Goal: Task Accomplishment & Management: Complete application form

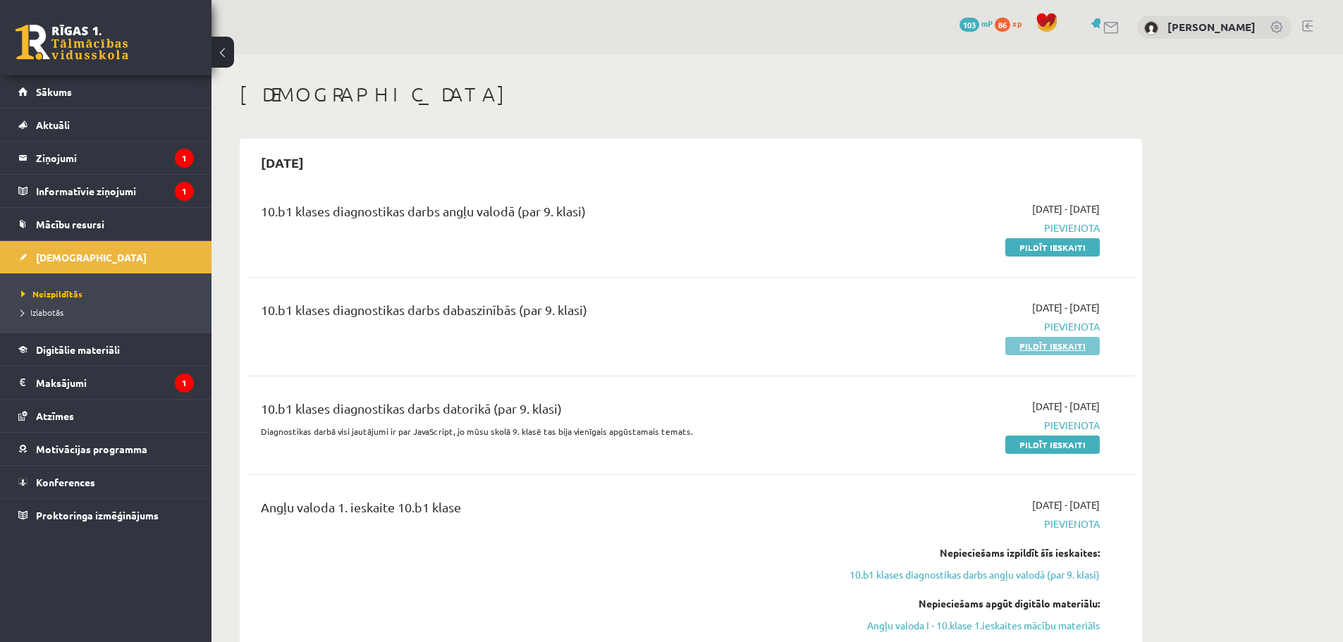
click at [1055, 349] on link "Pildīt ieskaiti" at bounding box center [1052, 346] width 94 height 18
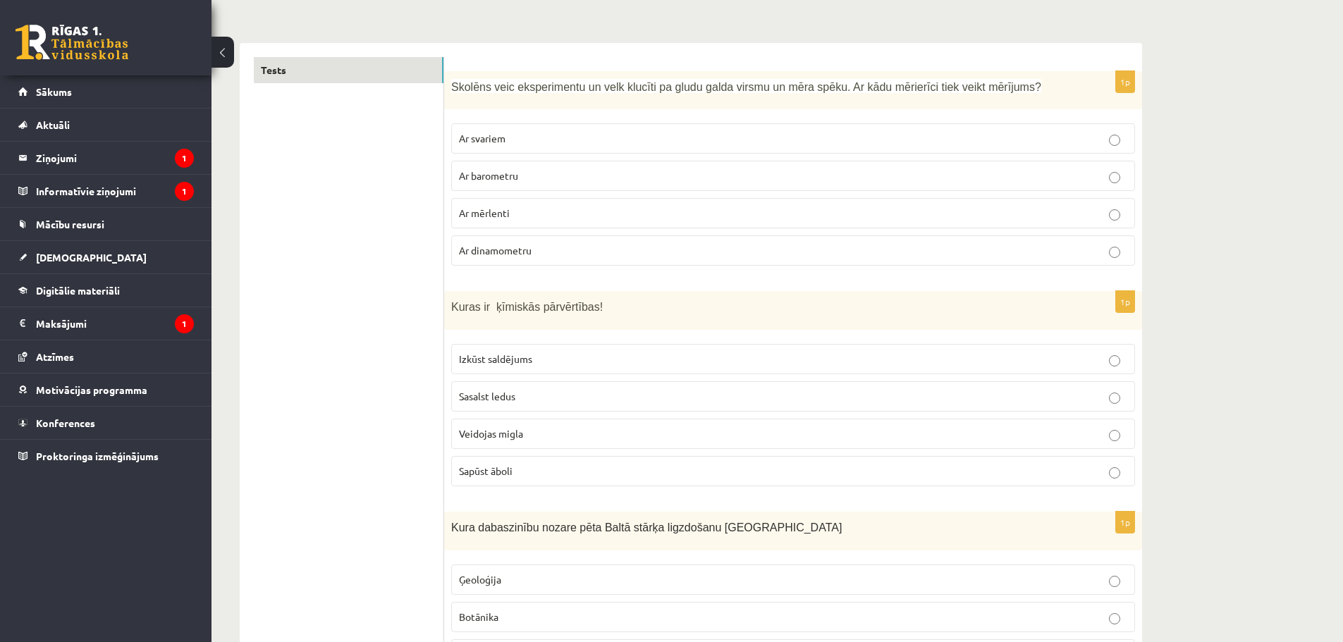
scroll to position [212, 0]
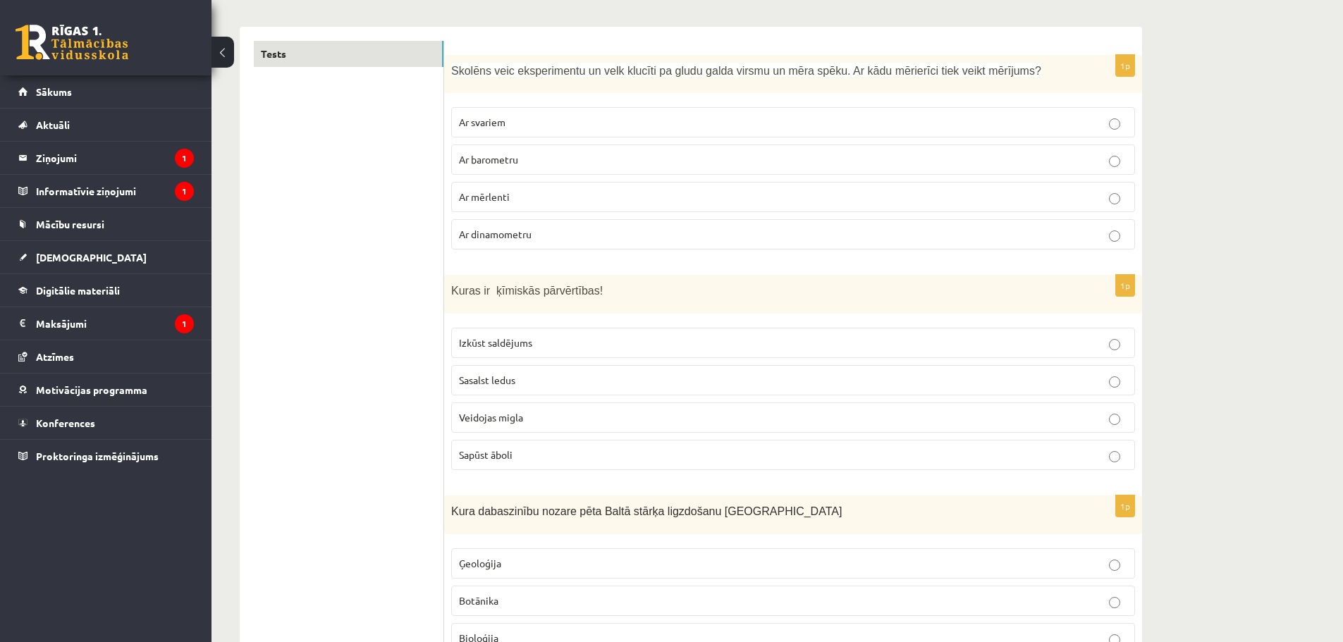
click at [522, 232] on span "Ar dinamometru" at bounding box center [495, 234] width 73 height 13
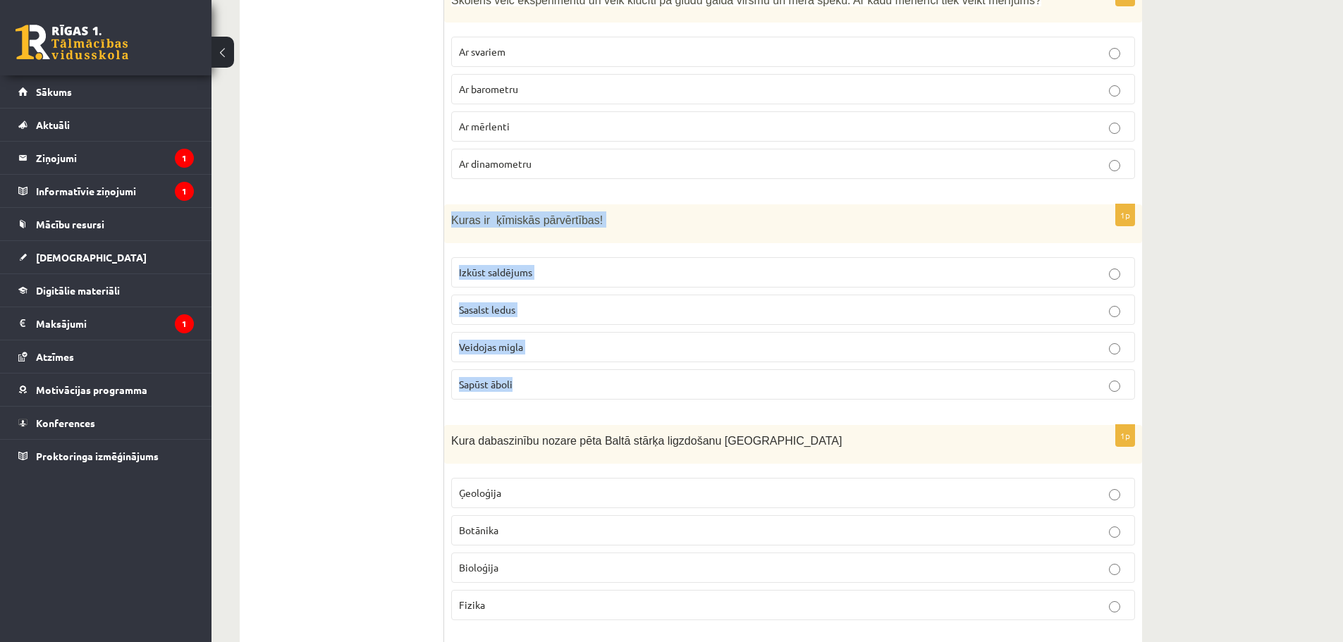
drag, startPoint x: 450, startPoint y: 216, endPoint x: 537, endPoint y: 379, distance: 184.5
click at [537, 379] on div "1p Kuras ir ķīmiskās pārvērtības! Izkūst saldējums Sasalst ledus Veidojas migla…" at bounding box center [793, 307] width 698 height 207
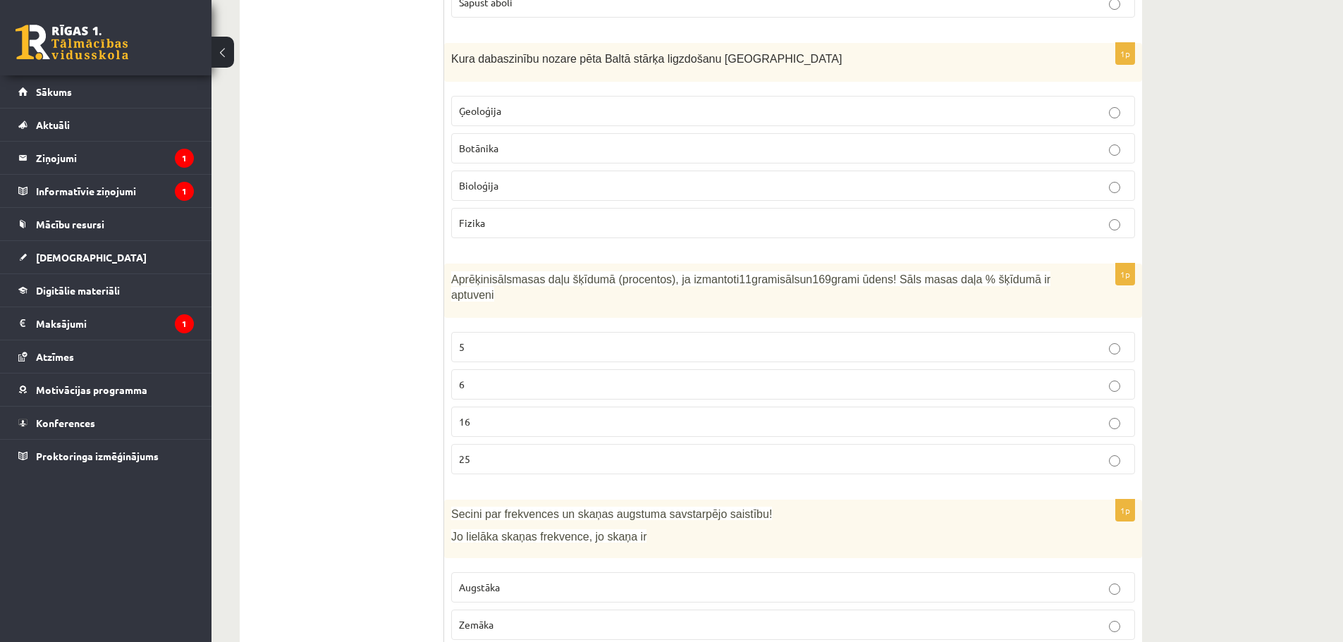
scroll to position [624, 0]
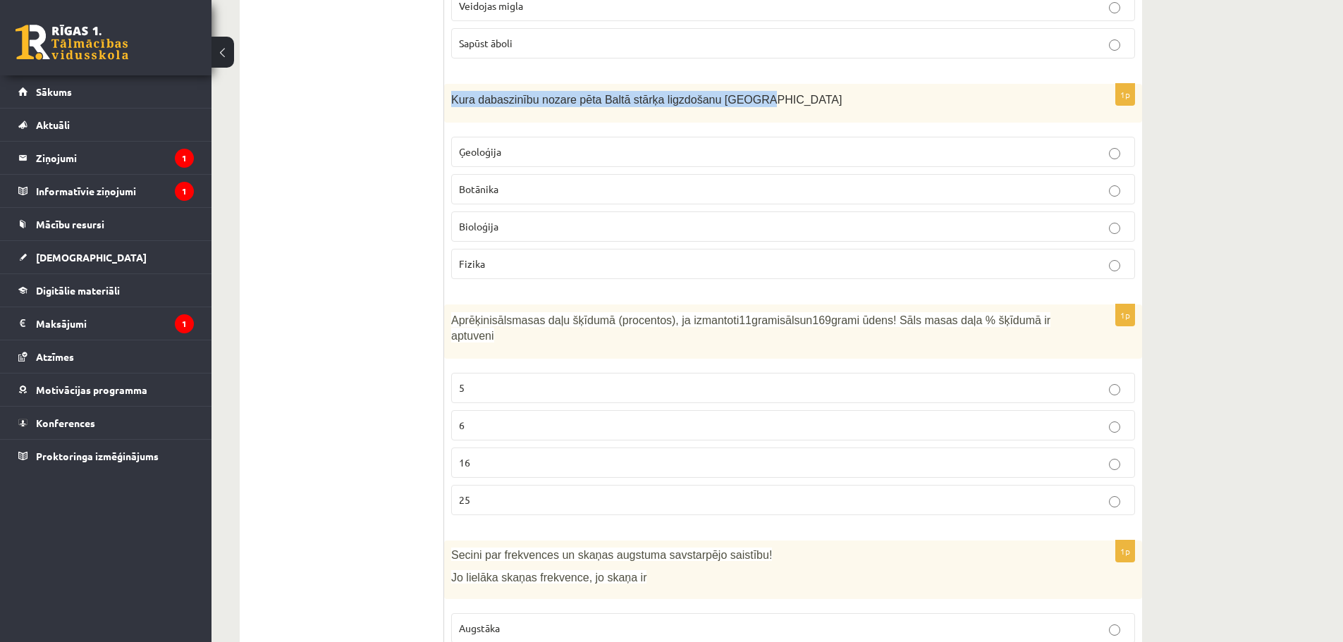
drag, startPoint x: 451, startPoint y: 100, endPoint x: 746, endPoint y: 110, distance: 294.9
click at [746, 110] on div "Kura dabaszinību nozare pēta Baltā stārķa ligzdošanu Latvijā" at bounding box center [793, 103] width 698 height 39
click at [450, 110] on div "Kura dabaszinību nozare pēta Baltā stārķa ligzdošanu [GEOGRAPHIC_DATA]" at bounding box center [793, 103] width 698 height 39
drag, startPoint x: 448, startPoint y: 103, endPoint x: 507, endPoint y: 259, distance: 167.1
click at [507, 259] on div "1p Kura dabaszinību nozare pēta Baltā stārķa ligzdošanu Latvijā Ģeoloģija Botān…" at bounding box center [793, 187] width 698 height 207
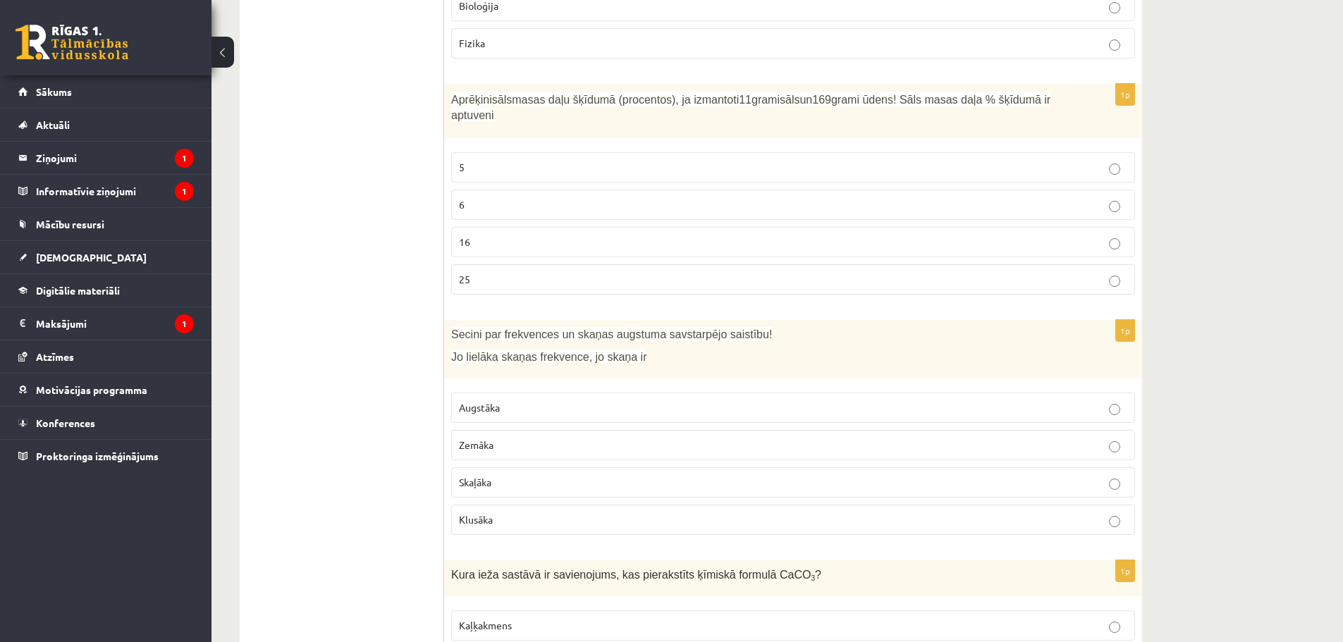
scroll to position [836, 0]
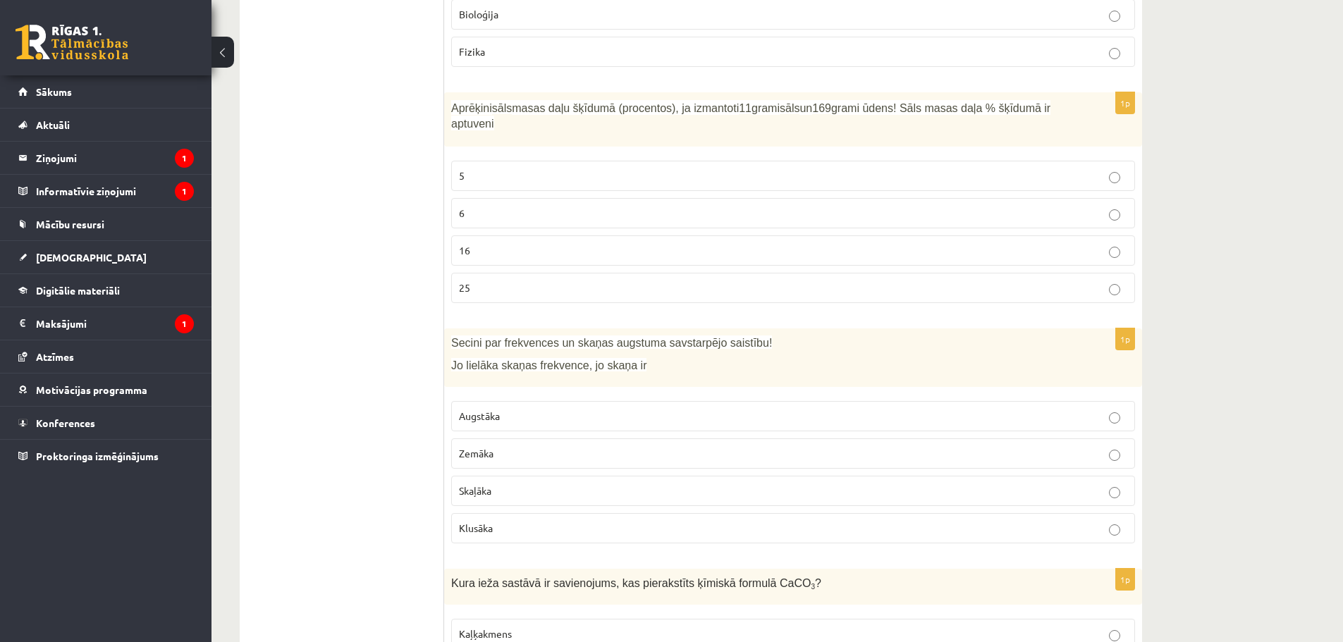
drag, startPoint x: 452, startPoint y: 106, endPoint x: 1055, endPoint y: 120, distance: 603.0
click at [1055, 120] on div "Aprēķini sāls masas daļu šķīdumā (procentos), ja izmantoti 11 grami sāls un 169…" at bounding box center [793, 119] width 698 height 55
copy p "Aprēķini sāls masas daļu šķīdumā (procentos), ja izmantoti 11 grami sāls un 169…"
click at [494, 206] on p "6" at bounding box center [793, 213] width 668 height 15
drag, startPoint x: 496, startPoint y: 352, endPoint x: 641, endPoint y: 389, distance: 150.0
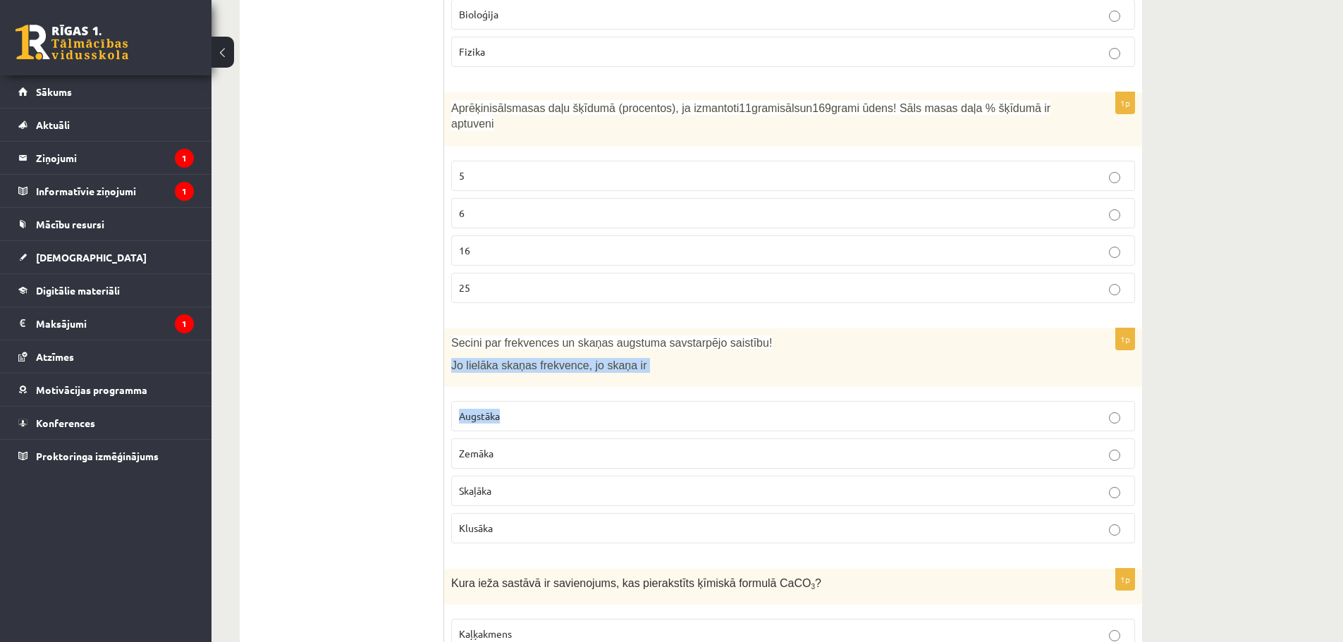
click at [641, 389] on div "1p Secini par frekvences un skaņas augstuma savstarpējo saistību! Jo lielāka sk…" at bounding box center [793, 442] width 698 height 226
click at [668, 357] on div "Secini par frekvences un skaņas augstuma savstarpējo saistību! Jo lielāka skaņa…" at bounding box center [793, 358] width 698 height 59
drag, startPoint x: 451, startPoint y: 348, endPoint x: 625, endPoint y: 353, distance: 173.5
click at [625, 358] on p "Jo lielāka skaņas frekvence, jo skaņa ir" at bounding box center [757, 365] width 613 height 15
copy span "Jo lielāka skaņas frekvence, jo skaņa ir"
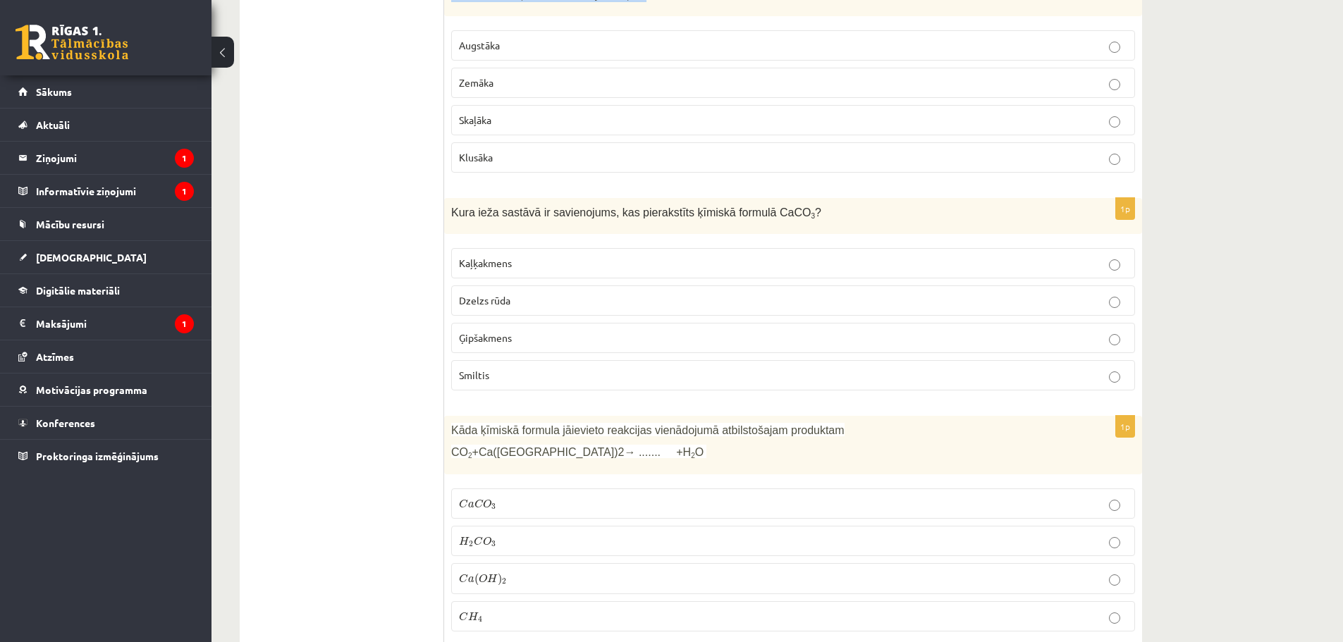
scroll to position [1166, 0]
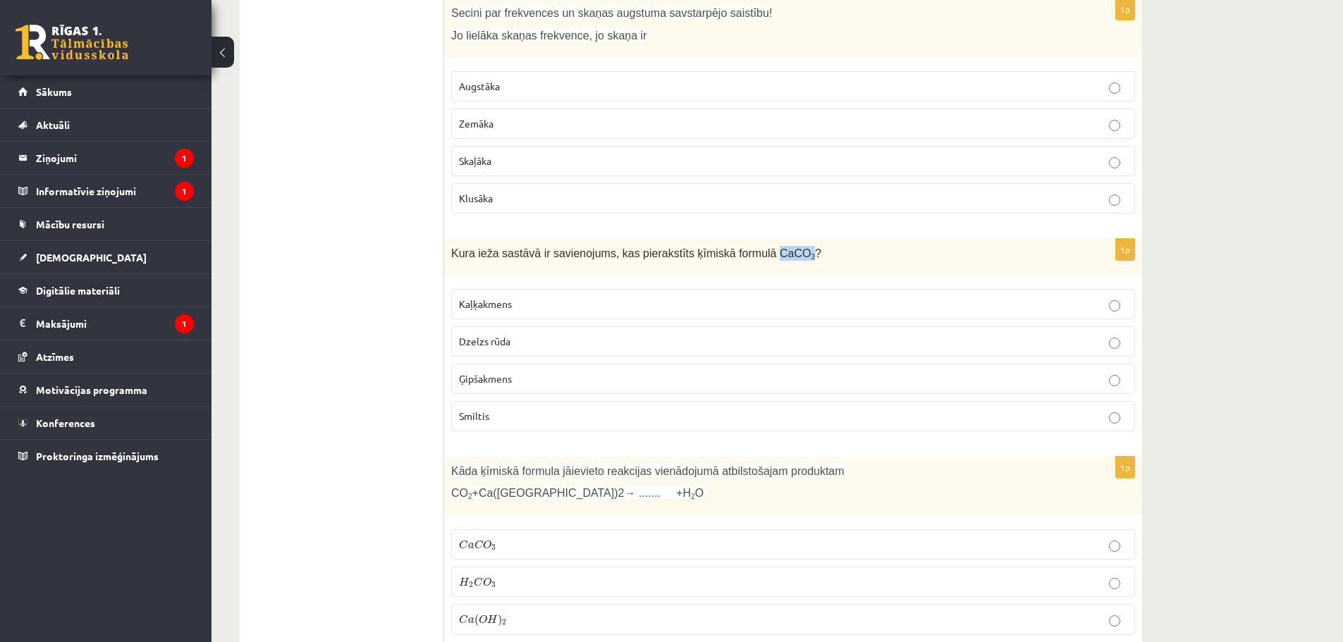
drag, startPoint x: 745, startPoint y: 237, endPoint x: 771, endPoint y: 242, distance: 26.6
click at [771, 247] on span "Kura ieža sastāvā ir savienojums, kas pierakstīts ķīmiskā formulā CaCO 3 ?" at bounding box center [636, 253] width 370 height 12
click at [509, 298] on span "Kaļķakmens" at bounding box center [485, 304] width 53 height 13
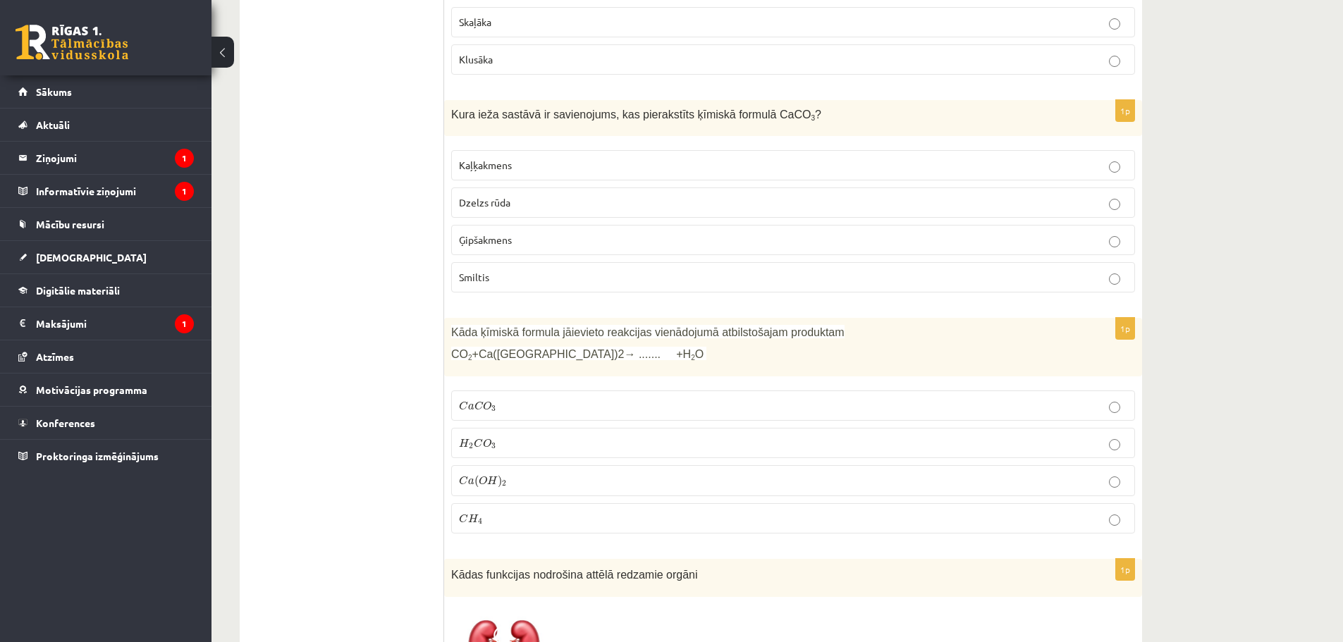
scroll to position [1307, 0]
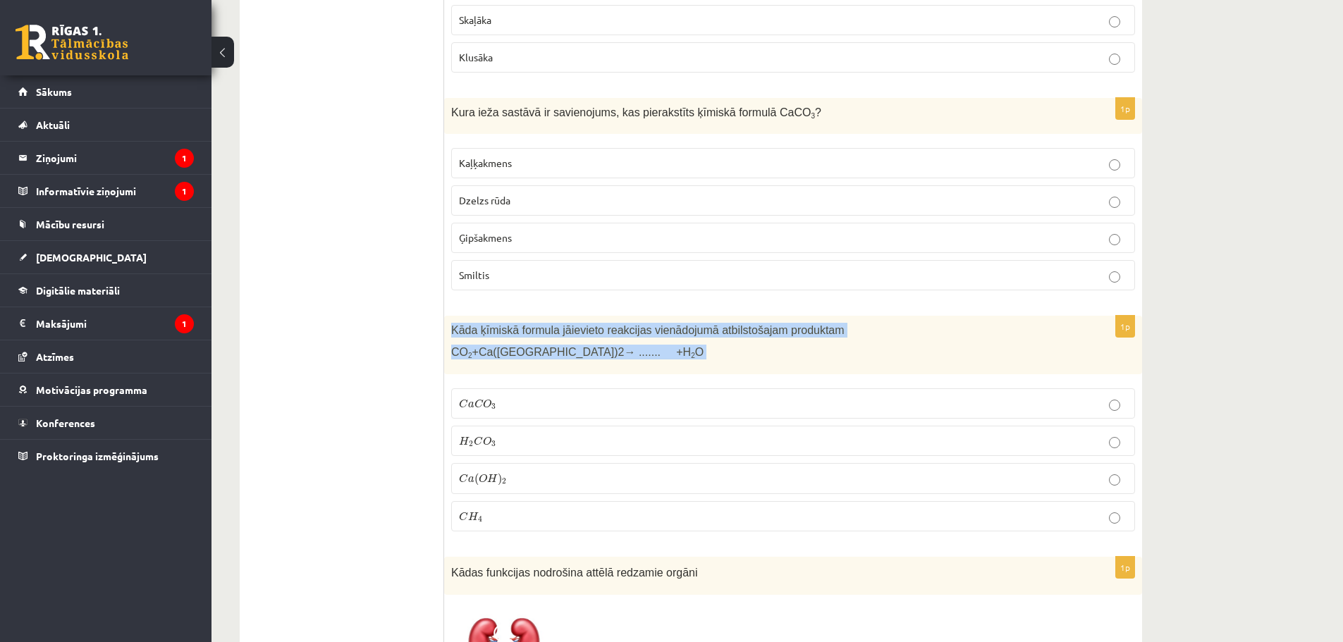
drag, startPoint x: 447, startPoint y: 317, endPoint x: 594, endPoint y: 344, distance: 149.2
click at [594, 344] on div "Kāda ķīmiskā formula jāievieto reakcijas vienādojumā atbilstošajam produktam CO…" at bounding box center [793, 345] width 698 height 59
copy div "Kāda ķīmiskā formula jāievieto reakcijas vienādojumā atbilstošajam produktam CO…"
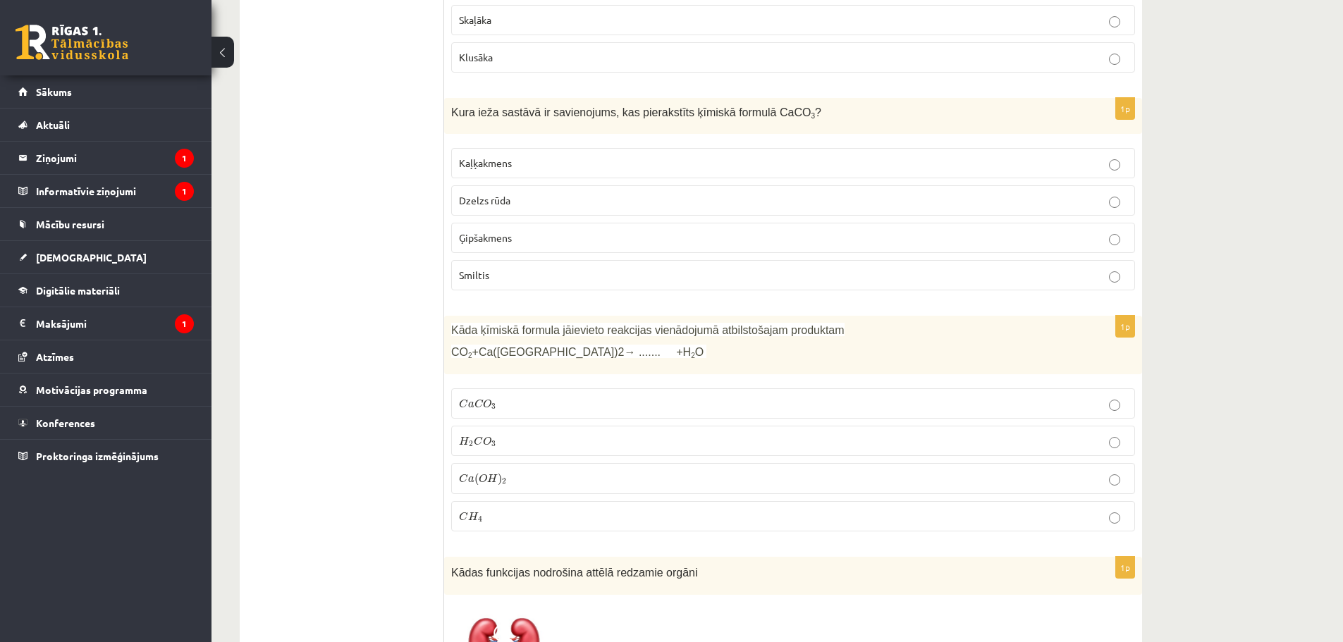
click at [477, 399] on span "C" at bounding box center [479, 403] width 9 height 9
click at [476, 399] on span "C" at bounding box center [479, 403] width 9 height 9
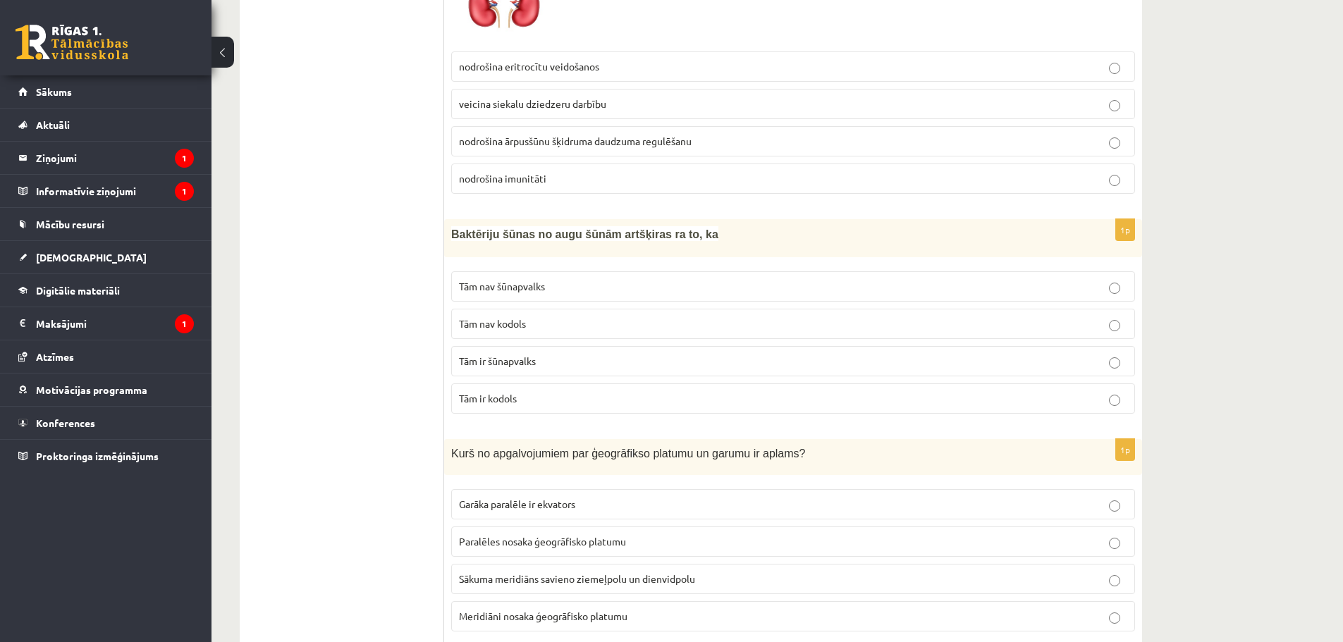
scroll to position [1969, 0]
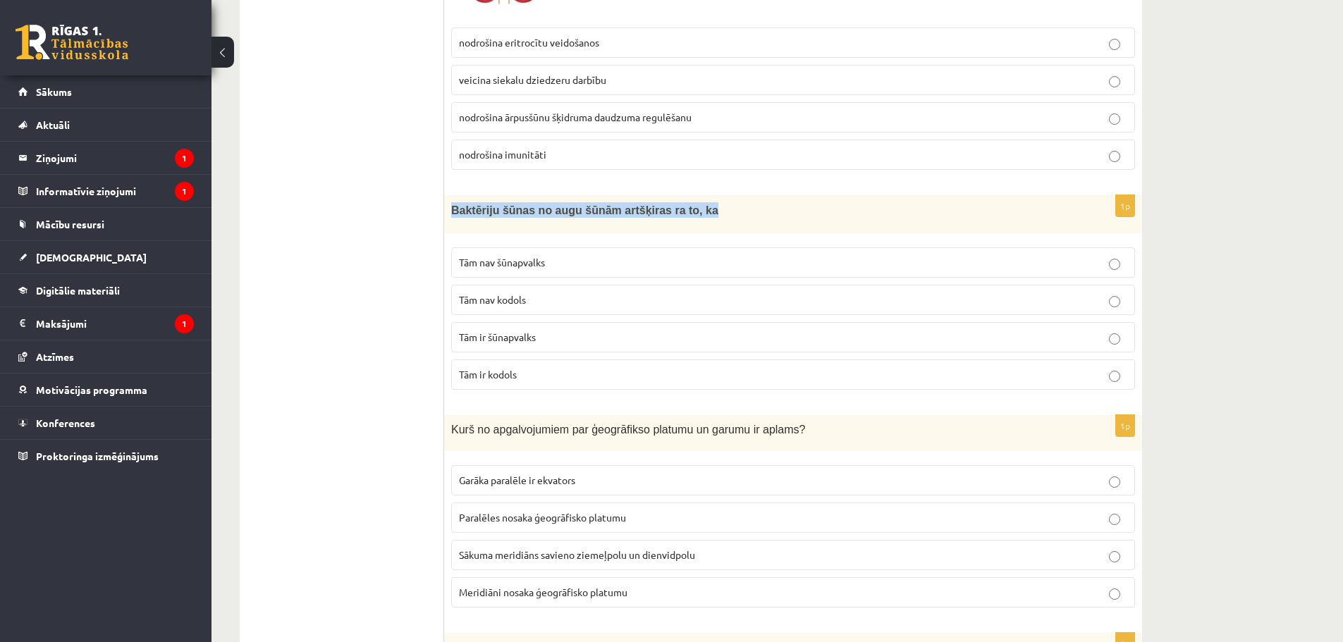
drag, startPoint x: 452, startPoint y: 194, endPoint x: 703, endPoint y: 192, distance: 251.0
click at [703, 202] on p "Baktēriju šūnas no augu šūnām artšķiras ra to, ka" at bounding box center [757, 210] width 613 height 16
click at [587, 195] on div "Baktēriju šūnas no augu šūnām artšķiras ra to, ka" at bounding box center [793, 214] width 698 height 38
drag, startPoint x: 463, startPoint y: 195, endPoint x: 678, endPoint y: 199, distance: 215.1
click at [678, 204] on span "Baktēriju šūnas no augu šūnām artšķiras ra to, ka" at bounding box center [584, 210] width 267 height 12
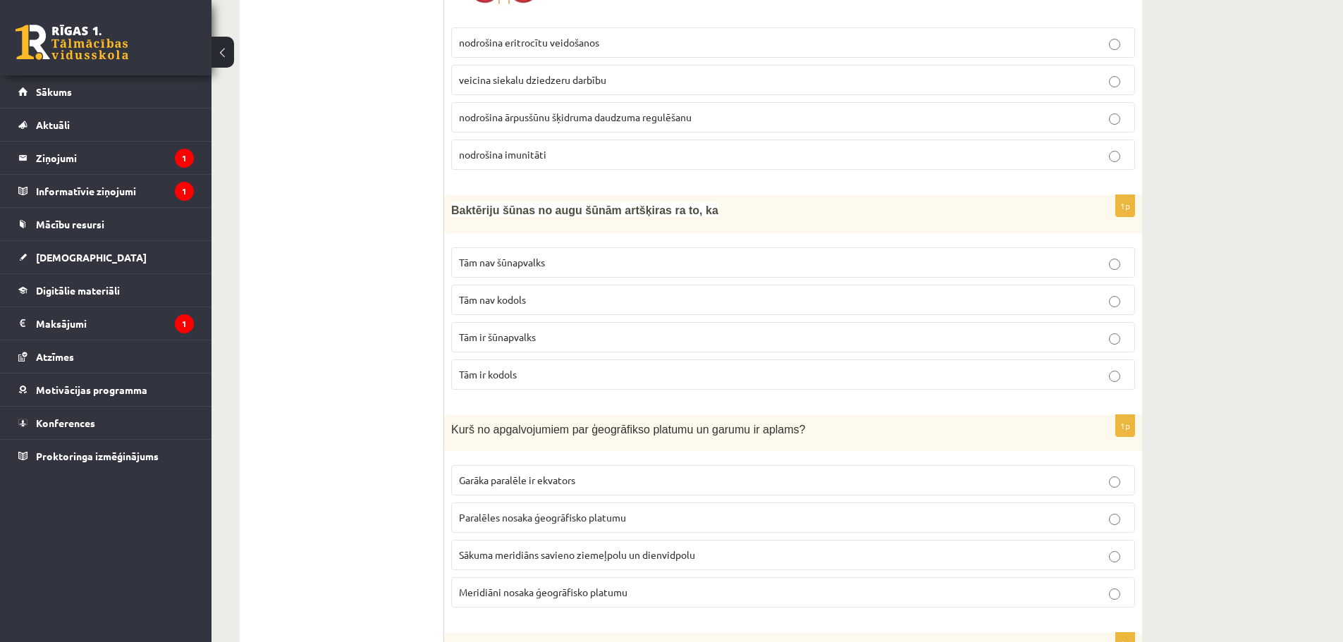
click at [526, 293] on span "Tām nav kodols" at bounding box center [492, 299] width 67 height 13
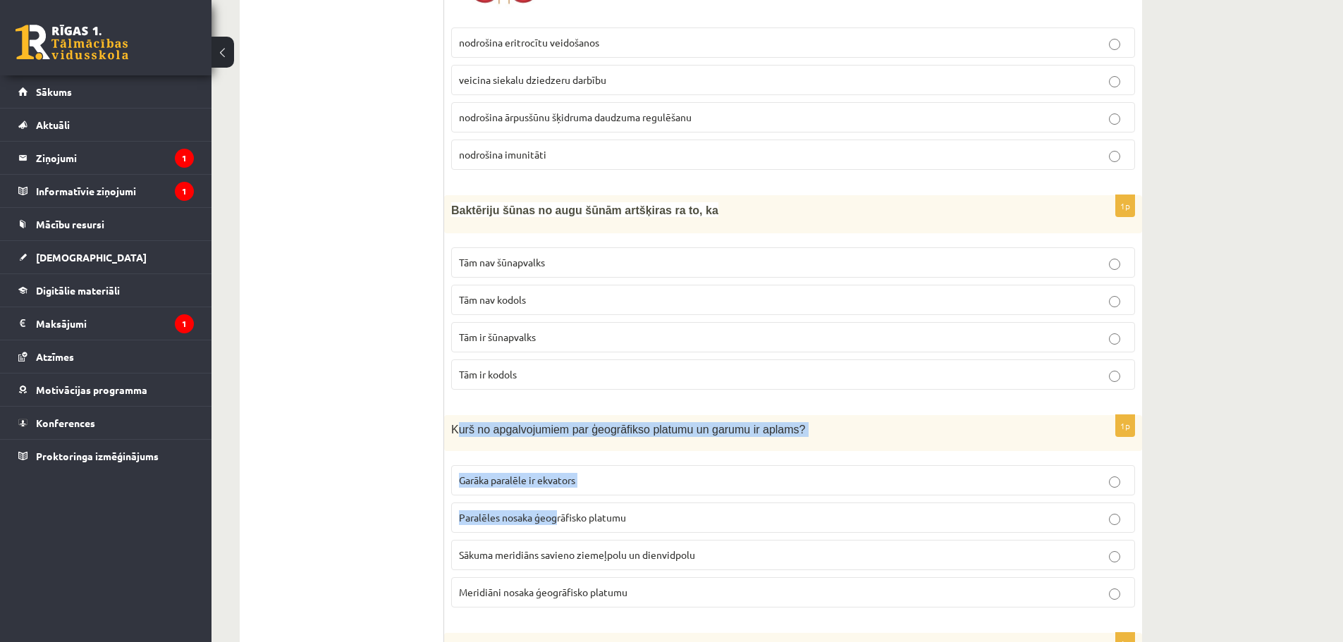
drag, startPoint x: 477, startPoint y: 424, endPoint x: 527, endPoint y: 489, distance: 81.4
click at [547, 499] on div "1p Kurš no apgalvojumiem par ģeogrāfikso platumu un garumu ir aplams? Garāka pa…" at bounding box center [793, 517] width 698 height 204
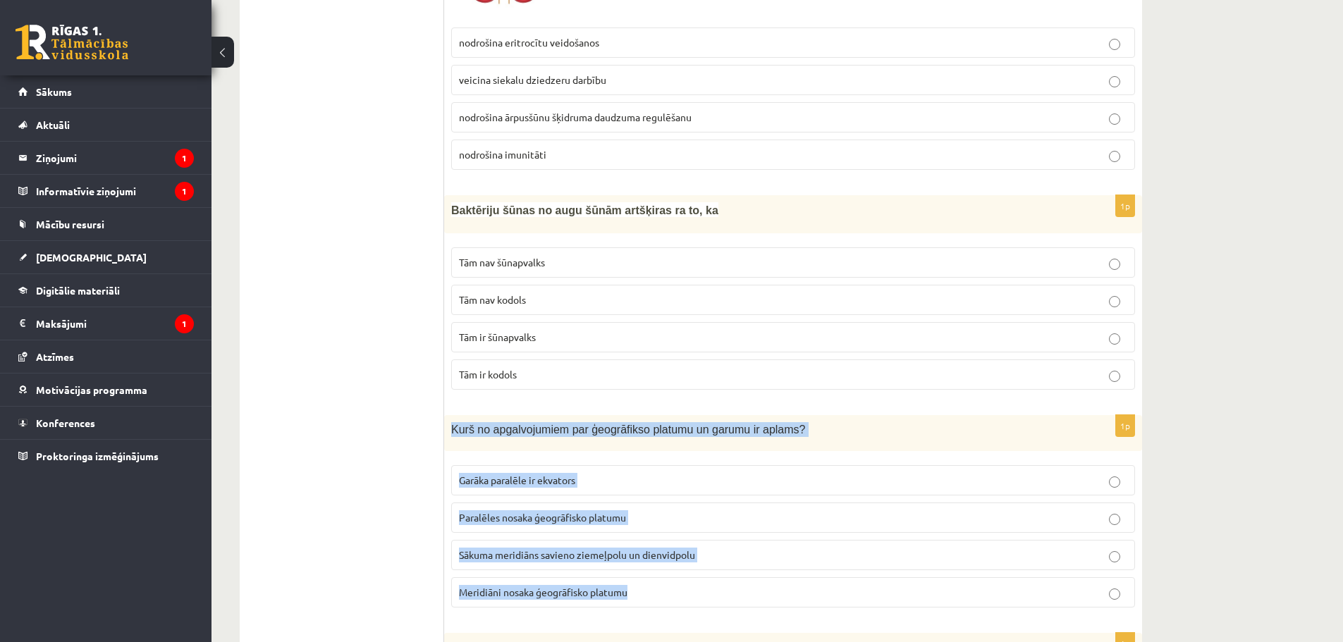
drag, startPoint x: 451, startPoint y: 410, endPoint x: 637, endPoint y: 558, distance: 237.9
click at [654, 579] on div "1p Kurš no apgalvojumiem par ģeogrāfikso platumu un garumu ir aplams? Garāka pa…" at bounding box center [793, 517] width 698 height 204
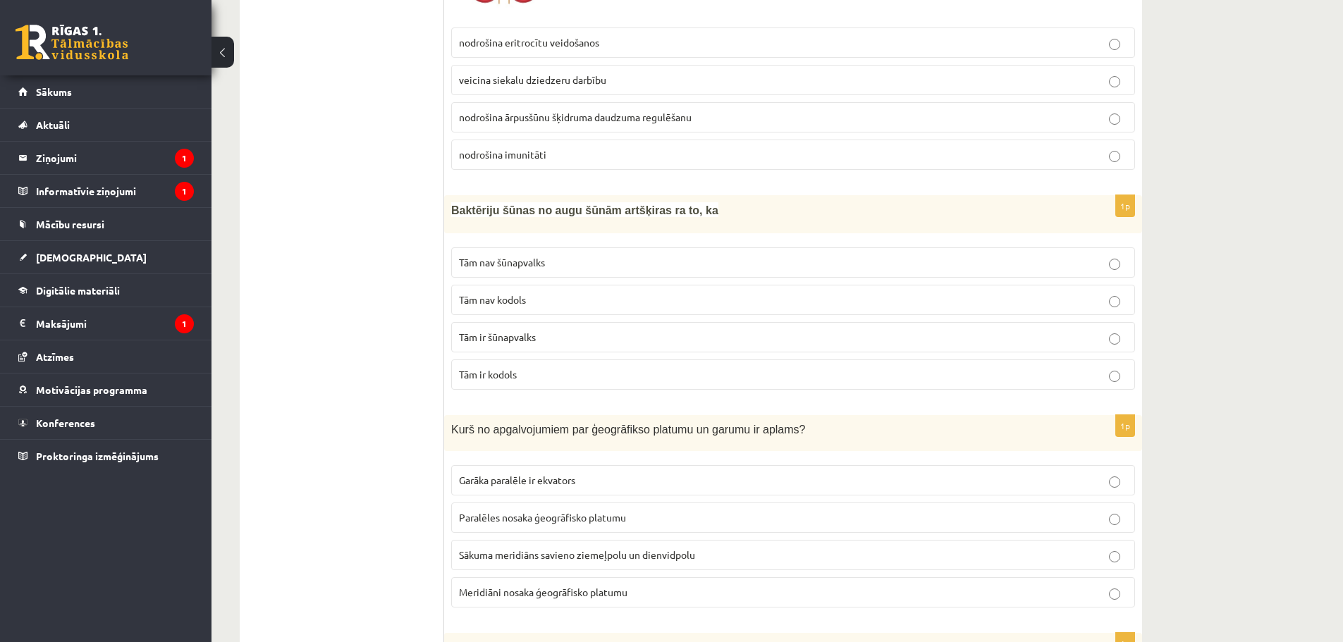
drag, startPoint x: 616, startPoint y: 577, endPoint x: 456, endPoint y: 574, distance: 160.8
click at [453, 577] on label "Meridiāni nosaka ģeogrāfisko platumu" at bounding box center [793, 592] width 684 height 30
click at [658, 585] on p "Meridiāni nosaka ģeogrāfisko platumu" at bounding box center [793, 592] width 668 height 15
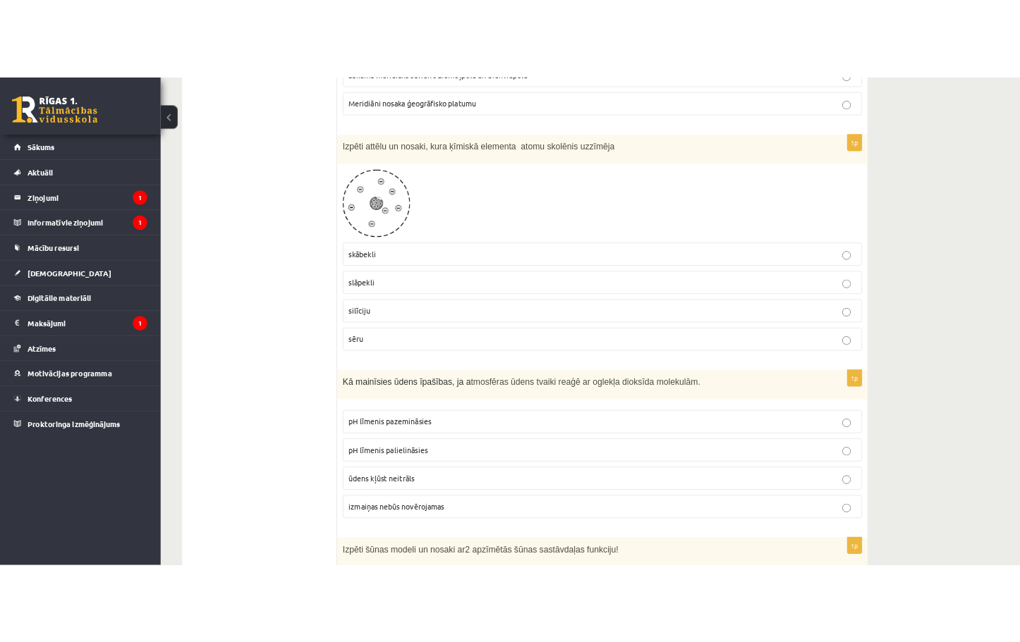
scroll to position [2486, 0]
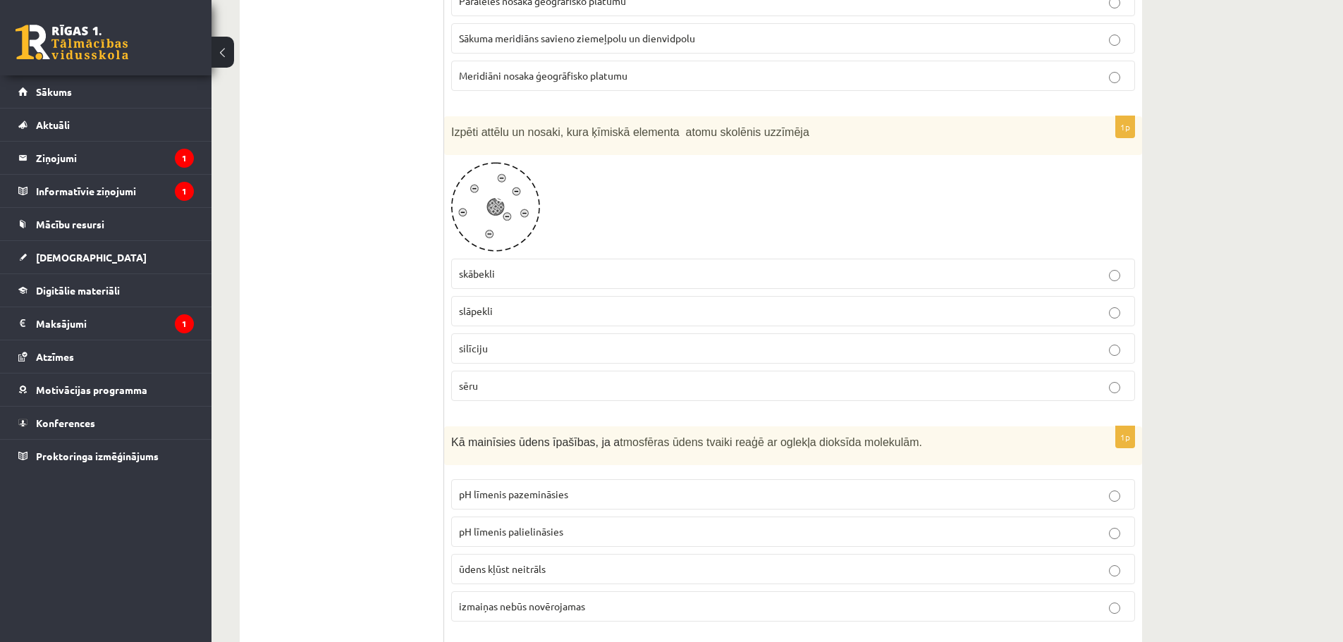
click at [525, 175] on img at bounding box center [495, 207] width 89 height 90
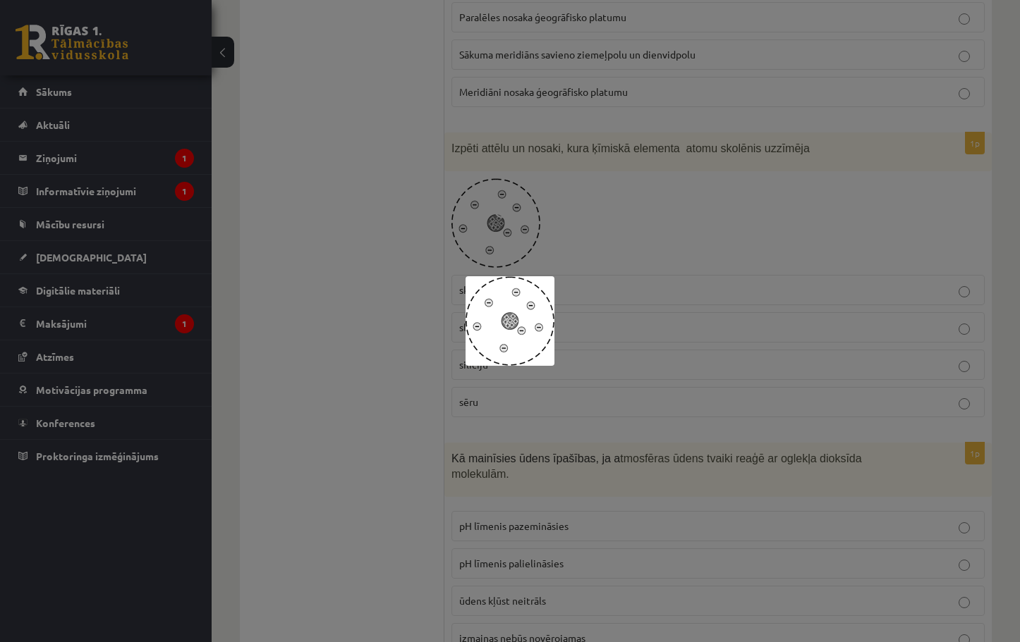
click at [860, 195] on div at bounding box center [510, 321] width 1020 height 642
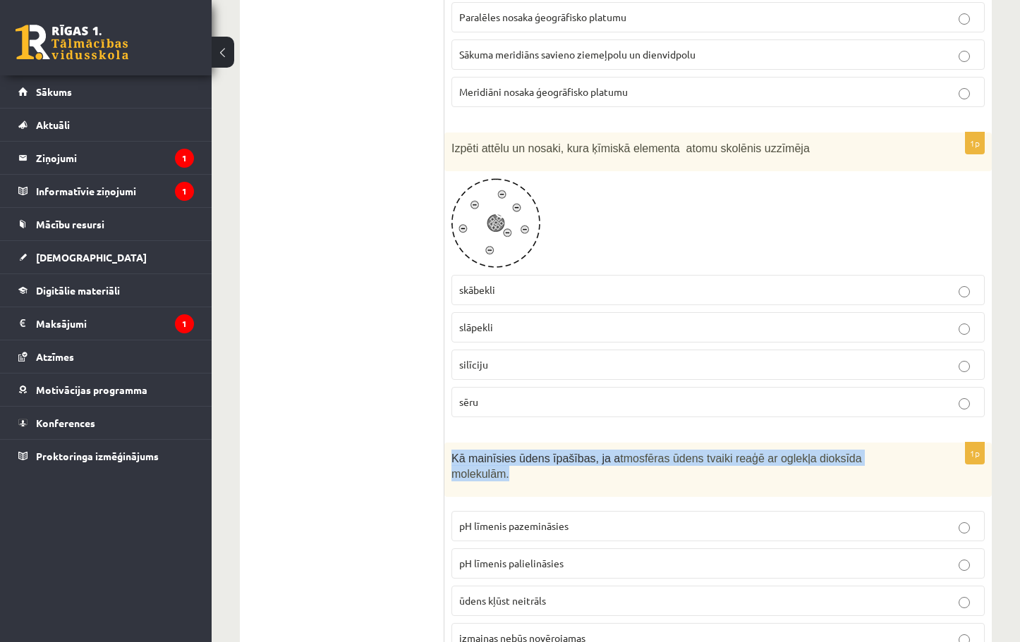
drag, startPoint x: 448, startPoint y: 462, endPoint x: 874, endPoint y: 460, distance: 426.6
click at [874, 460] on div "Kā mainīsies ūdens īpašības, ja a tmosfēras ūdens tvaiki reaģē ar oglekļa dioks…" at bounding box center [717, 470] width 547 height 54
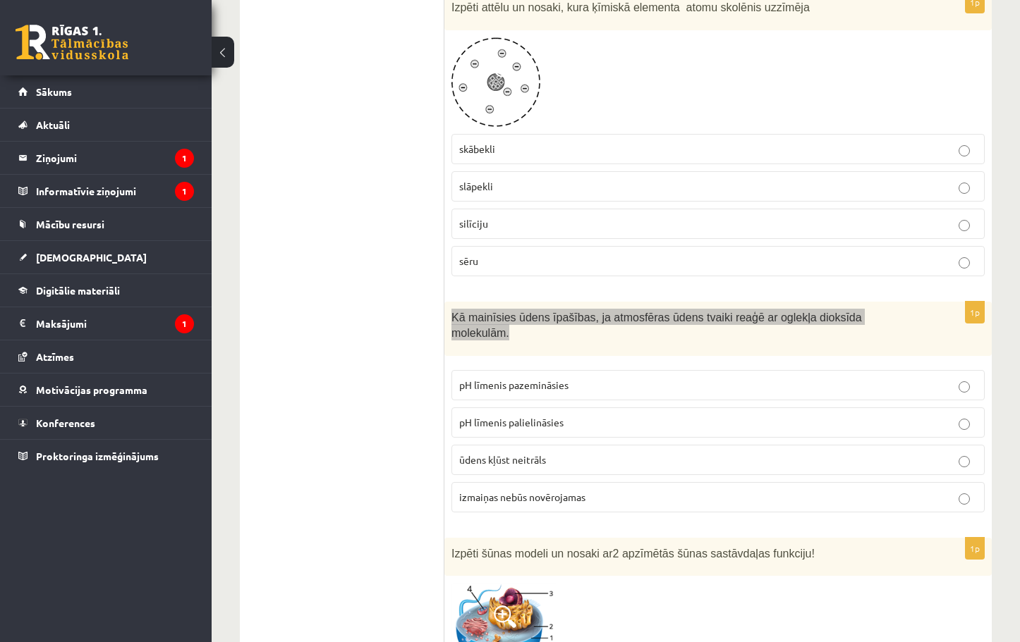
scroll to position [2556, 0]
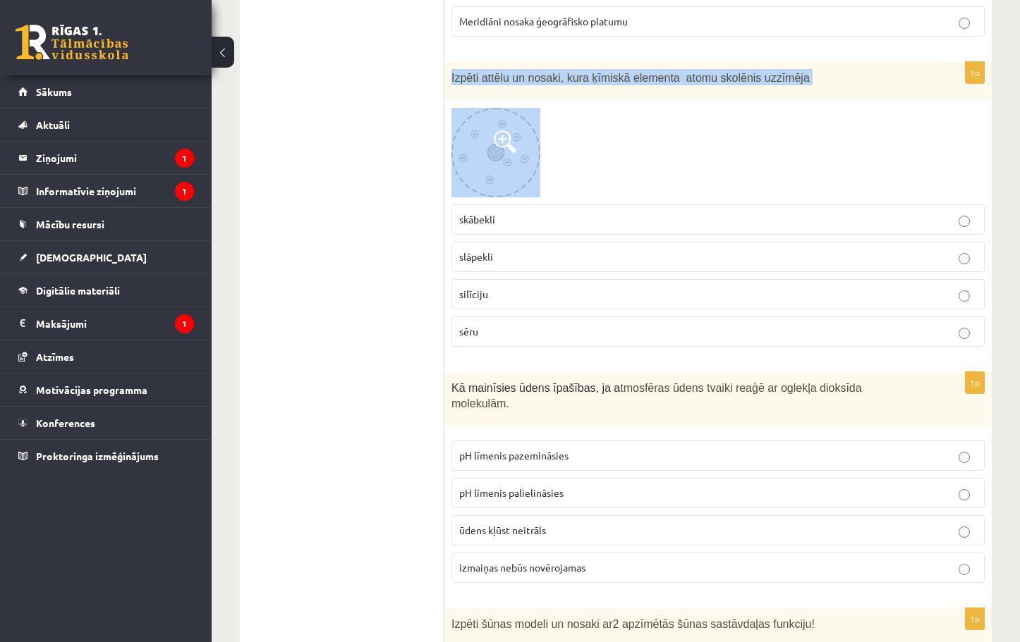
drag, startPoint x: 451, startPoint y: 80, endPoint x: 545, endPoint y: 165, distance: 126.3
click at [545, 165] on div "1p Izpēti attēlu un nosaki, kura ķīmiskā elementa atomu skolēnis uzzīmēja skābe…" at bounding box center [717, 210] width 547 height 296
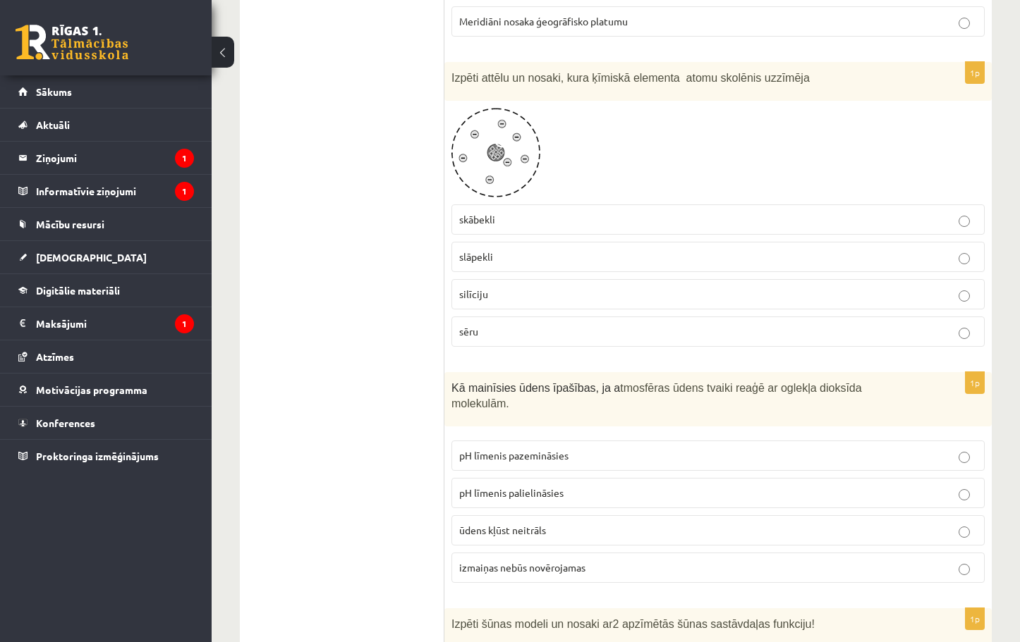
drag, startPoint x: 505, startPoint y: 163, endPoint x: 430, endPoint y: 215, distance: 91.2
drag, startPoint x: 507, startPoint y: 151, endPoint x: 563, endPoint y: 142, distance: 57.0
click at [563, 142] on div at bounding box center [717, 153] width 533 height 90
click at [501, 140] on span at bounding box center [505, 141] width 23 height 23
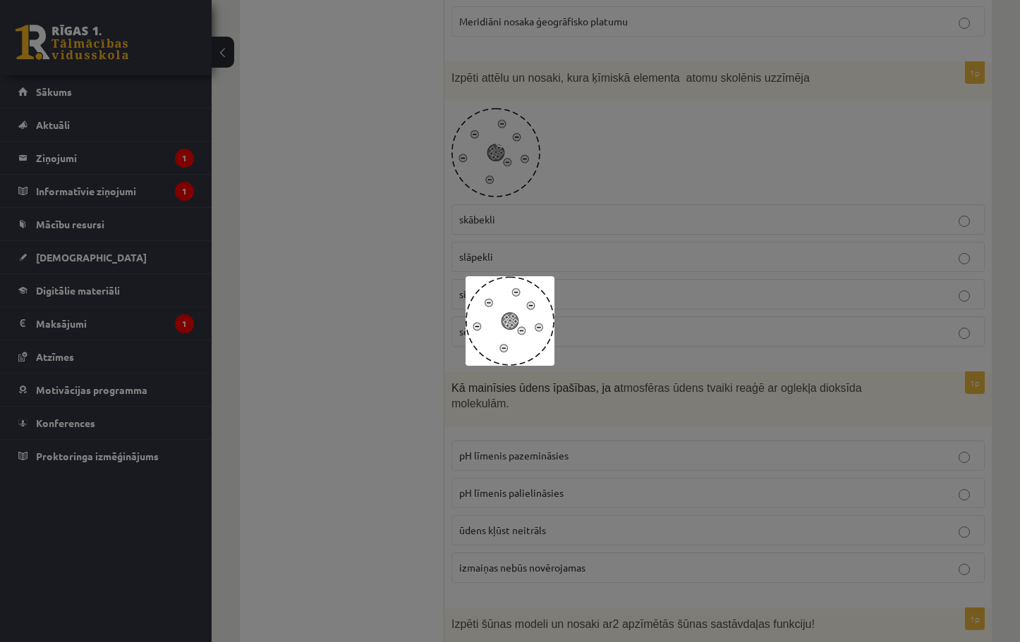
click at [1002, 286] on div at bounding box center [510, 321] width 1020 height 642
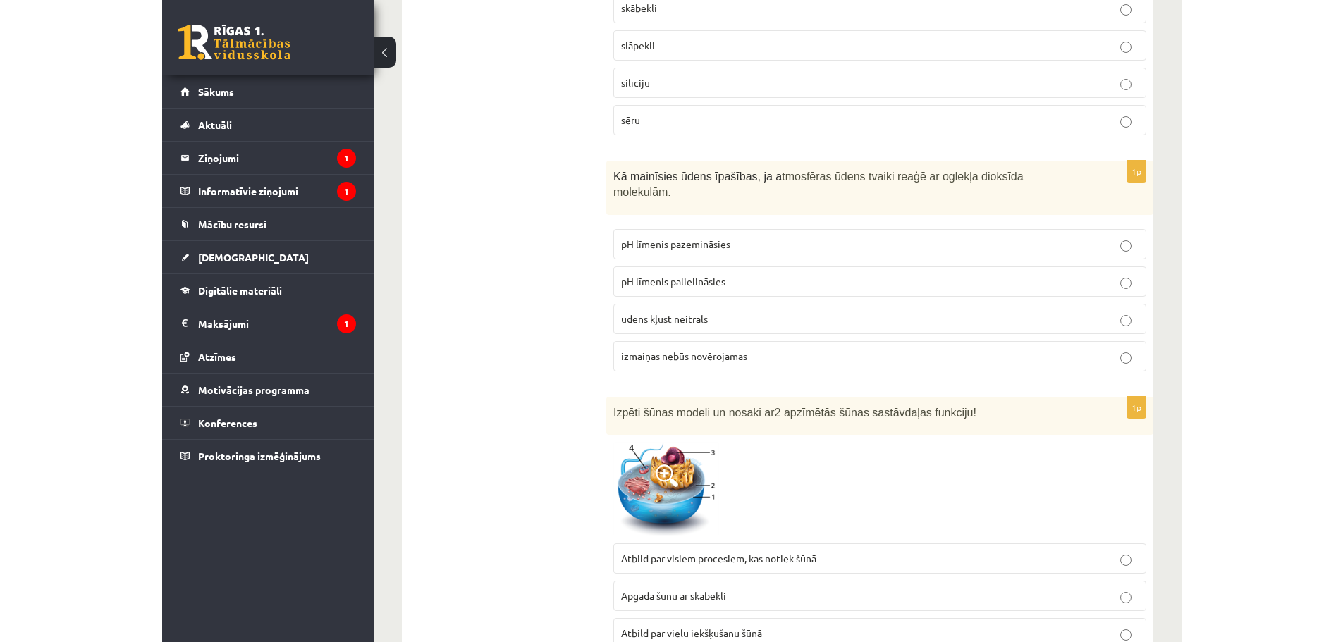
scroll to position [2909, 0]
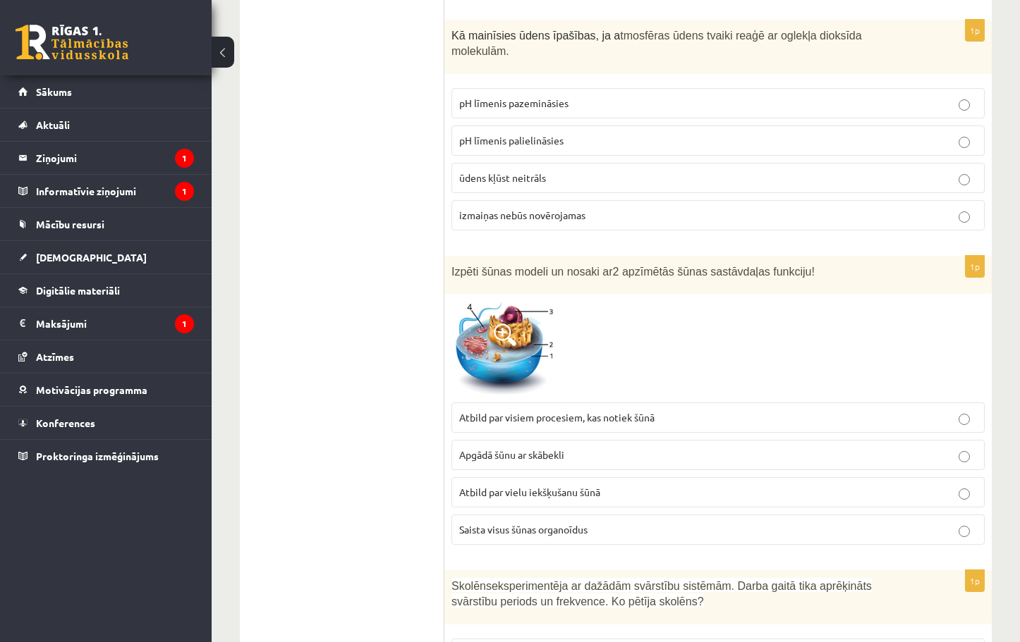
click at [502, 324] on span at bounding box center [505, 335] width 23 height 23
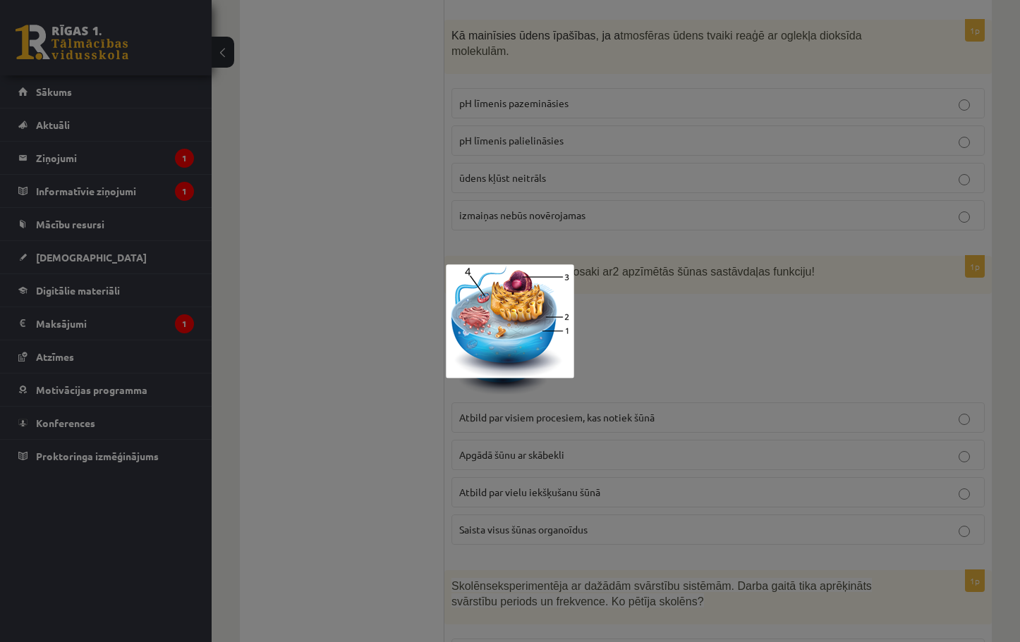
drag, startPoint x: 502, startPoint y: 317, endPoint x: 532, endPoint y: 296, distance: 37.0
drag, startPoint x: 532, startPoint y: 296, endPoint x: 553, endPoint y: 360, distance: 66.7
click at [553, 360] on div at bounding box center [510, 321] width 1020 height 642
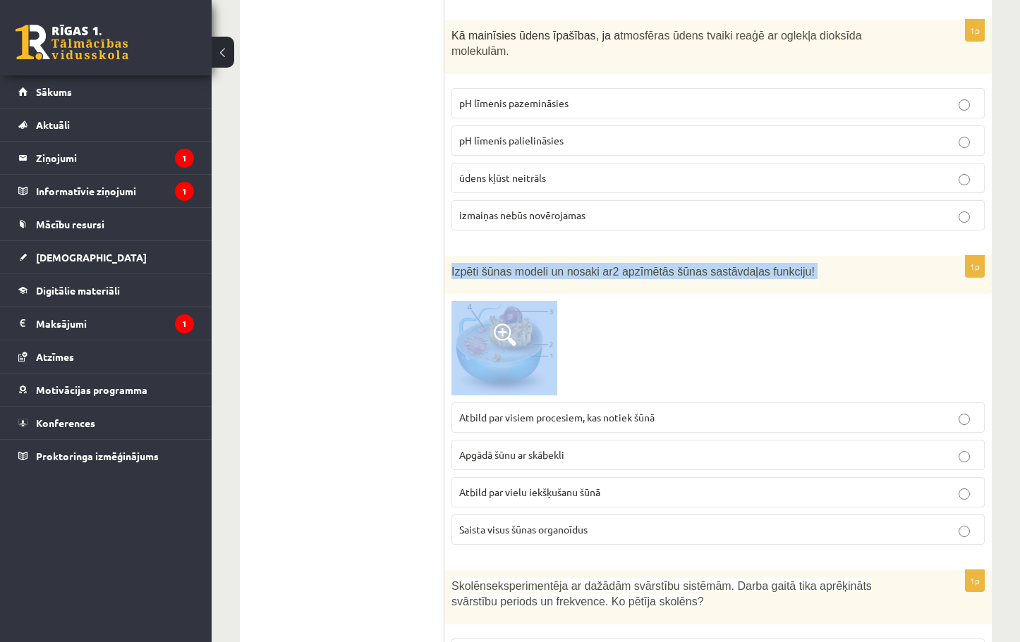
drag, startPoint x: 521, startPoint y: 322, endPoint x: 539, endPoint y: 350, distance: 33.1
click at [539, 350] on div "1p Izpēti šūnas modeli un nosaki ar 2 apzīmētās šūnas sastāvdaļas funkciju! Atb…" at bounding box center [717, 406] width 547 height 300
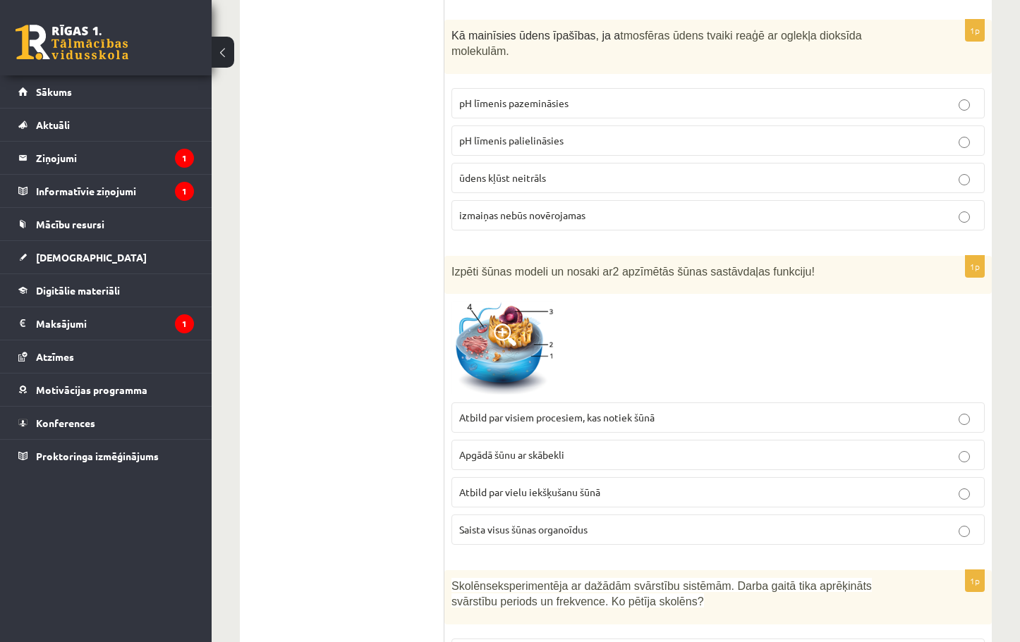
click at [582, 345] on div at bounding box center [717, 348] width 533 height 94
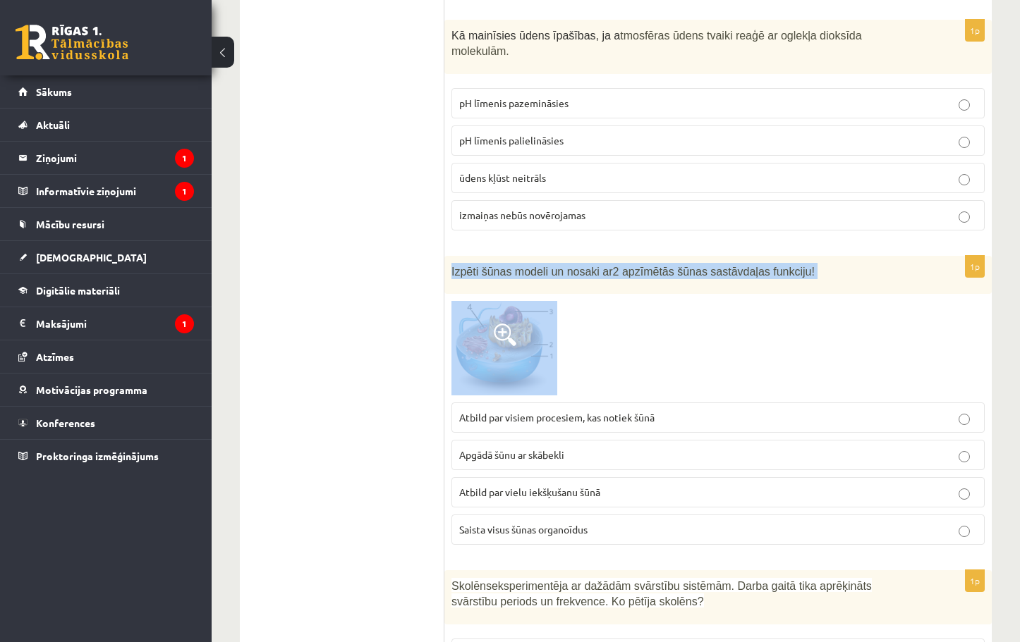
drag, startPoint x: 444, startPoint y: 264, endPoint x: 511, endPoint y: 329, distance: 92.3
click at [532, 338] on div "1p Izpēti šūnas modeli un nosaki ar 2 apzīmētās šūnas sastāvdaļas funkciju! Atb…" at bounding box center [717, 406] width 547 height 300
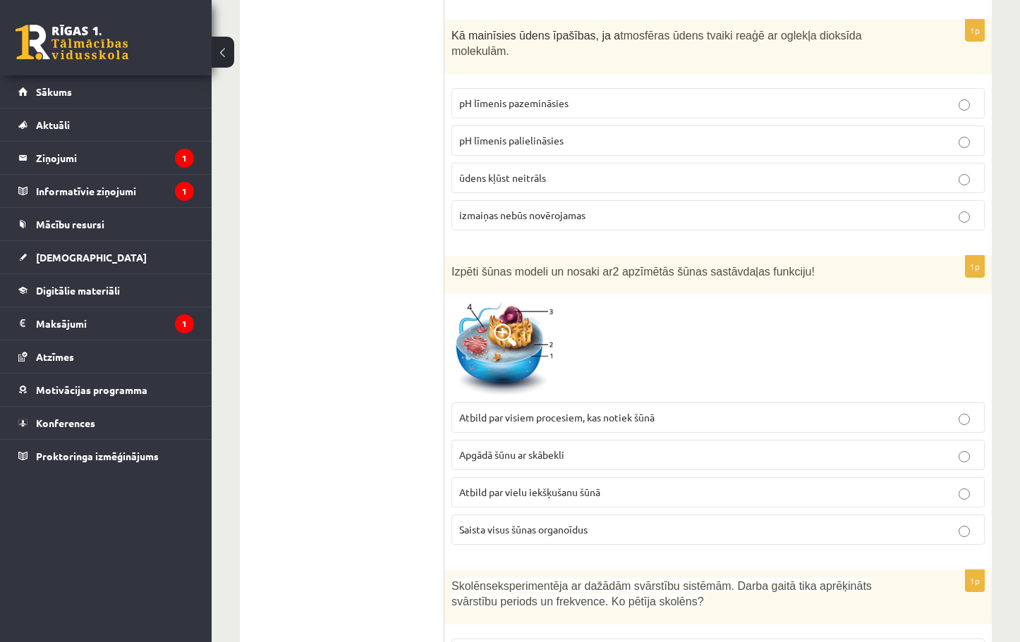
drag, startPoint x: 510, startPoint y: 329, endPoint x: 771, endPoint y: 317, distance: 261.8
click at [771, 317] on div at bounding box center [717, 348] width 533 height 94
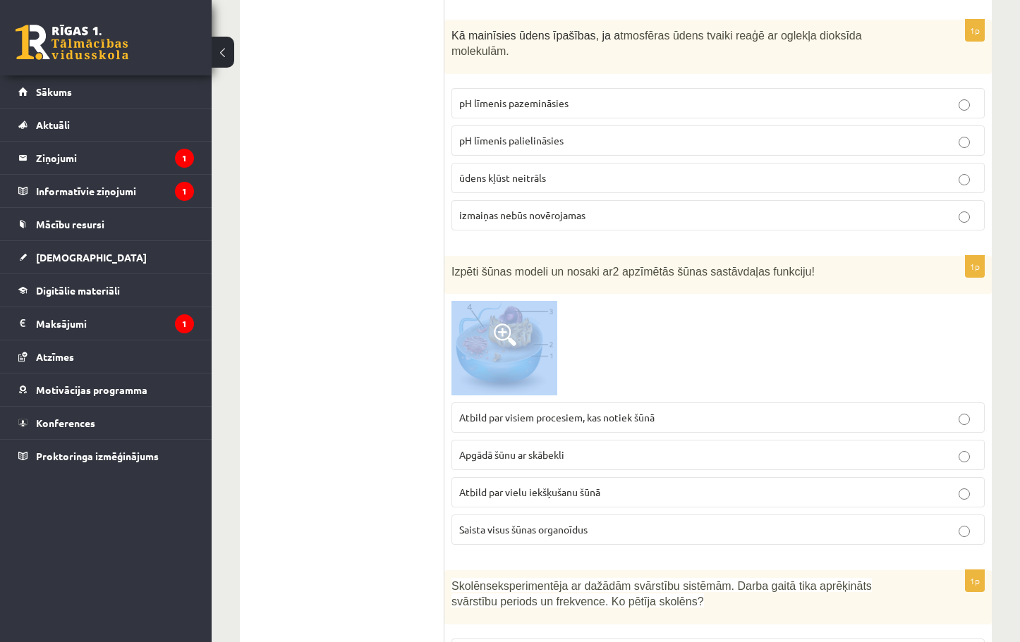
drag, startPoint x: 485, startPoint y: 306, endPoint x: 528, endPoint y: 337, distance: 53.0
click at [528, 337] on div "1p Izpēti šūnas modeli un nosaki ar 2 apzīmētās šūnas sastāvdaļas funkciju! Atb…" at bounding box center [717, 406] width 547 height 300
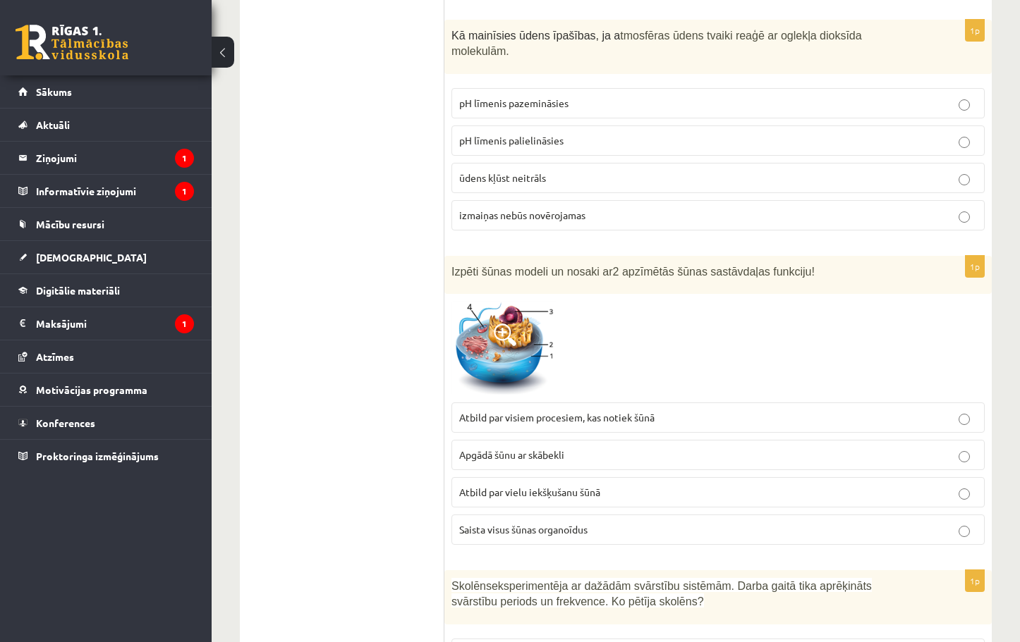
drag, startPoint x: 516, startPoint y: 334, endPoint x: 886, endPoint y: 69, distance: 454.9
click at [886, 81] on fieldset "pH līmenis pazemināsies pH līmenis palielināsies ūdens kļūst neitrāls izmaiņas …" at bounding box center [717, 158] width 533 height 154
click at [467, 41] on span "Kā mainīsies ūdens īpašības, ja a" at bounding box center [535, 36] width 169 height 12
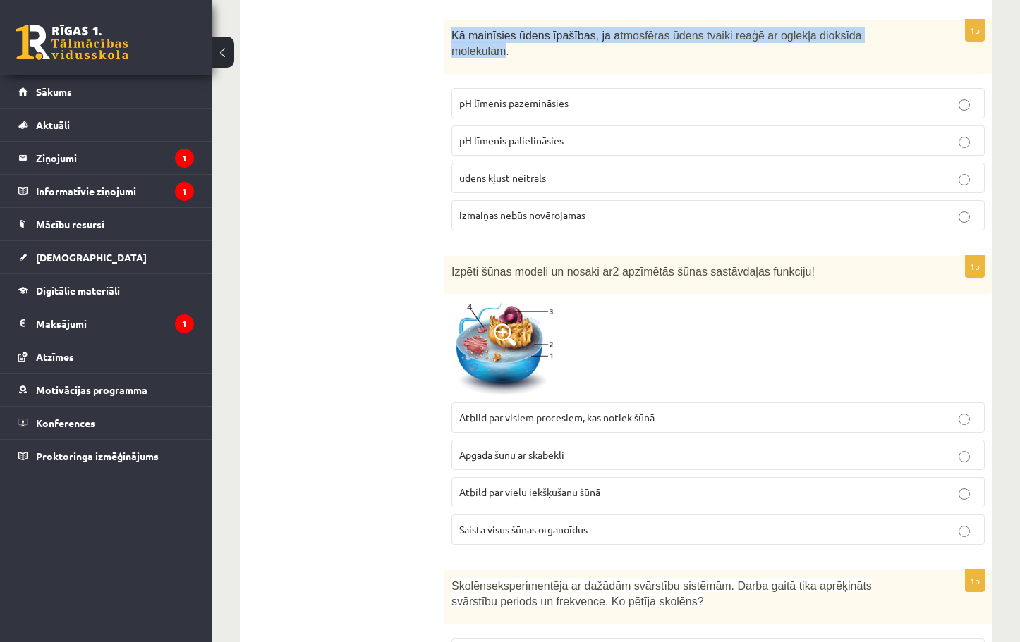
drag, startPoint x: 450, startPoint y: 32, endPoint x: 869, endPoint y: 45, distance: 419.0
click at [869, 45] on div "Kā mainīsies ūdens īpašības, ja a tmosfēras ūdens tvaiki reaģē ar oglekļa dioks…" at bounding box center [717, 47] width 547 height 54
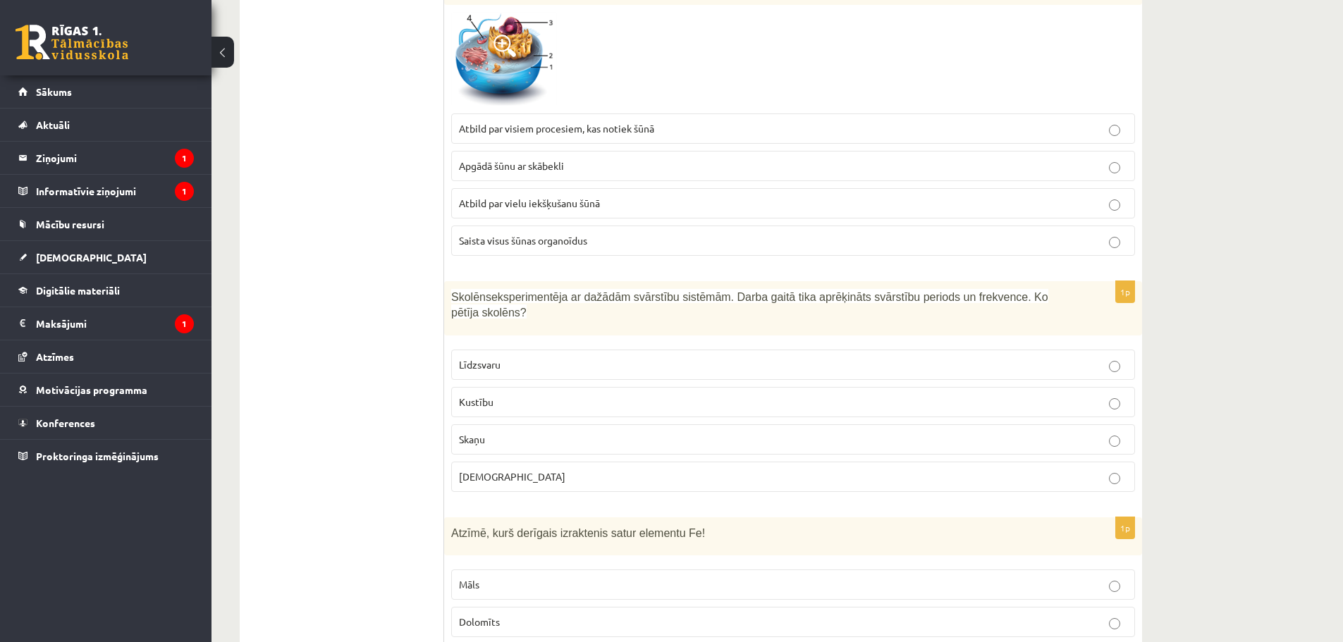
scroll to position [3191, 0]
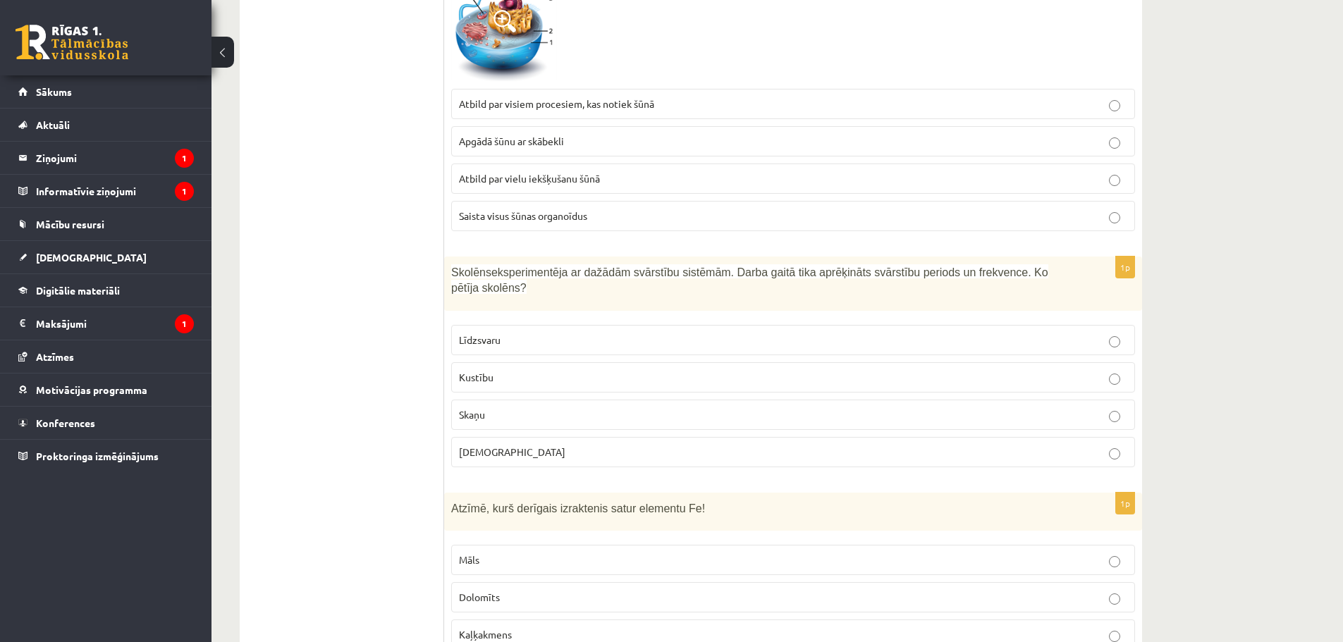
drag, startPoint x: 453, startPoint y: 255, endPoint x: 1058, endPoint y: 266, distance: 605.8
click at [1058, 266] on div "Skolēns eksperimentēja ar dažādām svārstību sistēmām. Darba gaitā tika aprēķinā…" at bounding box center [793, 284] width 698 height 54
click at [509, 408] on p "Skaņu" at bounding box center [793, 415] width 668 height 15
drag, startPoint x: 450, startPoint y: 477, endPoint x: 683, endPoint y: 494, distance: 233.4
click at [683, 494] on div "Atzīmē, kurš derīgais izraktenis satur elementu Fe!" at bounding box center [793, 512] width 698 height 39
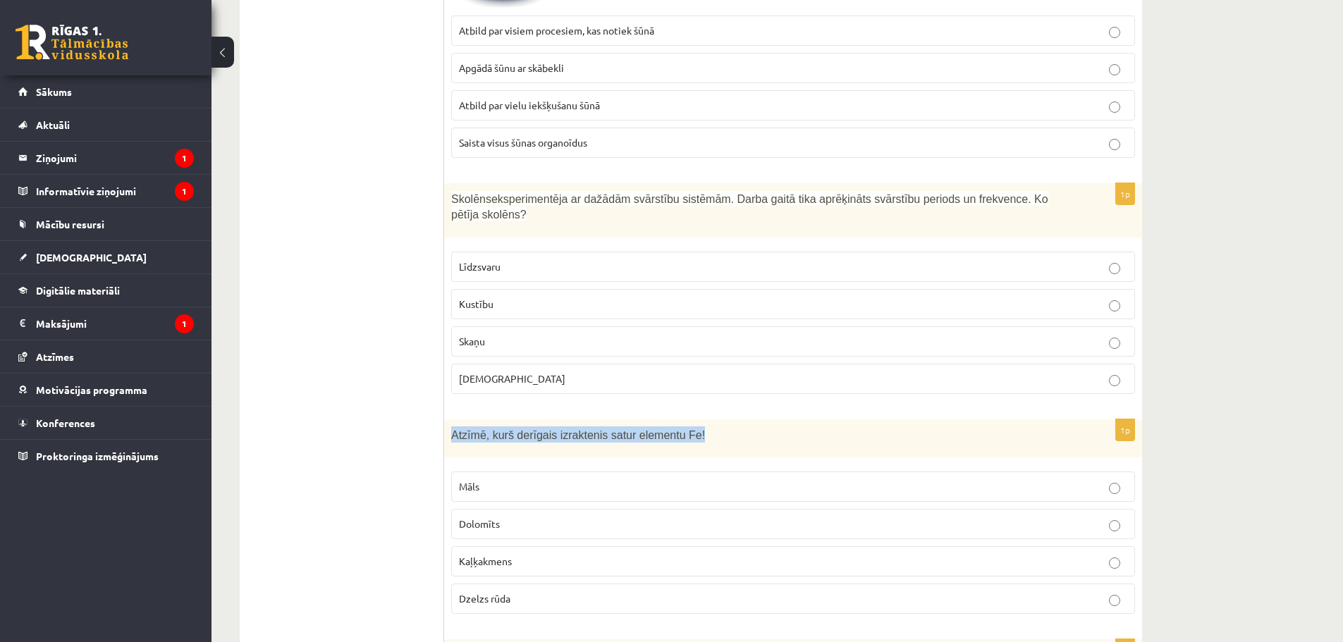
scroll to position [3332, 0]
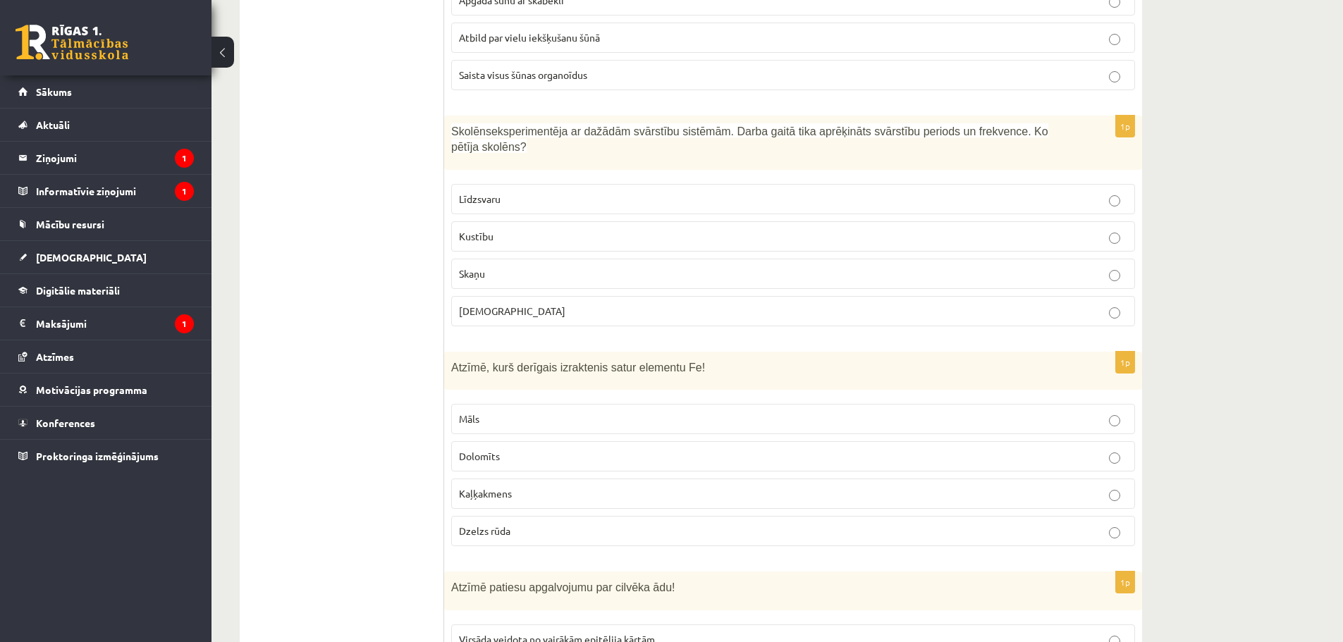
click at [507, 525] on span "Dzelzs rūda" at bounding box center [484, 531] width 51 height 13
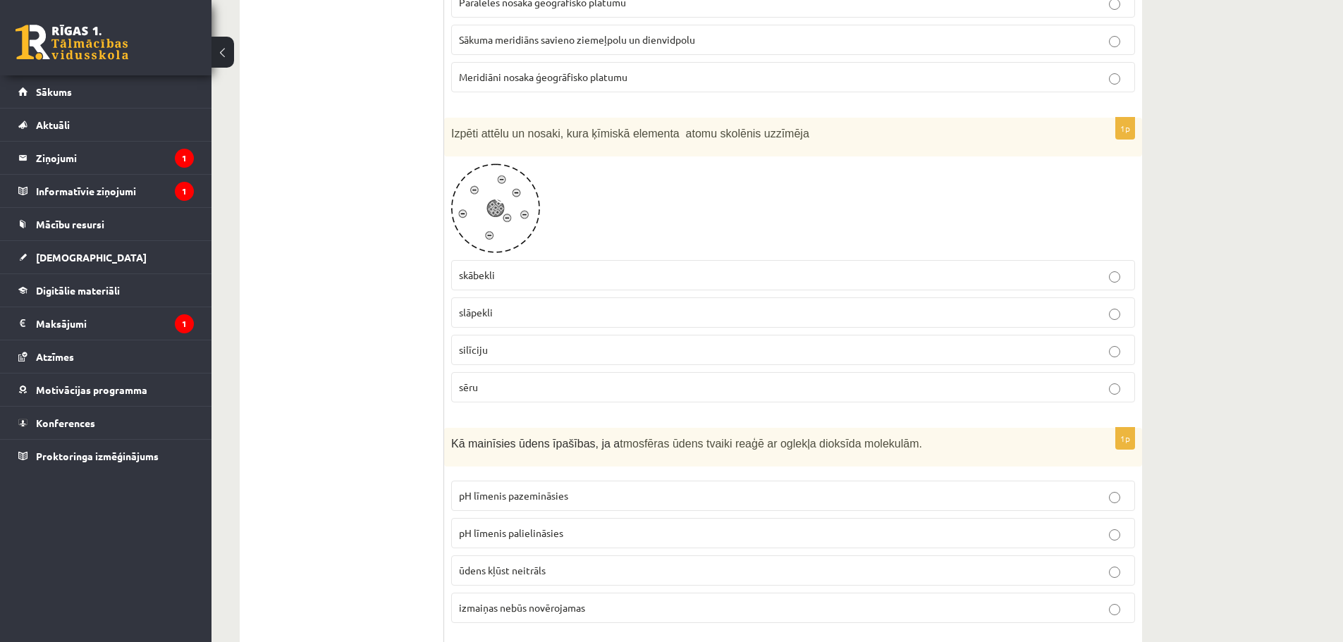
scroll to position [2582, 0]
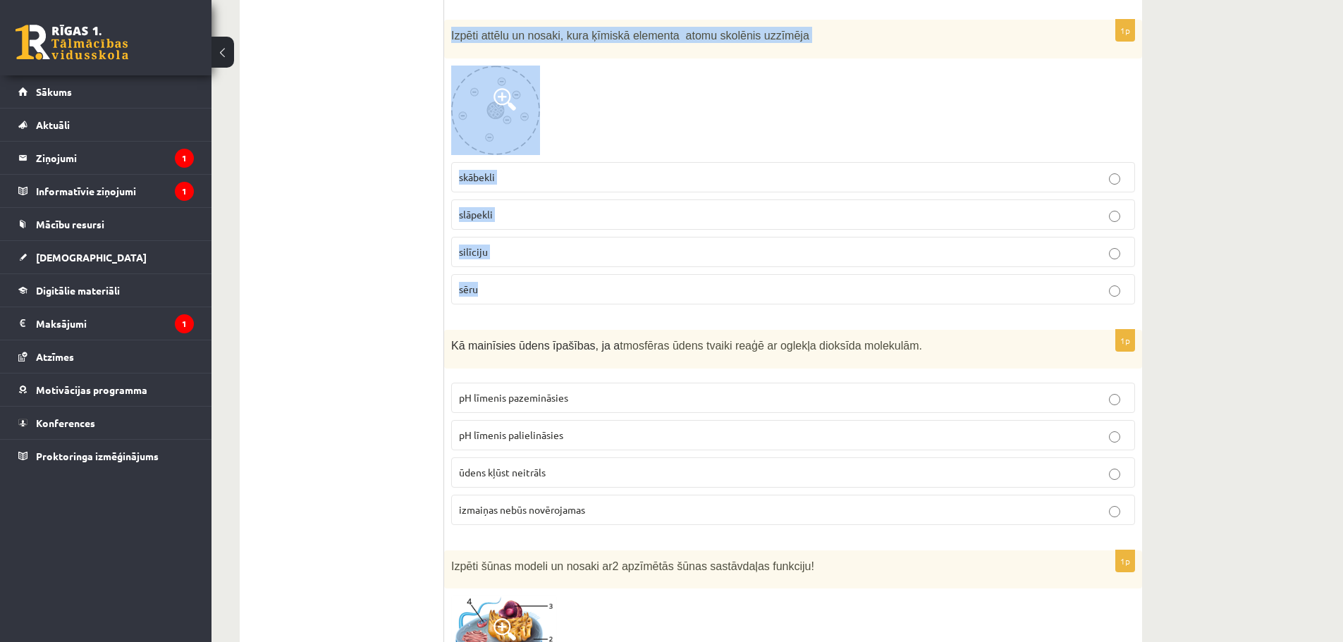
drag, startPoint x: 453, startPoint y: 21, endPoint x: 542, endPoint y: 259, distance: 254.1
click at [539, 275] on div "1p Izpēti attēlu un nosaki, kura ķīmiskā elementa atomu skolēnis uzzīmēja skābe…" at bounding box center [793, 168] width 698 height 296
click at [961, 169] on label "skābekli" at bounding box center [793, 177] width 684 height 30
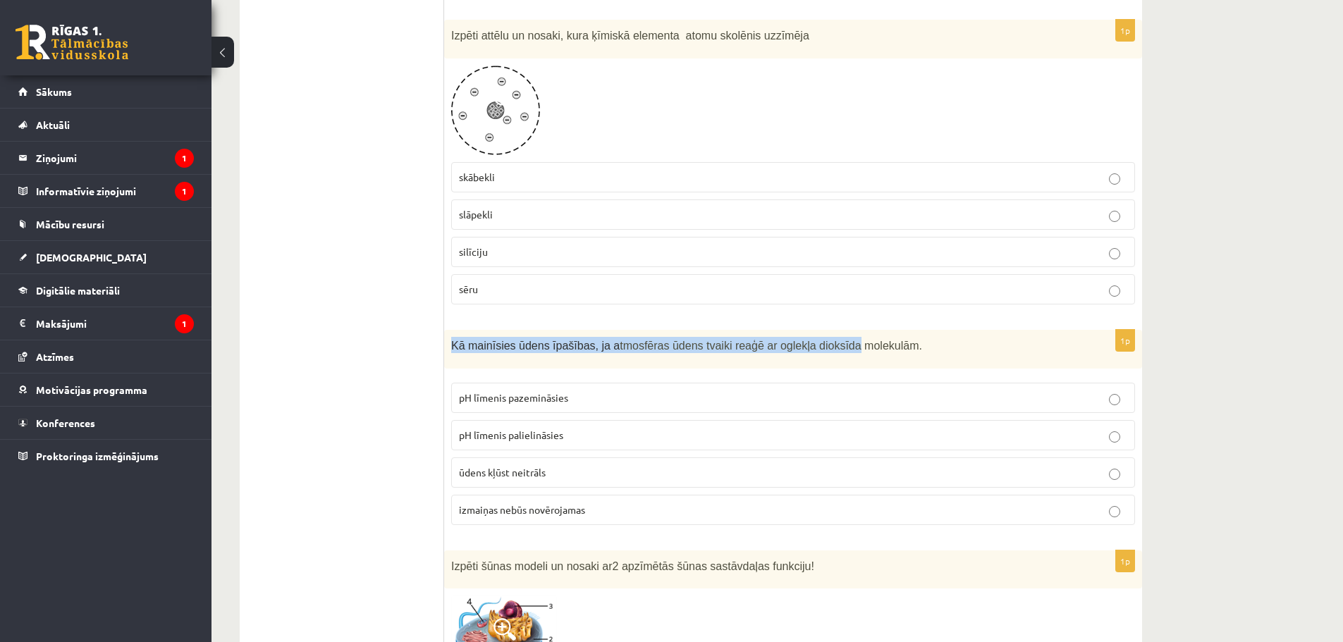
drag, startPoint x: 448, startPoint y: 327, endPoint x: 817, endPoint y: 336, distance: 368.9
click at [817, 336] on div "Kā mainīsies ūdens īpašības, ja a tmosfēras ūdens tvaiki reaģē ar oglekļa dioks…" at bounding box center [793, 349] width 698 height 39
drag, startPoint x: 746, startPoint y: 329, endPoint x: 815, endPoint y: 330, distance: 69.1
click at [815, 340] on span "tmosfēras ūdens tvaiki reaģē ar oglekļa dioksīda molekulām." at bounding box center [771, 346] width 302 height 12
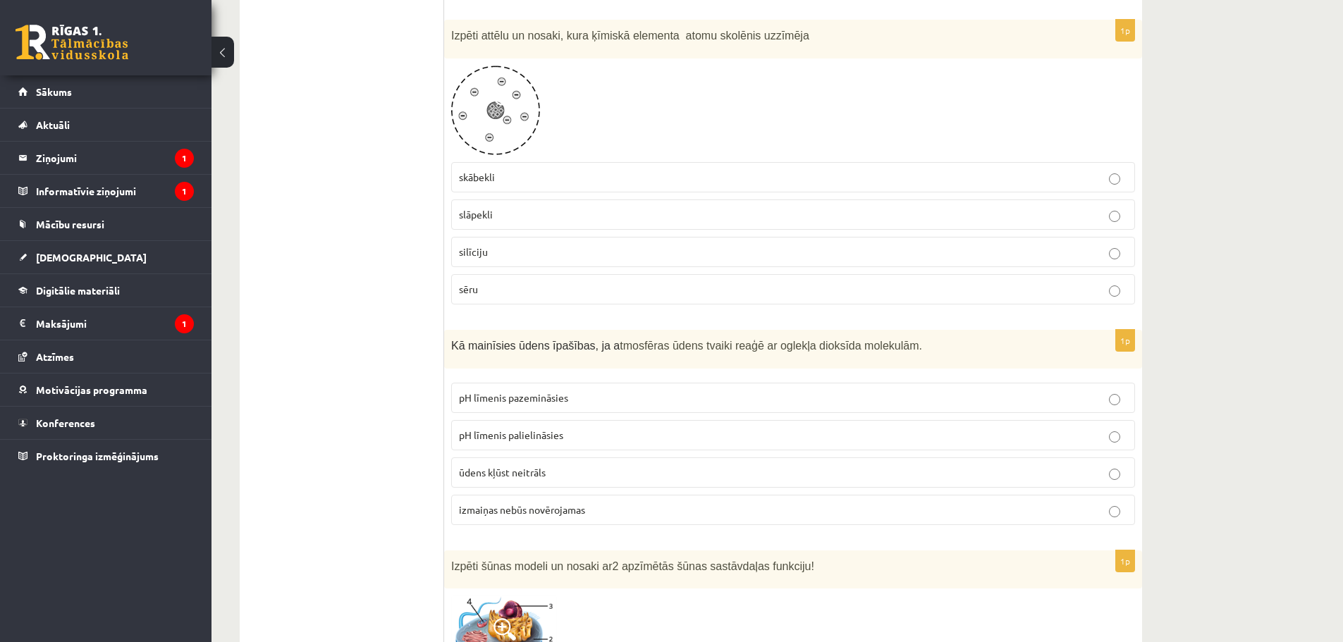
drag, startPoint x: 790, startPoint y: 331, endPoint x: 444, endPoint y: 338, distance: 346.3
drag, startPoint x: 449, startPoint y: 329, endPoint x: 575, endPoint y: 337, distance: 126.5
click at [575, 337] on div "Kā mainīsies ūdens īpašības, ja a tmosfēras ūdens tvaiki reaģē ar oglekļa dioks…" at bounding box center [793, 349] width 698 height 39
click at [457, 383] on label "pH līmenis pazemināsies" at bounding box center [793, 398] width 684 height 30
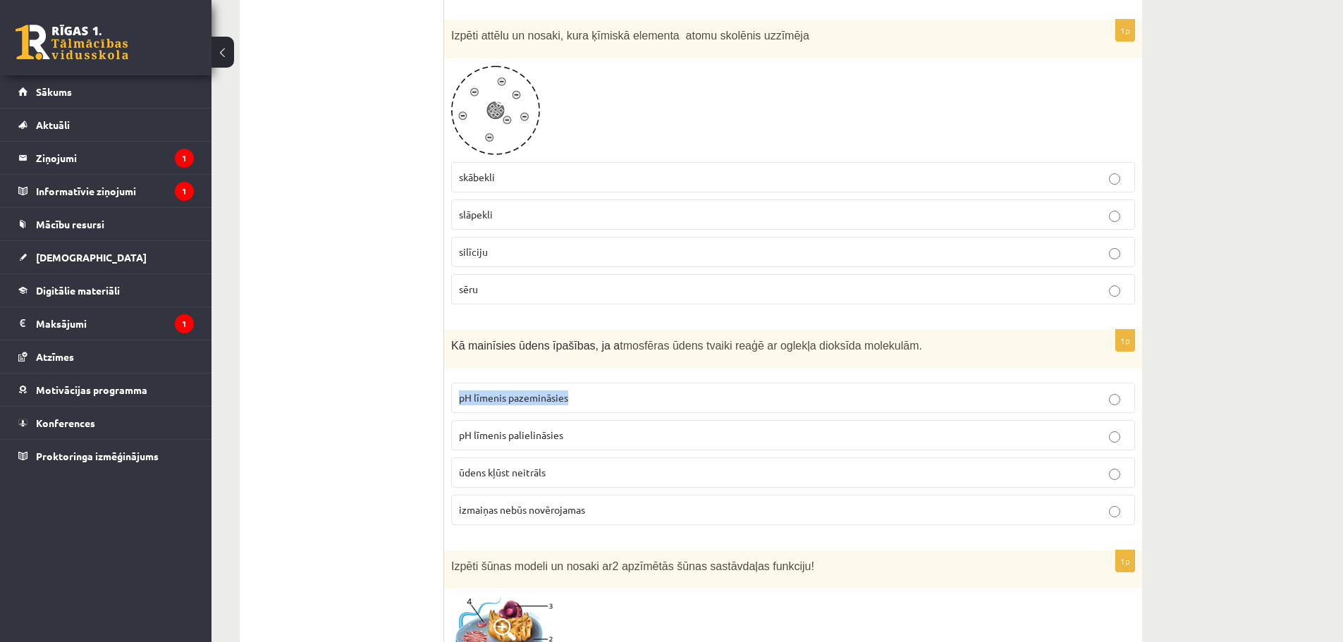
drag, startPoint x: 501, startPoint y: 389, endPoint x: 585, endPoint y: 393, distance: 84.0
click at [585, 393] on label "pH līmenis pazemināsies" at bounding box center [793, 398] width 684 height 30
click at [689, 383] on label "pH līmenis pazemināsies" at bounding box center [793, 398] width 684 height 30
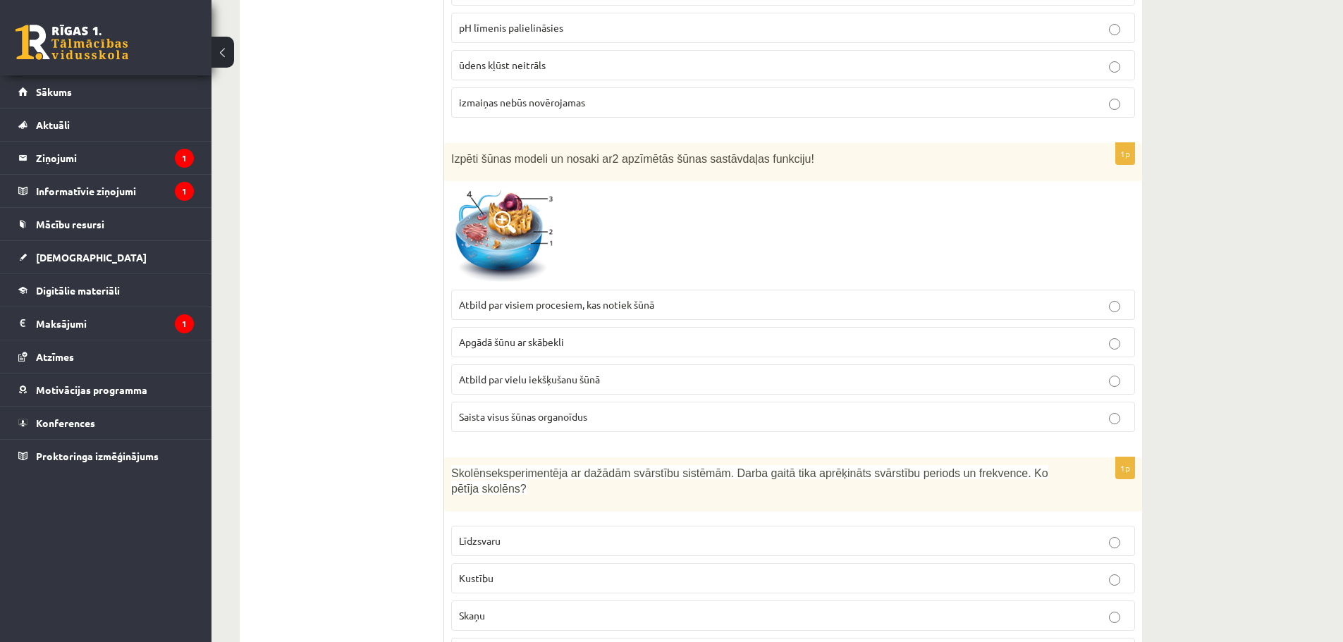
scroll to position [3005, 0]
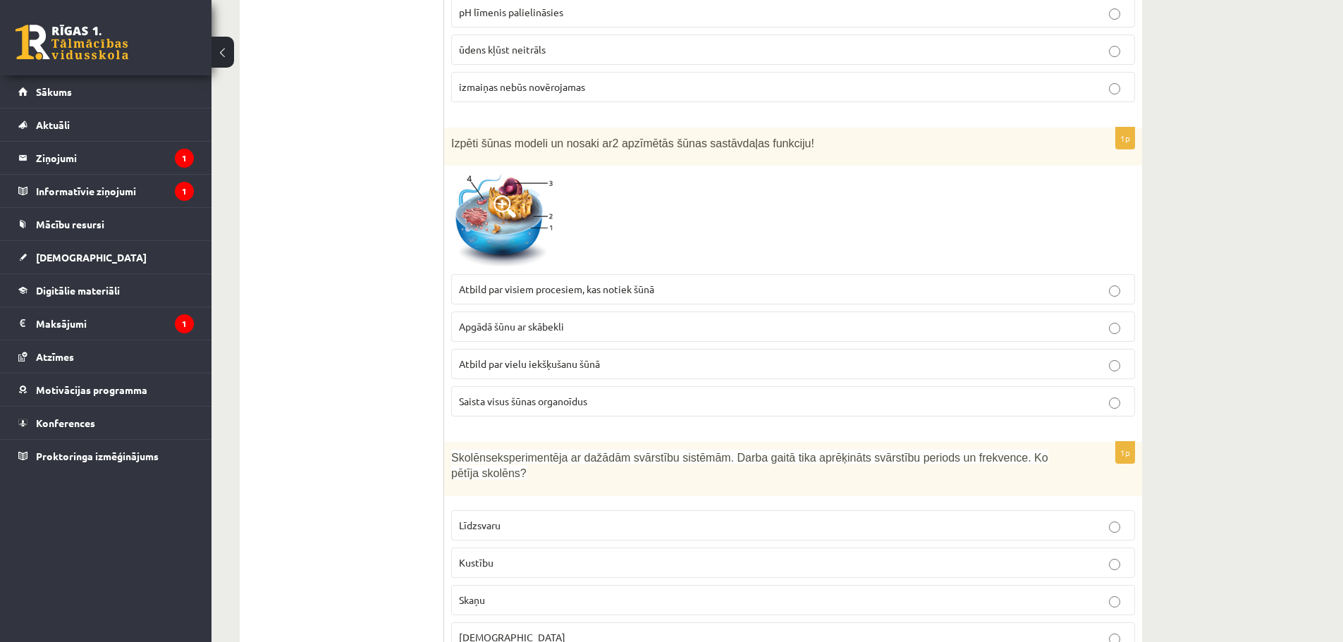
click at [505, 395] on span "Saista visus šūnas organoīdus" at bounding box center [523, 401] width 128 height 13
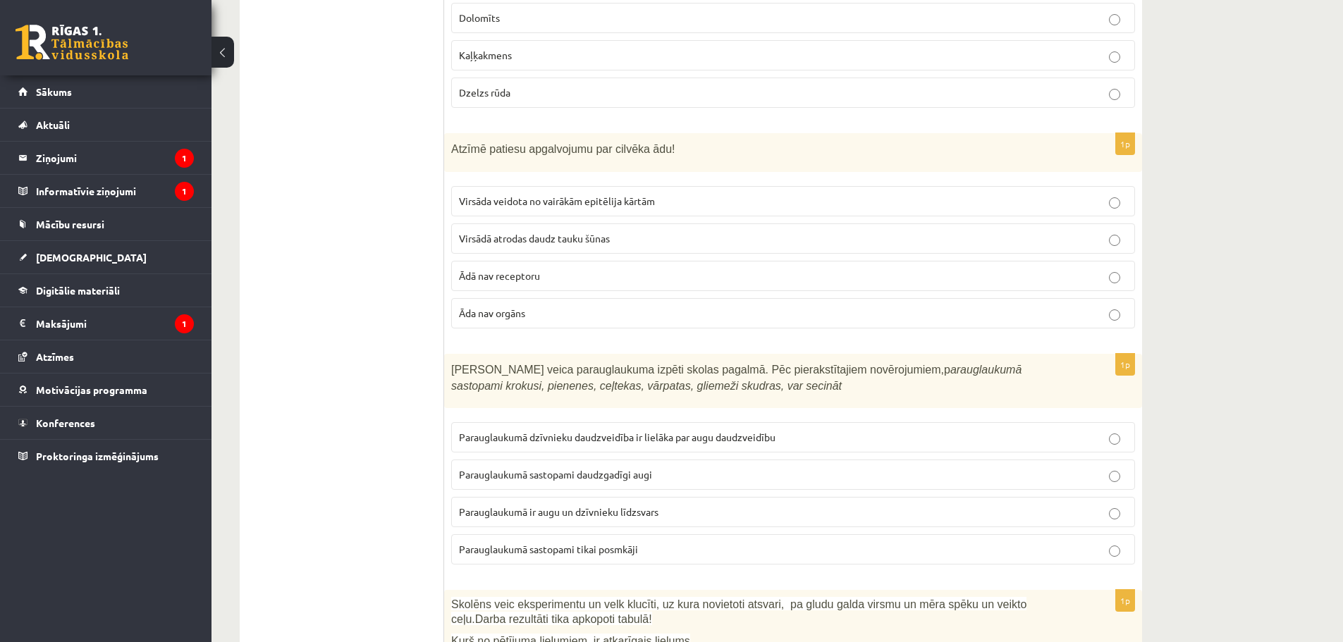
scroll to position [3781, 0]
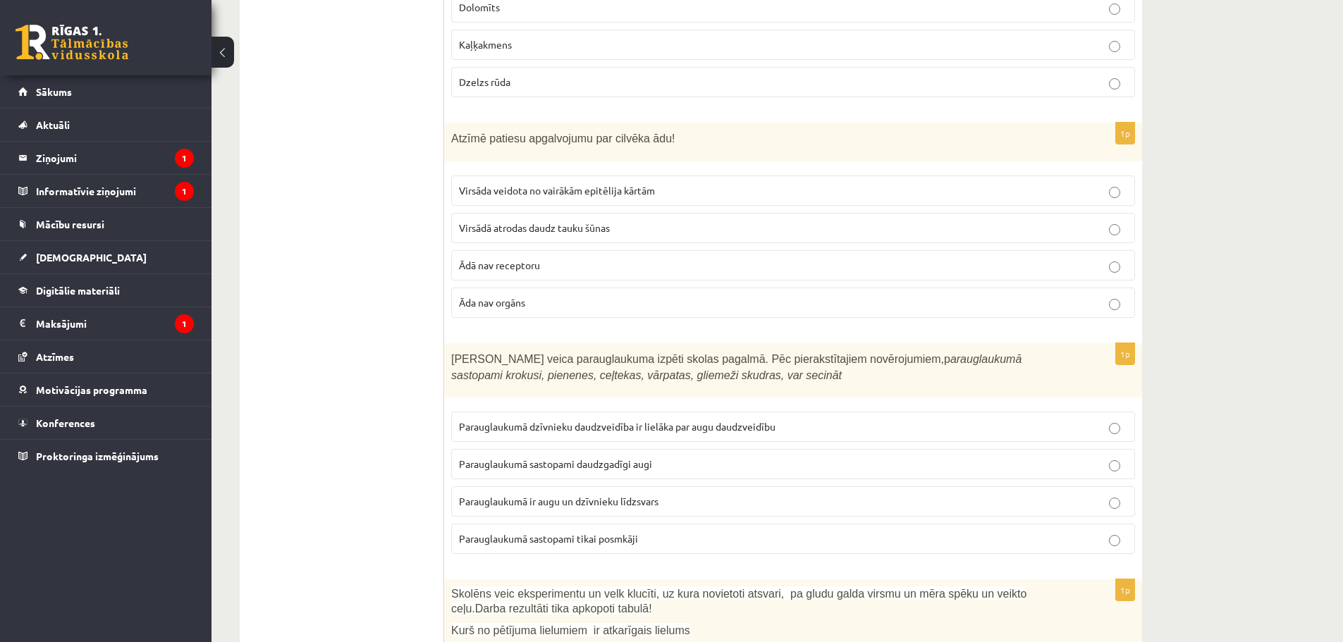
click at [532, 288] on label "Āda nav orgāns" at bounding box center [793, 303] width 684 height 30
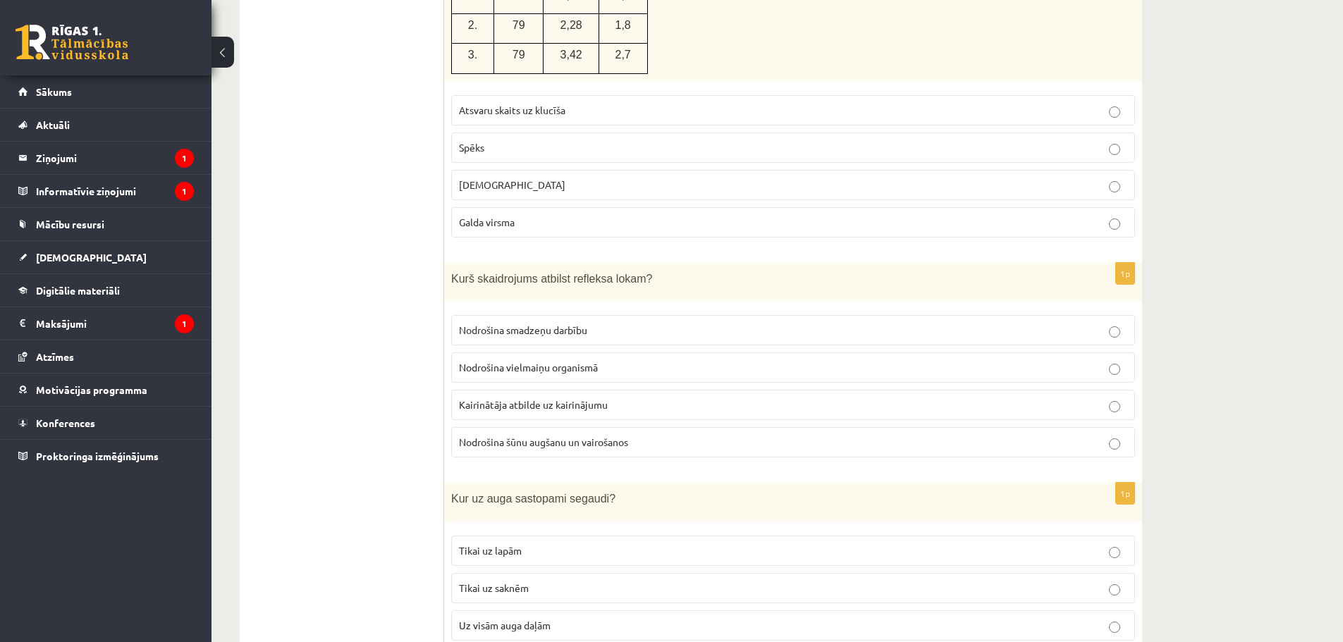
scroll to position [4496, 0]
drag, startPoint x: 475, startPoint y: 246, endPoint x: 616, endPoint y: 256, distance: 141.4
click at [631, 262] on div "Kurš skaidrojums atbilst refleksa lokam?" at bounding box center [793, 281] width 698 height 39
click at [571, 262] on div "Kurš skaidrojums atbilst refleksa lokam?" at bounding box center [793, 281] width 698 height 39
drag, startPoint x: 563, startPoint y: 246, endPoint x: 625, endPoint y: 248, distance: 61.4
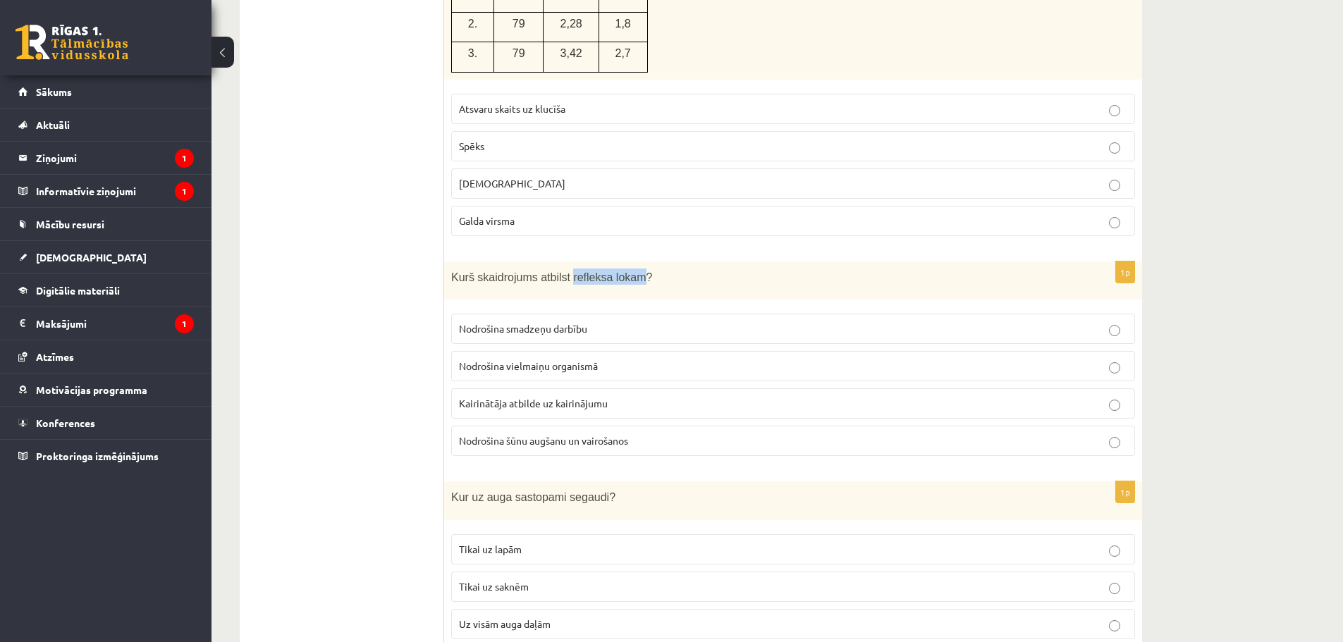
click at [625, 271] on span "Kurš skaidrojums atbilst refleksa lokam?" at bounding box center [551, 277] width 201 height 12
click at [545, 397] on span "Kairinātāja atbilde uz kairinājumu" at bounding box center [533, 403] width 149 height 13
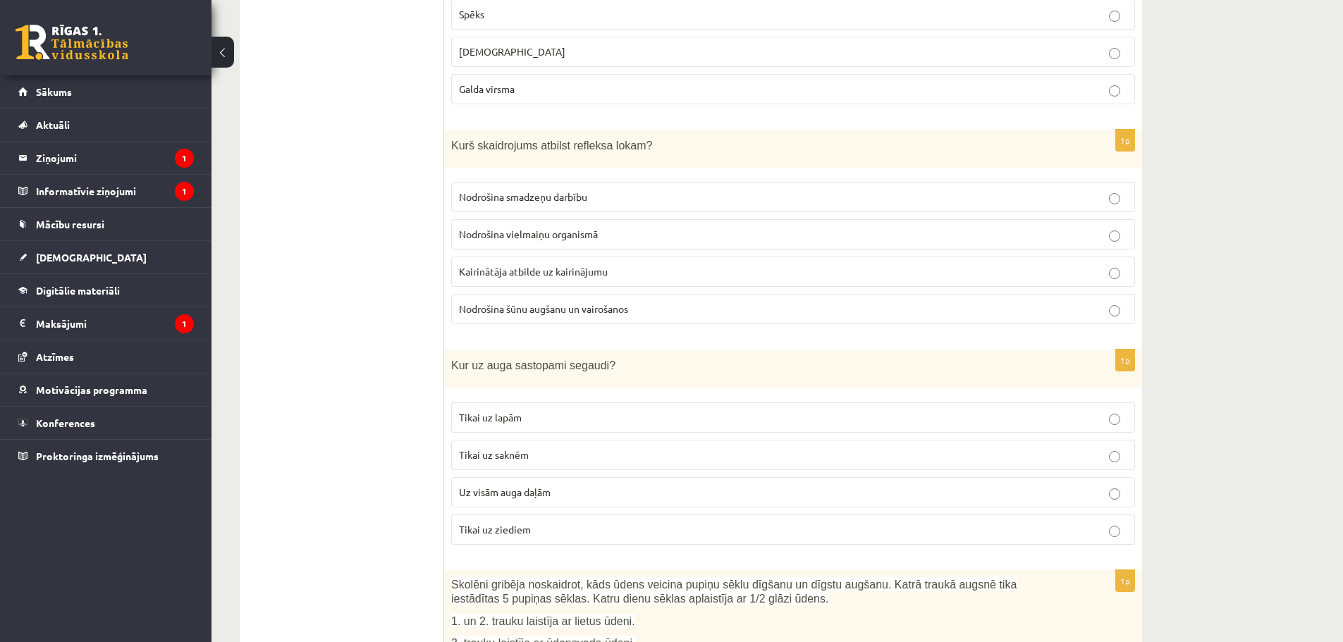
scroll to position [4637, 0]
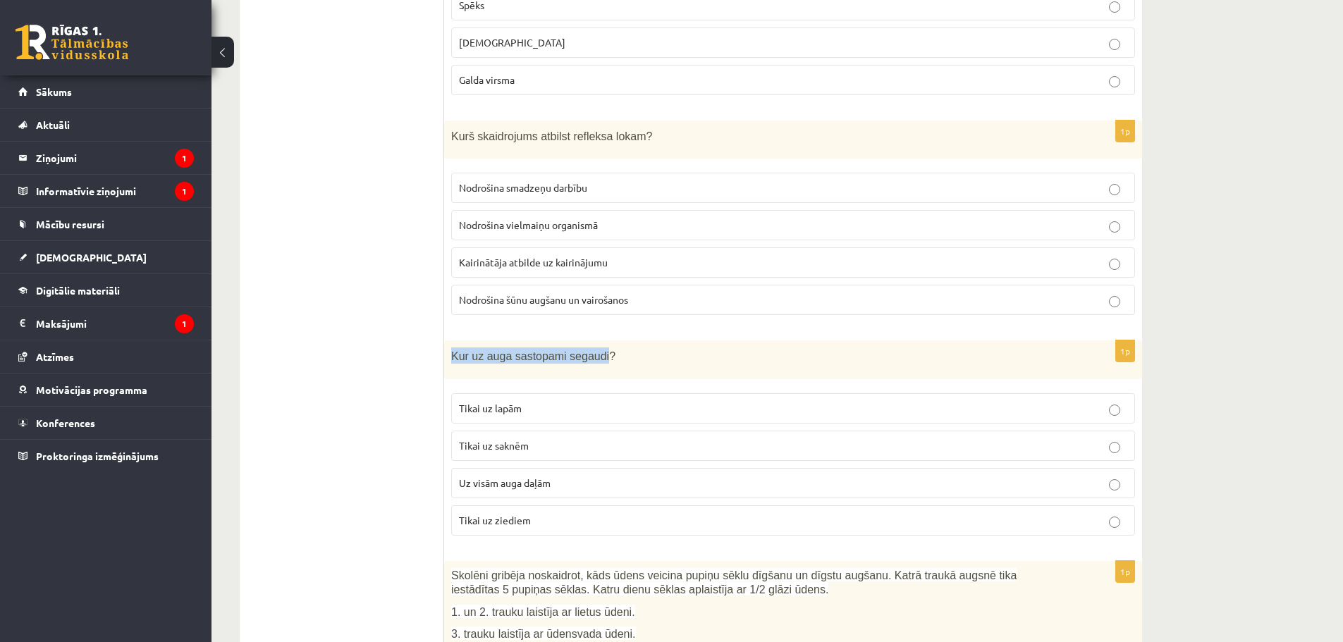
drag, startPoint x: 487, startPoint y: 328, endPoint x: 585, endPoint y: 330, distance: 98.7
click at [591, 341] on div "Kur uz auga sastopami segaudi?" at bounding box center [793, 360] width 698 height 39
click at [525, 477] on span "Uz visām auga daļām" at bounding box center [505, 483] width 92 height 13
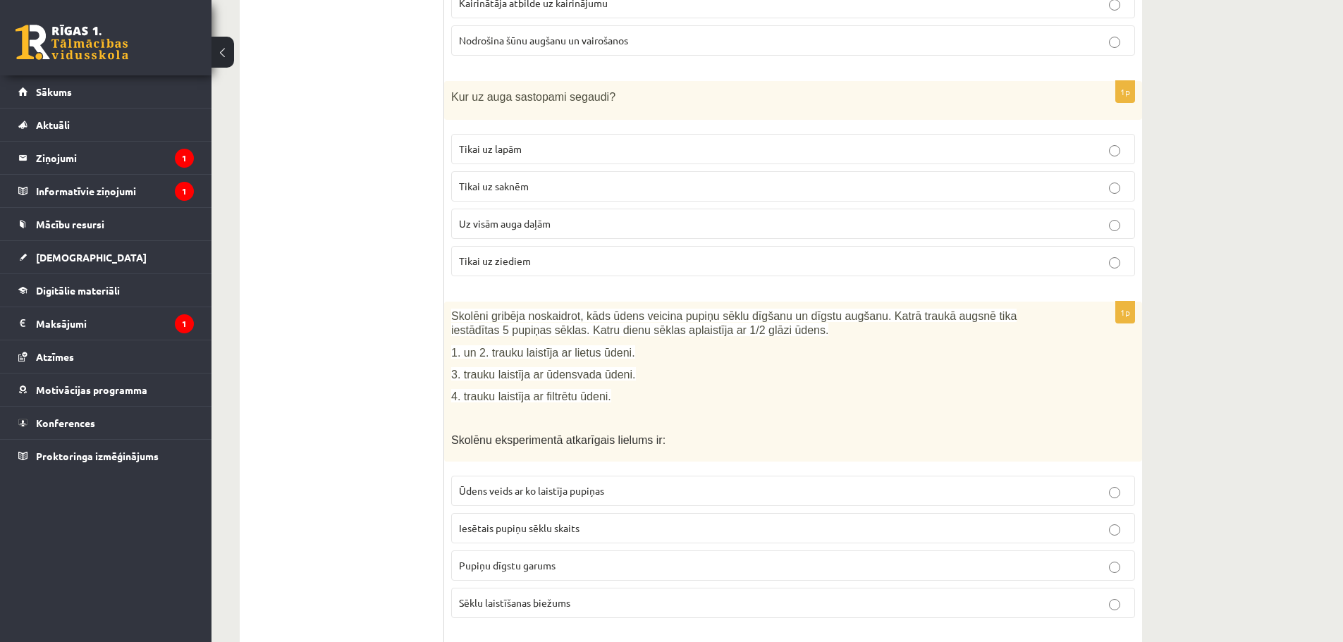
scroll to position [4919, 0]
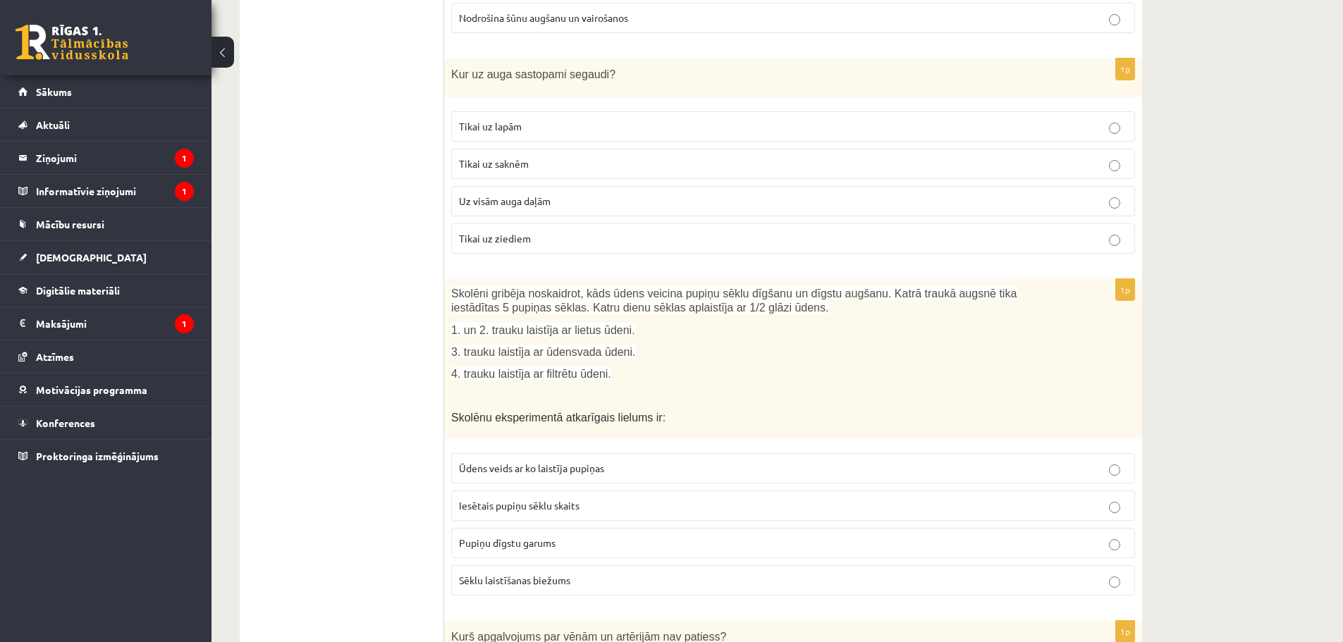
click at [637, 461] on p "Ūdens veids ar ko laistīja pupiņas" at bounding box center [793, 468] width 668 height 15
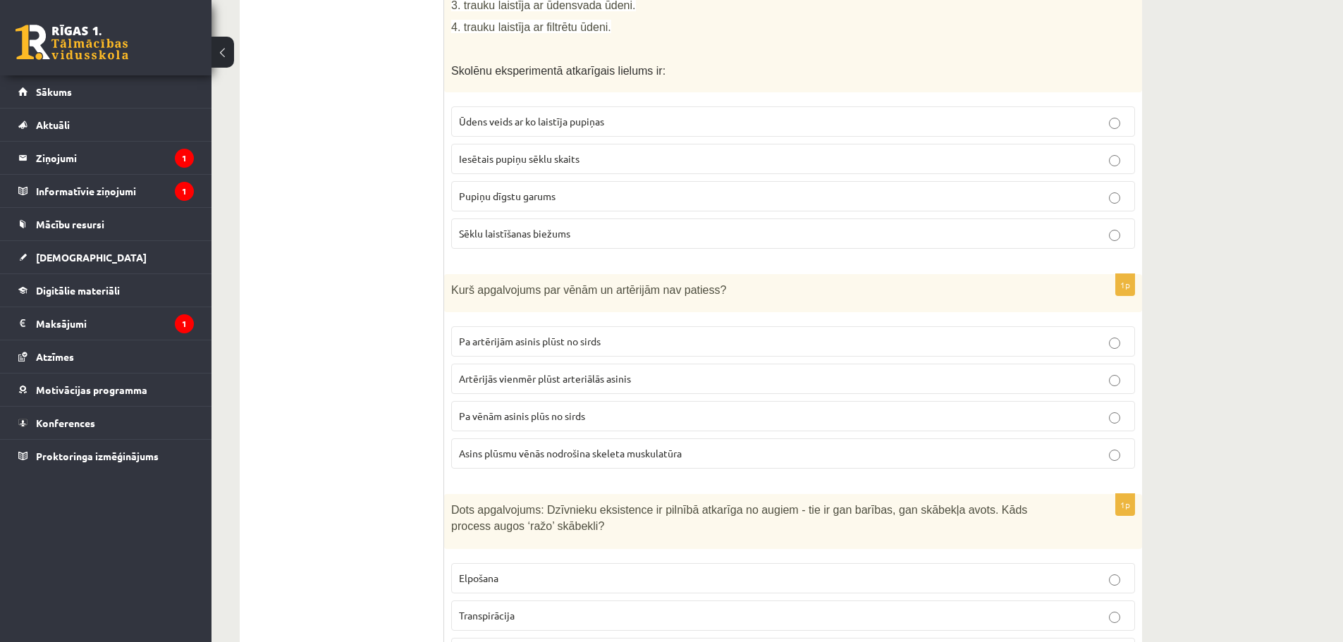
scroll to position [5271, 0]
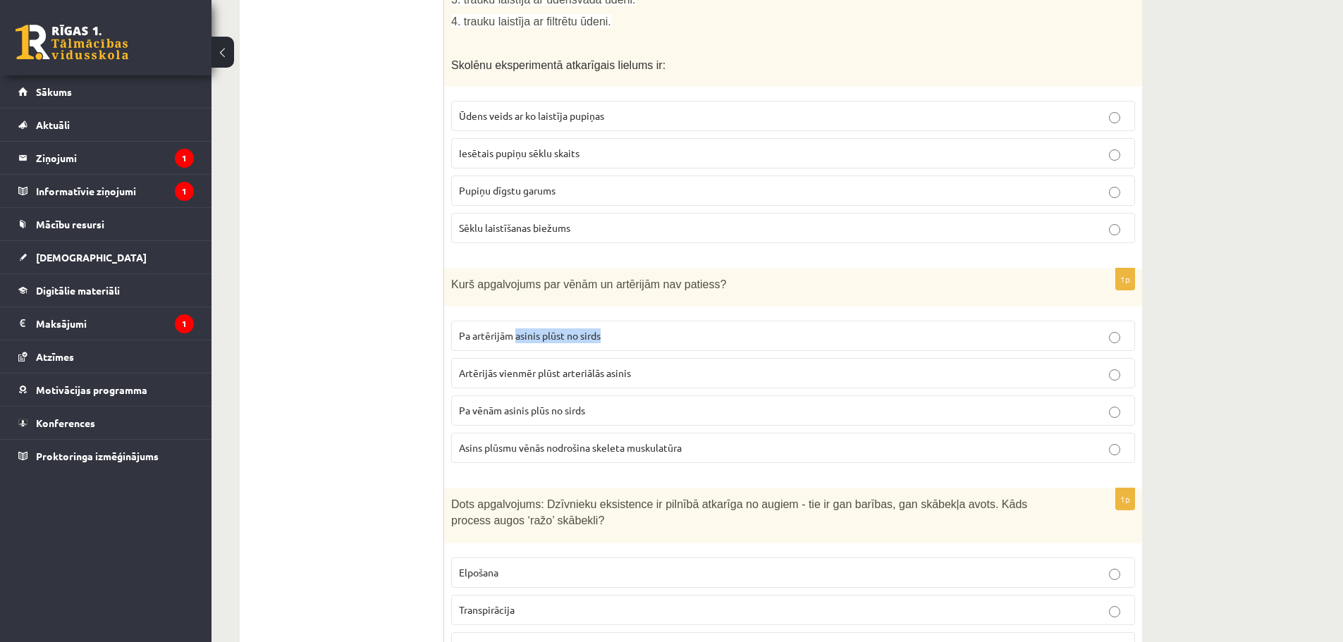
drag, startPoint x: 515, startPoint y: 305, endPoint x: 604, endPoint y: 304, distance: 88.1
click at [604, 329] on p "Pa artērijām asinis plūst no sirds" at bounding box center [793, 336] width 668 height 15
click at [507, 404] on span "Pa vēnām asinis plūs no sirds" at bounding box center [522, 410] width 126 height 13
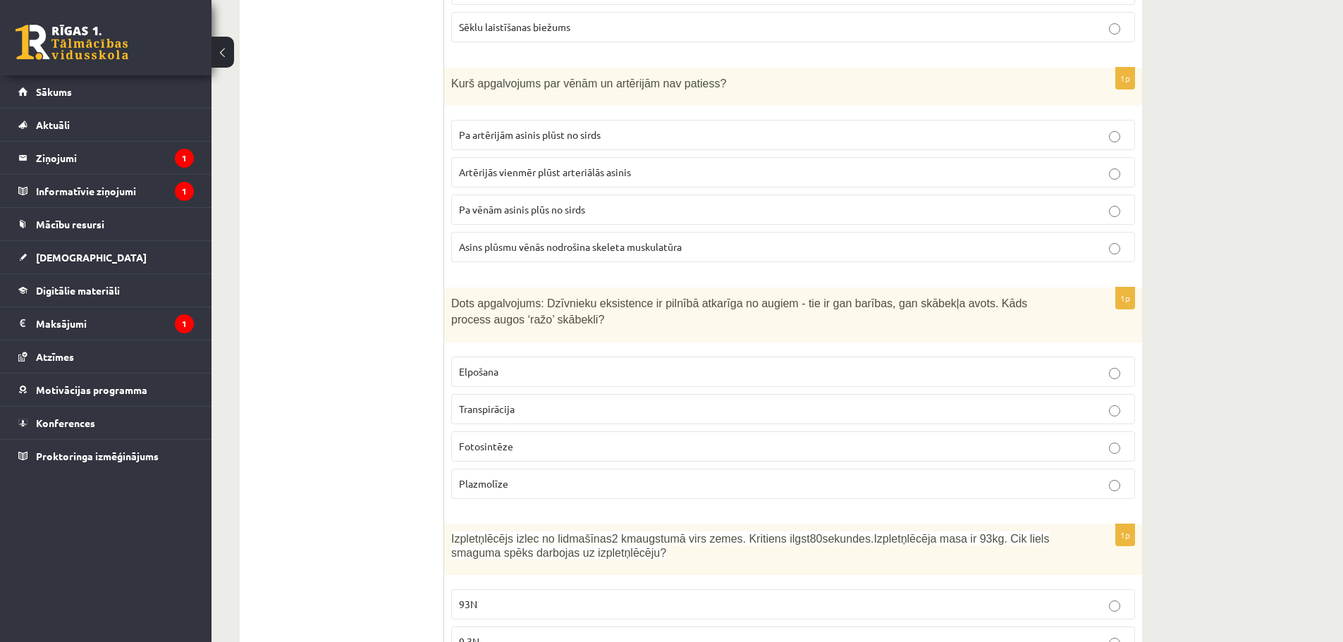
scroll to position [5483, 0]
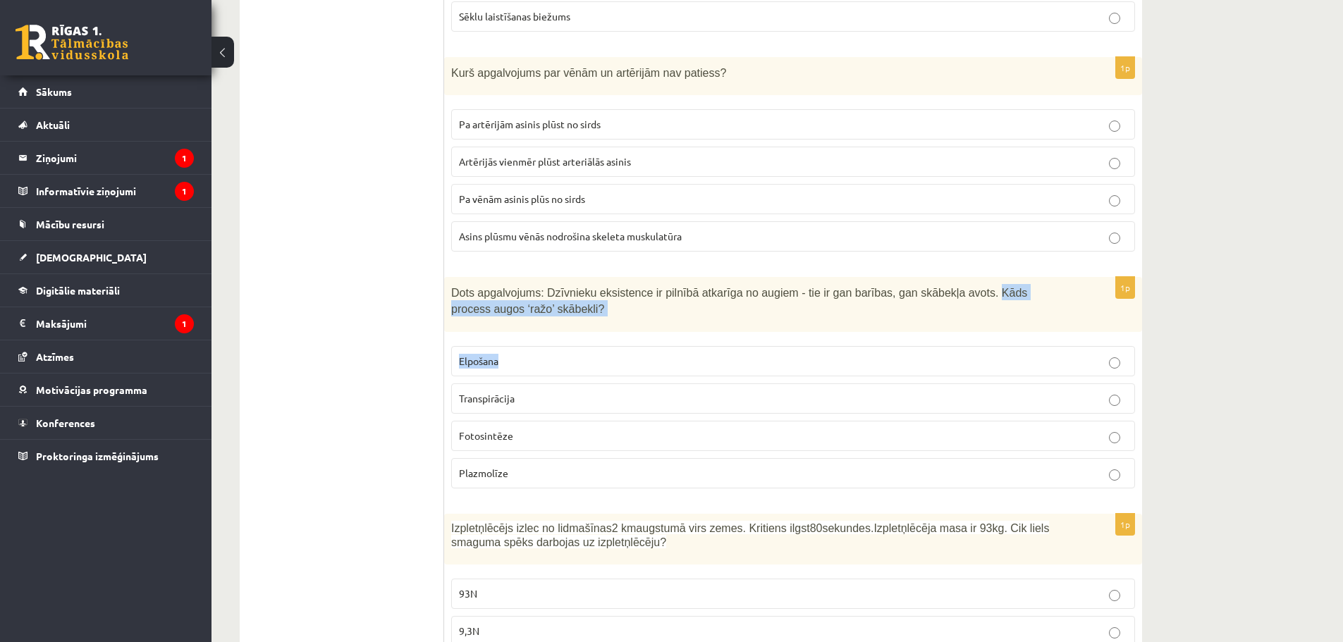
drag, startPoint x: 945, startPoint y: 262, endPoint x: 967, endPoint y: 306, distance: 49.2
click at [968, 310] on div "1p Dots apgalvojums: Dzīvnieku eksistence ir pilnībā atkarīga no augiem - tie i…" at bounding box center [793, 388] width 698 height 222
drag, startPoint x: 970, startPoint y: 260, endPoint x: 988, endPoint y: 283, distance: 29.2
click at [988, 284] on p "Dots apgalvojums: Dzīvnieku eksistence ir pilnībā atkarīga no augiem - tie ir g…" at bounding box center [757, 300] width 613 height 32
drag, startPoint x: 948, startPoint y: 262, endPoint x: 960, endPoint y: 277, distance: 19.2
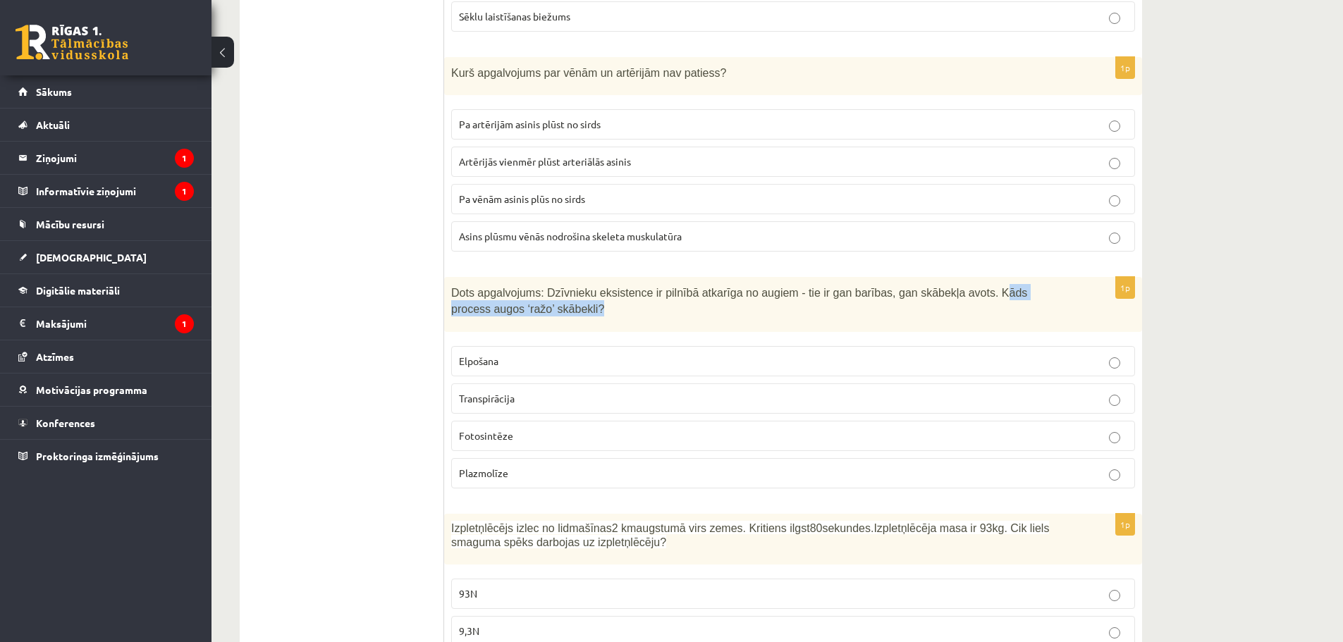
click at [960, 284] on p "Dots apgalvojums: Dzīvnieku eksistence ir pilnībā atkarīga no augiem - tie ir g…" at bounding box center [757, 300] width 613 height 32
click at [498, 429] on span "Fotosintēze" at bounding box center [486, 435] width 54 height 13
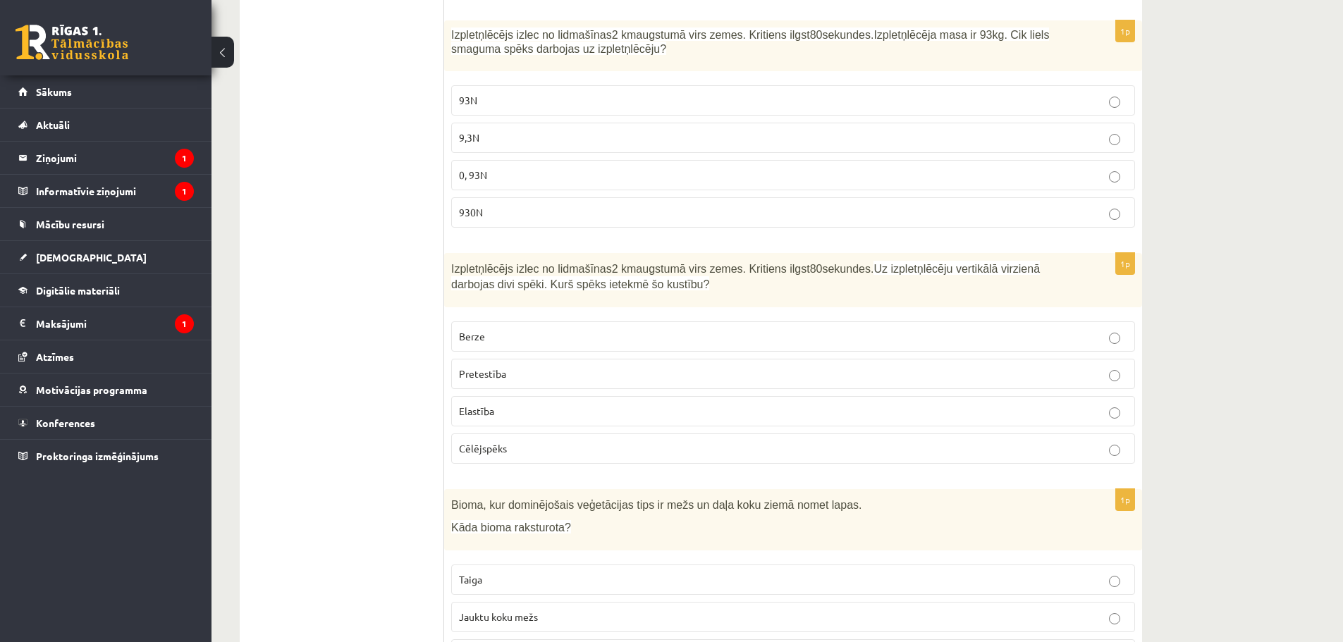
scroll to position [5906, 0]
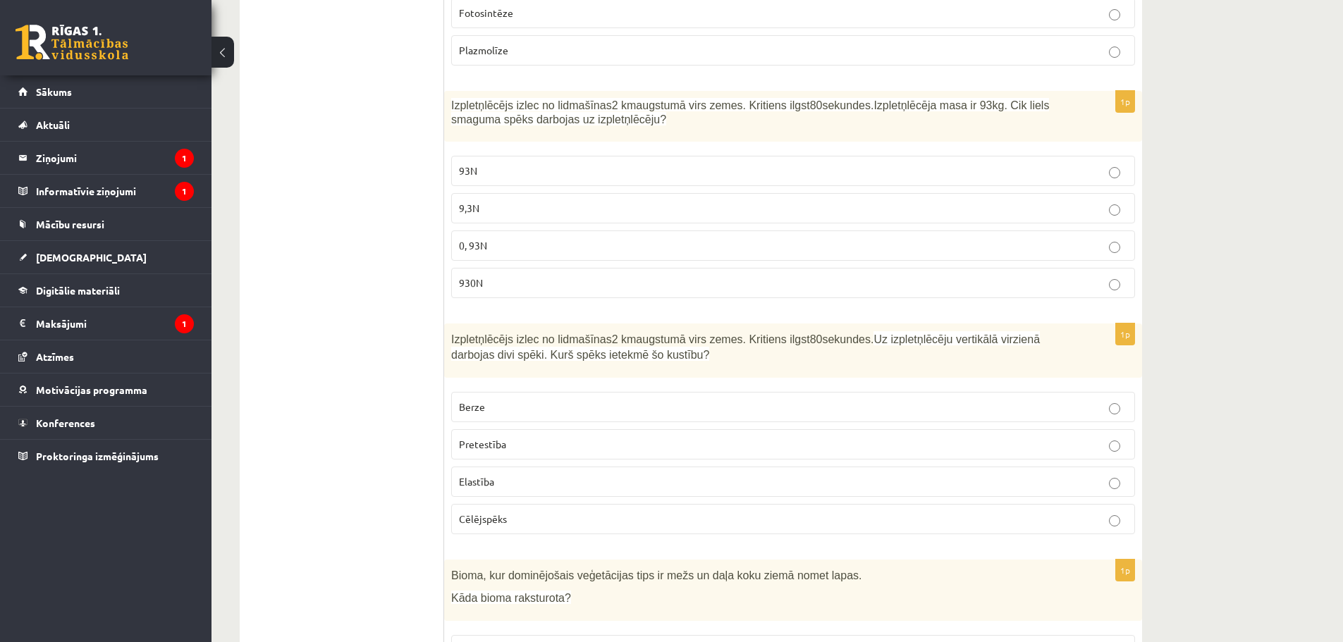
drag, startPoint x: 458, startPoint y: 75, endPoint x: 598, endPoint y: 95, distance: 141.8
click at [598, 95] on div "Izpletņlēcējs izlec no lidmašīnas 2 km augstumā virs zemes. Kritiens ilgst 80 s…" at bounding box center [793, 116] width 698 height 51
click at [534, 437] on p "Pretestība" at bounding box center [793, 444] width 668 height 15
drag, startPoint x: 966, startPoint y: 73, endPoint x: 1038, endPoint y: 75, distance: 71.9
click at [1038, 99] on span "Izpletņlēcējs izlec no lidmašīnas 2 km augstumā virs zemes. Kritiens ilgst 80 s…" at bounding box center [750, 112] width 598 height 27
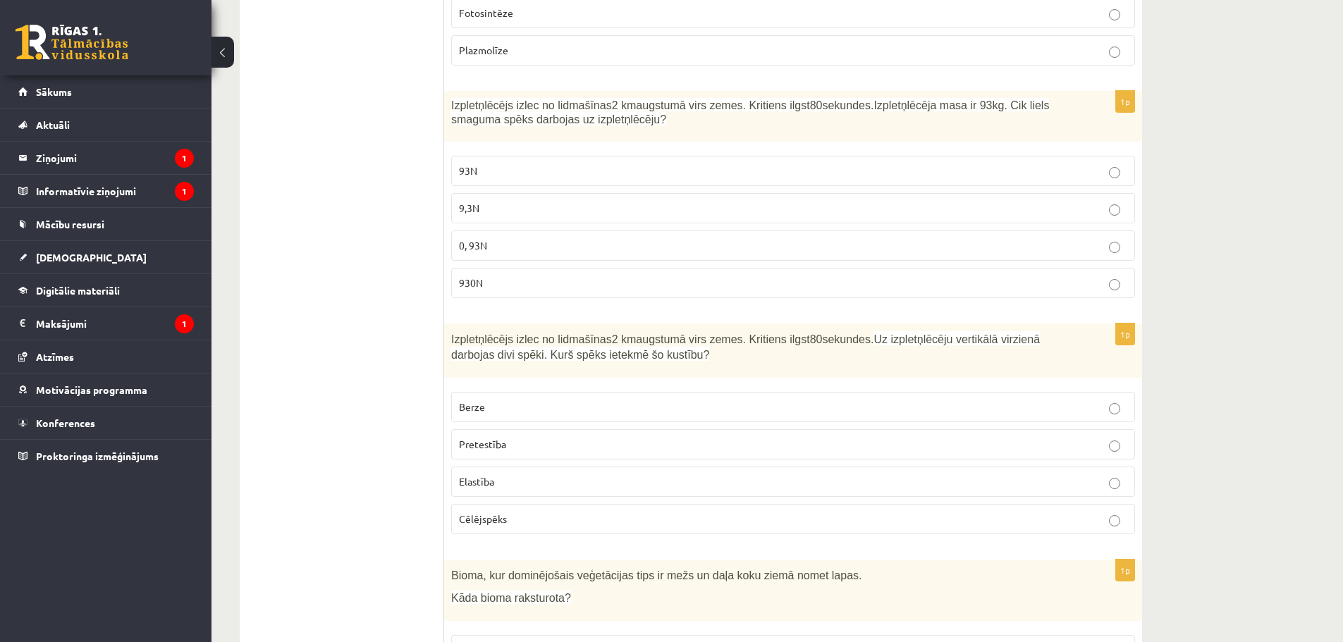
click at [1034, 98] on p "Izpletņlēcējs izlec no lidmašīnas 2 km augstumā virs zemes. Kritiens ilgst 80 s…" at bounding box center [757, 112] width 613 height 29
drag, startPoint x: 998, startPoint y: 75, endPoint x: 1044, endPoint y: 87, distance: 48.1
click at [1044, 98] on p "Izpletņlēcējs izlec no lidmašīnas 2 km augstumā virs zemes. Kritiens ilgst 80 s…" at bounding box center [757, 112] width 613 height 29
click at [1010, 99] on span "Izpletņlēcējs izlec no lidmašīnas 2 km augstumā virs zemes. Kritiens ilgst 80 s…" at bounding box center [750, 112] width 598 height 27
drag, startPoint x: 1000, startPoint y: 73, endPoint x: 477, endPoint y: 97, distance: 523.7
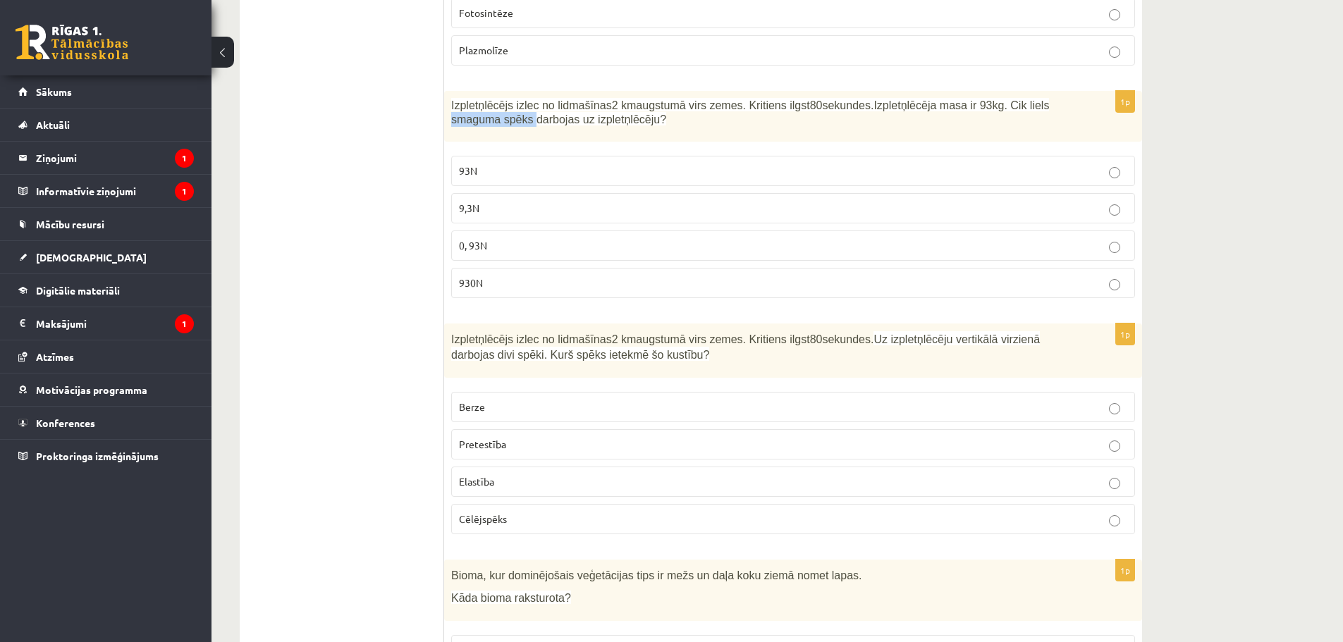
click at [477, 97] on div "Izpletņlēcējs izlec no lidmašīnas 2 km augstumā virs zemes. Kritiens ilgst 80 s…" at bounding box center [793, 116] width 698 height 51
click at [839, 331] on p "Izpletņlēcējs izlec no lidmašīnas 2 km augstumā virs zemes. Kritiens ilgst 80 s…" at bounding box center [757, 347] width 613 height 32
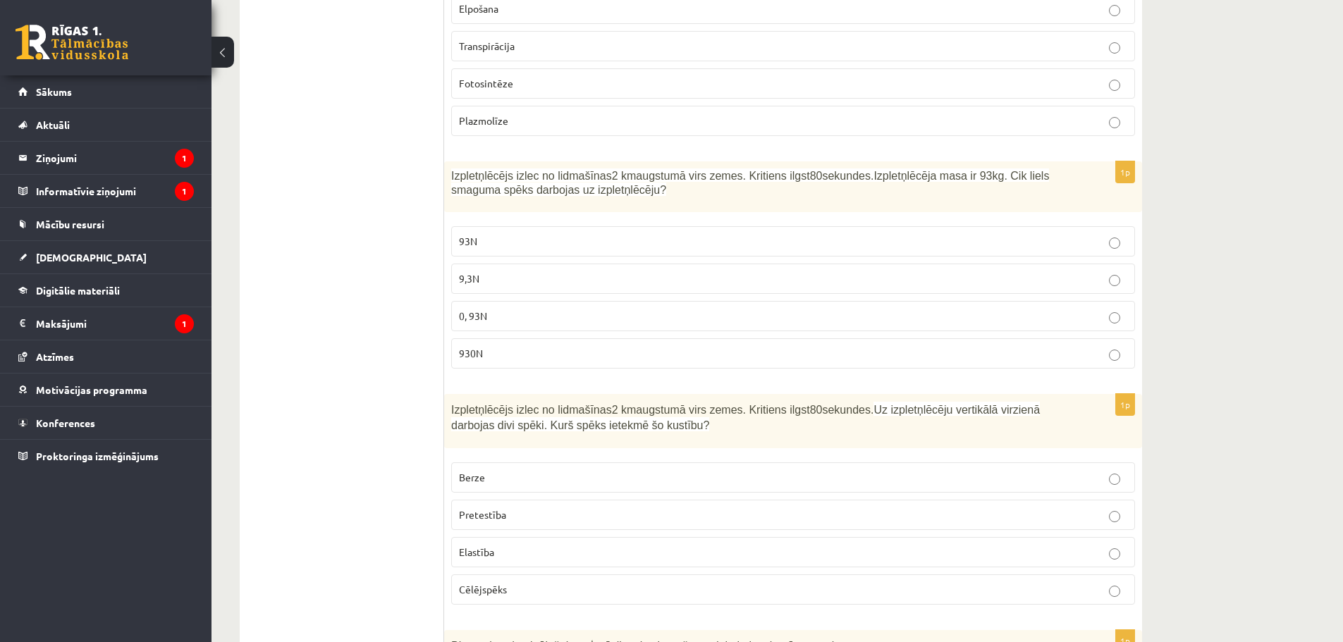
click at [860, 171] on div "Izpletņlēcējs izlec no lidmašīnas 2 km augstumā virs zemes. Kritiens ilgst 80 s…" at bounding box center [793, 186] width 698 height 51
click at [453, 170] on span "Izpletņlēcējs izlec no lidmašīnas 2 km augstumā virs zemes. Kritiens ilgst 80 s…" at bounding box center [750, 183] width 598 height 27
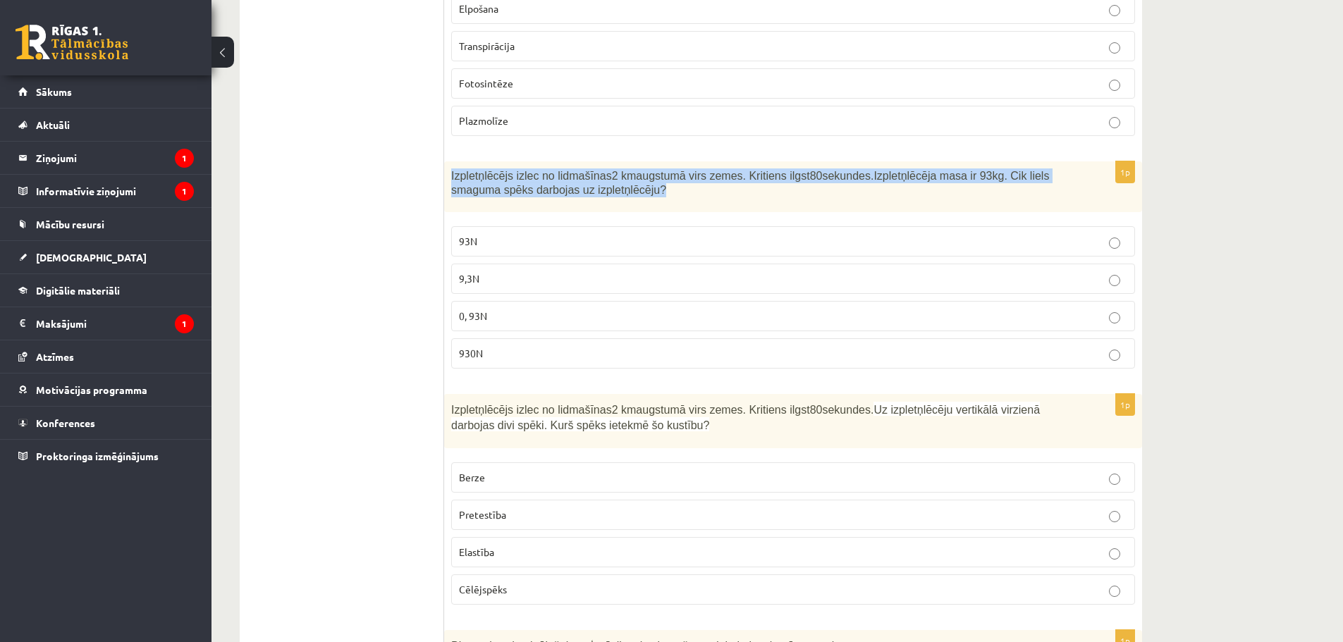
click at [453, 170] on span "Izpletņlēcējs izlec no lidmašīnas 2 km augstumā virs zemes. Kritiens ilgst 80 s…" at bounding box center [750, 183] width 598 height 27
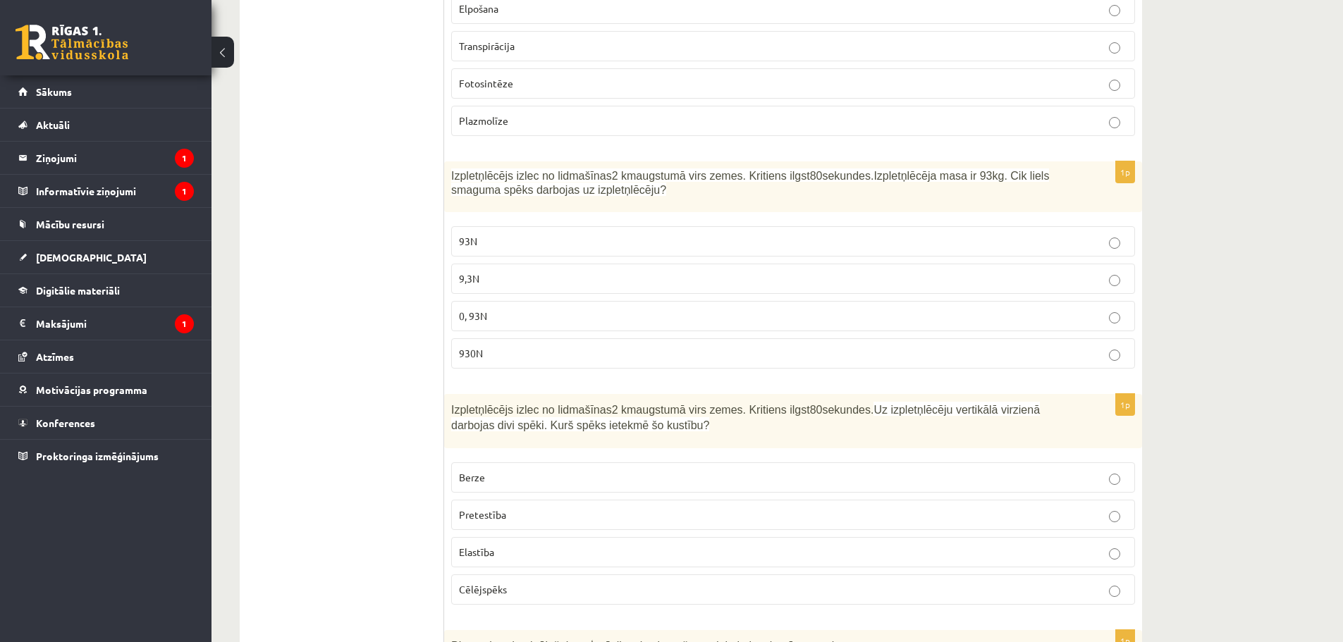
click at [552, 346] on p "930N" at bounding box center [793, 353] width 668 height 15
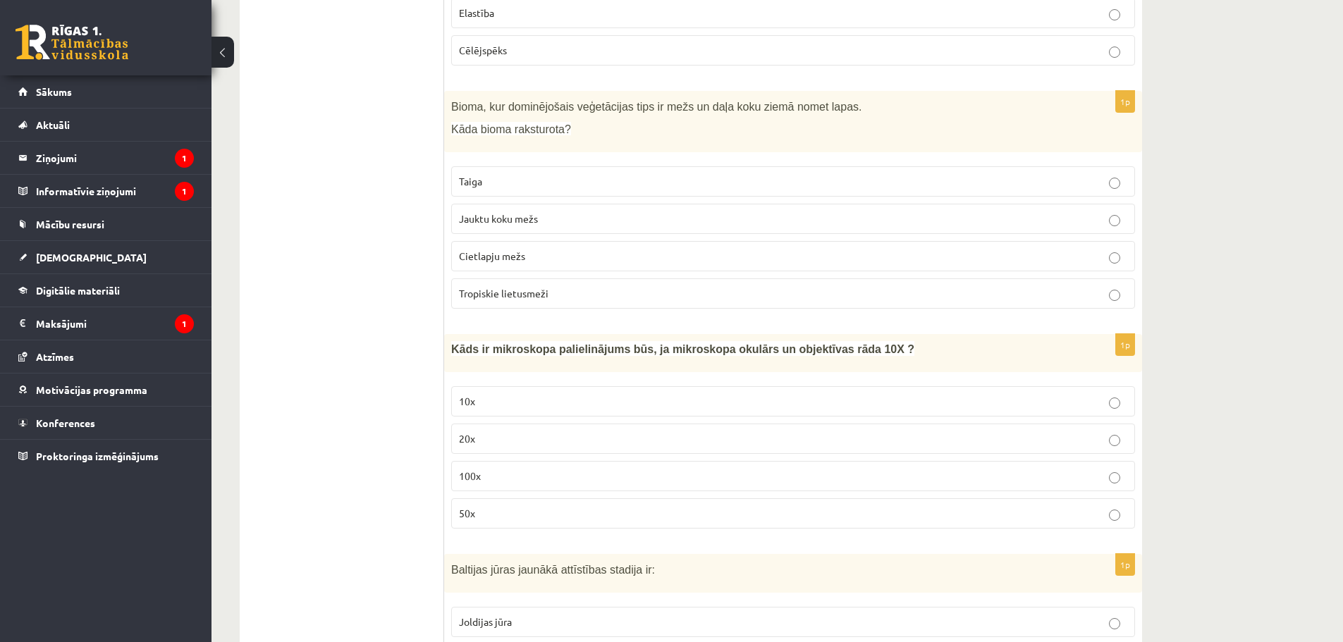
scroll to position [6400, 0]
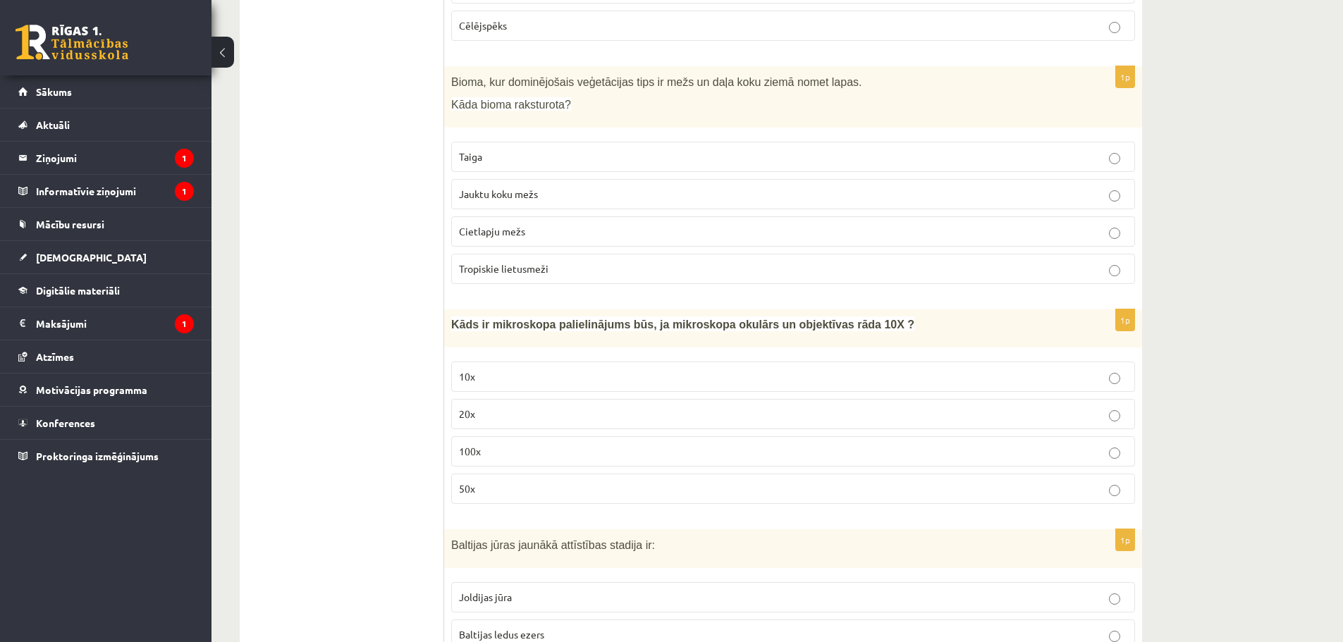
click at [587, 187] on p "Jauktu koku mežs" at bounding box center [793, 194] width 668 height 15
click at [490, 369] on p "10x" at bounding box center [793, 376] width 668 height 15
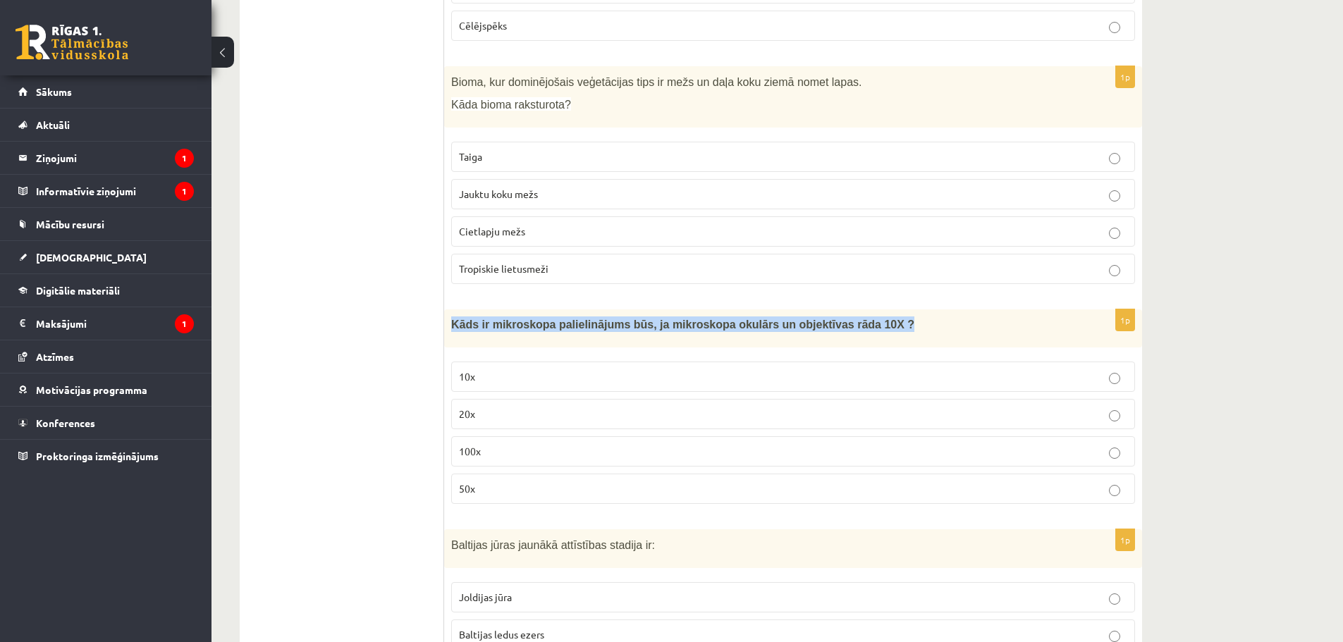
drag, startPoint x: 451, startPoint y: 296, endPoint x: 876, endPoint y: 303, distance: 424.5
click at [876, 310] on div "Kāds ir mikroskopa palielinājums būs, ja mikroskopa okulārs un objektīvas rāda …" at bounding box center [793, 329] width 698 height 38
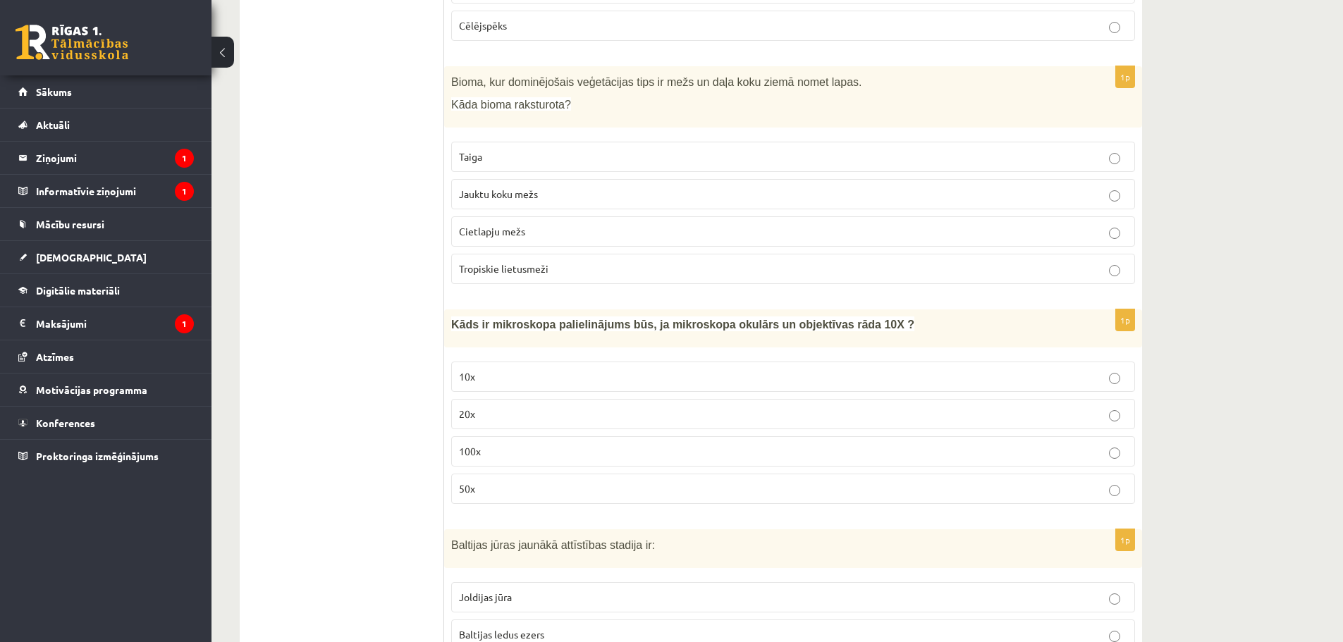
click at [494, 444] on p "100x" at bounding box center [793, 451] width 668 height 15
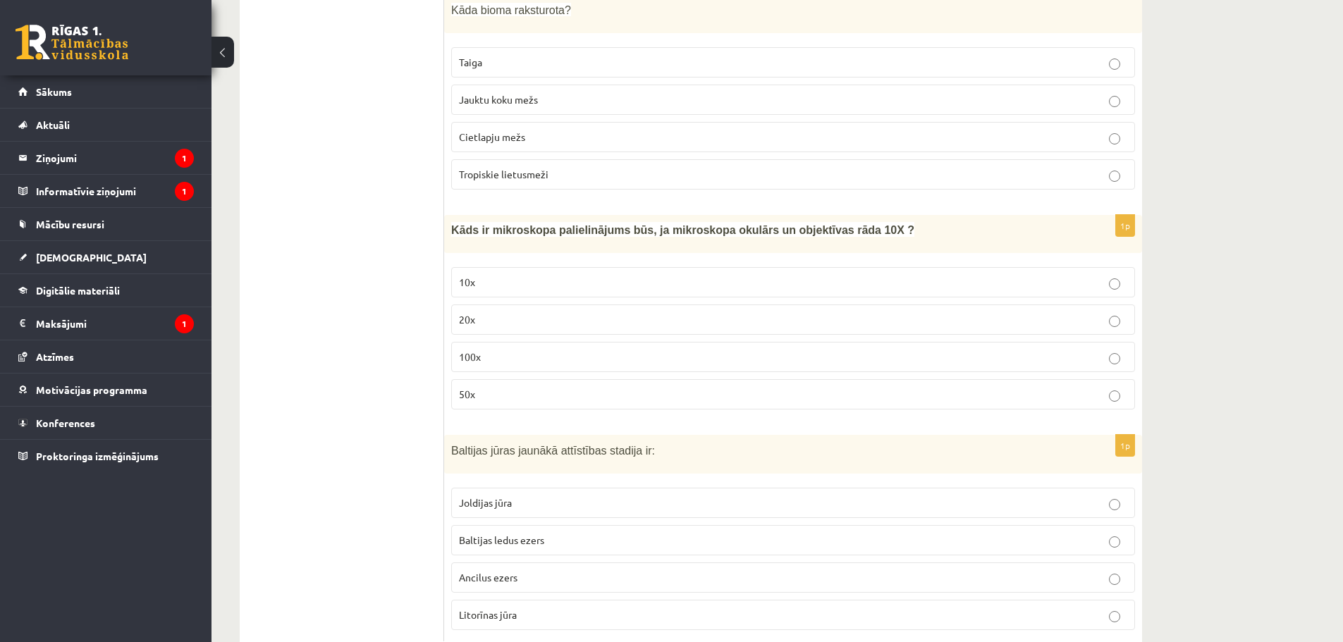
scroll to position [6503, 0]
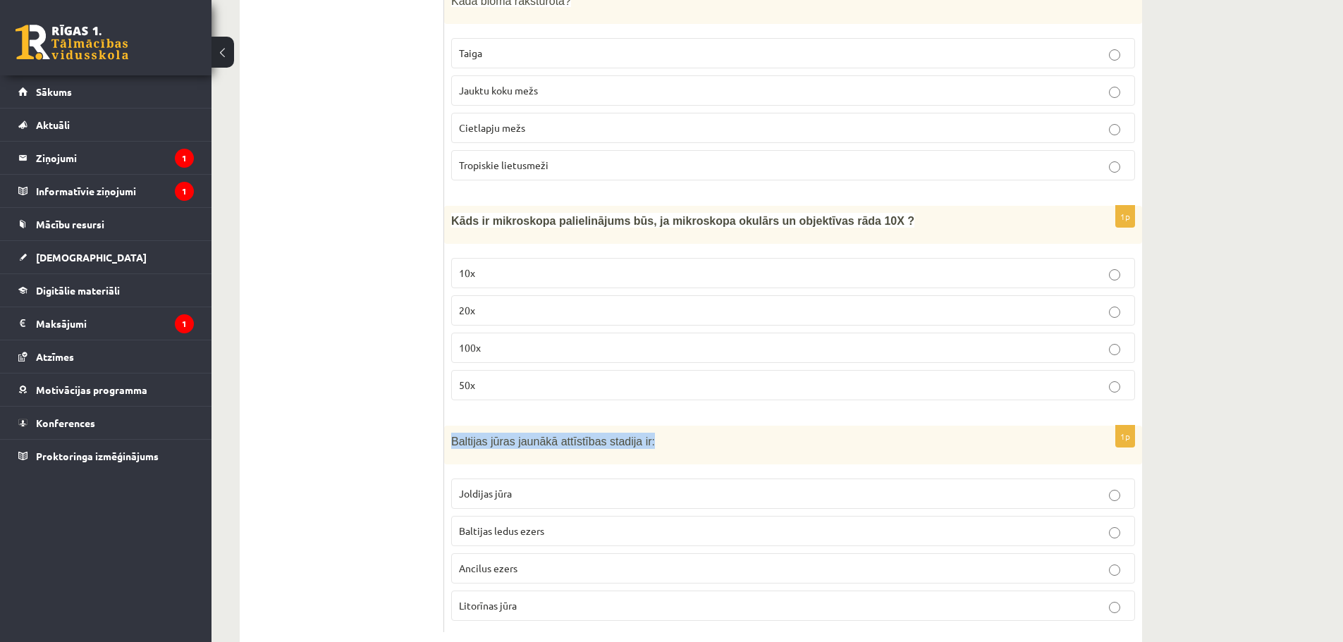
drag, startPoint x: 448, startPoint y: 410, endPoint x: 643, endPoint y: 418, distance: 195.5
click at [643, 426] on div "Baltijas jūras jaunākā attīstības stadija ir:" at bounding box center [793, 445] width 698 height 39
click at [506, 525] on span "Baltijas ledus ezers" at bounding box center [501, 531] width 85 height 13
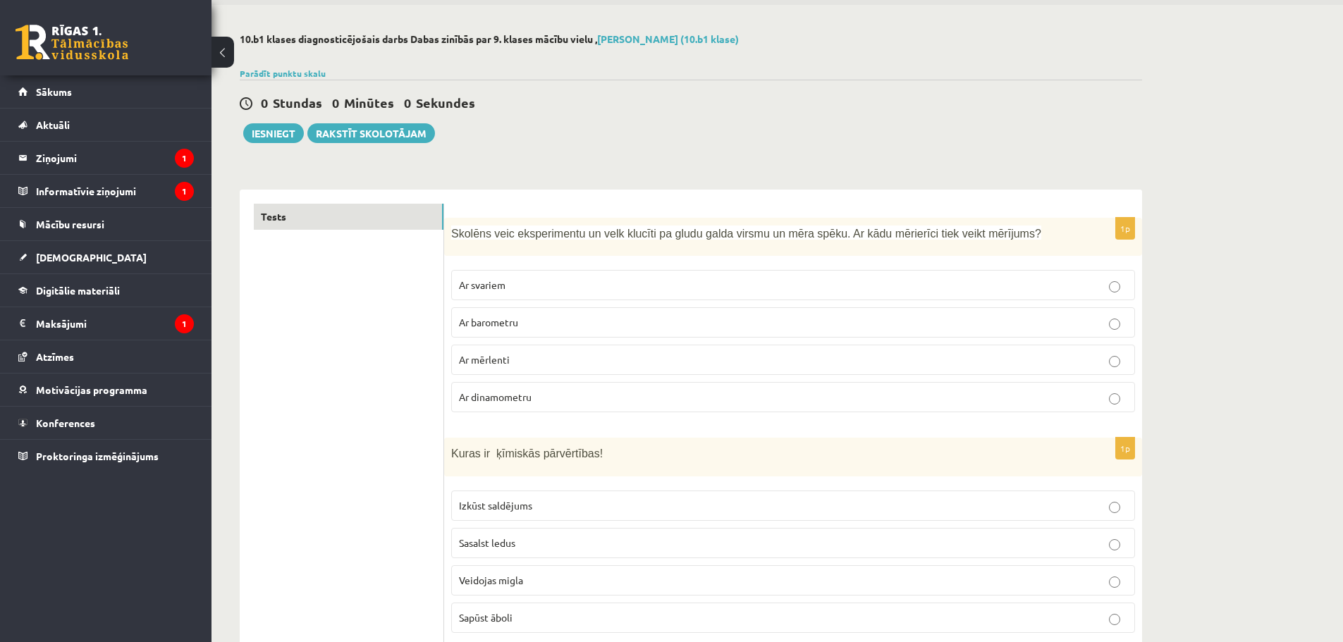
scroll to position [25, 0]
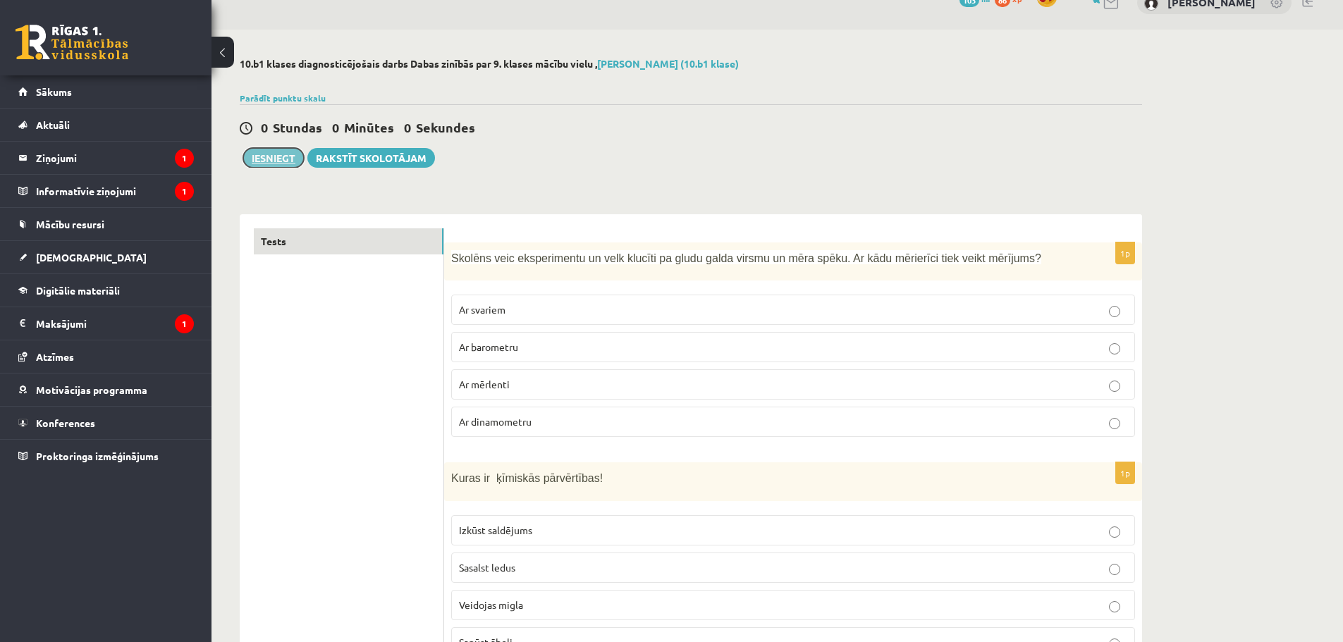
click at [266, 154] on button "Iesniegt" at bounding box center [273, 158] width 61 height 20
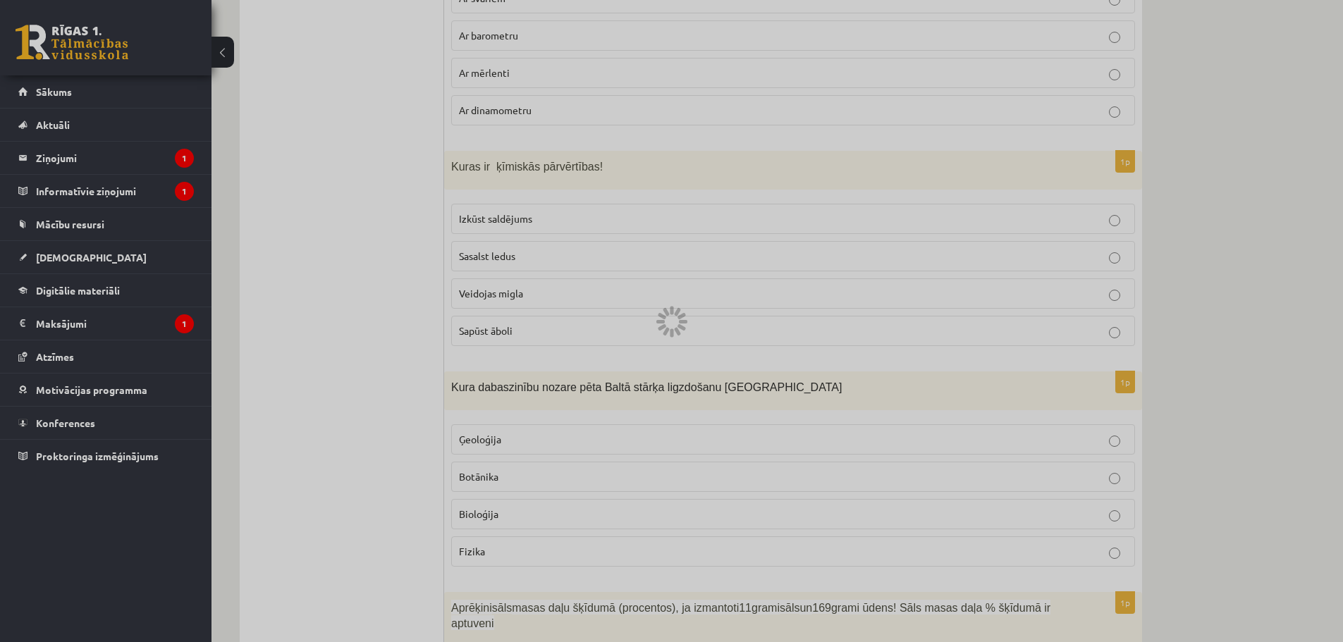
scroll to position [0, 0]
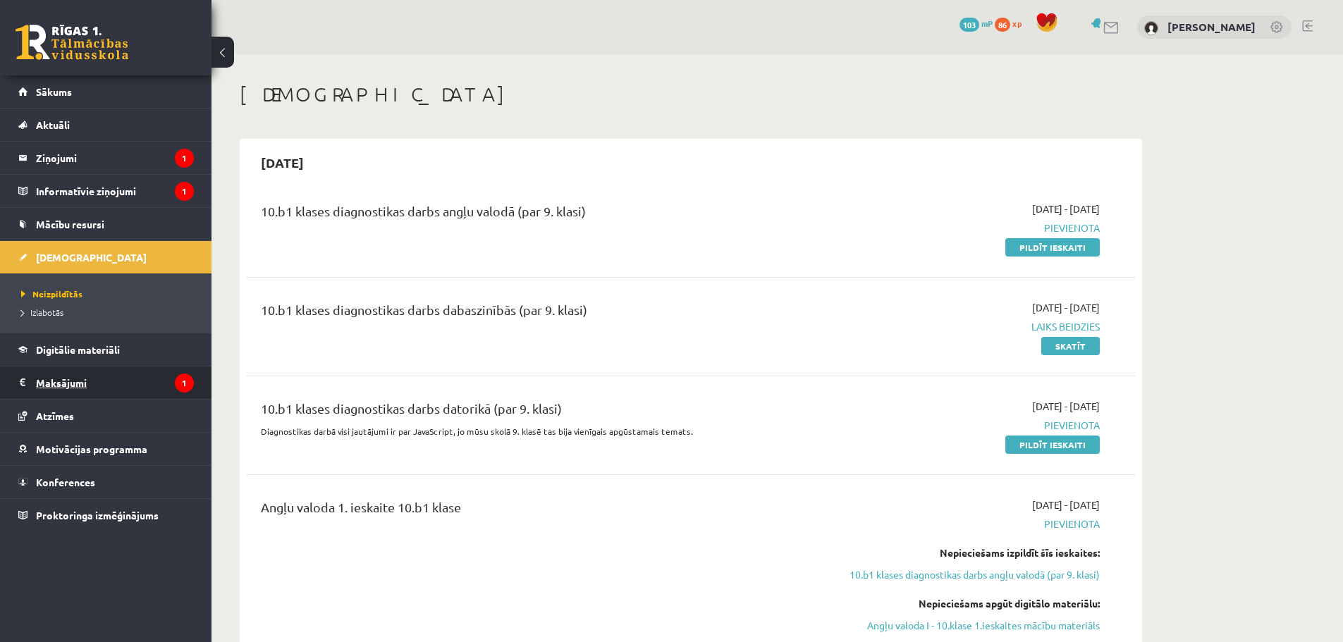
click at [128, 376] on legend "Maksājumi 1" at bounding box center [115, 383] width 158 height 32
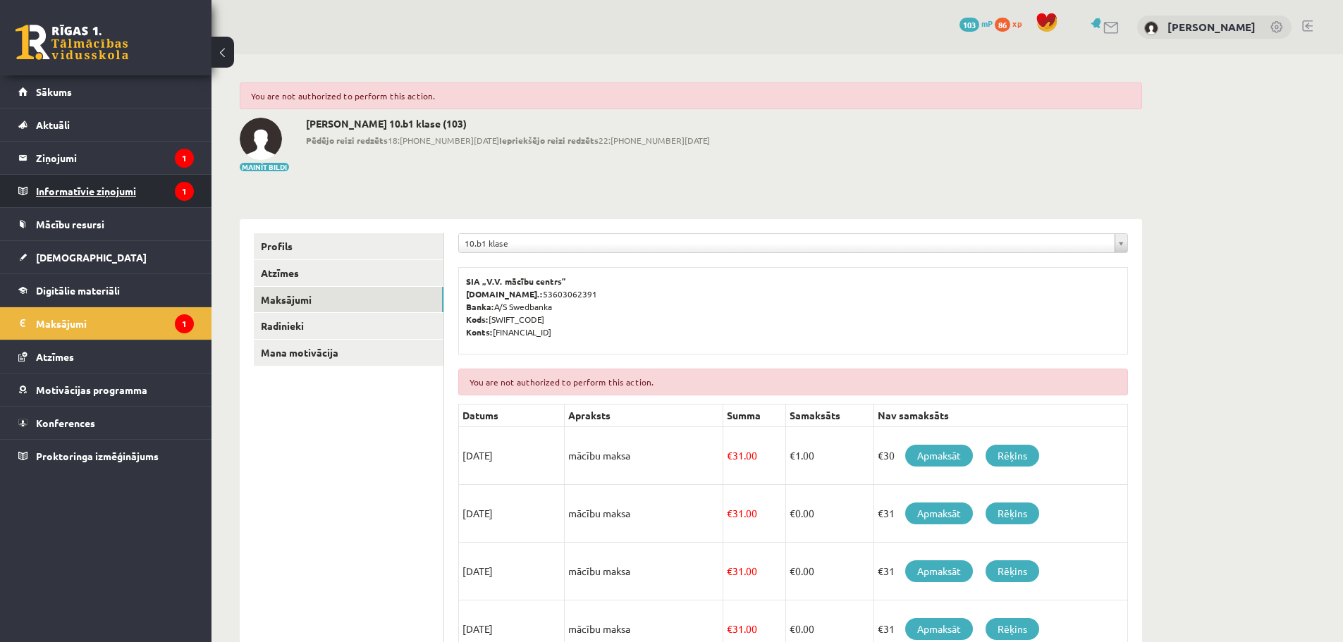
click at [111, 198] on legend "Informatīvie ziņojumi 1" at bounding box center [115, 191] width 158 height 32
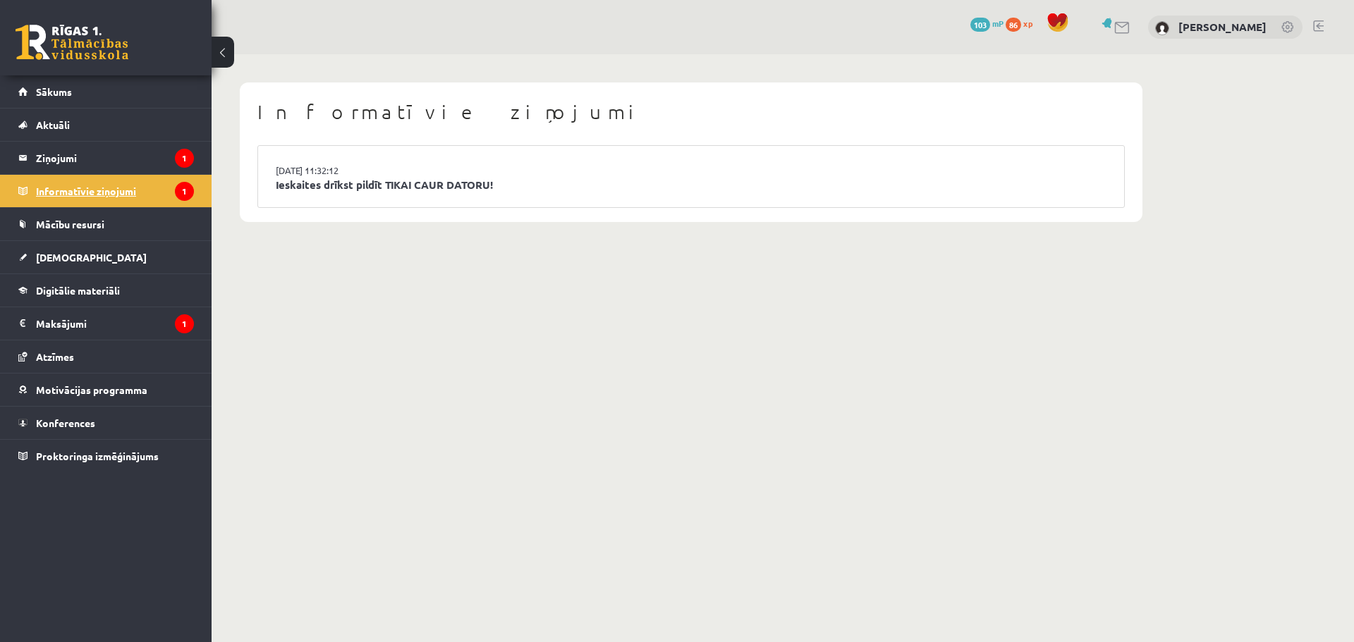
click at [111, 198] on legend "Informatīvie ziņojumi 1" at bounding box center [115, 191] width 158 height 32
click at [354, 187] on link "Ieskaites drīkst pildīt TIKAI CAUR DATORU!" at bounding box center [691, 185] width 831 height 16
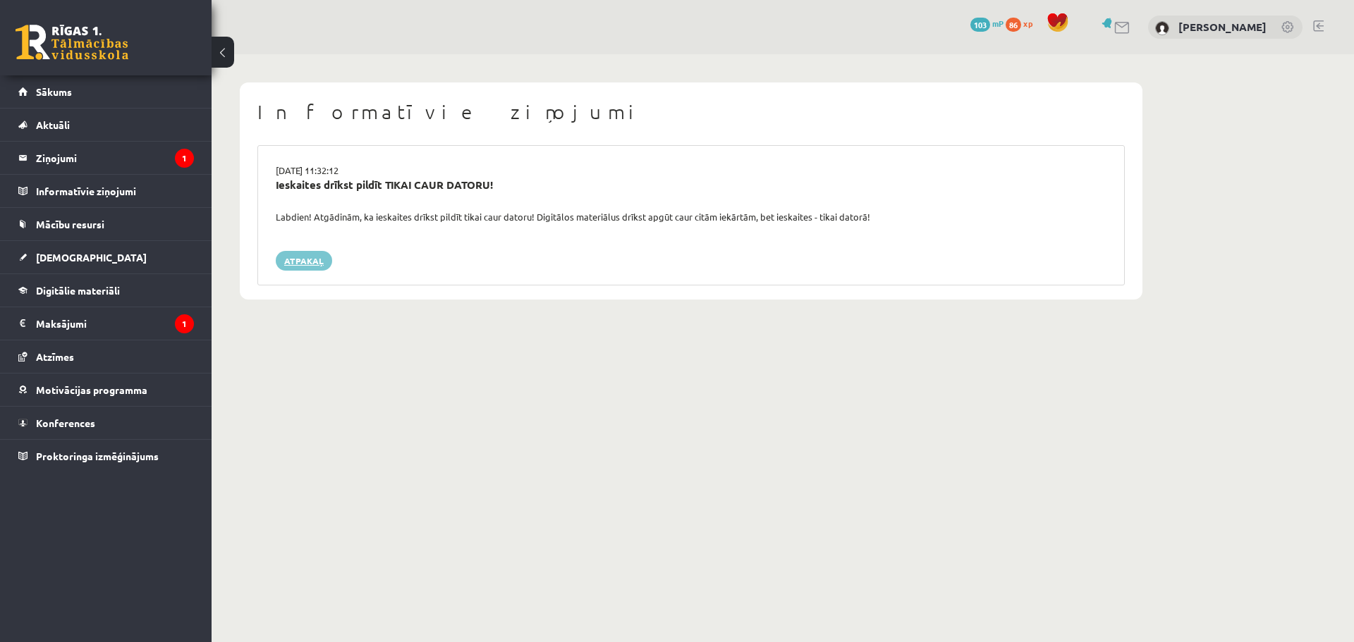
click at [300, 263] on link "Atpakaļ" at bounding box center [304, 261] width 56 height 20
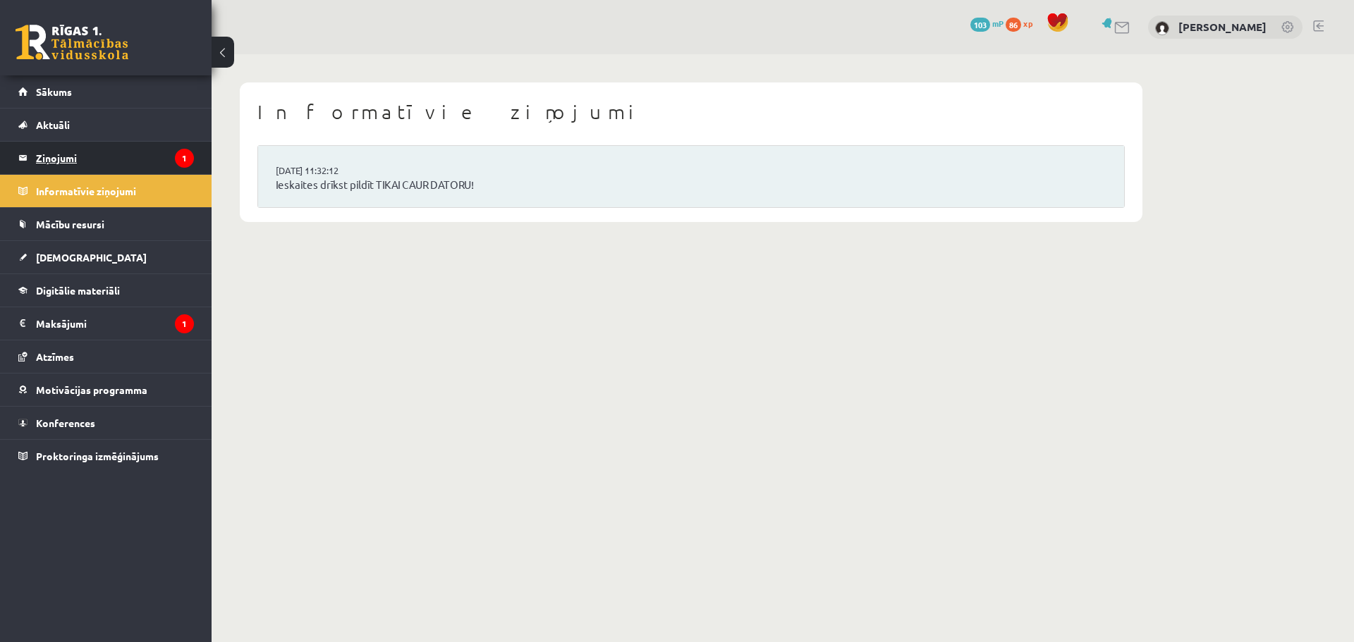
click at [63, 154] on legend "Ziņojumi 1" at bounding box center [115, 158] width 158 height 32
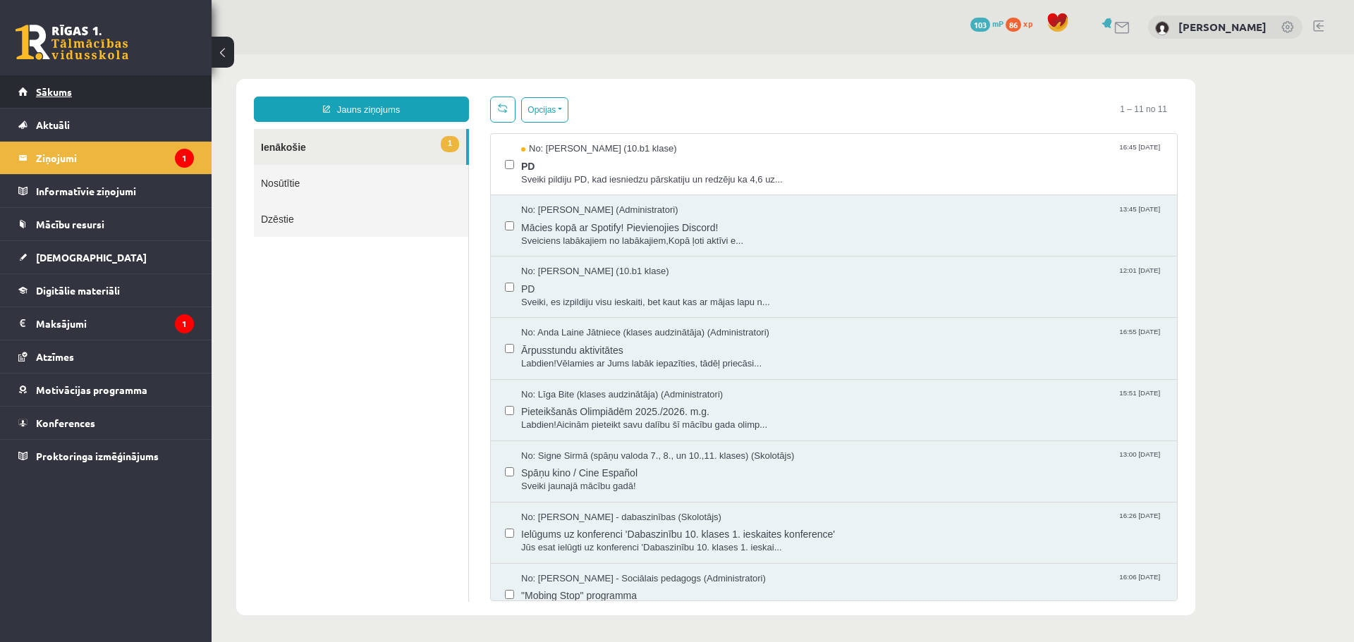
click at [66, 105] on link "Sākums" at bounding box center [106, 91] width 176 height 32
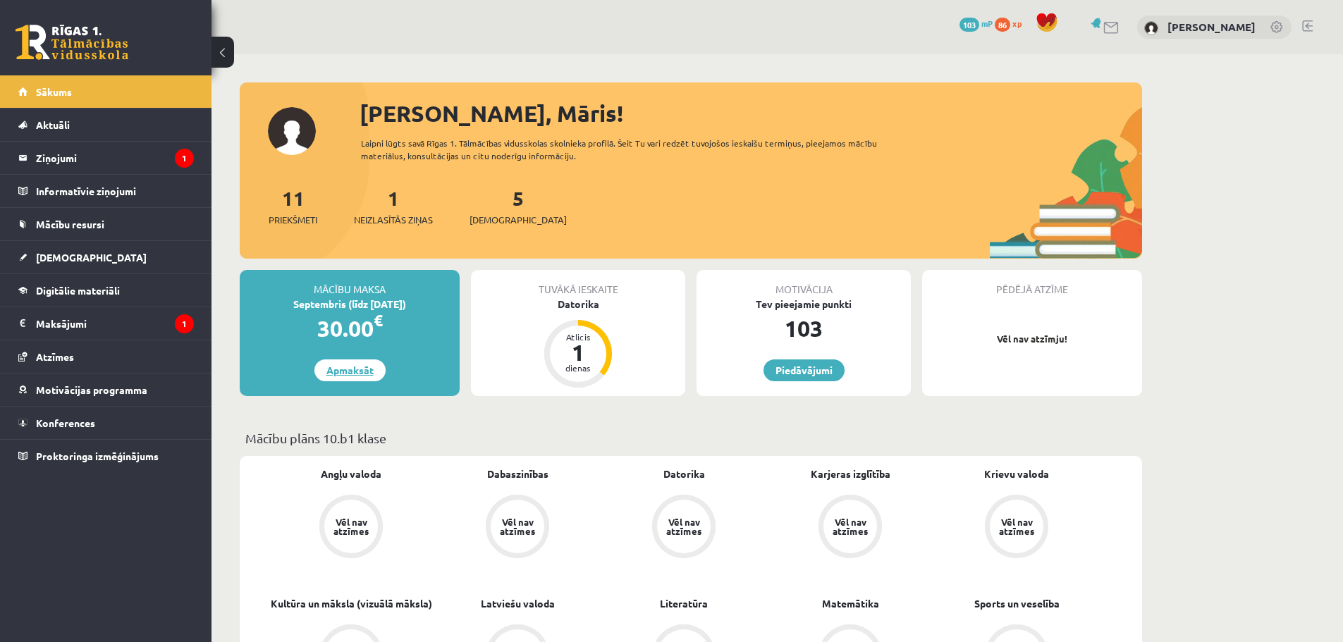
click at [353, 372] on link "Apmaksāt" at bounding box center [349, 371] width 71 height 22
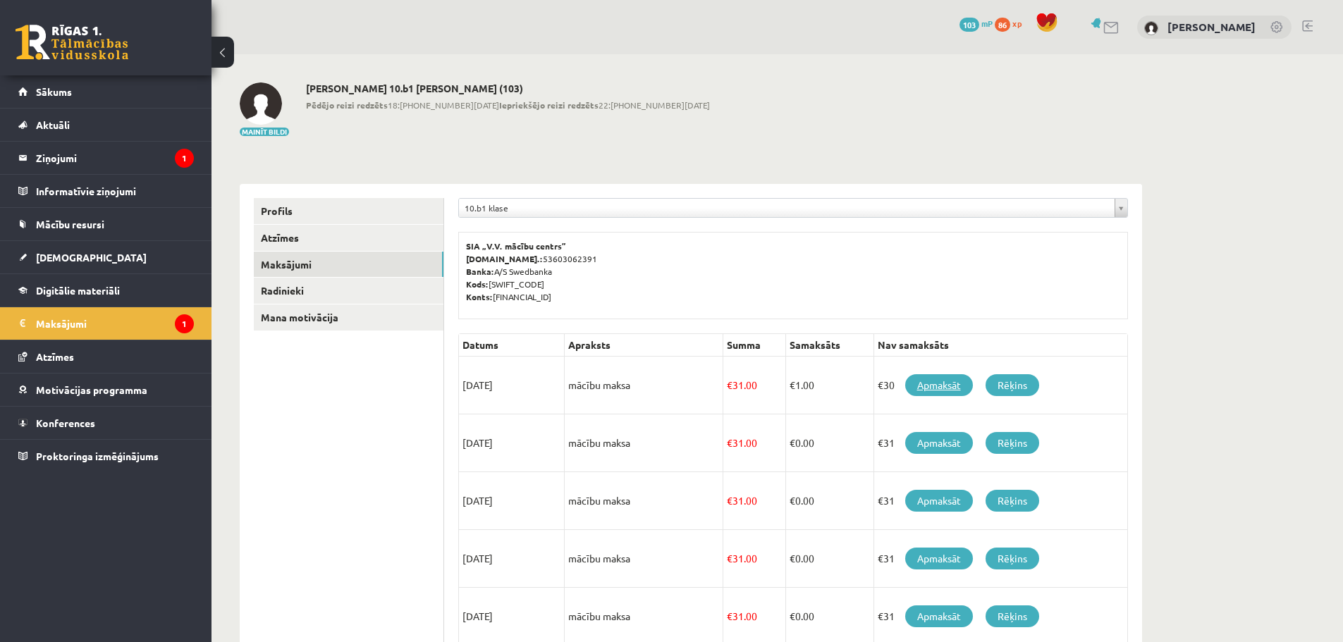
click at [939, 384] on link "Apmaksāt" at bounding box center [939, 385] width 68 height 22
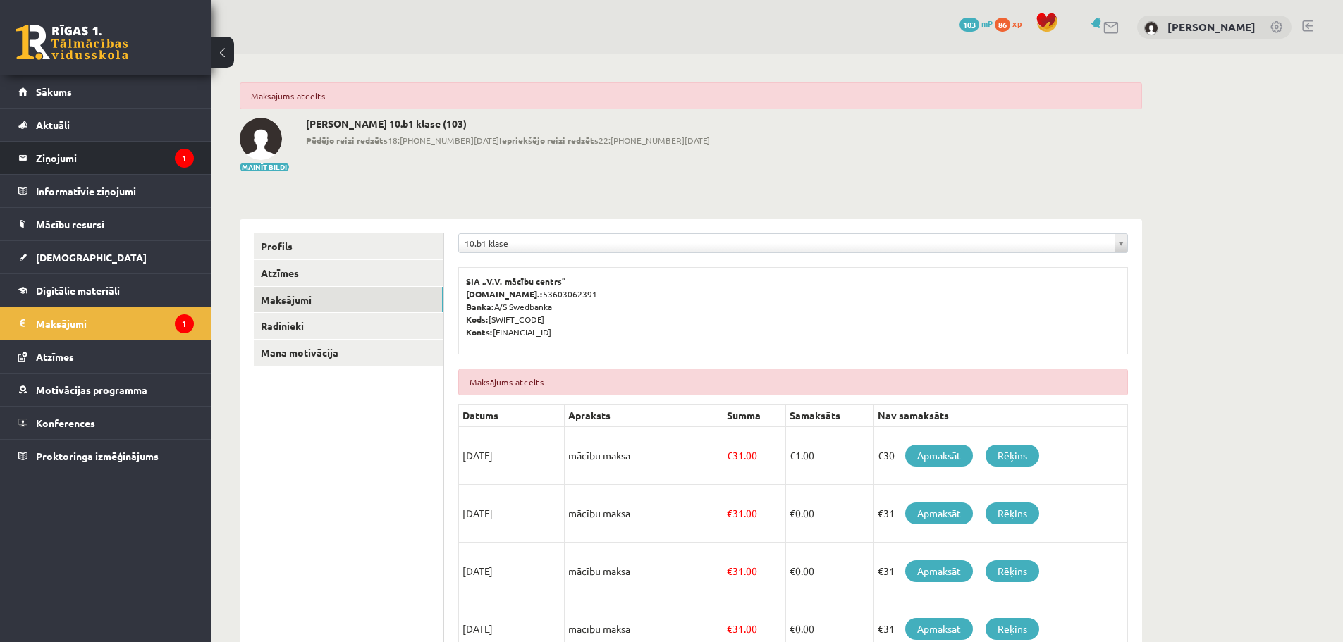
click at [90, 165] on legend "Ziņojumi 1" at bounding box center [115, 158] width 158 height 32
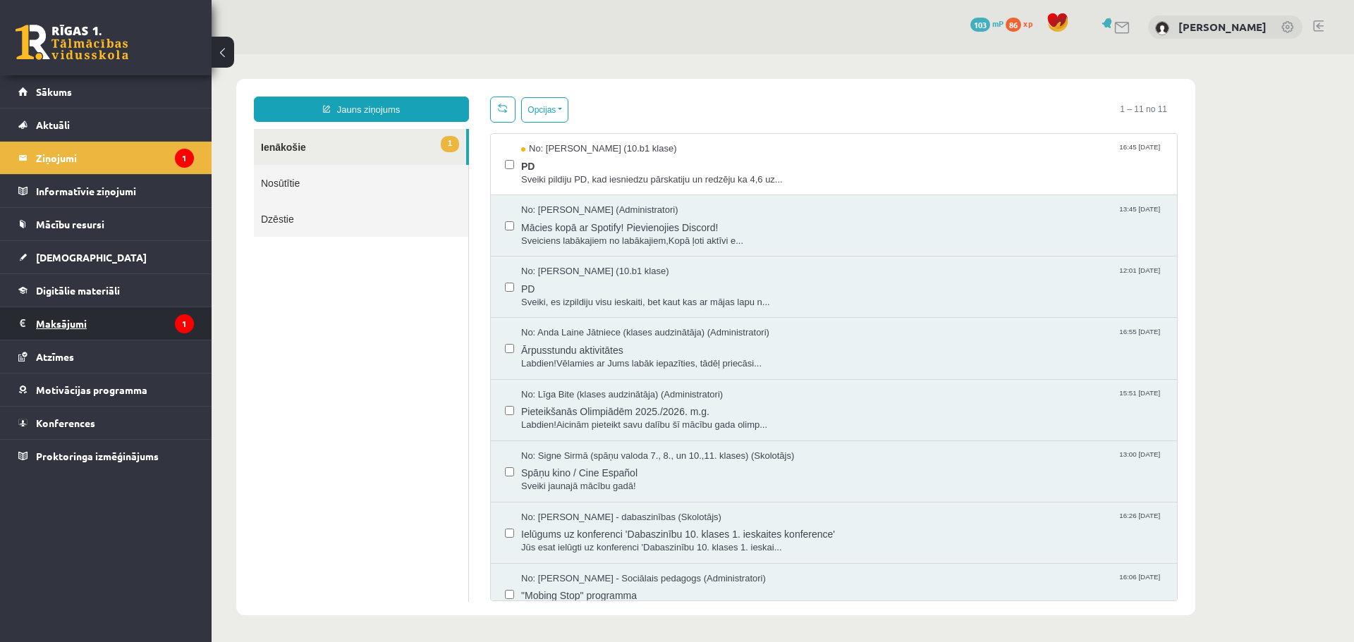
click at [65, 325] on legend "Maksājumi 1" at bounding box center [115, 323] width 158 height 32
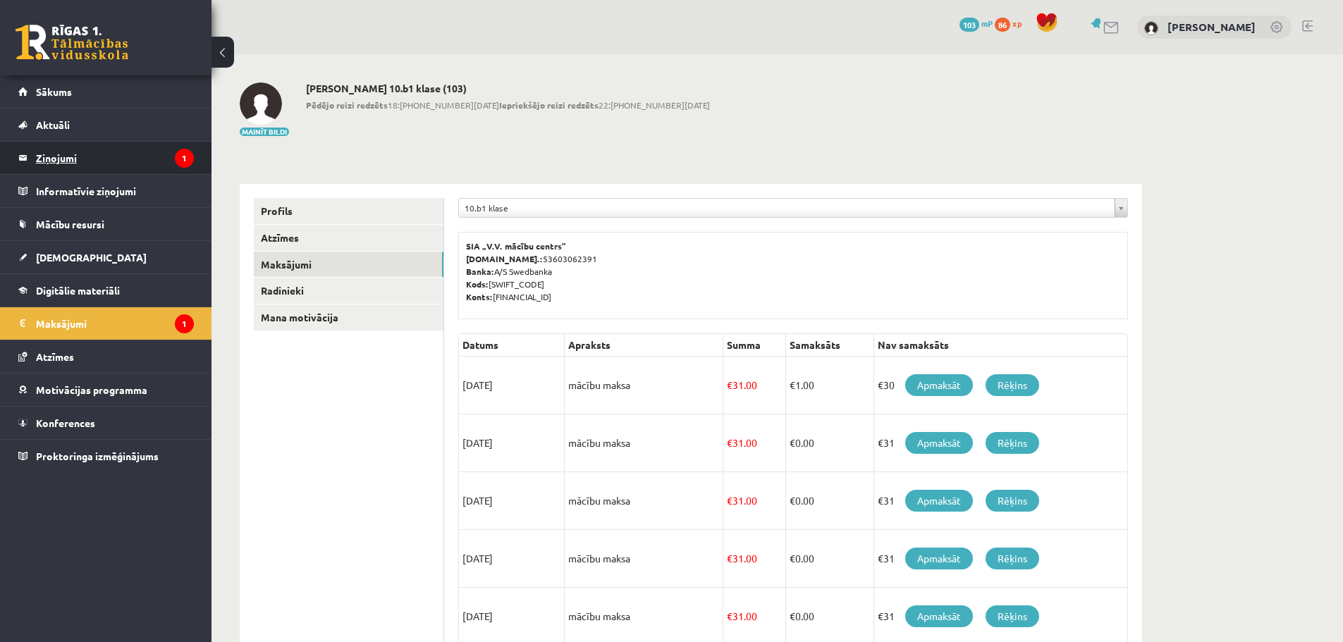
click at [62, 164] on legend "Ziņojumi 1" at bounding box center [115, 158] width 158 height 32
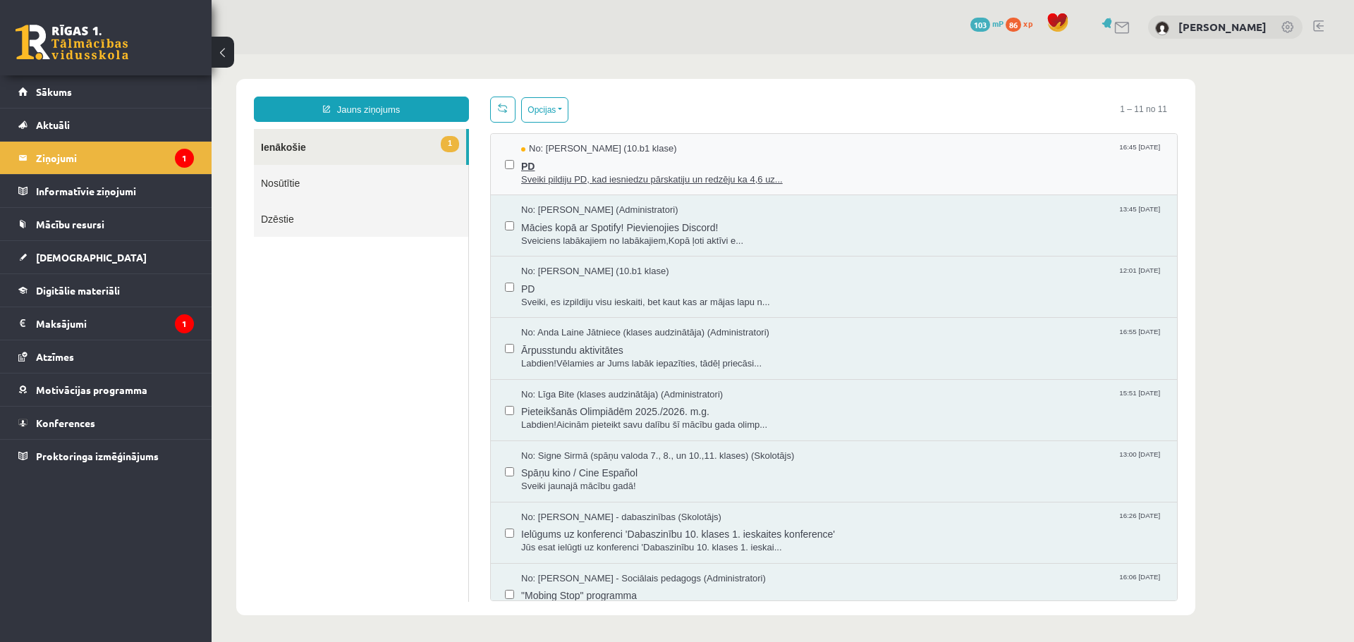
click at [604, 177] on span "Sveiki pildiju PD, kad iesniedzu pārskatiju un redzēju ka 4,6 uz..." at bounding box center [842, 179] width 642 height 13
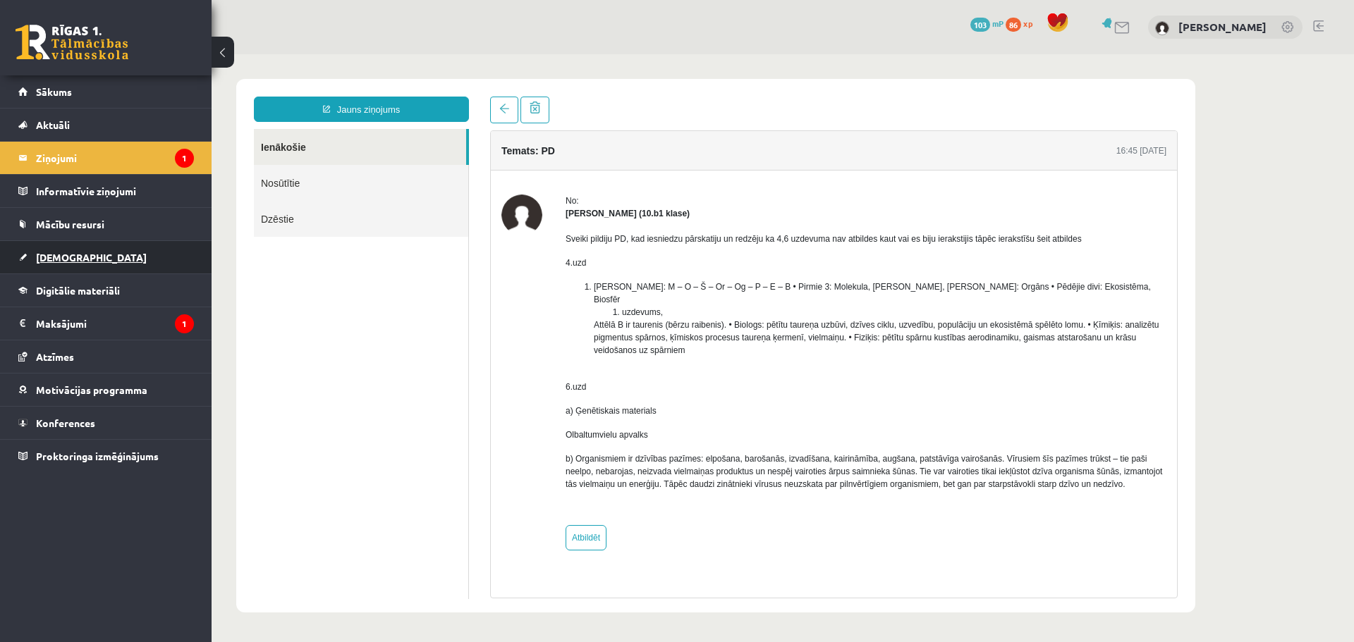
click at [68, 254] on span "[DEMOGRAPHIC_DATA]" at bounding box center [91, 257] width 111 height 13
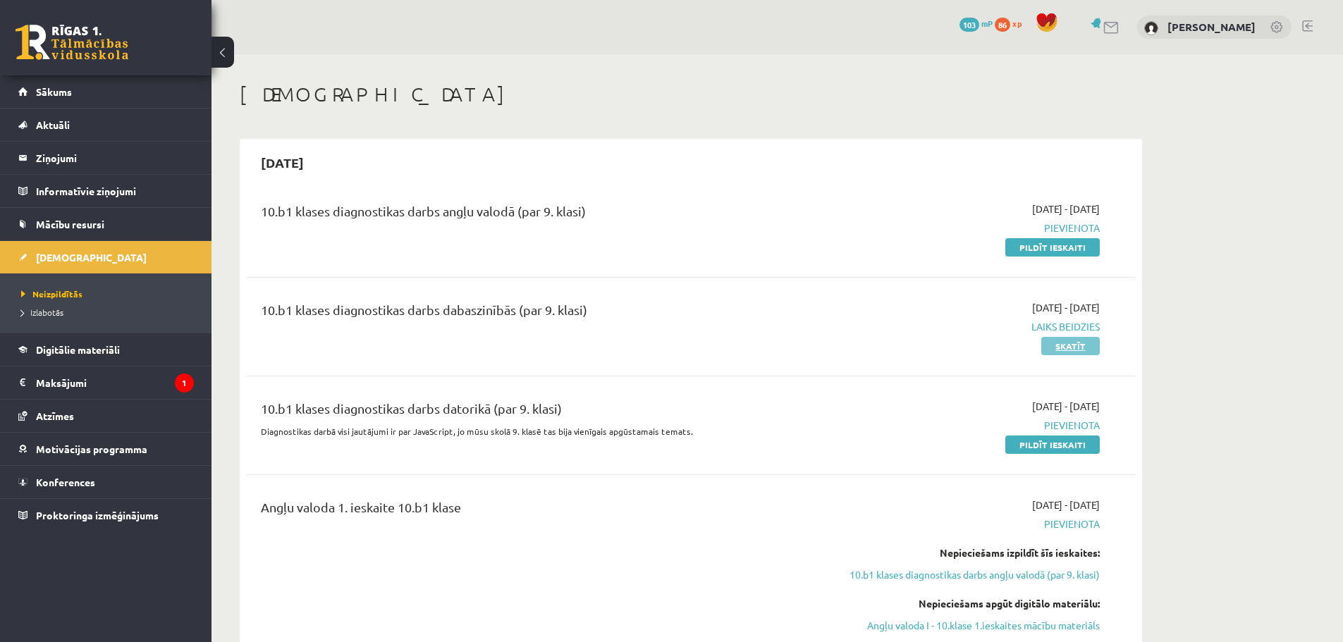
click at [1069, 343] on link "Skatīt" at bounding box center [1070, 346] width 59 height 18
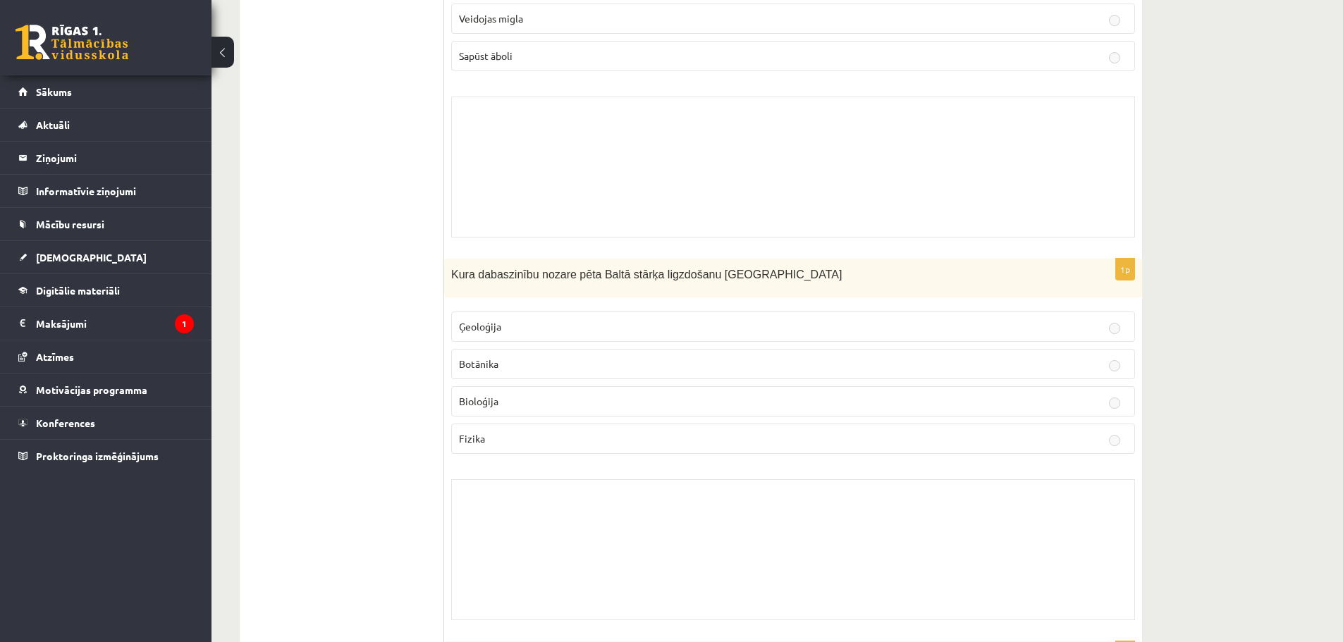
scroll to position [752, 0]
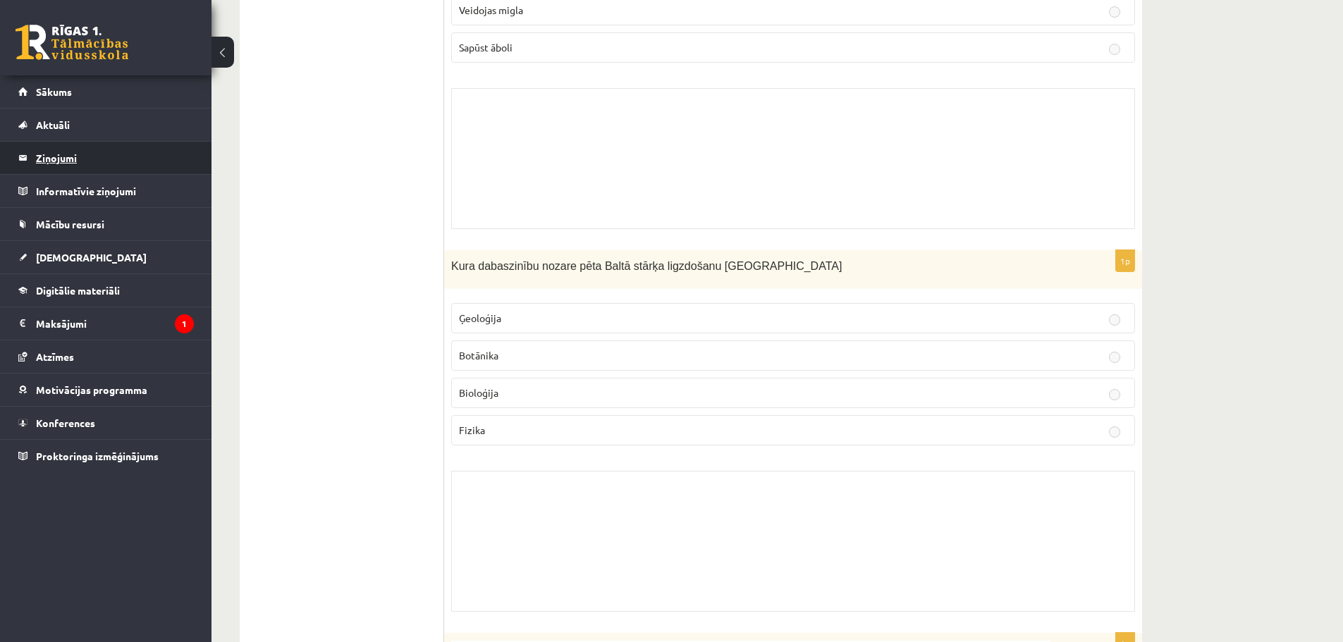
click at [55, 152] on legend "Ziņojumi 0" at bounding box center [115, 158] width 158 height 32
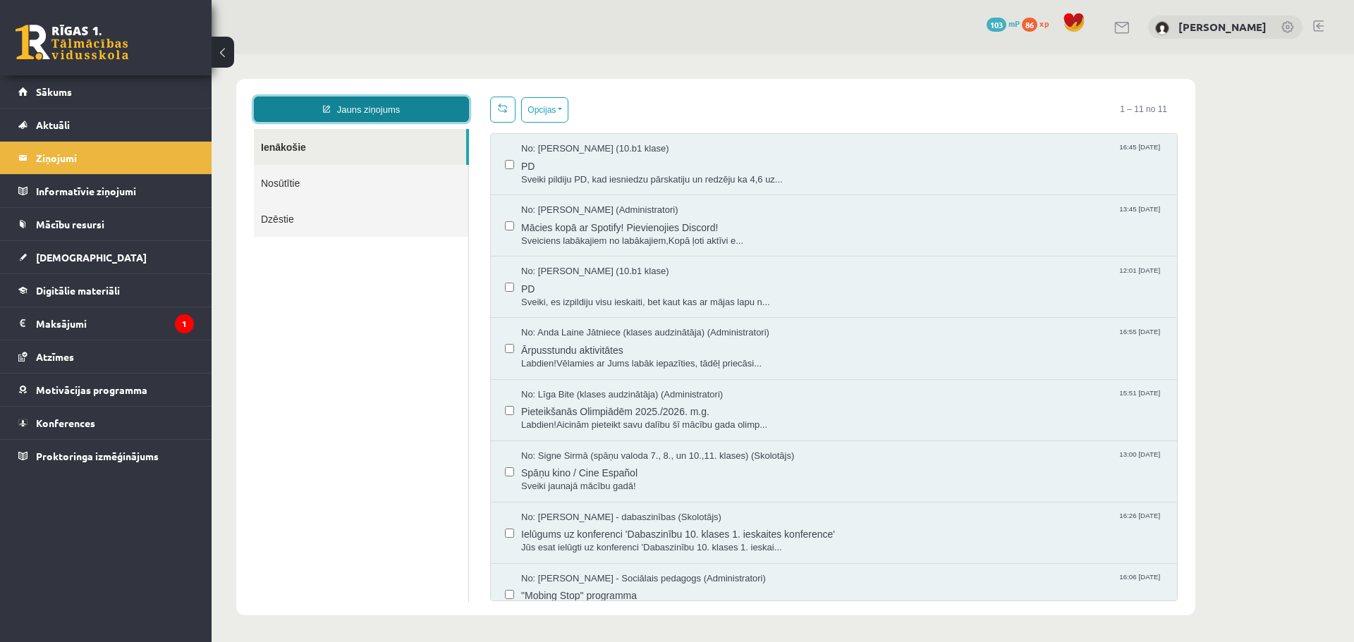
click at [355, 114] on link "Jauns ziņojums" at bounding box center [361, 109] width 215 height 25
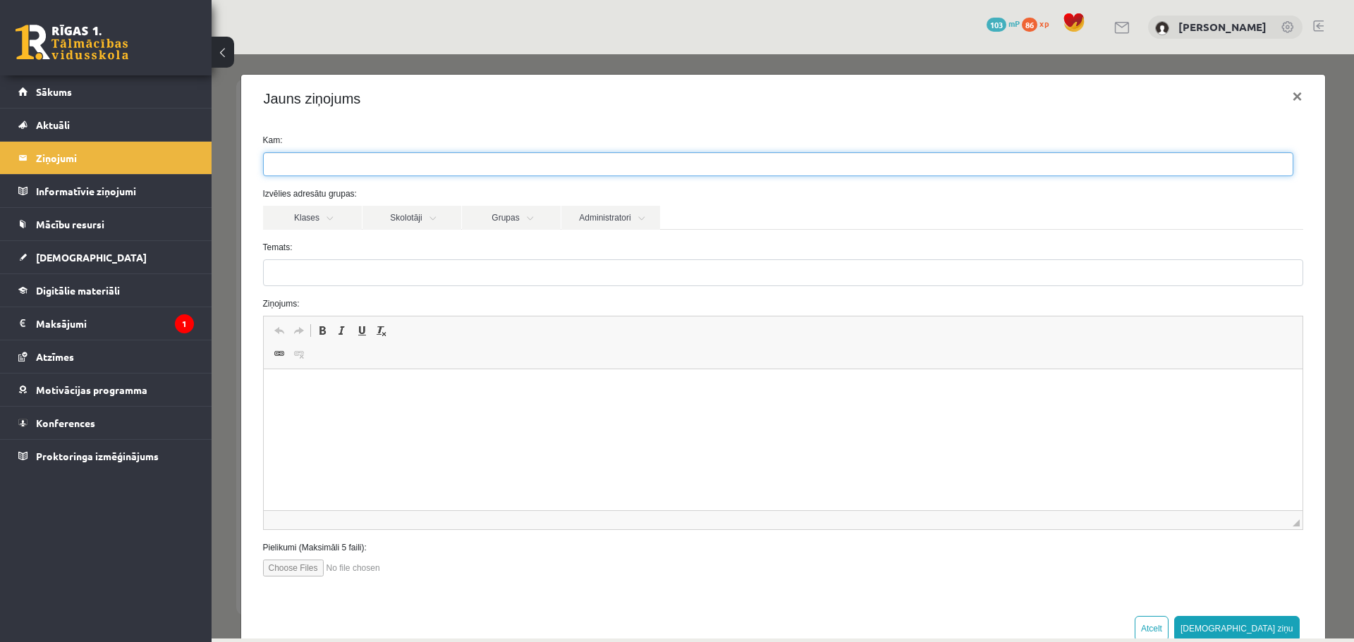
click at [423, 169] on ul at bounding box center [778, 164] width 1029 height 23
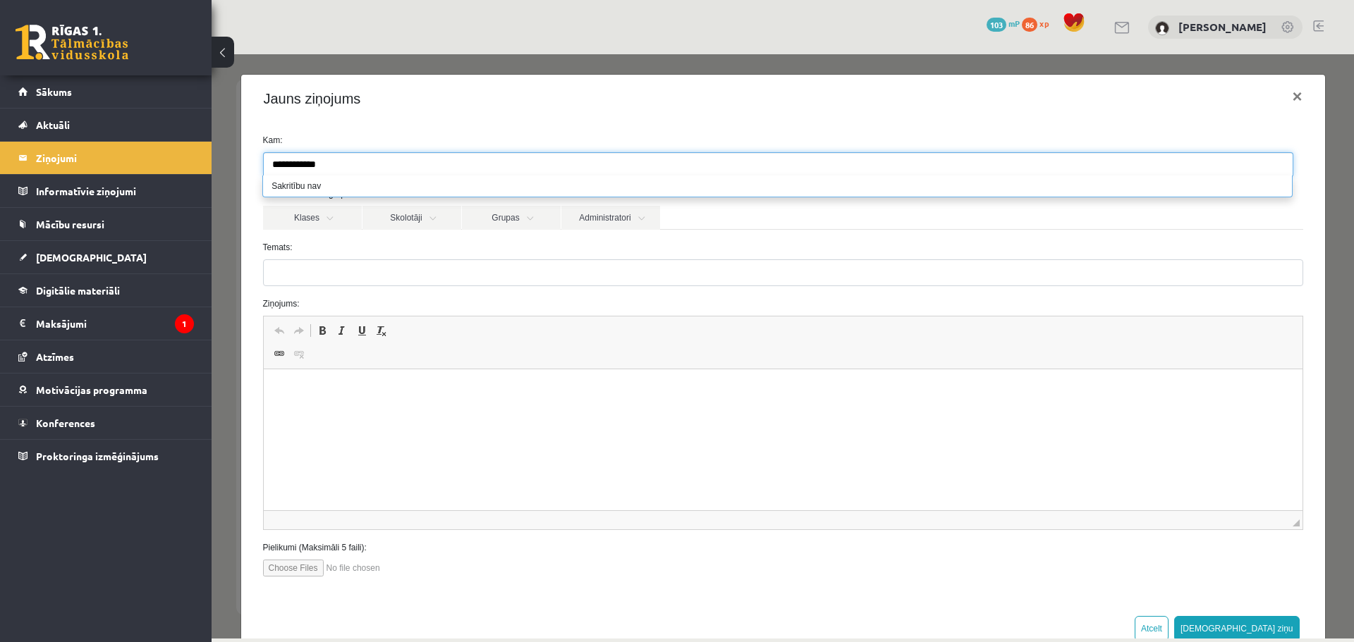
type input "**********"
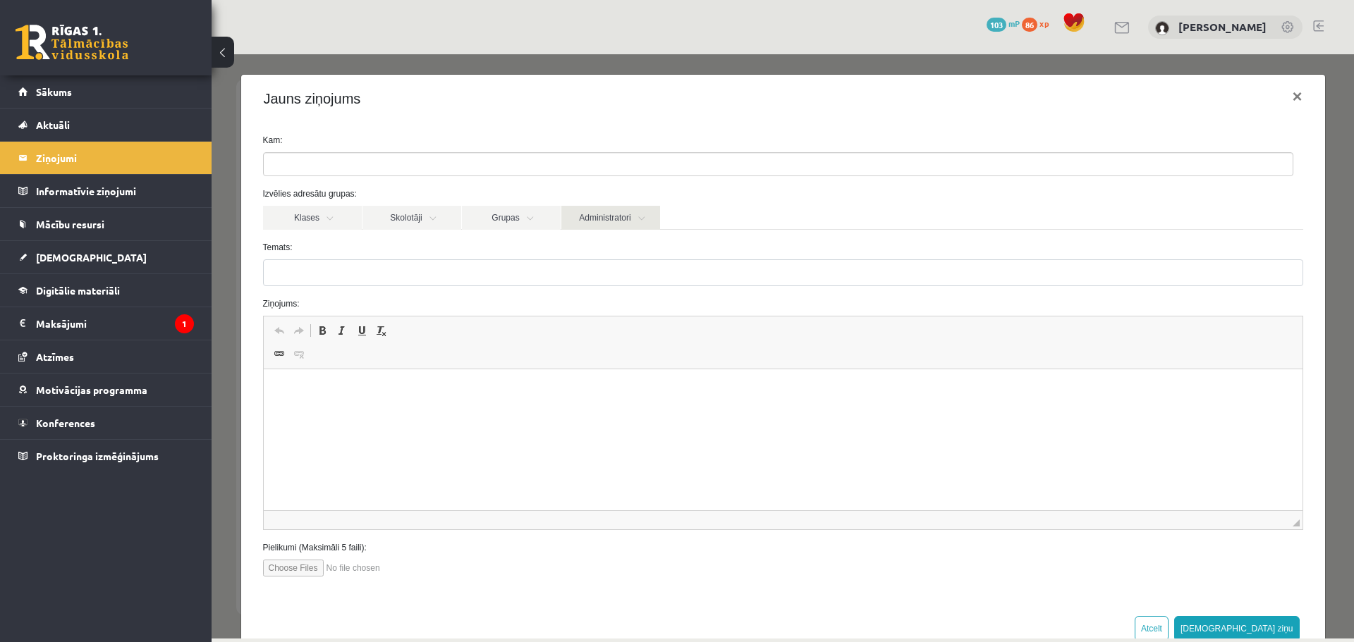
click at [588, 212] on link "Administratori" at bounding box center [610, 218] width 99 height 24
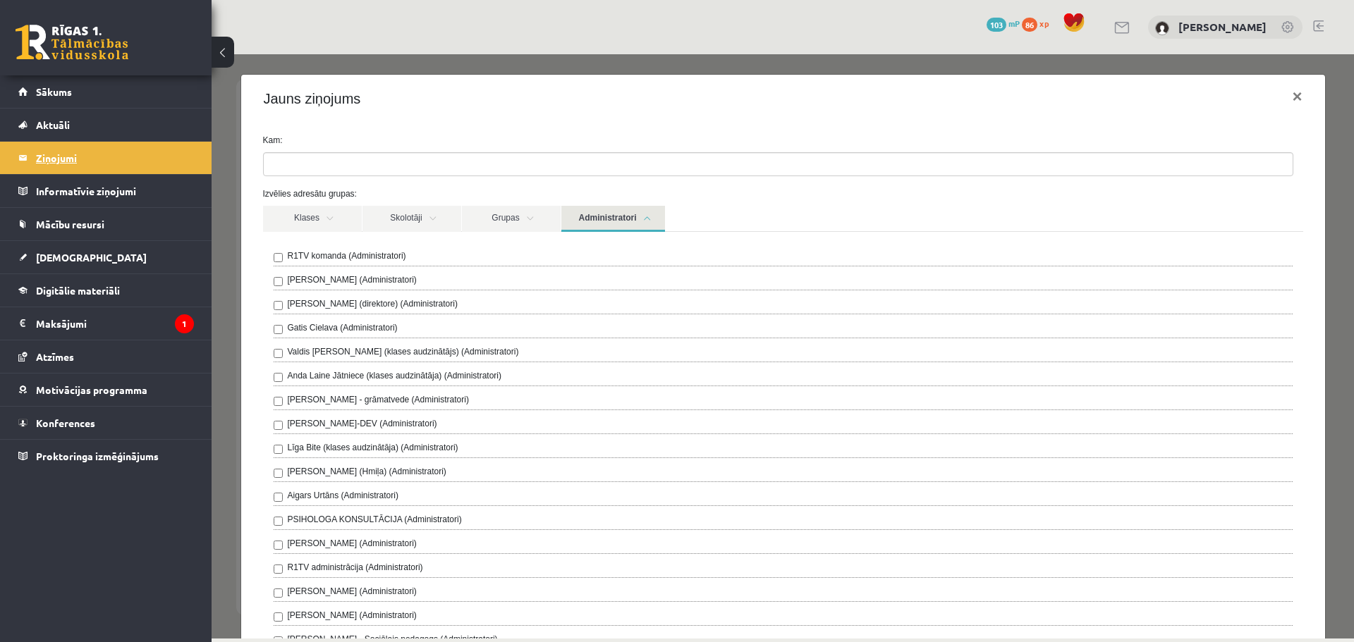
click at [80, 161] on legend "Ziņojumi 0" at bounding box center [115, 158] width 158 height 32
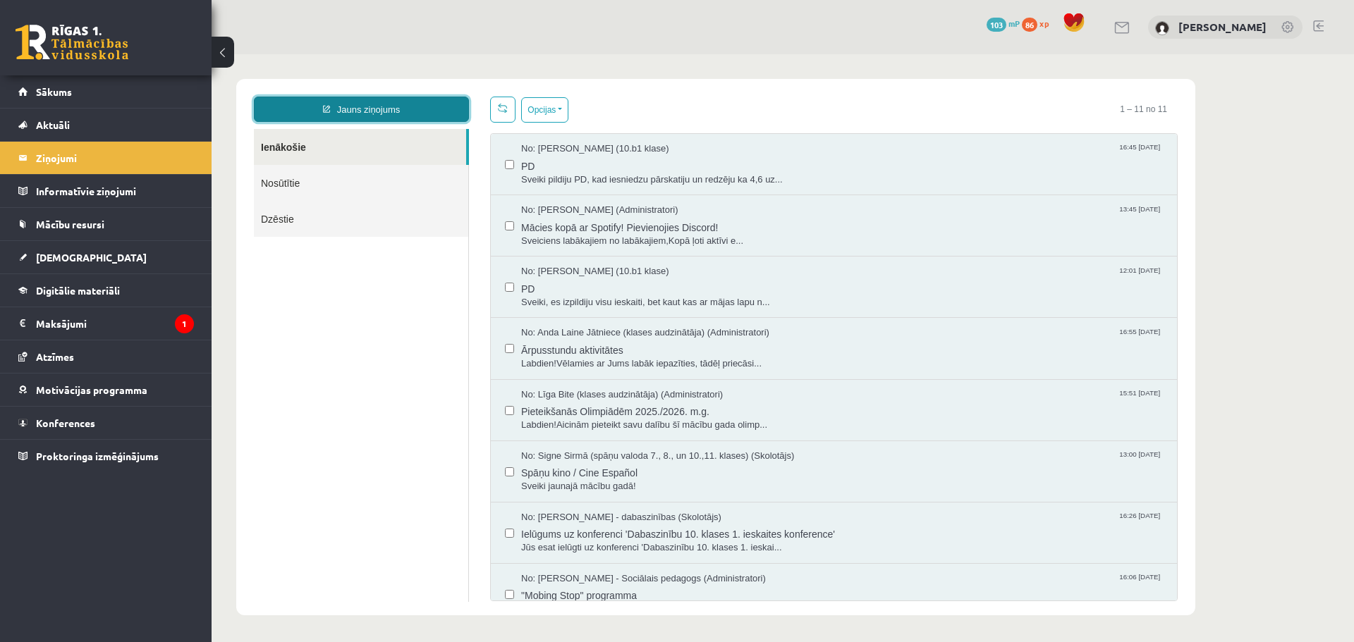
click at [372, 105] on link "Jauns ziņojums" at bounding box center [361, 109] width 215 height 25
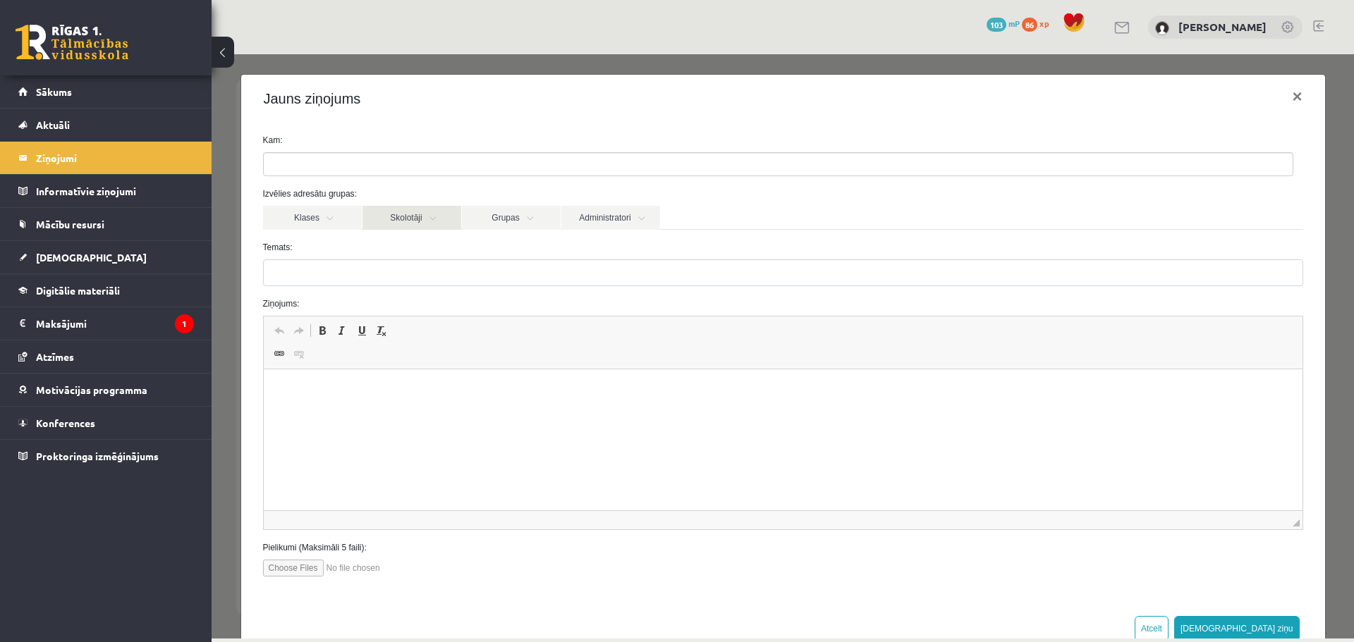
click at [397, 212] on link "Skolotāji" at bounding box center [411, 218] width 99 height 24
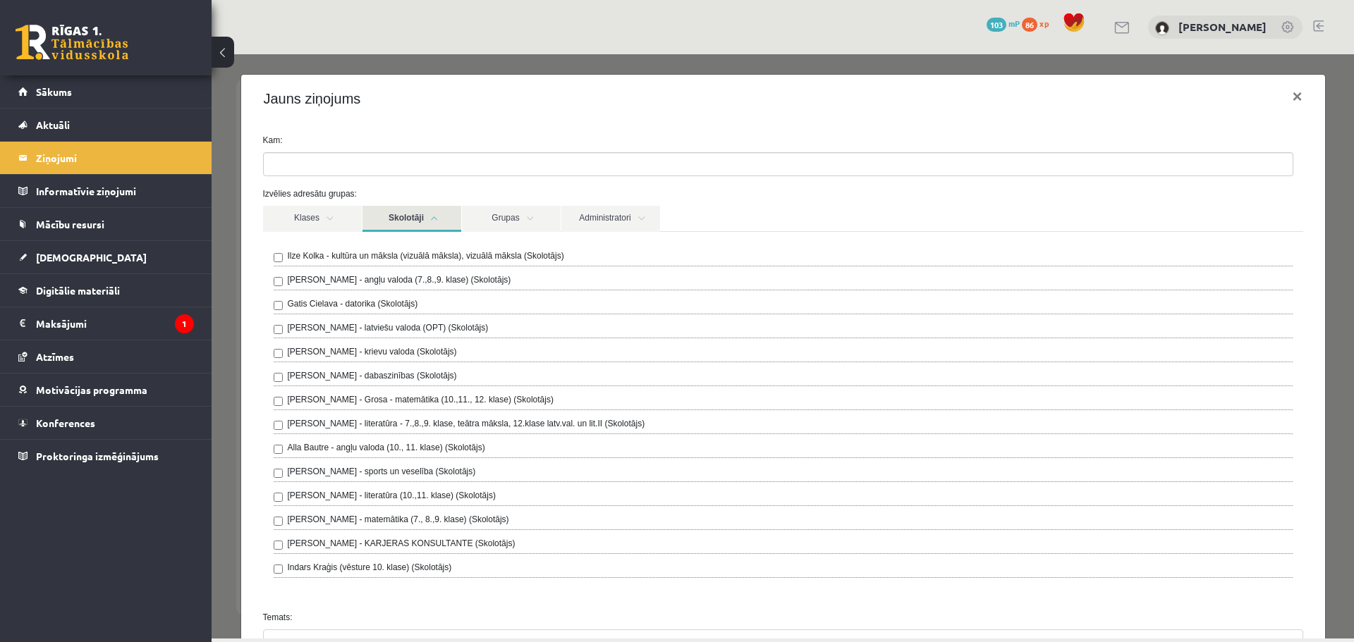
click at [397, 212] on link "Skolotāji" at bounding box center [411, 219] width 99 height 26
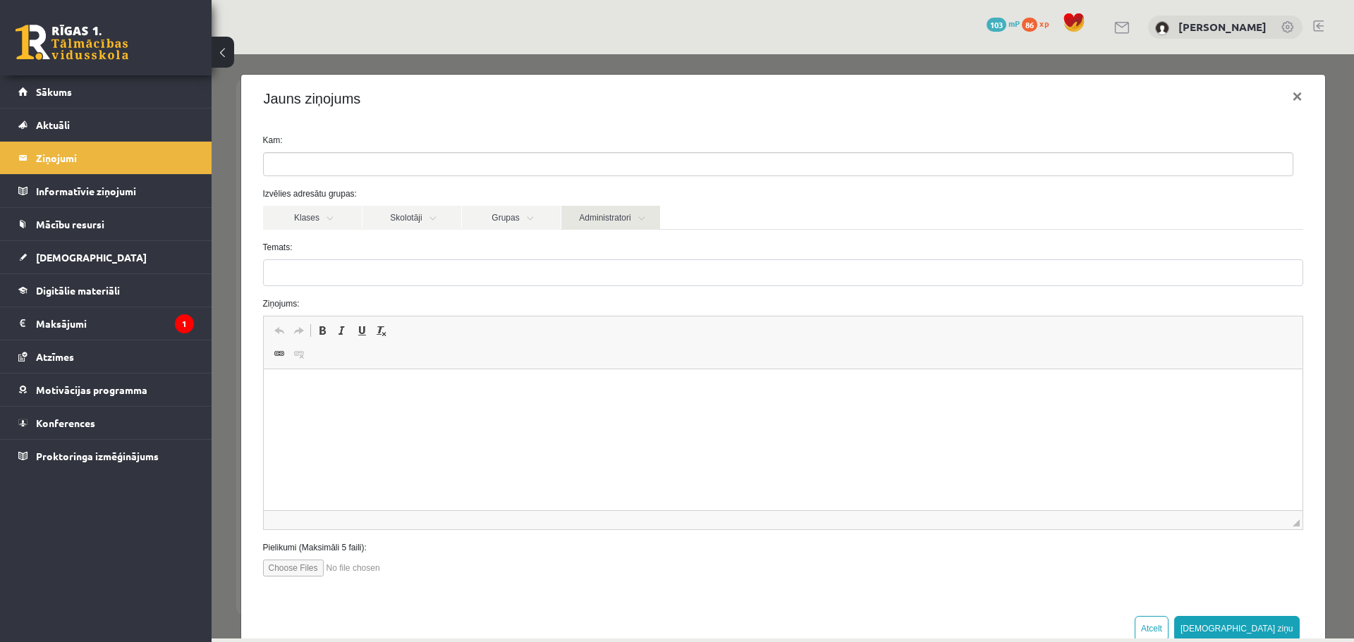
click at [609, 216] on link "Administratori" at bounding box center [610, 218] width 99 height 24
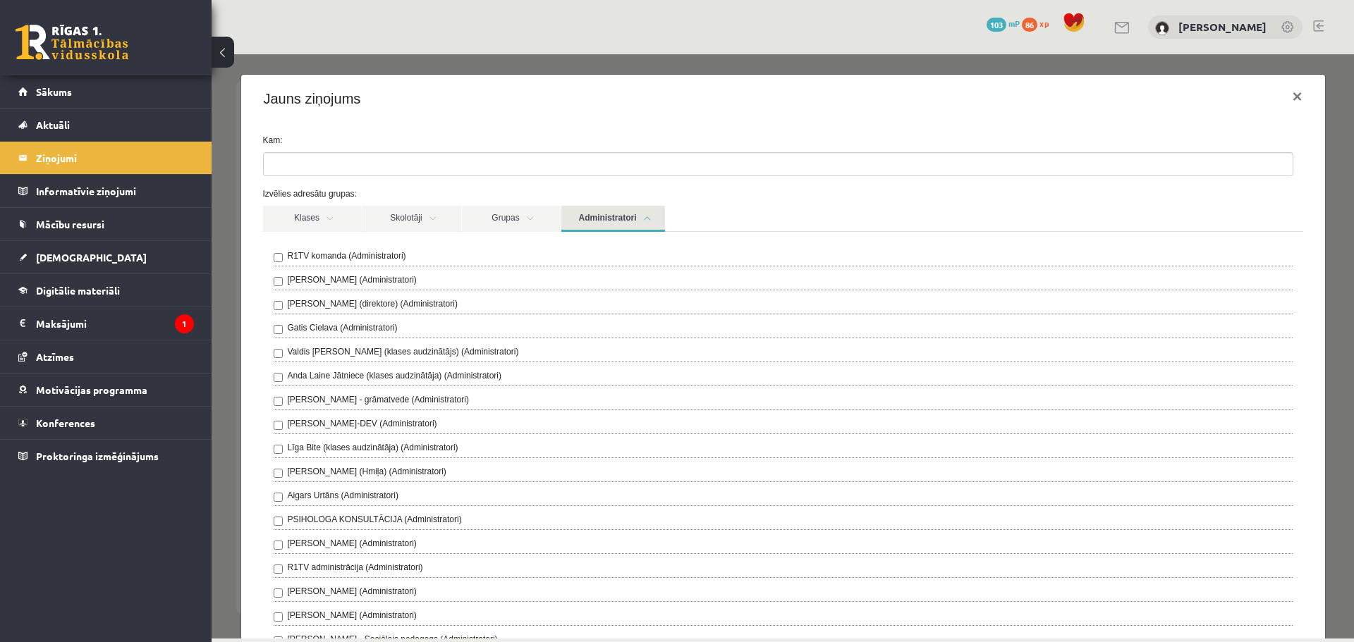
click at [609, 216] on link "Administratori" at bounding box center [613, 219] width 104 height 26
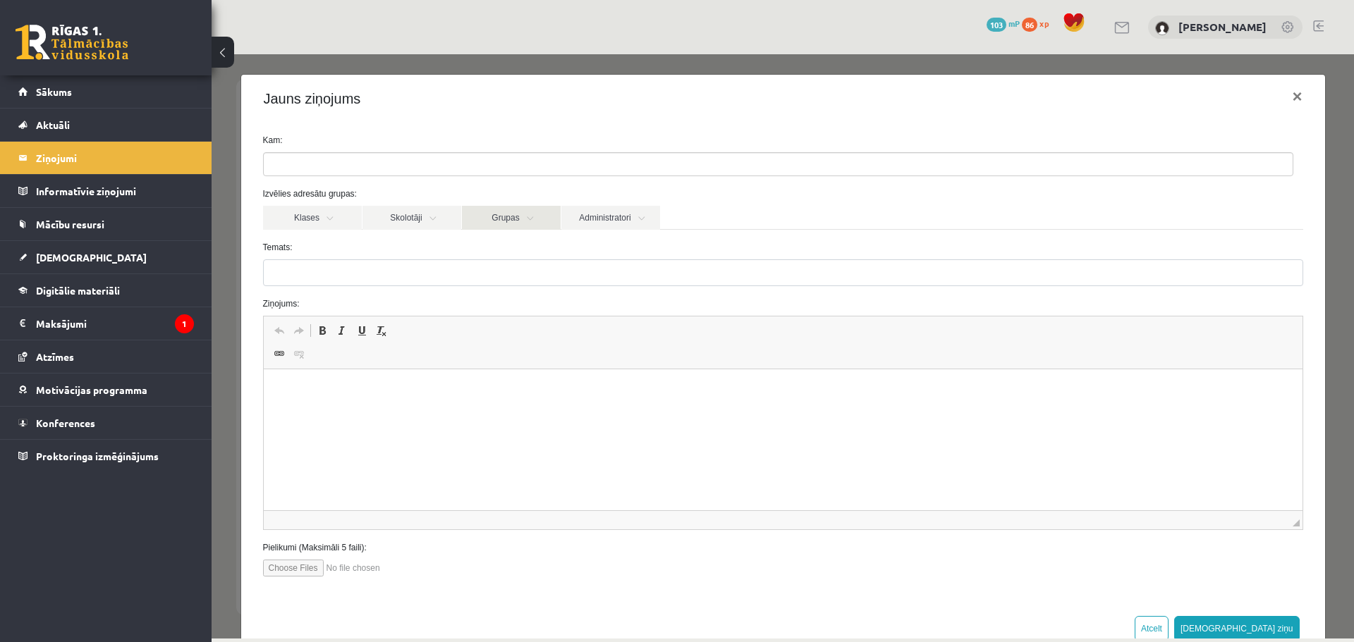
click at [524, 212] on link "Grupas" at bounding box center [511, 218] width 99 height 24
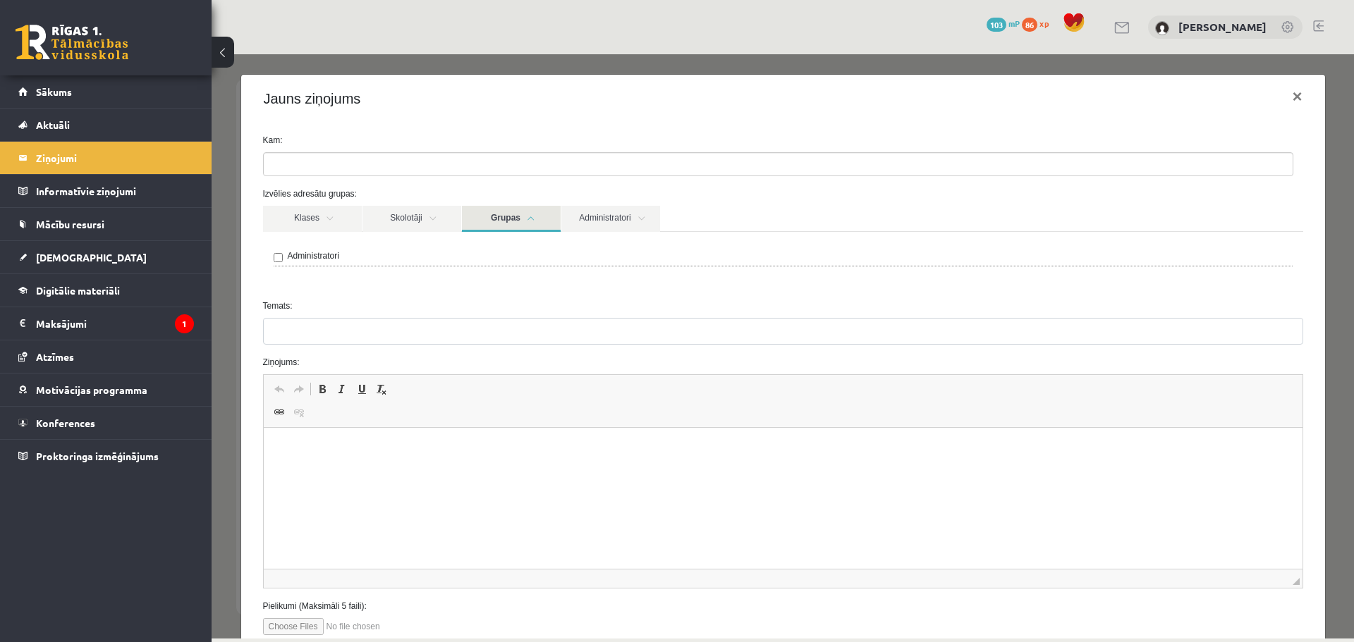
click at [524, 212] on link "Grupas" at bounding box center [511, 219] width 99 height 26
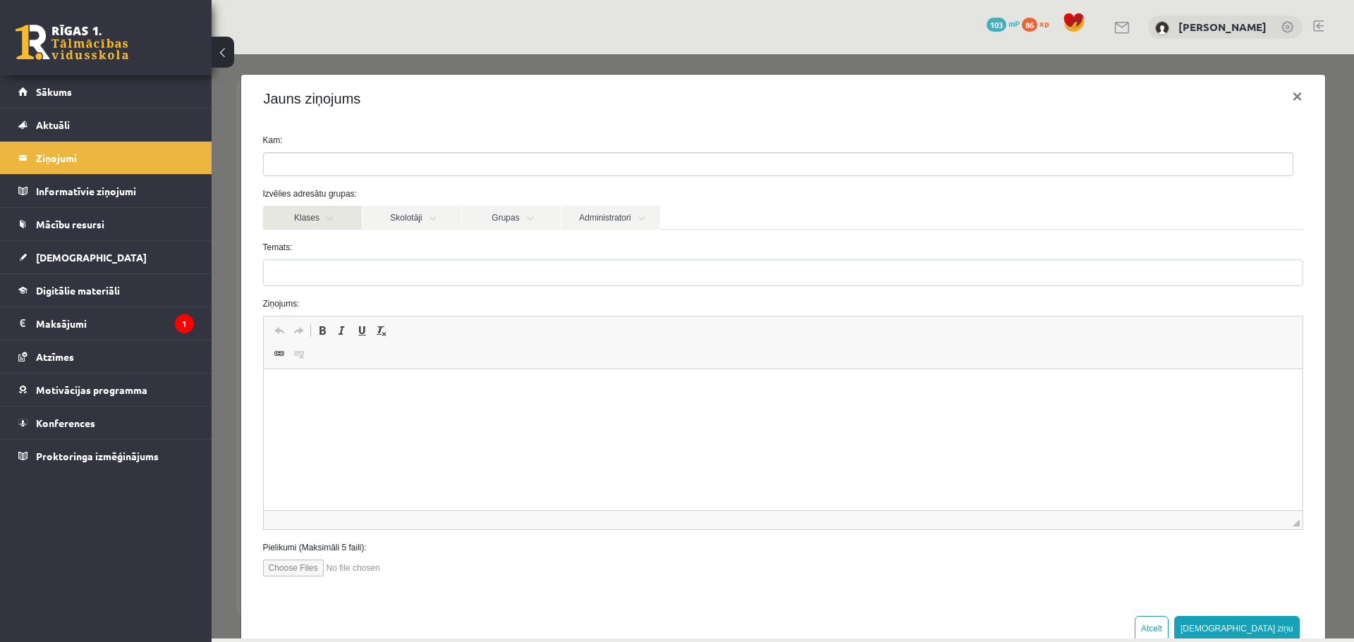
click at [322, 219] on link "Klases" at bounding box center [312, 218] width 99 height 24
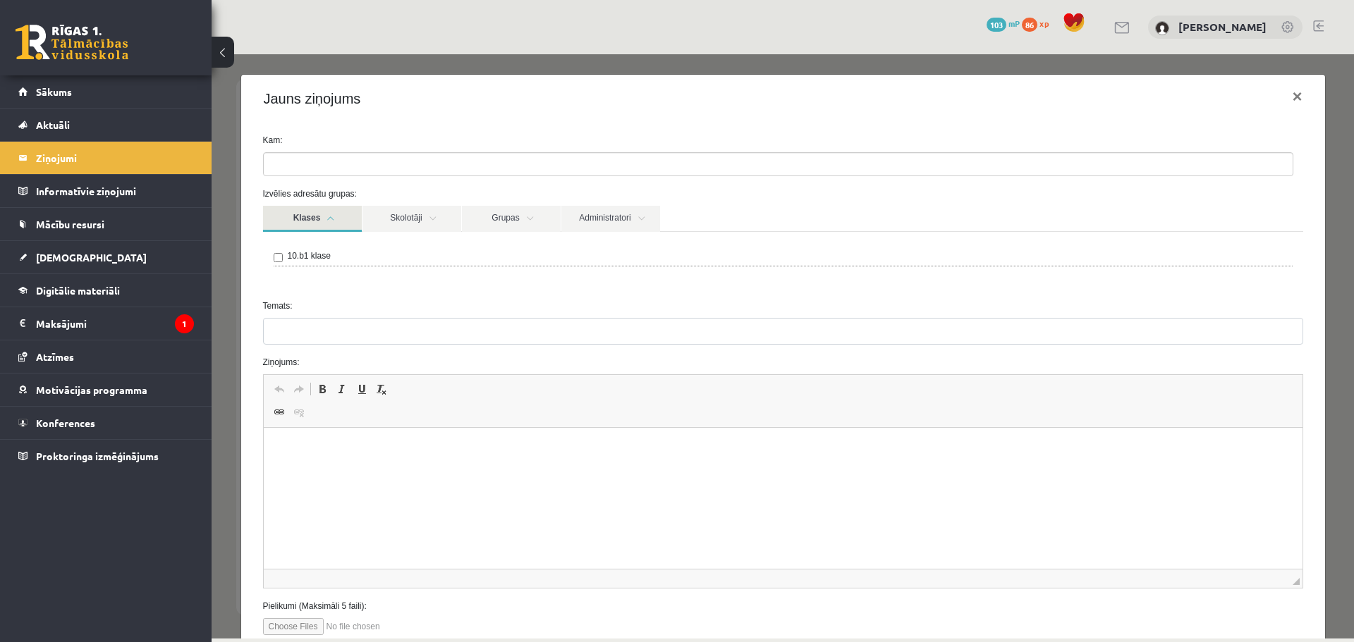
click at [322, 219] on link "Klases" at bounding box center [312, 219] width 99 height 26
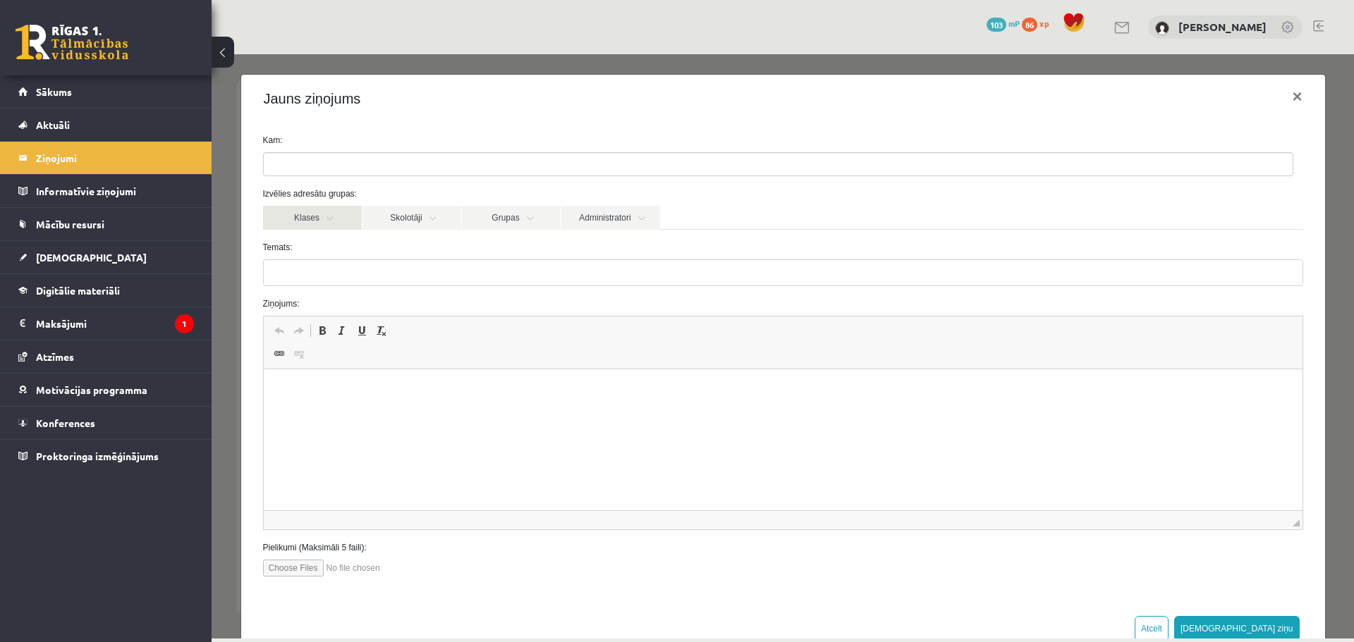
click at [307, 216] on link "Klases" at bounding box center [312, 218] width 99 height 24
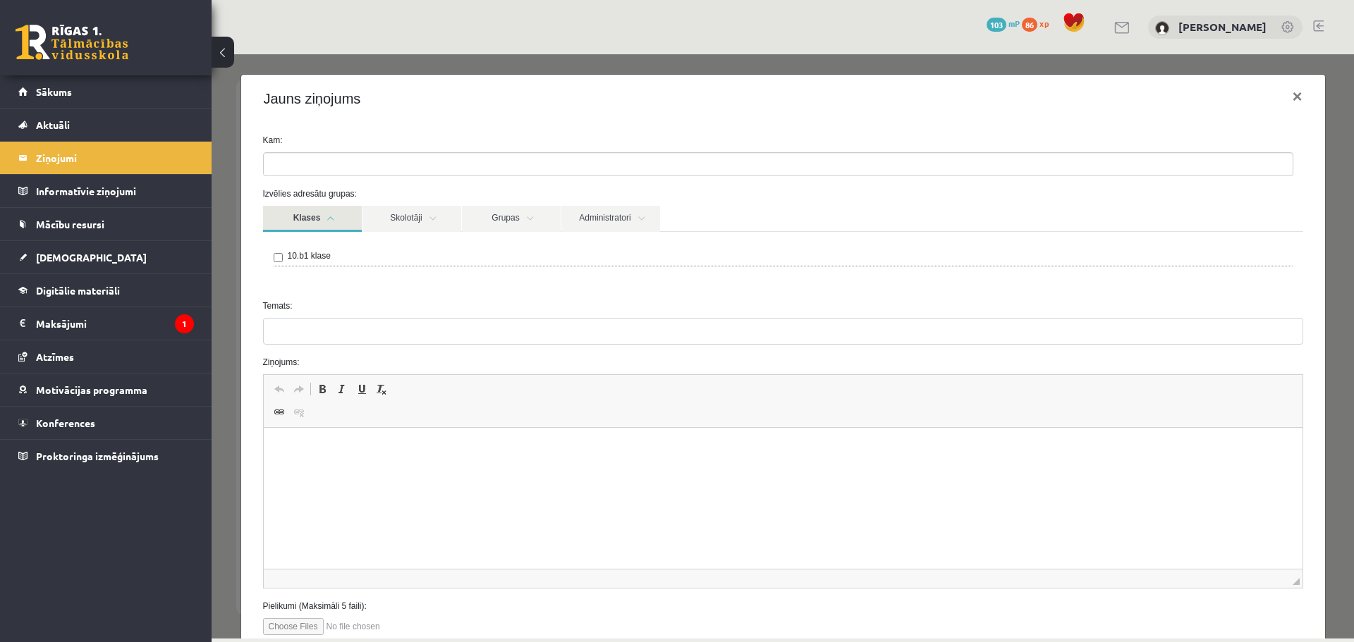
click at [307, 216] on link "Klases" at bounding box center [312, 219] width 99 height 26
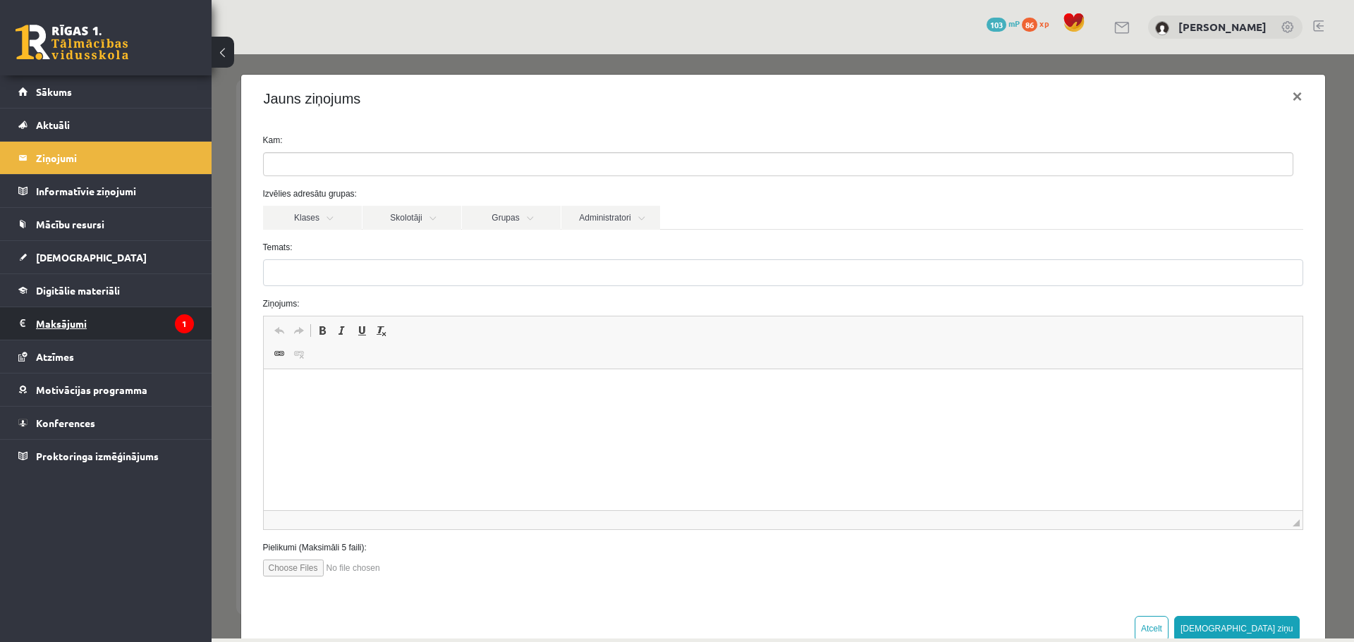
click at [97, 311] on legend "Maksājumi 1" at bounding box center [115, 323] width 158 height 32
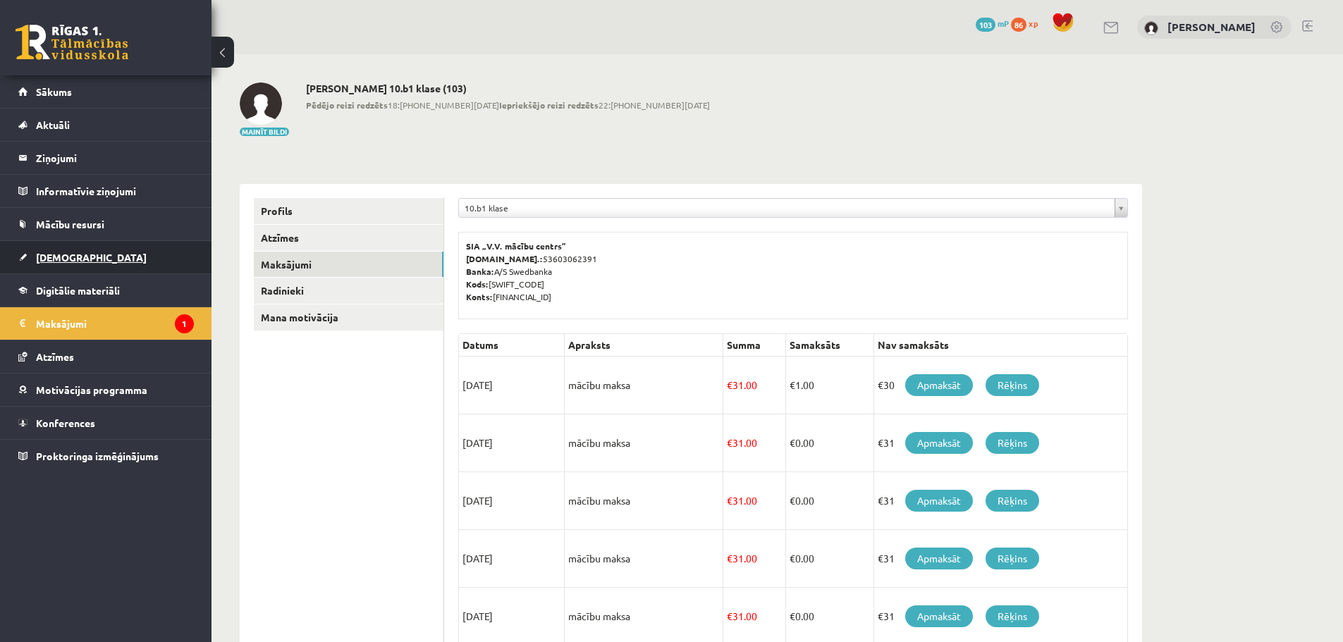
click at [75, 257] on span "[DEMOGRAPHIC_DATA]" at bounding box center [91, 257] width 111 height 13
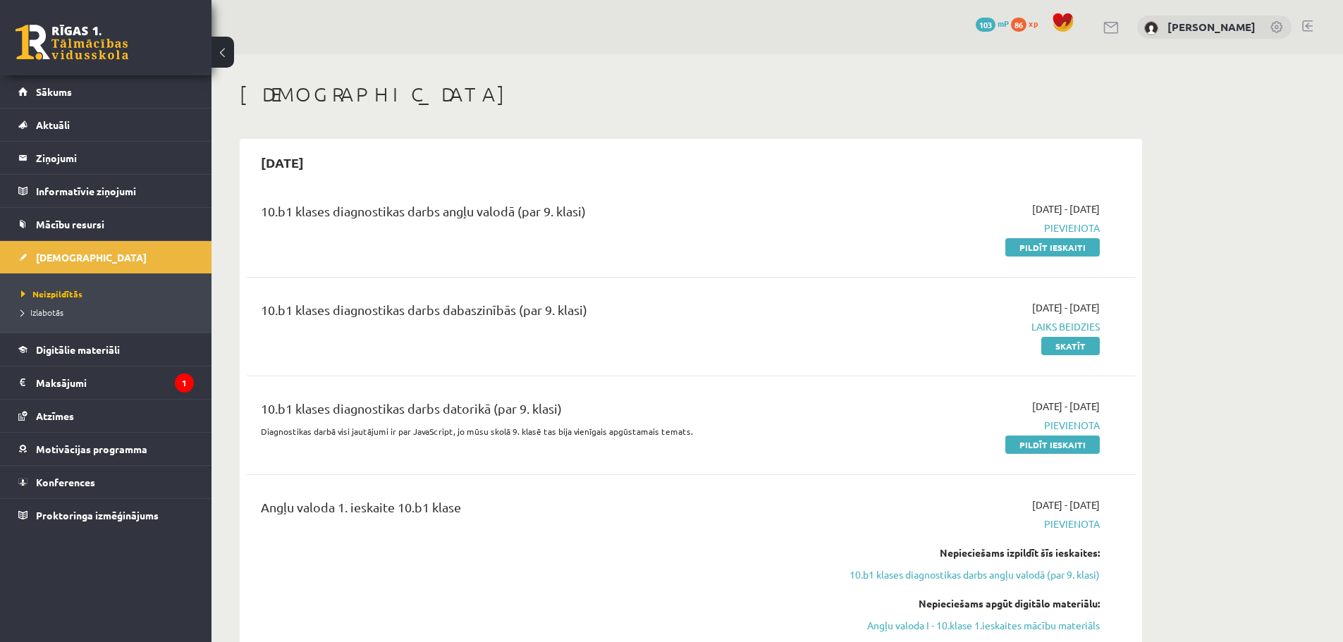
click at [549, 312] on div "10.b1 klases diagnostikas darbs dabaszinībās (par 9. klasi)" at bounding box center [537, 313] width 552 height 26
click at [1042, 326] on span "Laiks beidzies" at bounding box center [967, 326] width 266 height 15
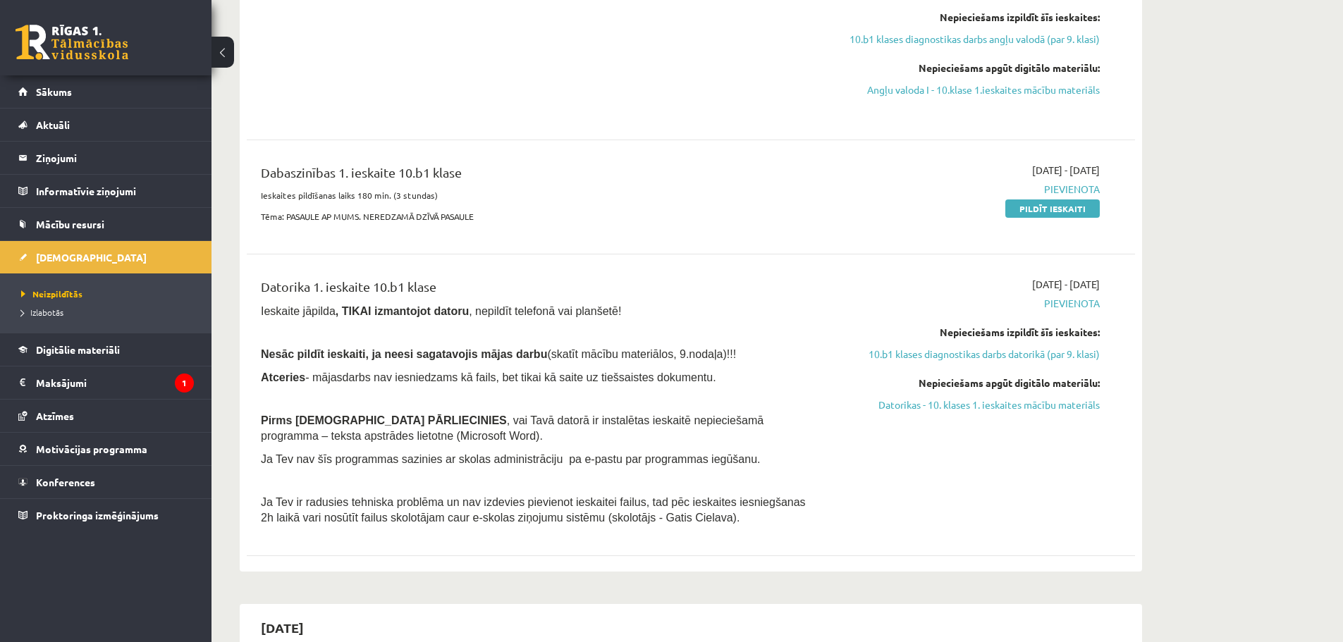
scroll to position [489, 0]
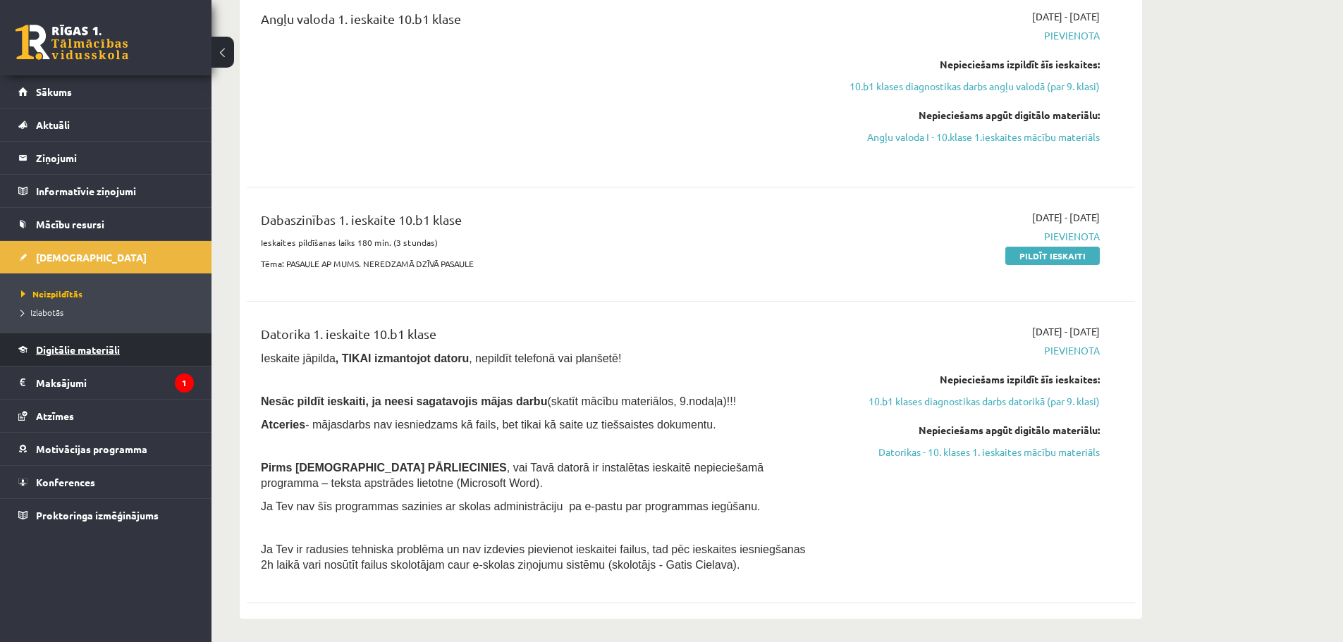
click at [70, 352] on span "Digitālie materiāli" at bounding box center [78, 349] width 84 height 13
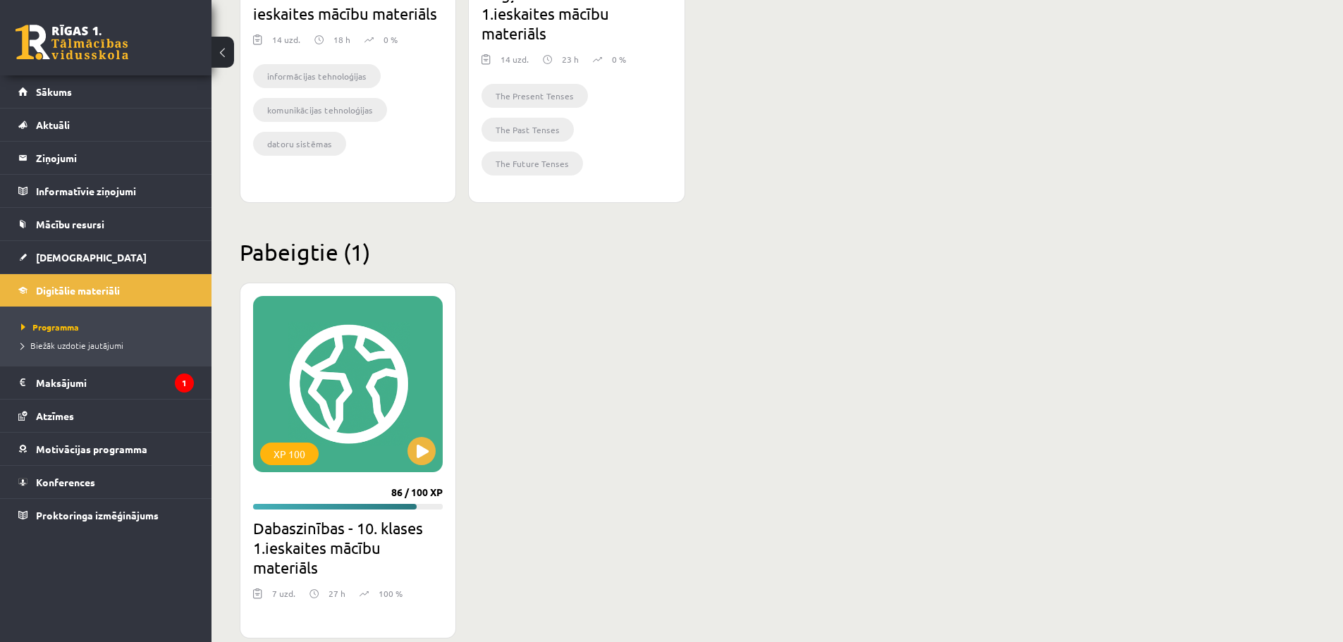
scroll to position [678, 0]
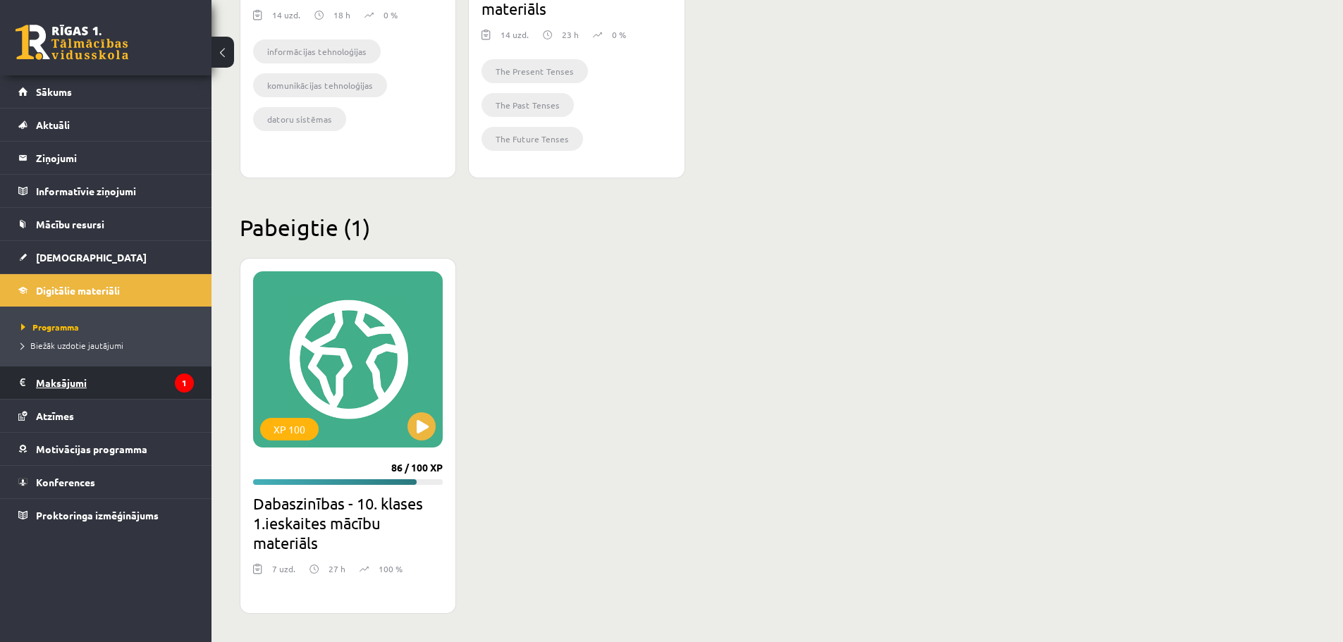
click at [82, 382] on legend "Maksājumi 1" at bounding box center [115, 383] width 158 height 32
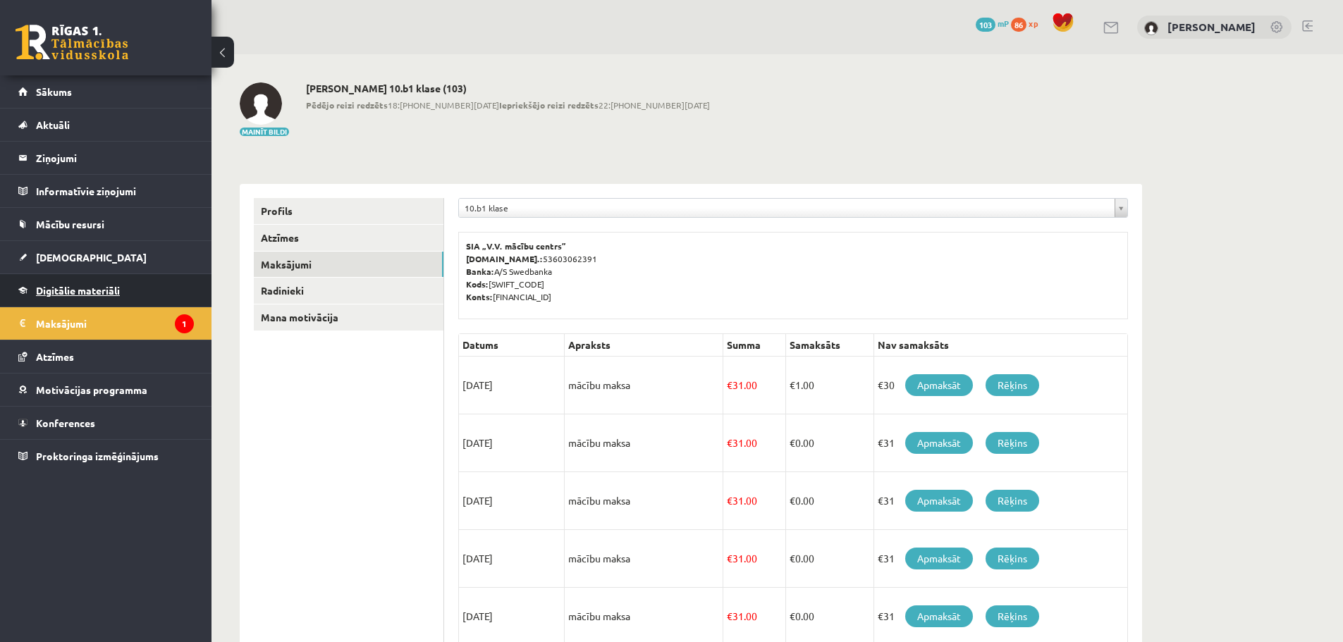
click at [66, 288] on span "Digitālie materiāli" at bounding box center [78, 290] width 84 height 13
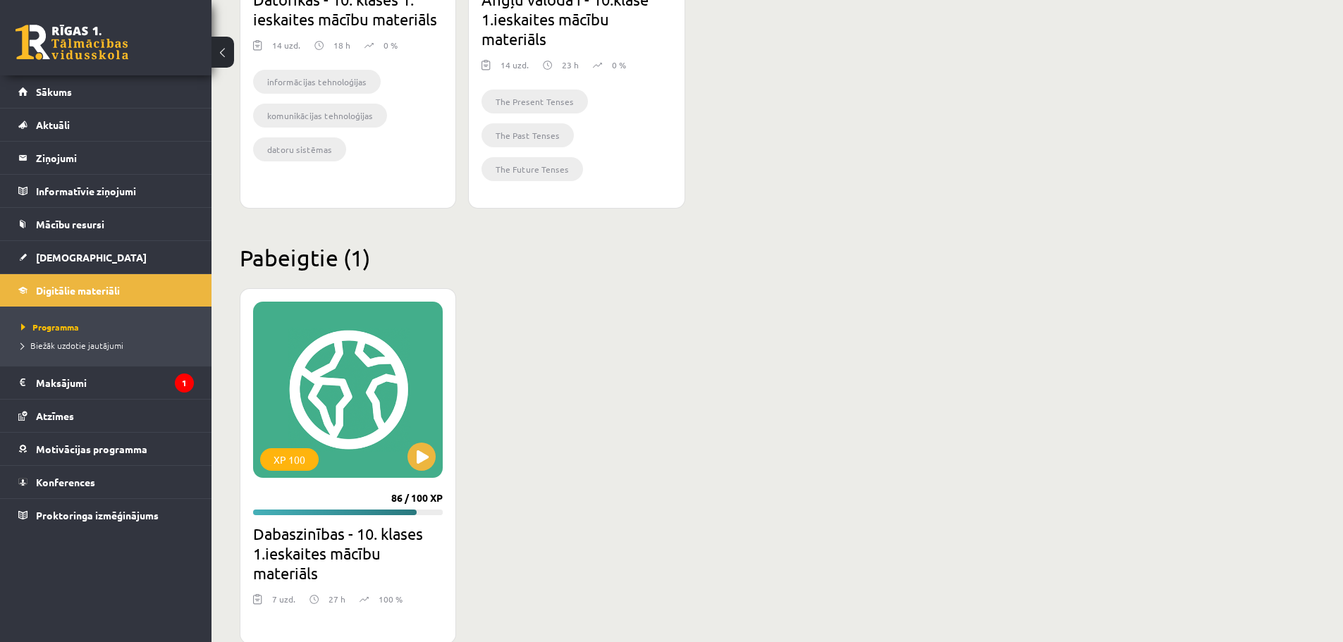
scroll to position [678, 0]
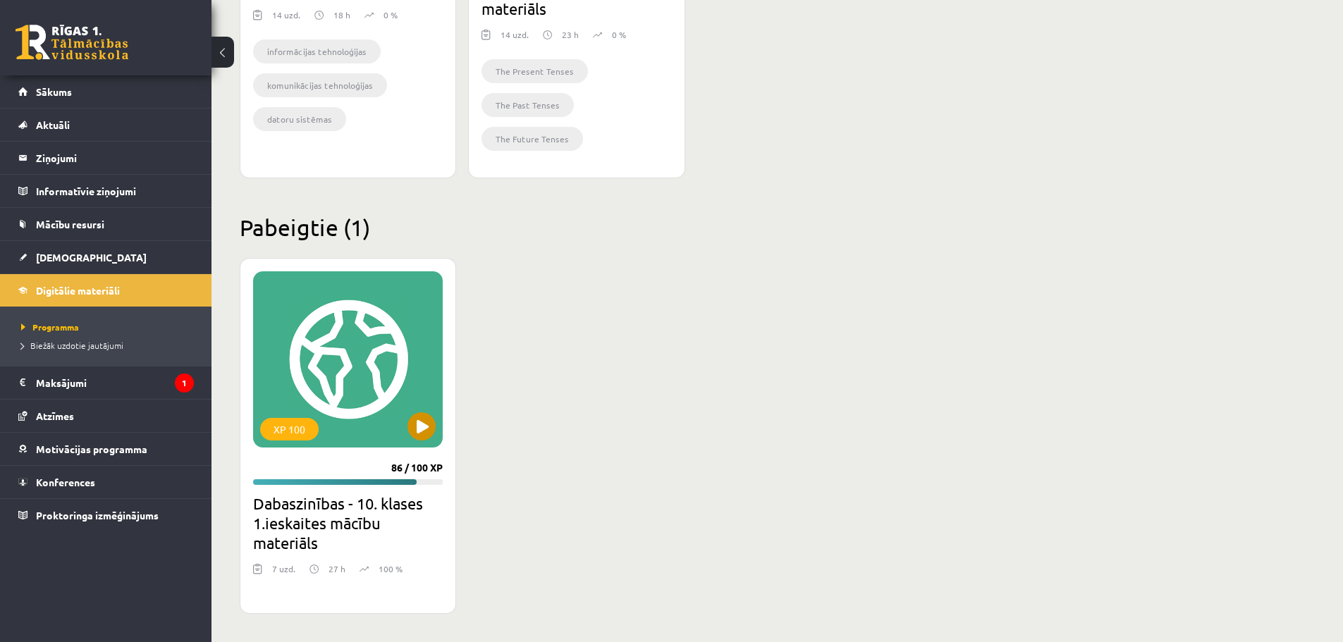
click at [326, 374] on div "XP 100" at bounding box center [348, 359] width 190 height 176
click at [281, 525] on h2 "Dabaszinības - 10. klases 1.ieskaites mācību materiāls" at bounding box center [348, 523] width 190 height 59
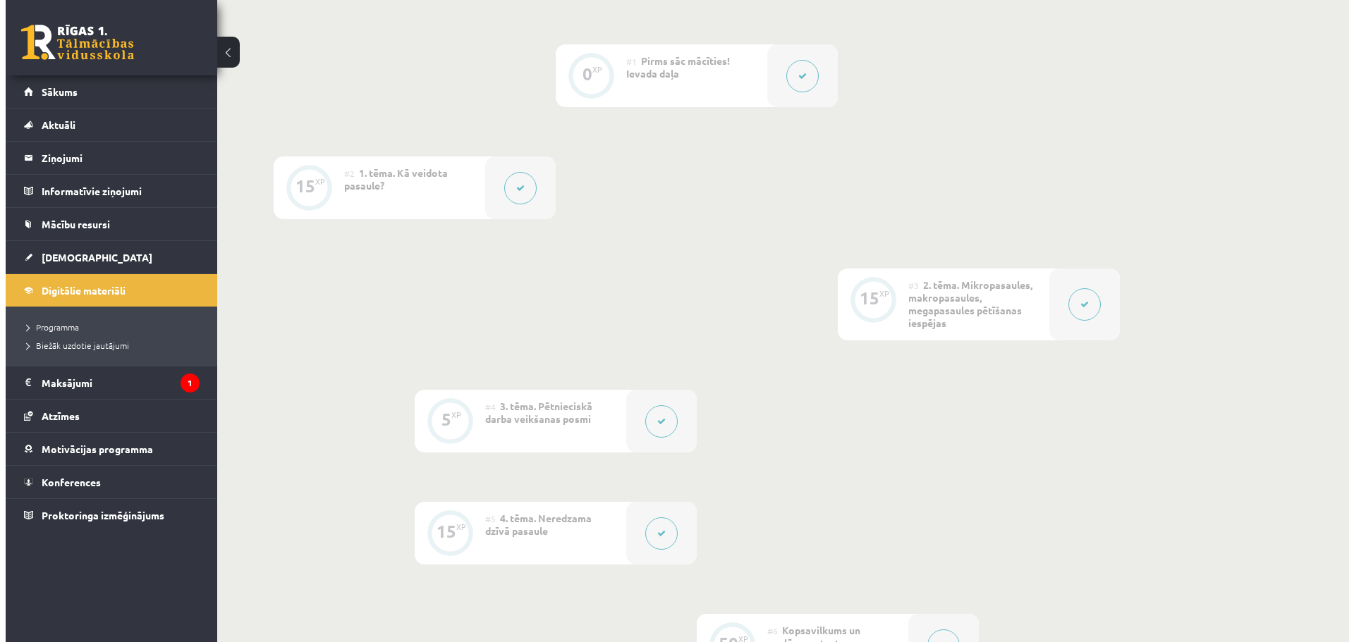
scroll to position [262, 0]
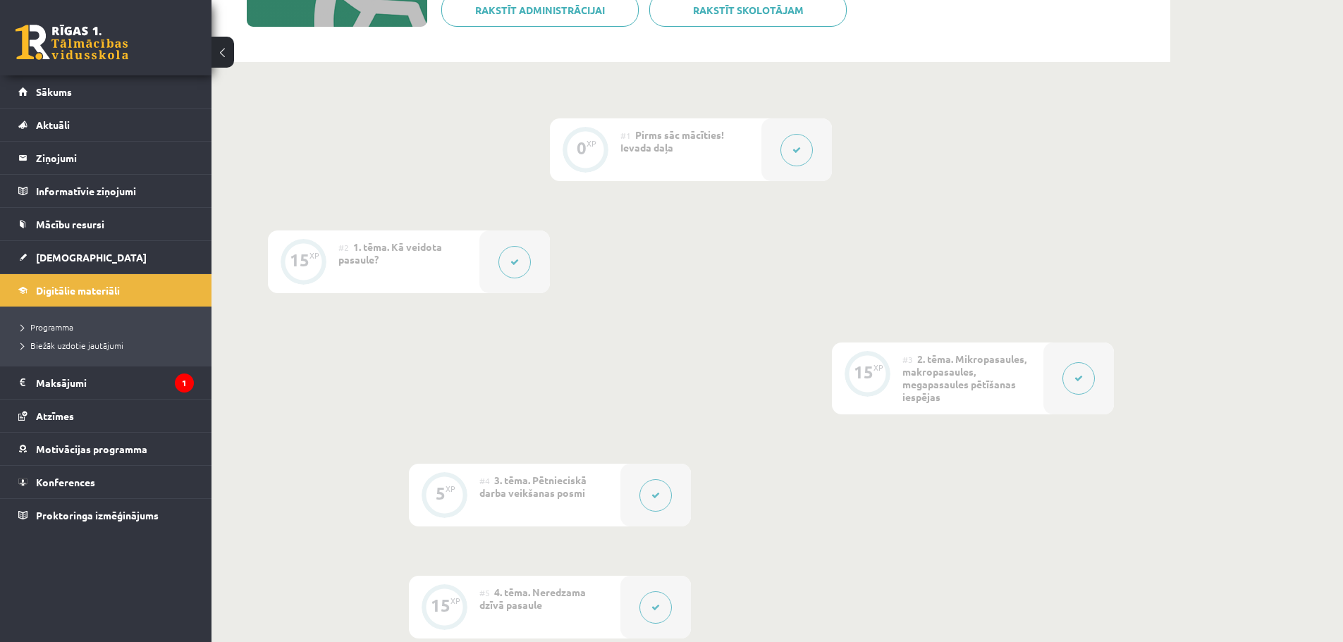
click at [1073, 385] on button at bounding box center [1079, 378] width 32 height 32
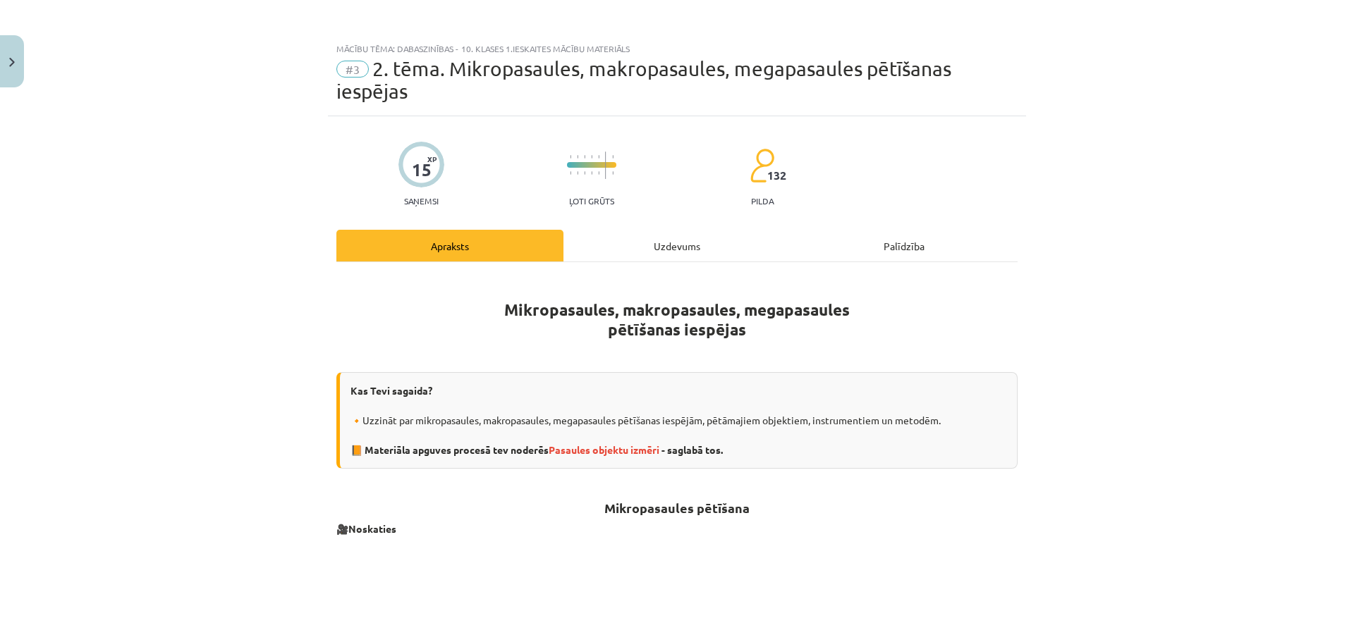
click at [668, 247] on div "Uzdevums" at bounding box center [676, 246] width 227 height 32
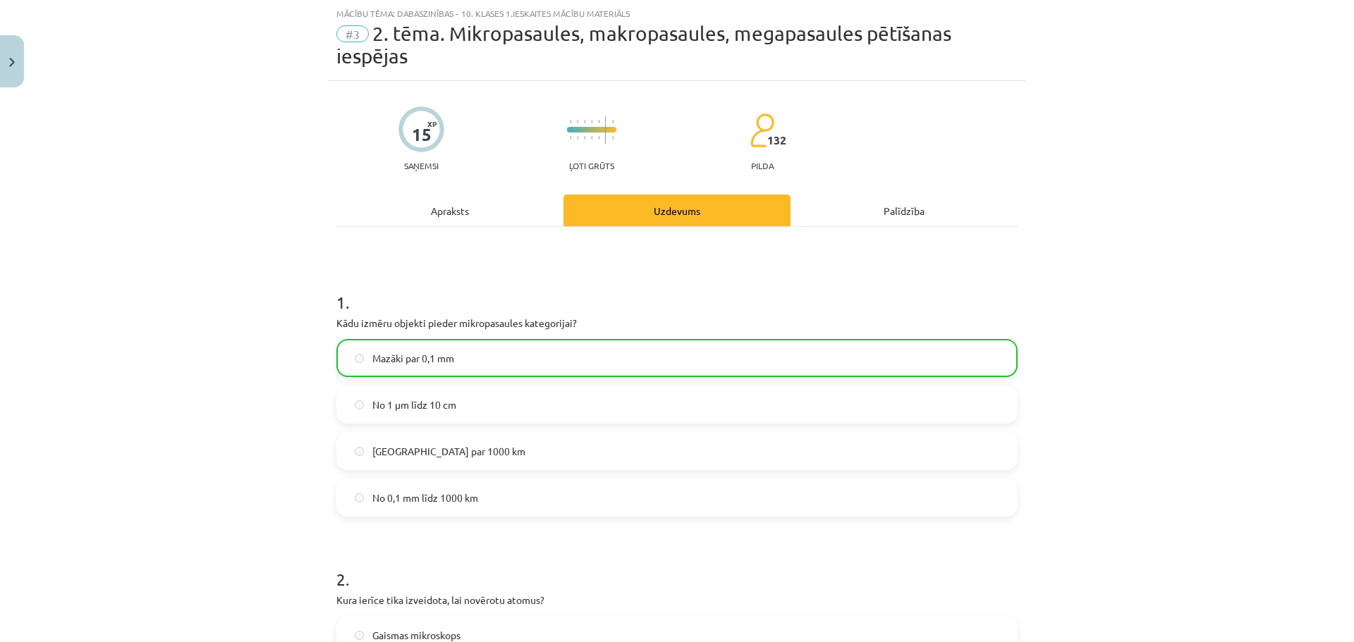
click at [415, 219] on div "Apraksts" at bounding box center [449, 211] width 227 height 32
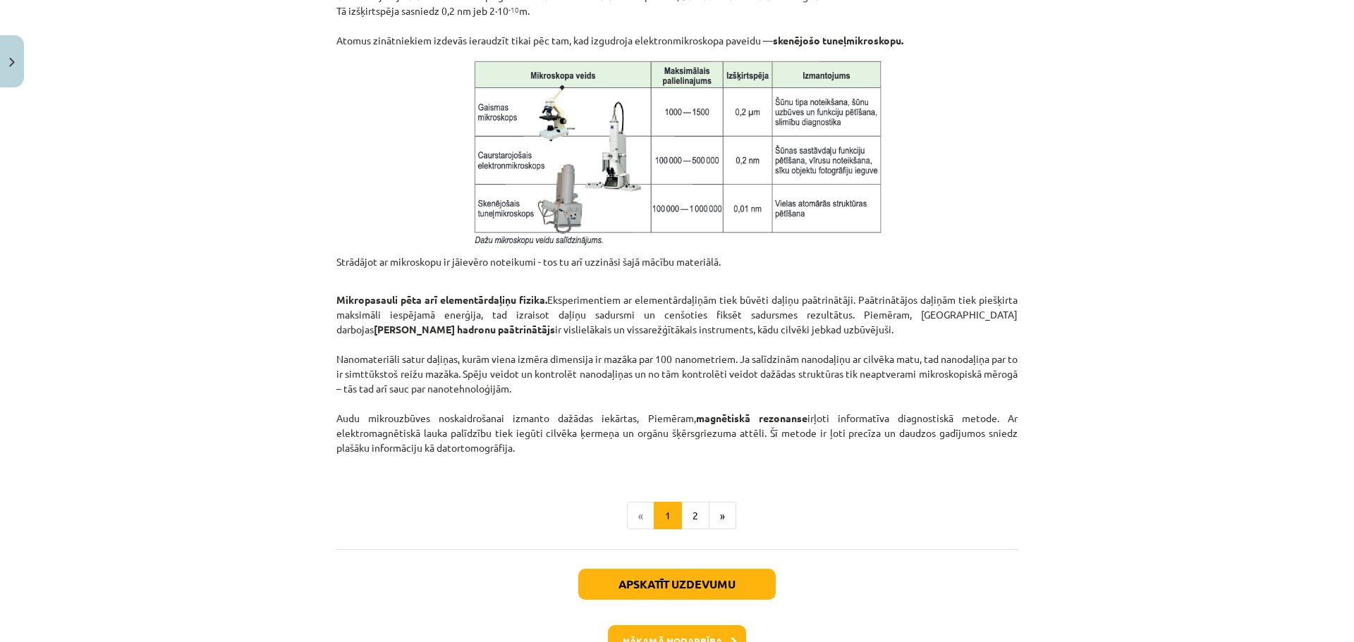
scroll to position [1125, 0]
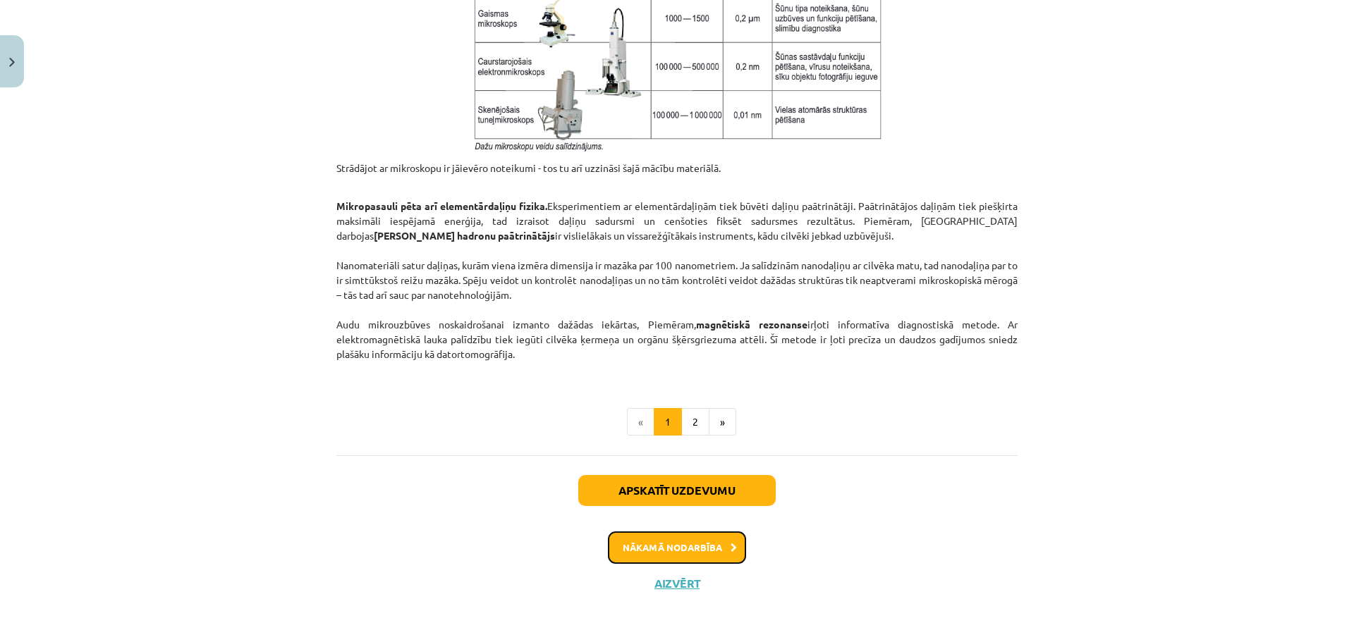
click at [707, 546] on button "Nākamā nodarbība" at bounding box center [677, 548] width 138 height 32
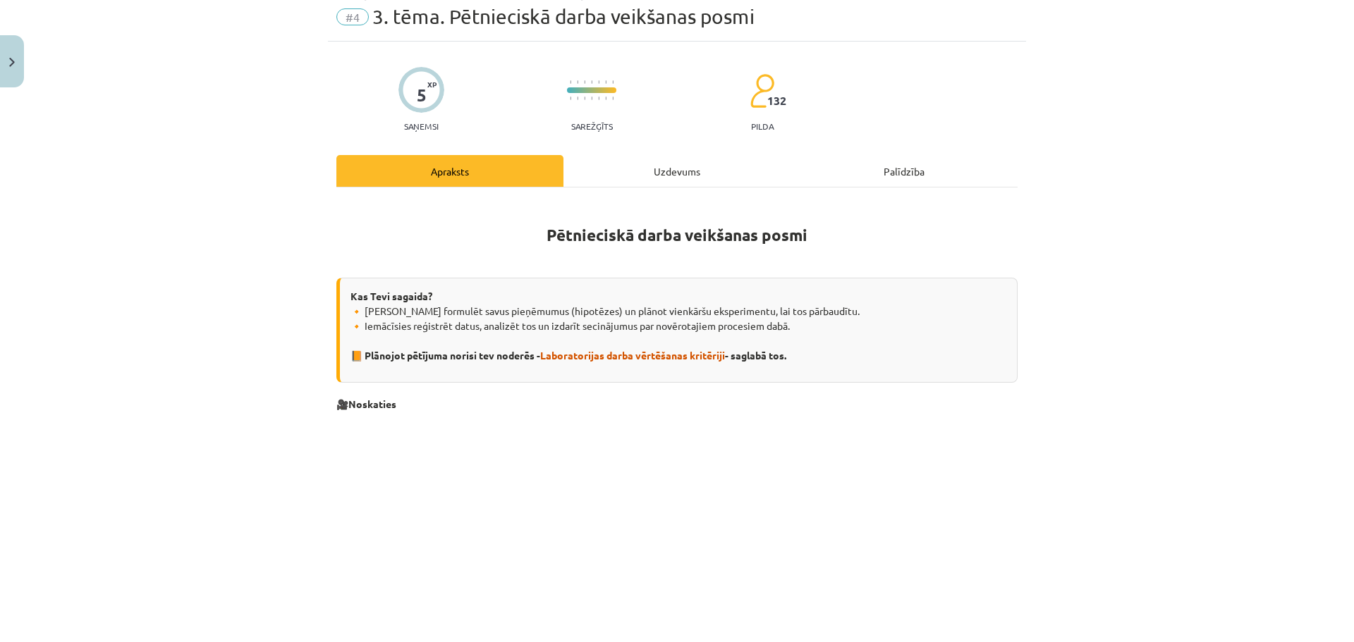
scroll to position [35, 0]
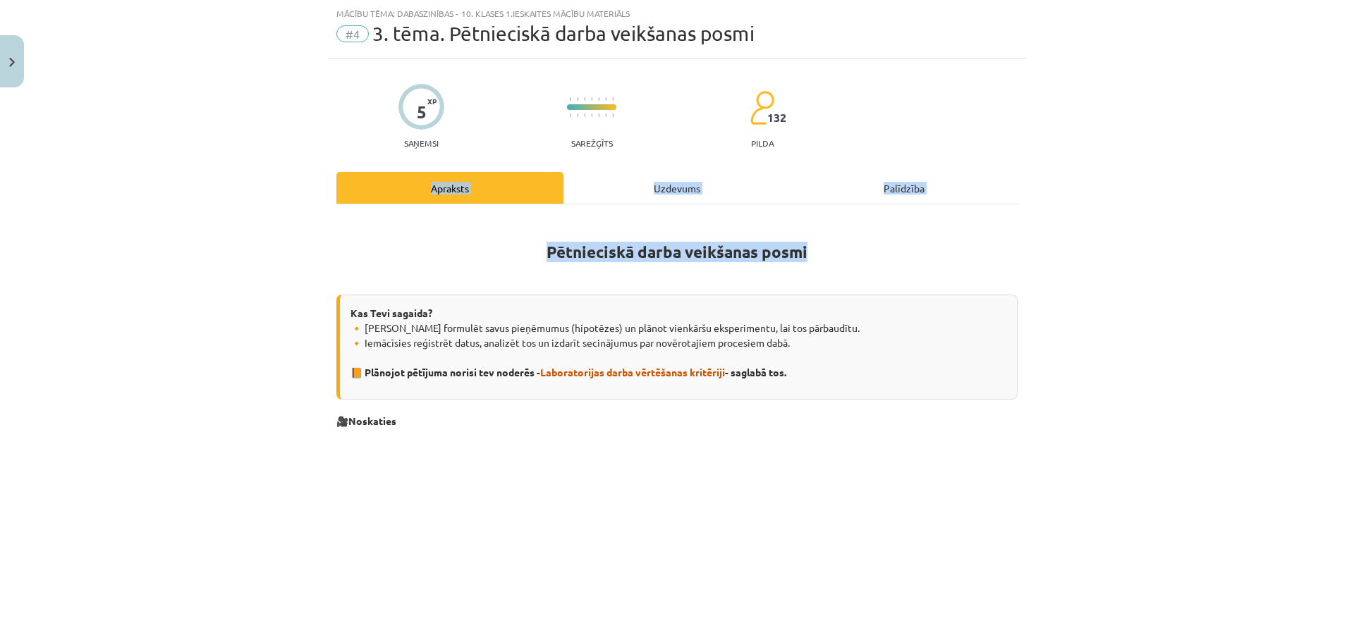
drag, startPoint x: 1337, startPoint y: 144, endPoint x: 1337, endPoint y: 233, distance: 88.8
click at [1337, 233] on div "Mācību tēma: Dabaszinības - 10. klases 1.ieskaites mācību materiāls #4 3. tēma.…" at bounding box center [677, 321] width 1354 height 642
click at [1216, 188] on div "Mācību tēma: Dabaszinības - 10. klases 1.ieskaites mācību materiāls #4 3. tēma.…" at bounding box center [677, 321] width 1354 height 642
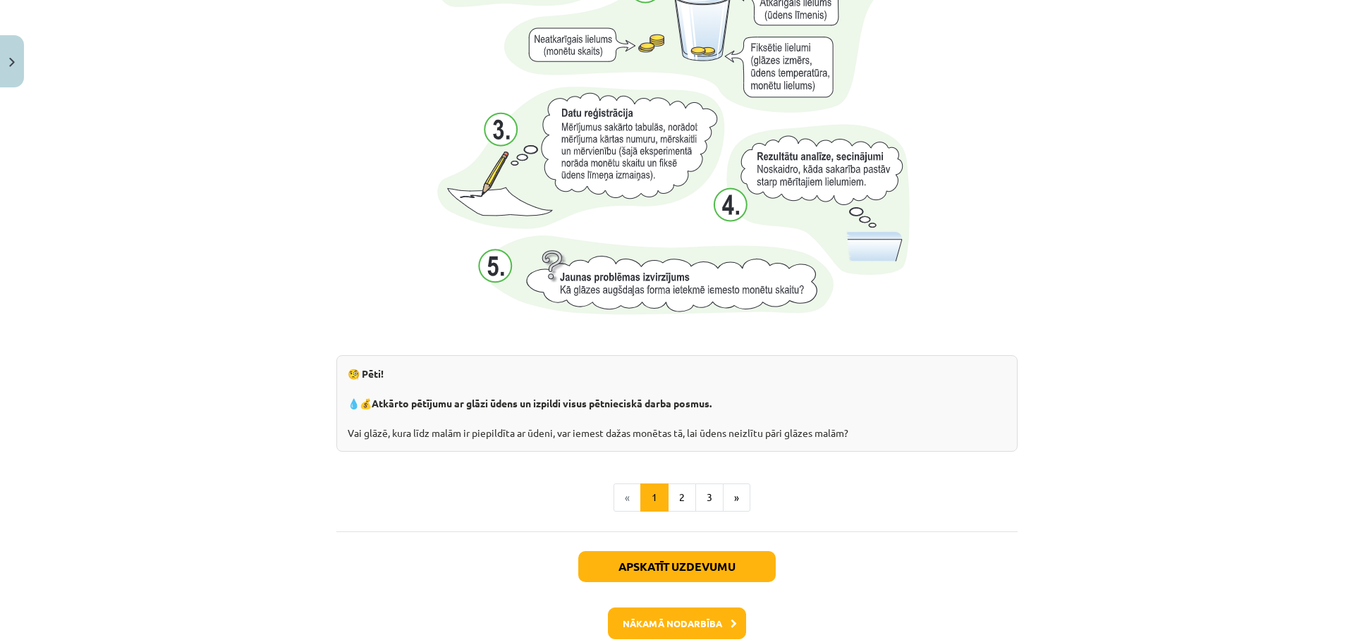
scroll to position [1371, 0]
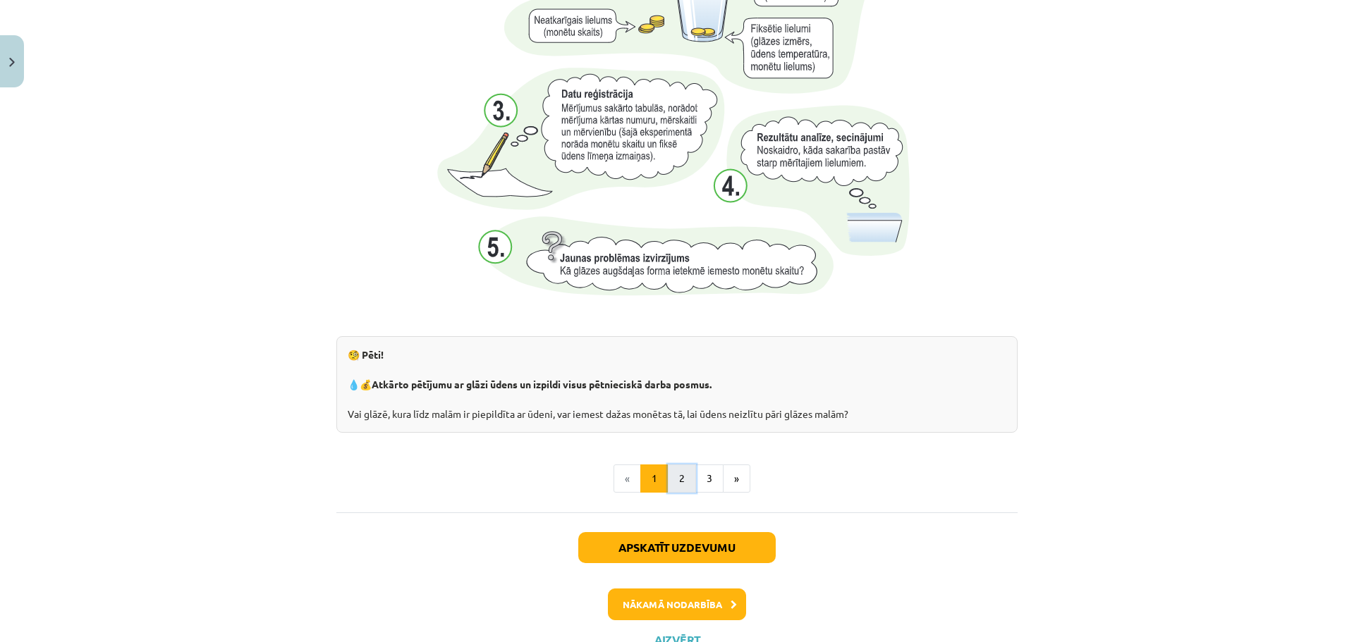
click at [668, 477] on button "2" at bounding box center [682, 479] width 28 height 28
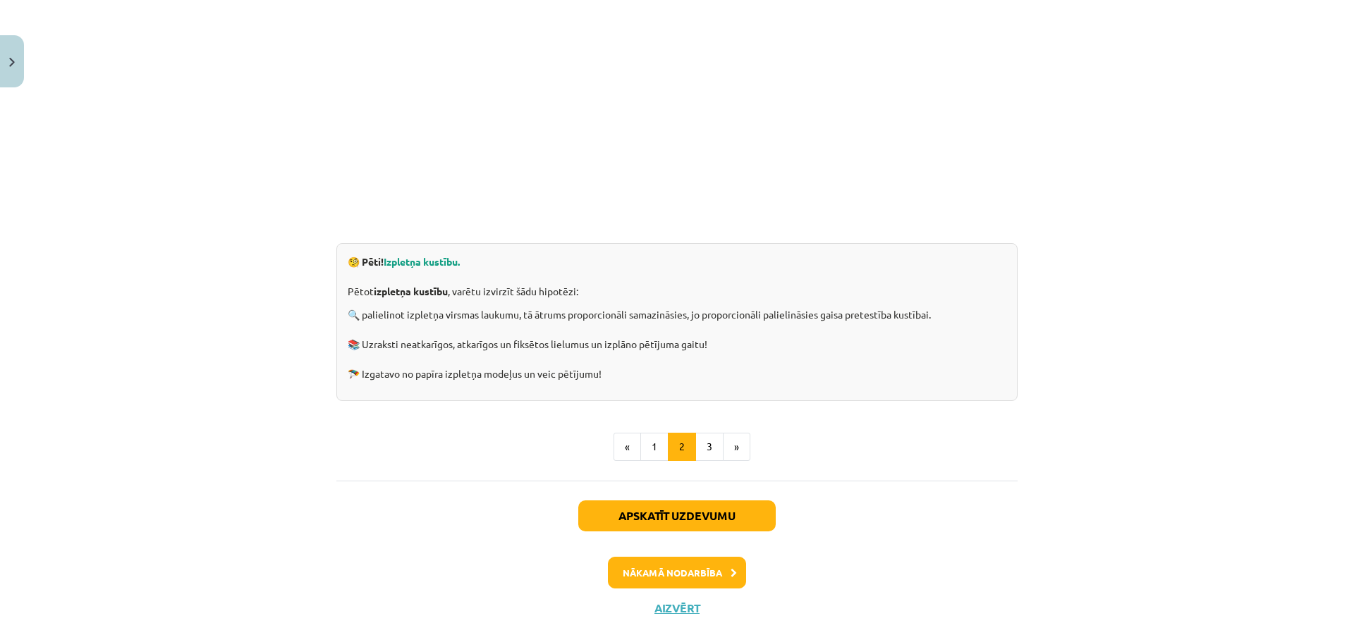
scroll to position [354, 0]
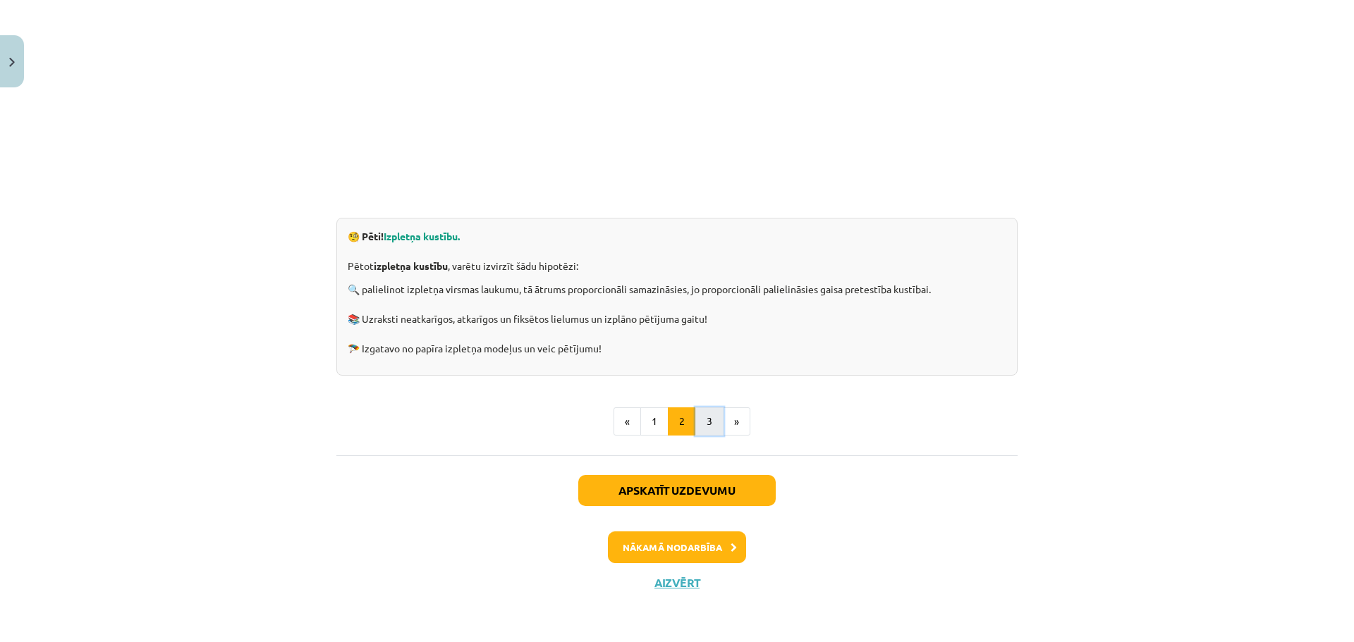
click at [701, 420] on button "3" at bounding box center [709, 422] width 28 height 28
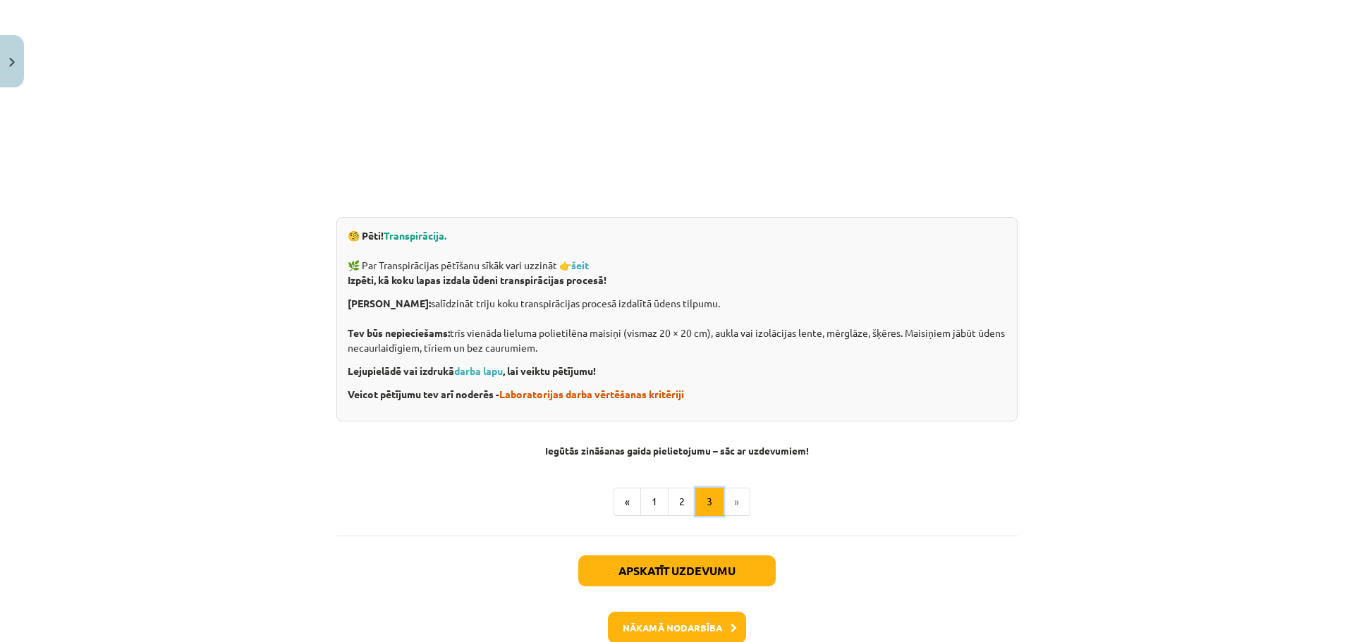
scroll to position [252, 0]
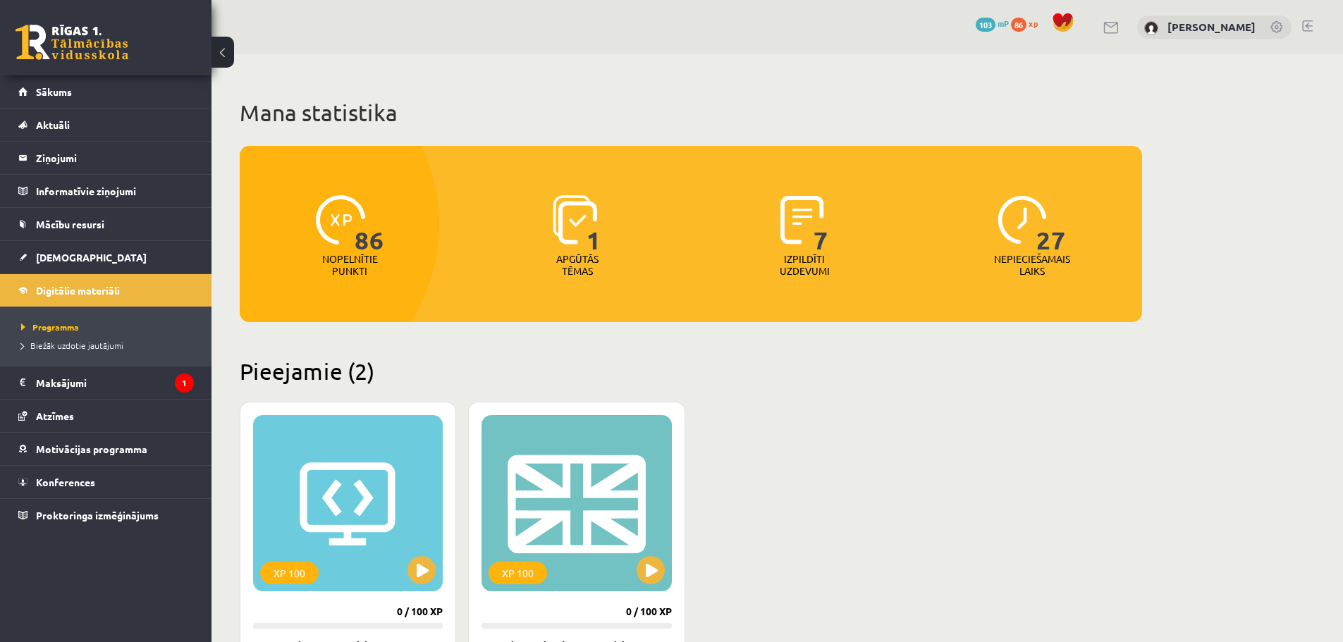
scroll to position [678, 0]
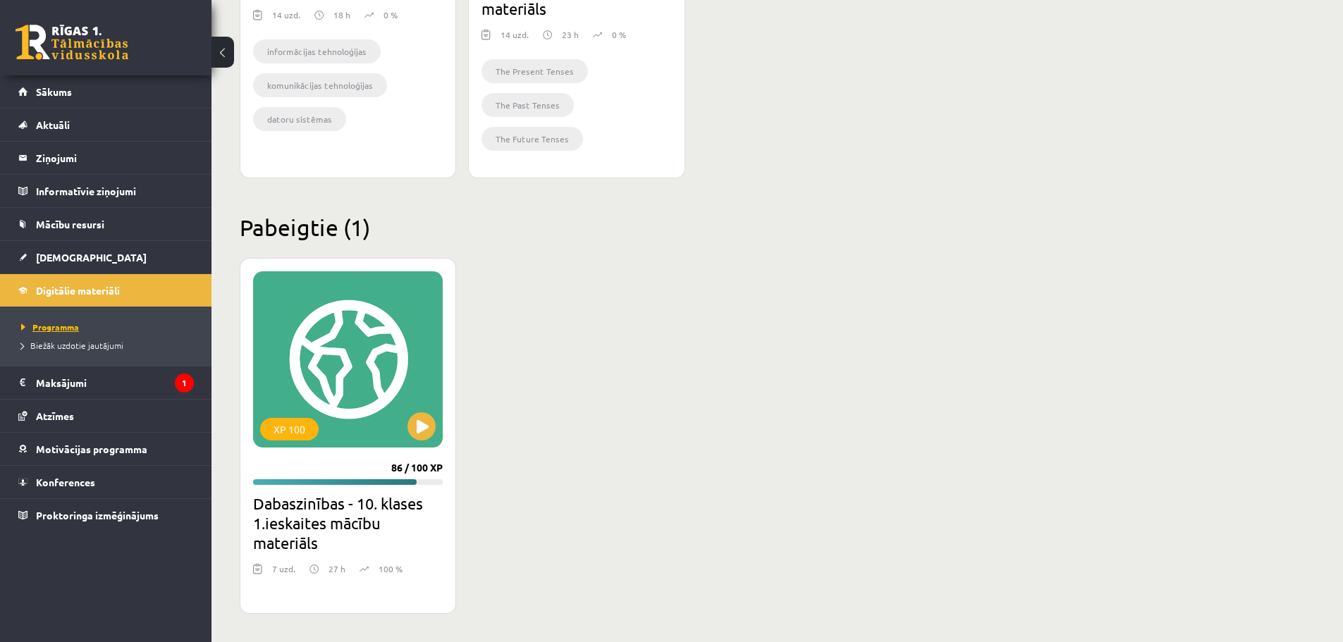
click at [66, 326] on span "Programma" at bounding box center [50, 327] width 58 height 11
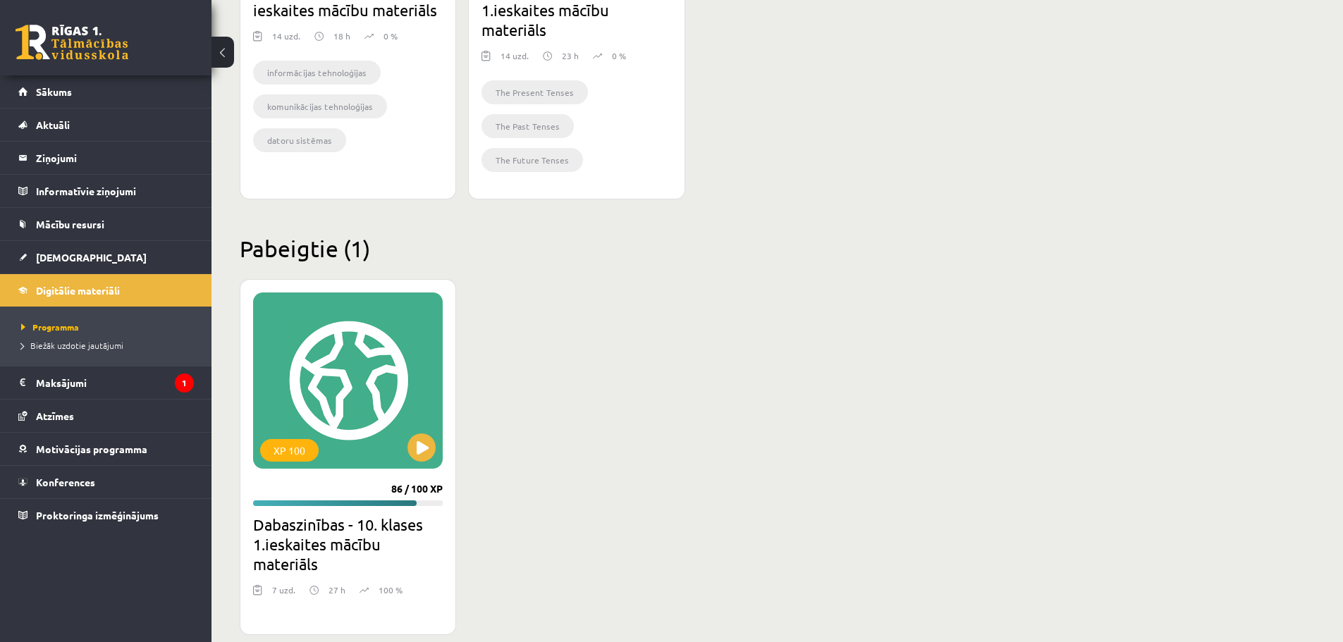
scroll to position [659, 0]
click at [820, 499] on div "XP 100 86 / 100 XP Dabaszinības - 10. klases 1.ieskaites mācību materiāls 7 uzd…" at bounding box center [691, 456] width 903 height 356
click at [417, 449] on button at bounding box center [422, 446] width 28 height 28
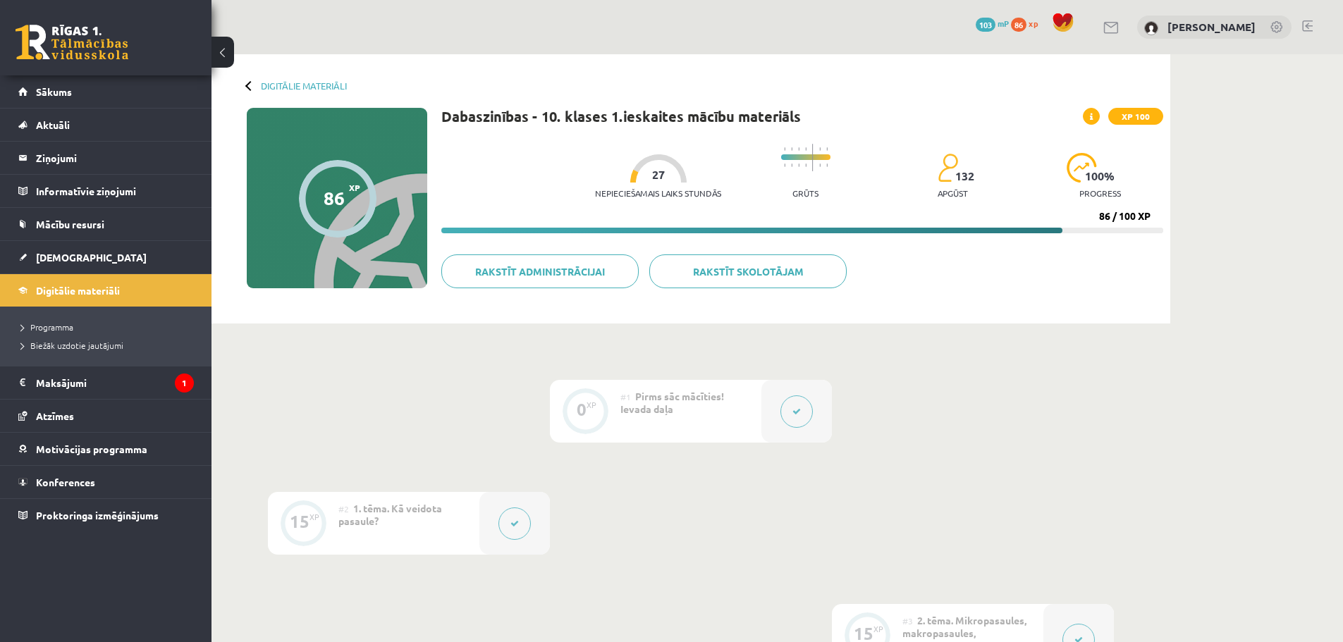
click at [520, 530] on button at bounding box center [515, 524] width 32 height 32
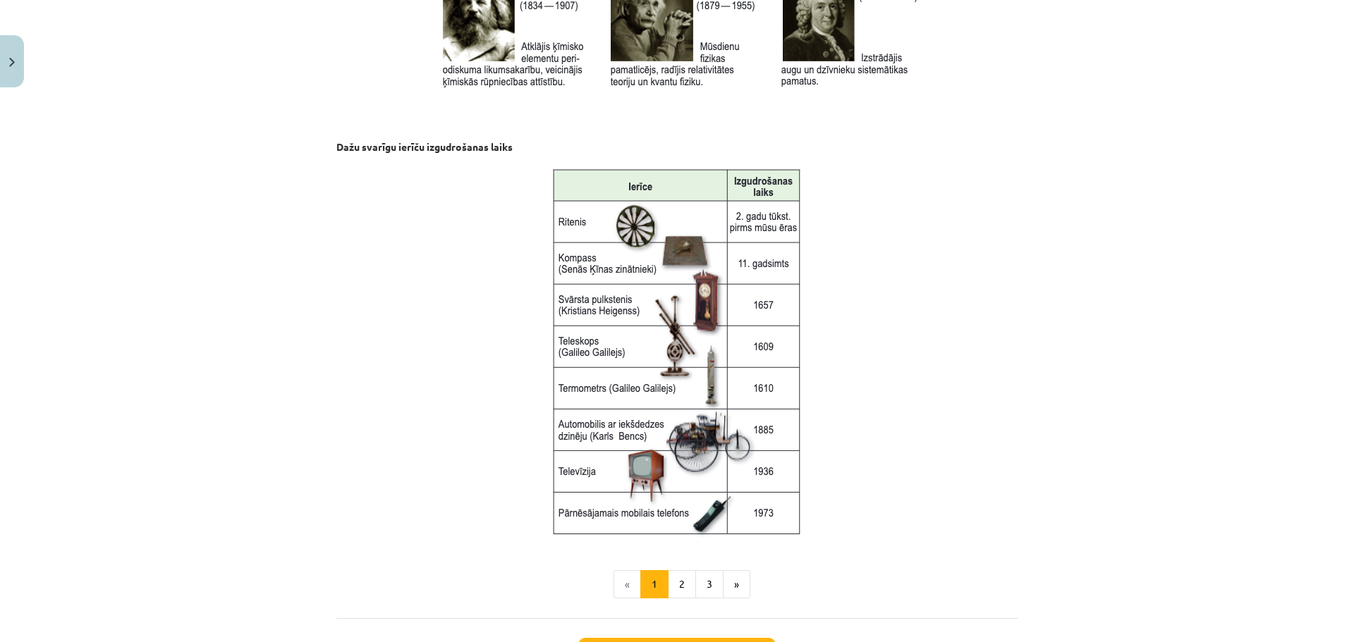
scroll to position [1819, 0]
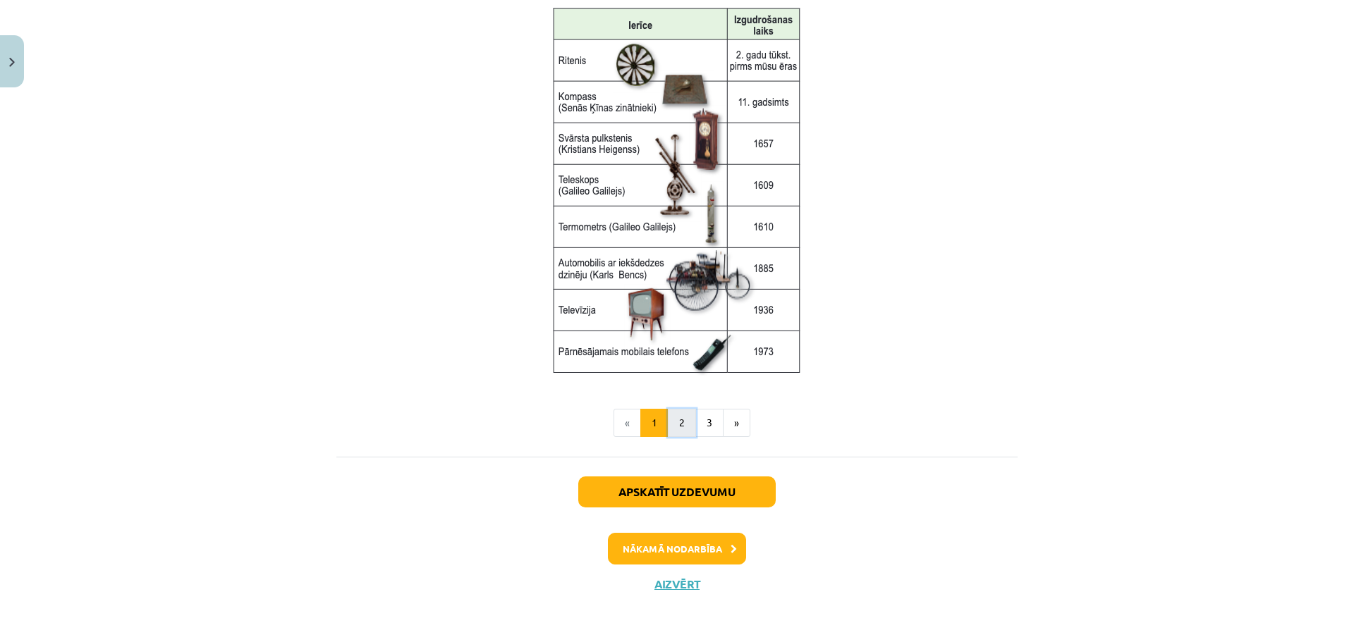
click at [685, 424] on button "2" at bounding box center [682, 423] width 28 height 28
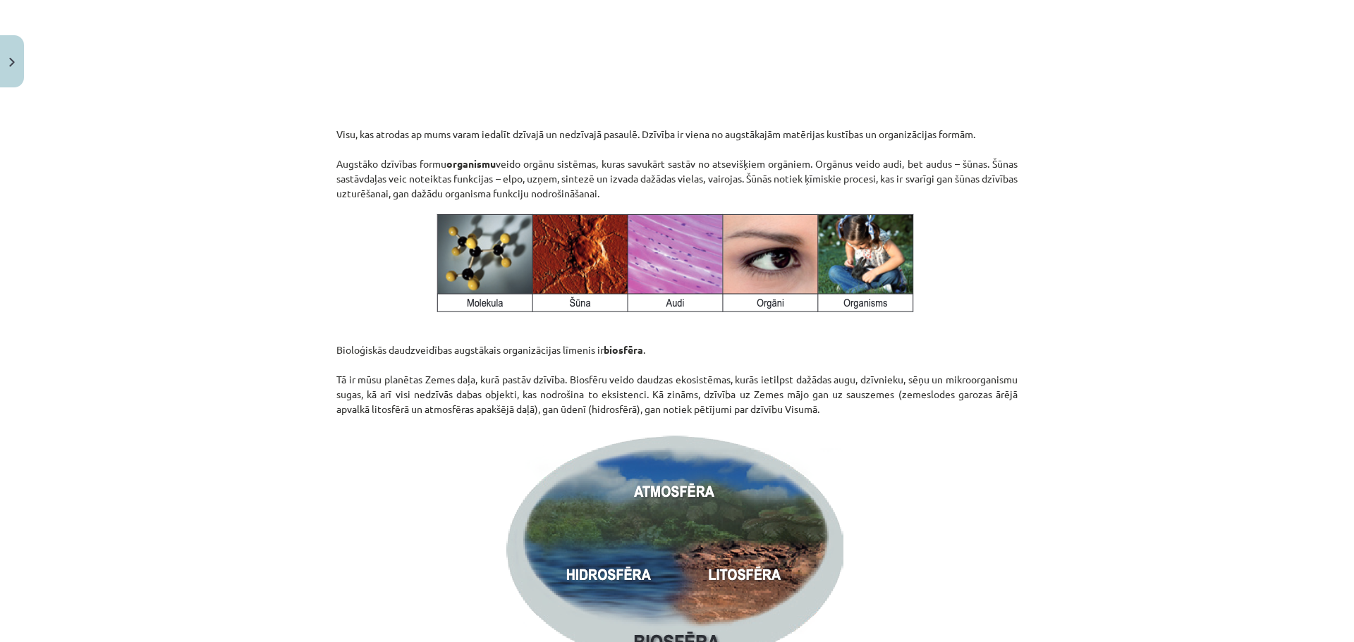
scroll to position [1679, 0]
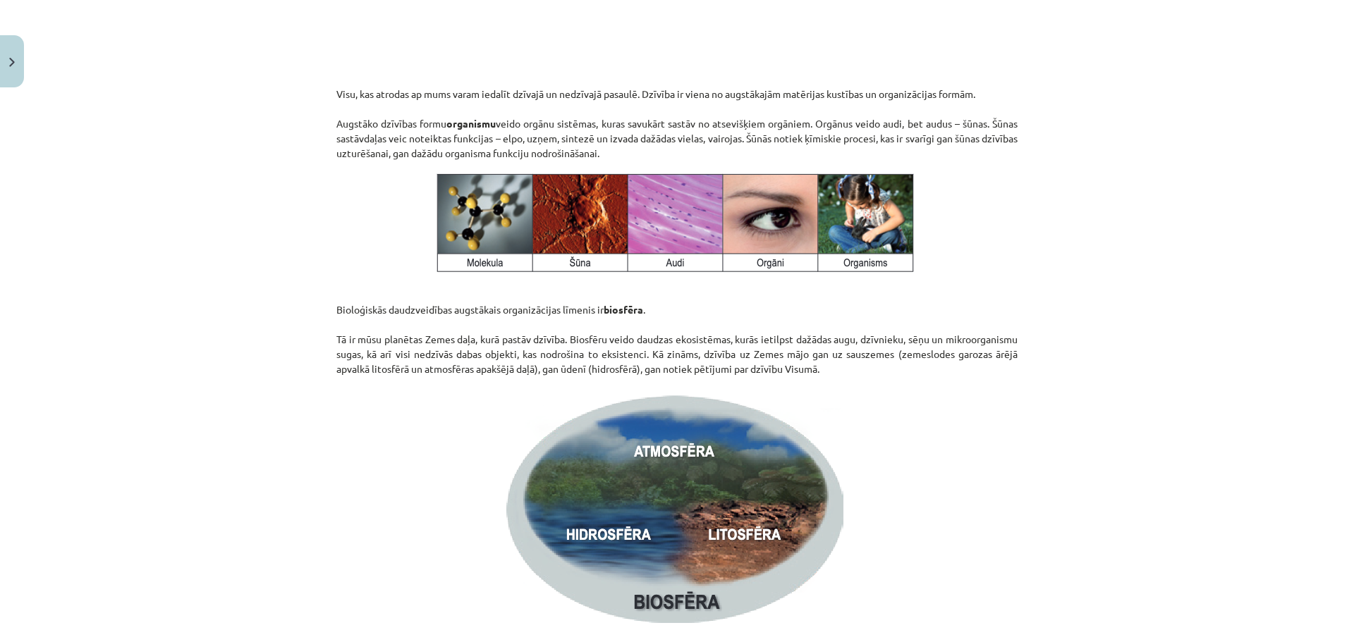
click at [1312, 492] on div "Mācību tēma: Dabaszinības - 10. klases 1.ieskaites mācību materiāls #2 1. tēma.…" at bounding box center [677, 321] width 1354 height 642
click at [246, 262] on div "Mācību tēma: Dabaszinības - 10. klases 1.ieskaites mācību materiāls #2 1. tēma.…" at bounding box center [677, 321] width 1354 height 642
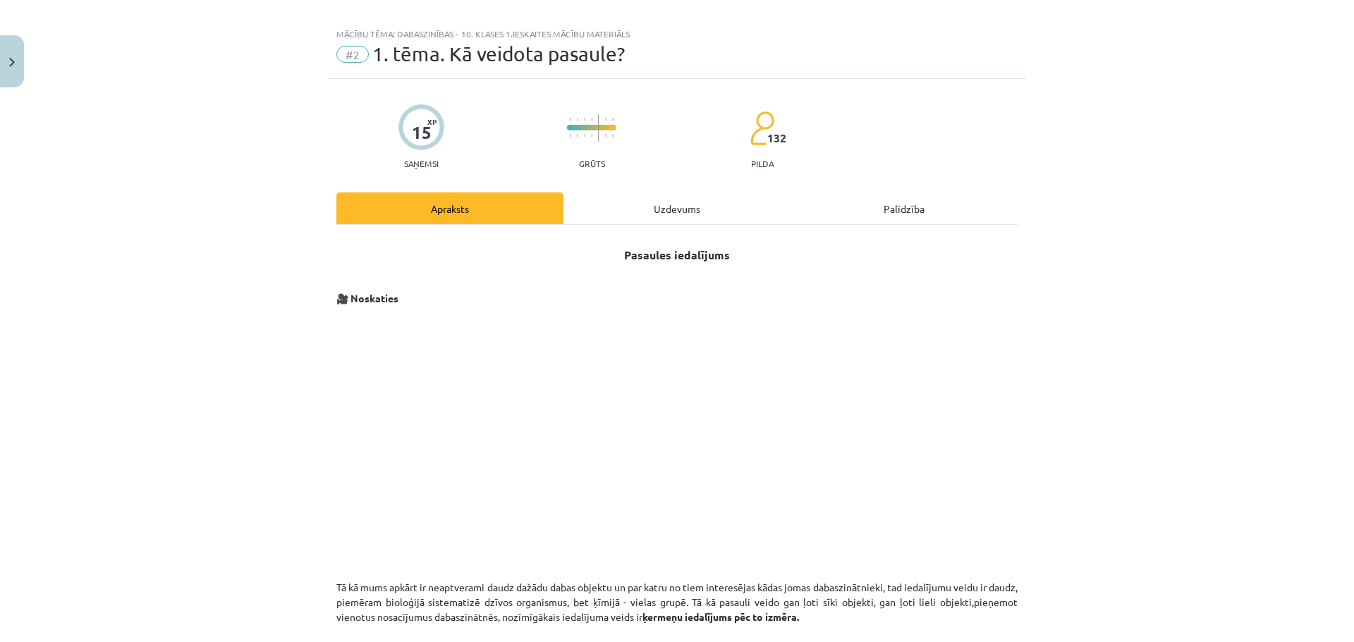
scroll to position [0, 0]
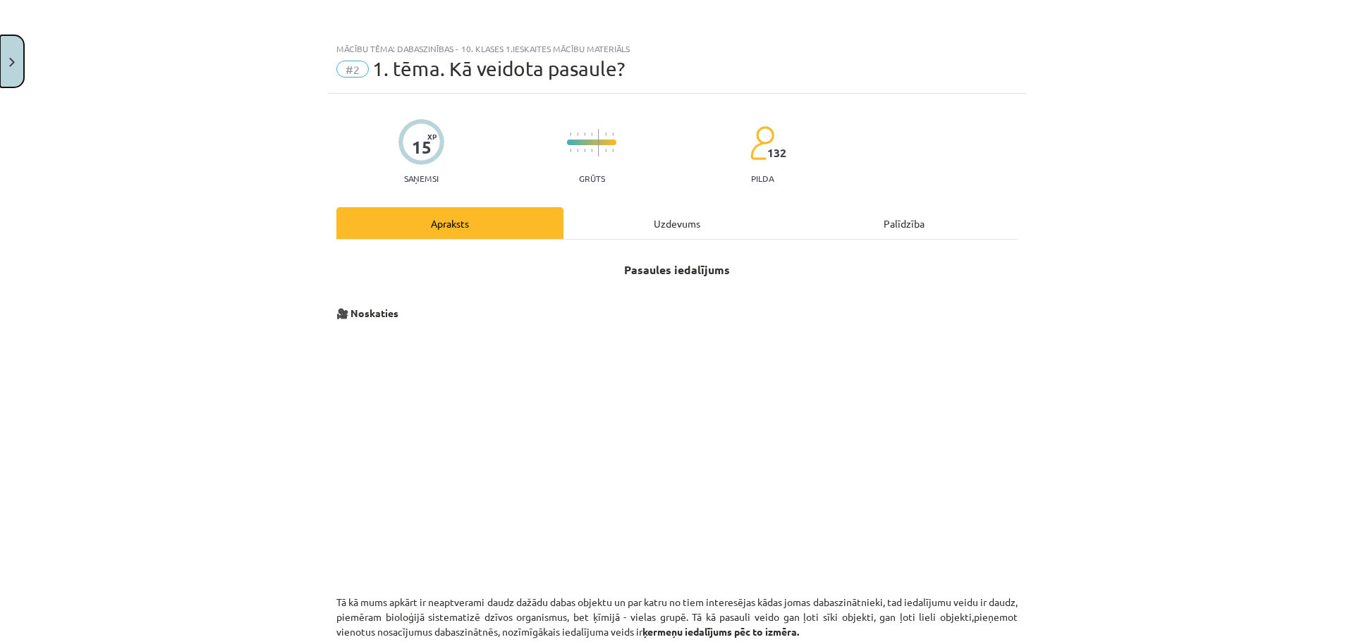
click at [11, 54] on button "Close" at bounding box center [12, 61] width 24 height 52
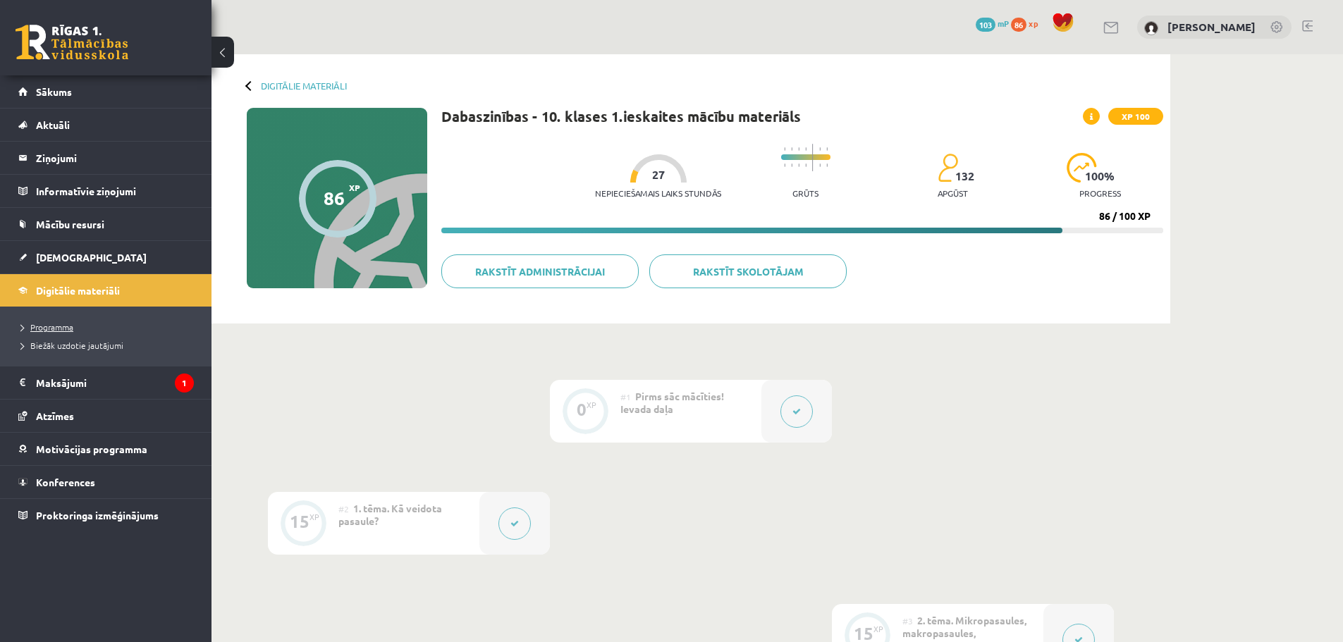
click at [42, 323] on span "Programma" at bounding box center [47, 327] width 52 height 11
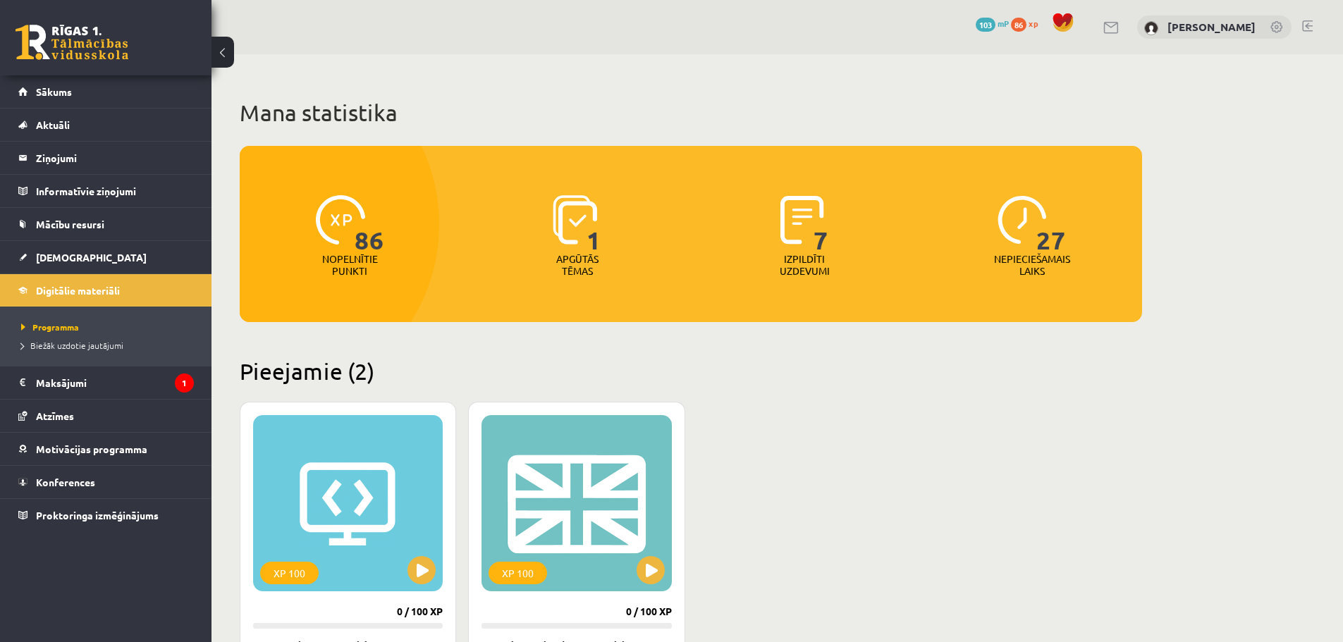
click at [1037, 216] on span "27" at bounding box center [1052, 224] width 30 height 58
click at [66, 231] on link "Mācību resursi" at bounding box center [106, 224] width 176 height 32
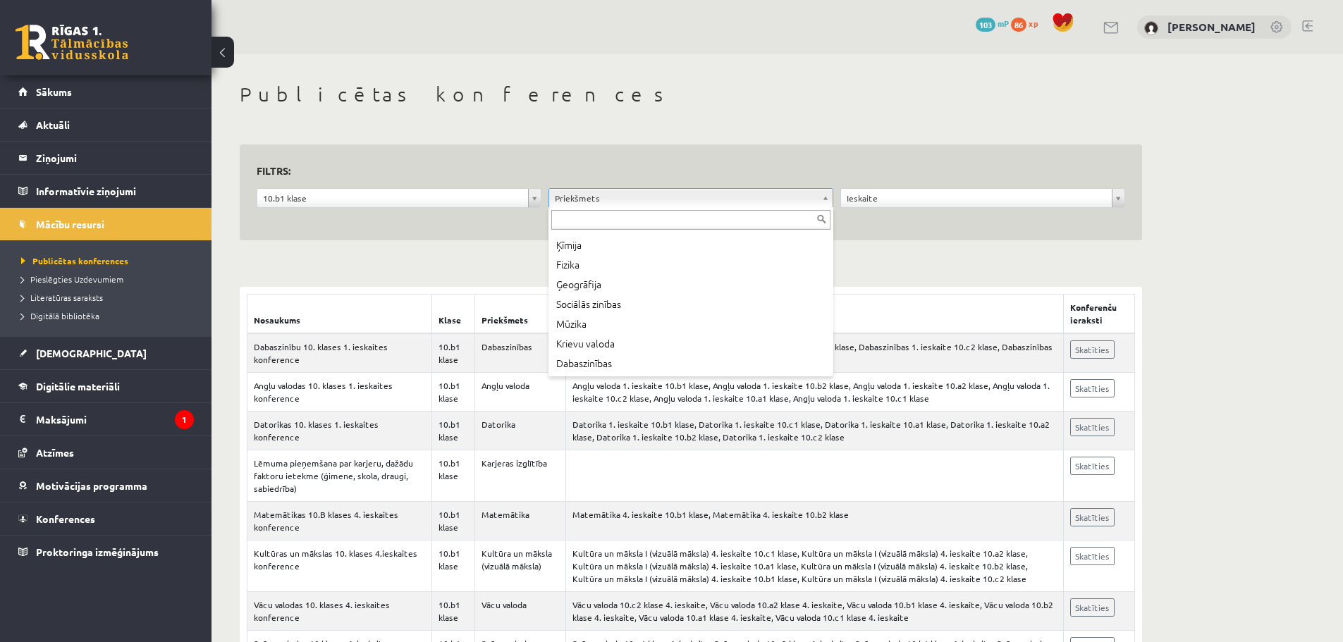
scroll to position [175, 0]
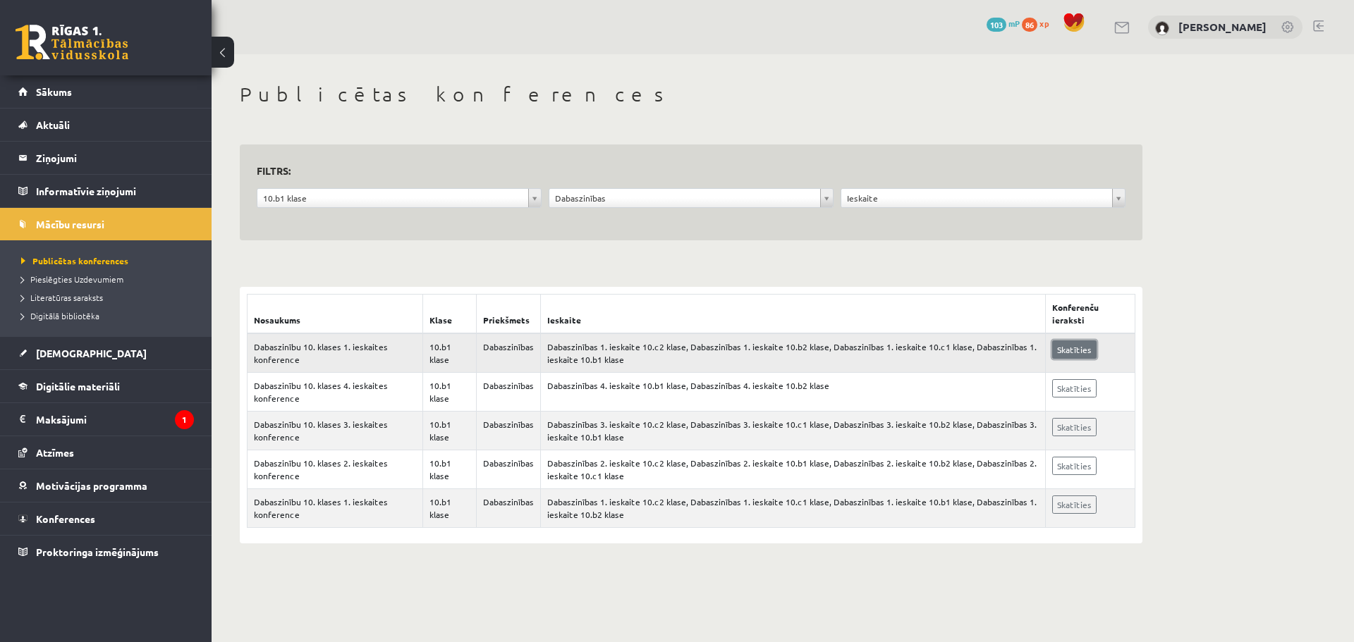
click at [1063, 348] on link "Skatīties" at bounding box center [1074, 350] width 44 height 18
click at [51, 298] on span "Literatūras saraksts" at bounding box center [62, 297] width 82 height 11
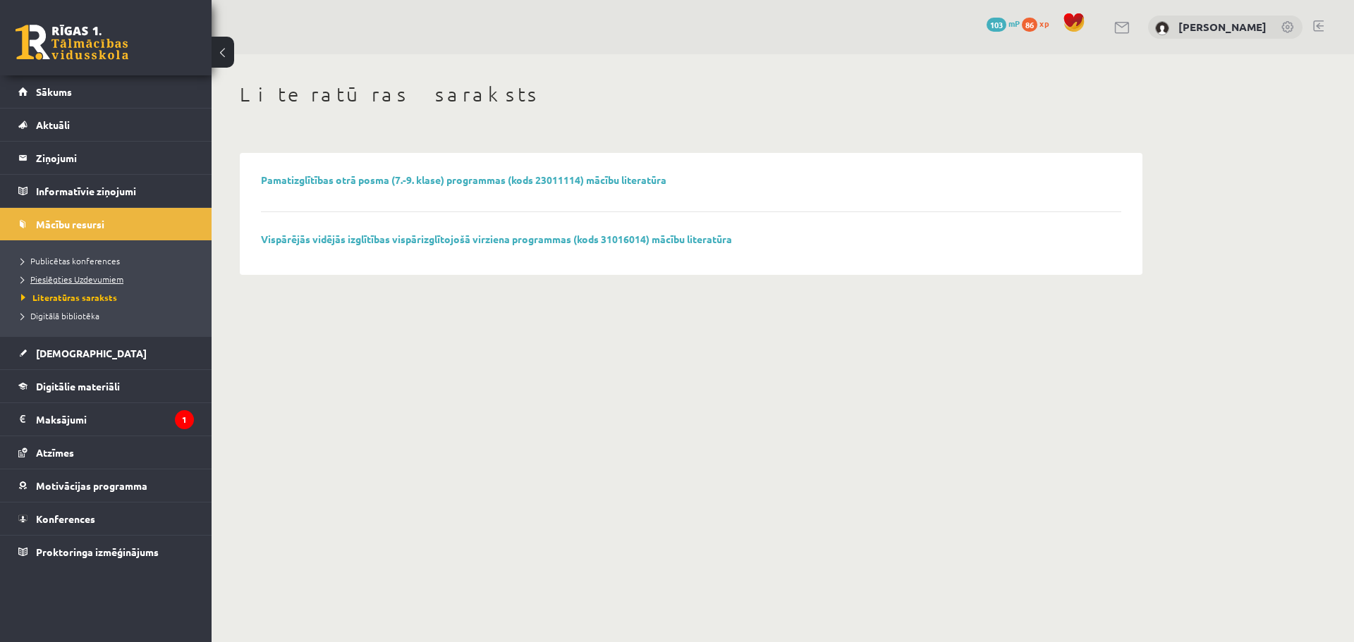
click at [77, 276] on span "Pieslēgties Uzdevumiem" at bounding box center [72, 279] width 102 height 11
click at [63, 314] on span "Digitālā bibliotēka" at bounding box center [60, 315] width 78 height 11
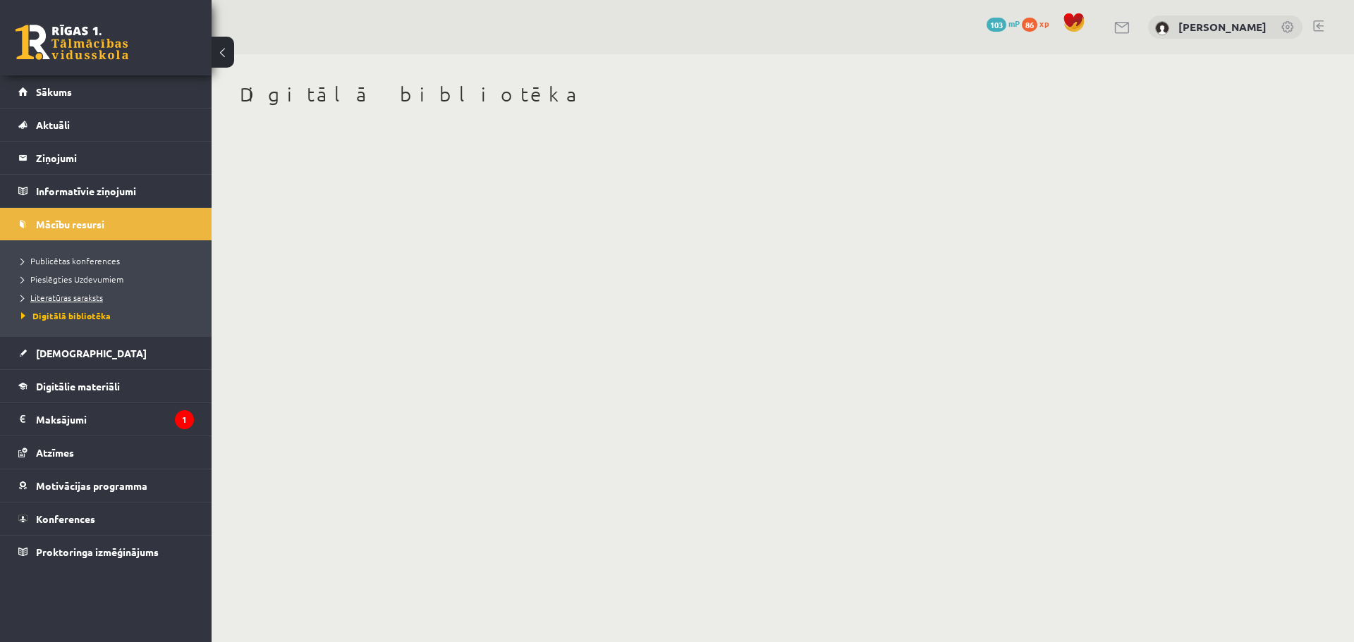
click at [54, 298] on span "Literatūras saraksts" at bounding box center [62, 297] width 82 height 11
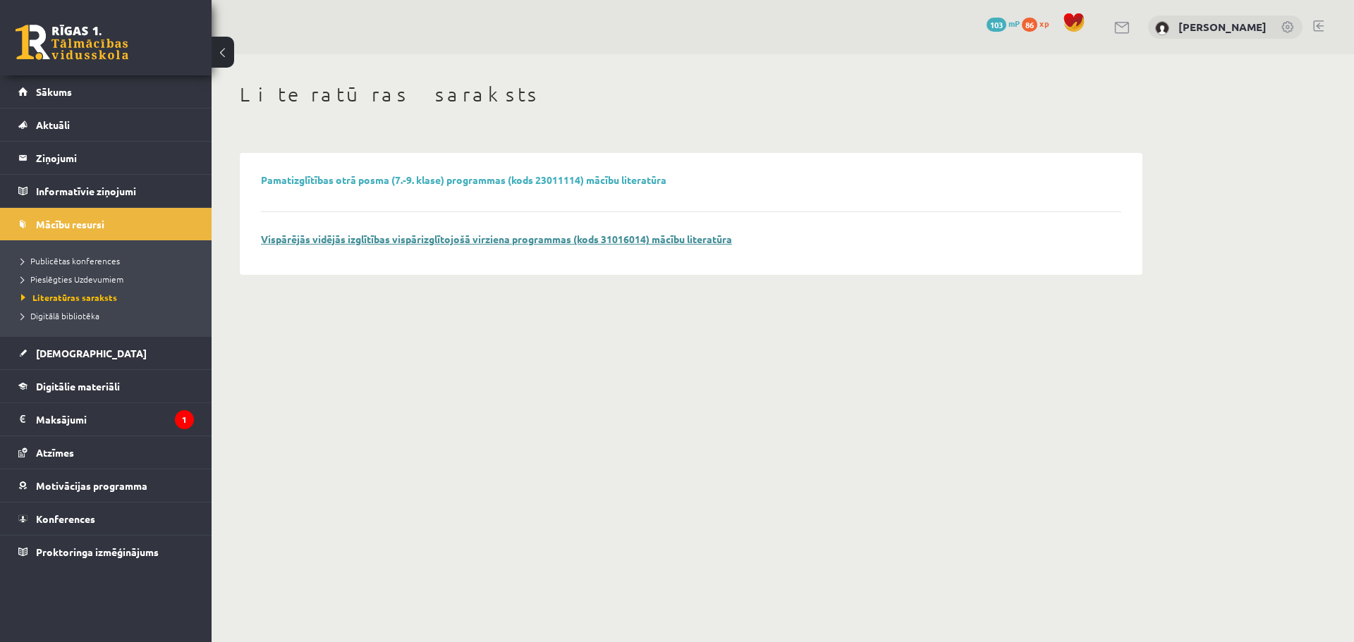
click at [334, 241] on link "Vispārējās vidējās izglītības vispārizglītojošā virziena programmas (kods 31016…" at bounding box center [496, 239] width 471 height 13
click at [75, 312] on span "Digitālā bibliotēka" at bounding box center [60, 315] width 78 height 11
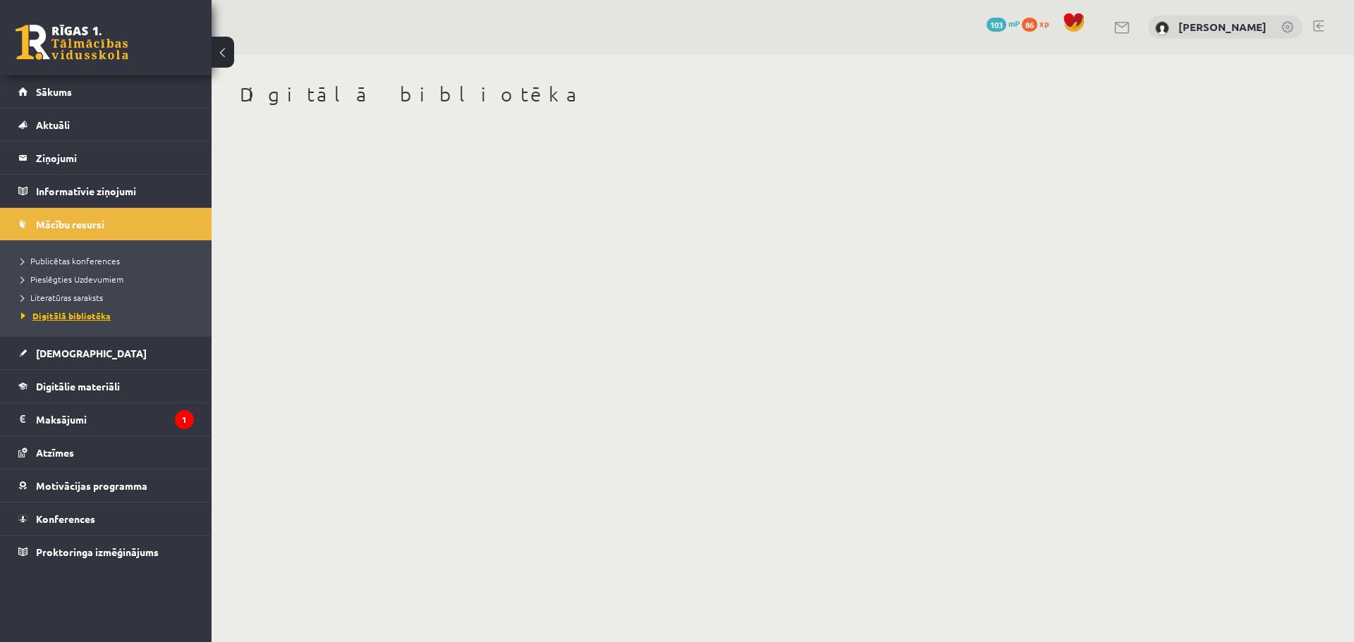
click at [75, 313] on span "Digitālā bibliotēka" at bounding box center [66, 315] width 90 height 11
click at [58, 116] on link "Aktuāli" at bounding box center [106, 125] width 176 height 32
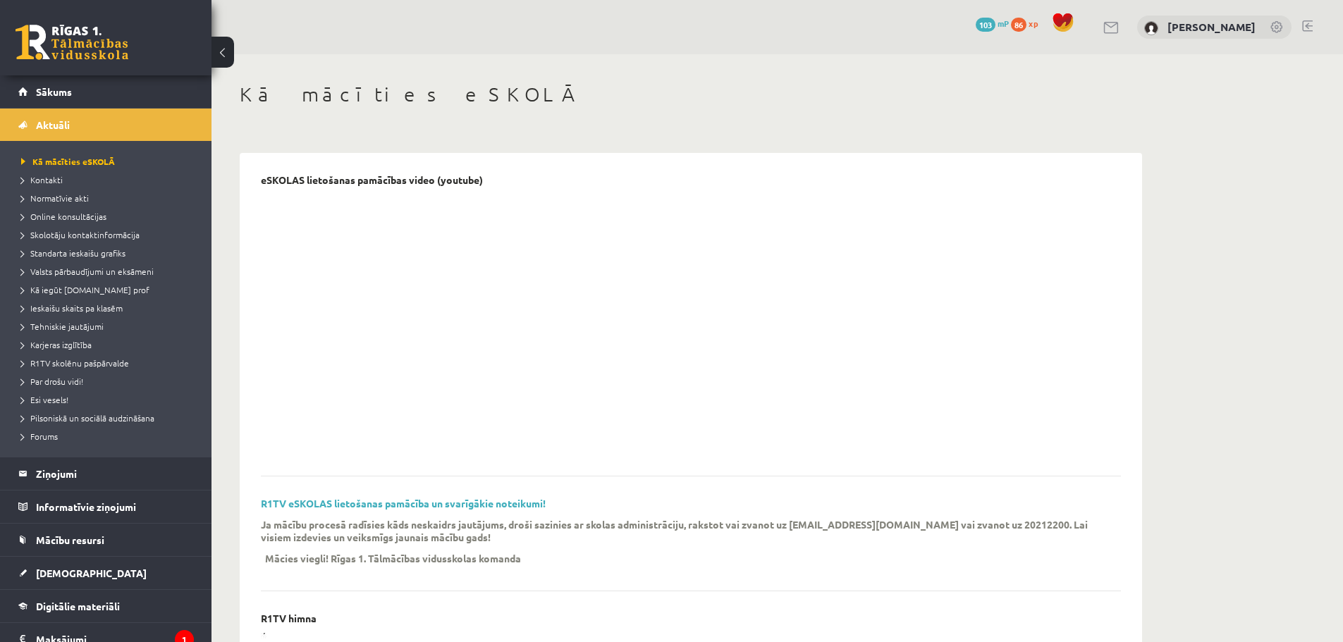
click at [996, 27] on span "103" at bounding box center [986, 25] width 20 height 14
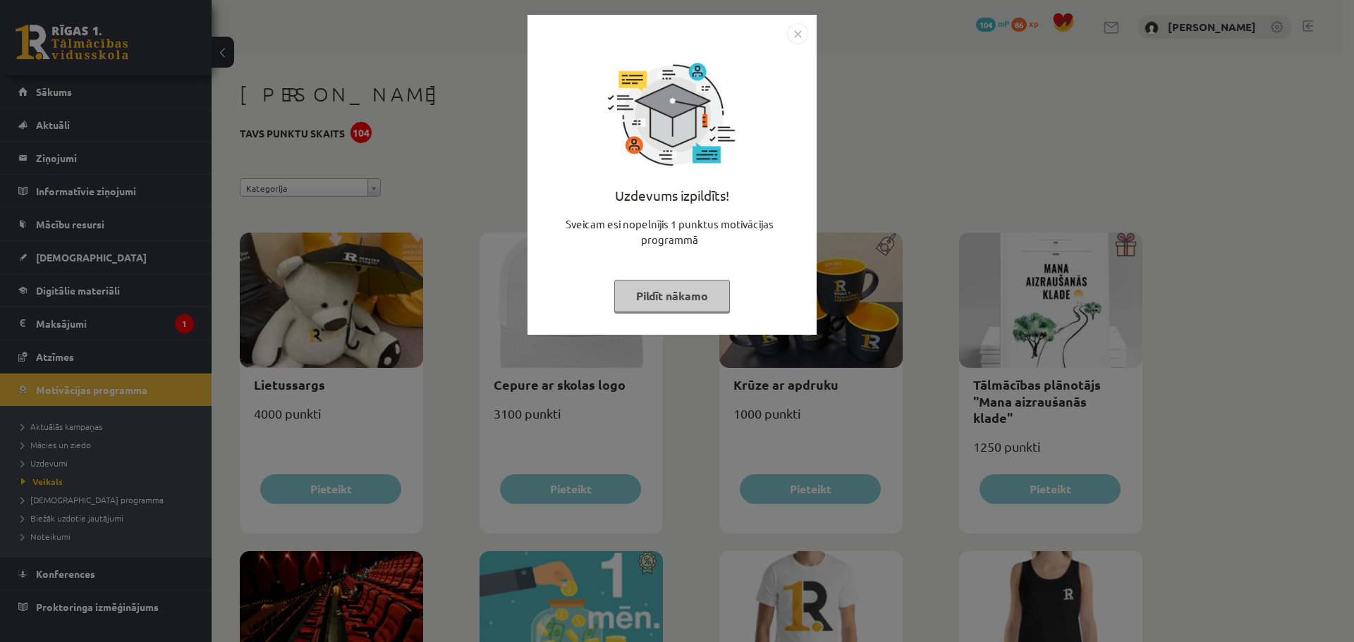
click at [648, 300] on button "Pildīt nākamo" at bounding box center [672, 296] width 116 height 32
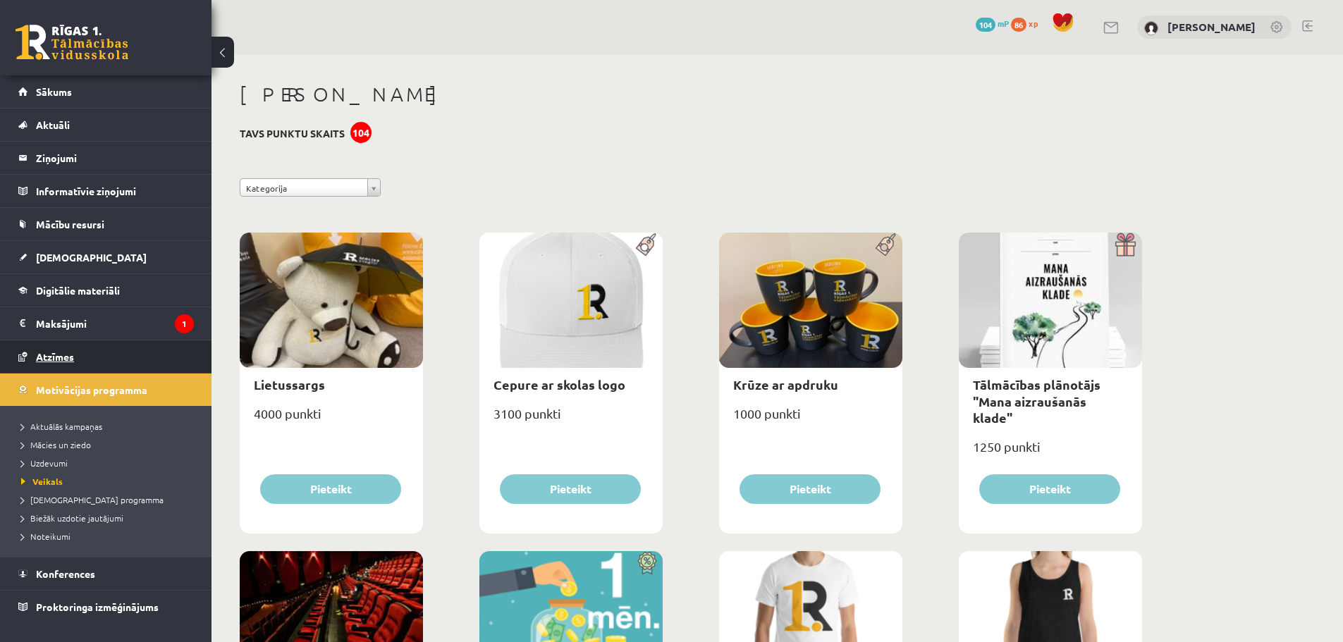
click at [51, 360] on span "Atzīmes" at bounding box center [55, 356] width 38 height 13
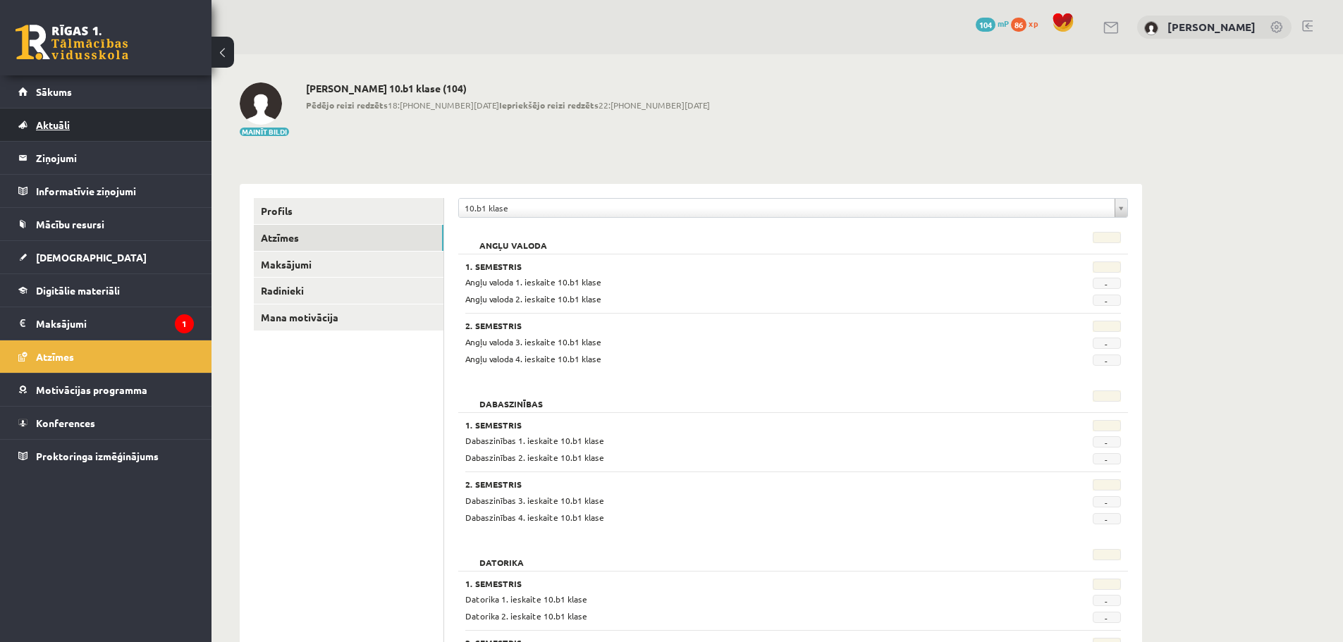
click at [96, 118] on link "Aktuāli" at bounding box center [106, 125] width 176 height 32
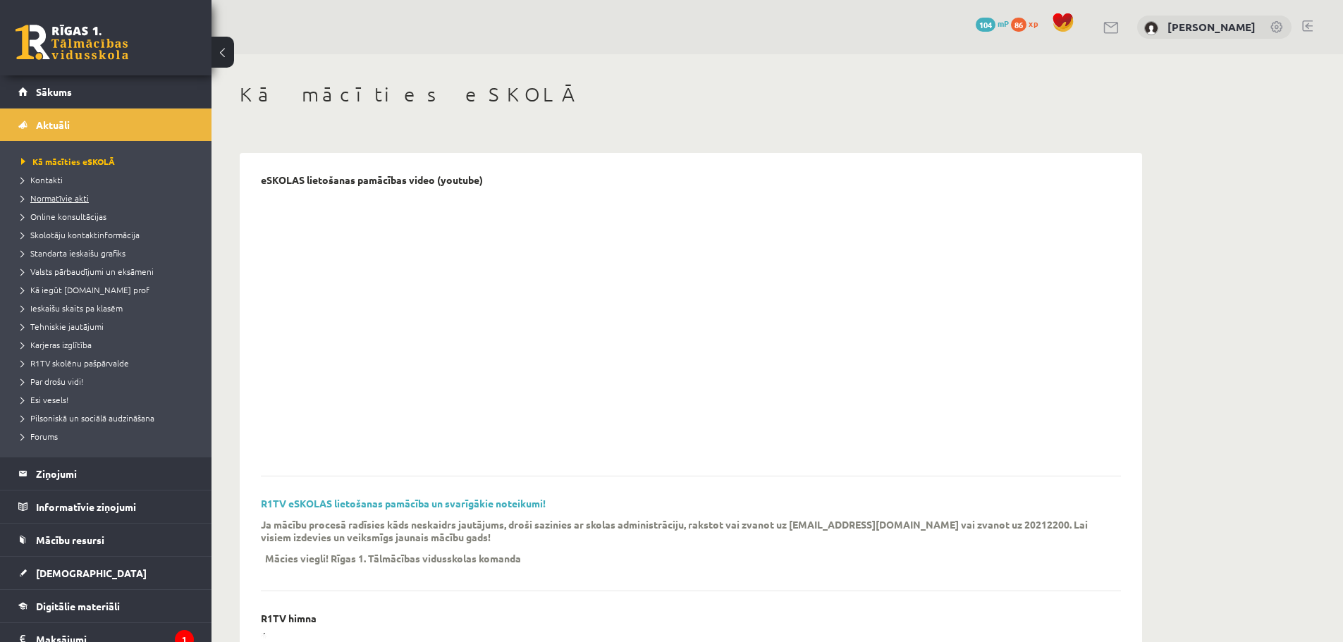
click at [50, 198] on span "Normatīvie akti" at bounding box center [55, 197] width 68 height 11
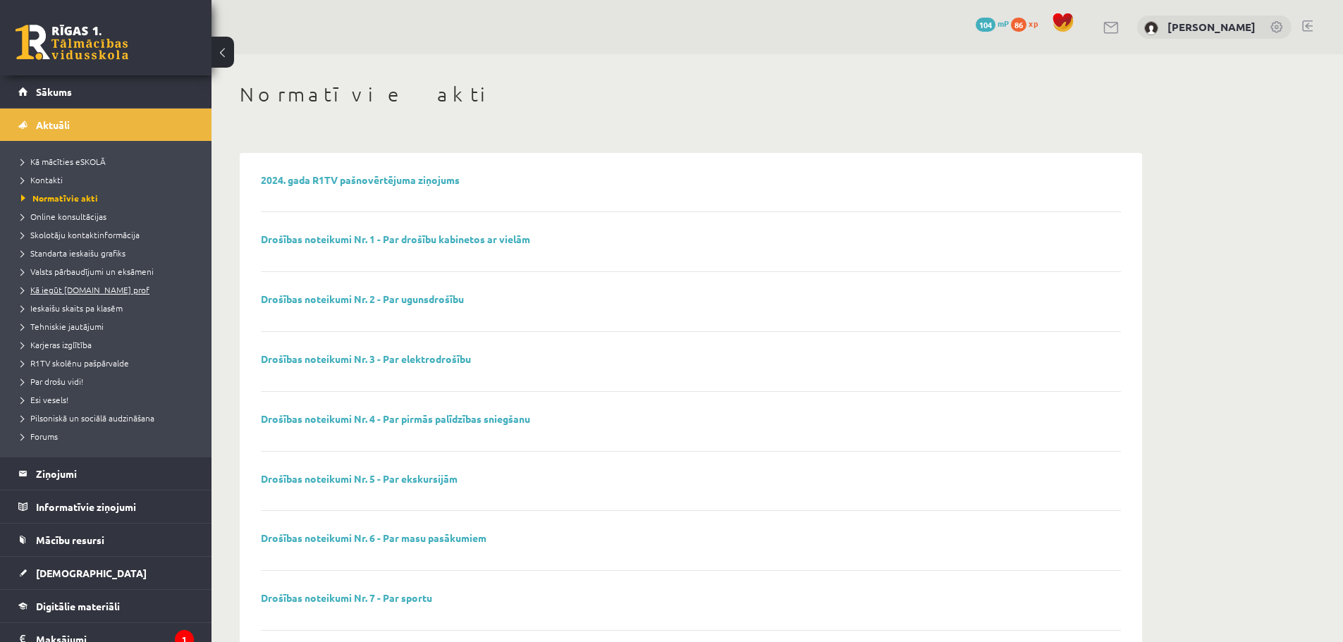
click at [71, 289] on span "Kā iegūt [DOMAIN_NAME] prof" at bounding box center [85, 289] width 128 height 11
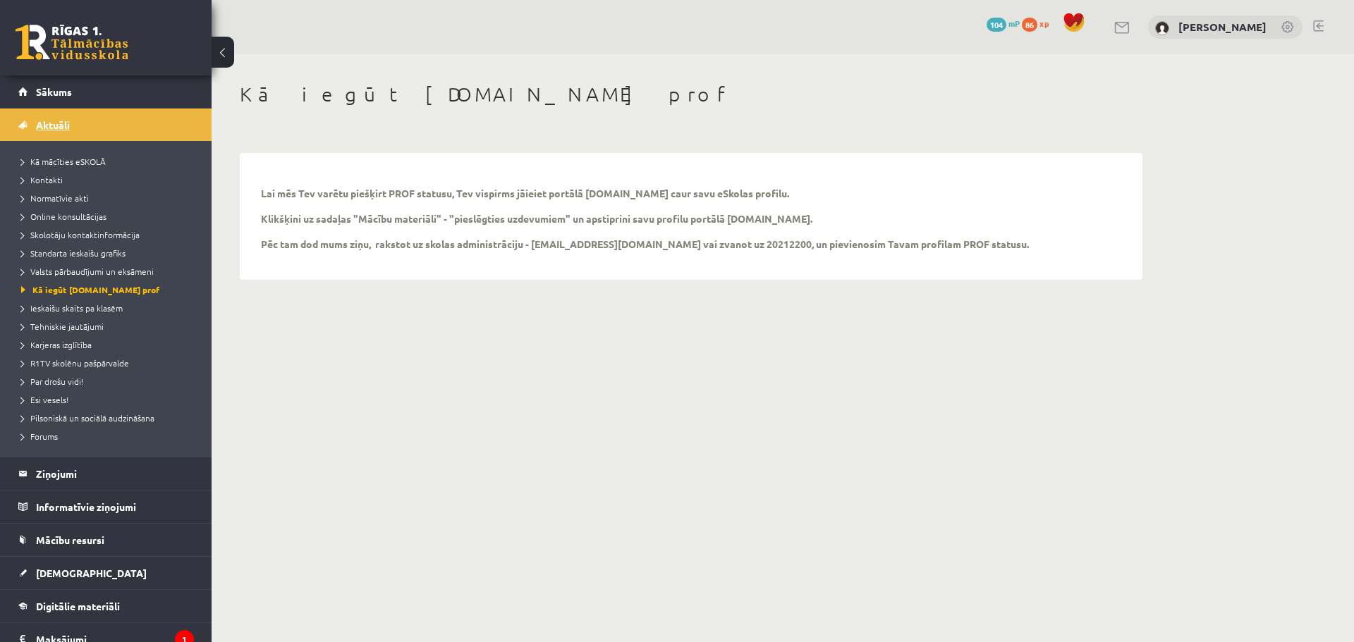
click at [57, 129] on span "Aktuāli" at bounding box center [53, 124] width 34 height 13
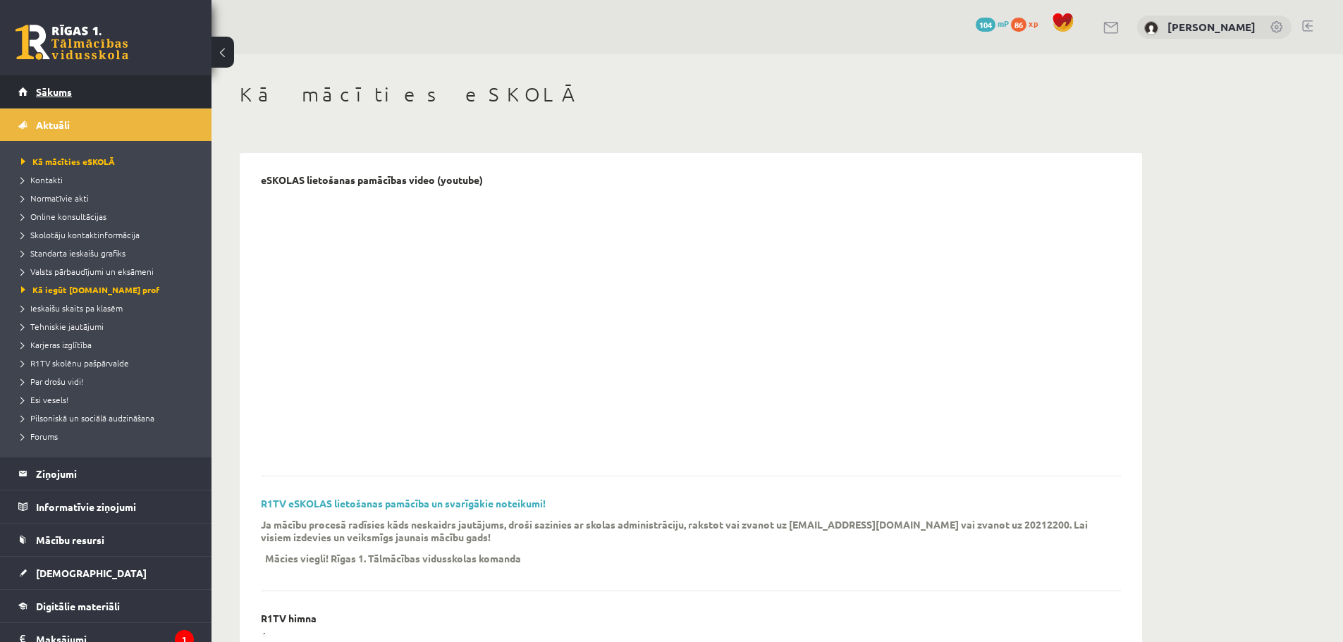
click at [66, 90] on span "Sākums" at bounding box center [54, 91] width 36 height 13
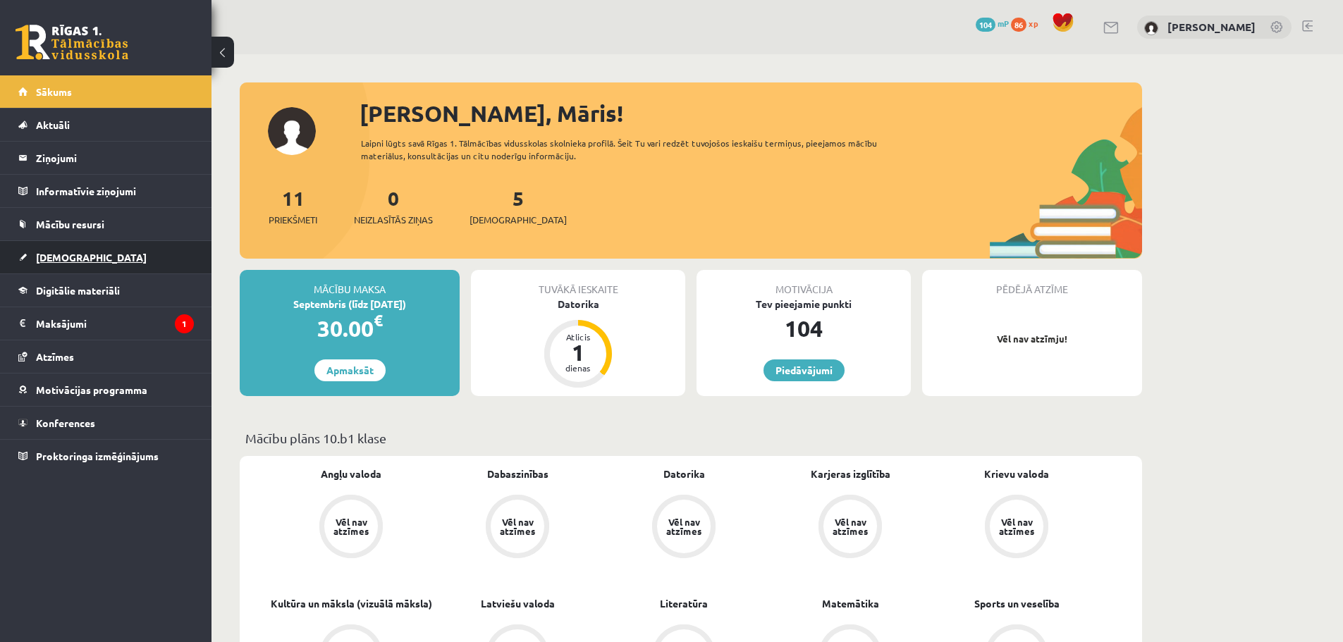
click at [61, 252] on span "[DEMOGRAPHIC_DATA]" at bounding box center [91, 257] width 111 height 13
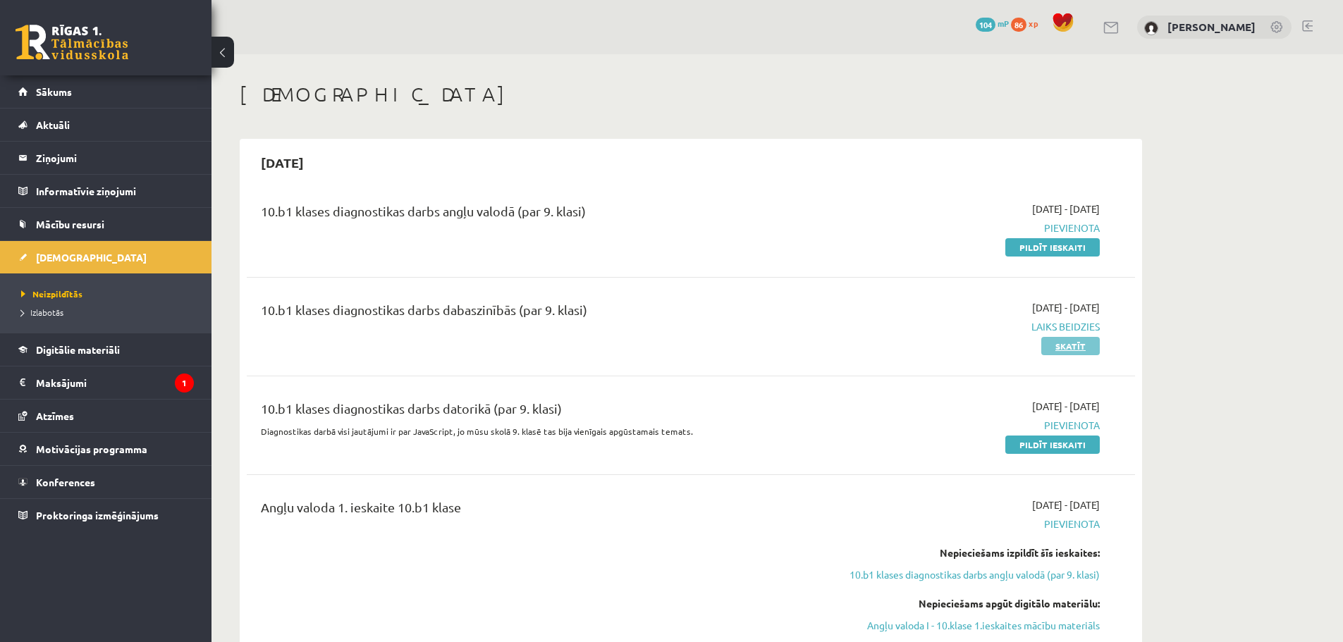
click at [1068, 340] on link "Skatīt" at bounding box center [1070, 346] width 59 height 18
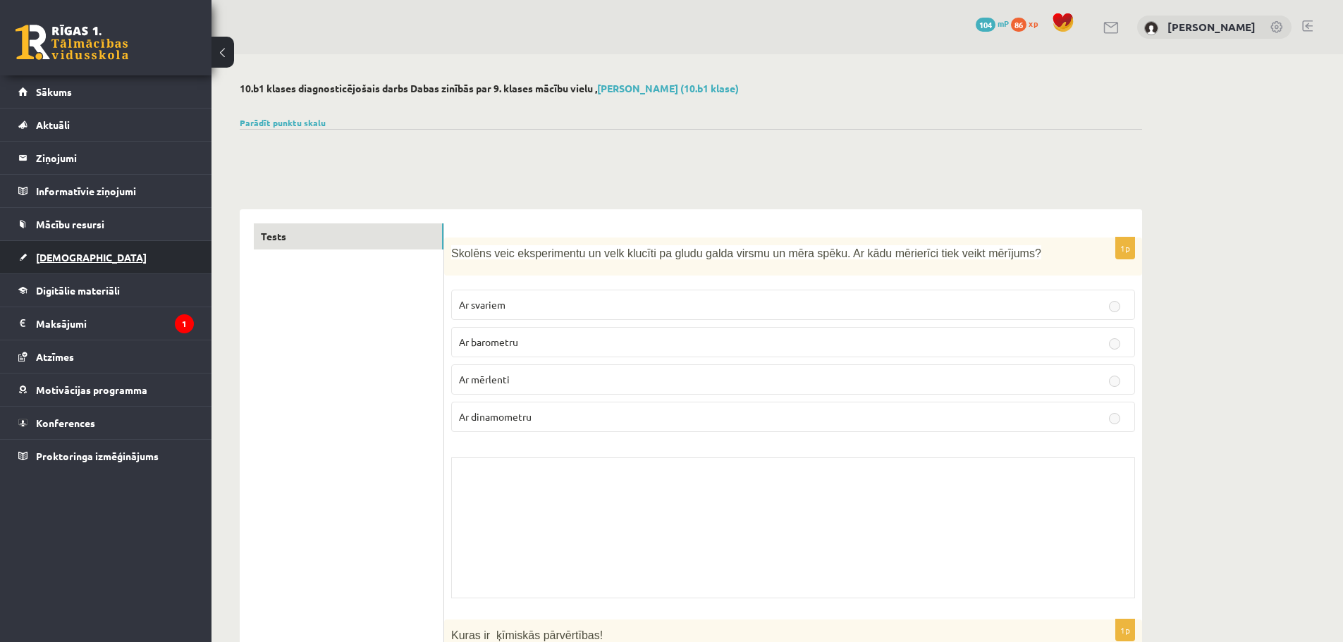
click at [69, 254] on span "[DEMOGRAPHIC_DATA]" at bounding box center [91, 257] width 111 height 13
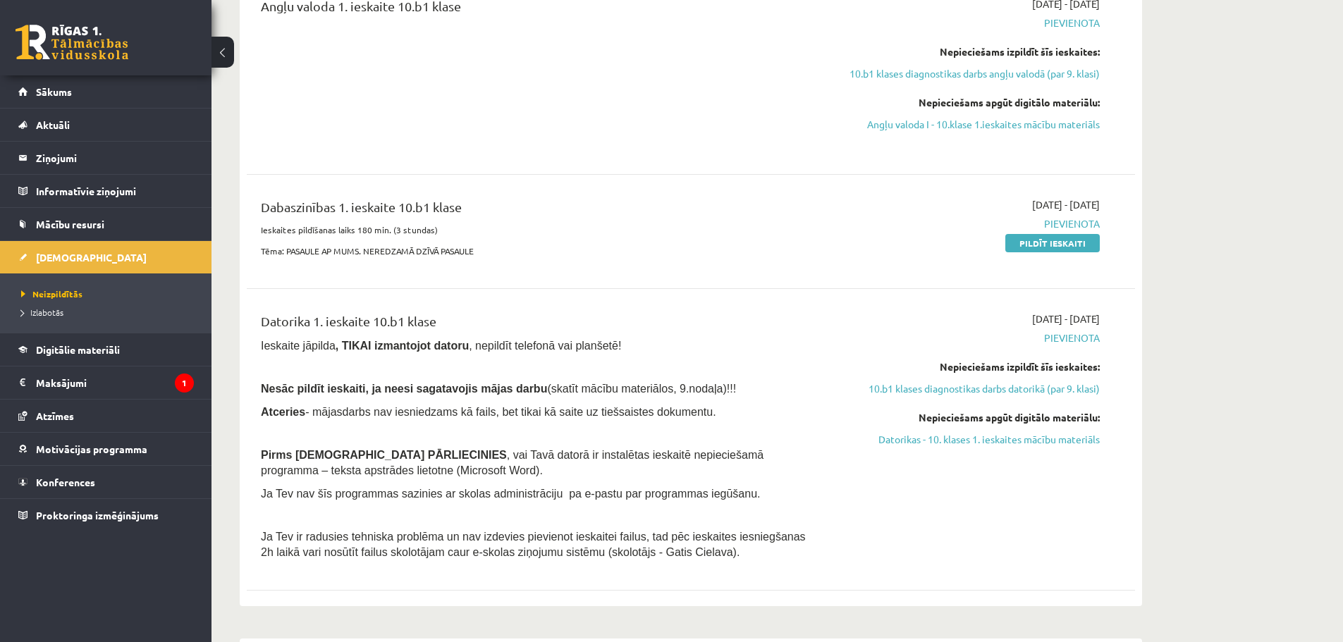
scroll to position [489, 0]
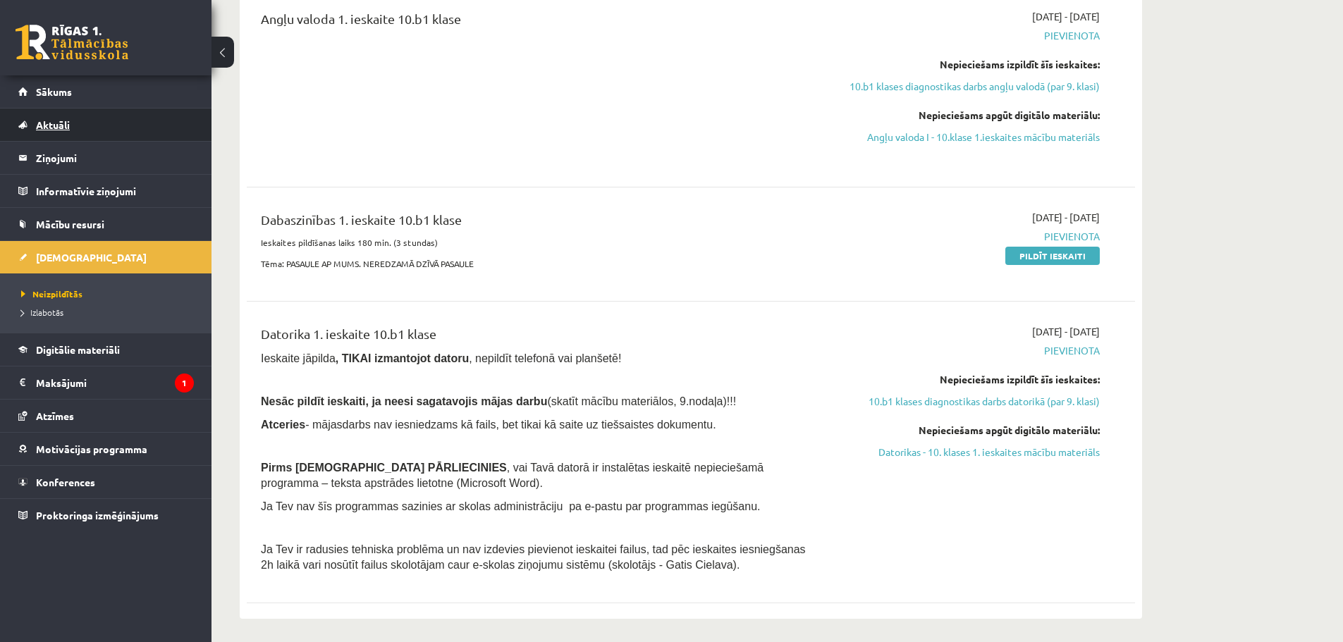
click at [110, 123] on link "Aktuāli" at bounding box center [106, 125] width 176 height 32
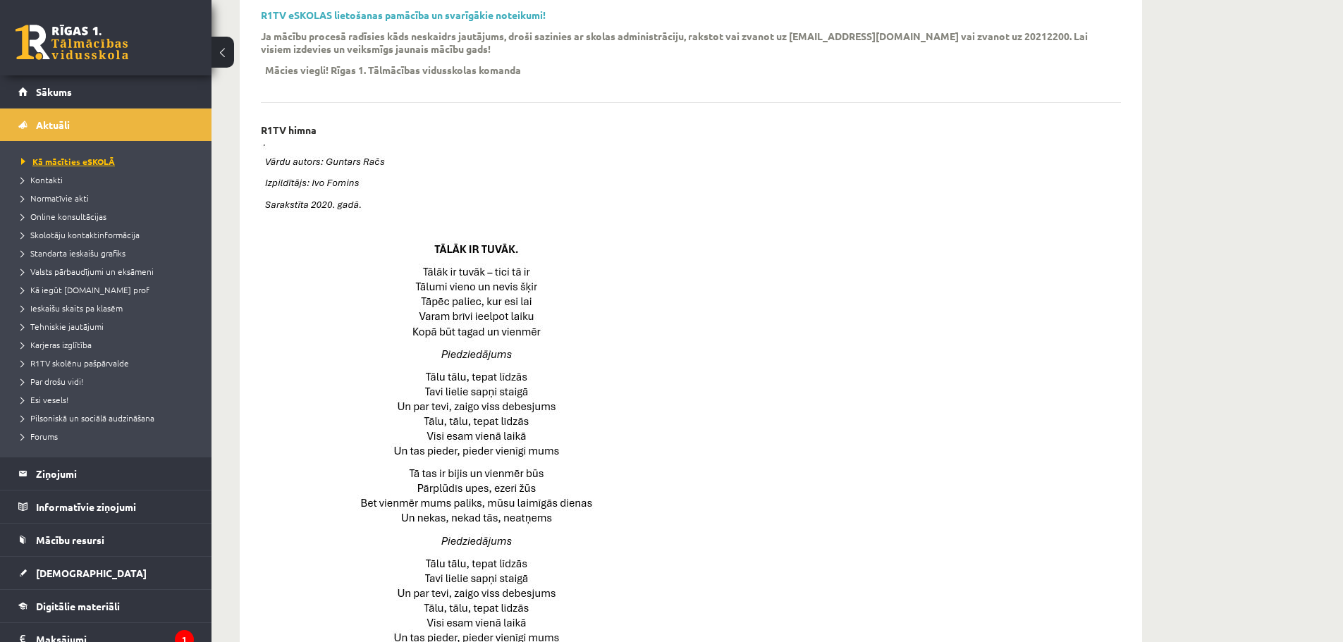
click at [79, 159] on span "Kā mācīties eSKOLĀ" at bounding box center [68, 161] width 94 height 11
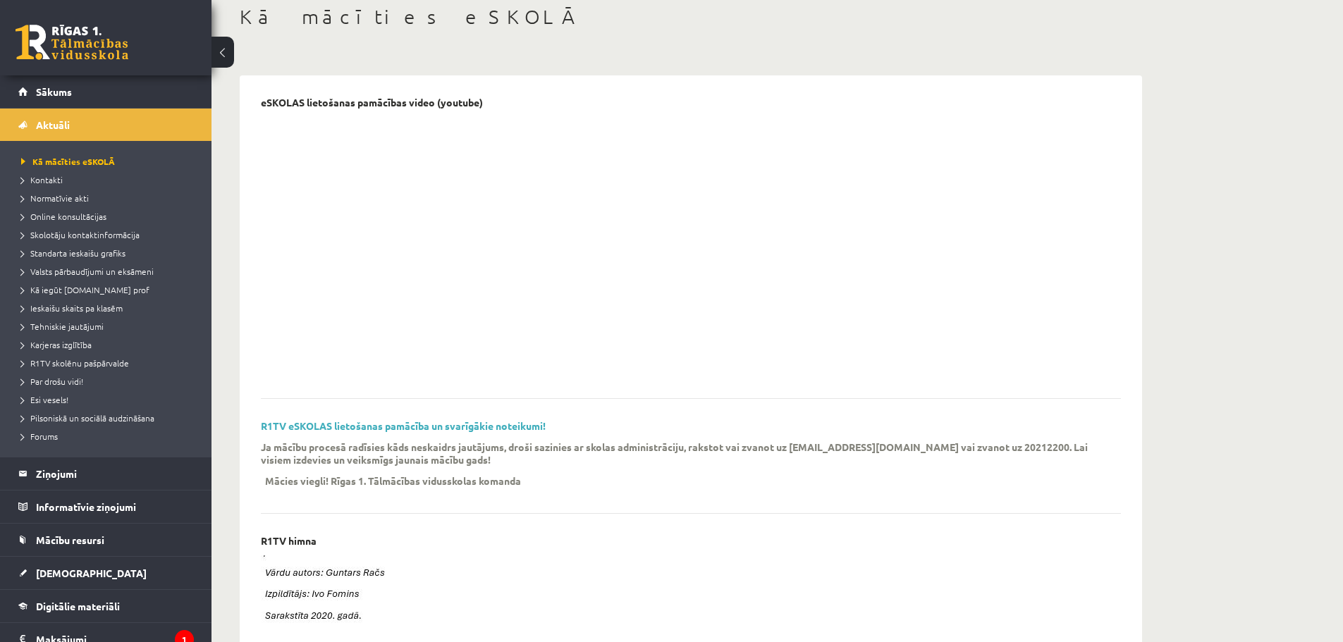
scroll to position [80, 0]
click at [59, 87] on span "Sākums" at bounding box center [54, 91] width 36 height 13
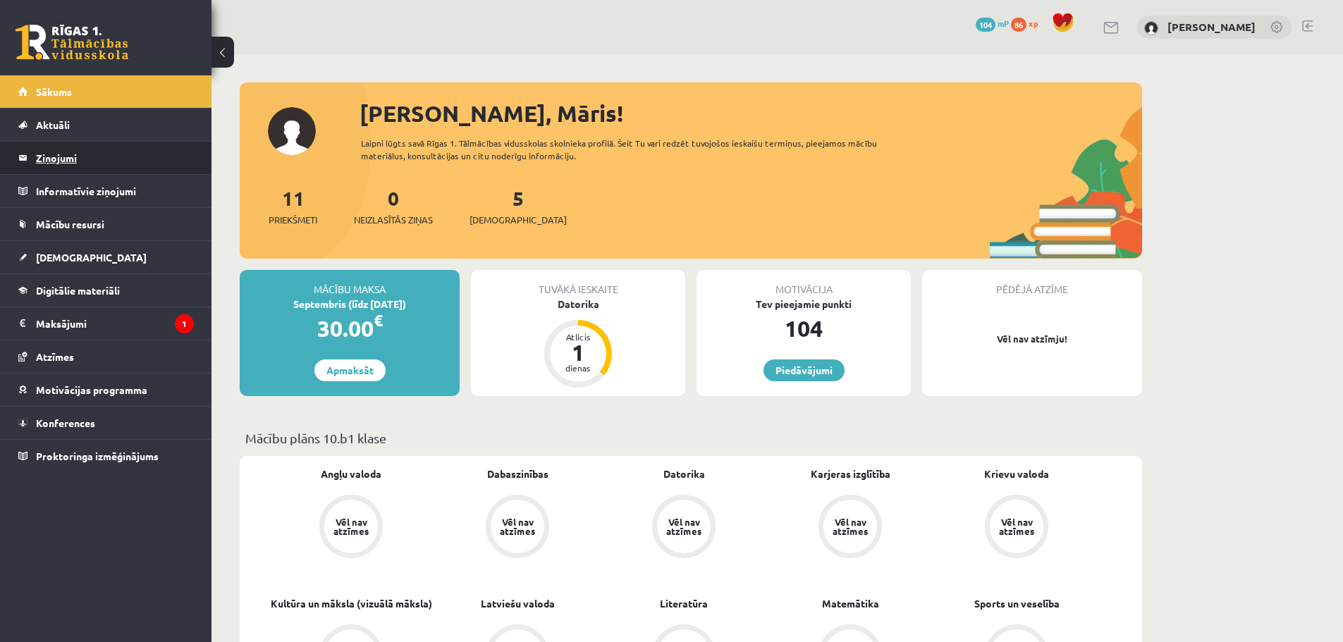
click at [79, 154] on legend "Ziņojumi 0" at bounding box center [115, 158] width 158 height 32
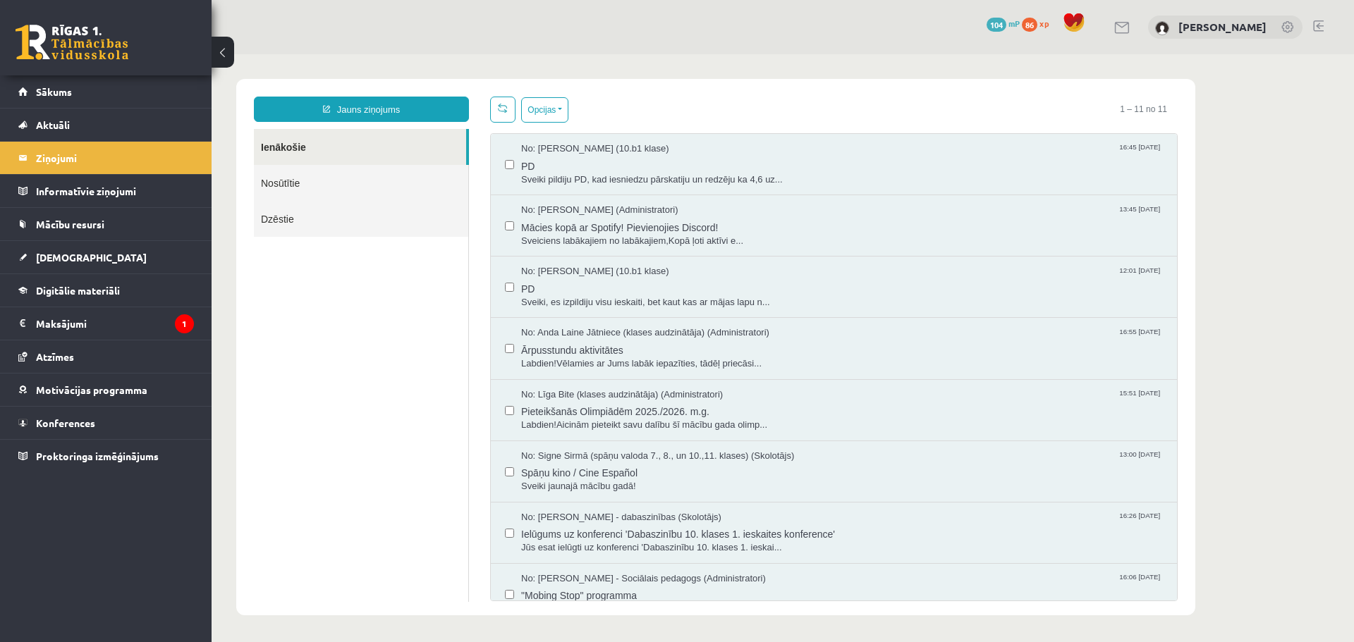
click at [295, 178] on link "Nosūtītie" at bounding box center [361, 183] width 214 height 36
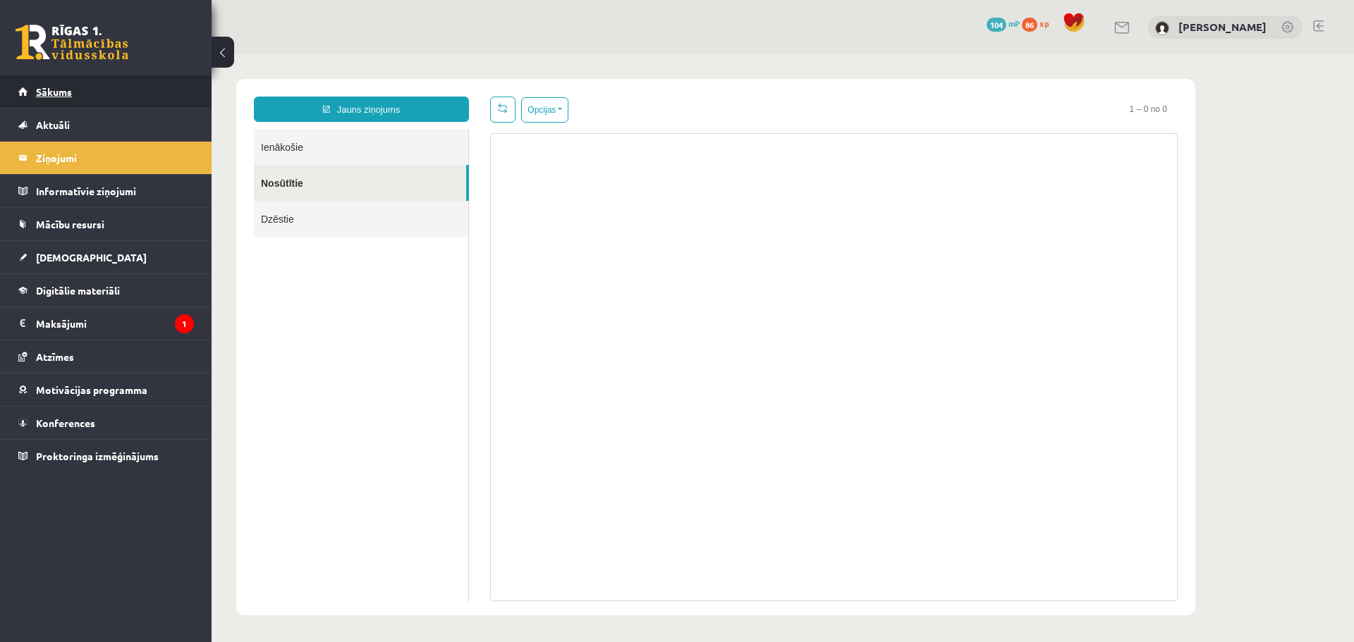
click at [67, 93] on span "Sākums" at bounding box center [54, 91] width 36 height 13
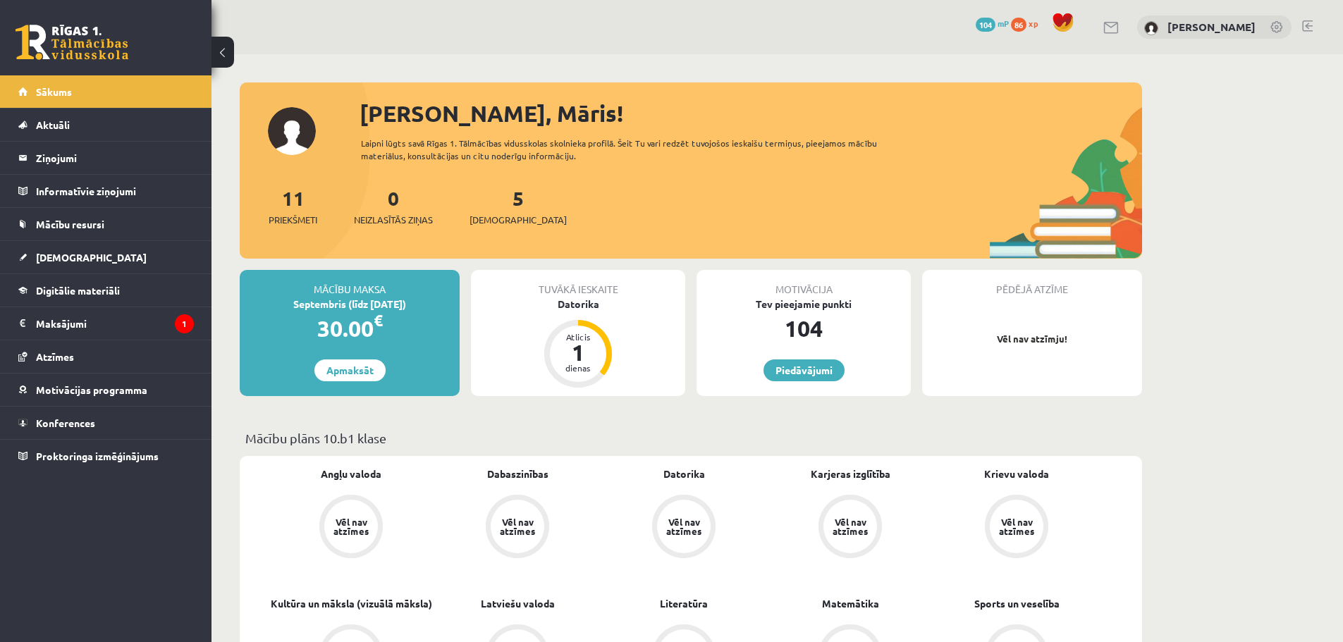
click at [1276, 26] on link at bounding box center [1278, 28] width 14 height 14
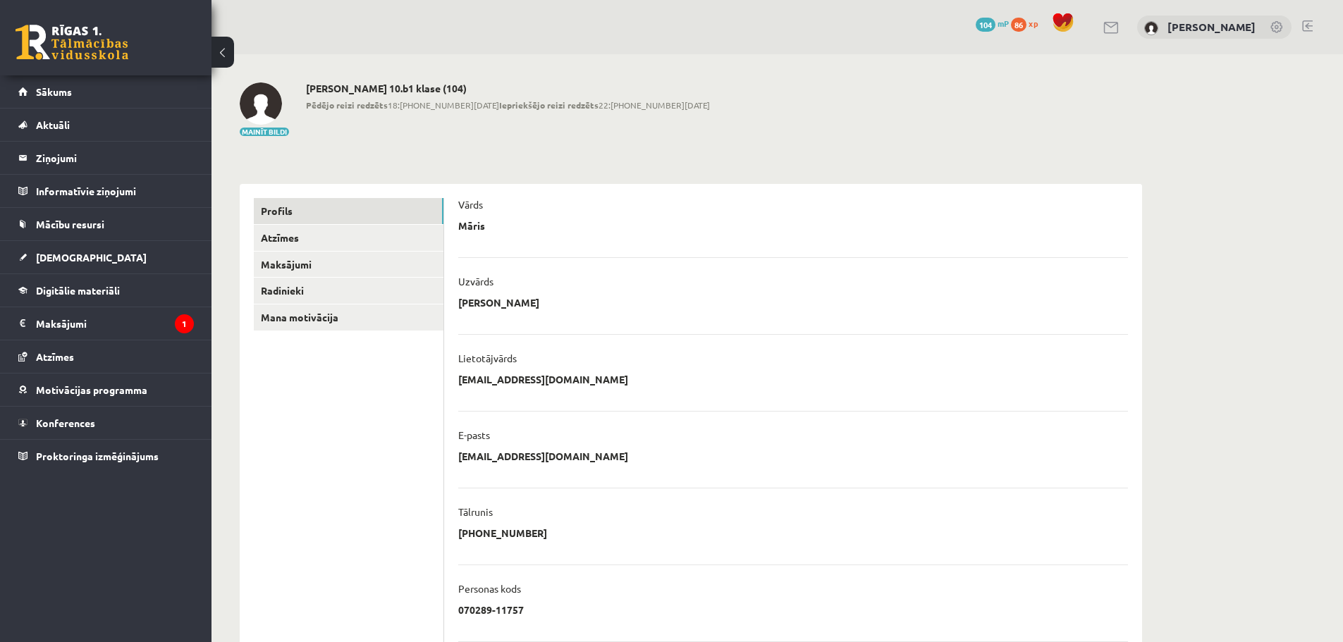
click at [1120, 23] on link at bounding box center [1112, 28] width 17 height 12
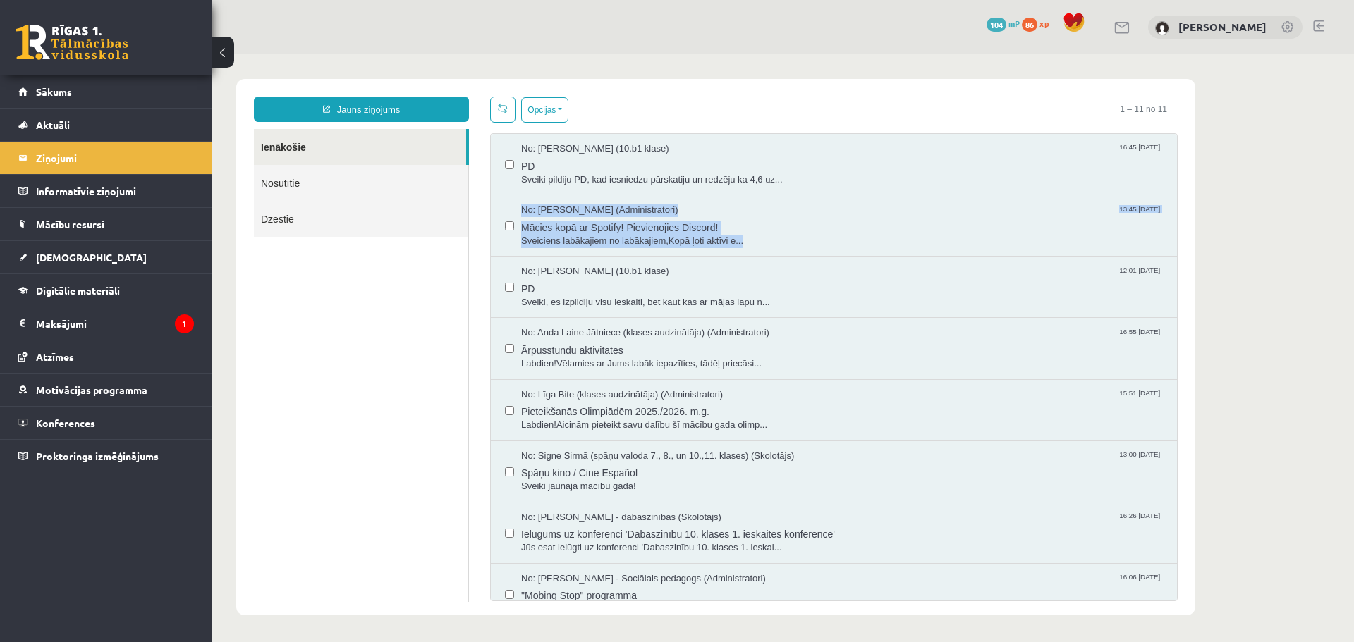
drag, startPoint x: 1184, startPoint y: 193, endPoint x: 1199, endPoint y: 240, distance: 48.8
click at [1199, 240] on body "Jauns ziņojums Ienākošie Nosūtītie Dzēstie ********* ********* ******* Opcijas …" at bounding box center [783, 347] width 1142 height 586
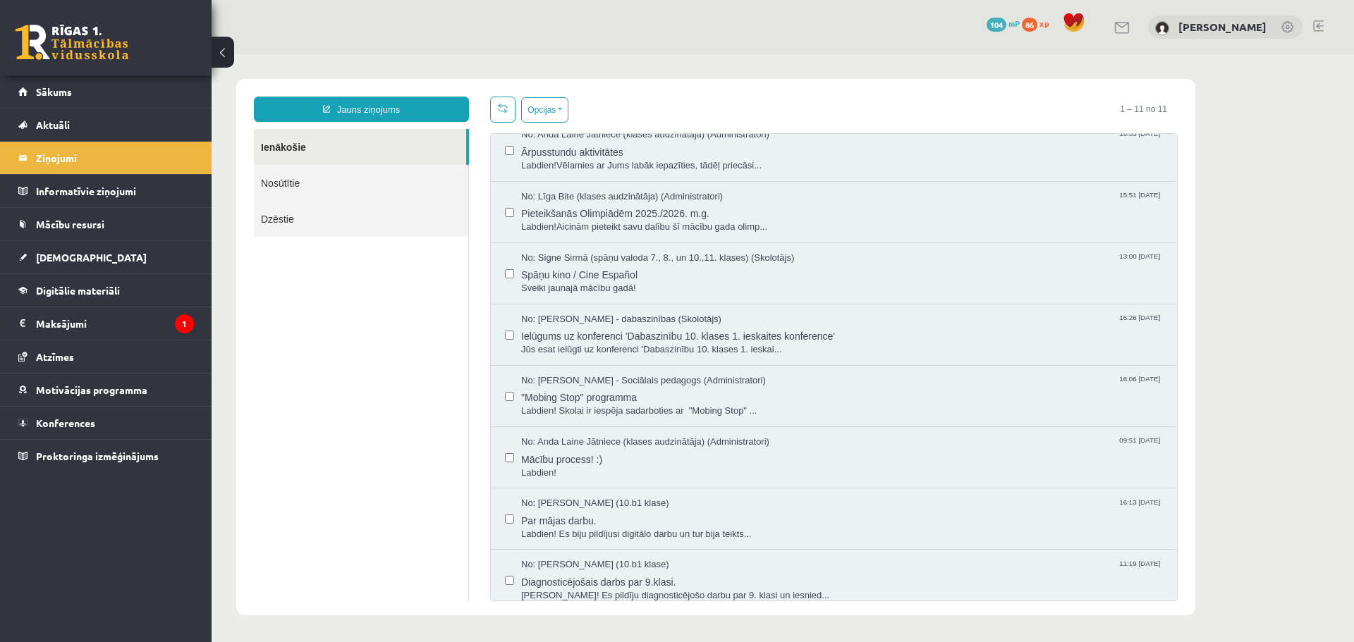
scroll to position [208, 0]
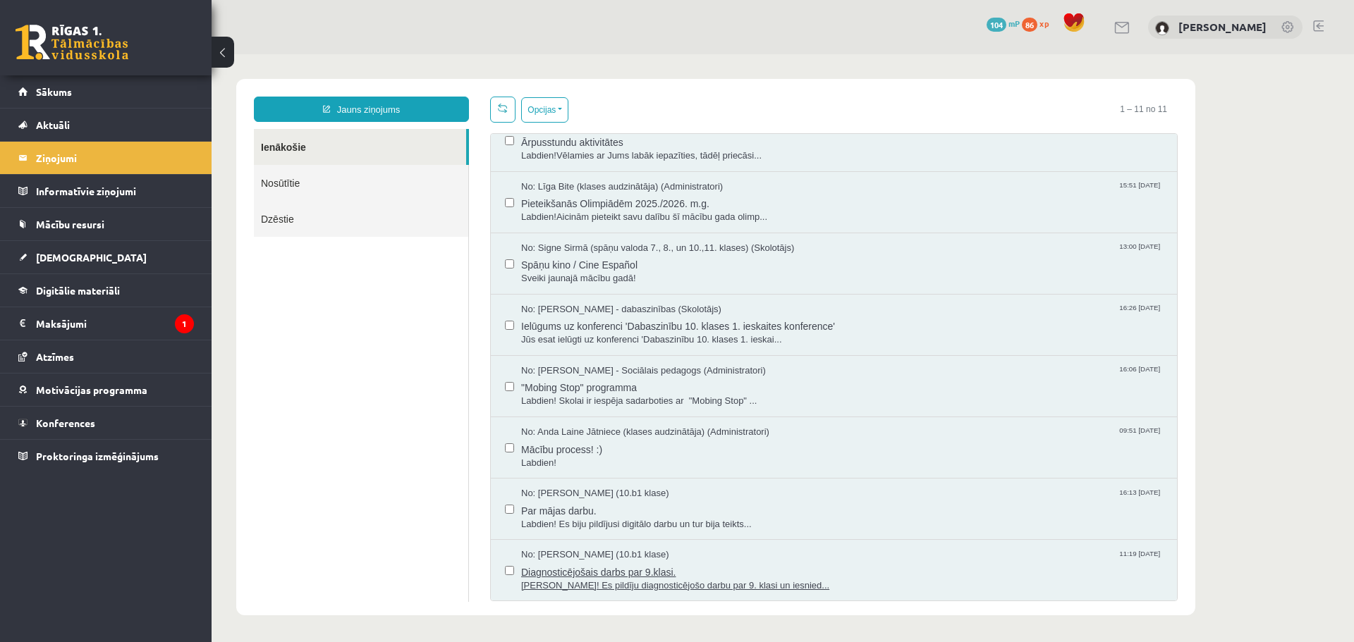
click at [637, 584] on span "Sveika! Es pildīju diagnosticējošo darbu par 9. klasi un iesnied..." at bounding box center [842, 586] width 642 height 13
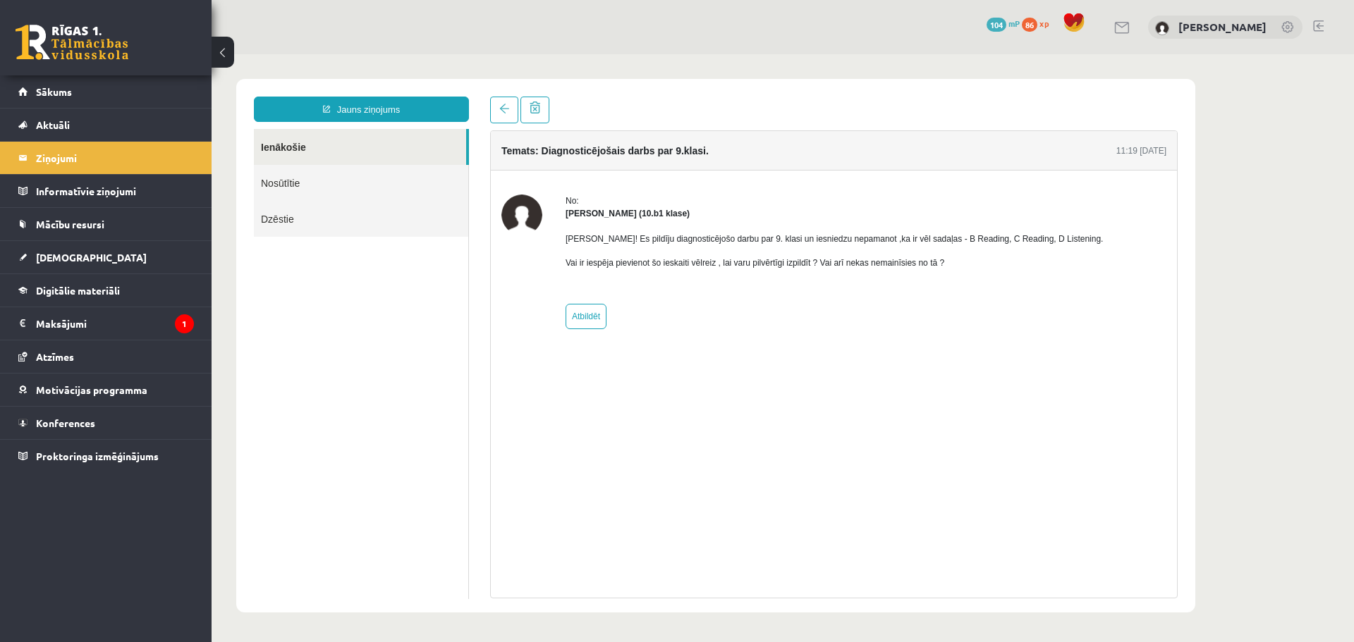
scroll to position [0, 0]
click at [71, 99] on link "Sākums" at bounding box center [106, 91] width 176 height 32
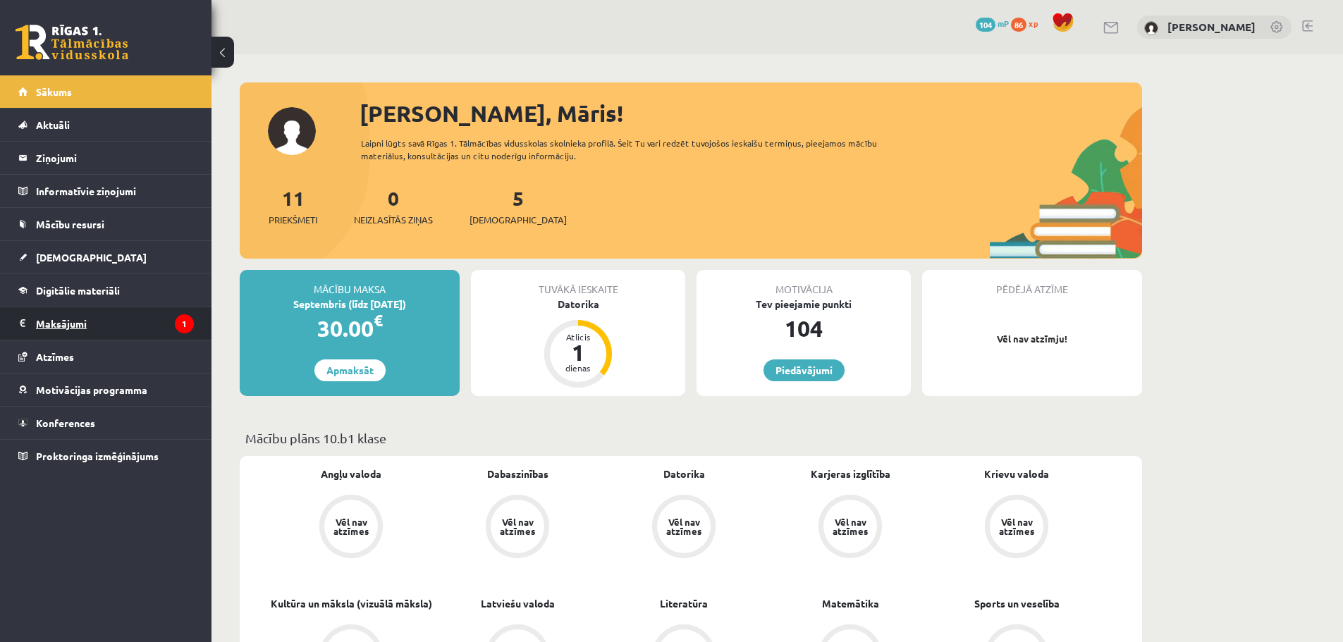
click at [78, 324] on legend "Maksājumi 1" at bounding box center [115, 323] width 158 height 32
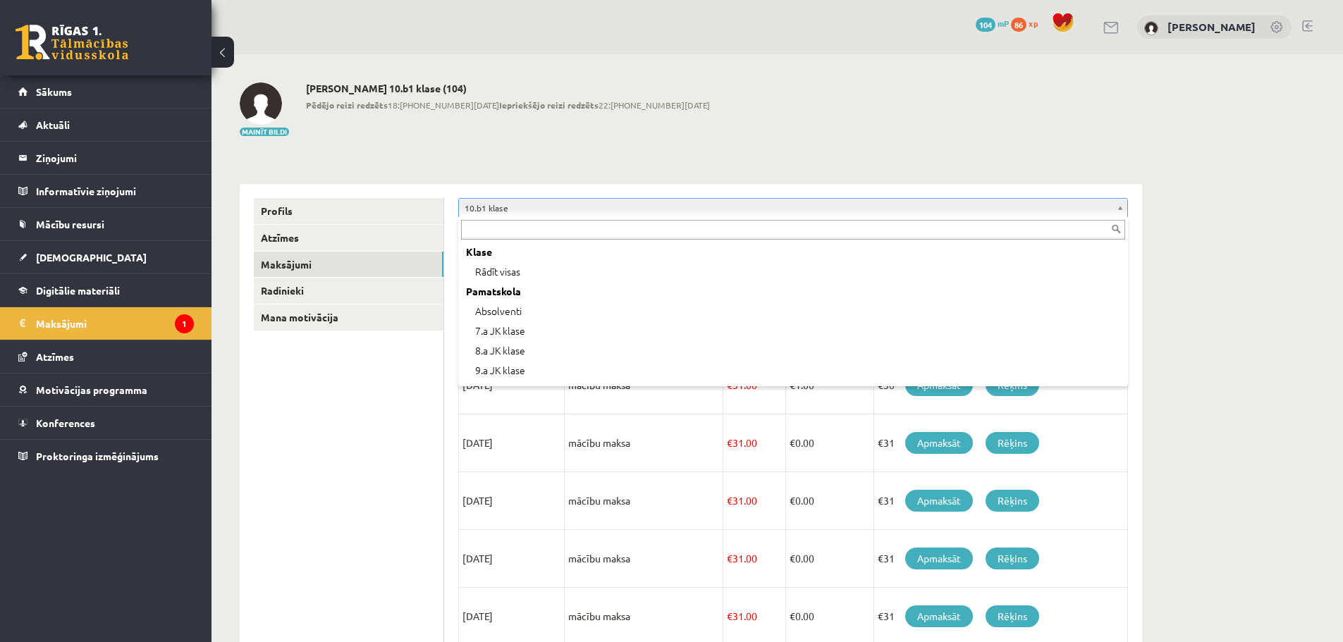
scroll to position [135, 0]
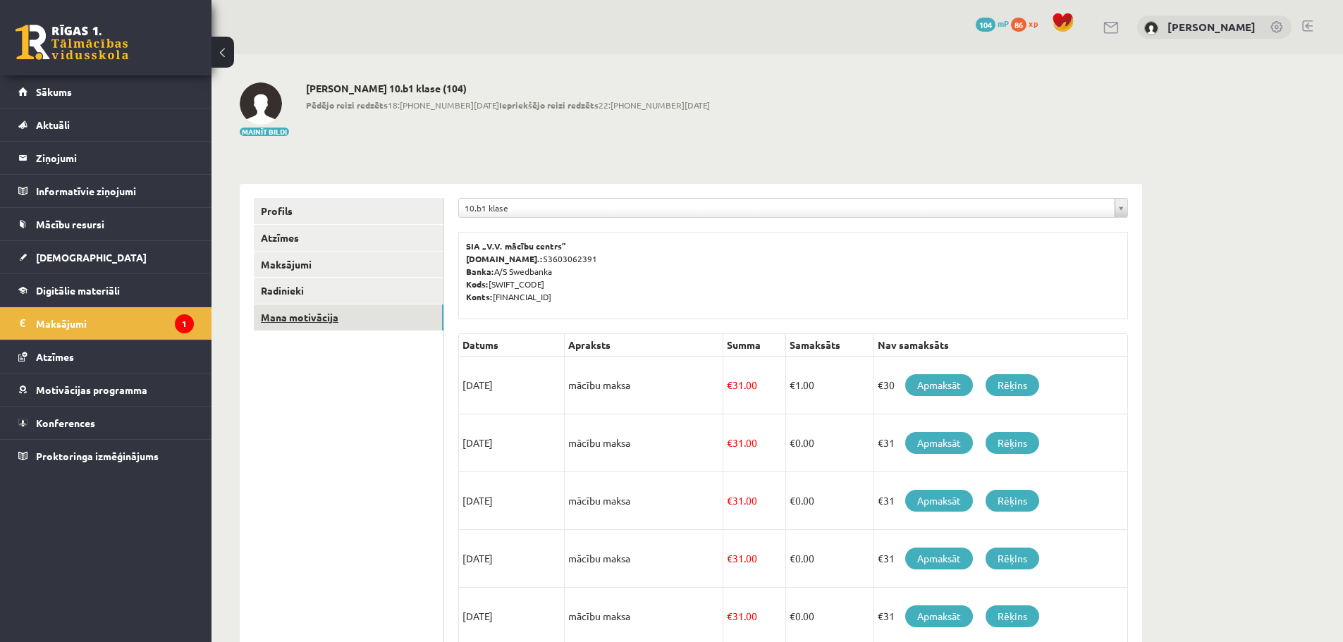
click at [314, 319] on link "Mana motivācija" at bounding box center [349, 318] width 190 height 26
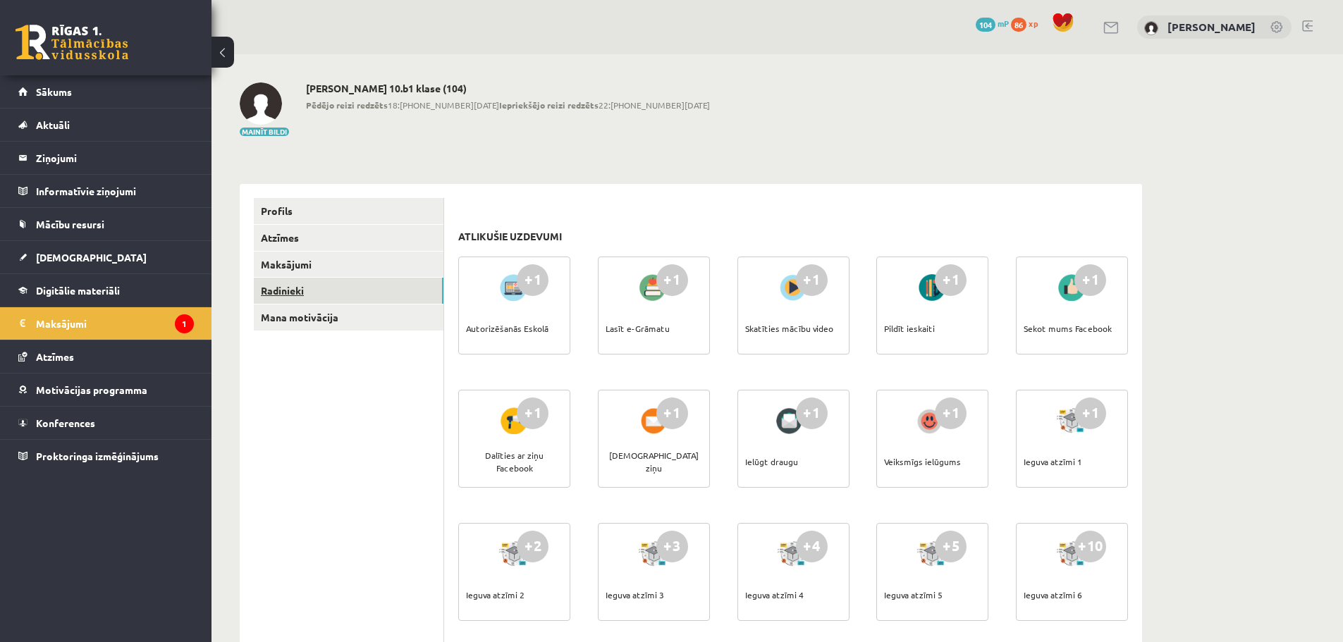
click at [310, 285] on link "Radinieki" at bounding box center [349, 291] width 190 height 26
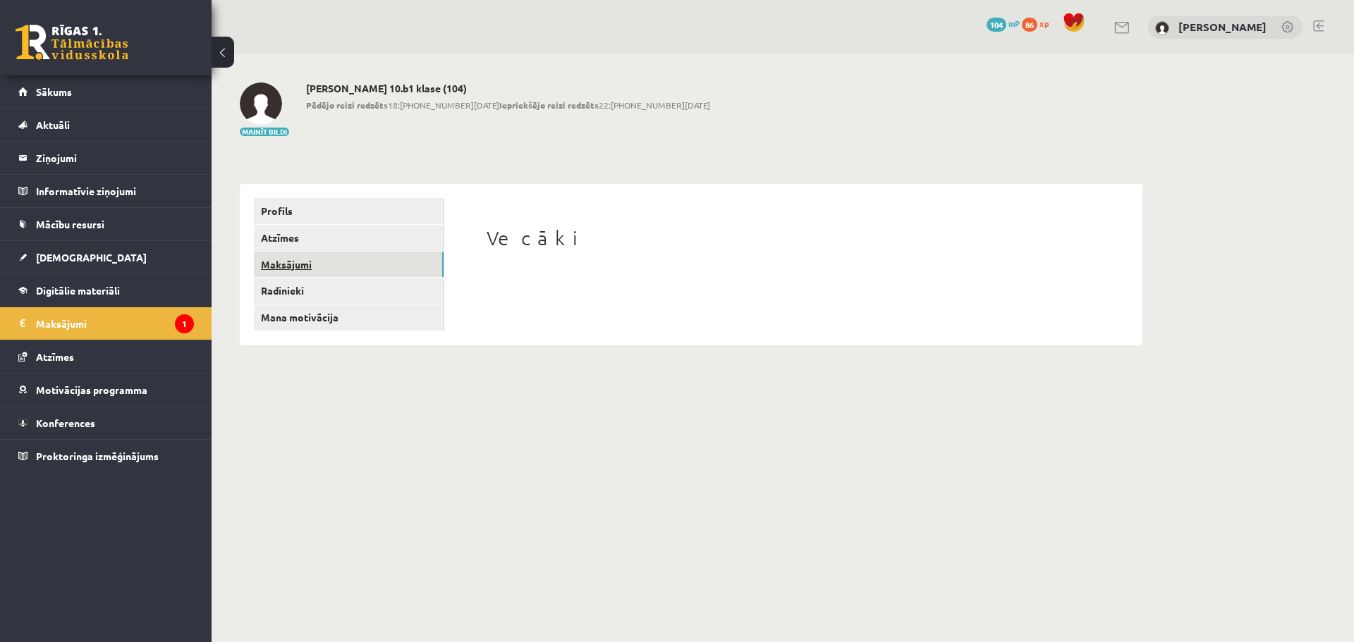
click at [307, 269] on link "Maksājumi" at bounding box center [349, 265] width 190 height 26
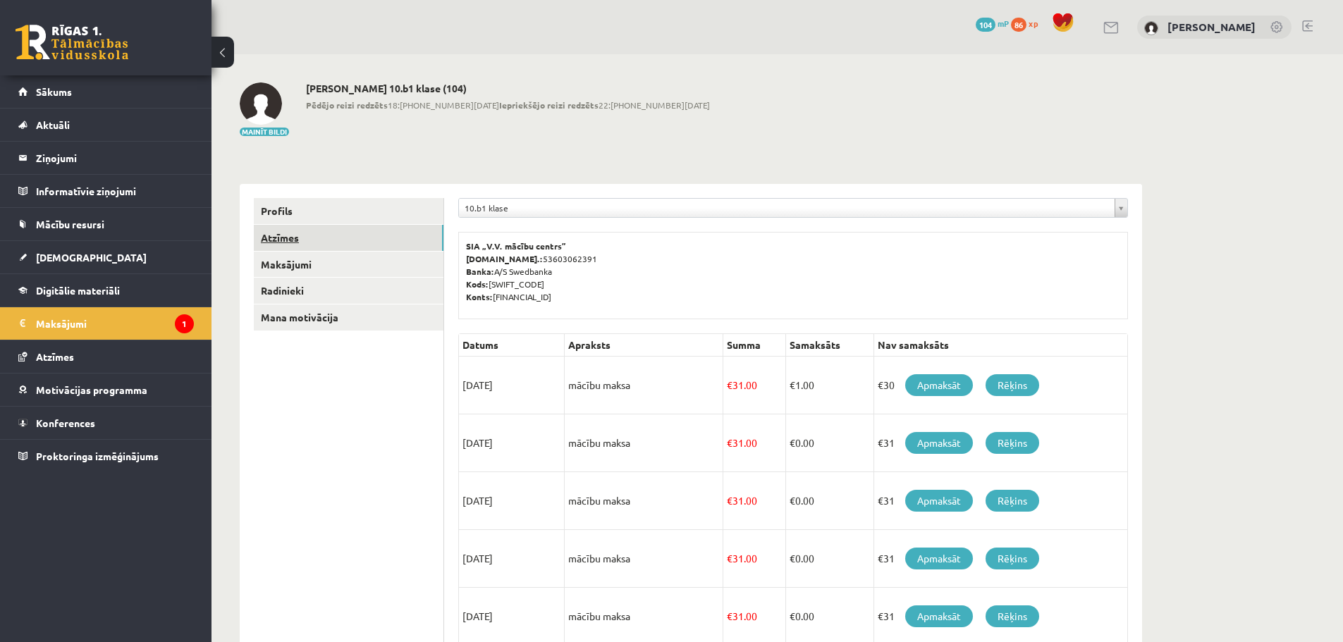
click at [307, 238] on link "Atzīmes" at bounding box center [349, 238] width 190 height 26
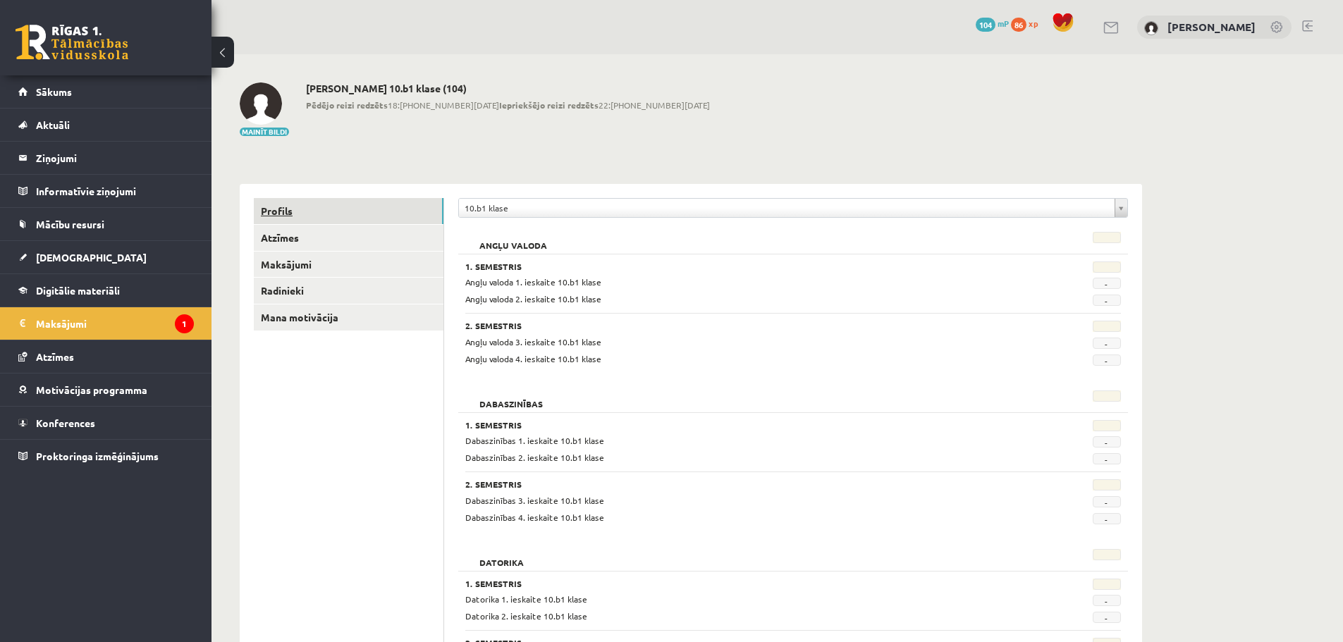
click at [307, 204] on link "Profils" at bounding box center [349, 211] width 190 height 26
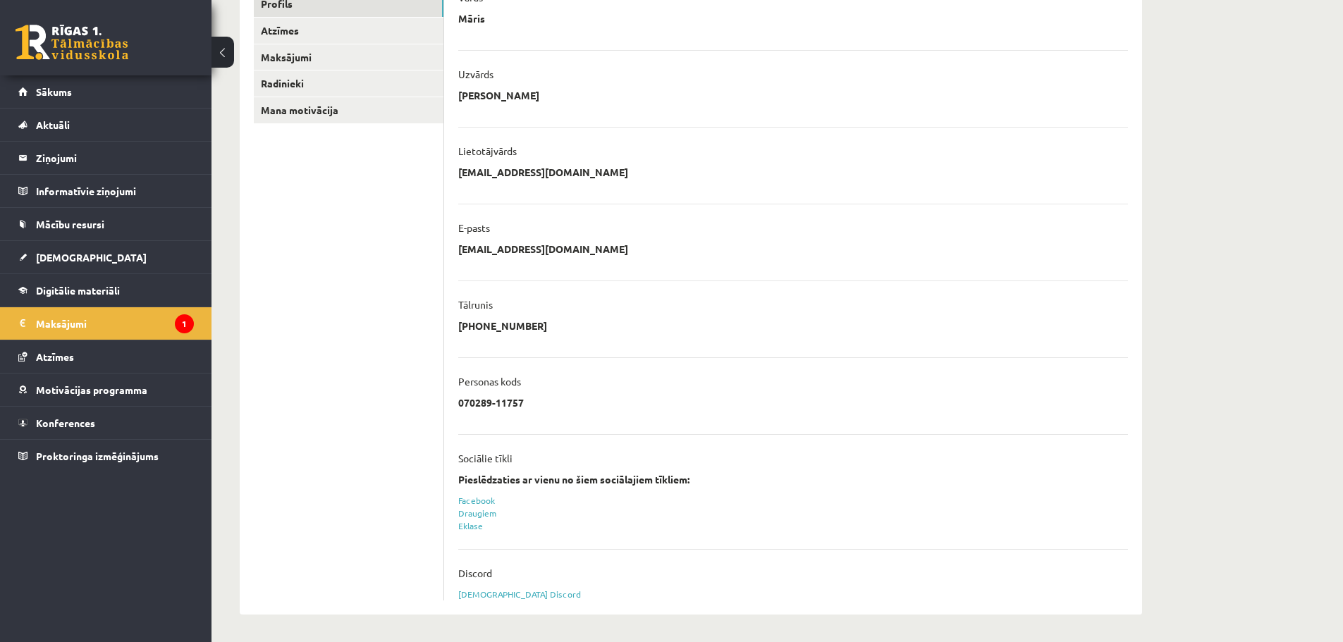
scroll to position [208, 0]
click at [64, 93] on span "Sākums" at bounding box center [54, 91] width 36 height 13
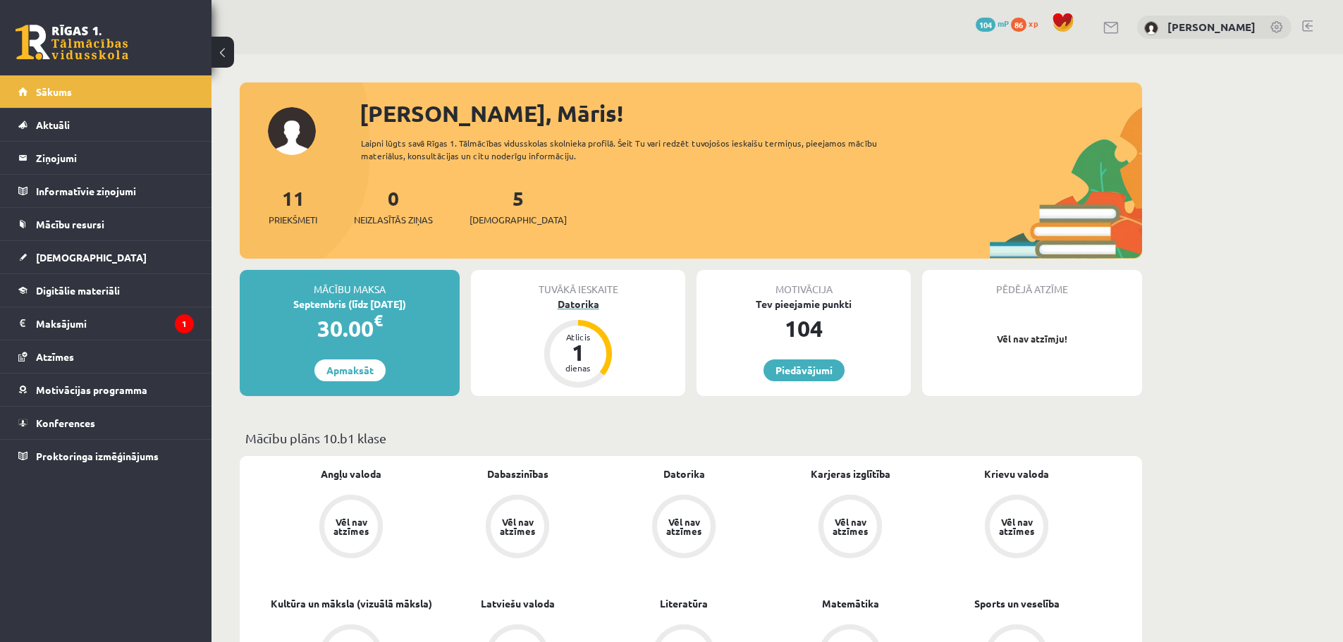
click at [578, 341] on div "1" at bounding box center [578, 352] width 42 height 23
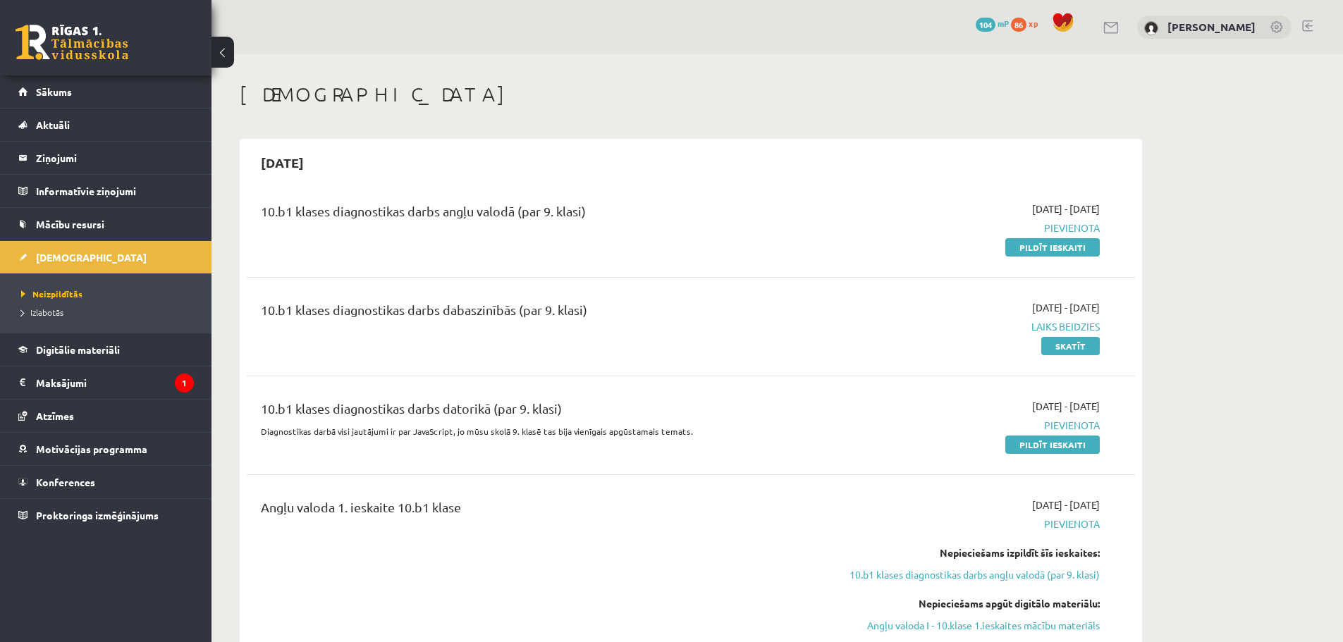
click at [583, 440] on div "10.b1 klases diagnostikas darbs datorikā (par 9. klasi) Diagnostikas darbā visi…" at bounding box center [536, 425] width 573 height 53
click at [1023, 441] on link "Pildīt ieskaiti" at bounding box center [1052, 445] width 94 height 18
click at [78, 222] on span "Mācību resursi" at bounding box center [70, 224] width 68 height 13
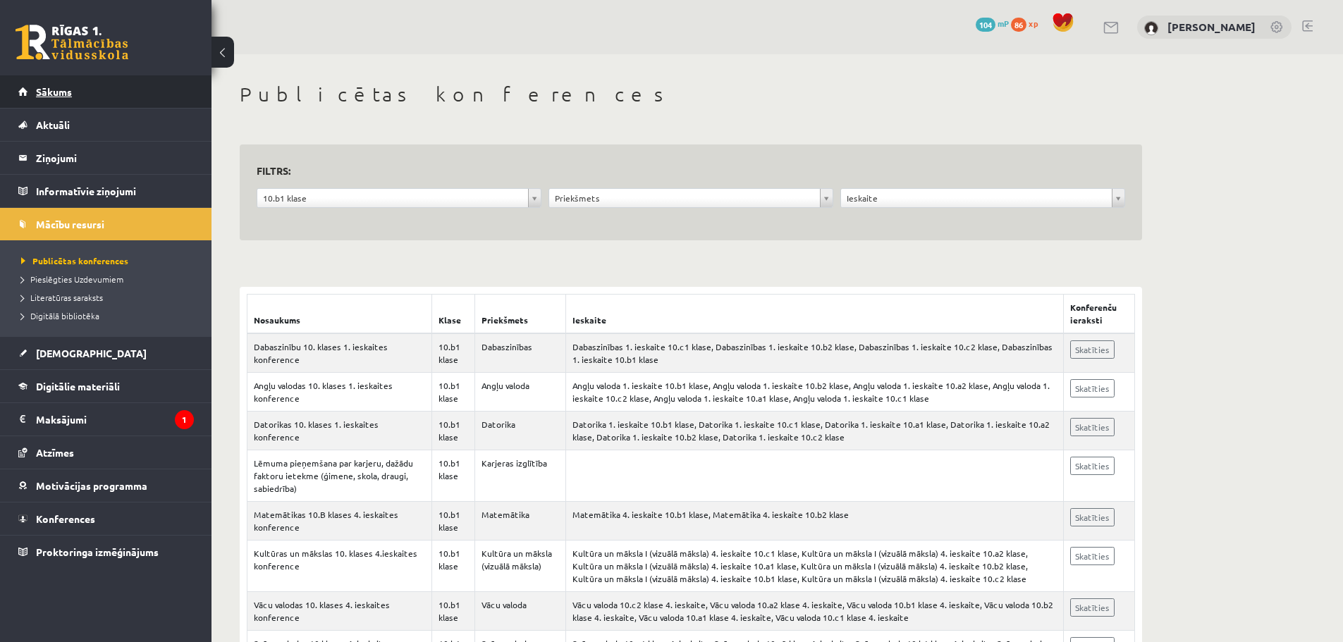
click at [50, 92] on span "Sākums" at bounding box center [54, 91] width 36 height 13
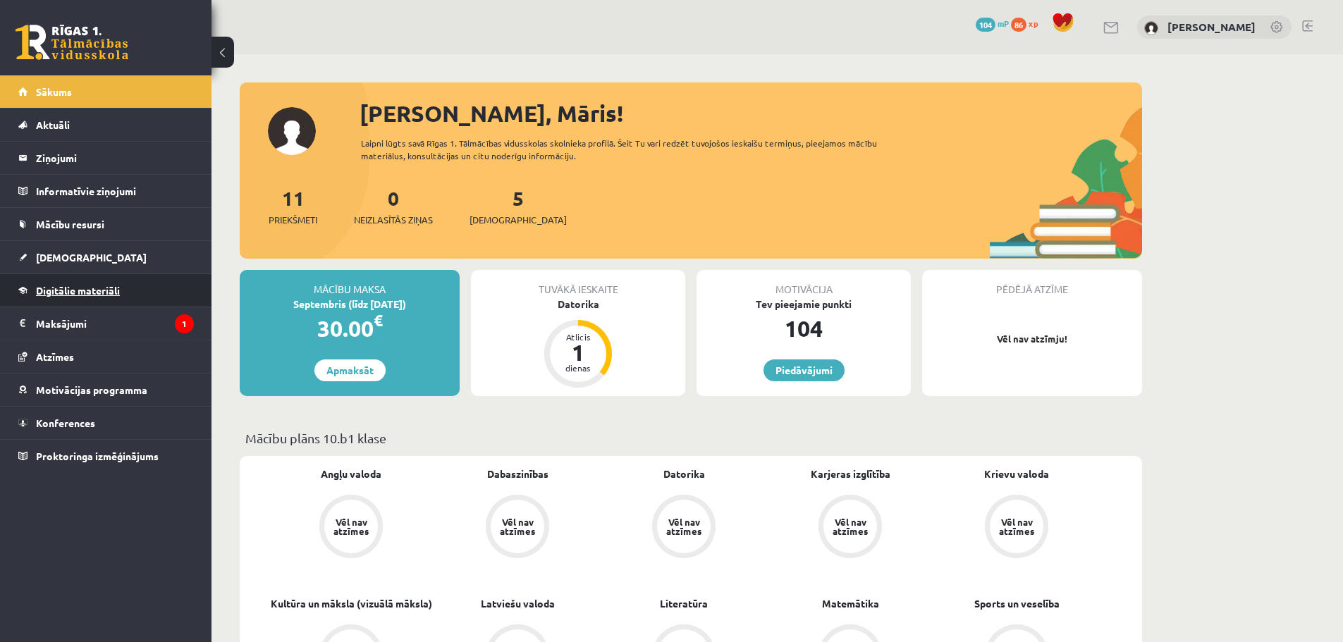
click at [102, 293] on span "Digitālie materiāli" at bounding box center [78, 290] width 84 height 13
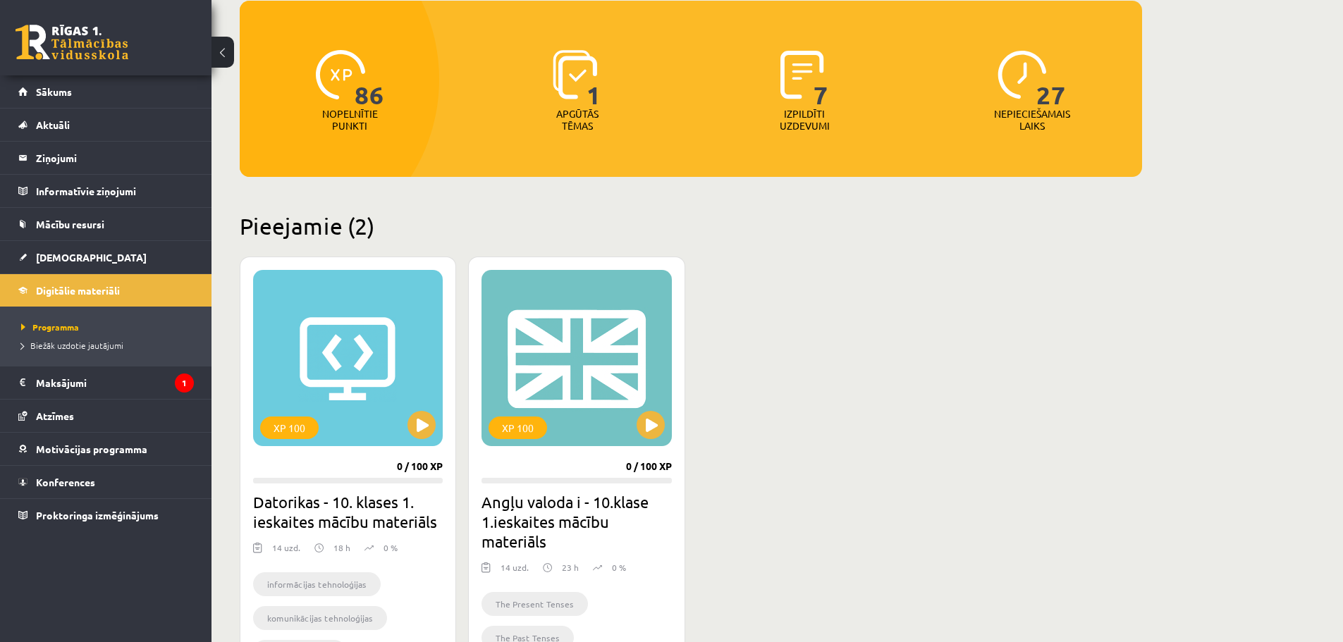
scroll to position [177, 0]
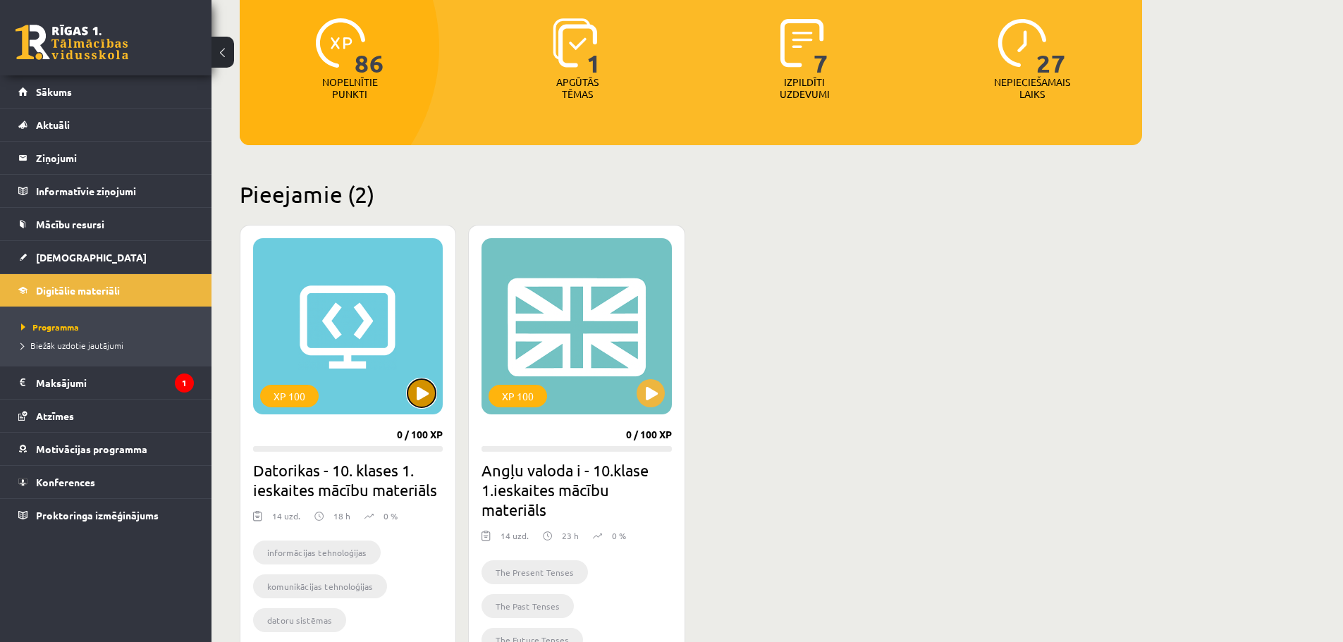
click at [424, 389] on button at bounding box center [422, 393] width 28 height 28
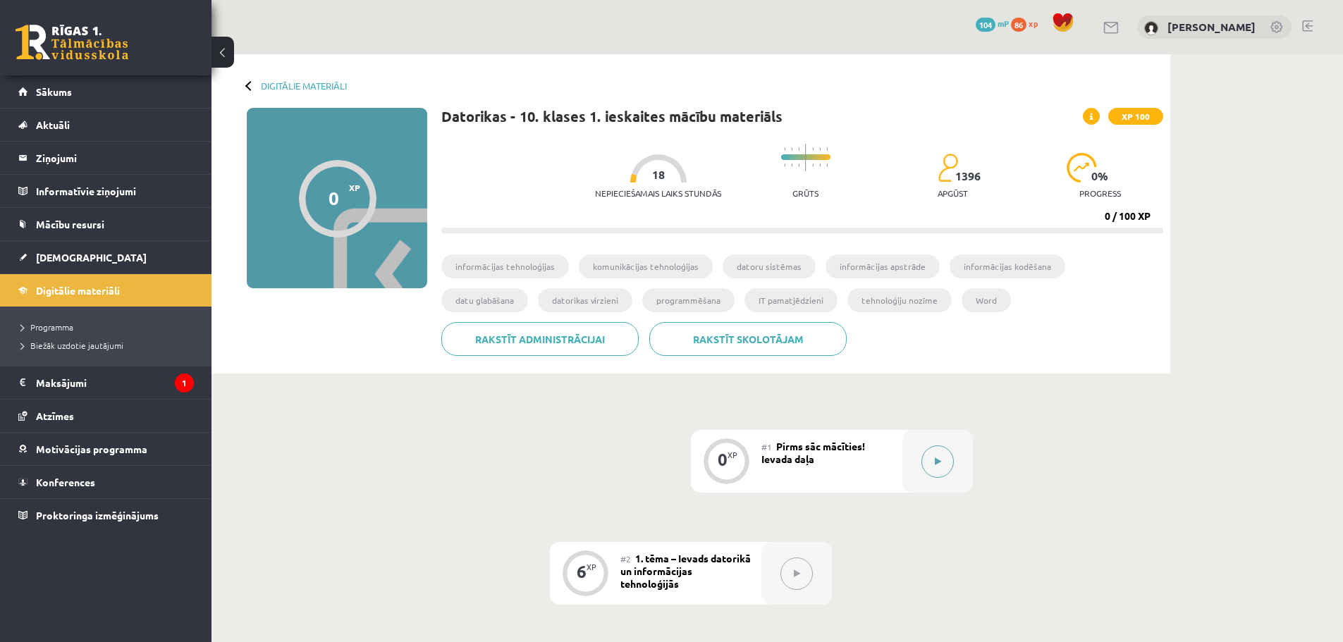
click at [939, 461] on icon at bounding box center [938, 462] width 6 height 8
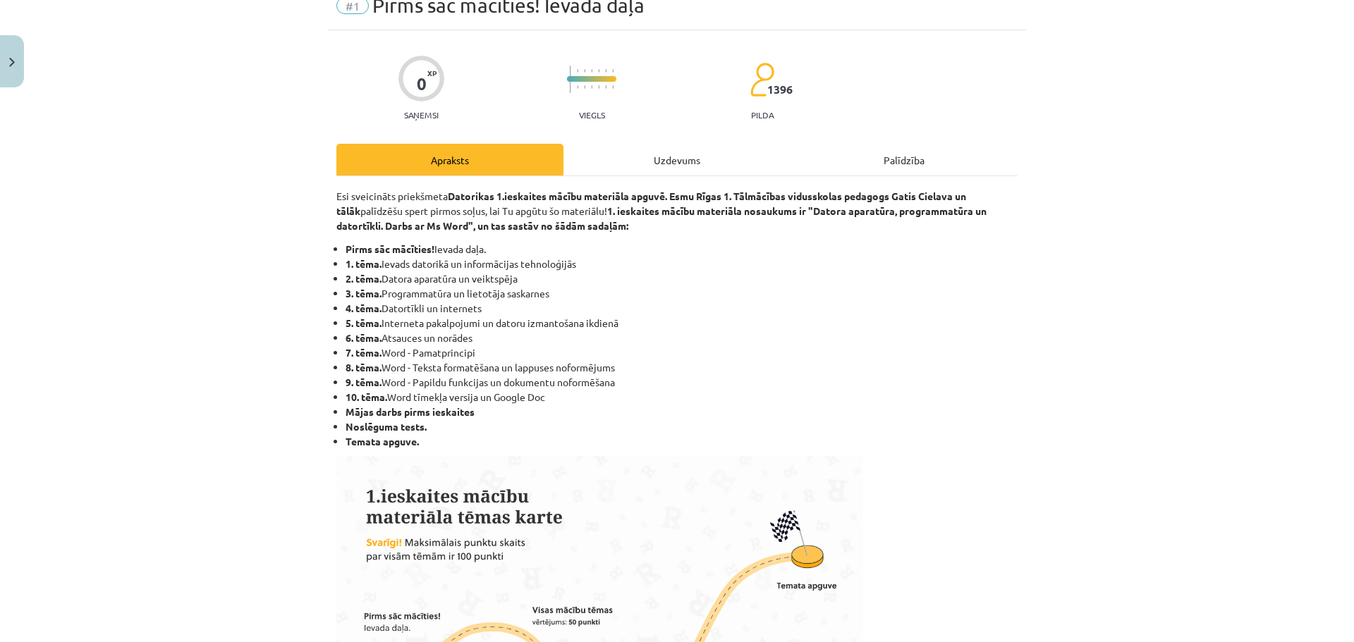
scroll to position [71, 0]
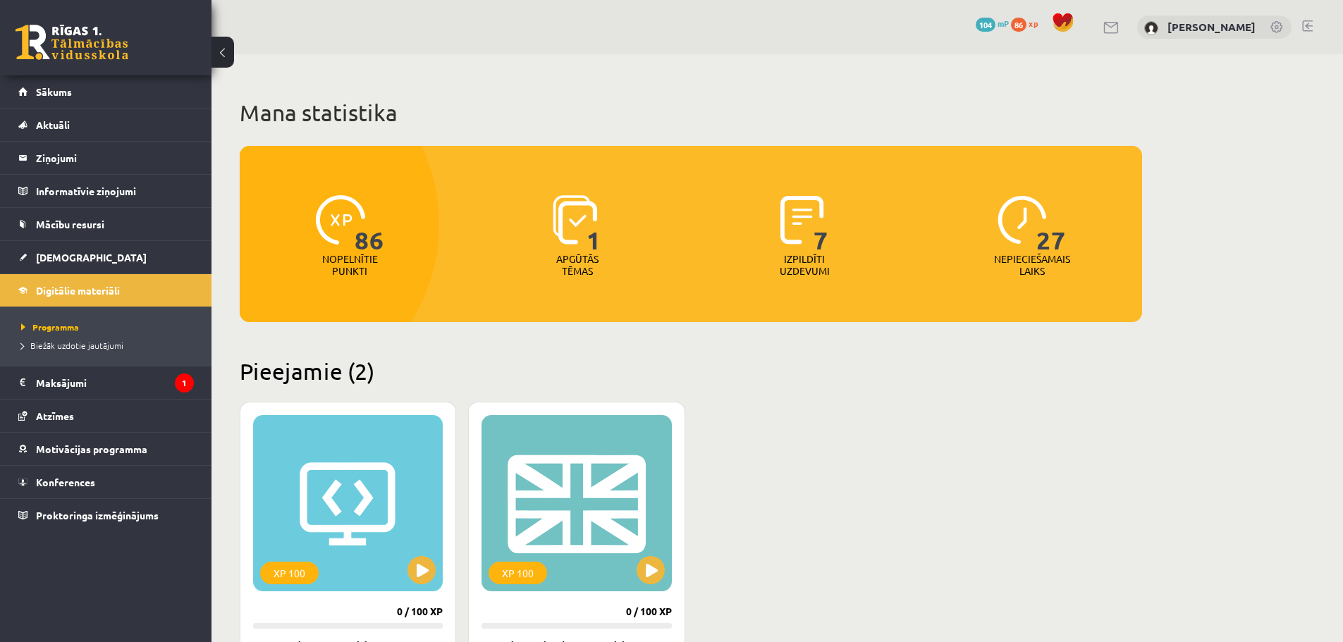
scroll to position [177, 0]
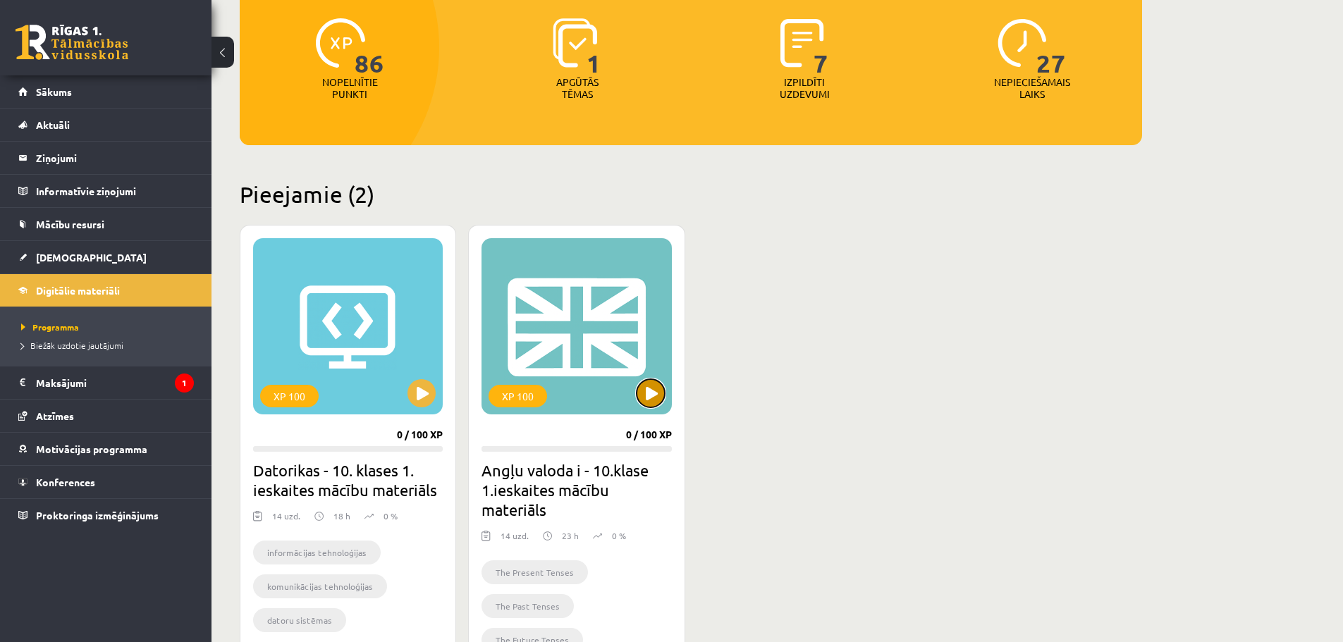
click at [655, 388] on button at bounding box center [651, 393] width 28 height 28
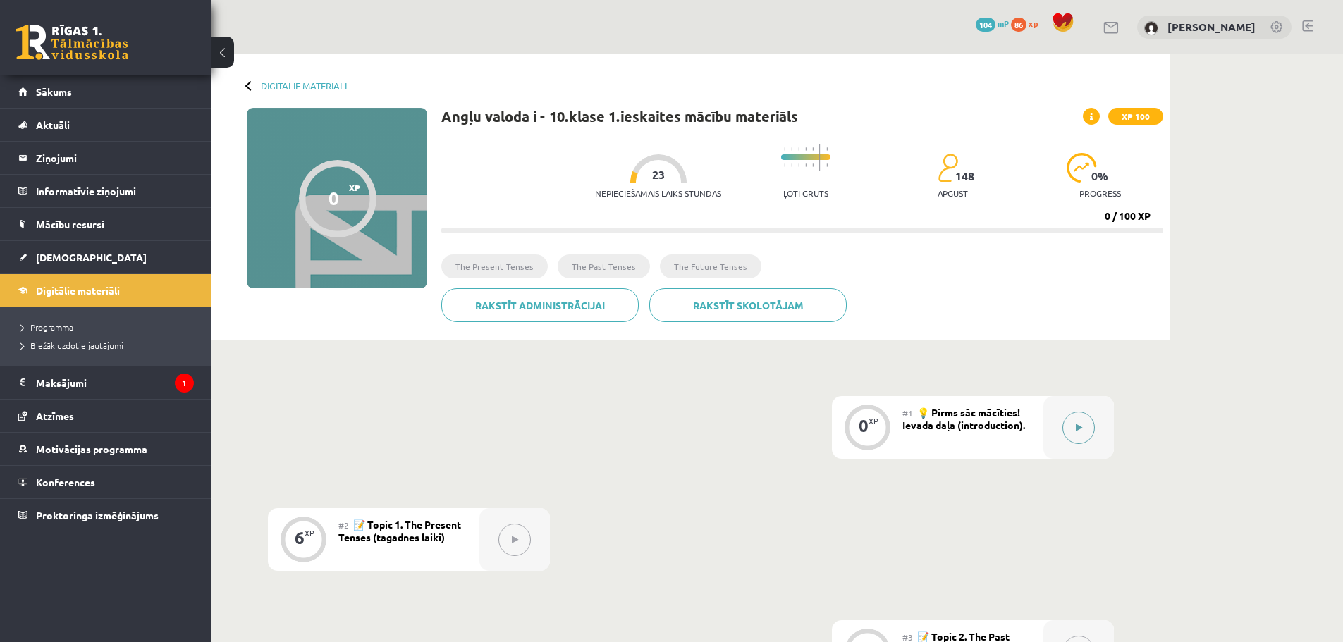
click at [1075, 429] on button at bounding box center [1079, 428] width 32 height 32
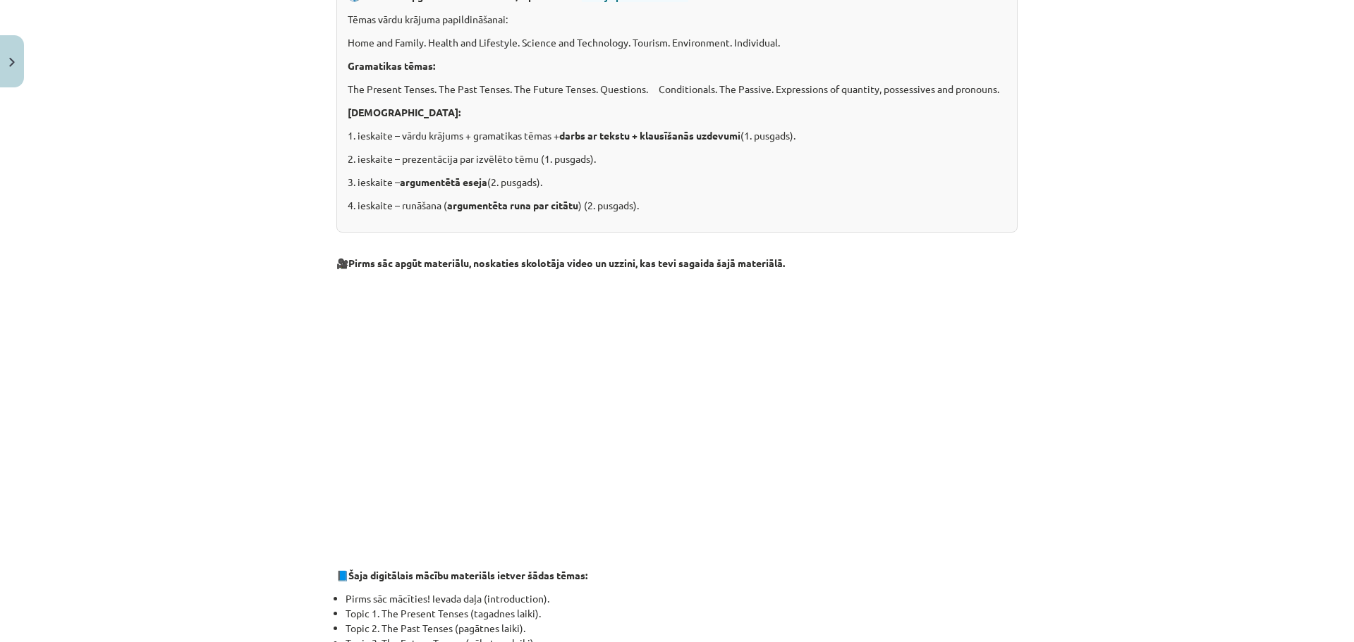
scroll to position [423, 0]
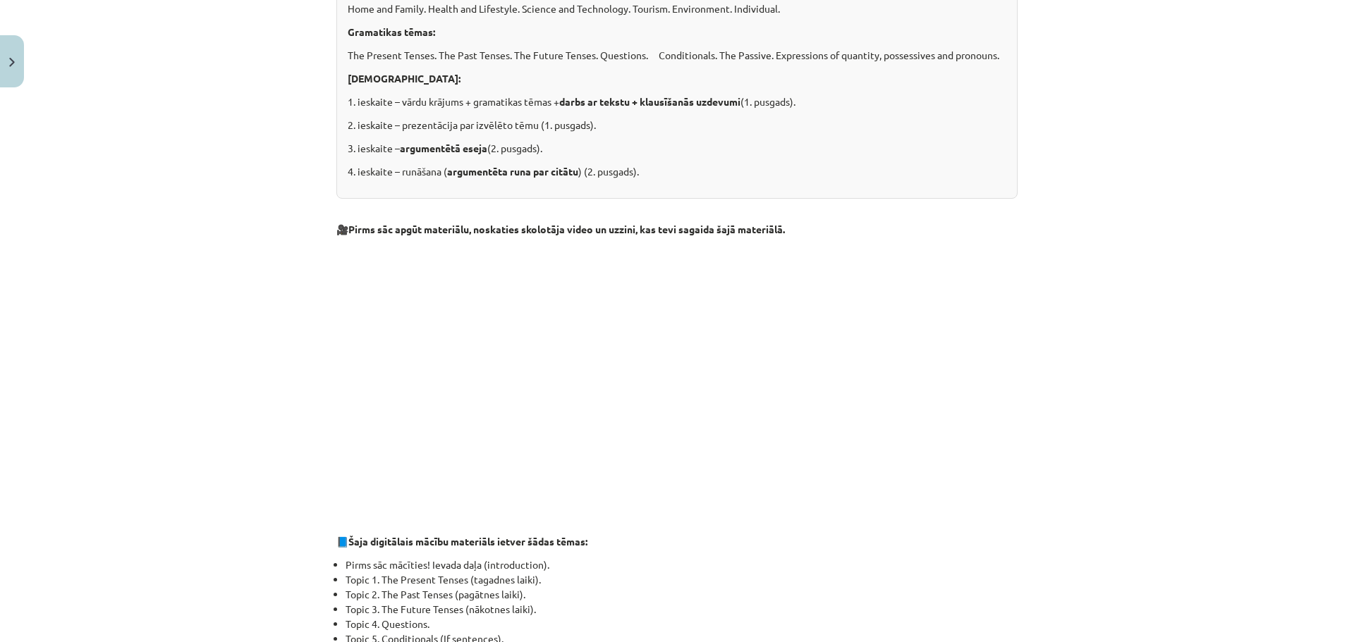
click at [908, 364] on p at bounding box center [676, 373] width 681 height 257
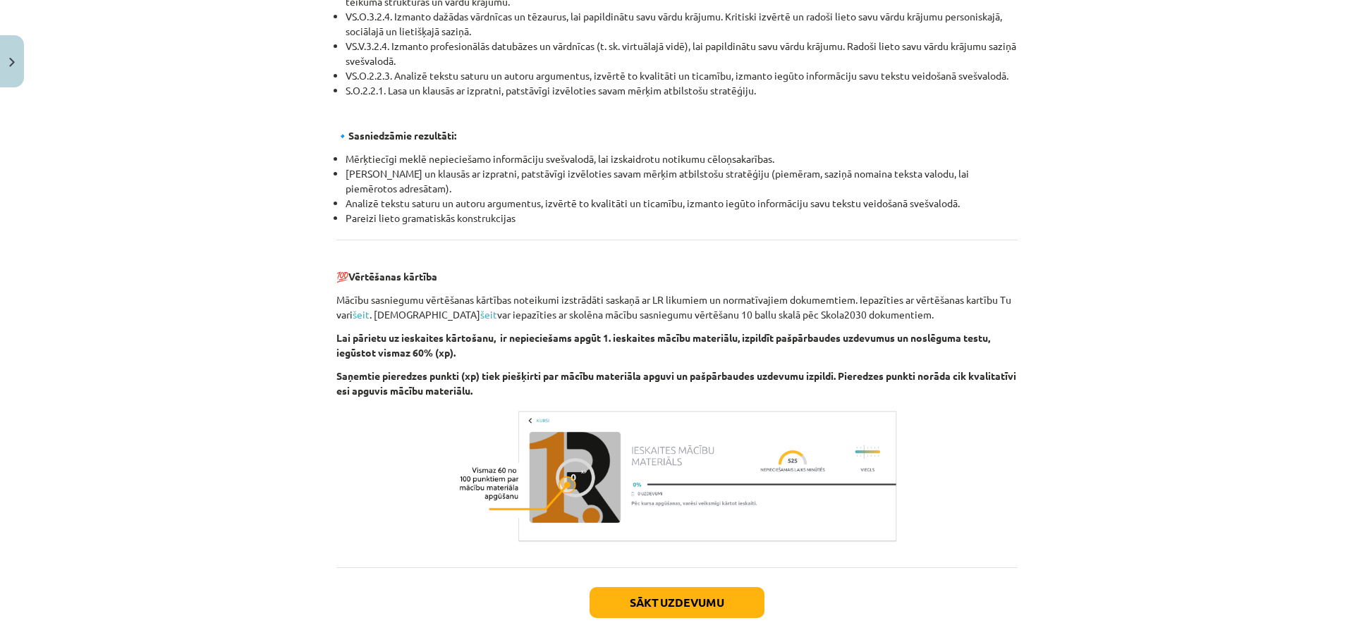
scroll to position [1479, 0]
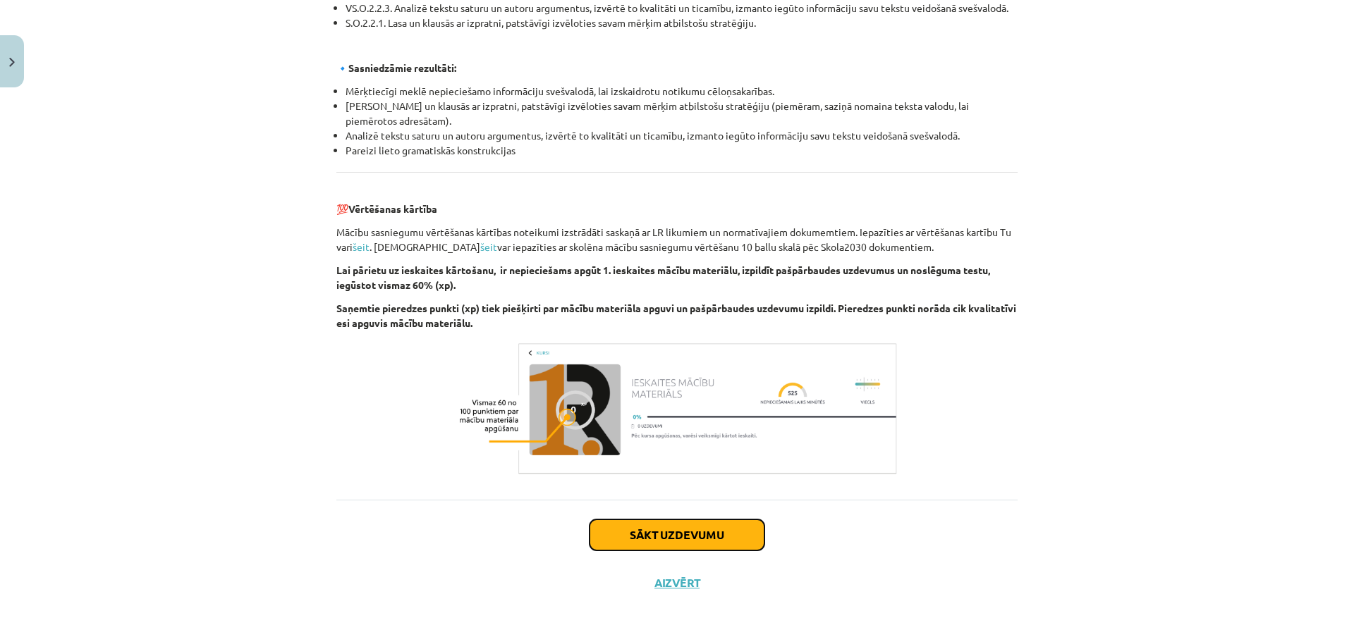
click at [678, 528] on button "Sākt uzdevumu" at bounding box center [676, 535] width 175 height 31
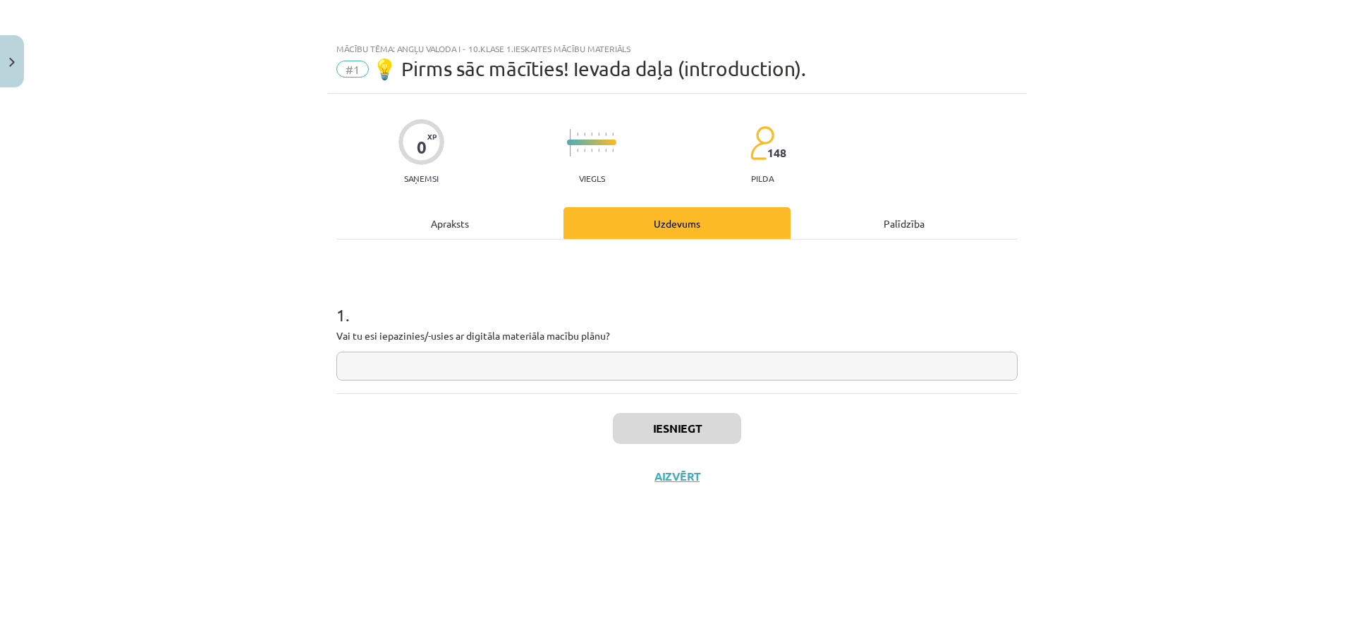
click at [454, 226] on div "Apraksts" at bounding box center [449, 223] width 227 height 32
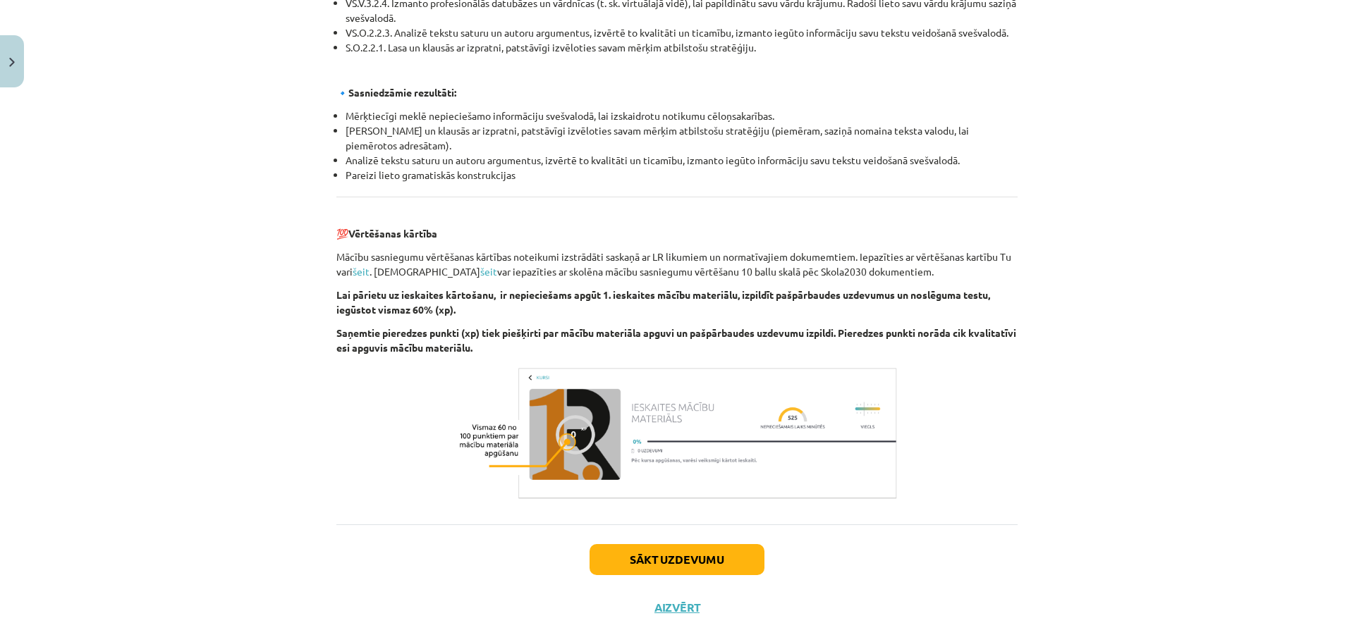
scroll to position [1479, 0]
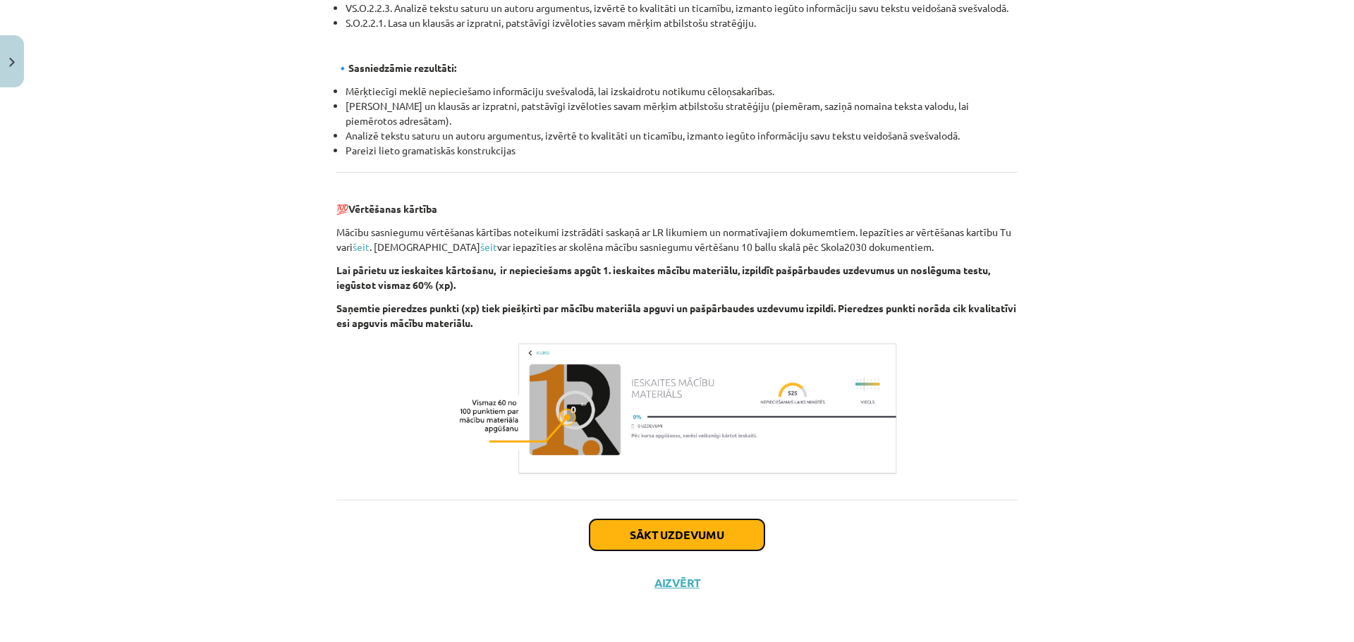
click at [653, 530] on button "Sākt uzdevumu" at bounding box center [676, 535] width 175 height 31
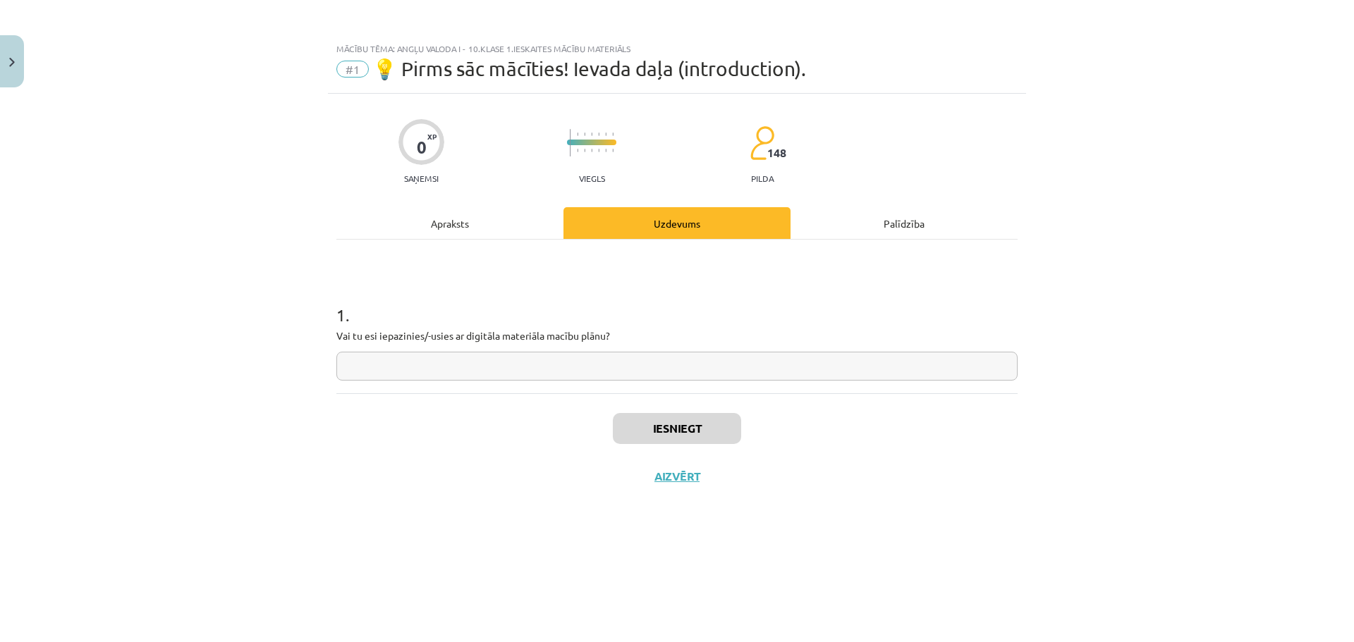
scroll to position [0, 0]
click at [570, 377] on input "text" at bounding box center [676, 366] width 681 height 29
type input "***"
click at [652, 434] on button "Iesniegt" at bounding box center [677, 428] width 128 height 31
click at [659, 486] on button "Nākamā nodarbība" at bounding box center [677, 486] width 138 height 32
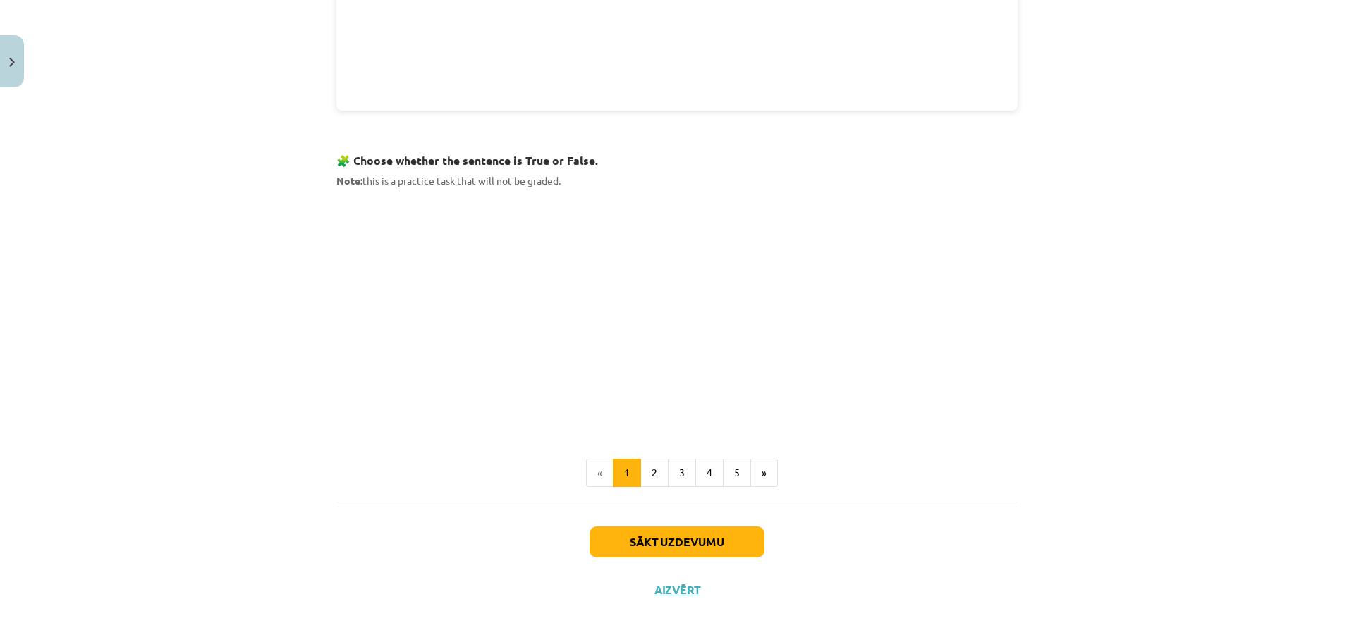
scroll to position [815, 0]
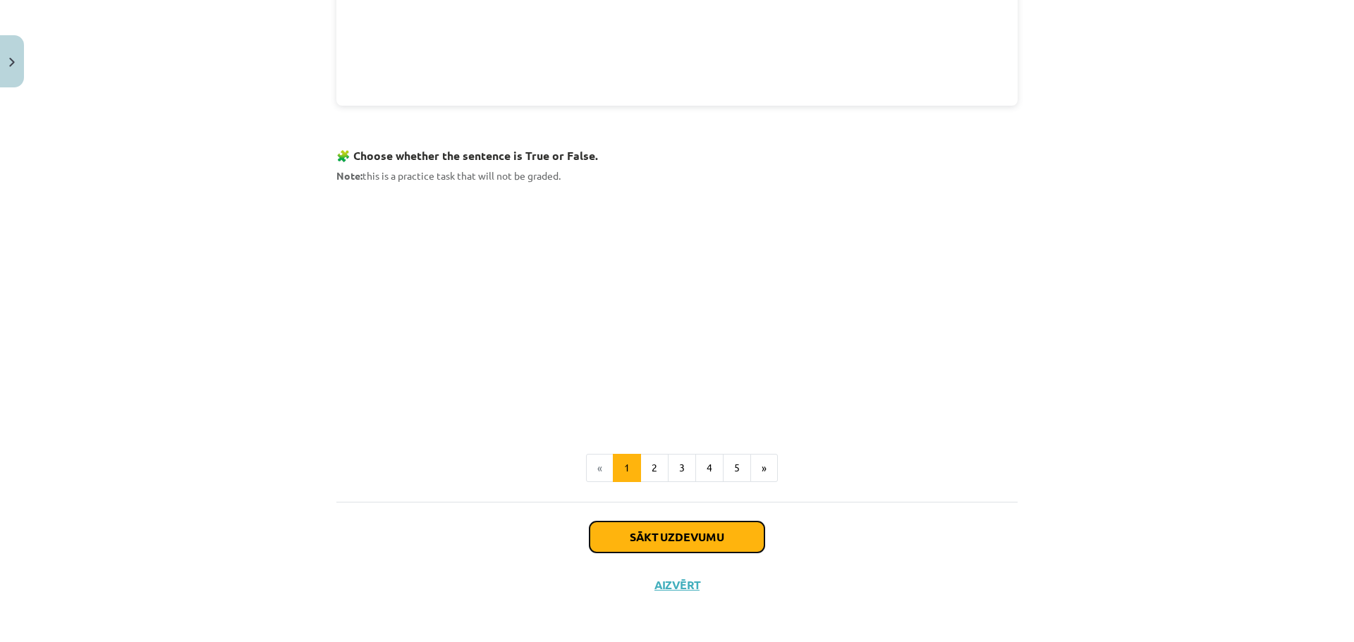
click at [691, 532] on button "Sākt uzdevumu" at bounding box center [676, 537] width 175 height 31
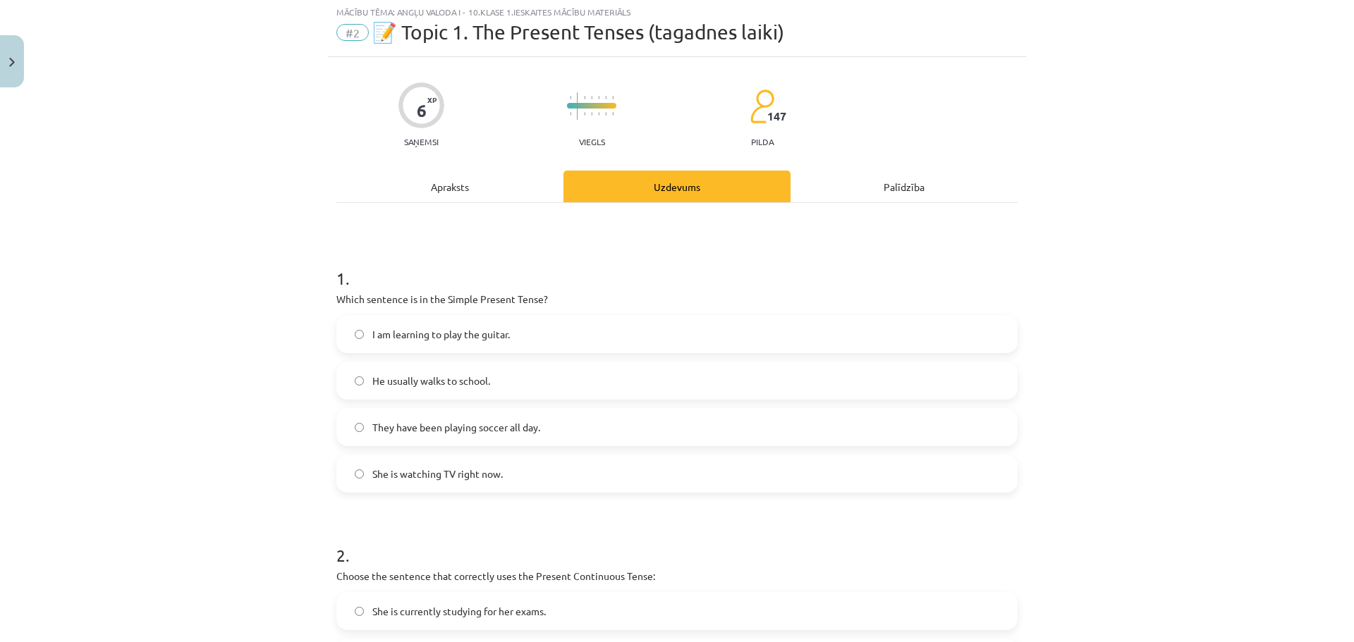
scroll to position [35, 0]
click at [379, 478] on span "She is watching TV right now." at bounding box center [437, 475] width 130 height 15
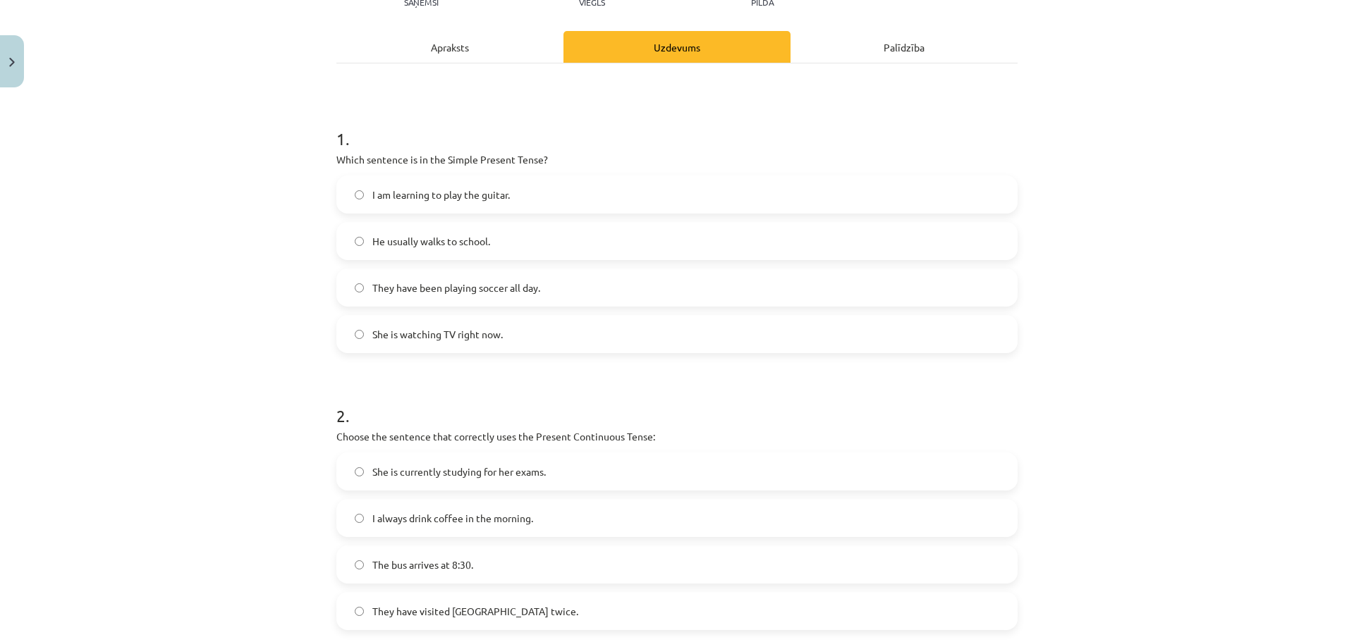
scroll to position [247, 0]
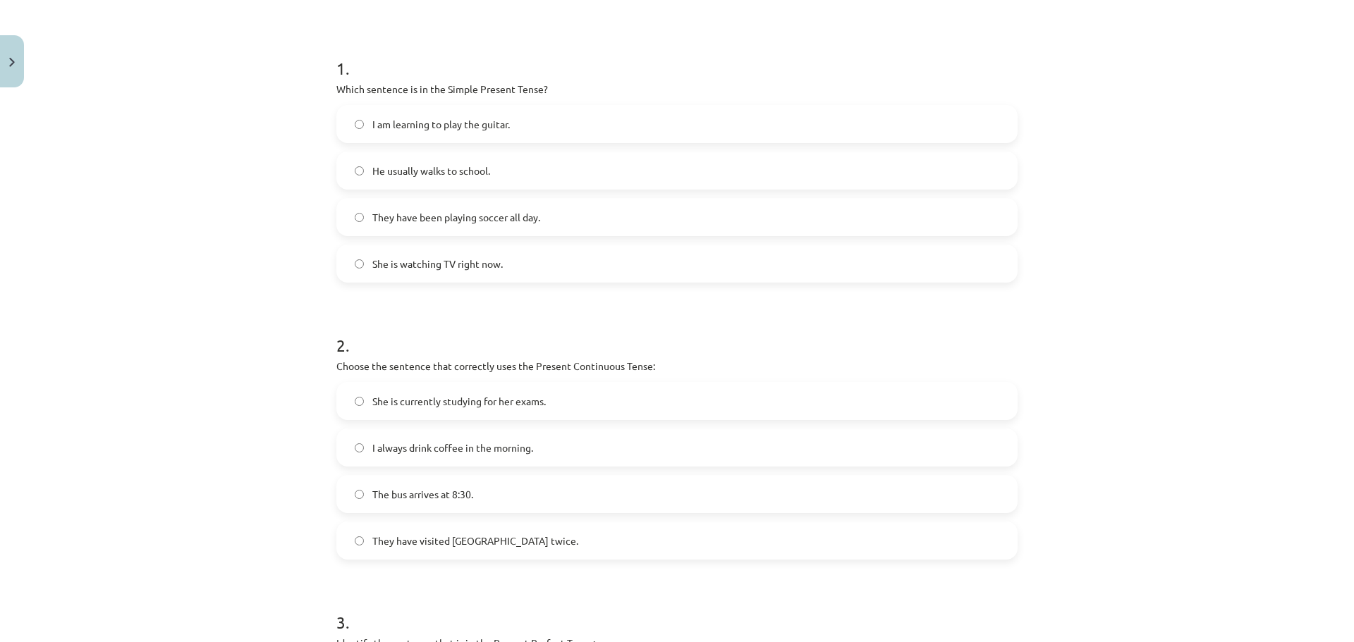
click at [506, 403] on span "She is currently studying for her exams." at bounding box center [458, 401] width 173 height 15
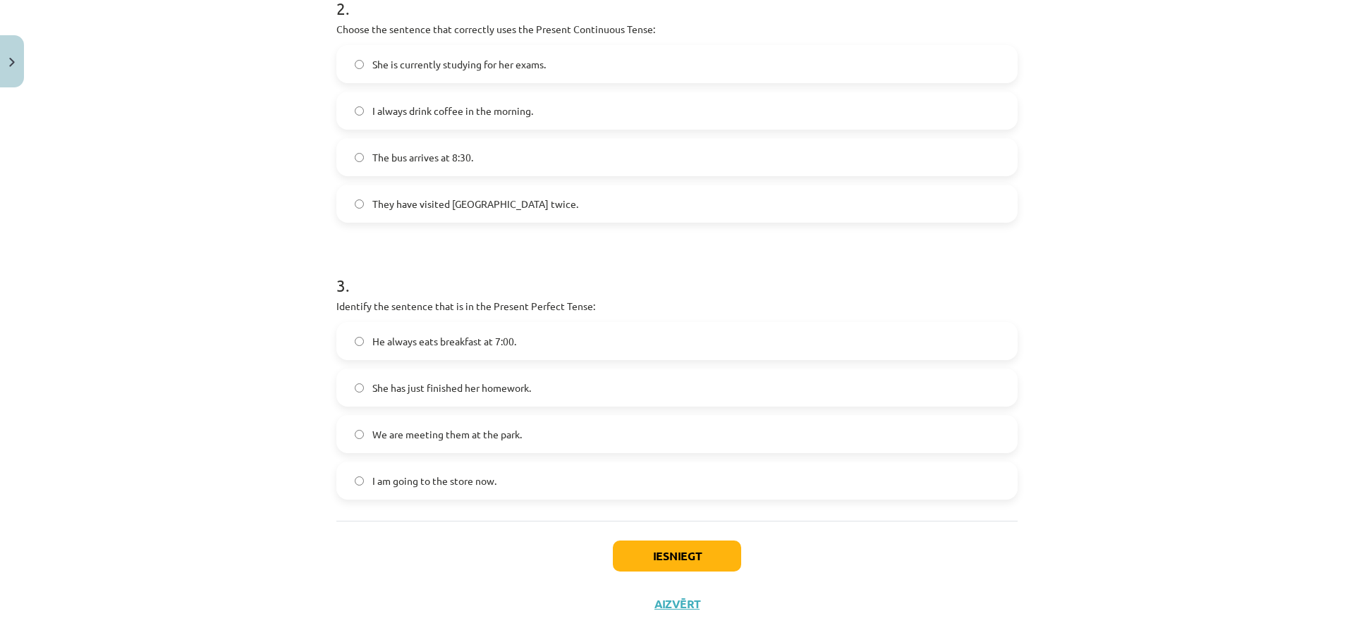
scroll to position [599, 0]
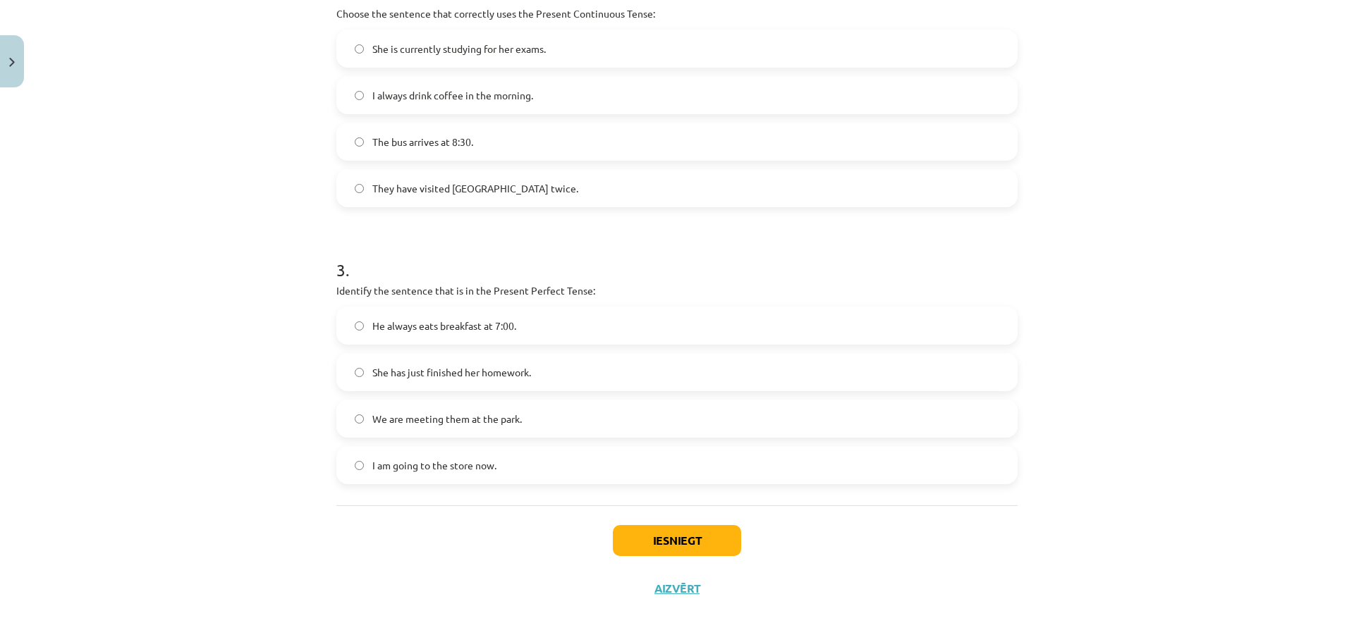
click at [481, 415] on span "We are meeting them at the park." at bounding box center [446, 419] width 149 height 15
click at [658, 545] on button "Iesniegt" at bounding box center [677, 540] width 128 height 31
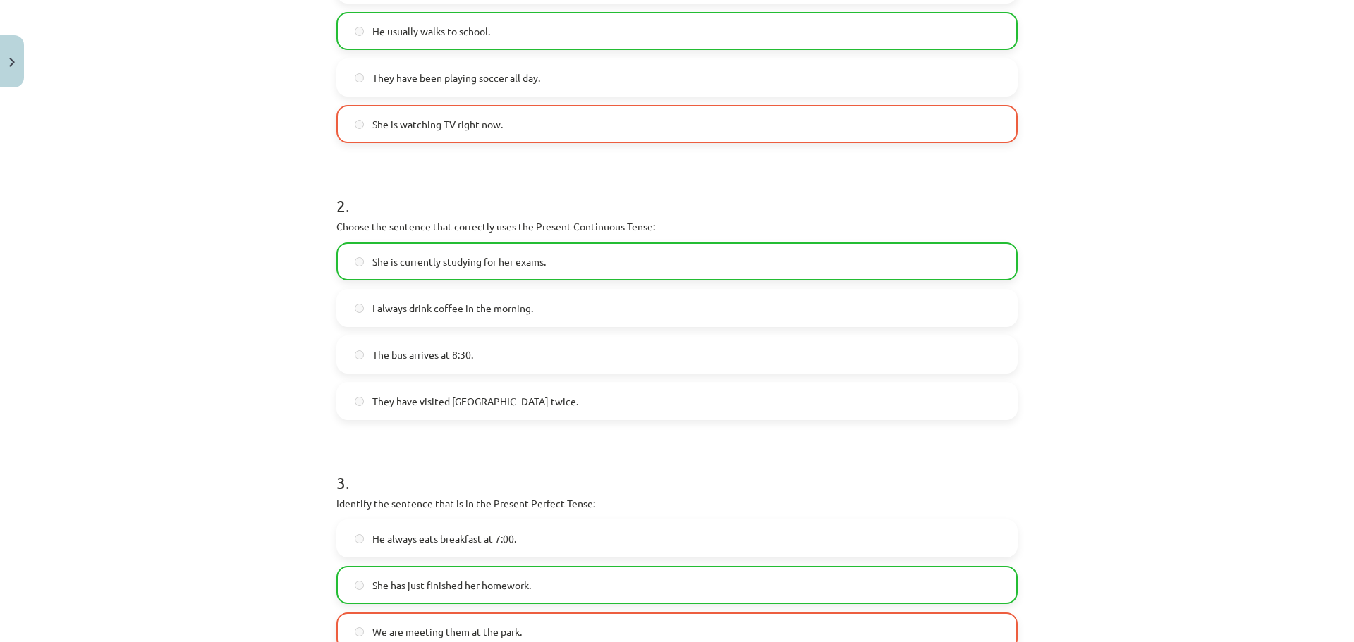
scroll to position [388, 0]
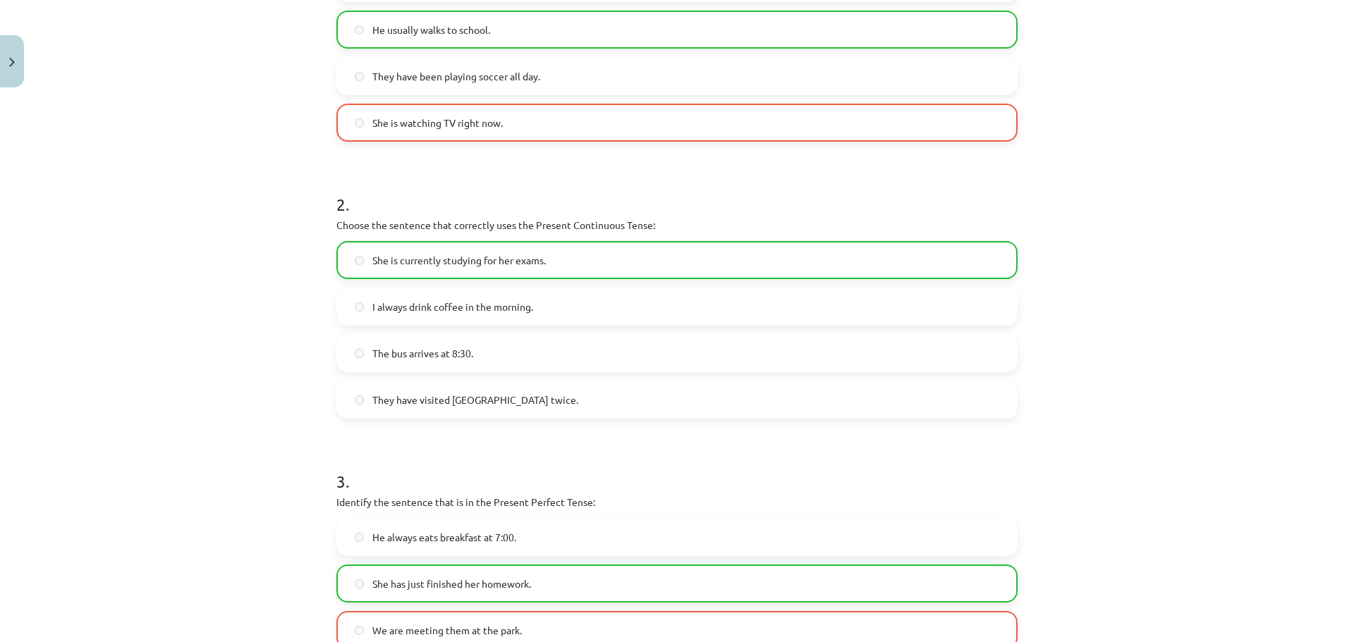
click at [461, 35] on span "He usually walks to school." at bounding box center [431, 30] width 118 height 15
click at [439, 110] on label "She is watching TV right now." at bounding box center [677, 122] width 678 height 35
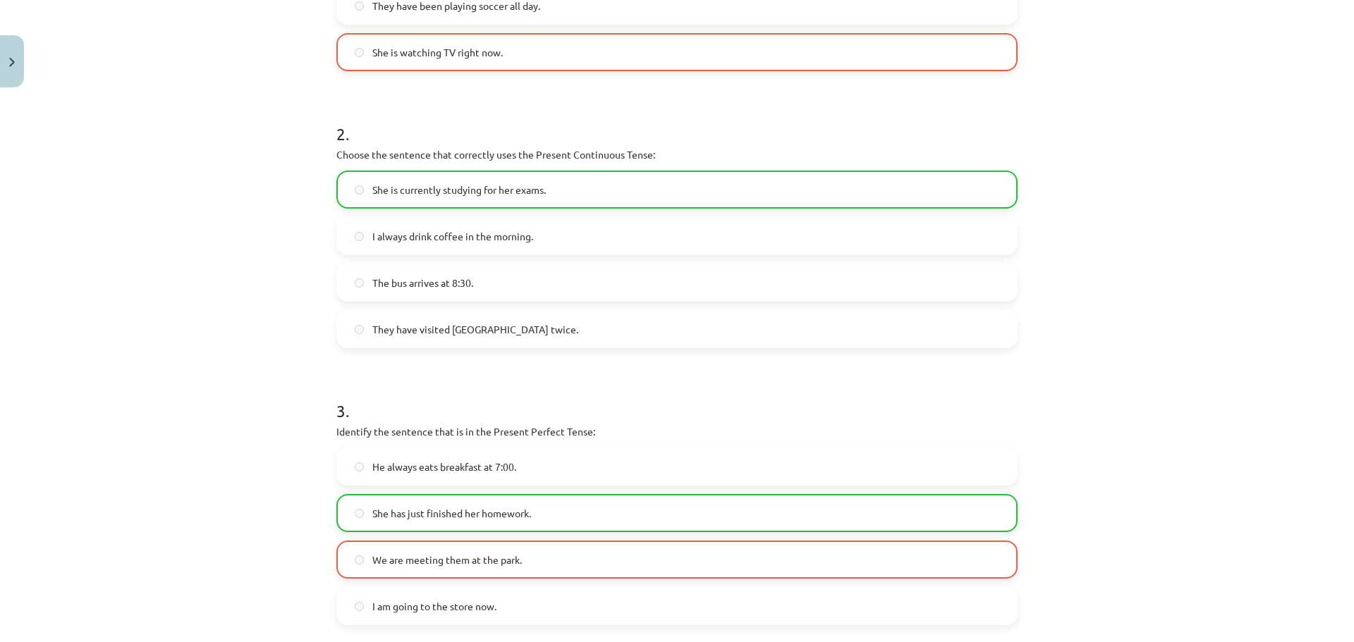
scroll to position [650, 0]
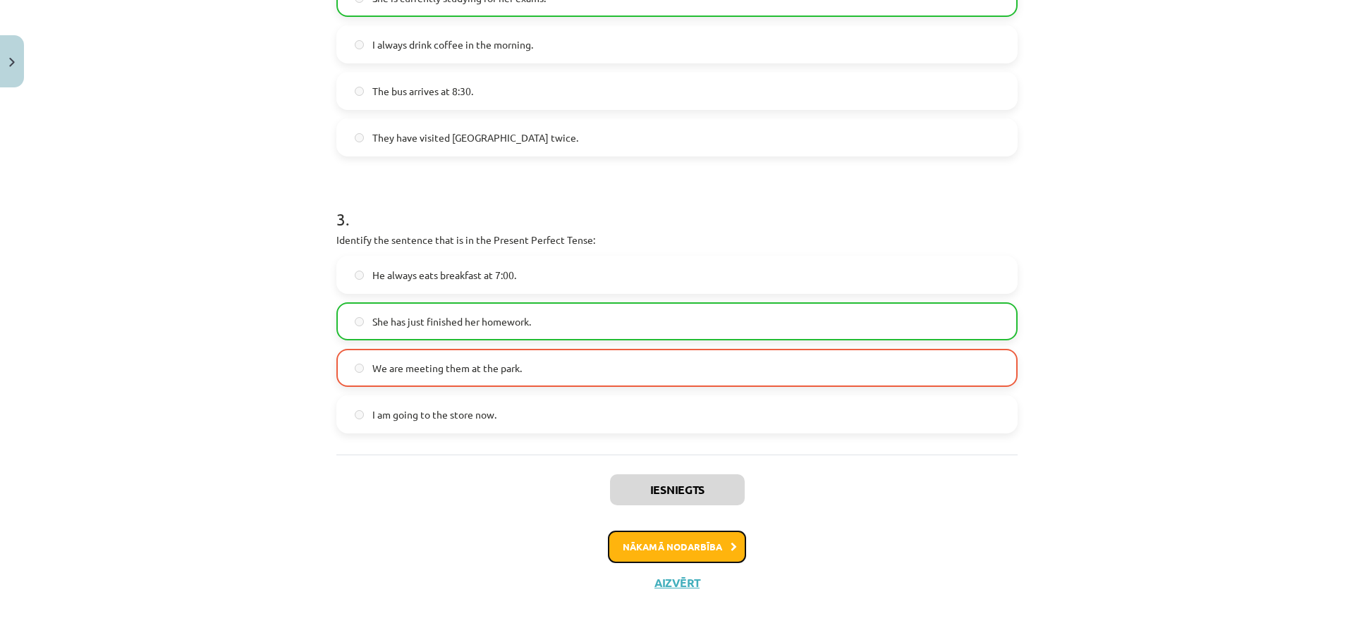
click at [678, 545] on button "Nākamā nodarbība" at bounding box center [677, 547] width 138 height 32
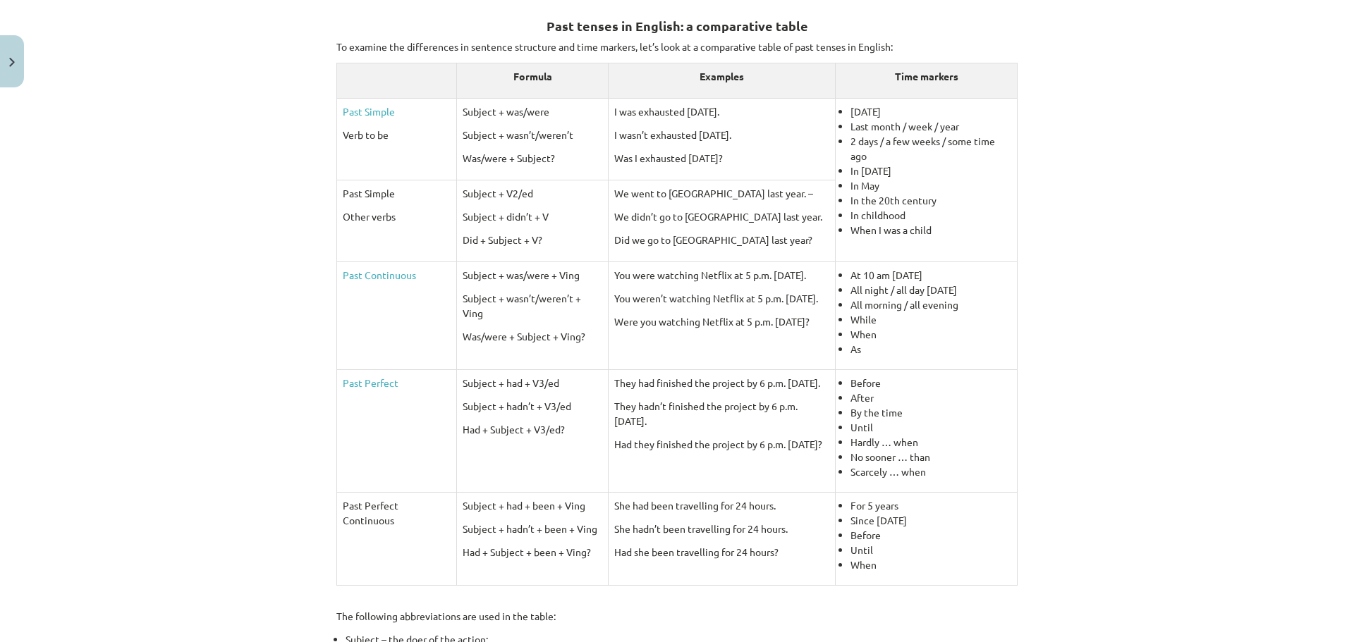
scroll to position [247, 0]
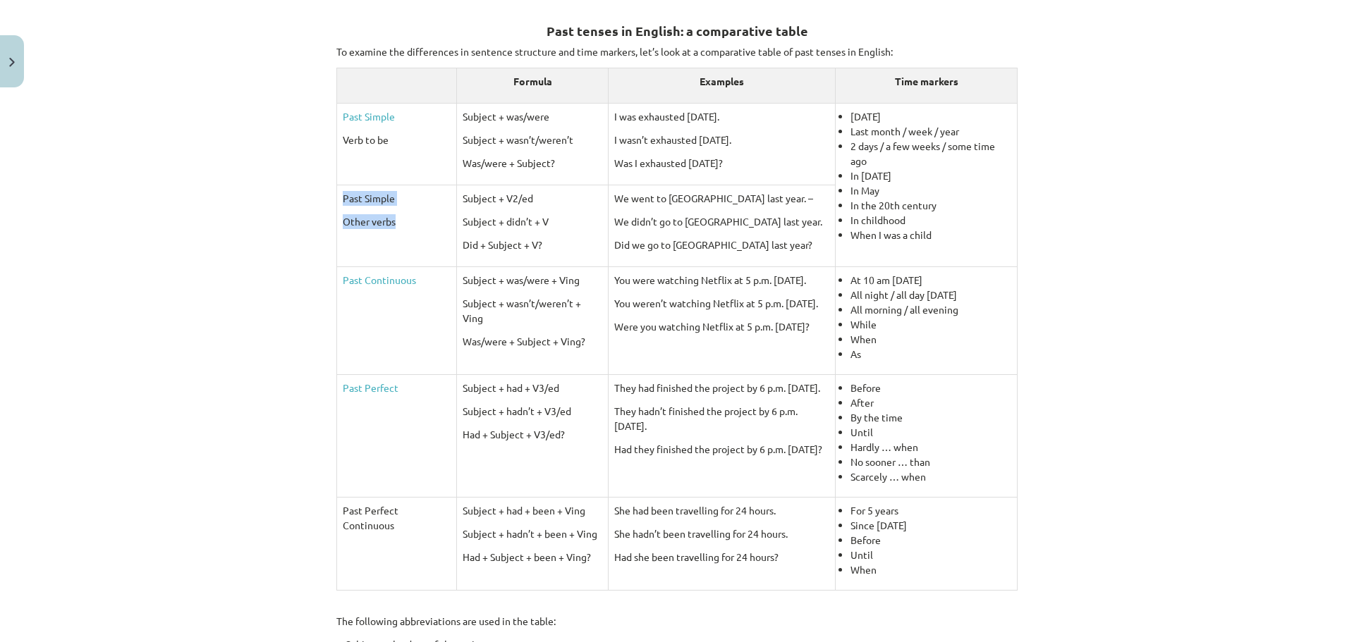
drag, startPoint x: 339, startPoint y: 200, endPoint x: 393, endPoint y: 229, distance: 61.5
click at [393, 229] on td "Past Simple Other verbs" at bounding box center [397, 226] width 120 height 82
copy td "Past Simple Other verbs"
click at [417, 287] on p "Past Continuous" at bounding box center [397, 280] width 108 height 15
drag, startPoint x: 418, startPoint y: 283, endPoint x: 343, endPoint y: 281, distance: 75.5
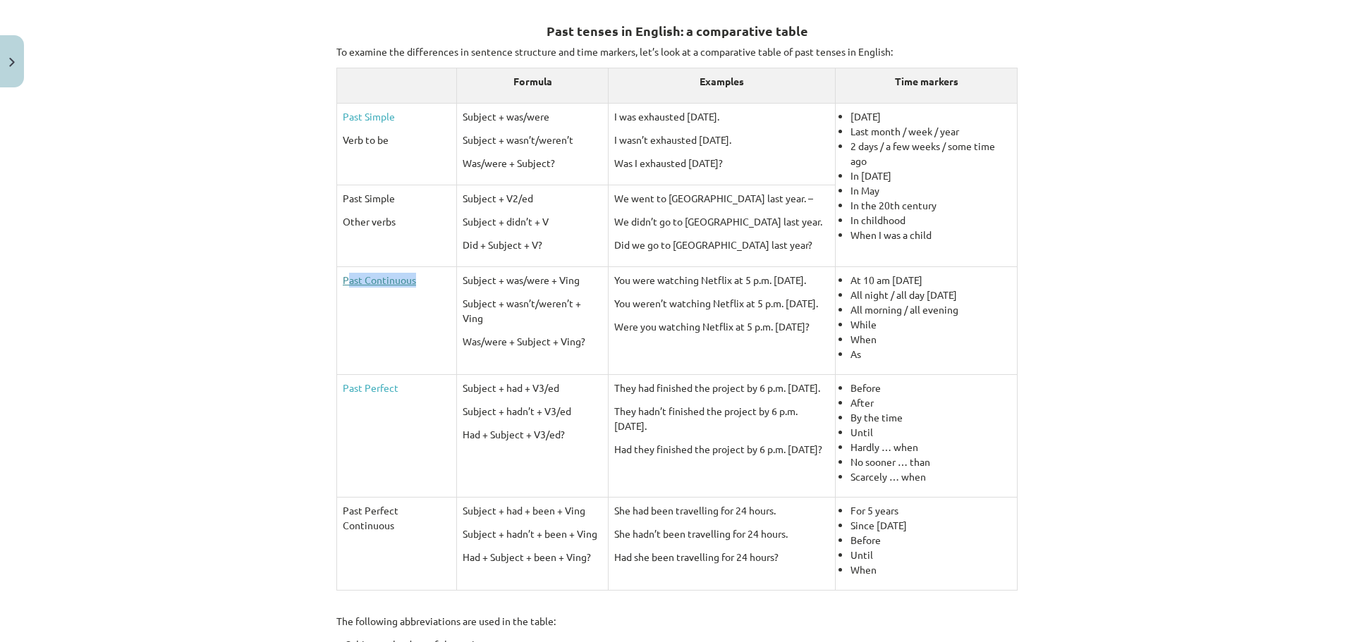
click at [343, 281] on p "Past Continuous" at bounding box center [397, 280] width 108 height 15
copy link "ast Continuous"
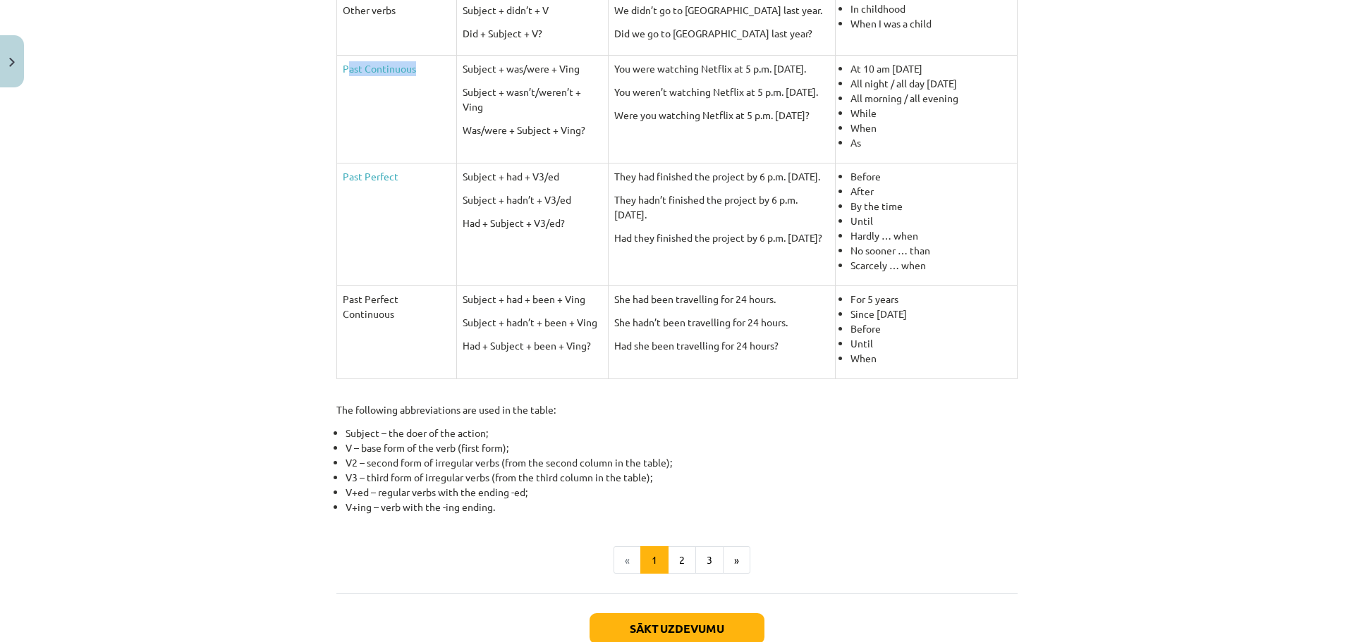
scroll to position [388, 0]
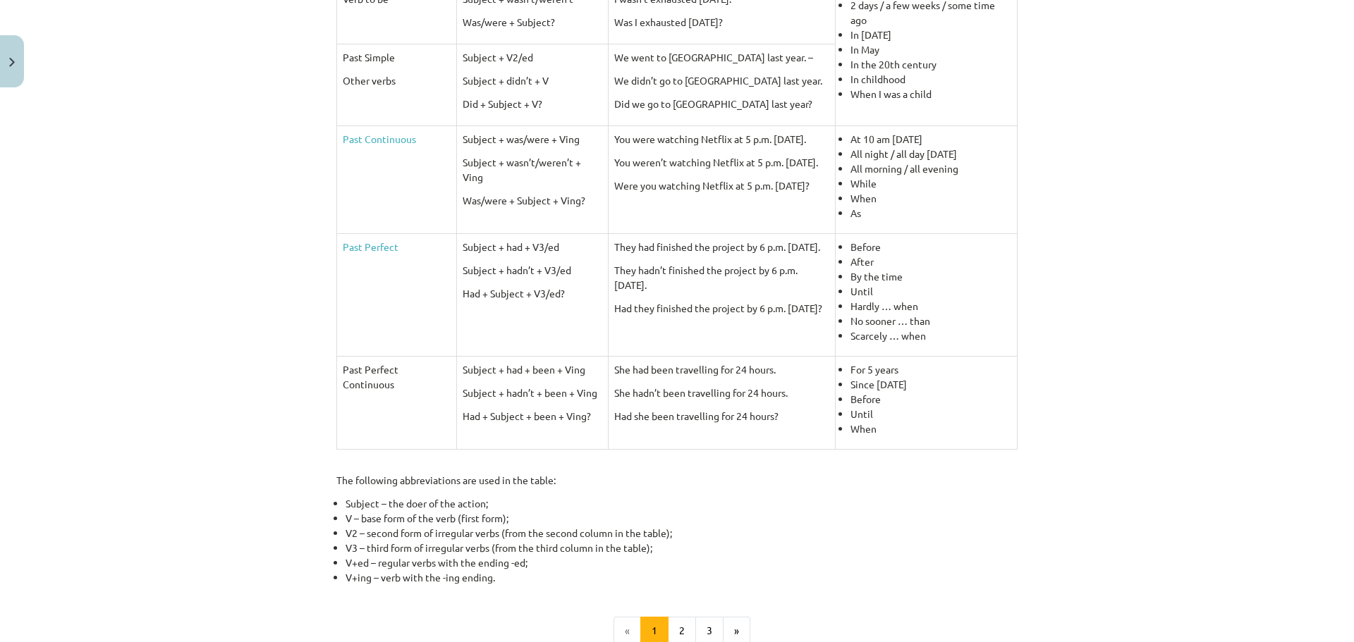
click at [298, 294] on div "Mācību tēma: Angļu valoda i - 10.klase 1.ieskaites mācību materiāls #3 📝 Topic …" at bounding box center [677, 321] width 1354 height 642
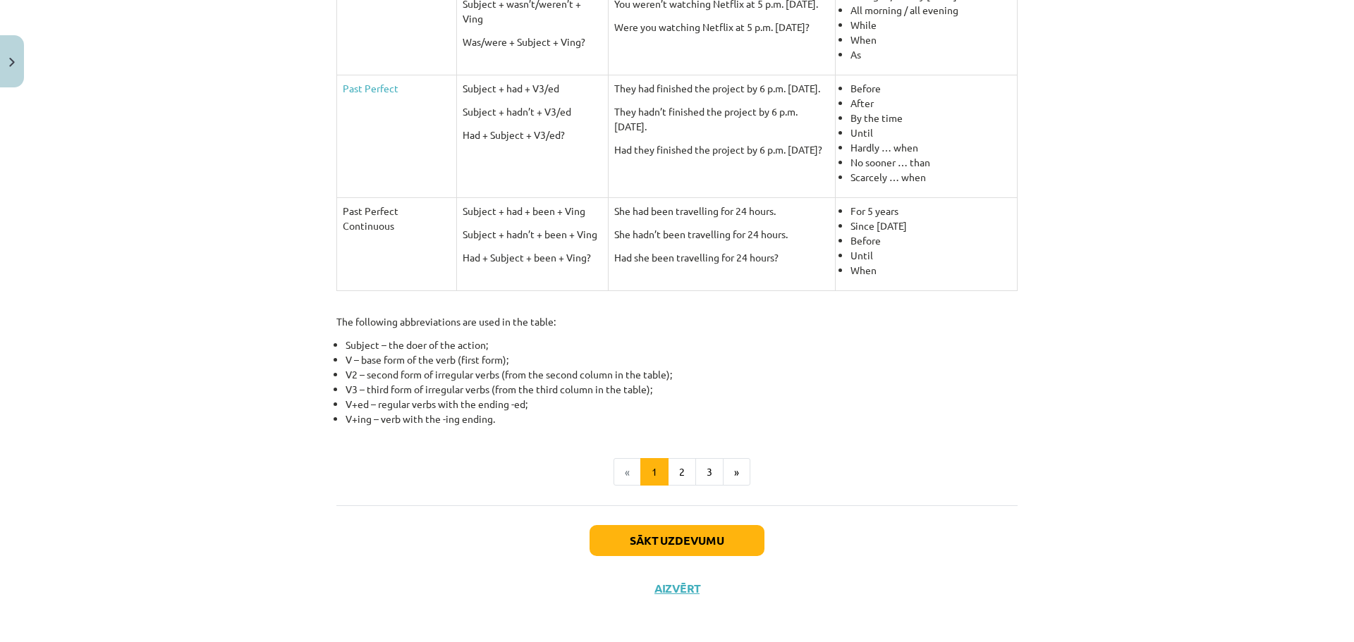
scroll to position [552, 0]
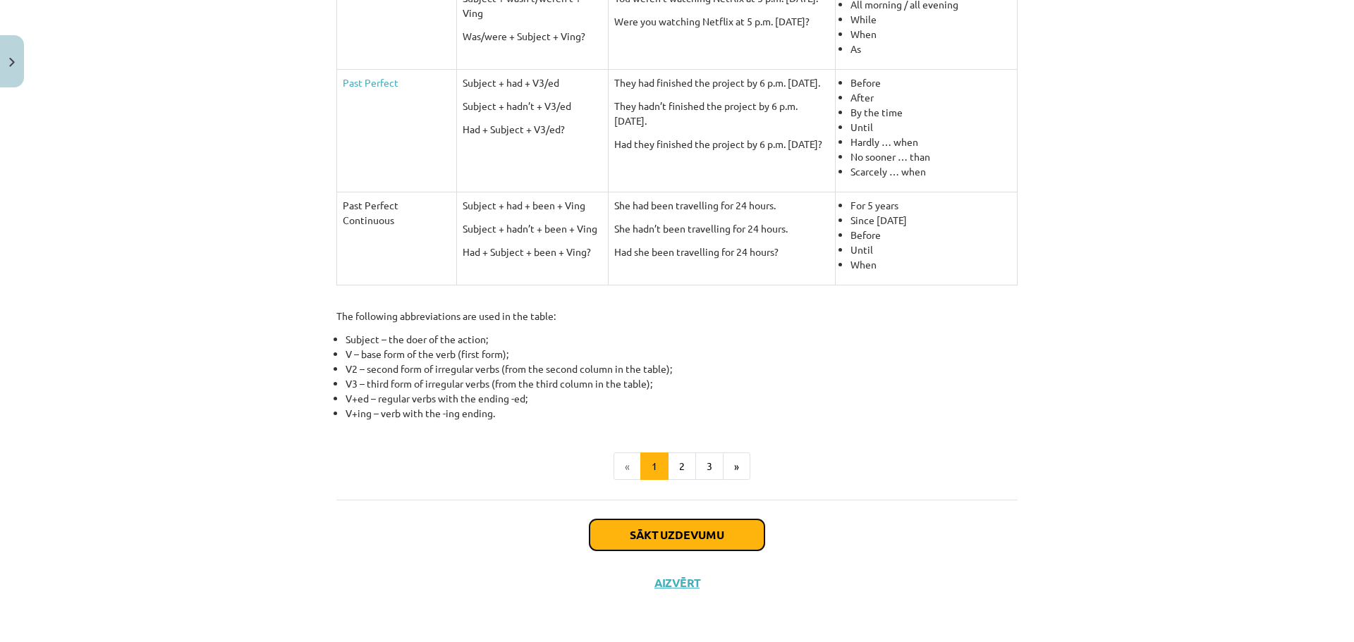
click at [671, 530] on button "Sākt uzdevumu" at bounding box center [676, 535] width 175 height 31
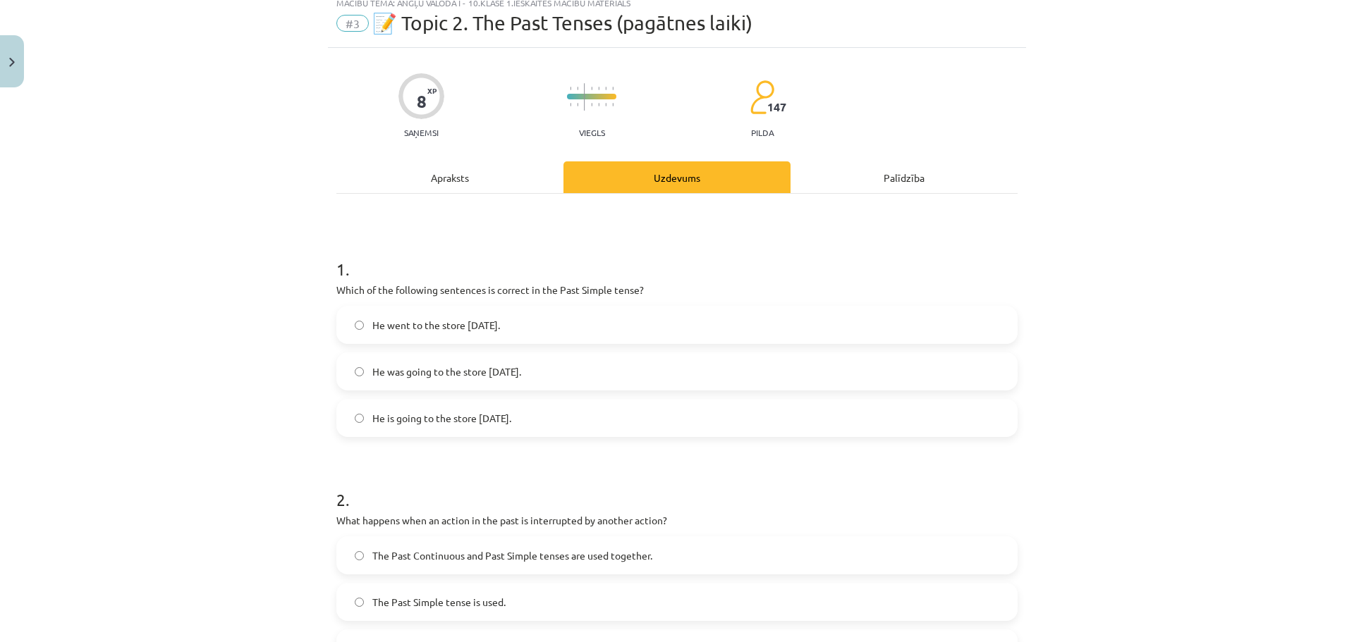
scroll to position [35, 0]
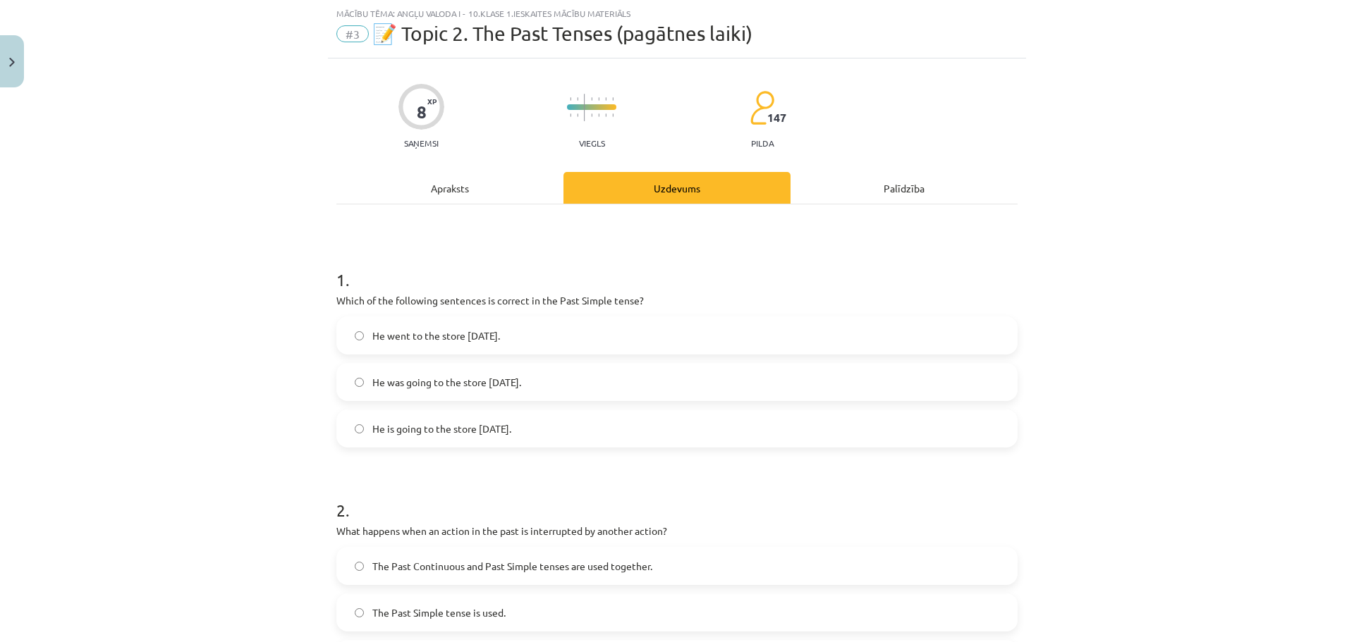
drag, startPoint x: 327, startPoint y: 298, endPoint x: 516, endPoint y: 434, distance: 232.9
click at [476, 250] on h1 "1 ." at bounding box center [676, 267] width 681 height 44
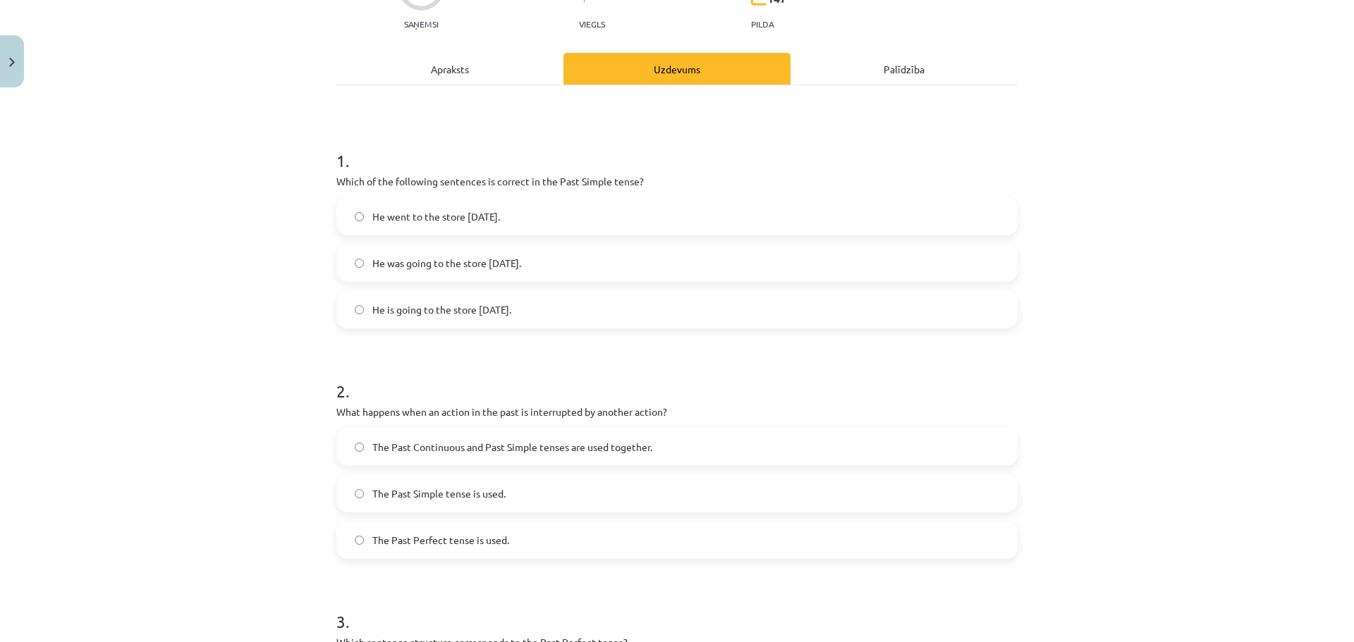
scroll to position [106, 0]
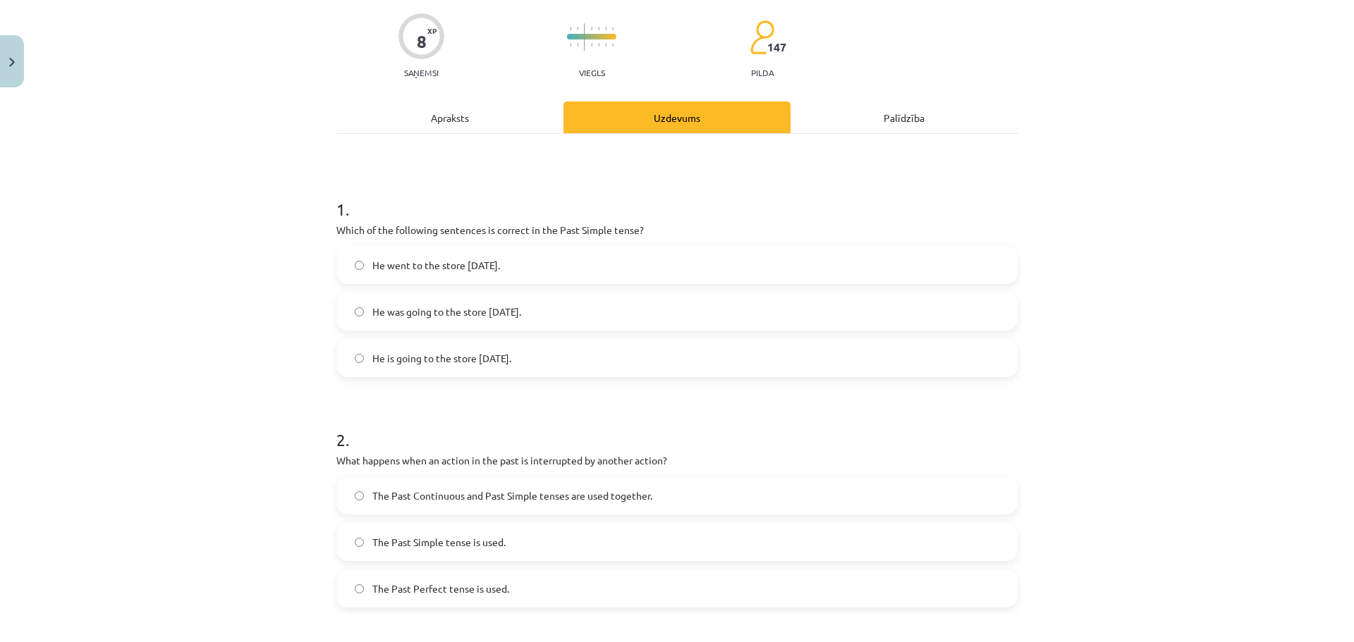
click at [473, 116] on div "Apraksts" at bounding box center [449, 118] width 227 height 32
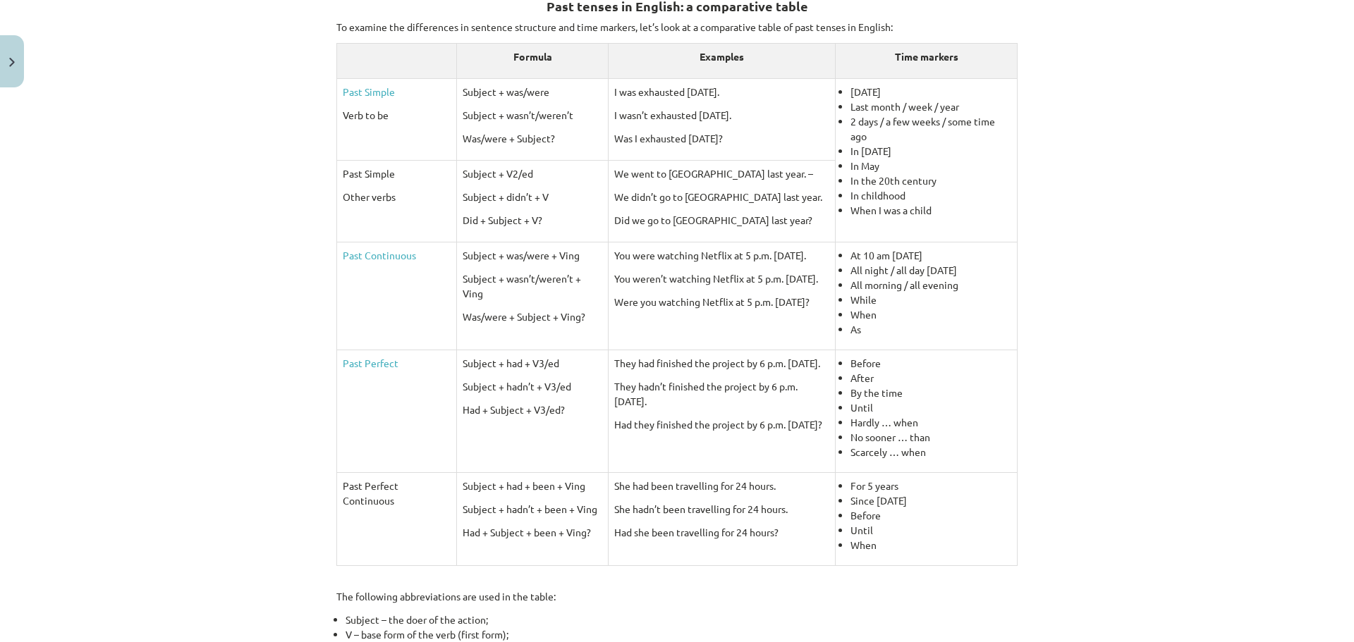
scroll to position [270, 0]
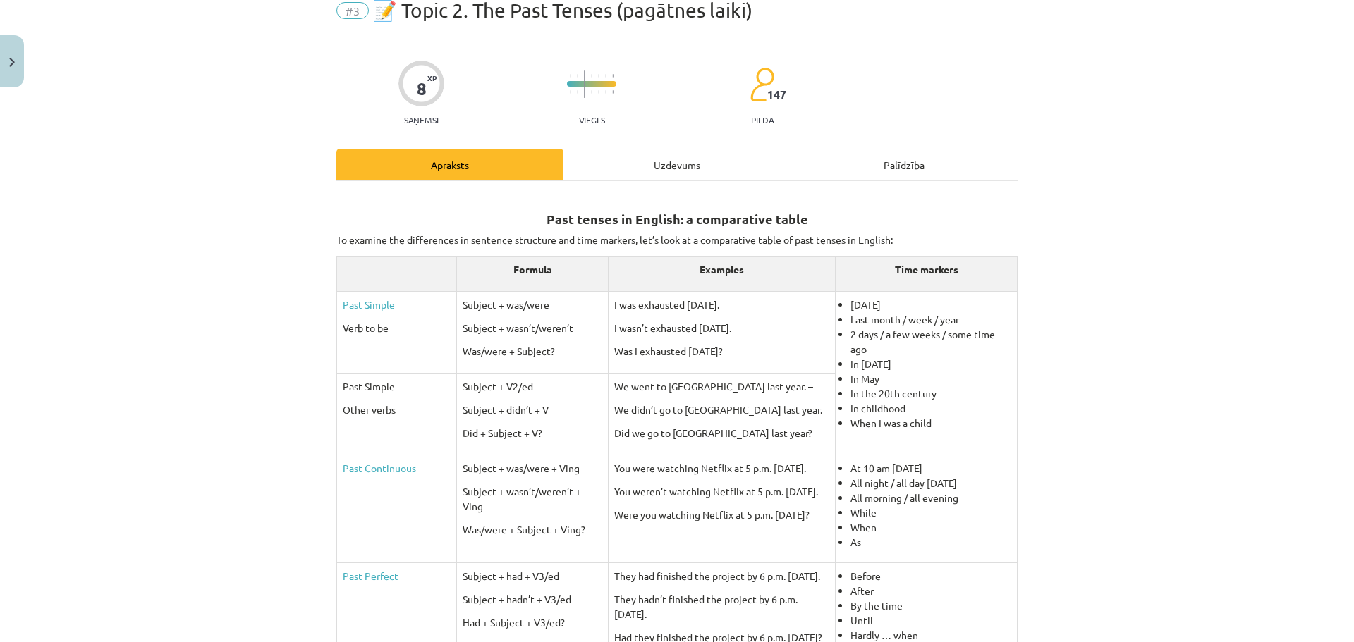
click at [673, 170] on div "Uzdevums" at bounding box center [676, 165] width 227 height 32
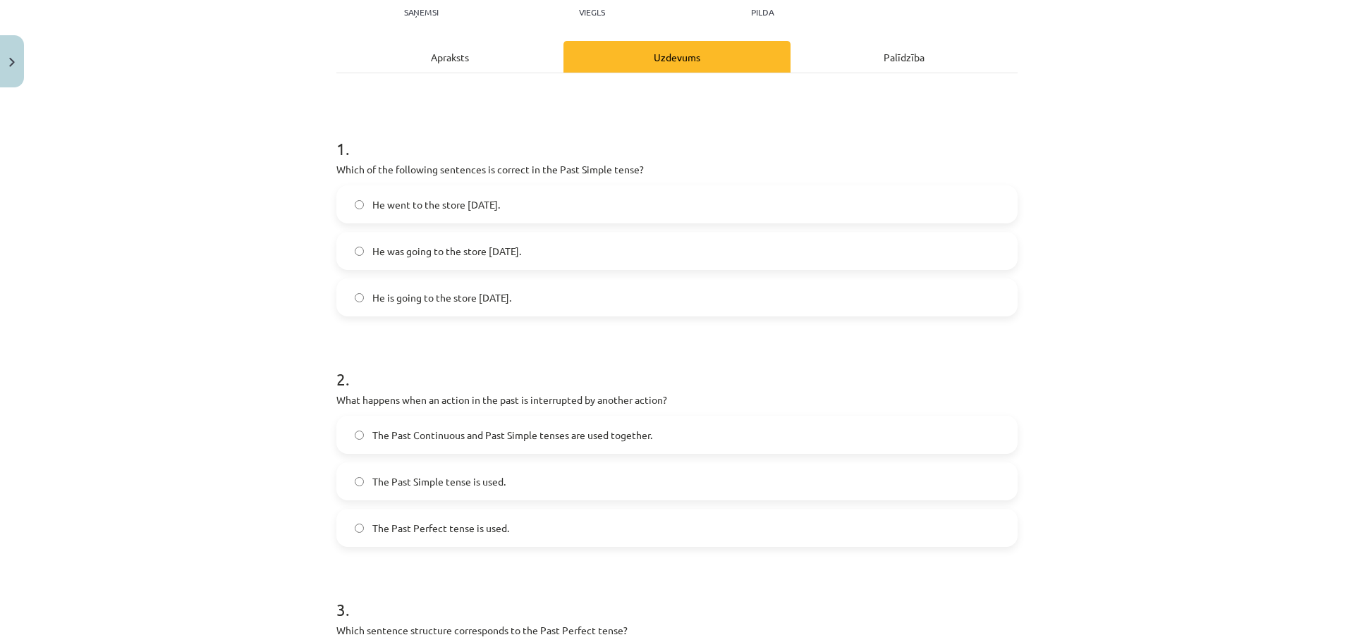
scroll to position [176, 0]
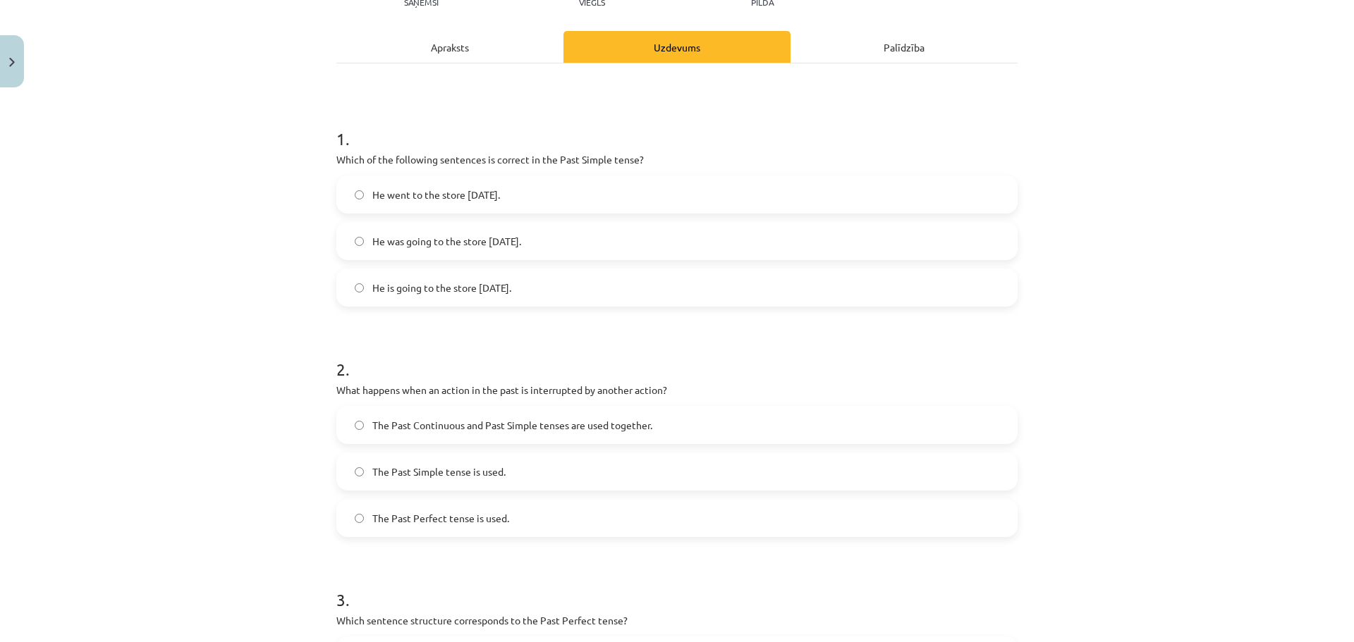
click at [424, 49] on div "Apraksts" at bounding box center [449, 47] width 227 height 32
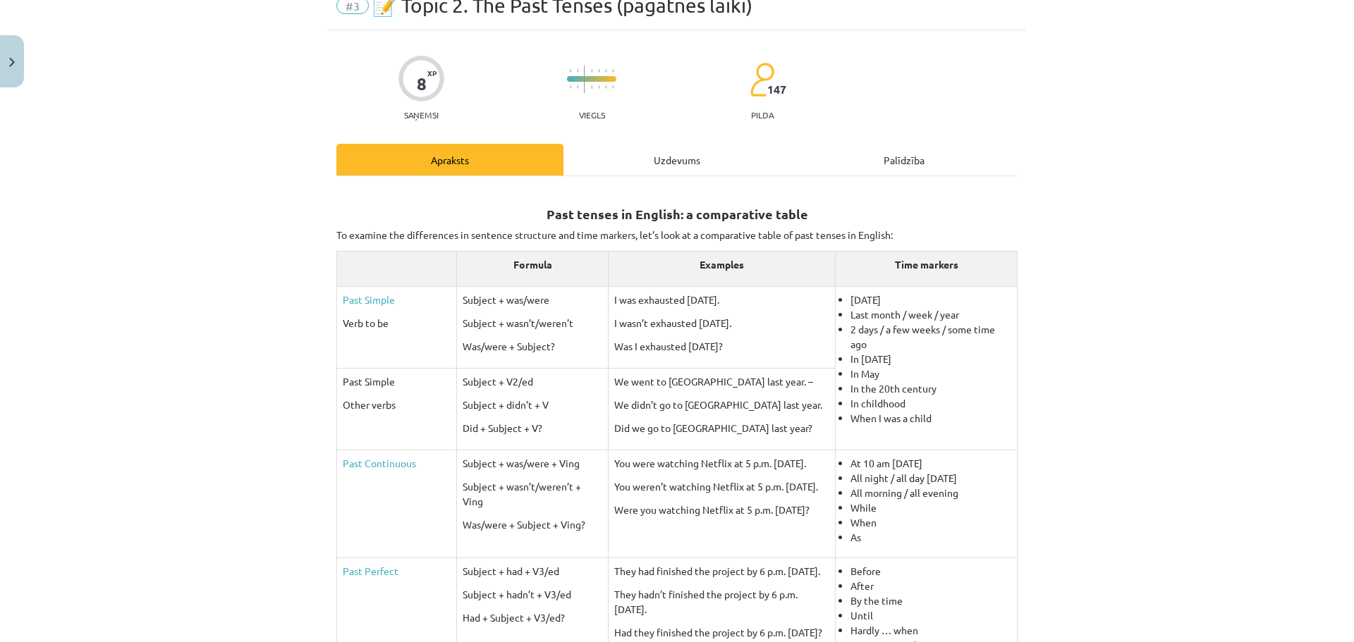
scroll to position [35, 0]
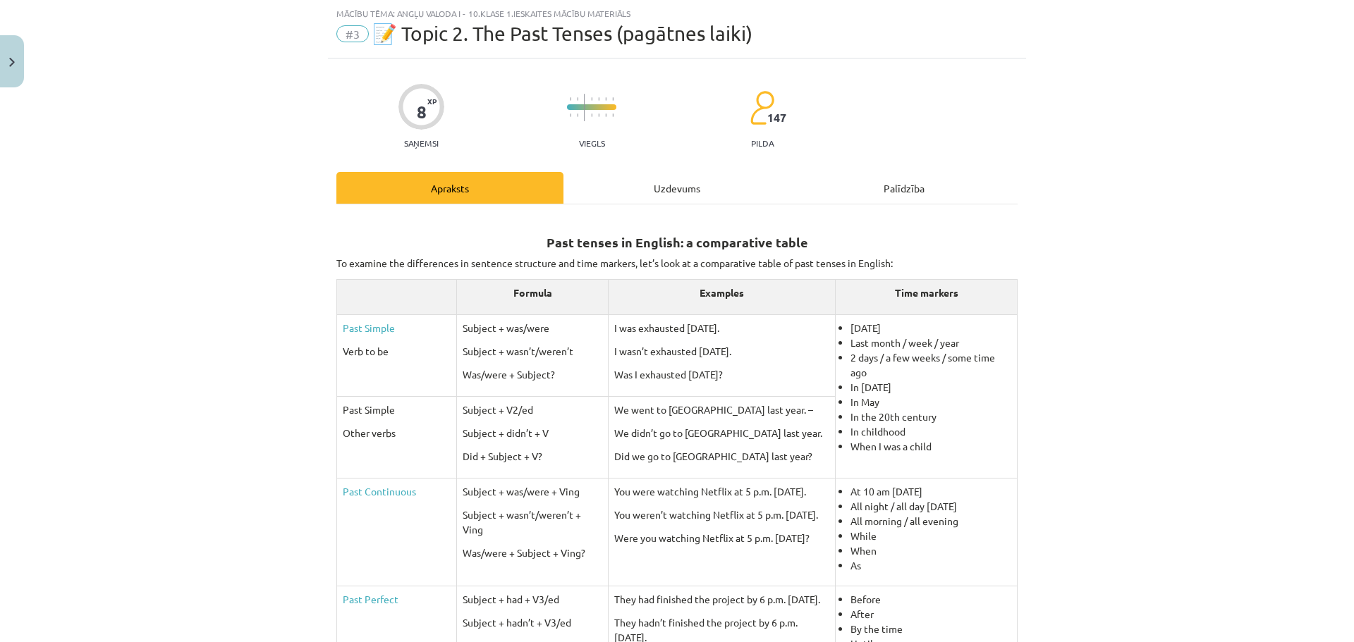
click at [678, 185] on div "Uzdevums" at bounding box center [676, 188] width 227 height 32
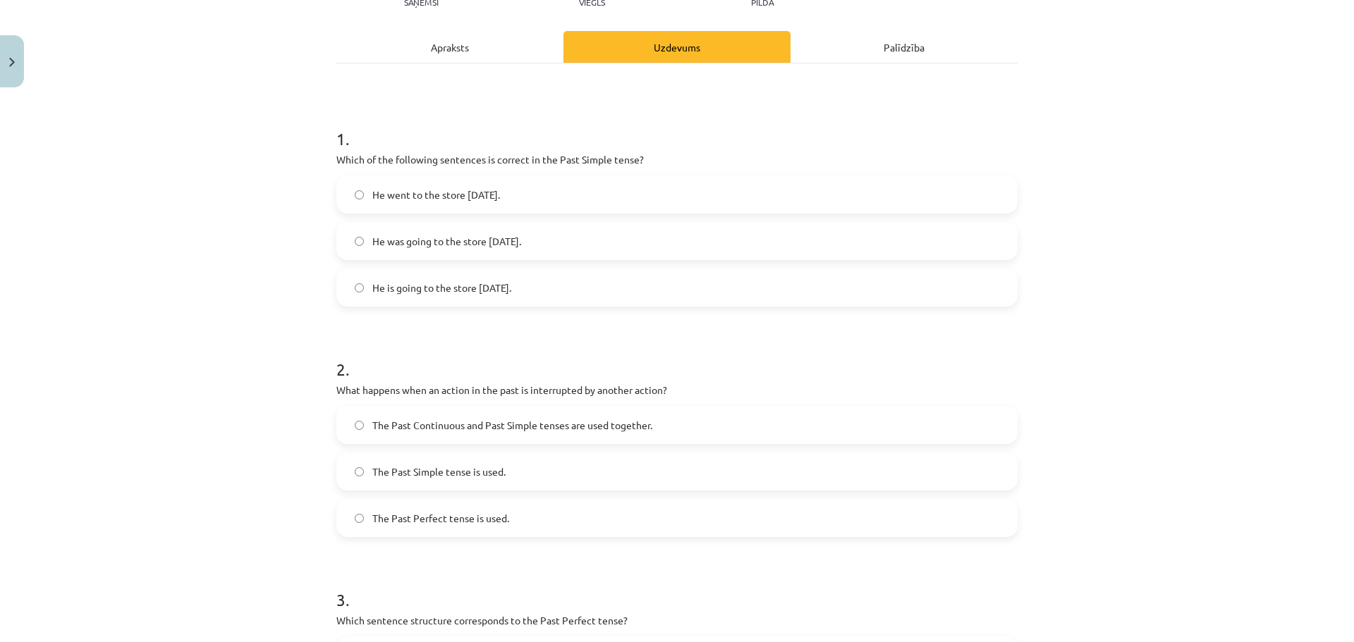
scroll to position [247, 0]
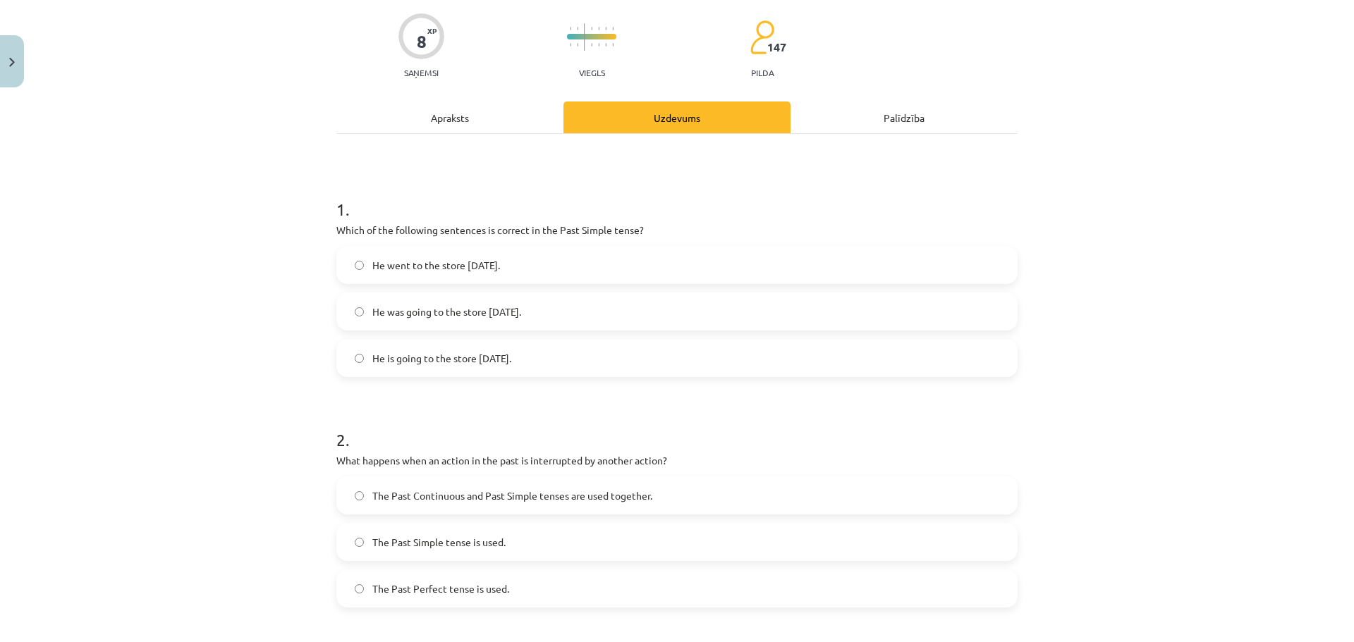
click at [446, 116] on div "Apraksts" at bounding box center [449, 118] width 227 height 32
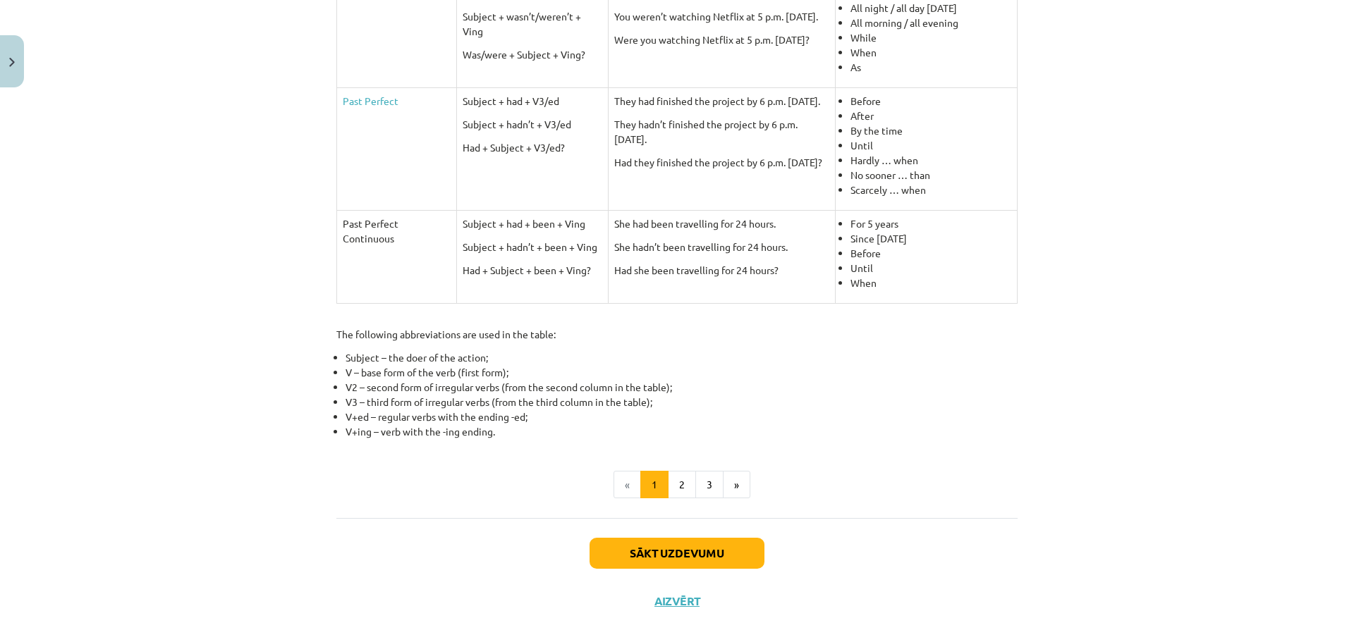
scroll to position [552, 0]
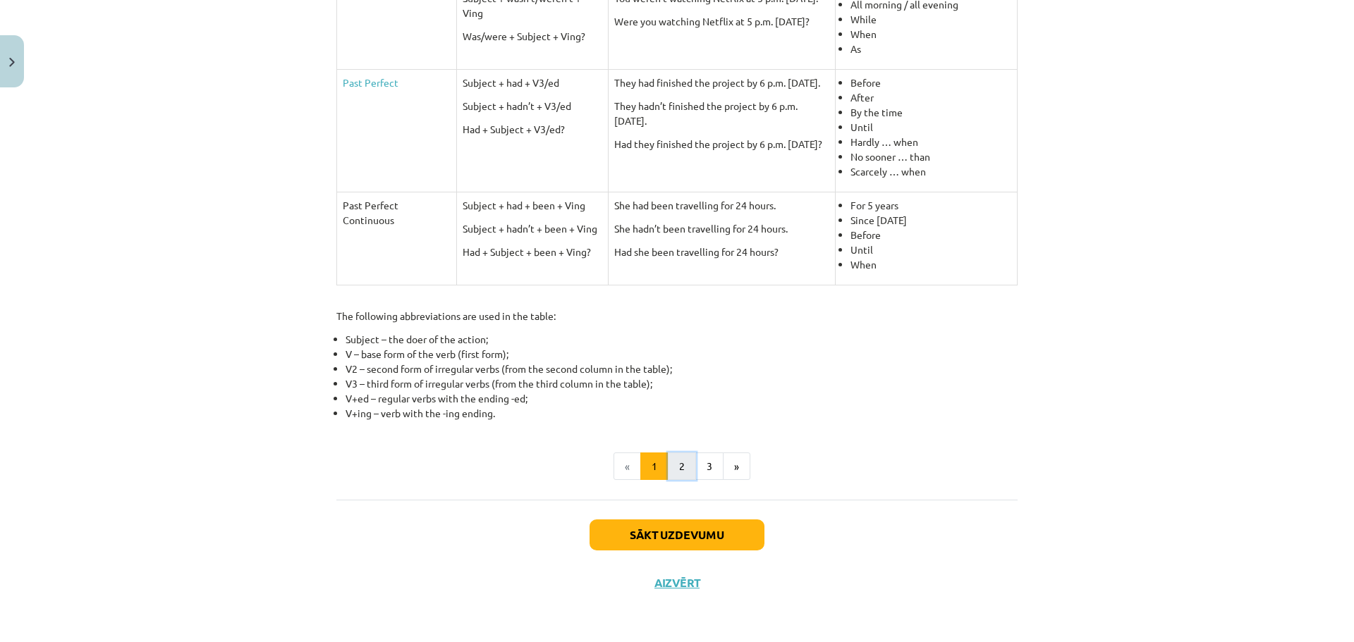
click at [671, 466] on button "2" at bounding box center [682, 467] width 28 height 28
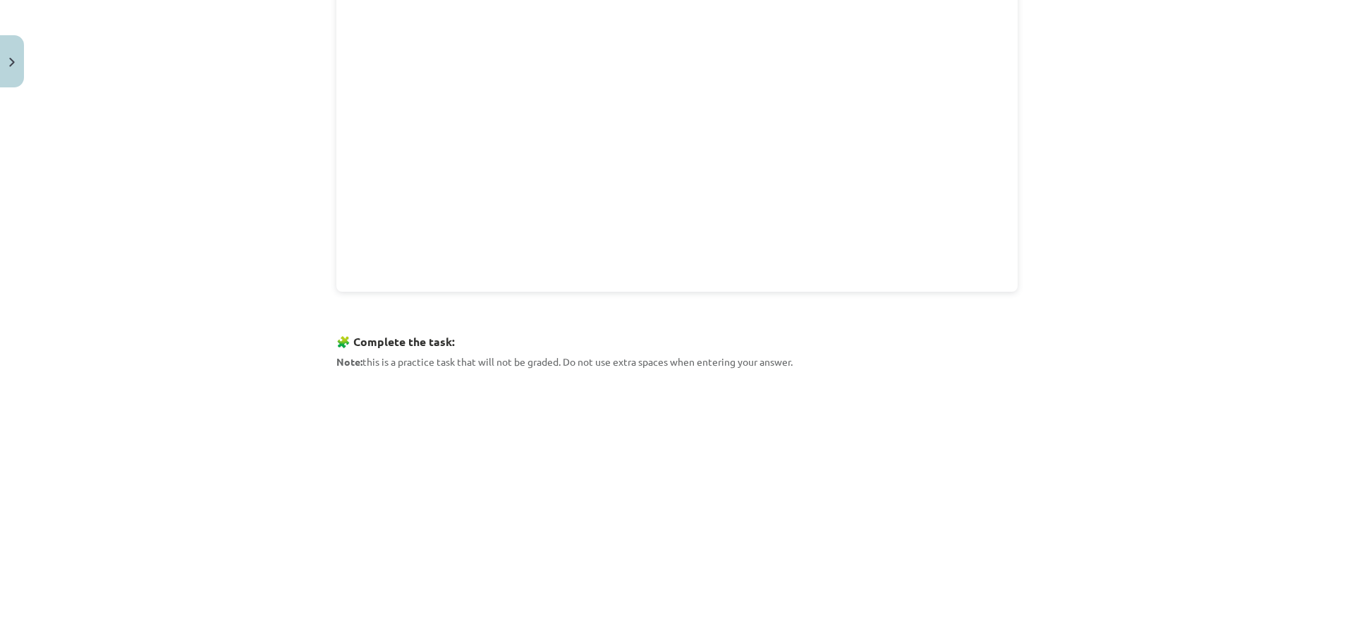
scroll to position [494, 0]
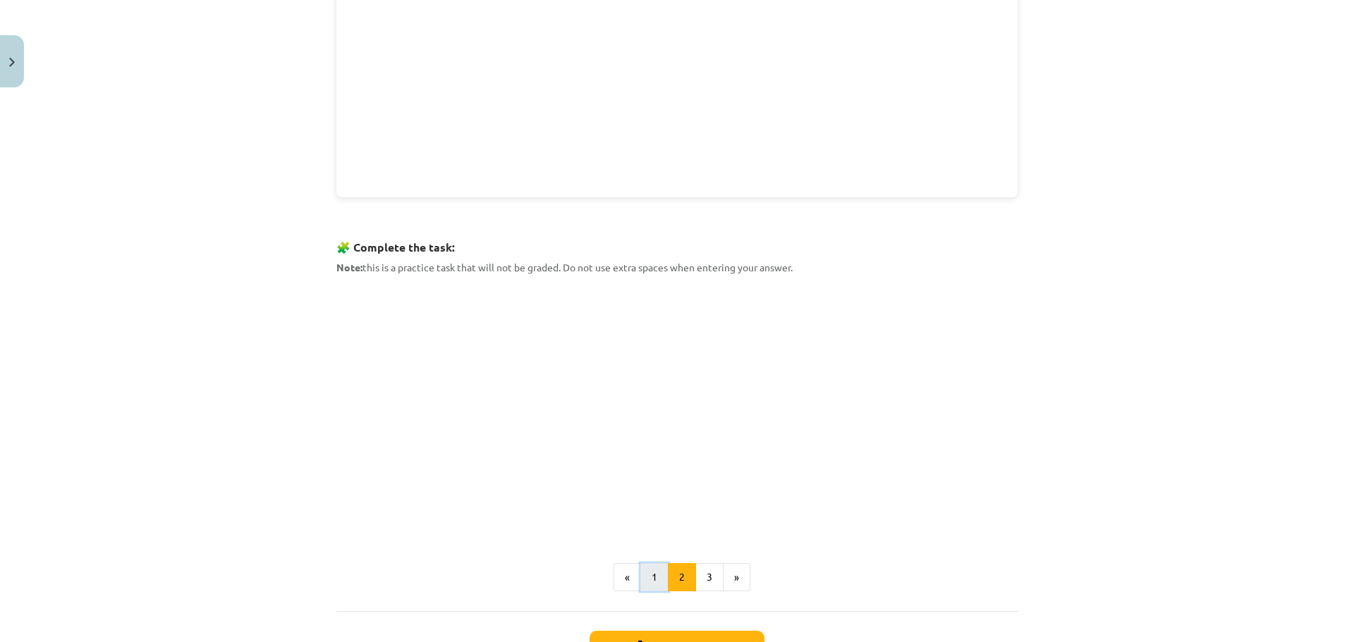
click at [641, 575] on button "1" at bounding box center [654, 577] width 28 height 28
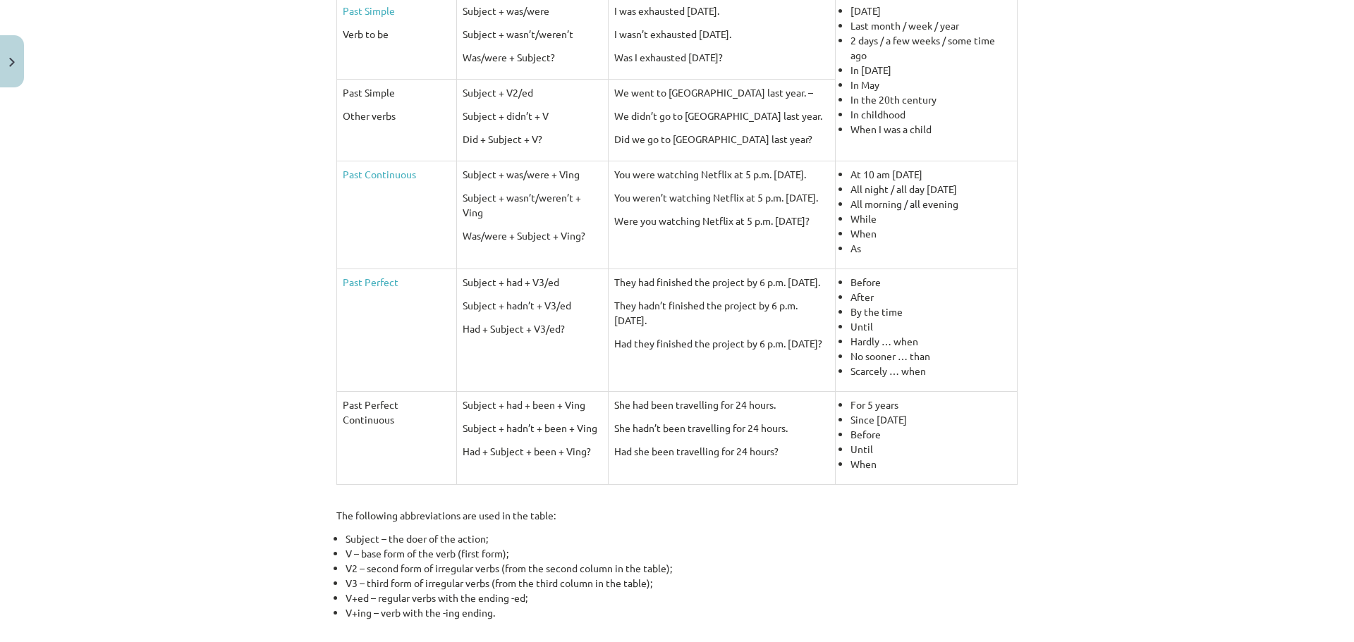
scroll to position [552, 0]
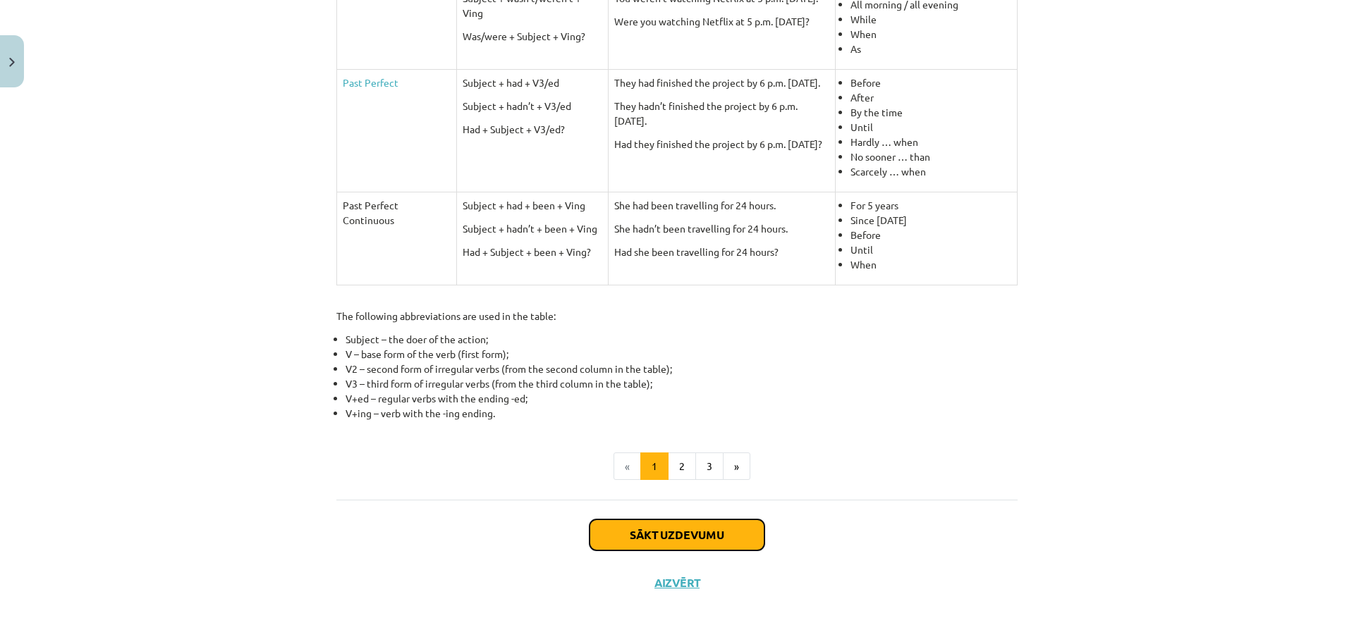
click at [628, 530] on button "Sākt uzdevumu" at bounding box center [676, 535] width 175 height 31
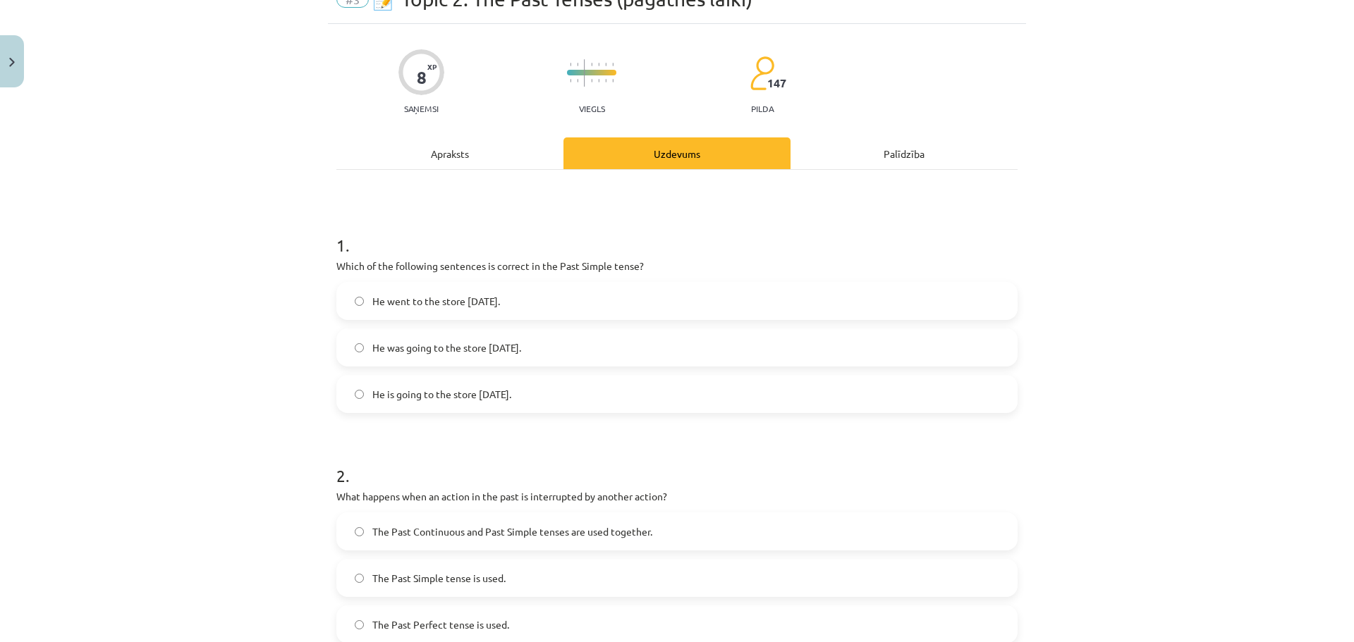
scroll to position [71, 0]
click at [451, 157] on div "Apraksts" at bounding box center [449, 153] width 227 height 32
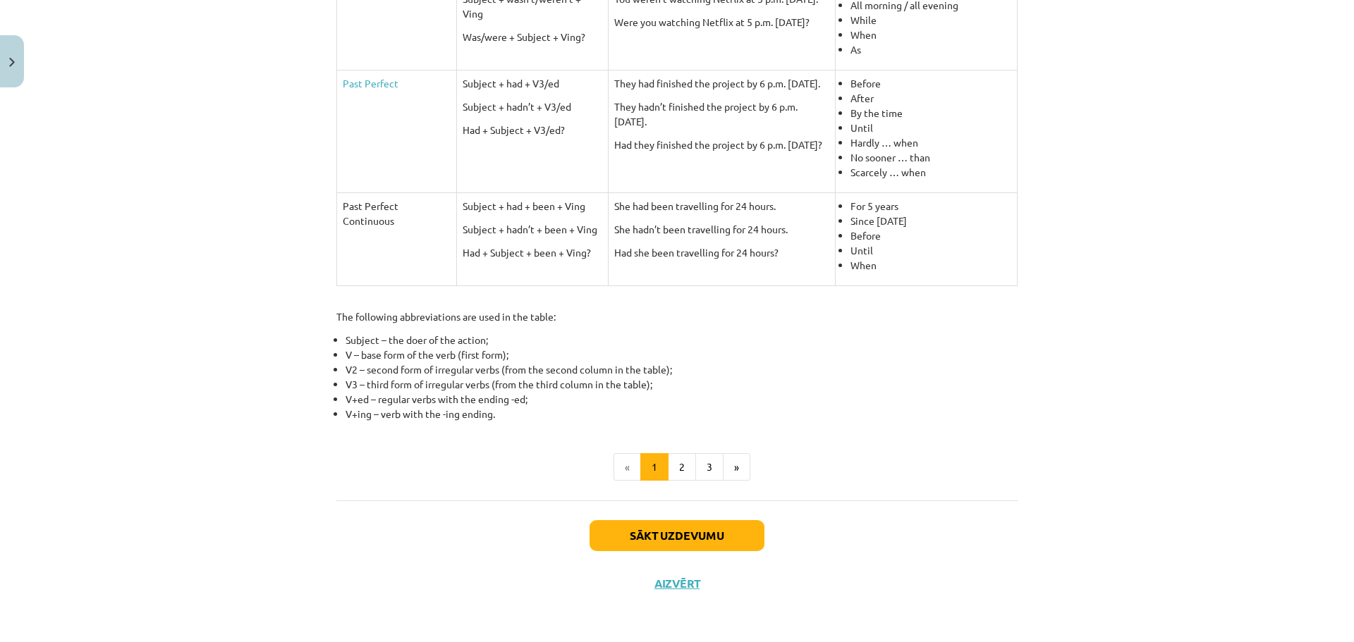
scroll to position [552, 0]
click at [625, 472] on li "«" at bounding box center [626, 467] width 27 height 28
click at [631, 534] on button "Sākt uzdevumu" at bounding box center [676, 535] width 175 height 31
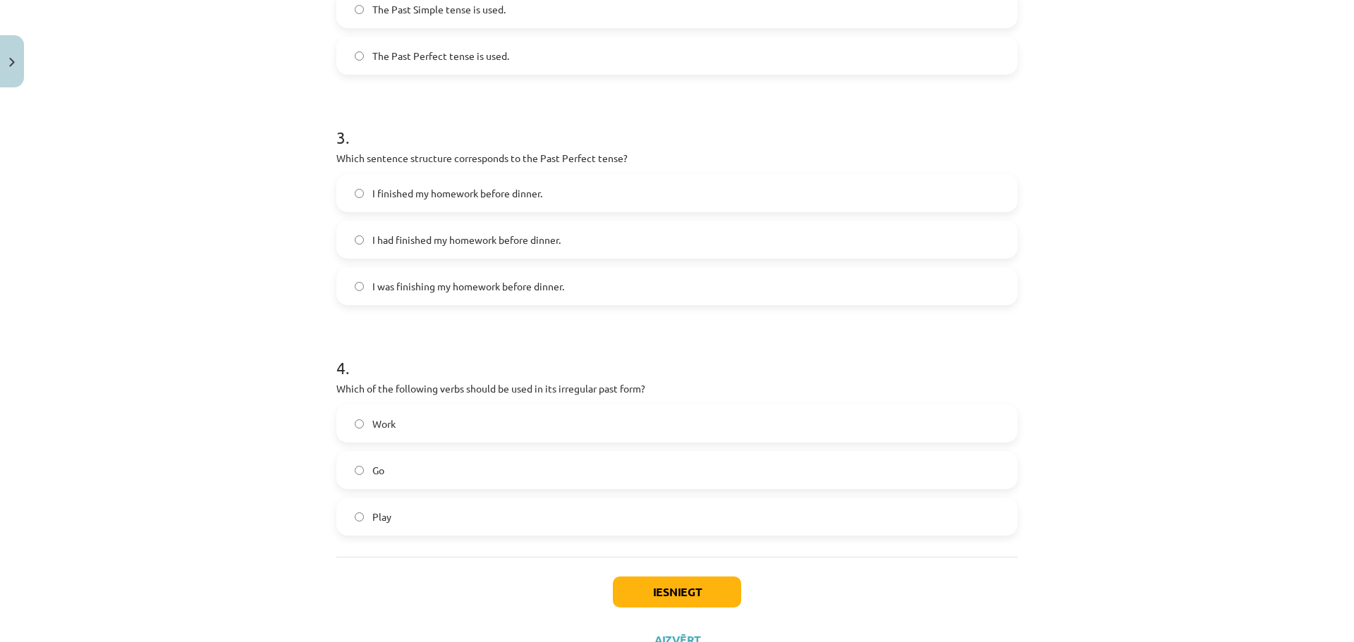
scroll to position [670, 0]
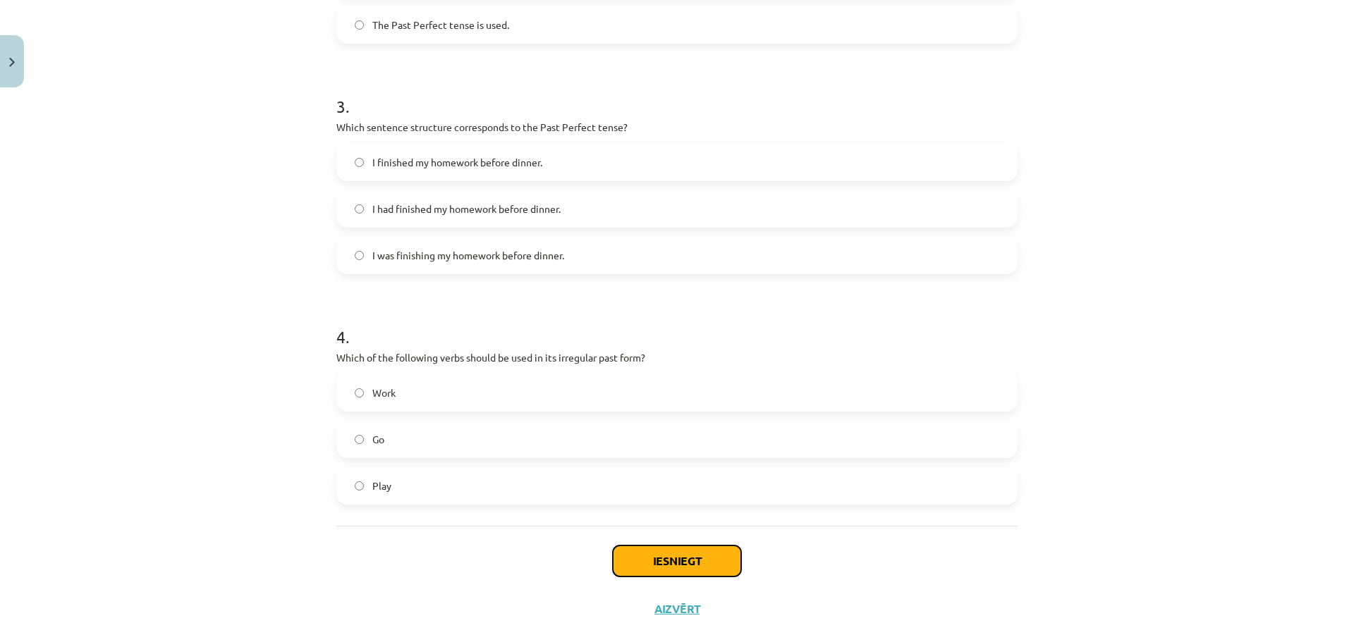
click at [625, 566] on button "Iesniegt" at bounding box center [677, 561] width 128 height 31
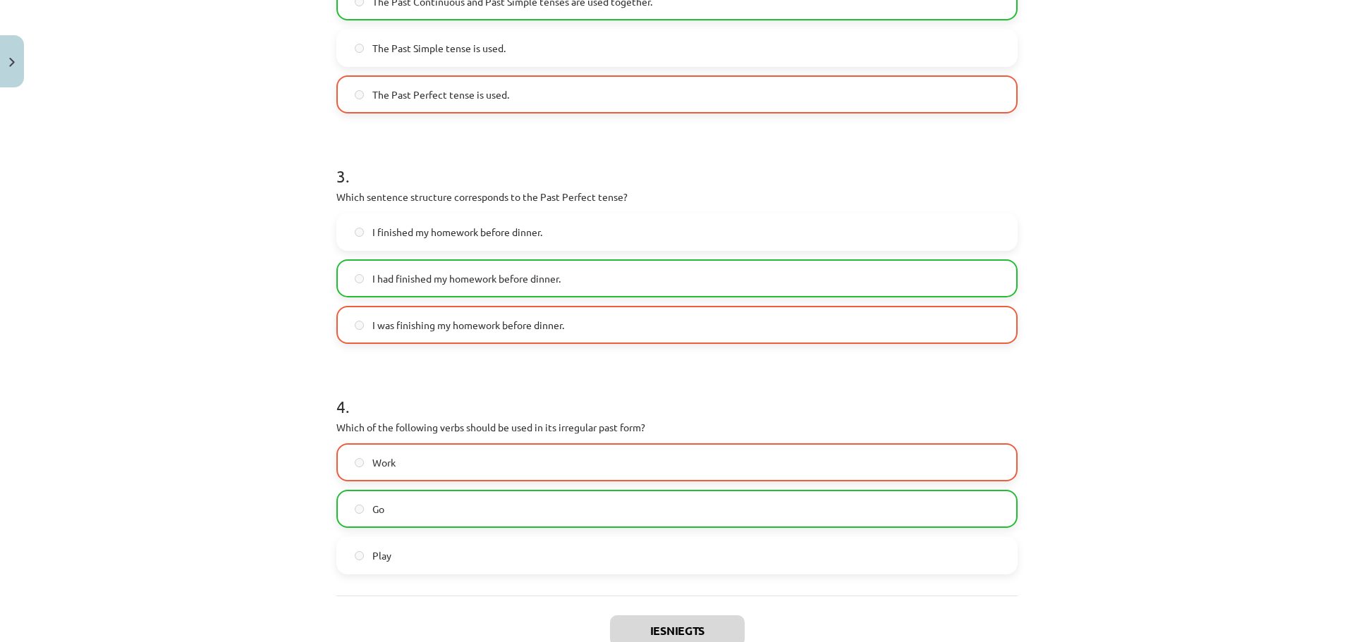
scroll to position [741, 0]
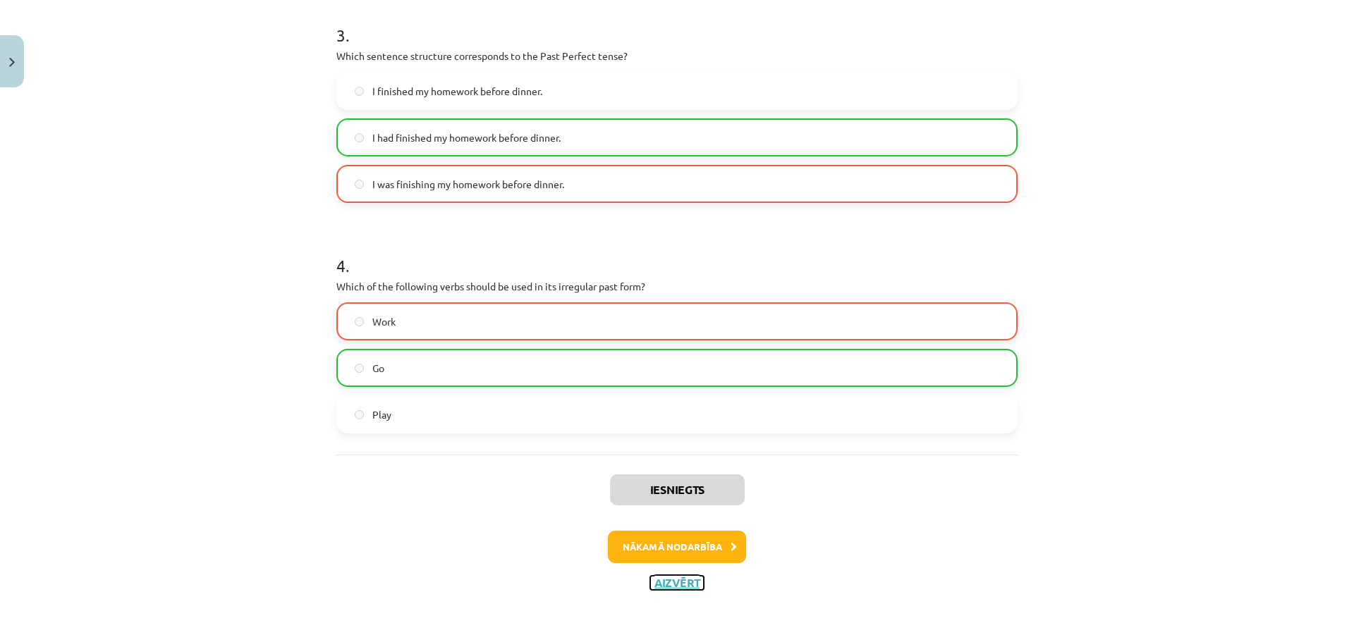
click at [664, 587] on button "Aizvērt" at bounding box center [677, 583] width 54 height 14
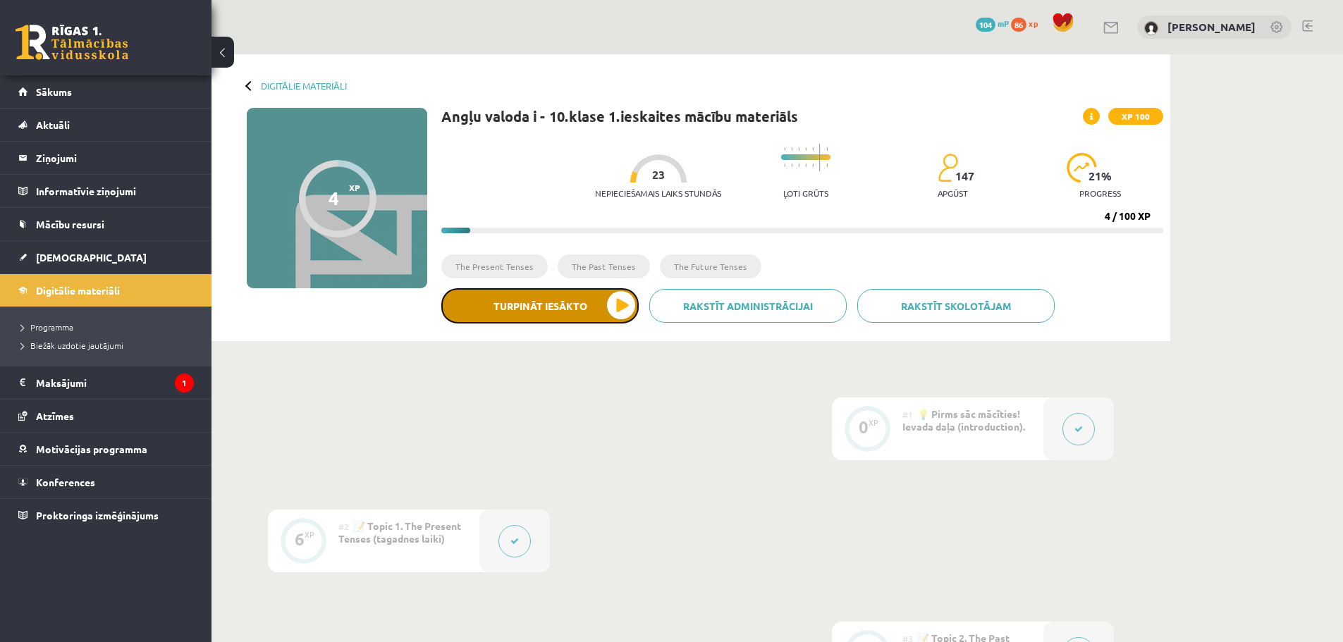
click at [592, 309] on button "Turpināt iesākto" at bounding box center [539, 305] width 197 height 35
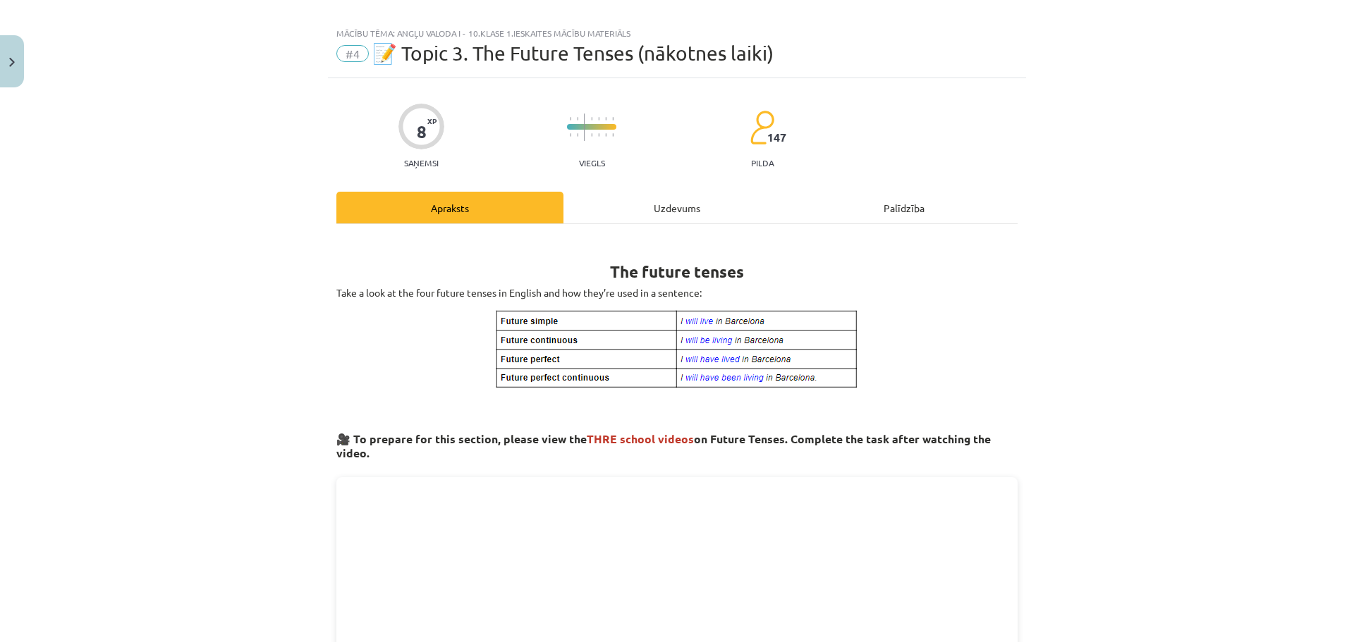
scroll to position [0, 0]
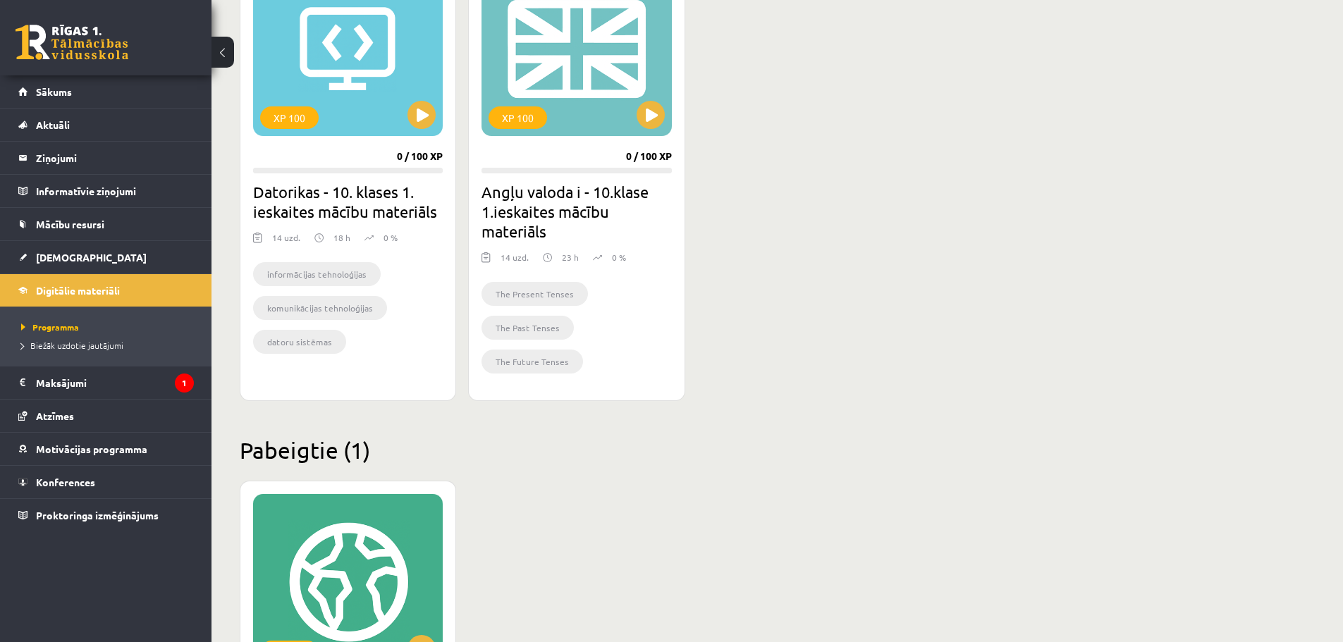
scroll to position [459, 0]
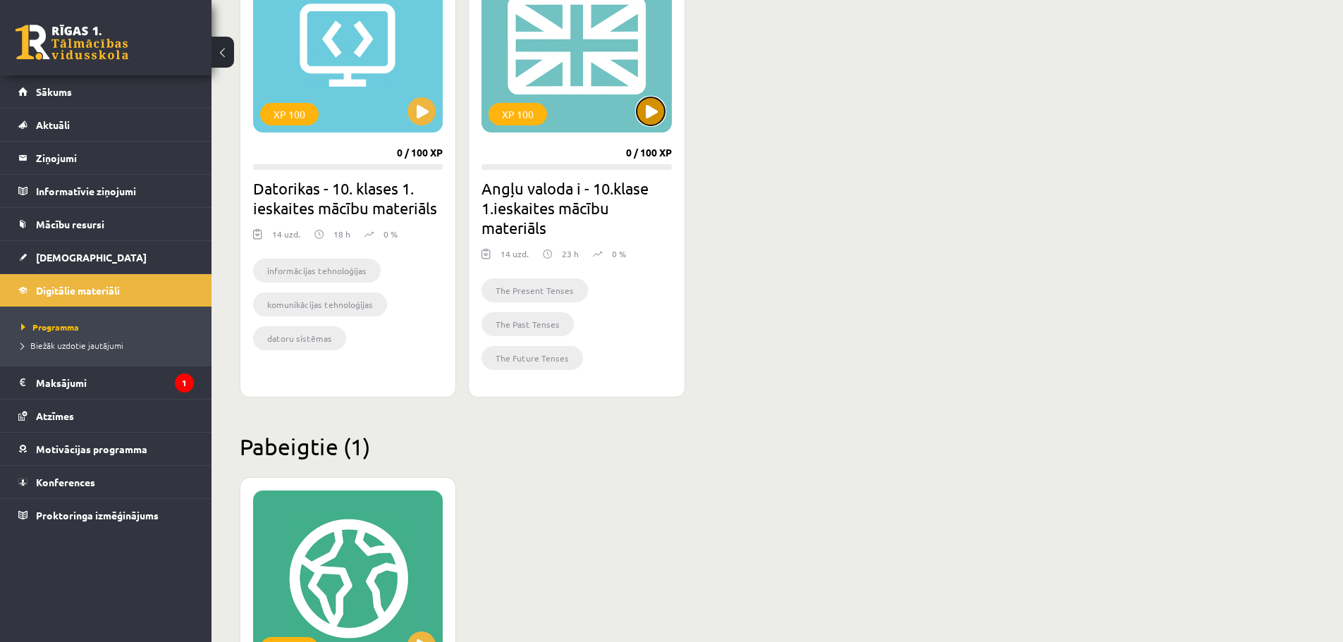
click at [647, 118] on button at bounding box center [651, 111] width 28 height 28
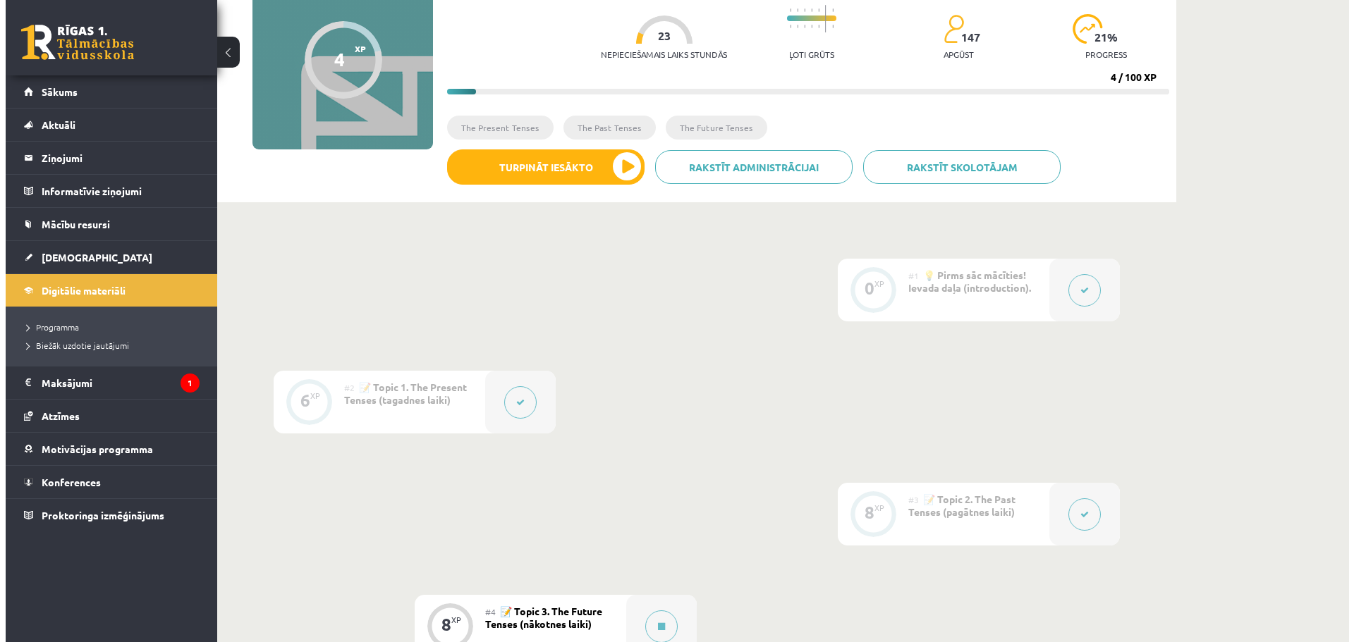
scroll to position [141, 0]
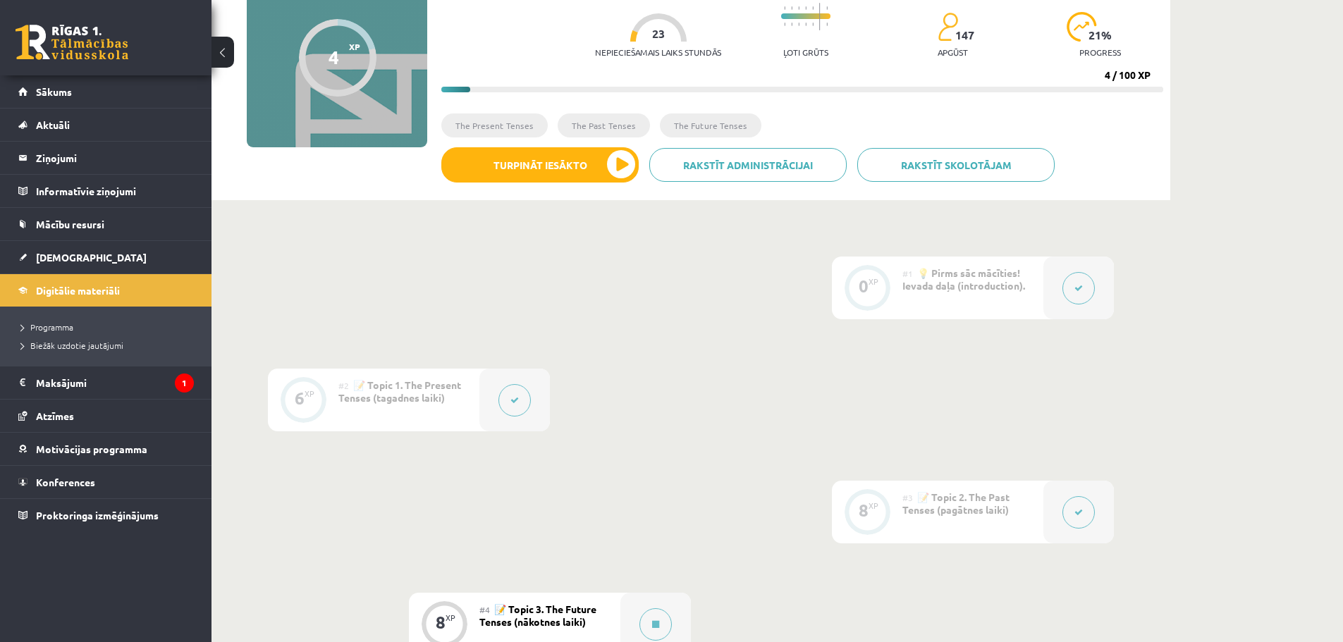
click at [1083, 291] on button at bounding box center [1079, 288] width 32 height 32
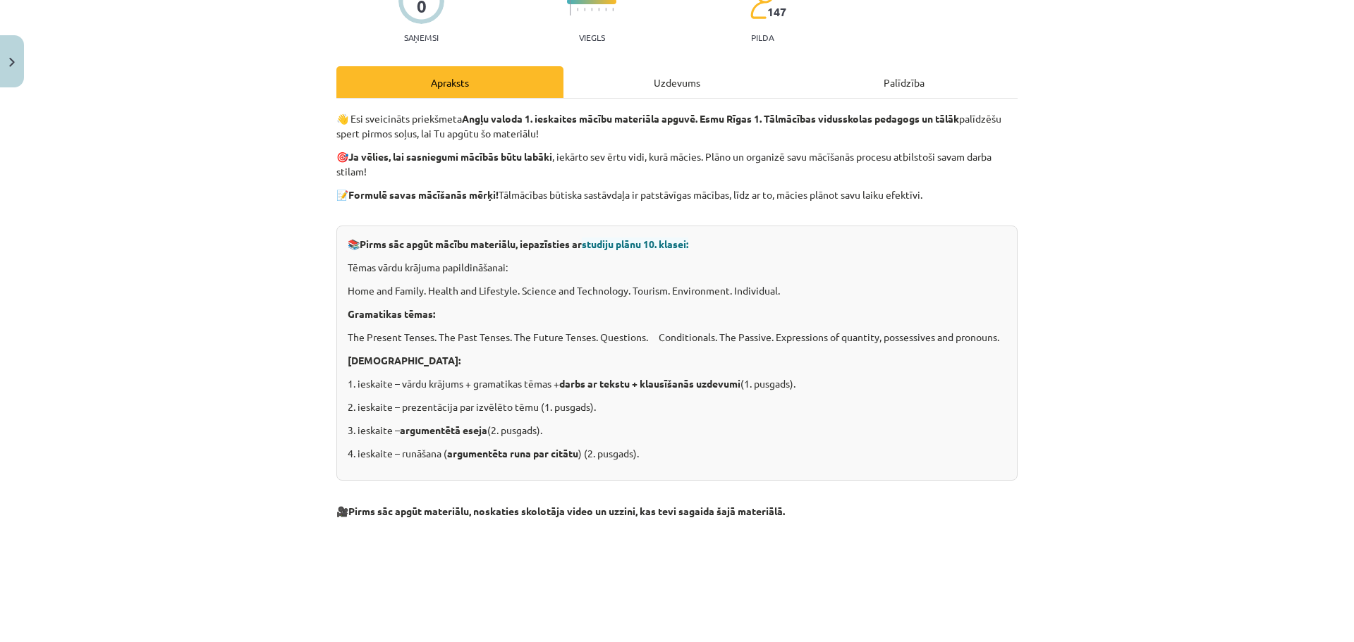
click at [666, 89] on div "Uzdevums" at bounding box center [676, 82] width 227 height 32
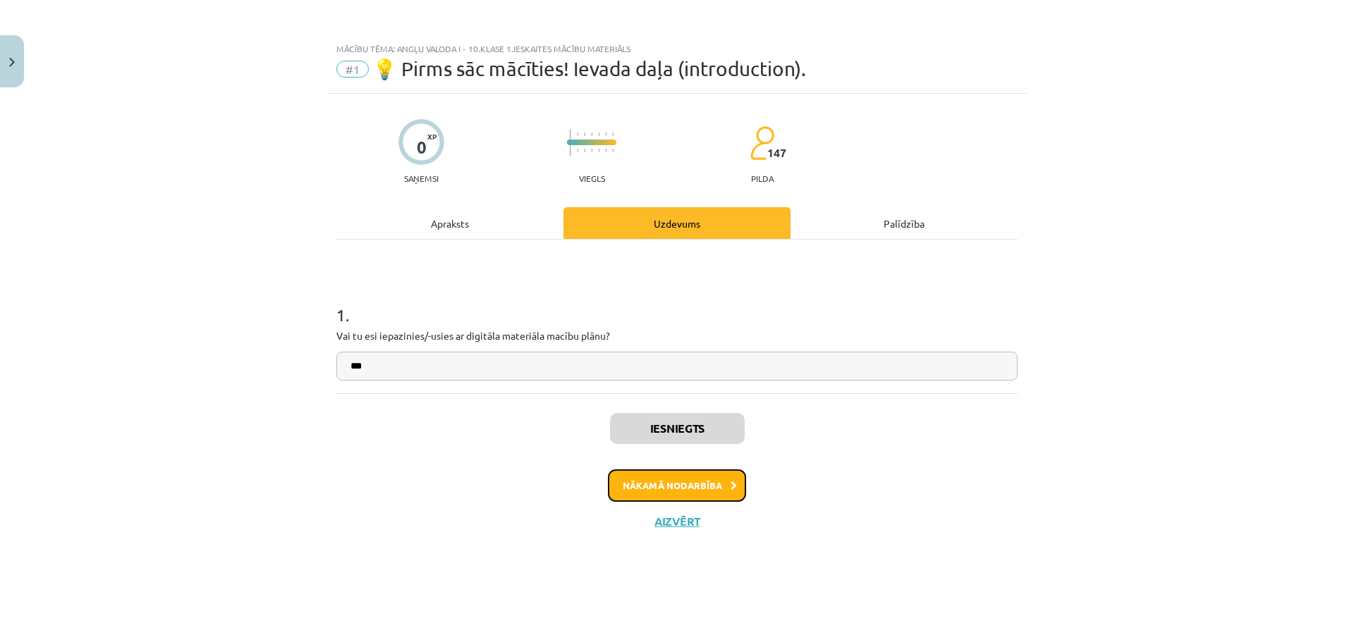
click at [682, 491] on button "Nākamā nodarbība" at bounding box center [677, 486] width 138 height 32
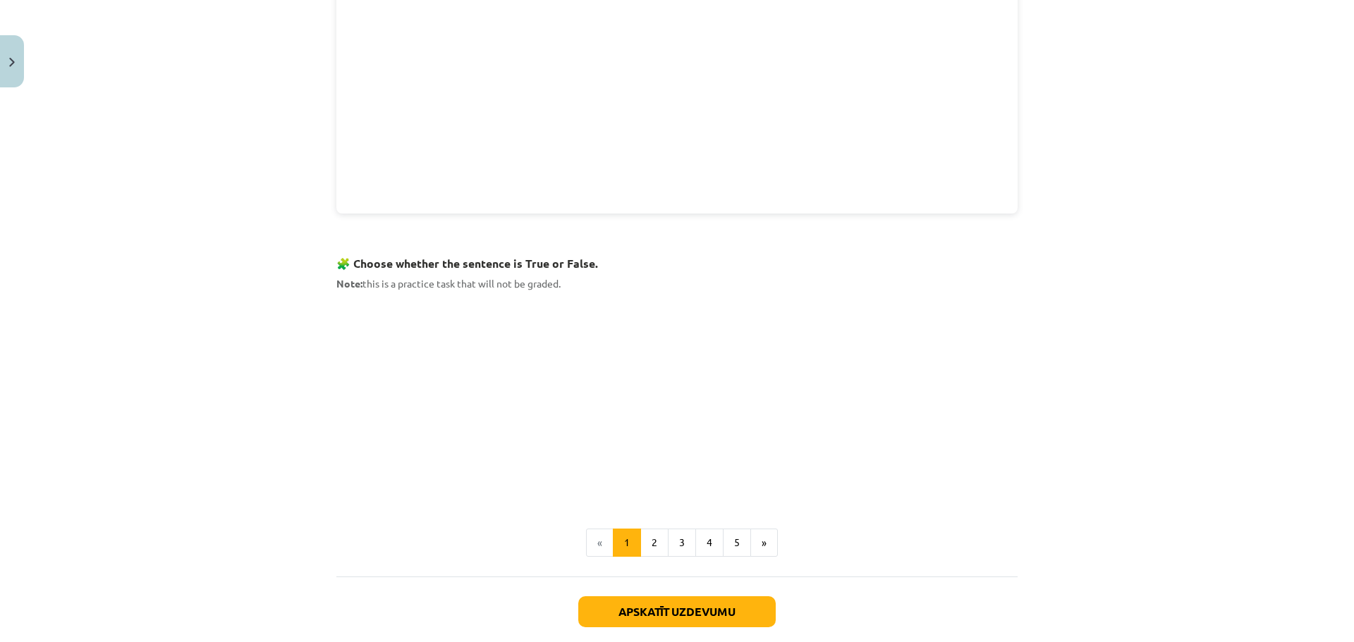
scroll to position [776, 0]
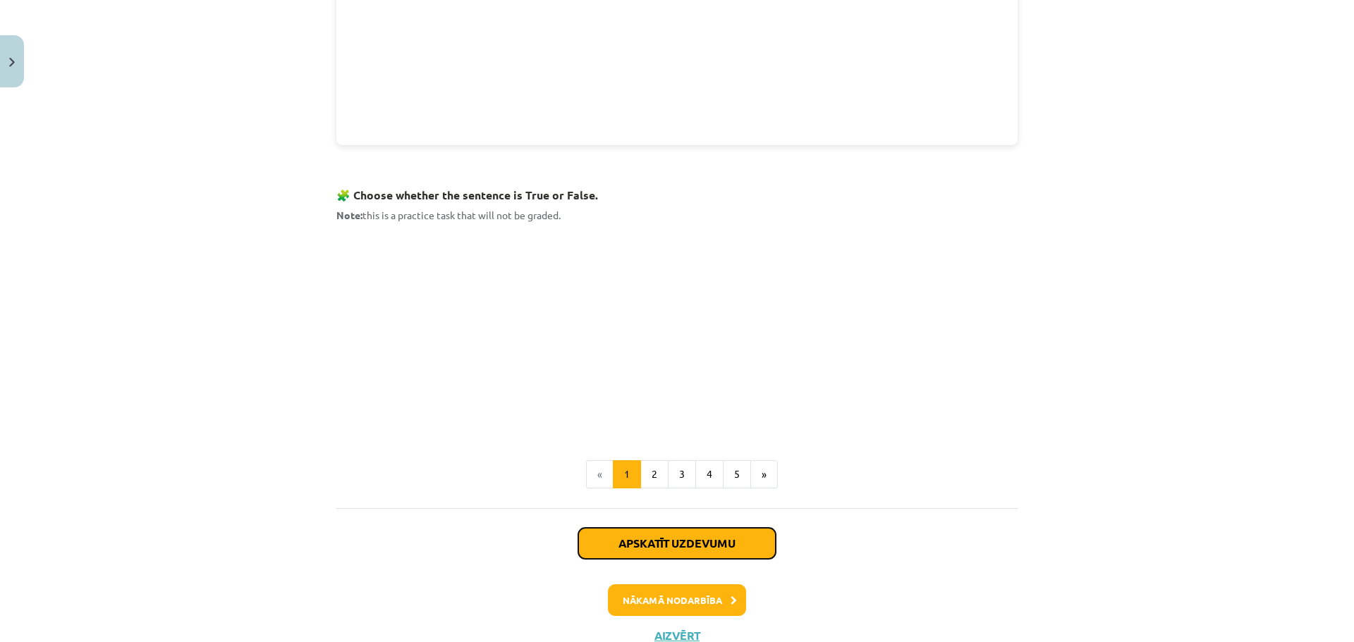
click at [613, 539] on button "Apskatīt uzdevumu" at bounding box center [676, 543] width 197 height 31
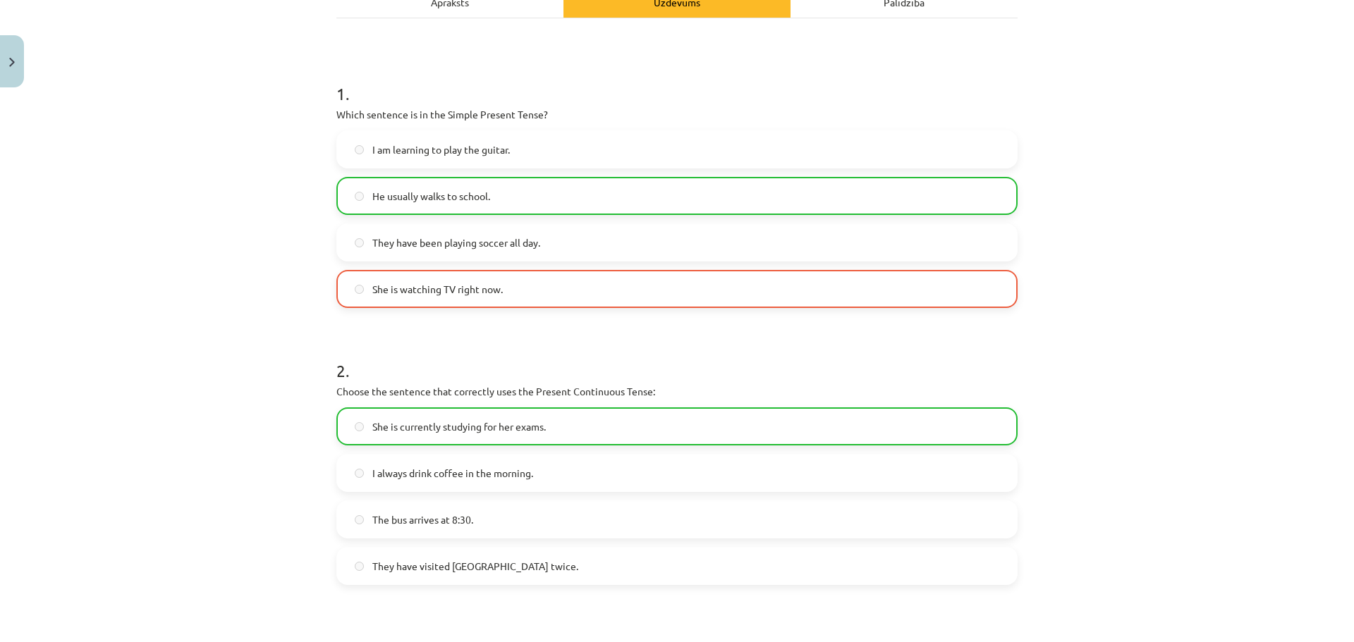
scroll to position [247, 0]
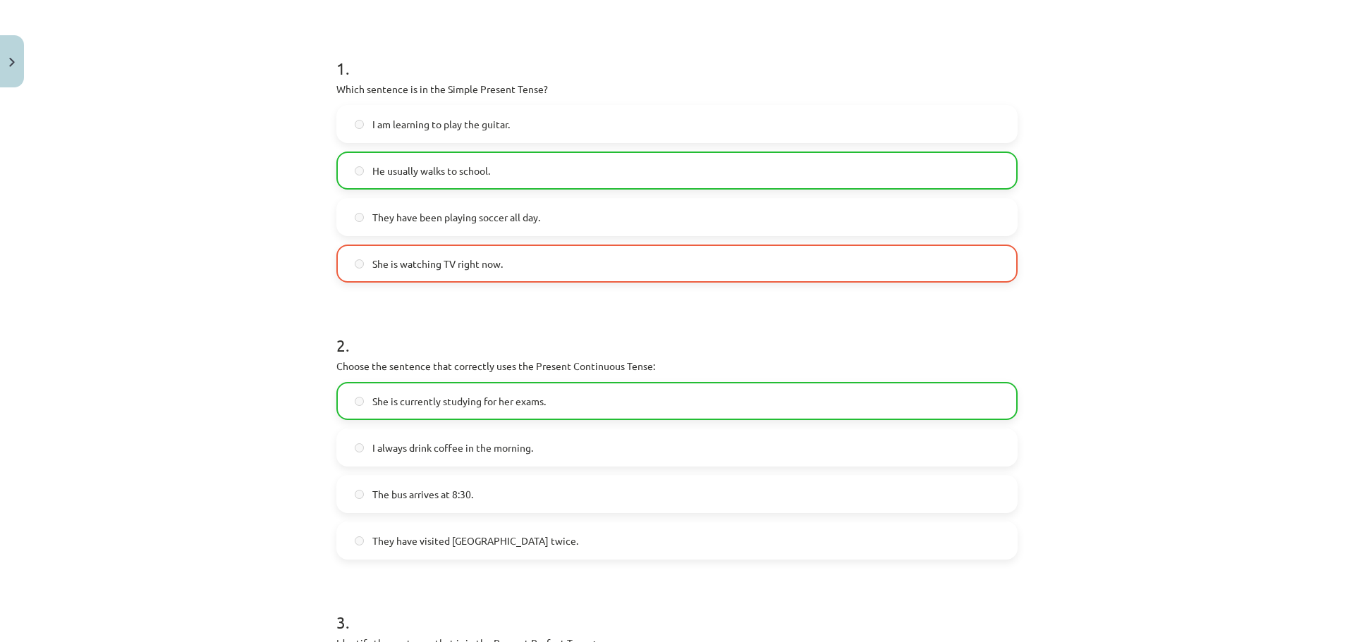
drag, startPoint x: 401, startPoint y: 259, endPoint x: 405, endPoint y: 240, distance: 19.0
click at [402, 257] on span "She is watching TV right now." at bounding box center [437, 264] width 130 height 15
drag, startPoint x: 409, startPoint y: 214, endPoint x: 409, endPoint y: 199, distance: 15.5
click at [409, 210] on span "They have been playing soccer all day." at bounding box center [456, 217] width 168 height 15
click at [408, 179] on label "He usually walks to school." at bounding box center [677, 170] width 678 height 35
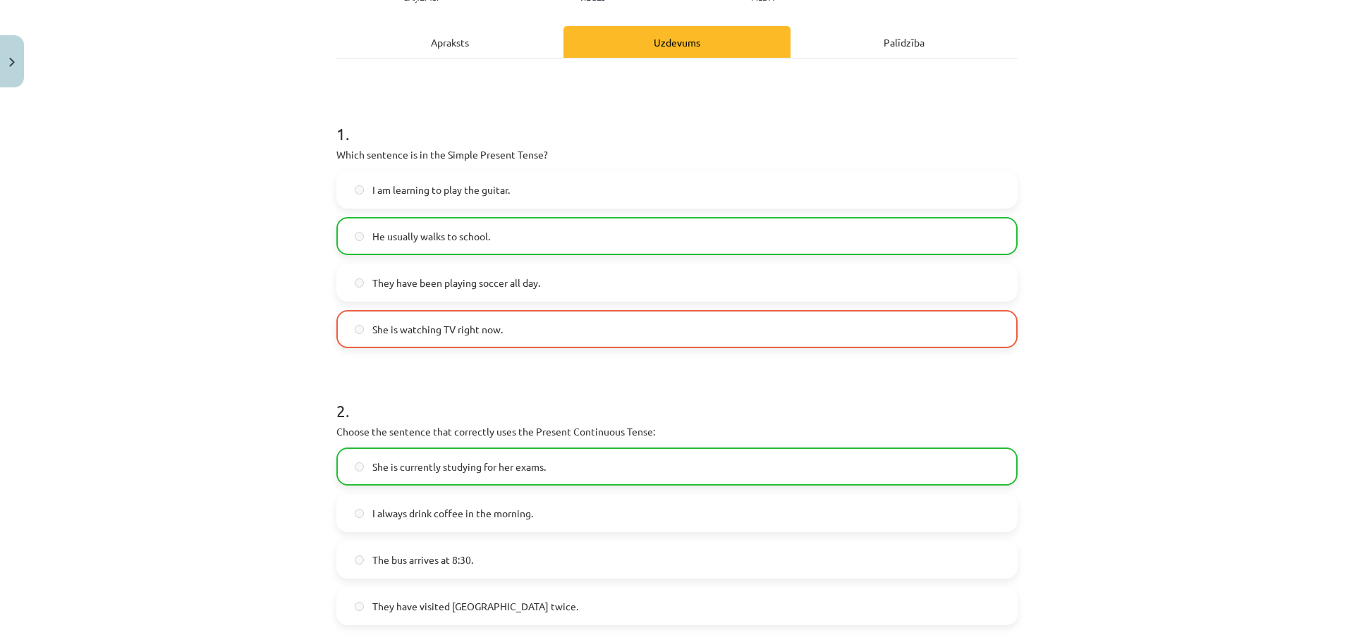
scroll to position [157, 0]
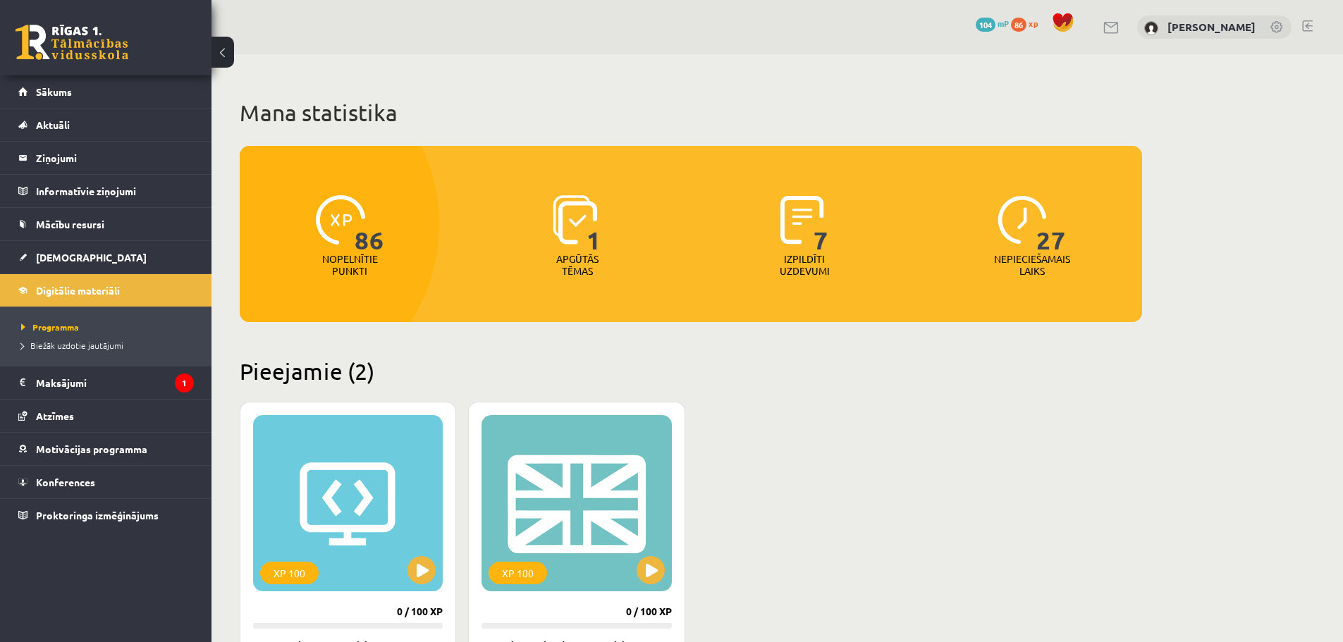
scroll to position [459, 0]
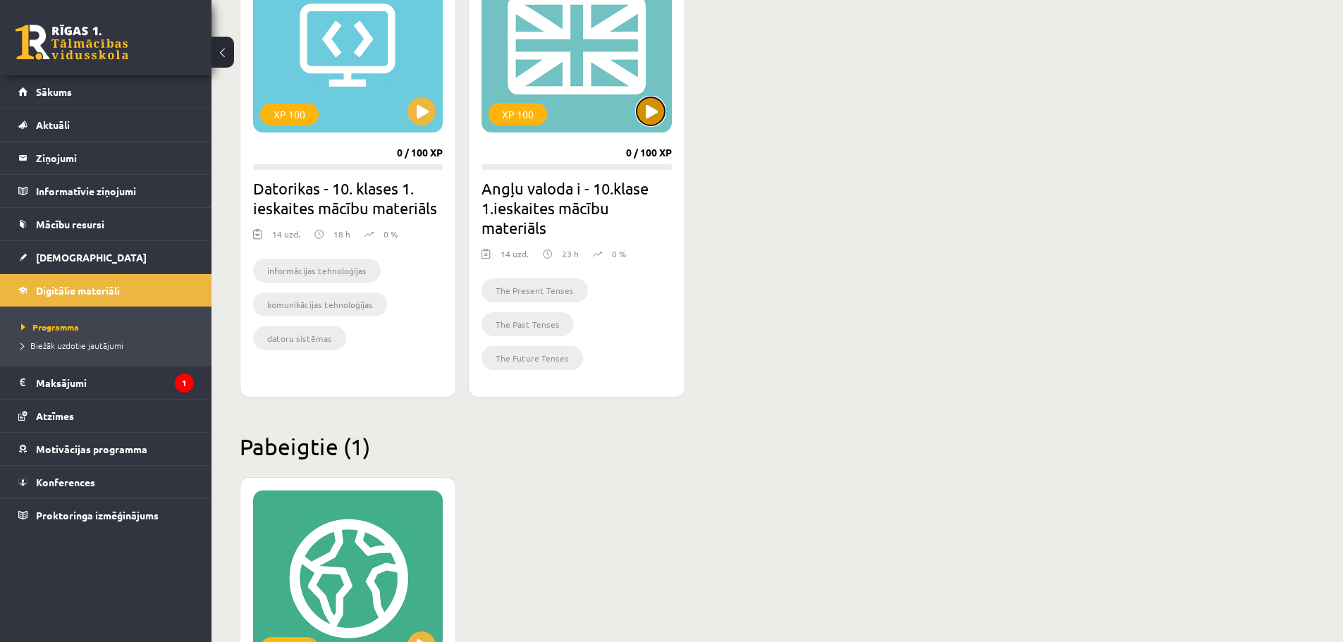
click at [645, 115] on button at bounding box center [651, 111] width 28 height 28
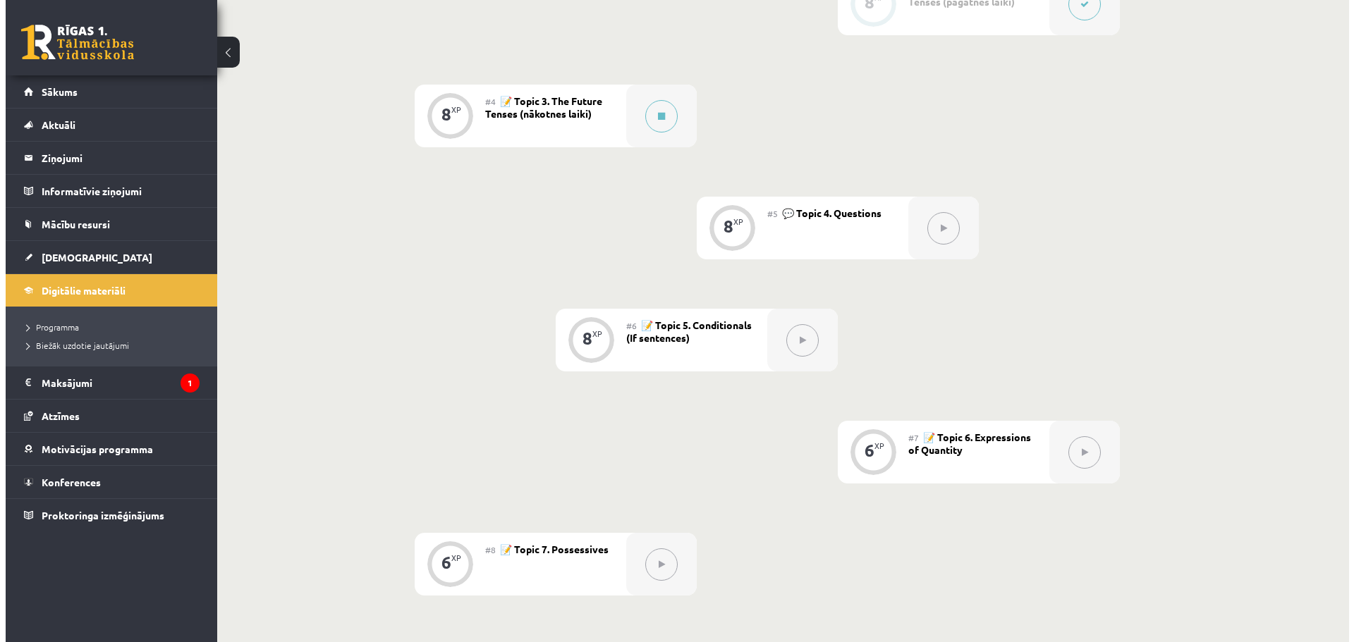
scroll to position [423, 0]
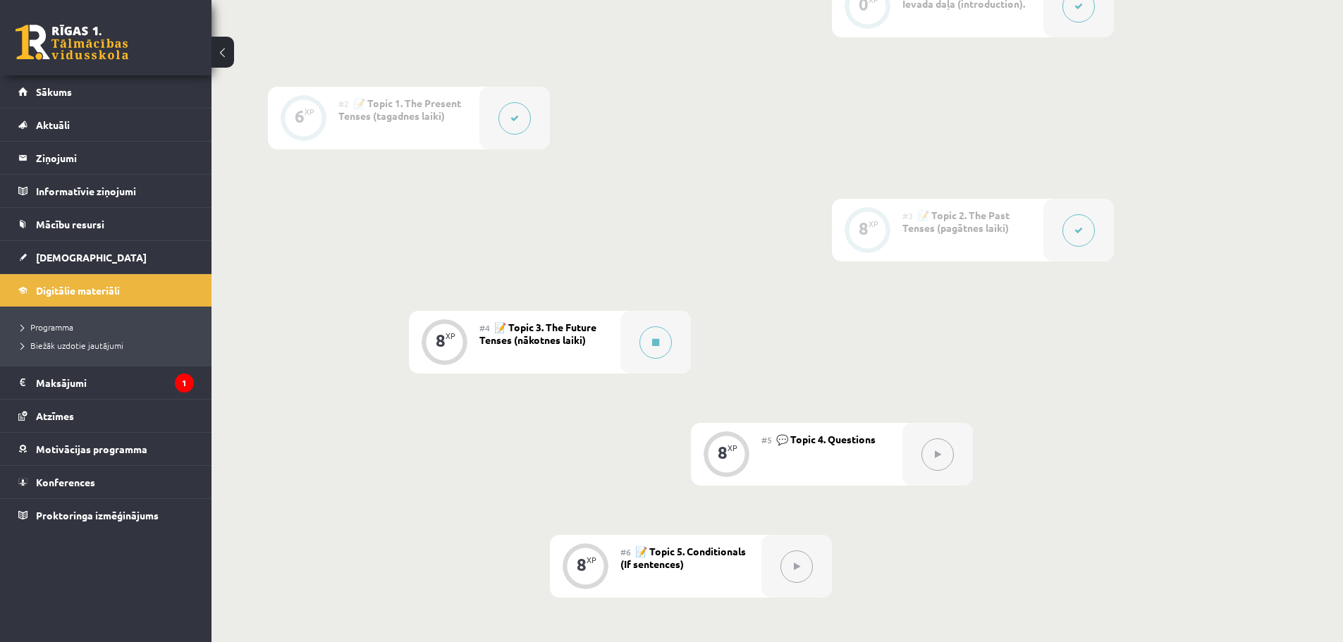
click at [518, 123] on button at bounding box center [515, 118] width 32 height 32
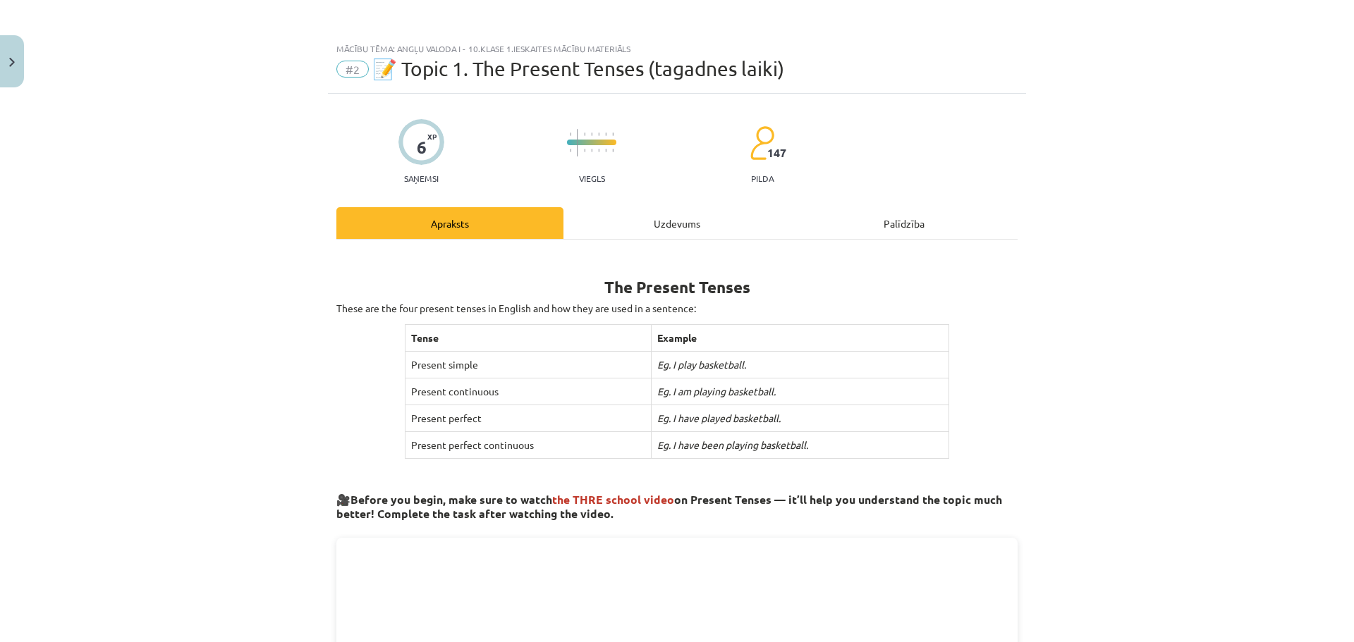
click at [663, 224] on div "Uzdevums" at bounding box center [676, 223] width 227 height 32
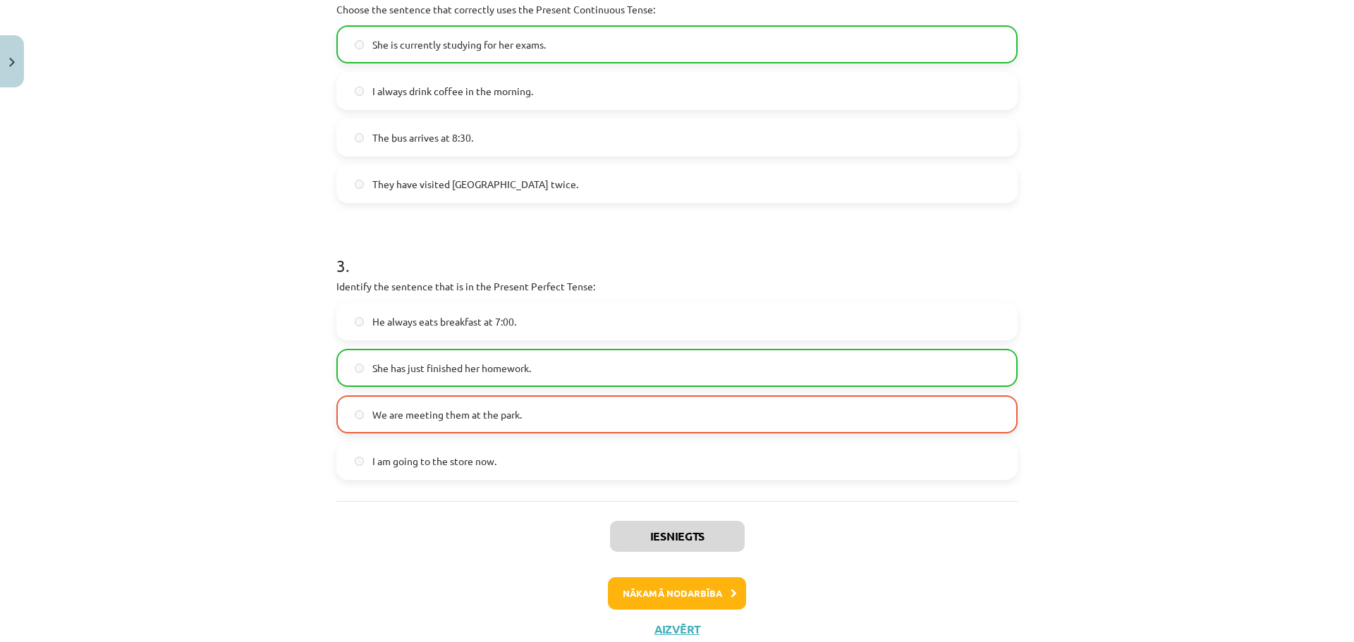
scroll to position [650, 0]
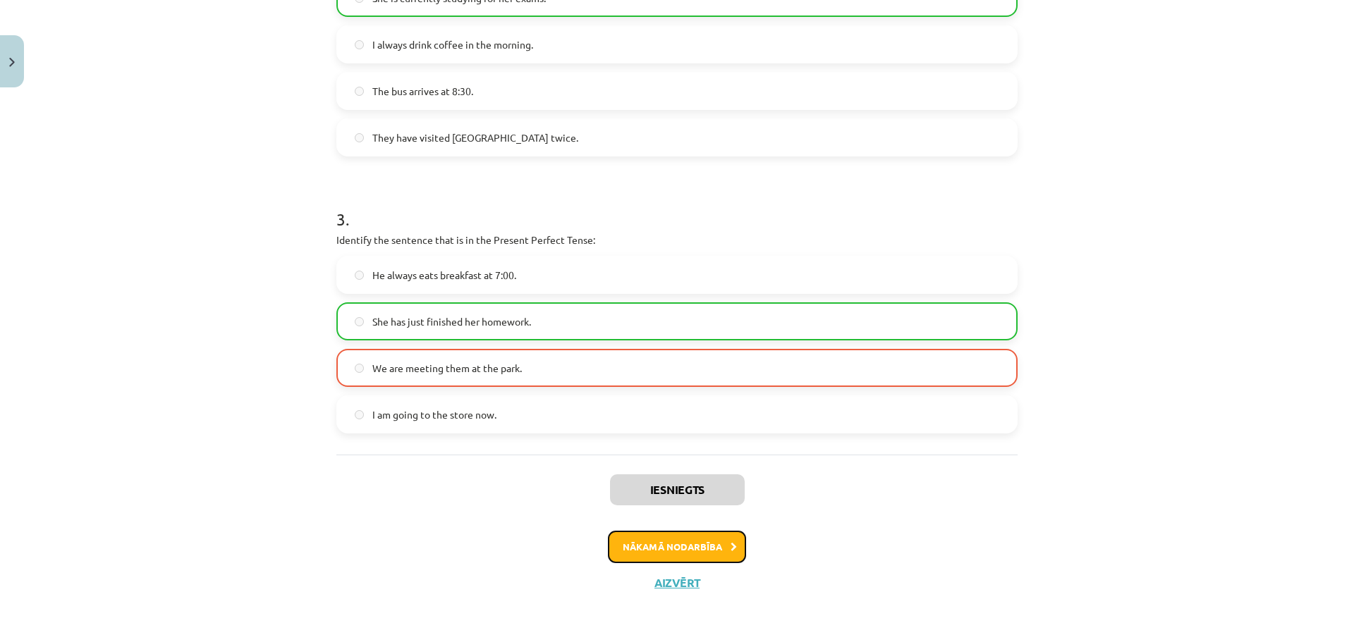
click at [628, 544] on button "Nākamā nodarbība" at bounding box center [677, 547] width 138 height 32
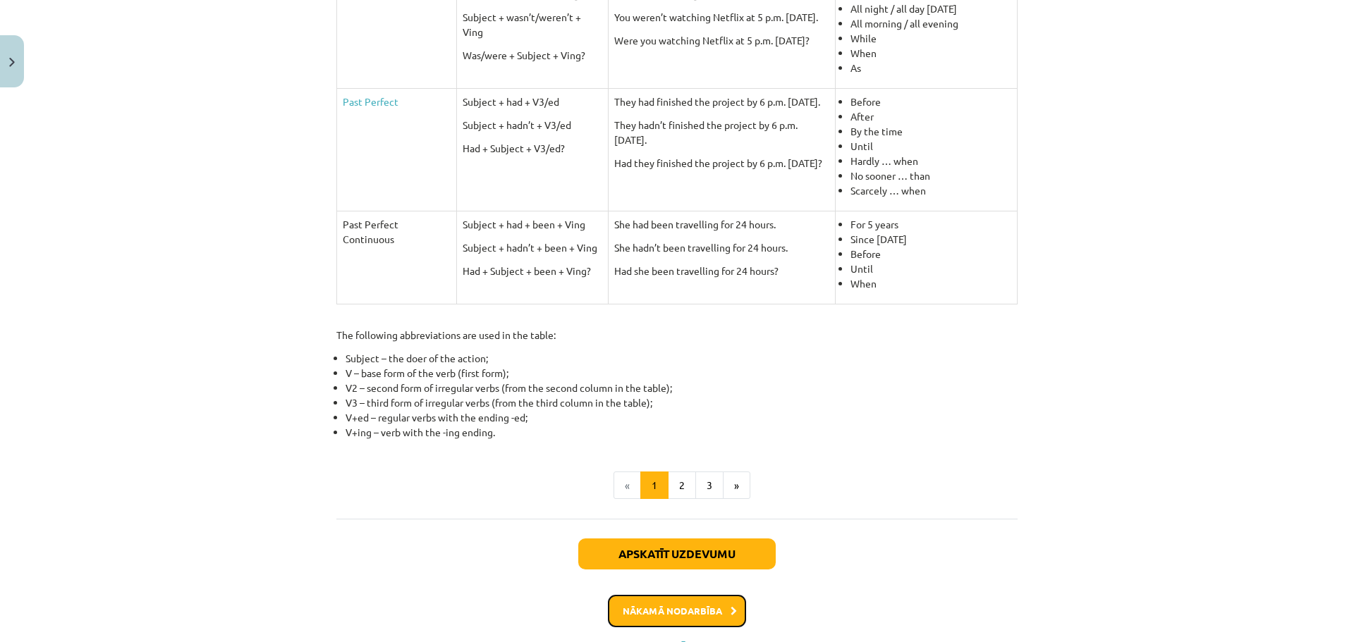
scroll to position [597, 0]
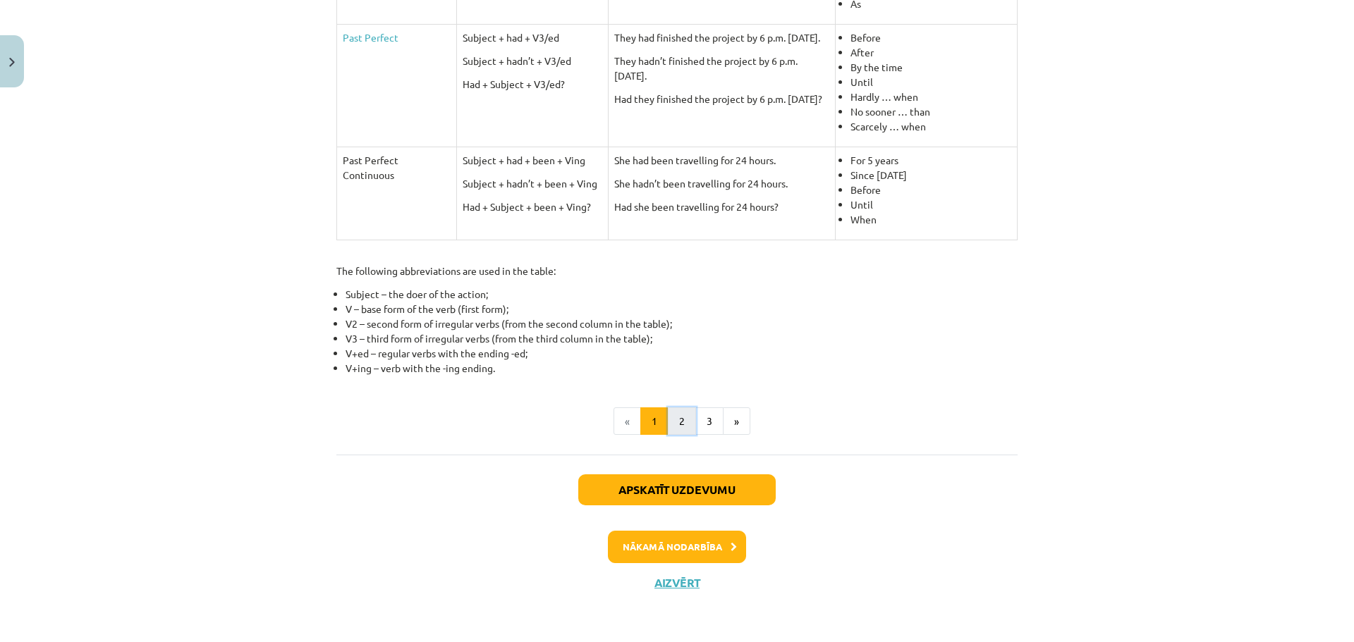
click at [669, 424] on button "2" at bounding box center [682, 422] width 28 height 28
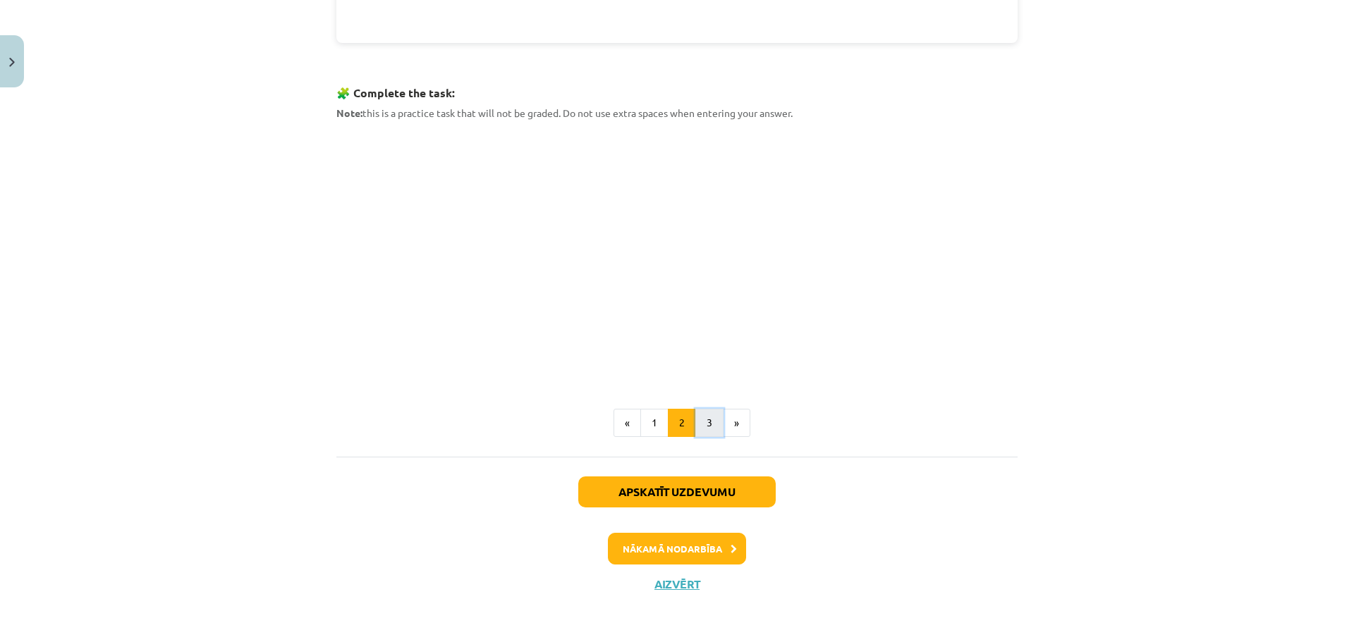
click at [698, 428] on button "3" at bounding box center [709, 423] width 28 height 28
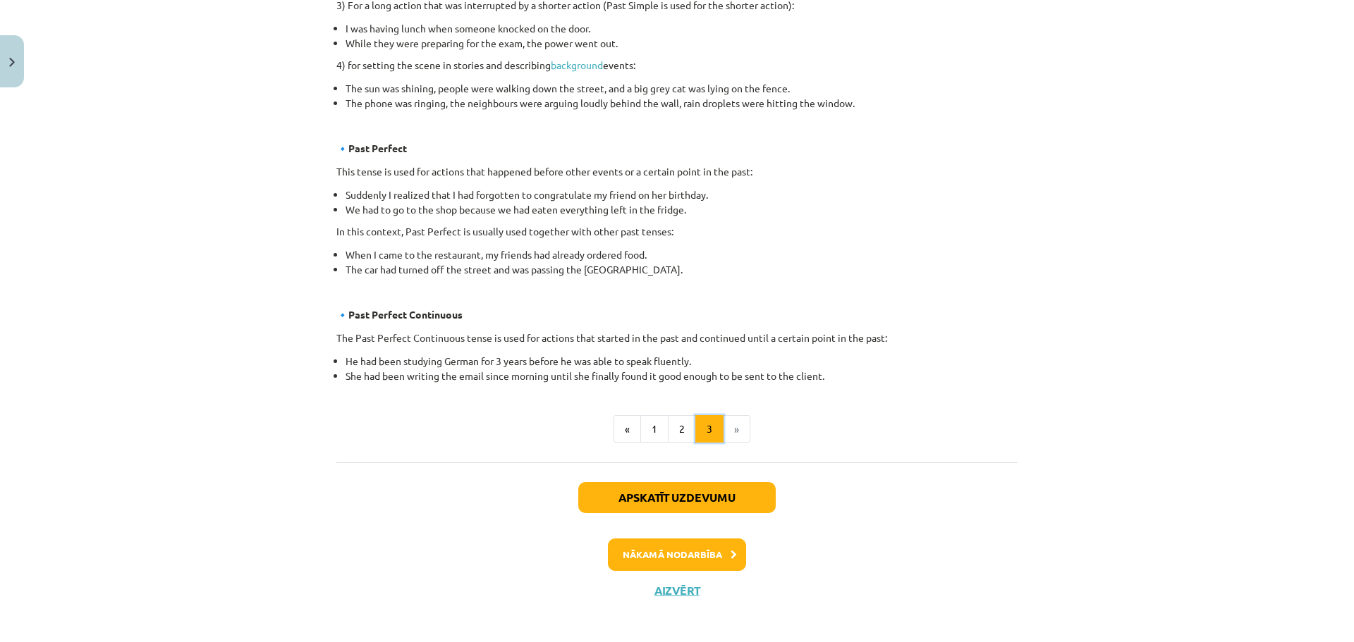
scroll to position [740, 0]
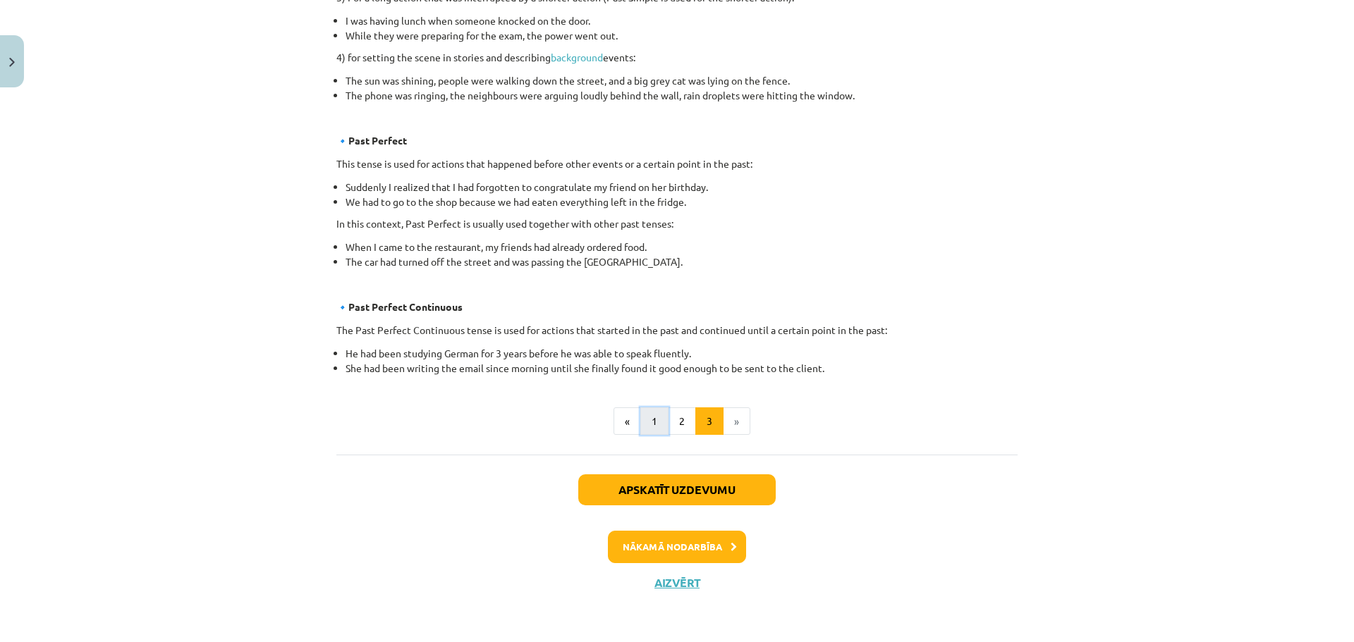
click at [649, 429] on button "1" at bounding box center [654, 422] width 28 height 28
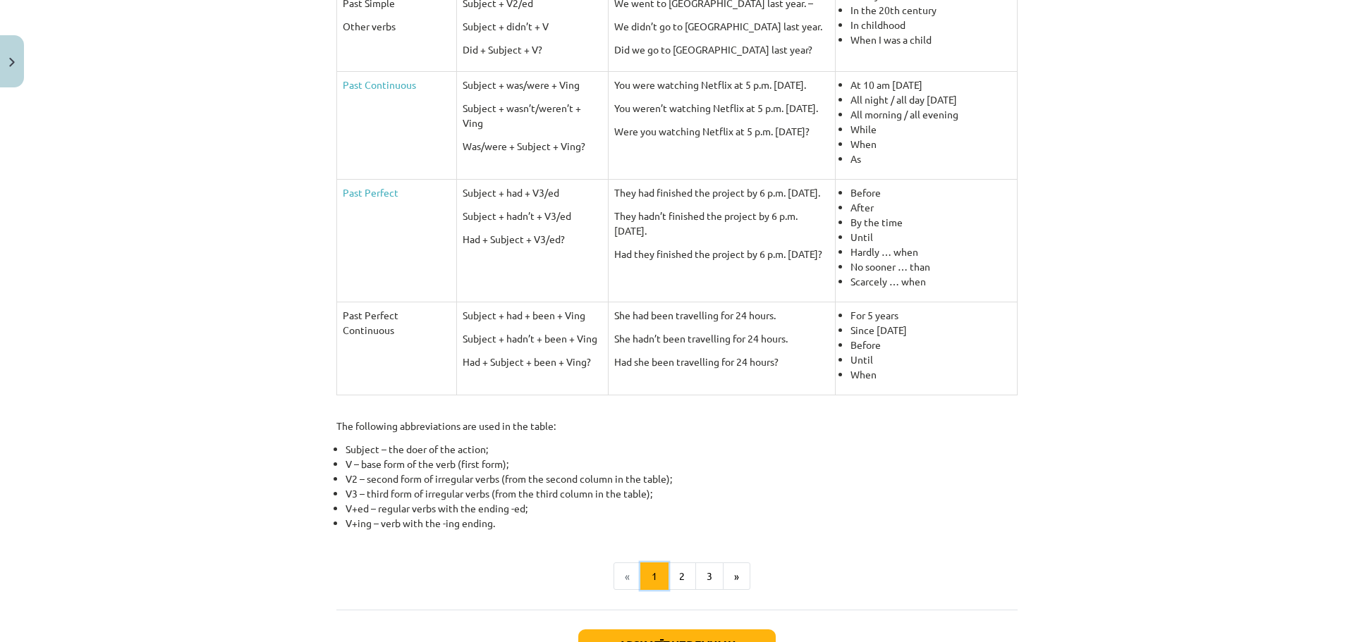
scroll to position [456, 0]
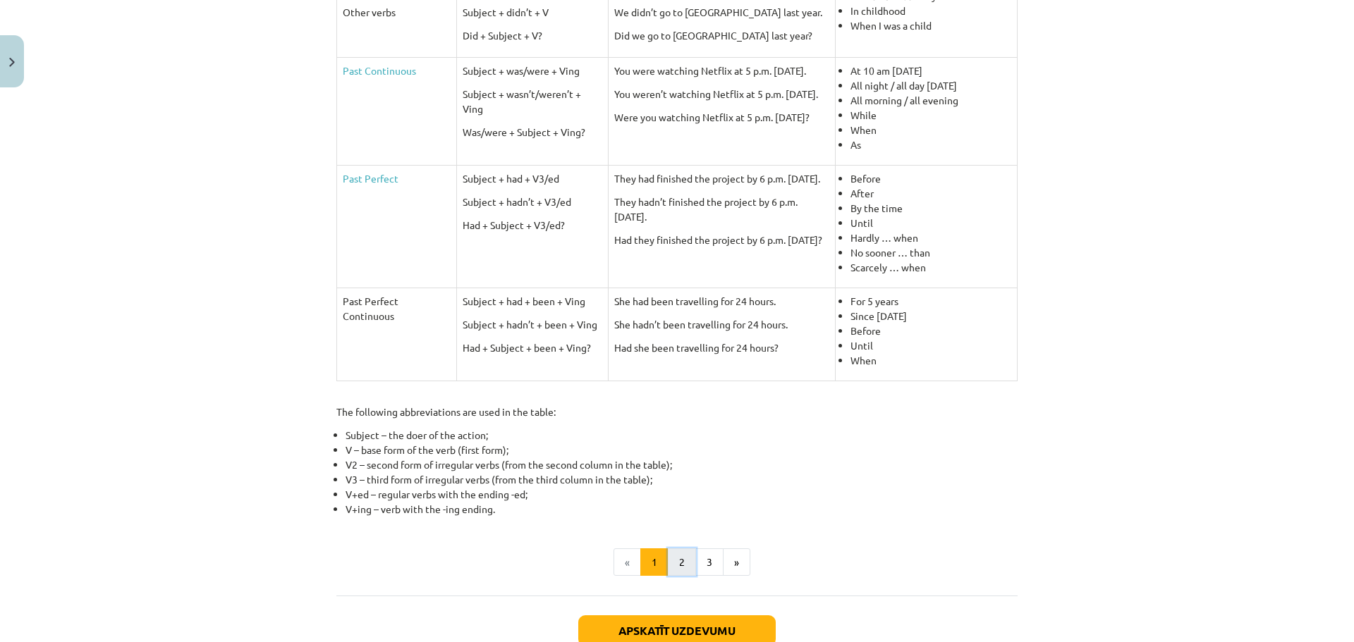
click at [678, 563] on button "2" at bounding box center [682, 563] width 28 height 28
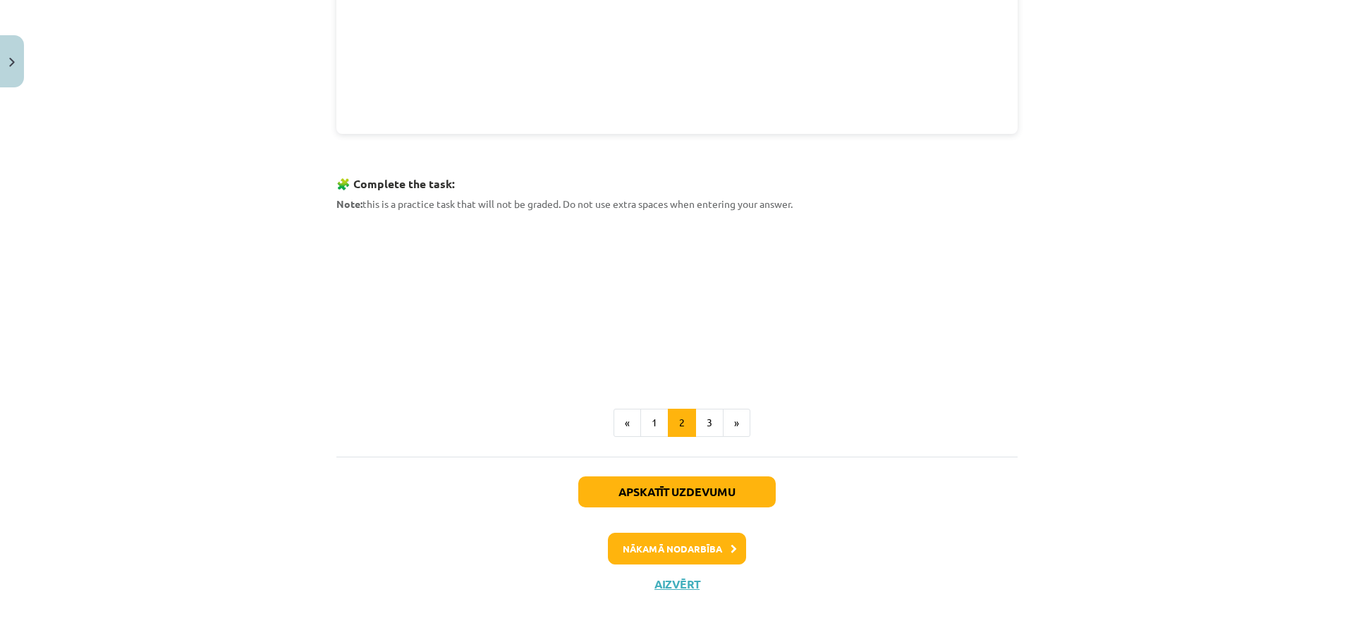
scroll to position [605, 0]
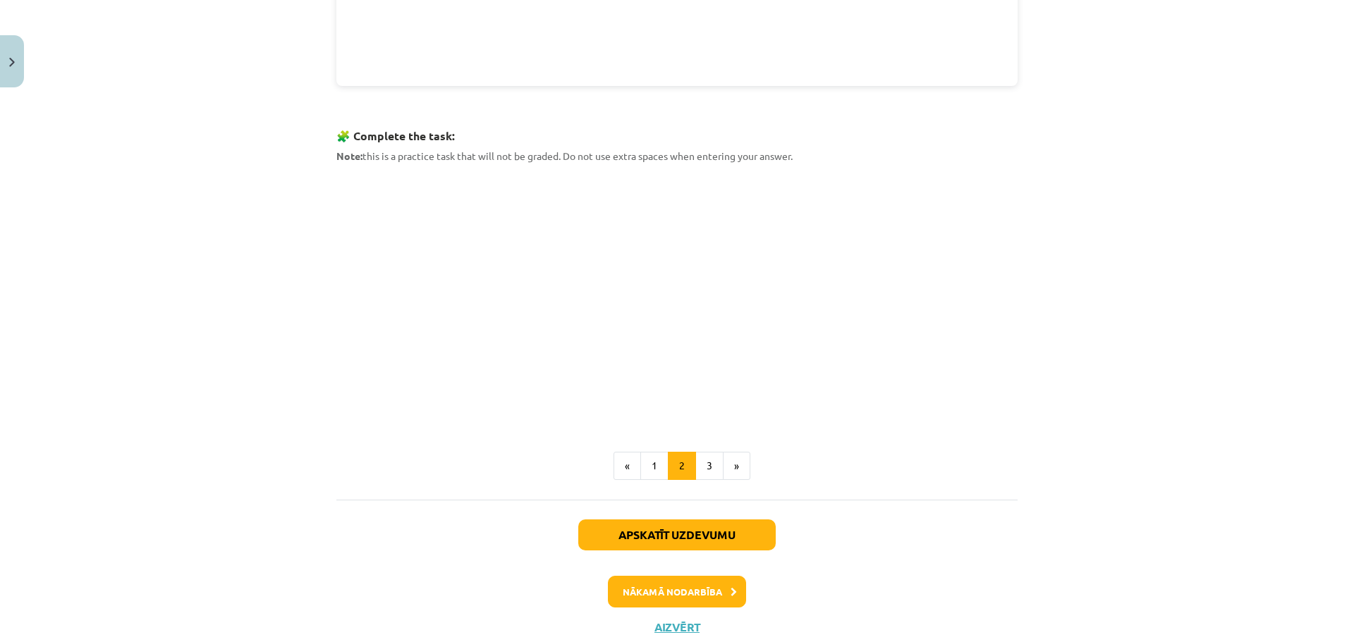
click at [283, 286] on div "Mācību tēma: Angļu valoda i - 10.klase 1.ieskaites mācību materiāls #3 📝 Topic …" at bounding box center [677, 321] width 1354 height 642
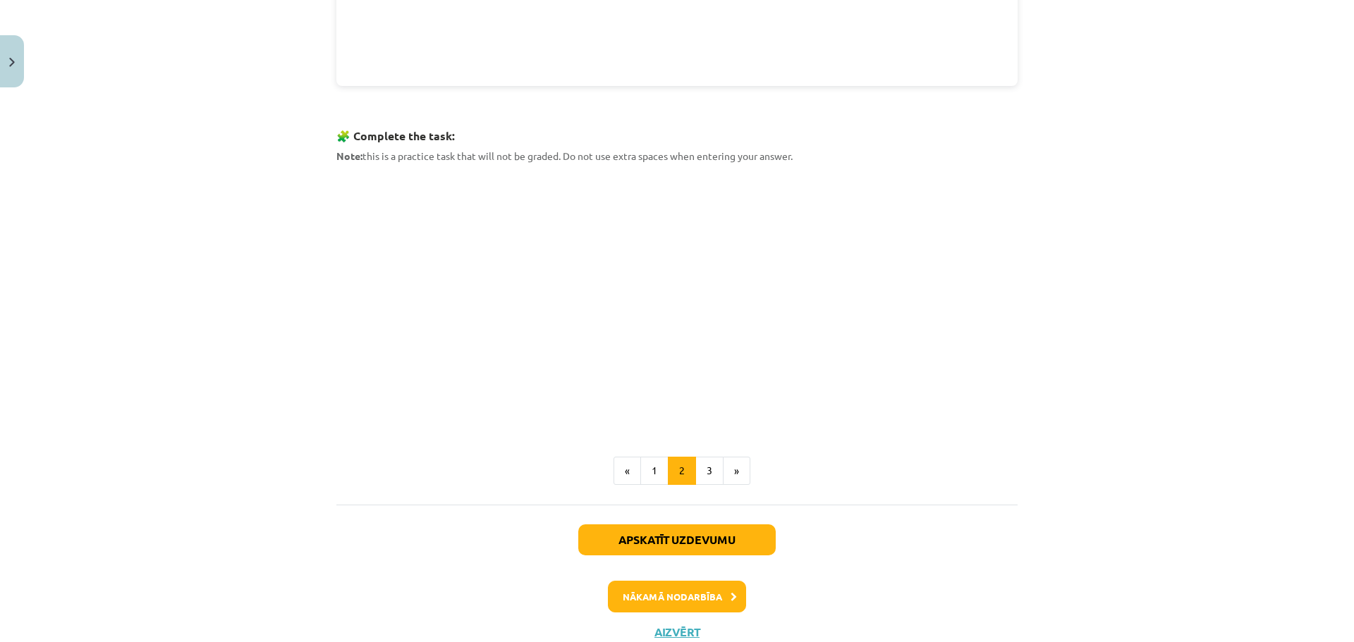
scroll to position [557, 0]
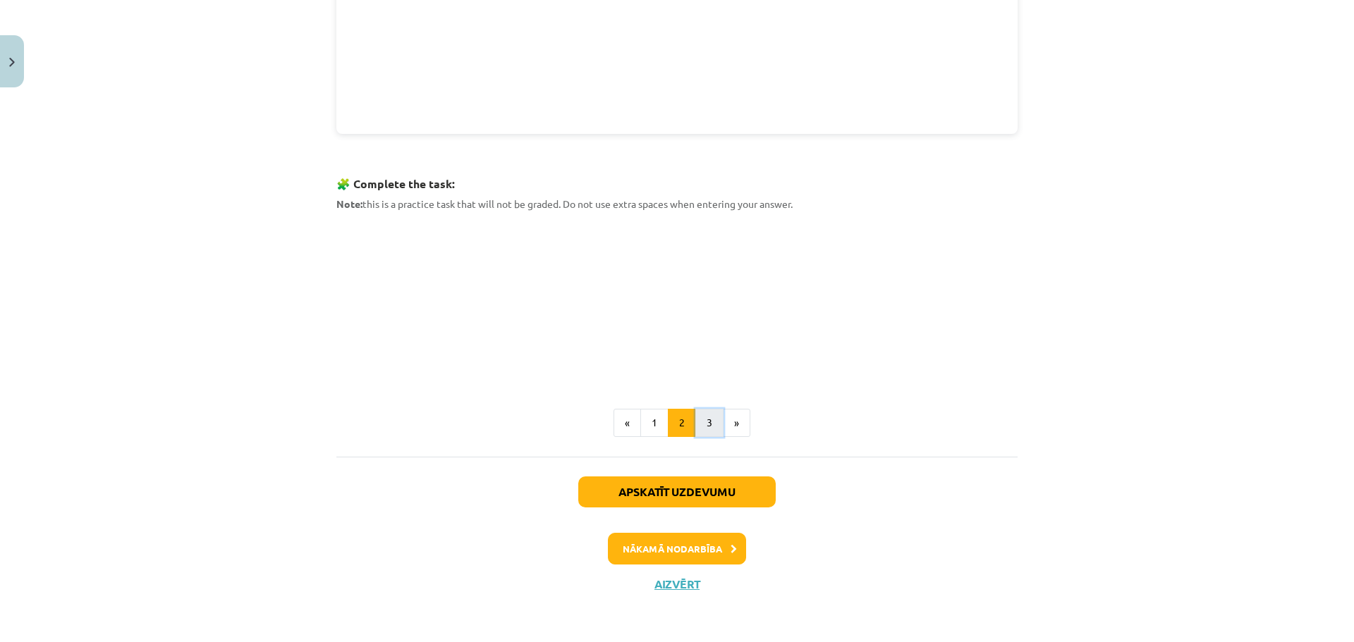
click at [704, 418] on button "3" at bounding box center [709, 423] width 28 height 28
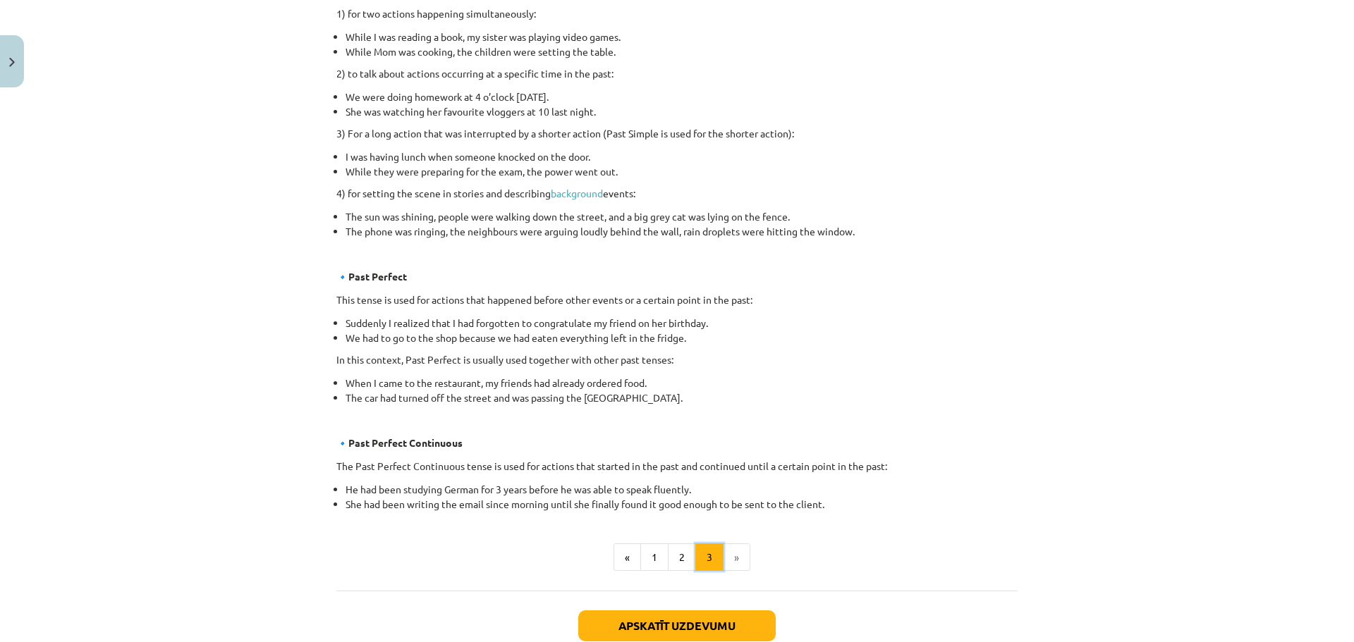
scroll to position [605, 0]
click at [692, 613] on button "Apskatīt uzdevumu" at bounding box center [676, 625] width 197 height 31
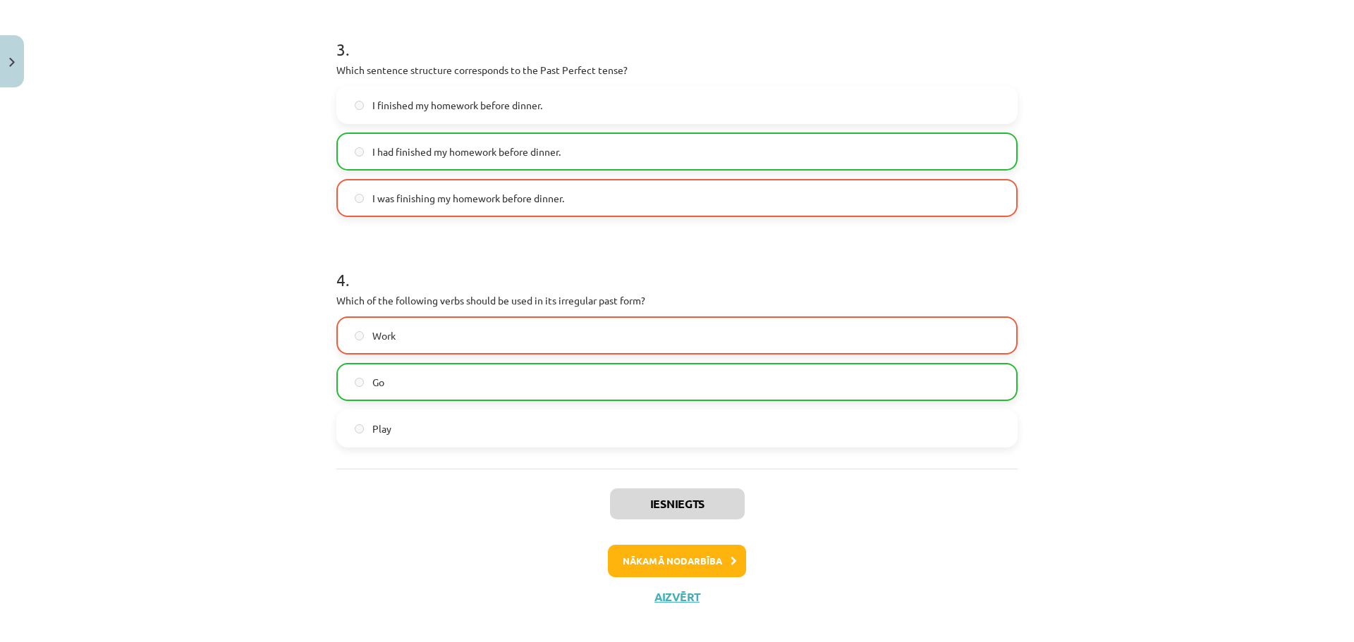
scroll to position [740, 0]
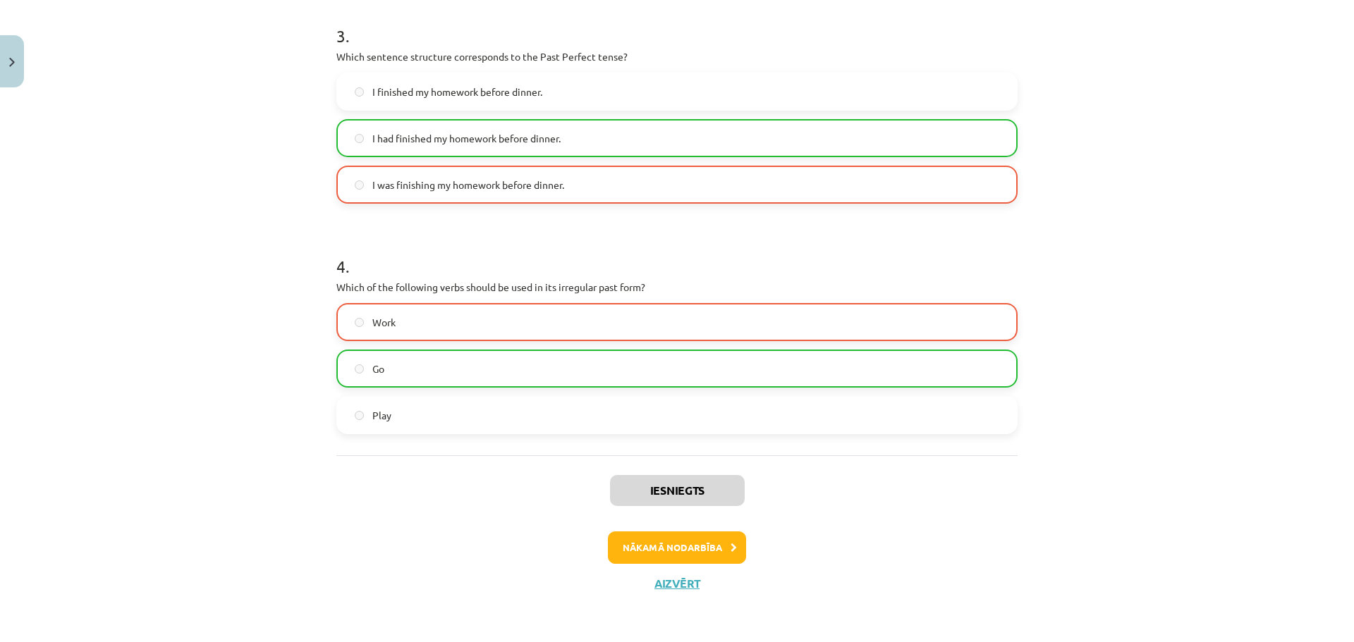
click at [602, 366] on label "Go" at bounding box center [677, 368] width 678 height 35
click at [645, 545] on button "Nākamā nodarbība" at bounding box center [677, 548] width 138 height 32
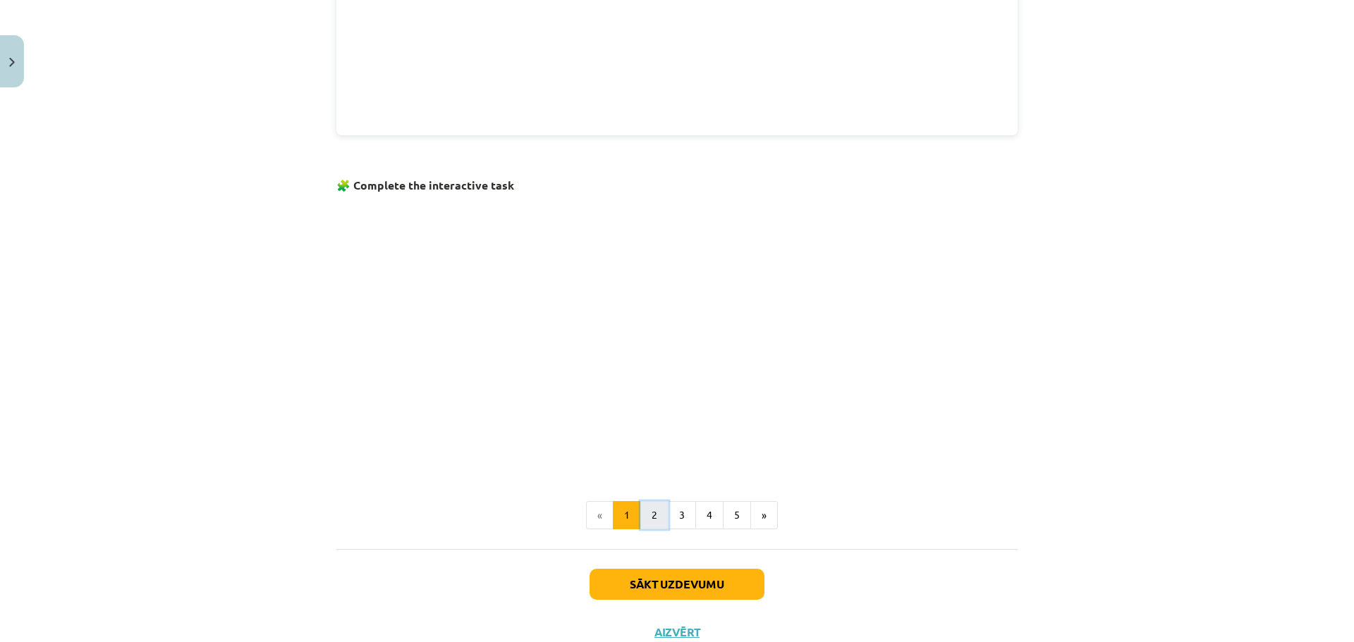
click at [655, 509] on button "2" at bounding box center [654, 515] width 28 height 28
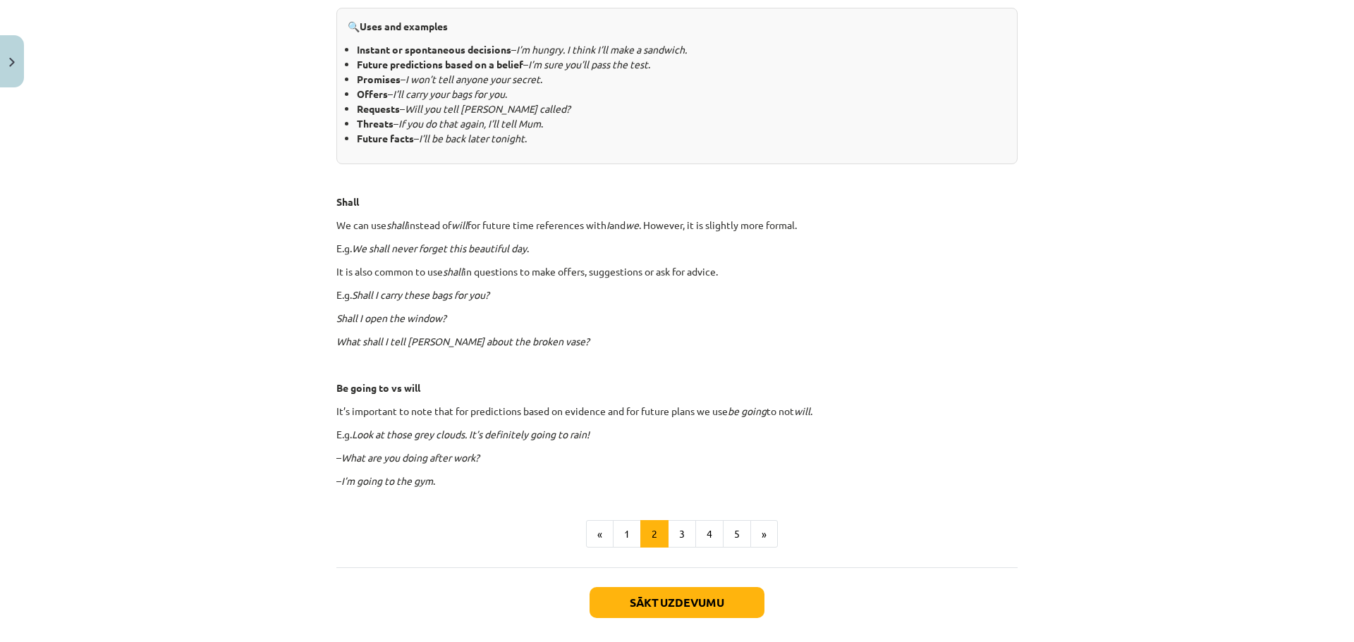
scroll to position [655, 0]
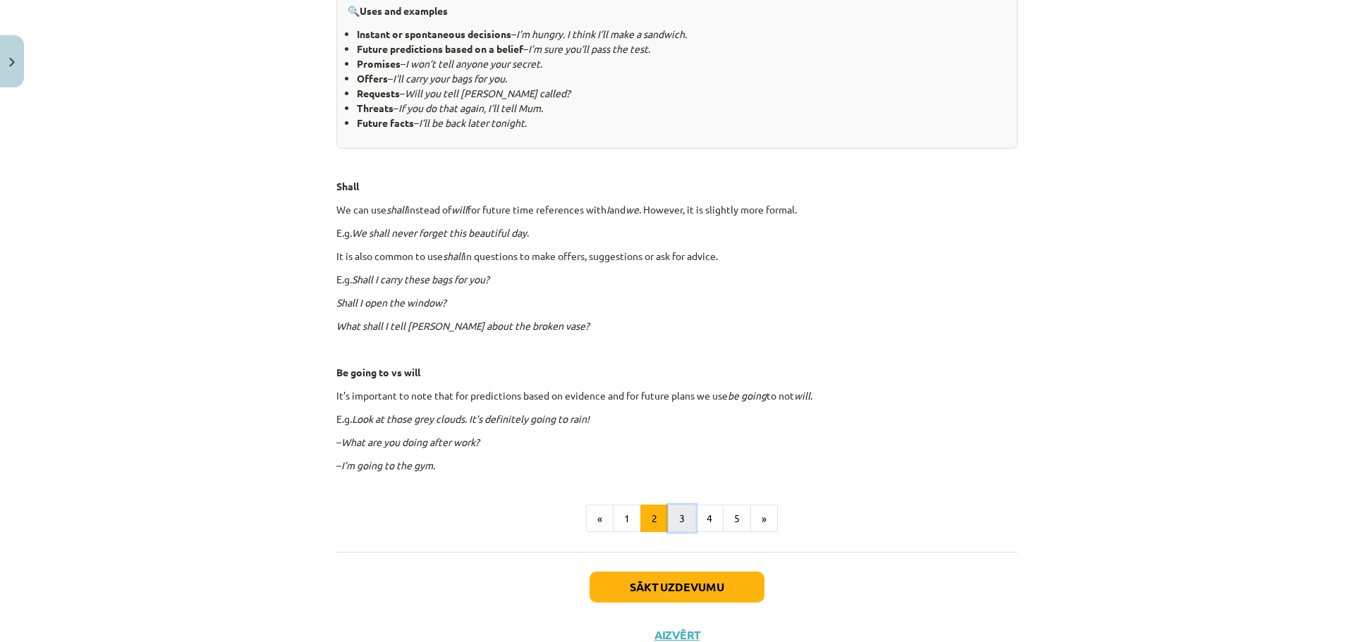
click at [676, 514] on button "3" at bounding box center [682, 519] width 28 height 28
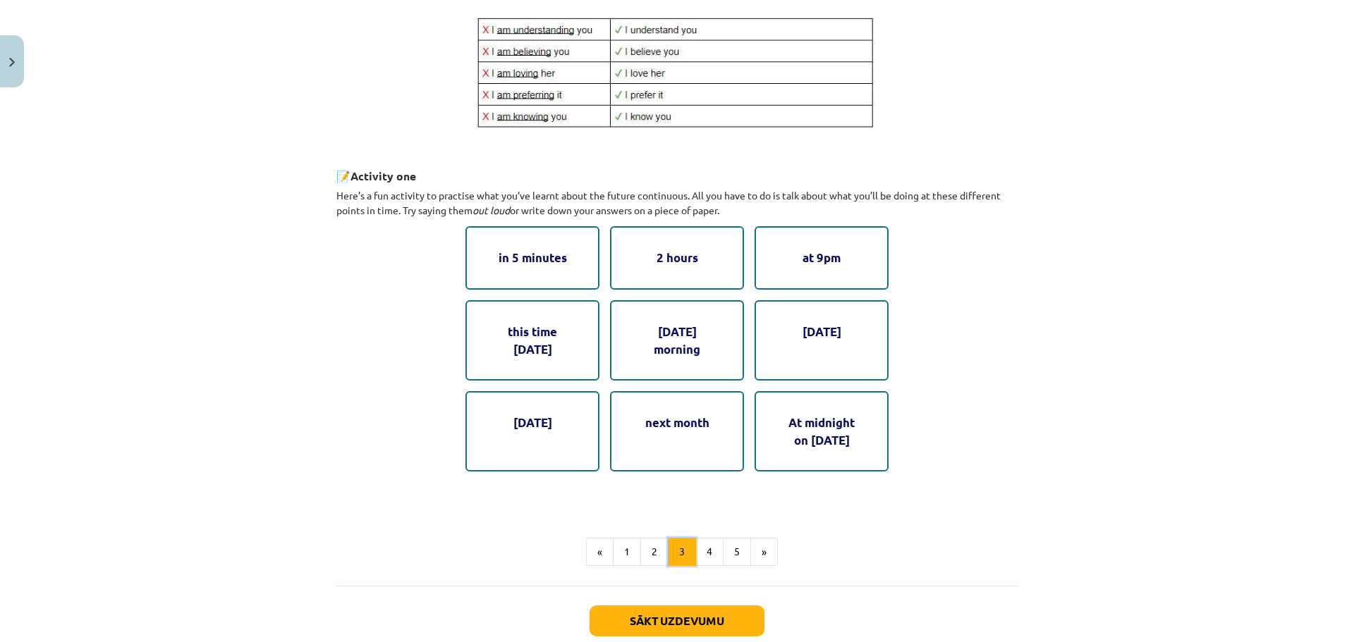
scroll to position [605, 0]
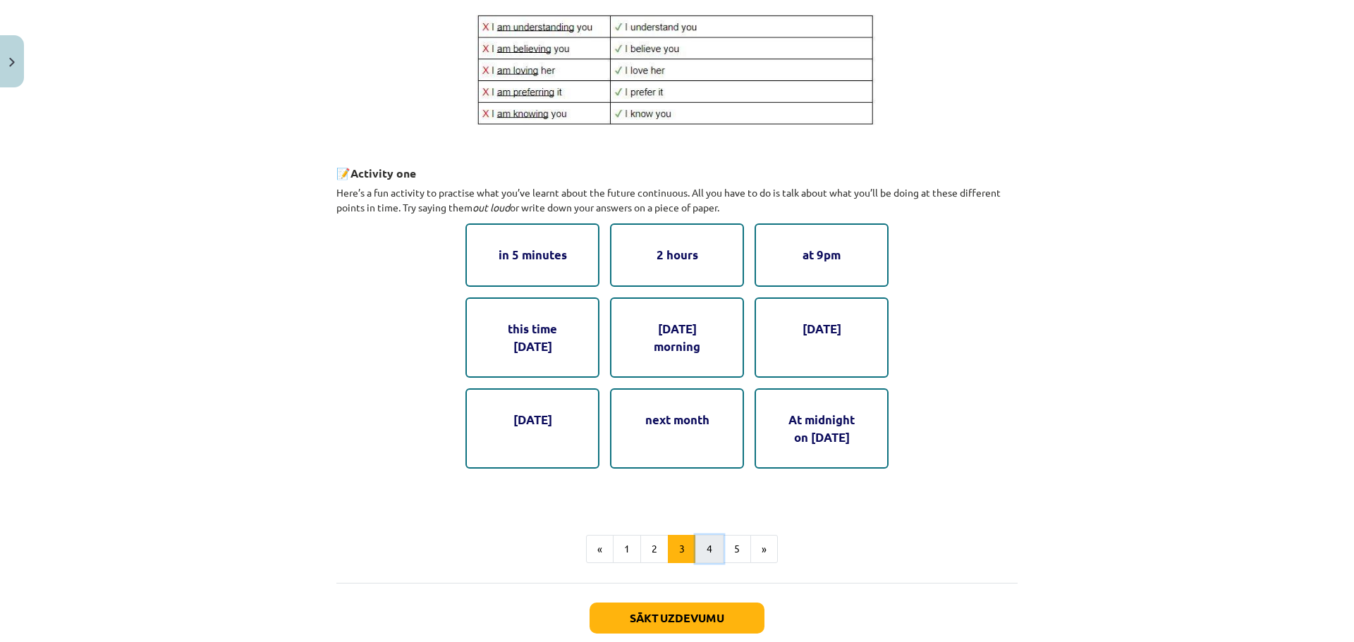
click at [702, 544] on button "4" at bounding box center [709, 549] width 28 height 28
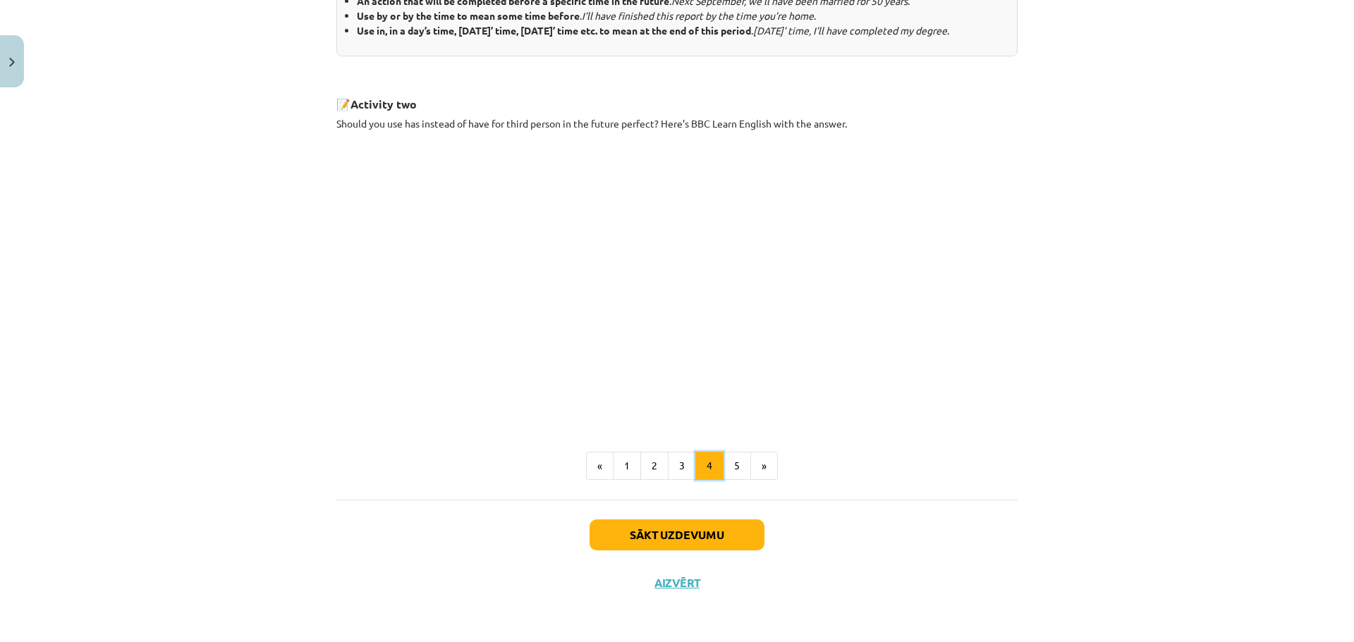
scroll to position [675, 0]
click at [733, 465] on button "5" at bounding box center [737, 466] width 28 height 28
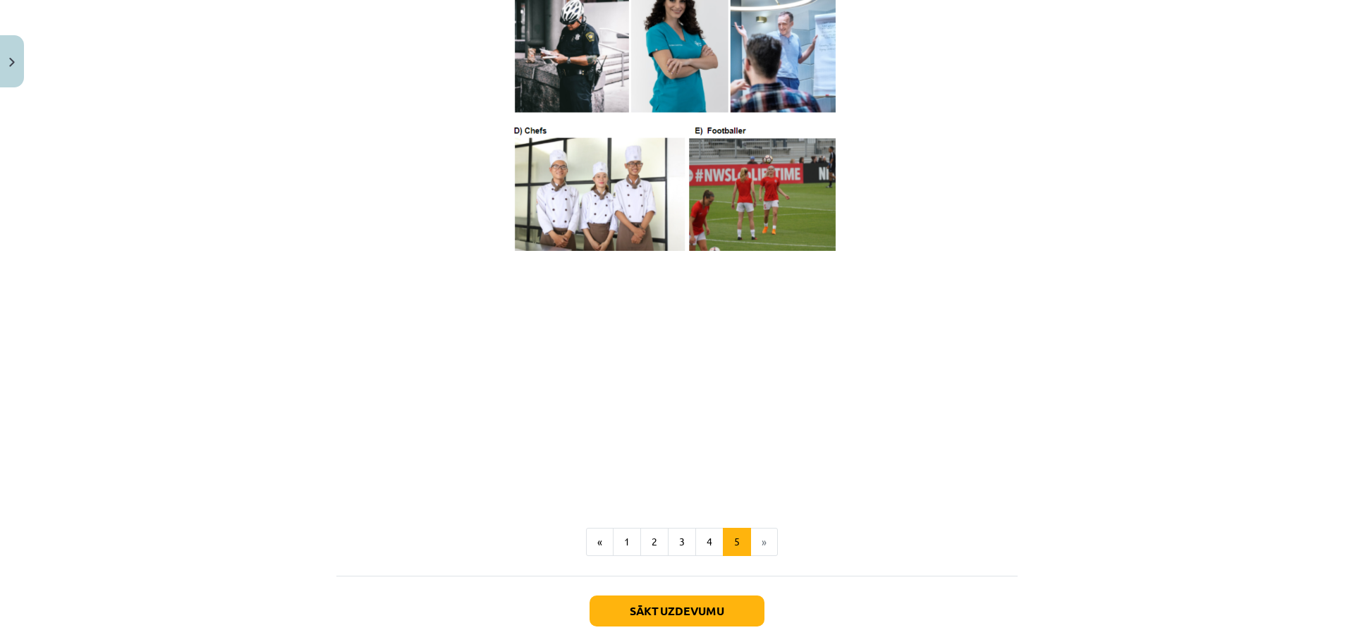
scroll to position [817, 0]
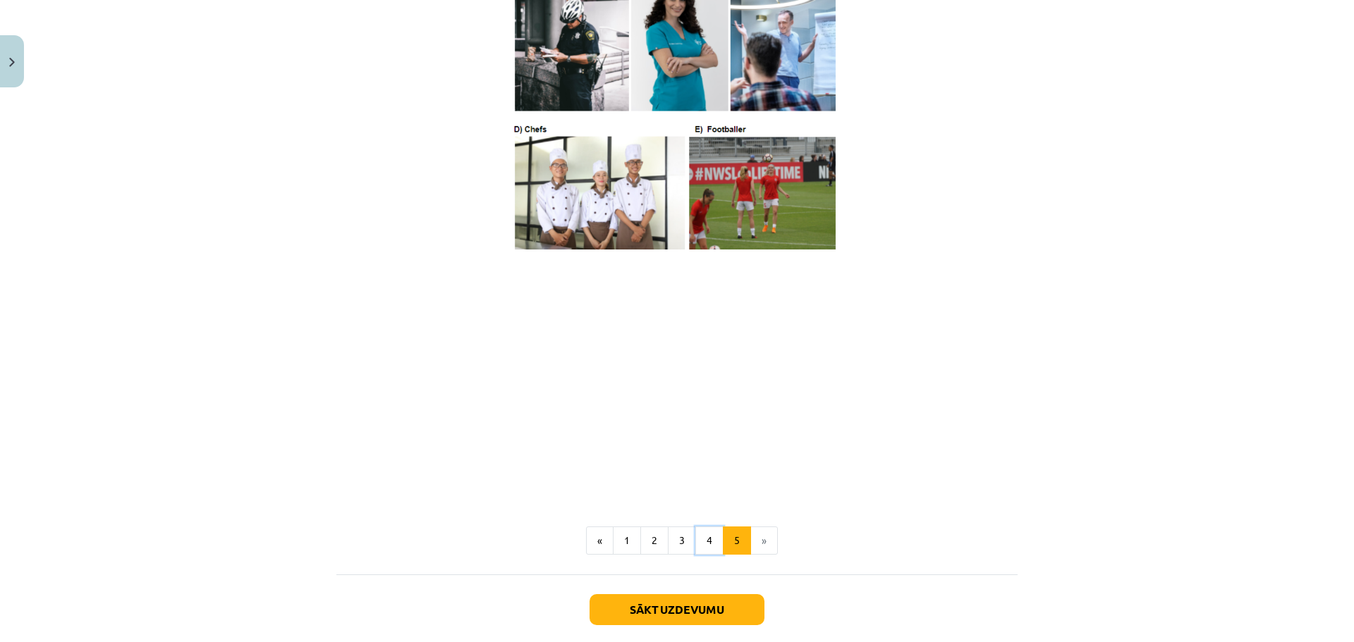
click at [695, 548] on button "4" at bounding box center [709, 541] width 28 height 28
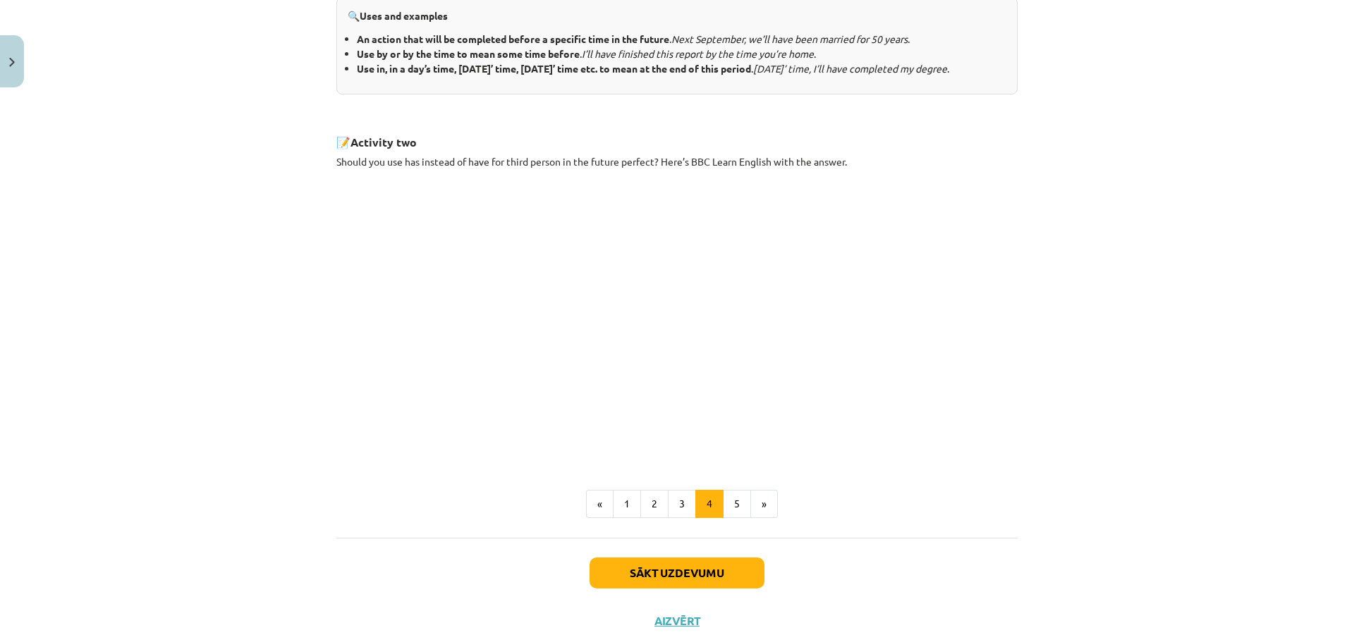
scroll to position [675, 0]
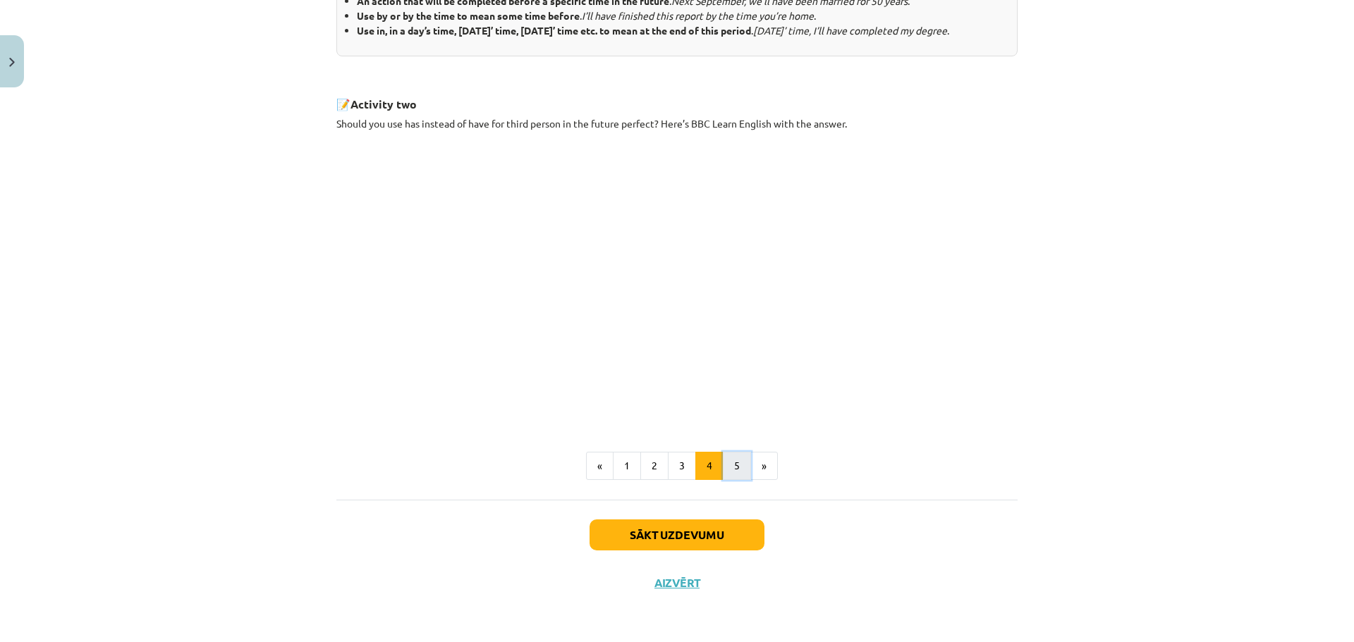
click at [739, 472] on button "5" at bounding box center [737, 466] width 28 height 28
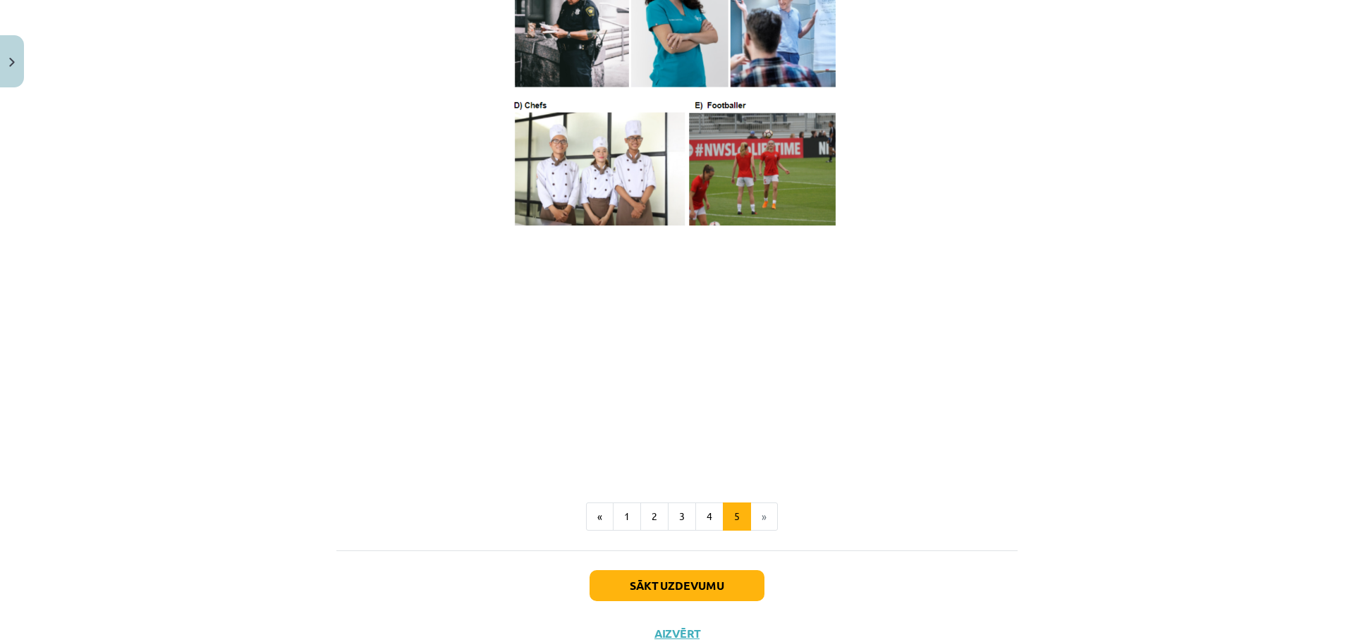
scroll to position [887, 0]
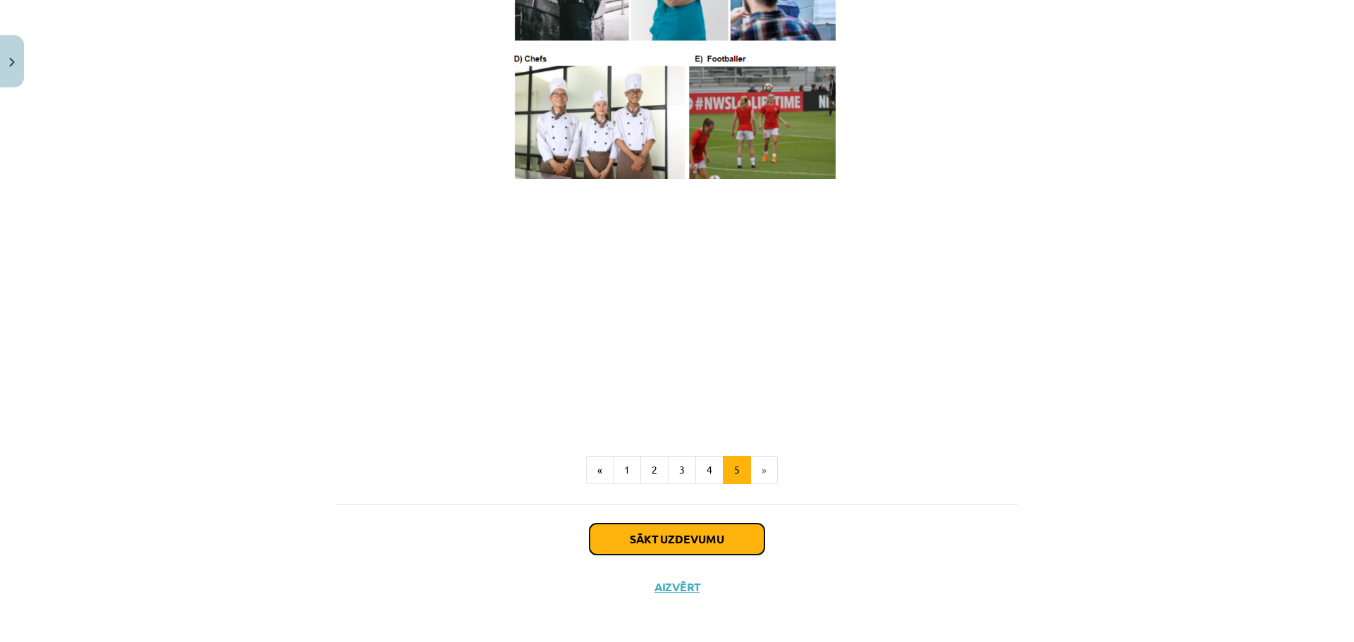
click at [671, 547] on button "Sākt uzdevumu" at bounding box center [676, 539] width 175 height 31
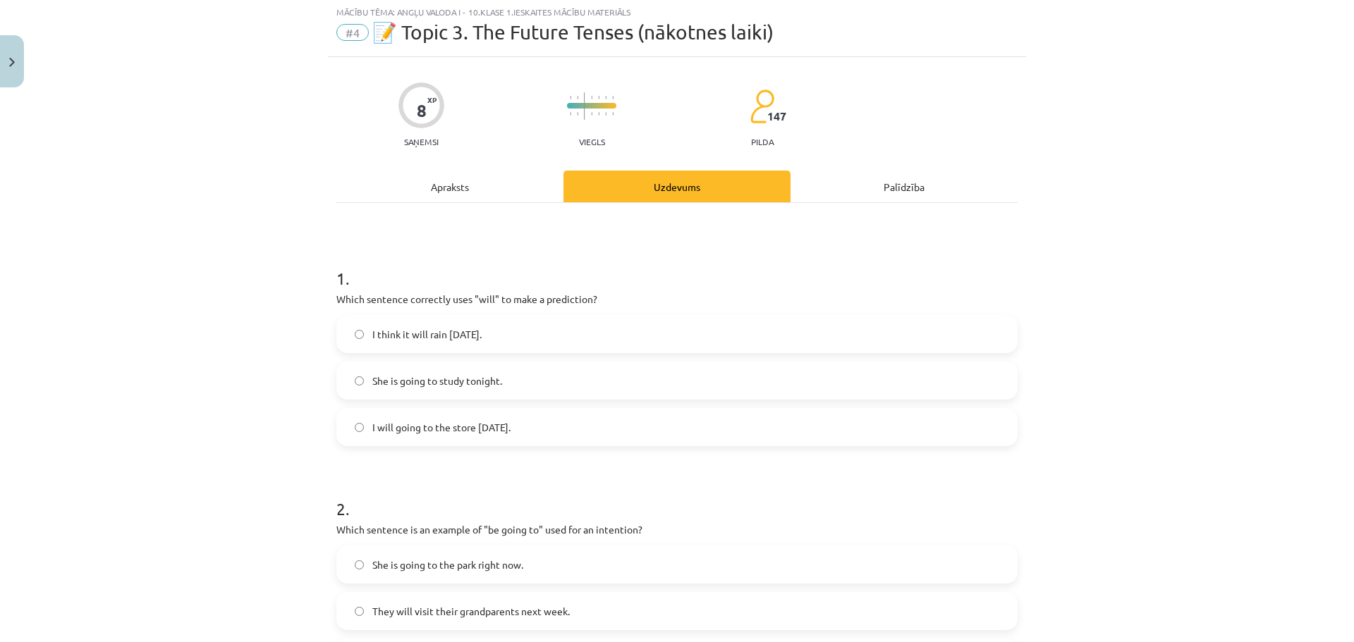
scroll to position [35, 0]
click at [390, 334] on span "I think it will rain tomorrow." at bounding box center [426, 336] width 109 height 15
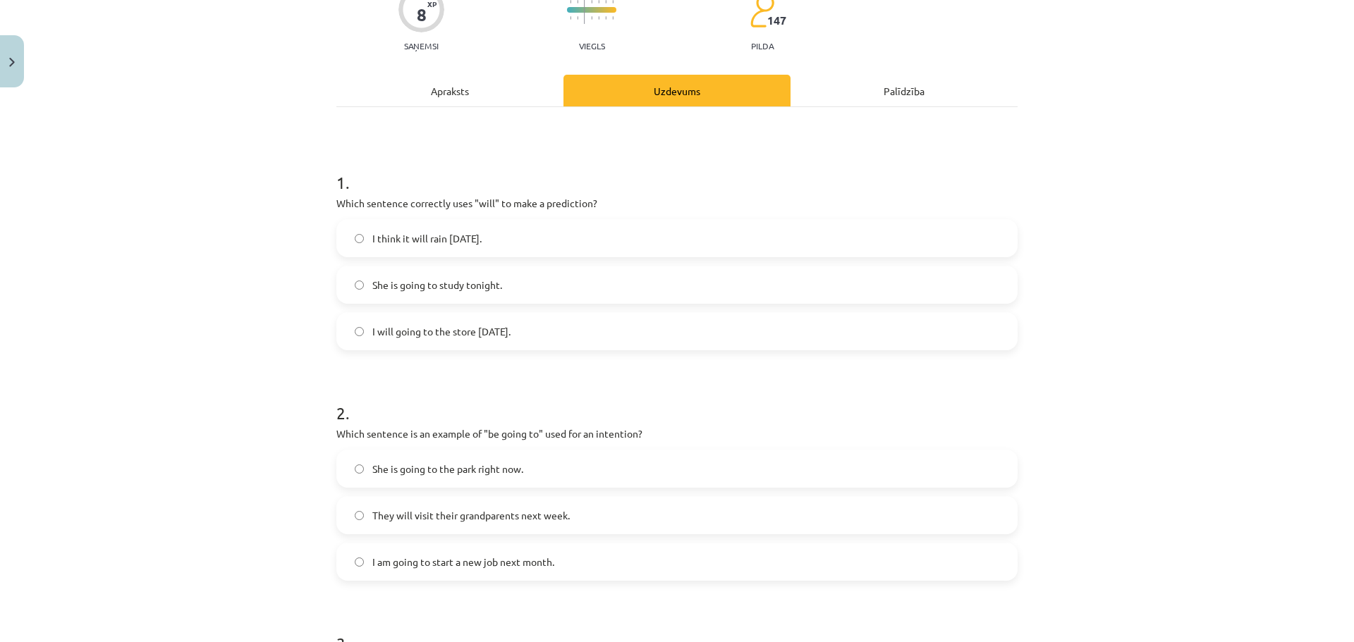
scroll to position [176, 0]
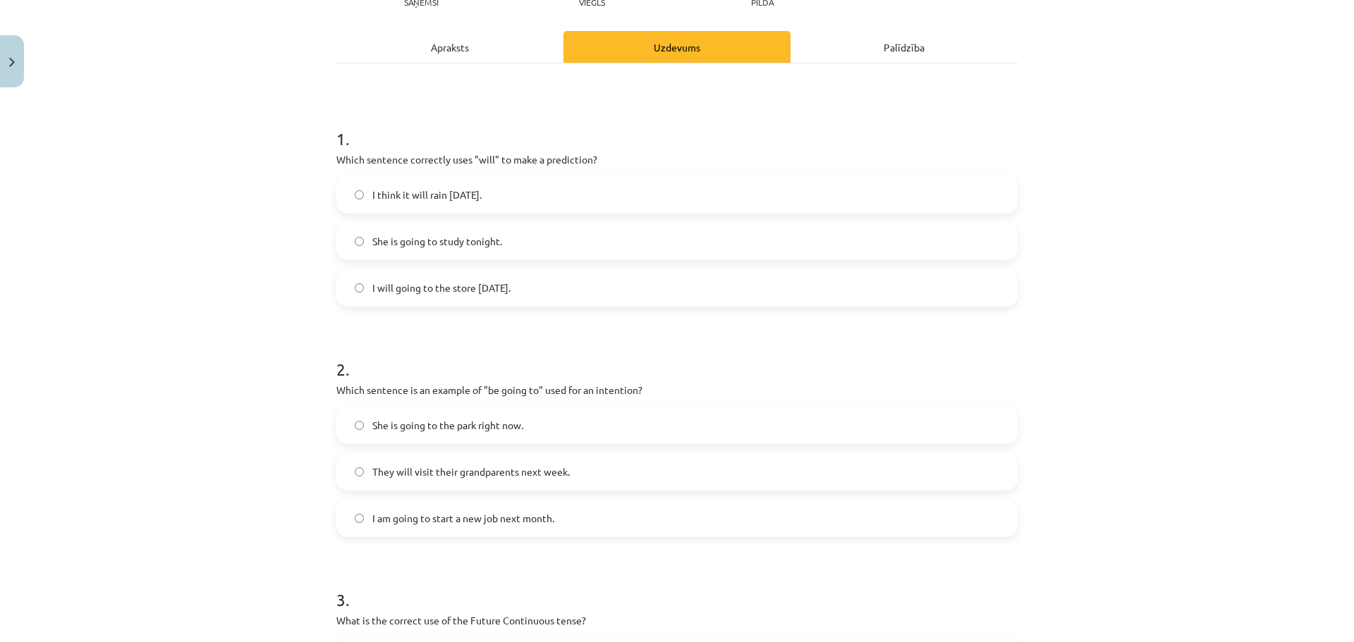
click at [406, 424] on span "She is going to the park right now." at bounding box center [447, 425] width 151 height 15
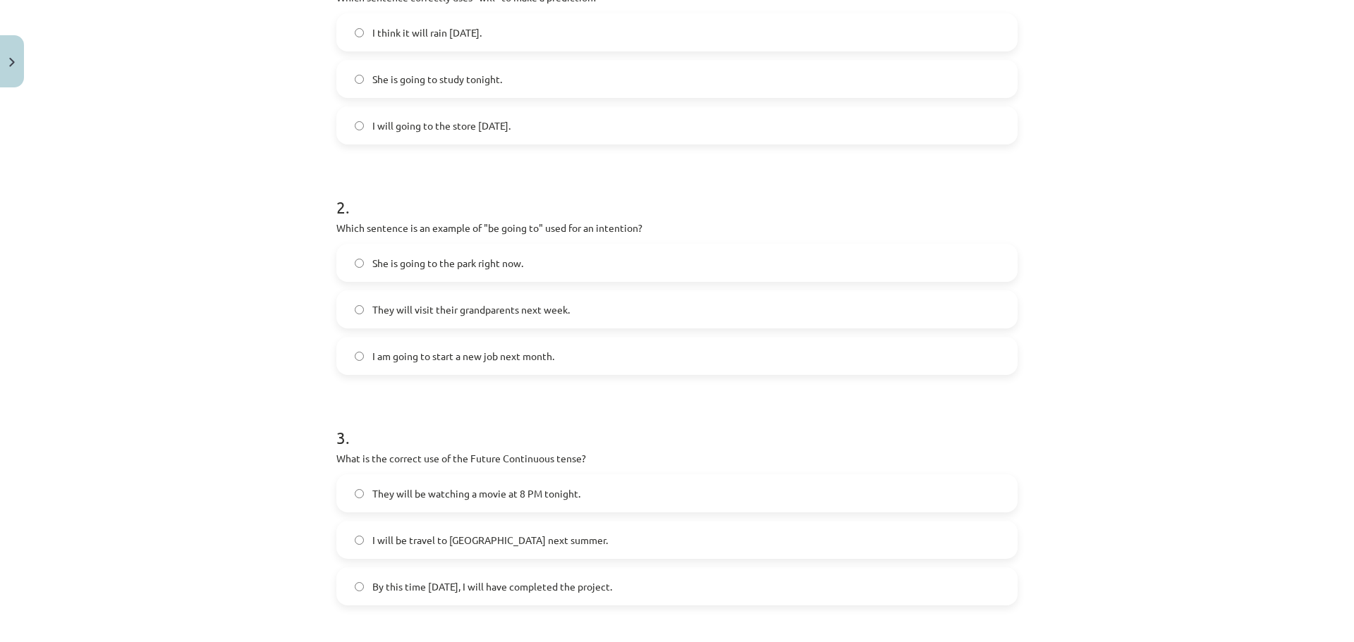
scroll to position [388, 0]
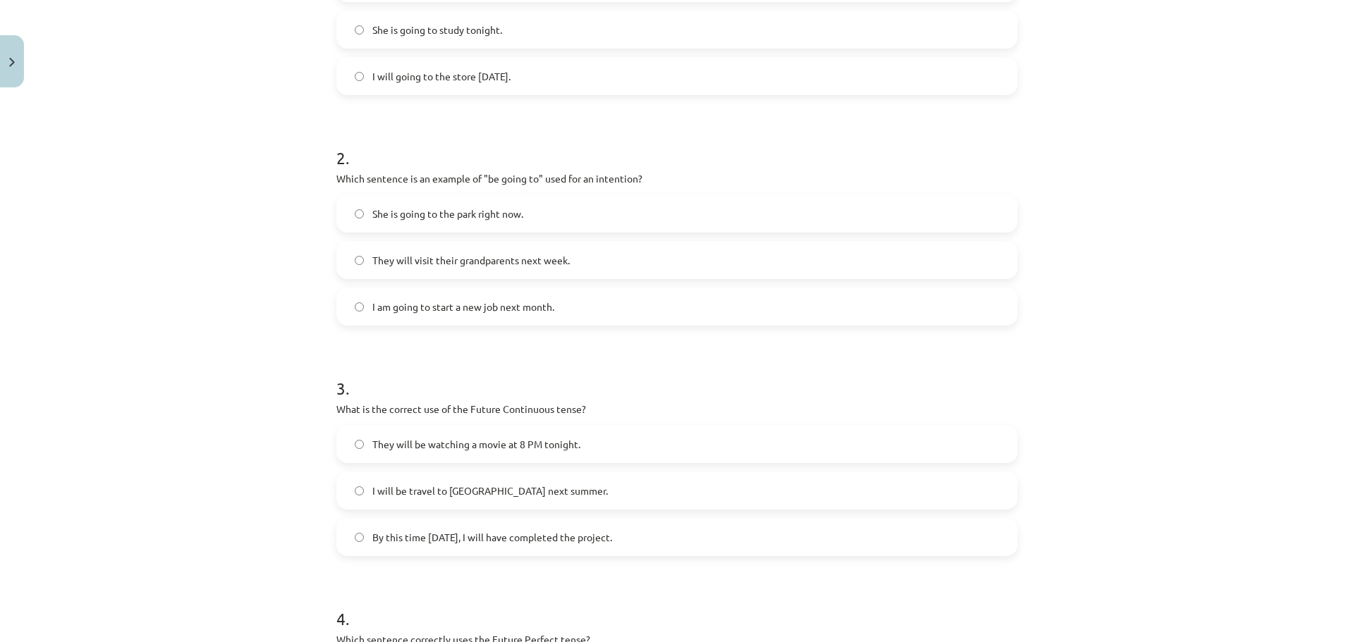
click at [430, 532] on span "By this time tomorrow, I will have completed the project." at bounding box center [492, 537] width 240 height 15
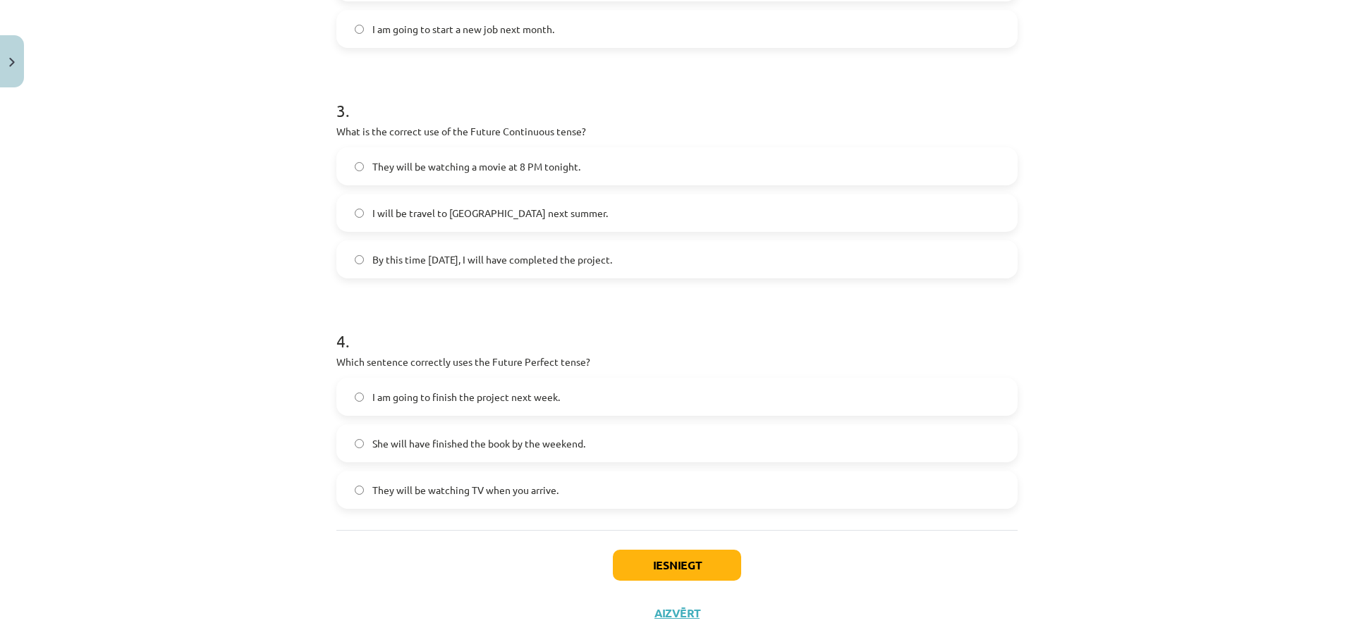
scroll to position [670, 0]
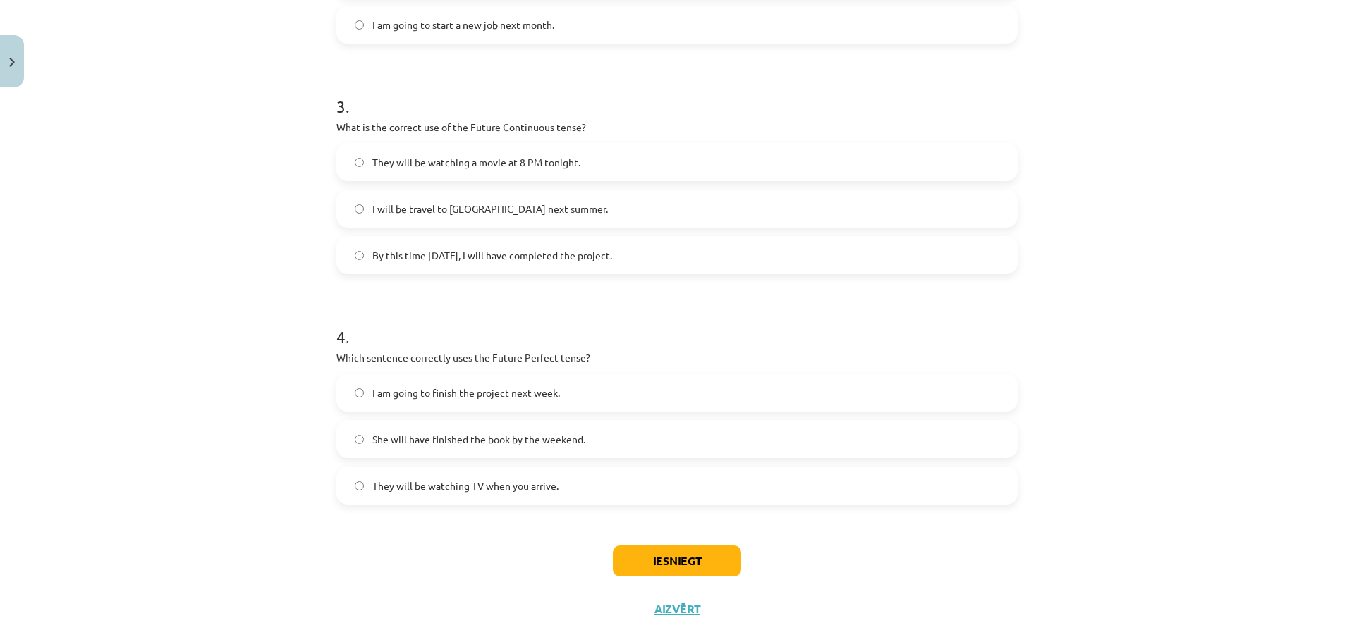
click at [397, 439] on span "She will have finished the book by the weekend." at bounding box center [478, 439] width 213 height 15
click at [636, 556] on button "Iesniegt" at bounding box center [677, 561] width 128 height 31
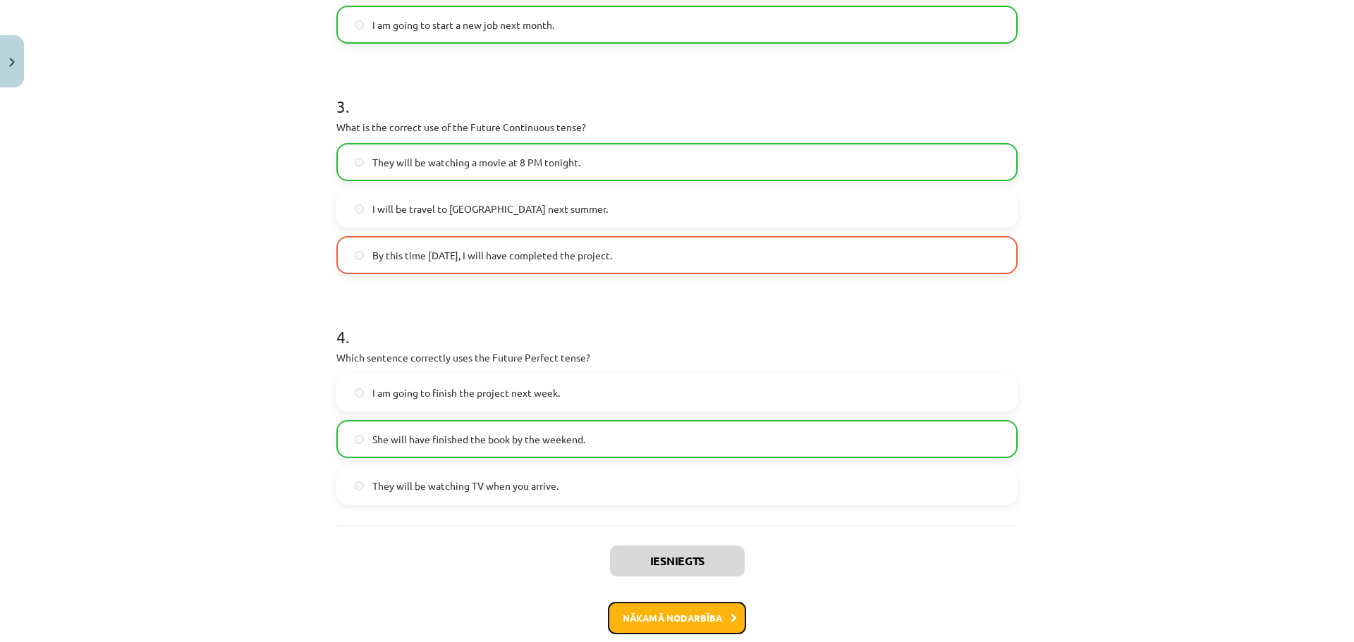
click at [649, 608] on button "Nākamā nodarbība" at bounding box center [677, 618] width 138 height 32
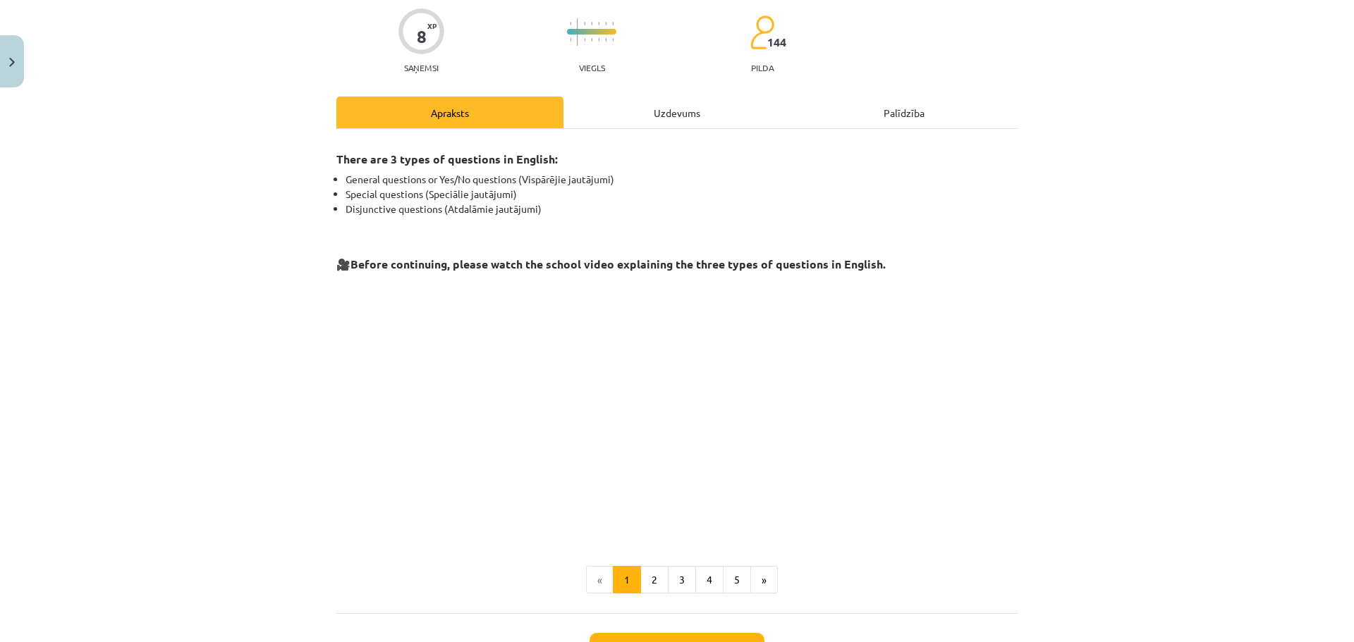
scroll to position [224, 0]
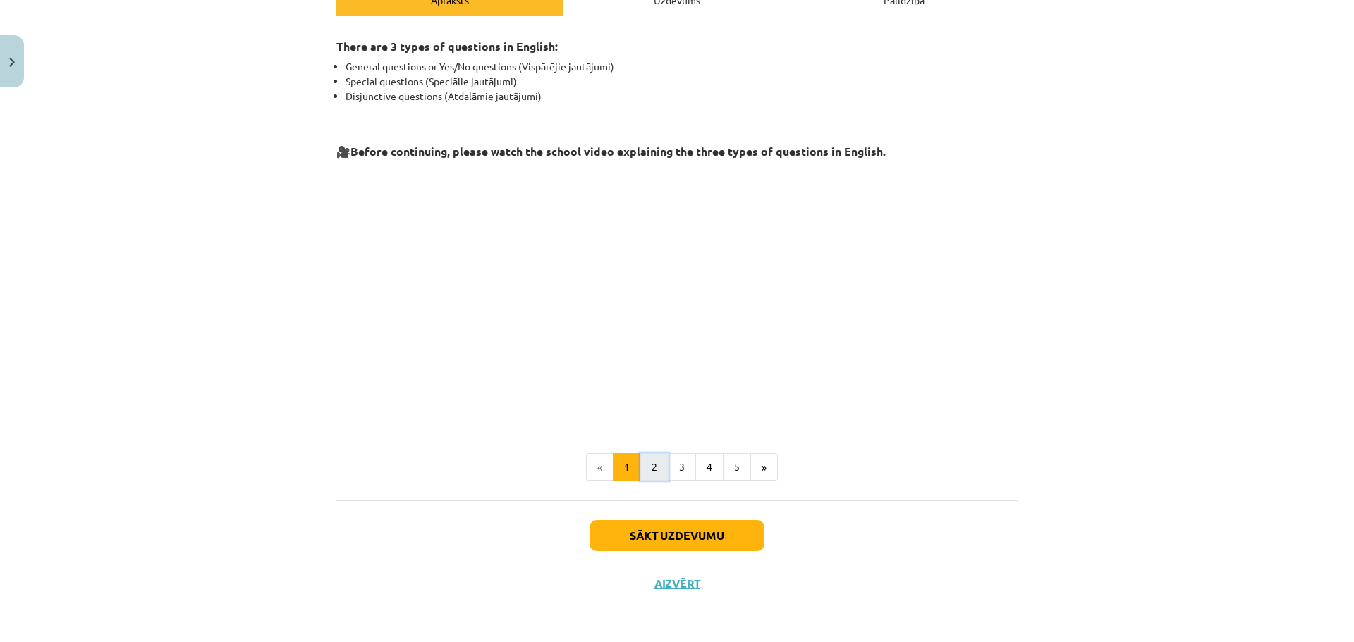
click at [646, 474] on button "2" at bounding box center [654, 467] width 28 height 28
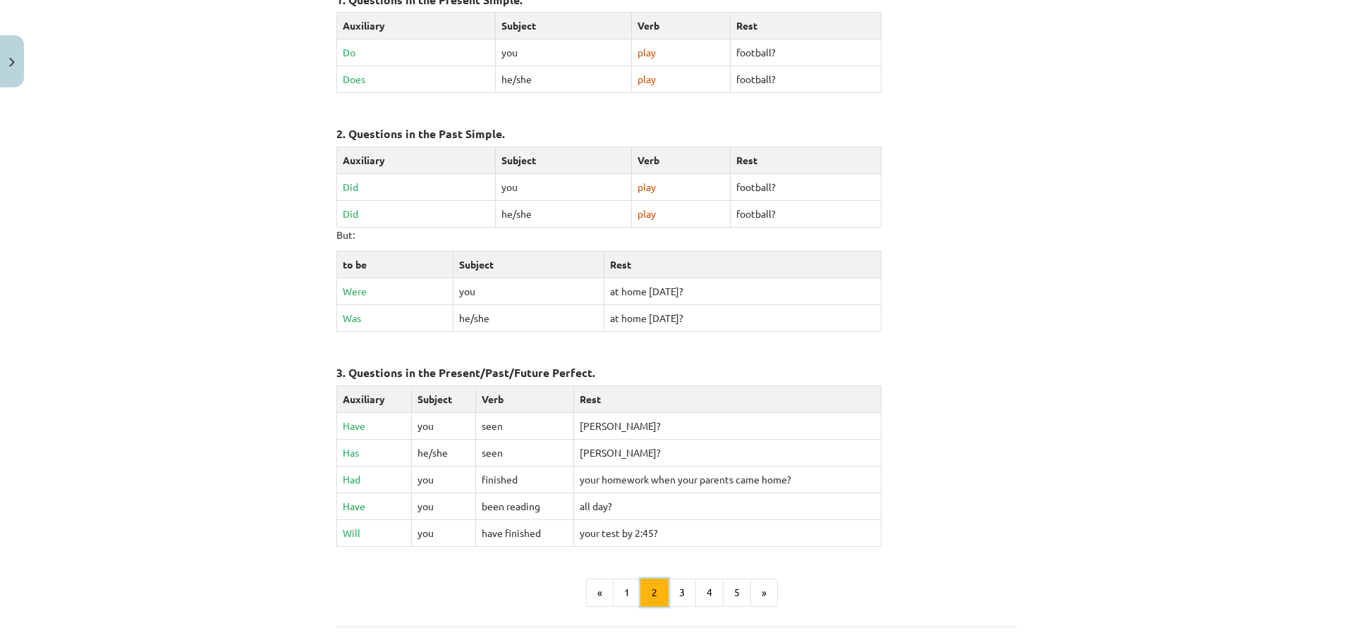
scroll to position [435, 0]
click at [678, 582] on button "3" at bounding box center [682, 591] width 28 height 28
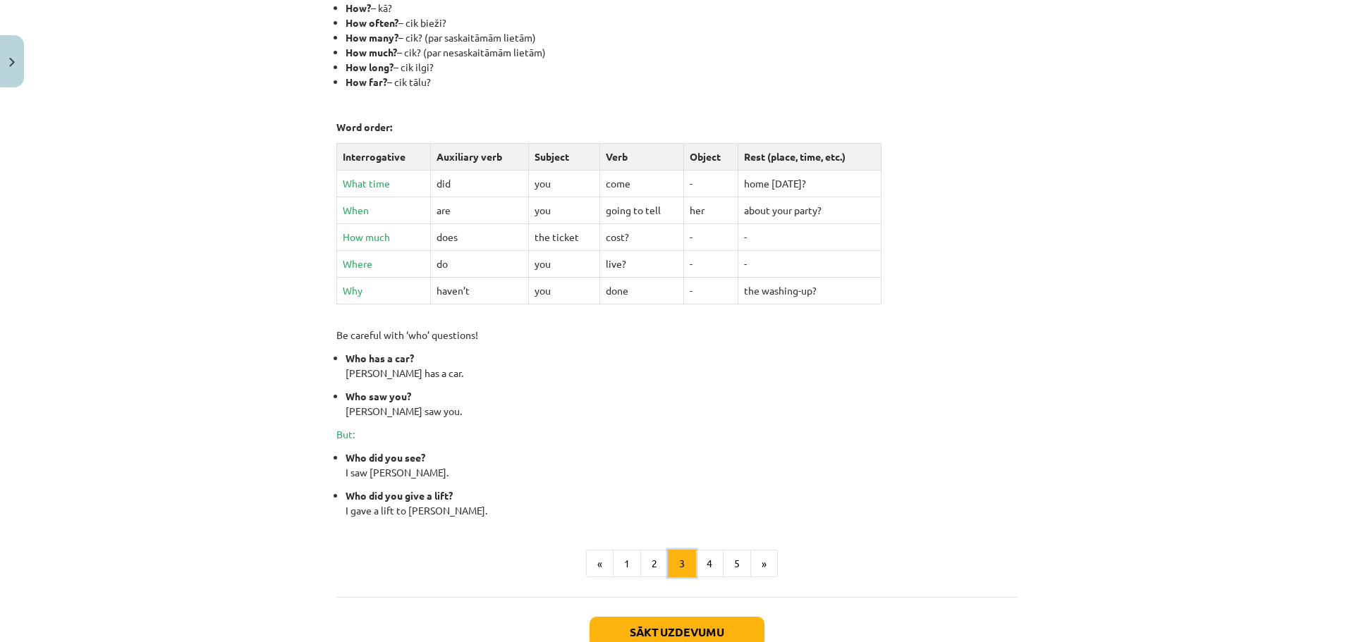
scroll to position [464, 0]
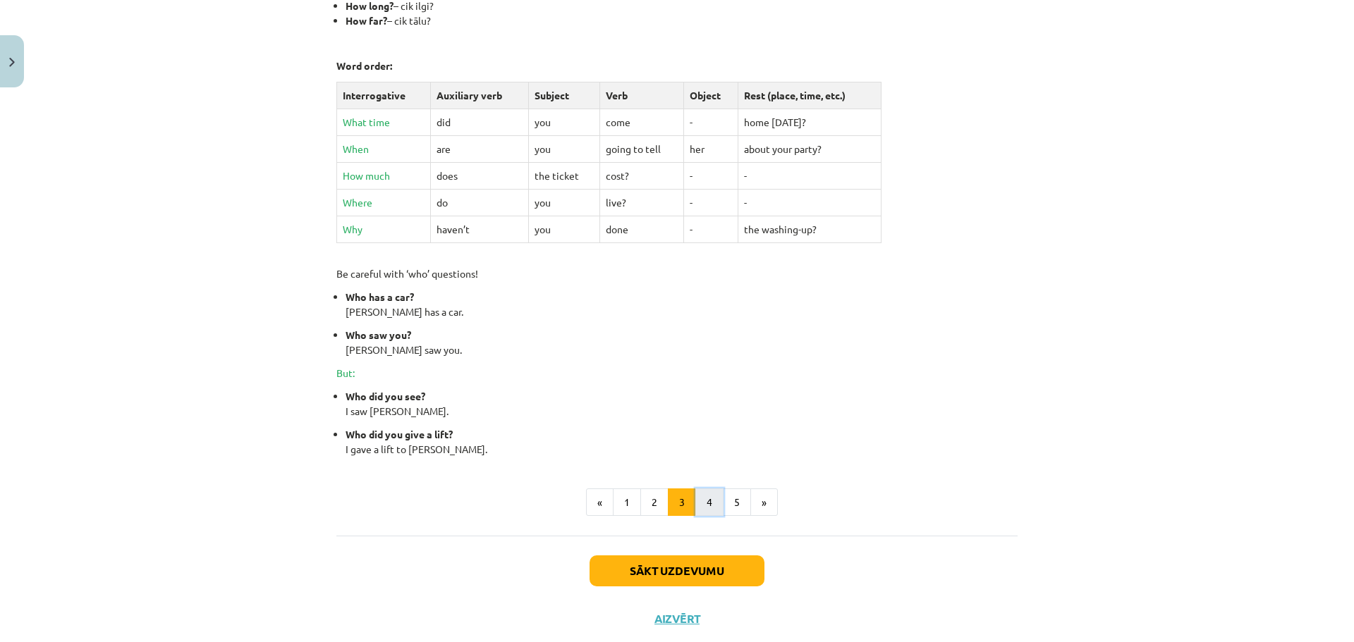
click at [704, 494] on button "4" at bounding box center [709, 503] width 28 height 28
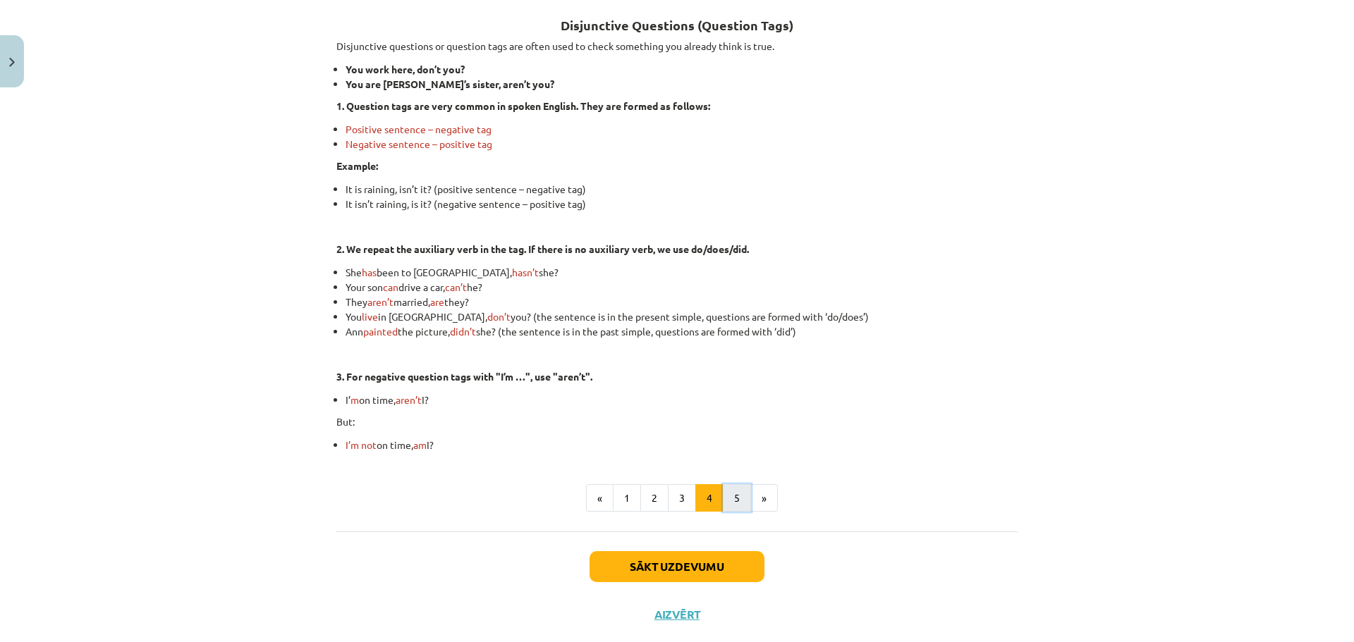
click at [738, 493] on button "5" at bounding box center [737, 498] width 28 height 28
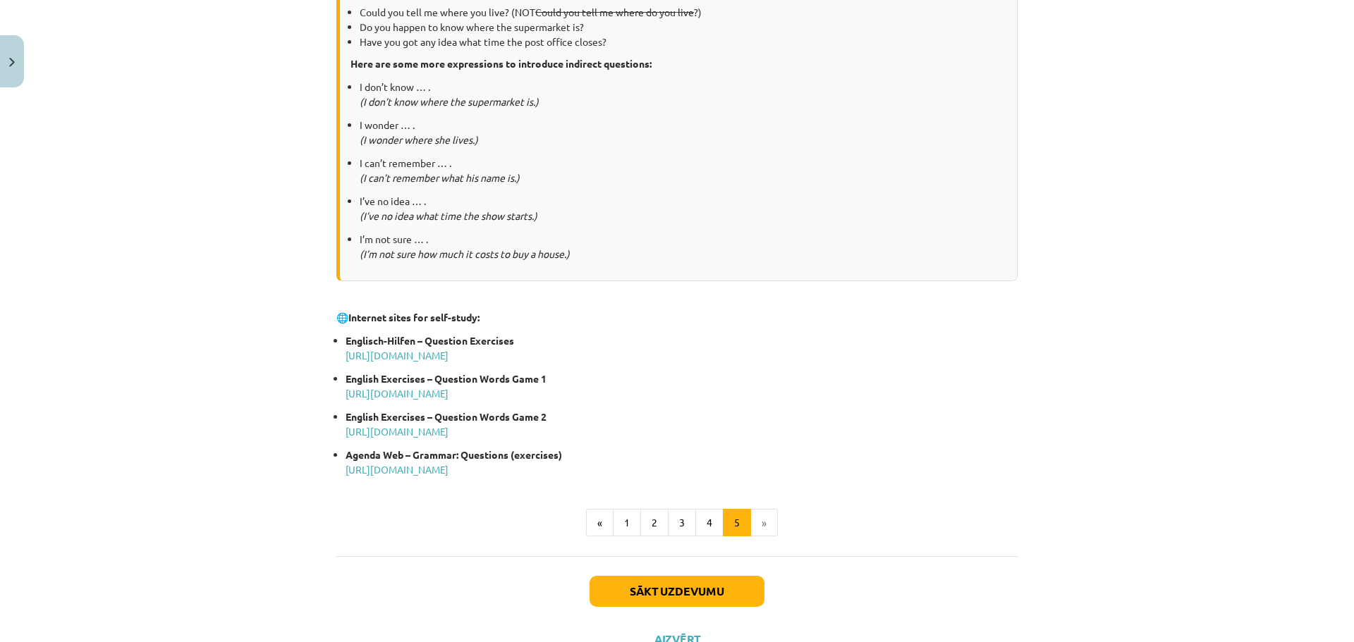
scroll to position [623, 0]
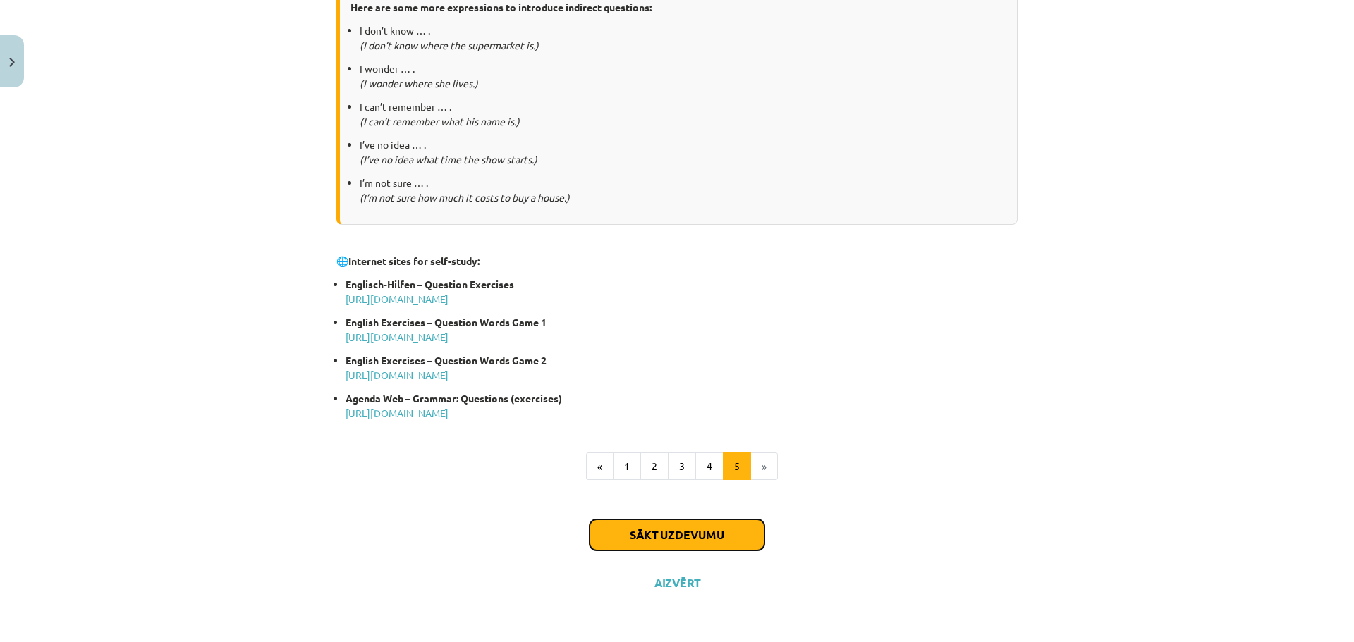
click at [658, 532] on button "Sākt uzdevumu" at bounding box center [676, 535] width 175 height 31
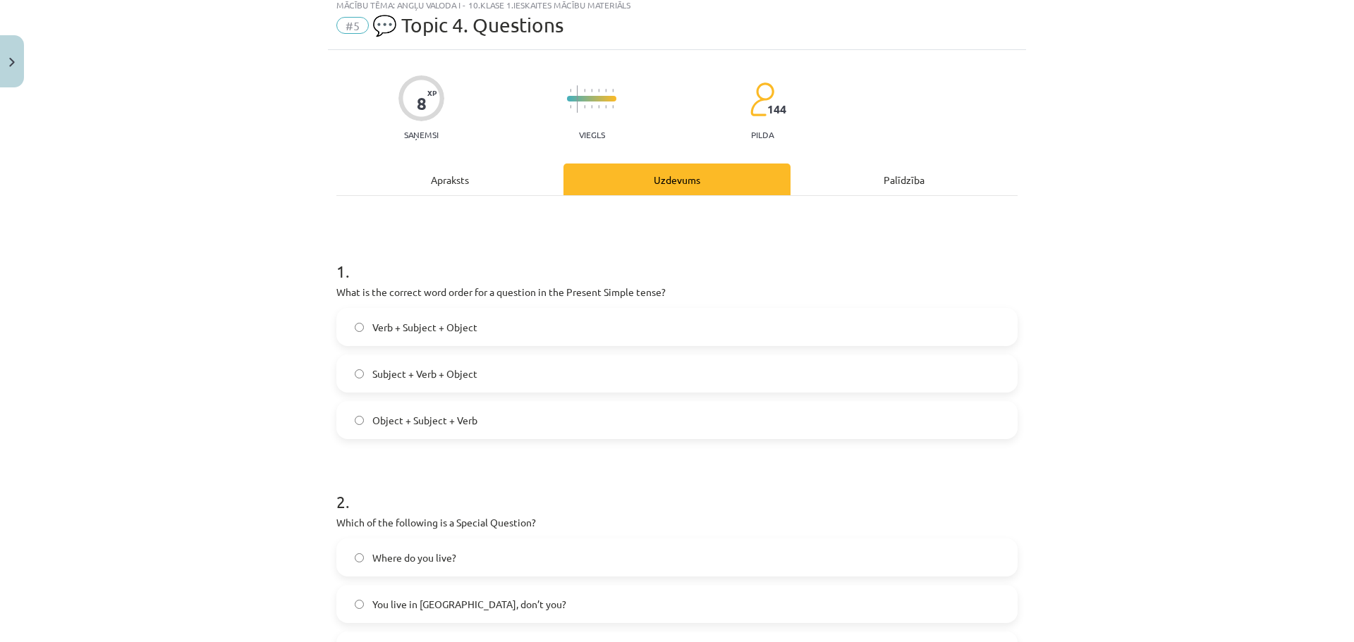
scroll to position [35, 0]
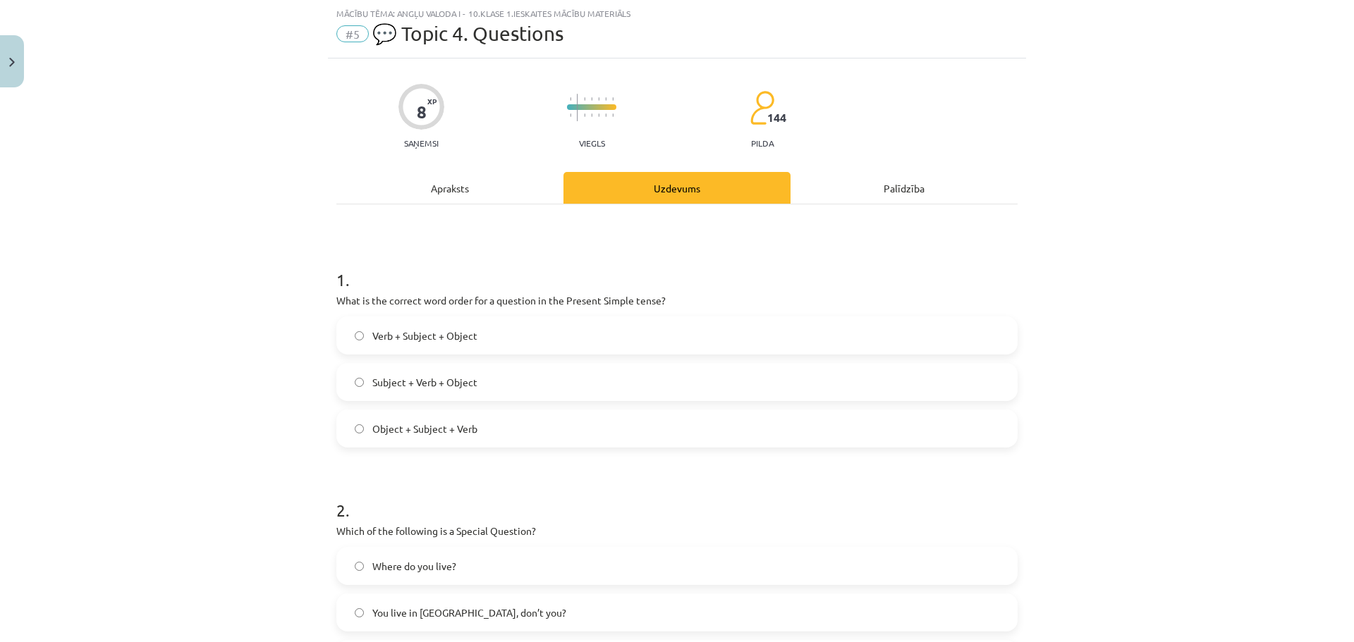
click at [453, 190] on div "Apraksts" at bounding box center [449, 188] width 227 height 32
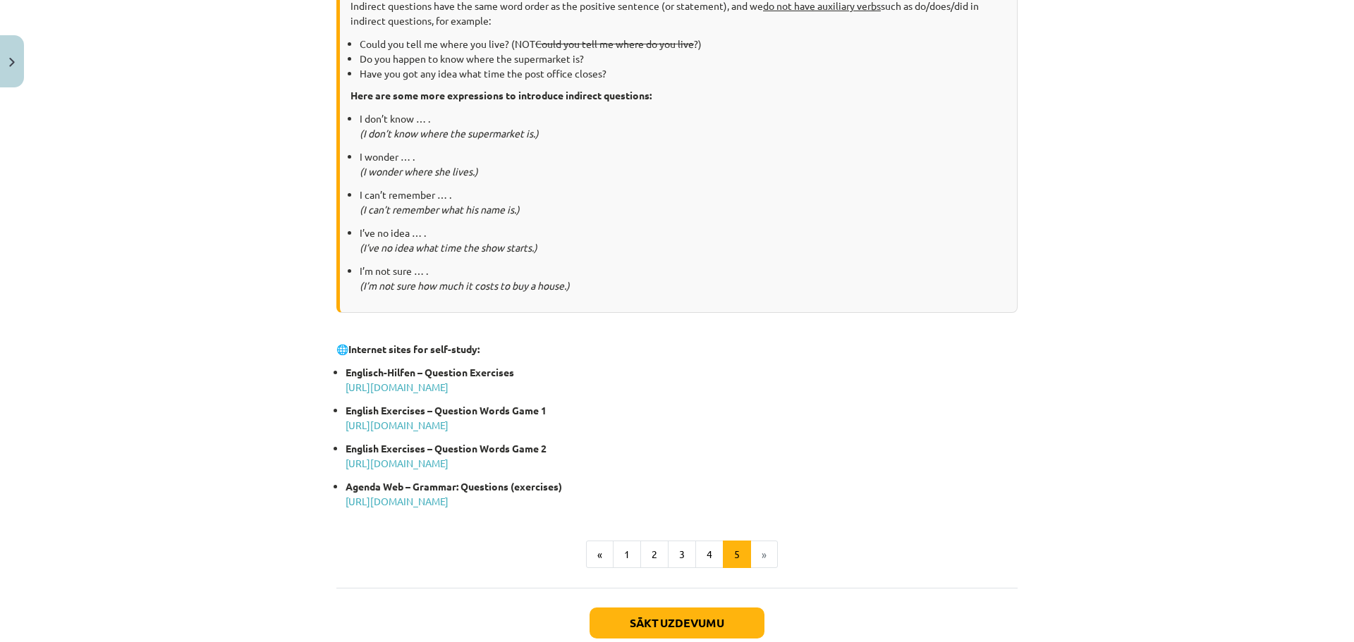
scroll to position [599, 0]
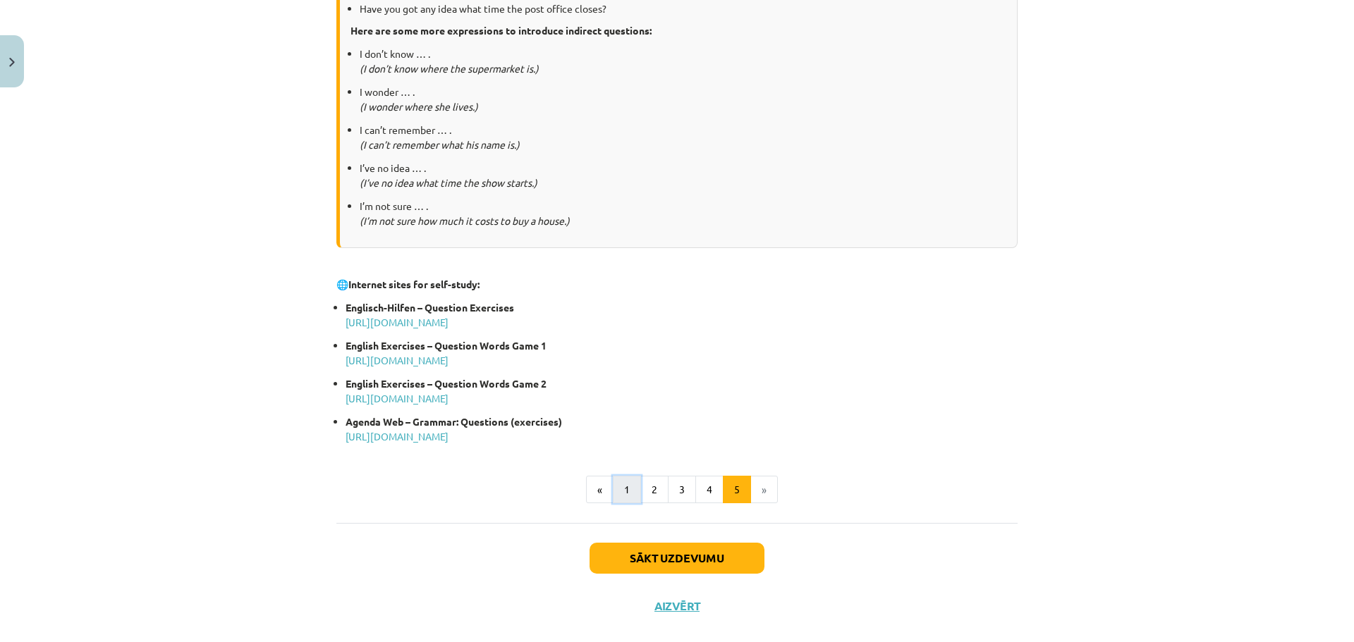
click at [619, 488] on button "1" at bounding box center [627, 490] width 28 height 28
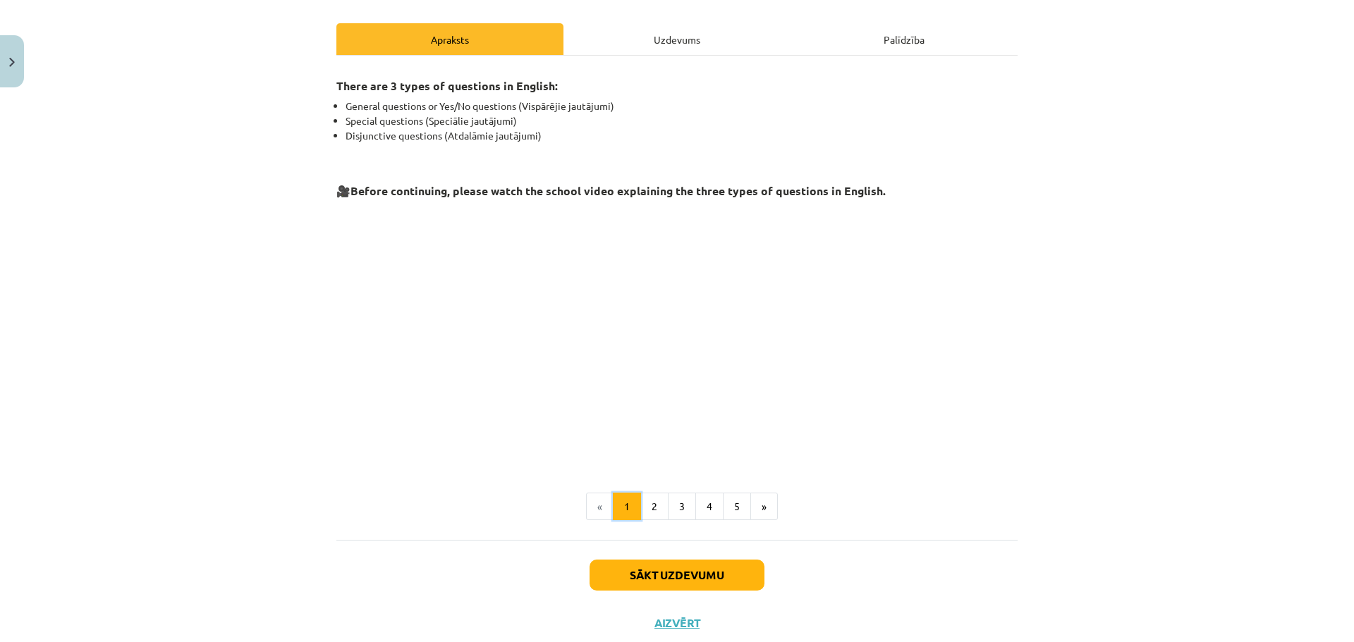
scroll to position [224, 0]
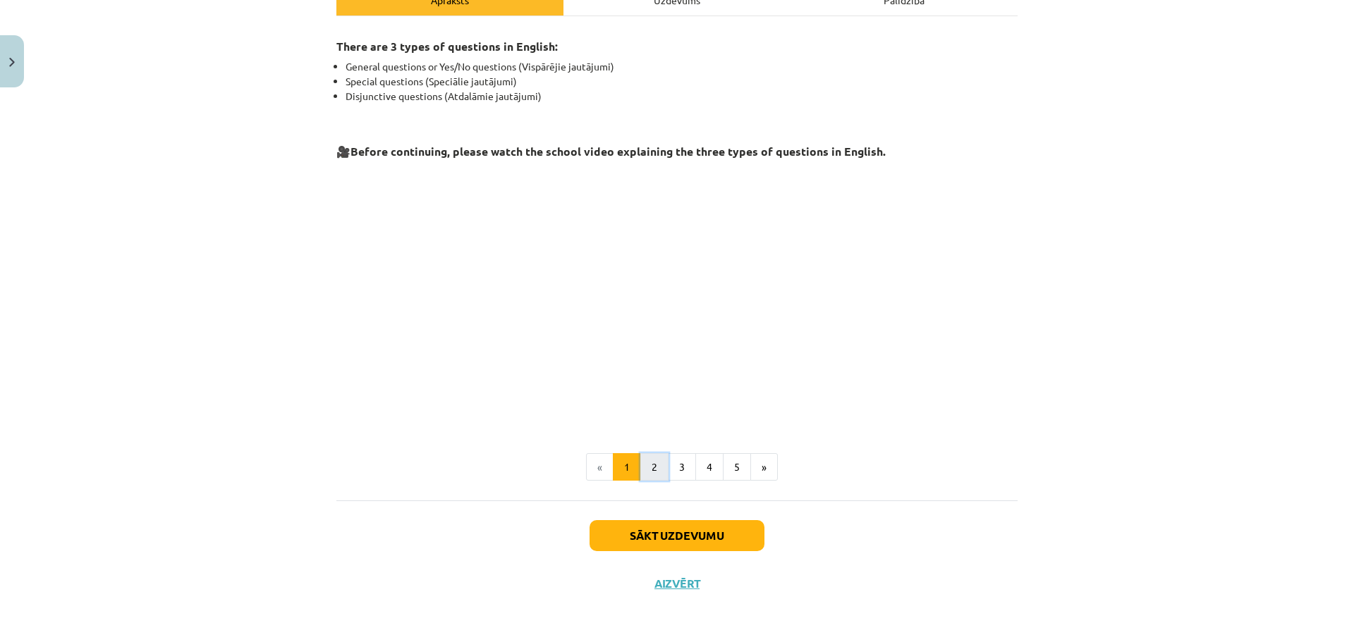
click at [641, 458] on button "2" at bounding box center [654, 467] width 28 height 28
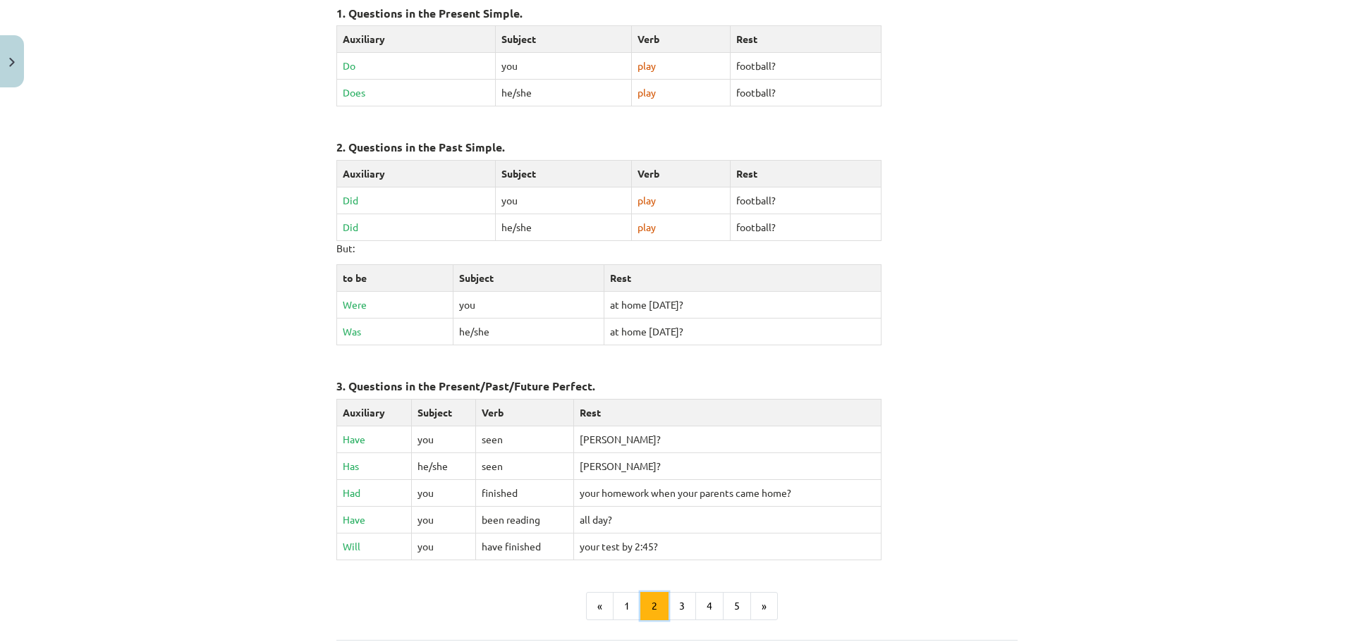
scroll to position [558, 0]
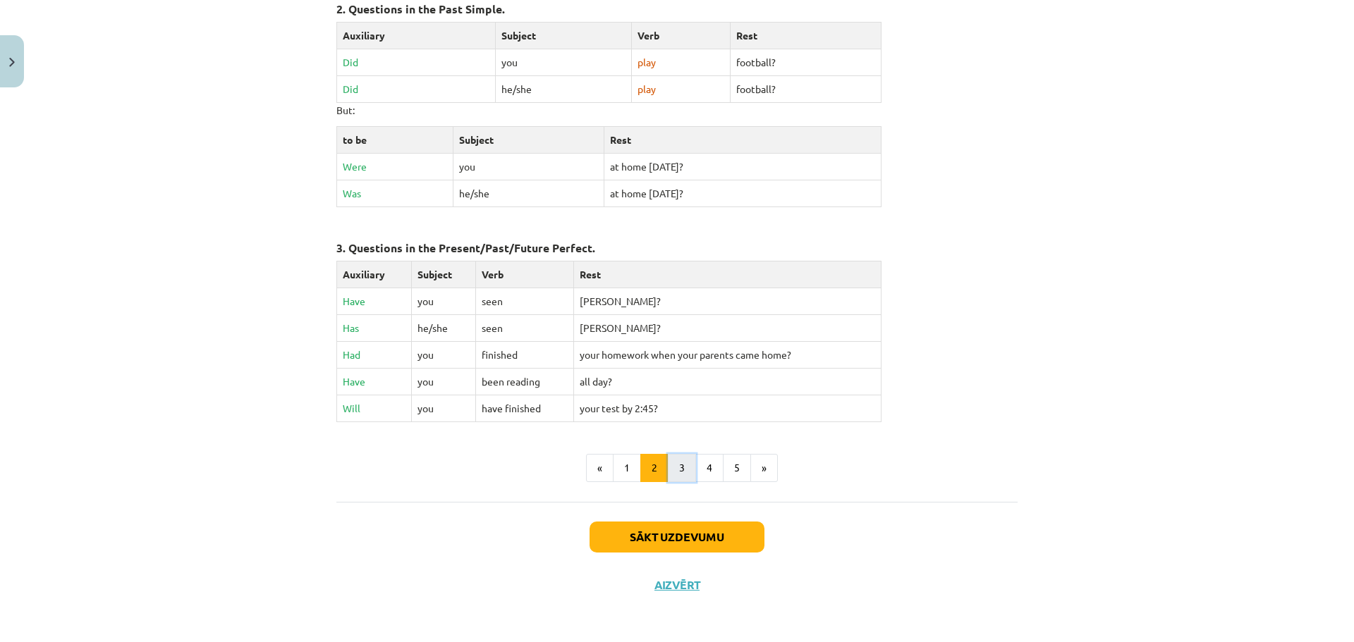
click at [676, 470] on button "3" at bounding box center [682, 468] width 28 height 28
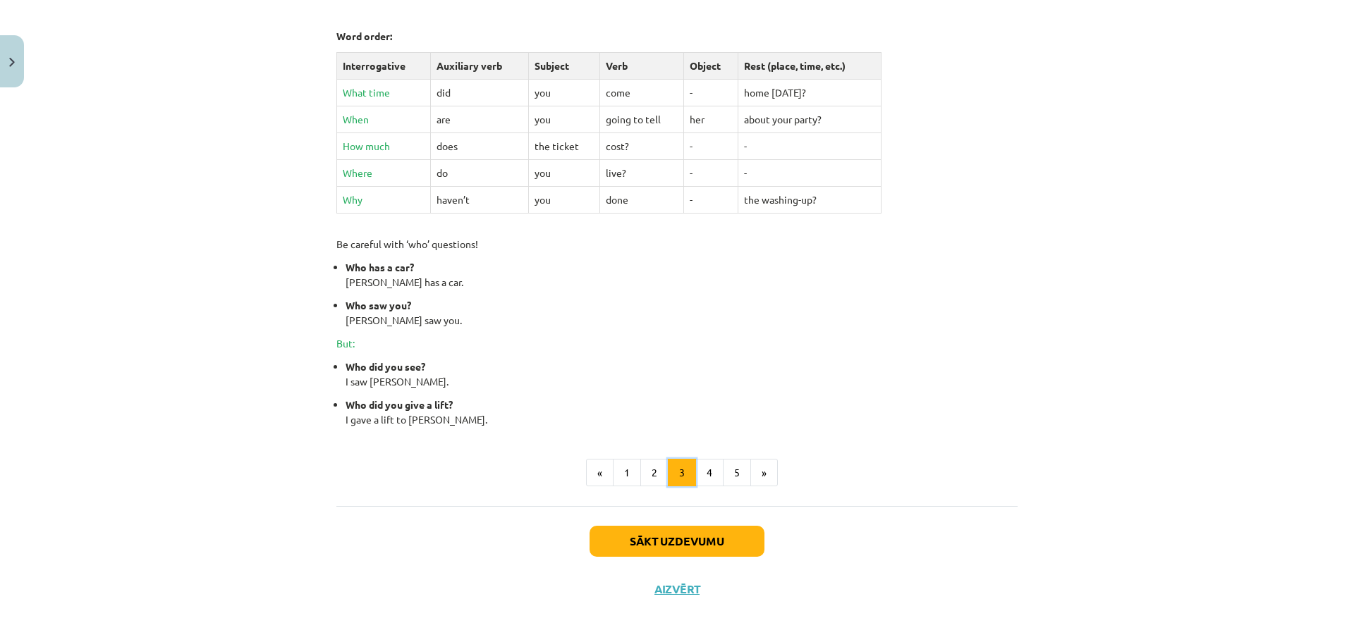
scroll to position [500, 0]
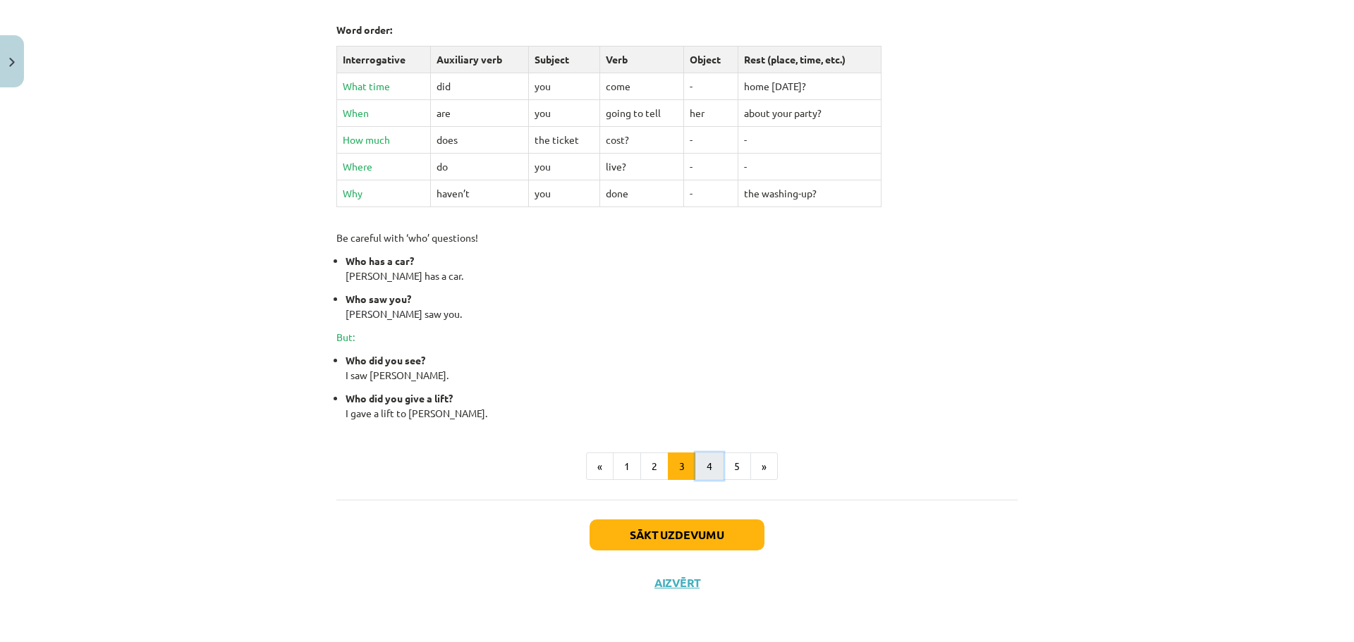
click at [702, 467] on button "4" at bounding box center [709, 467] width 28 height 28
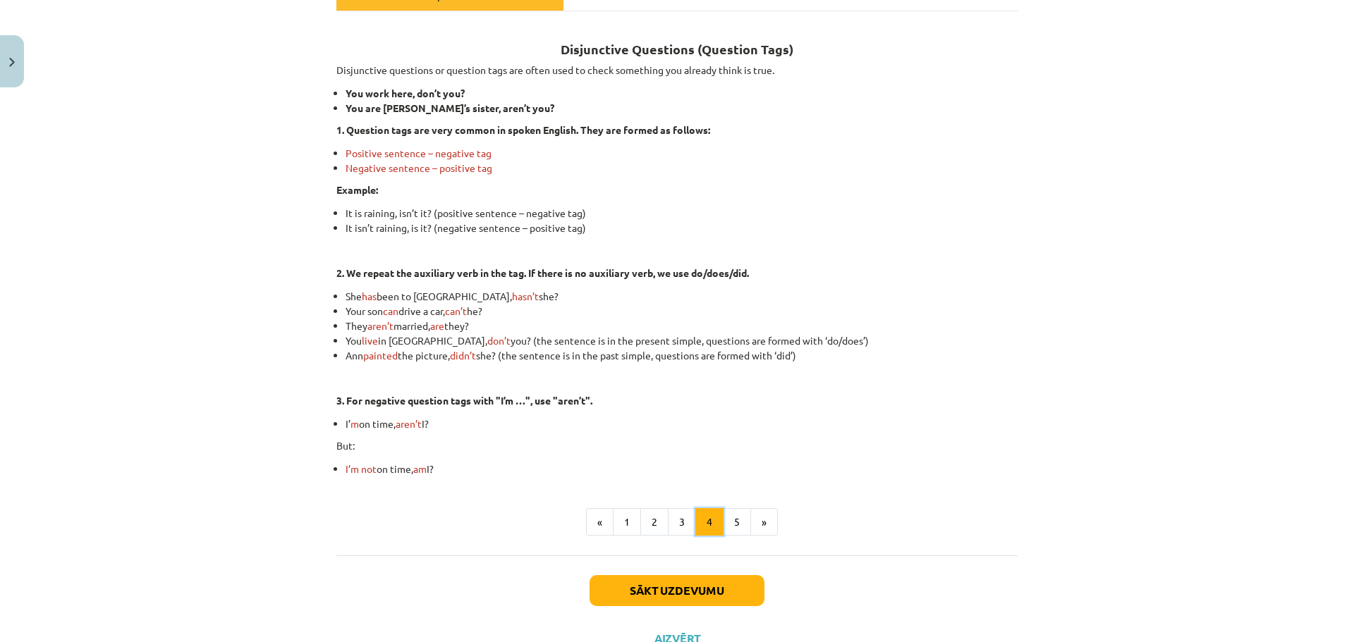
scroll to position [284, 0]
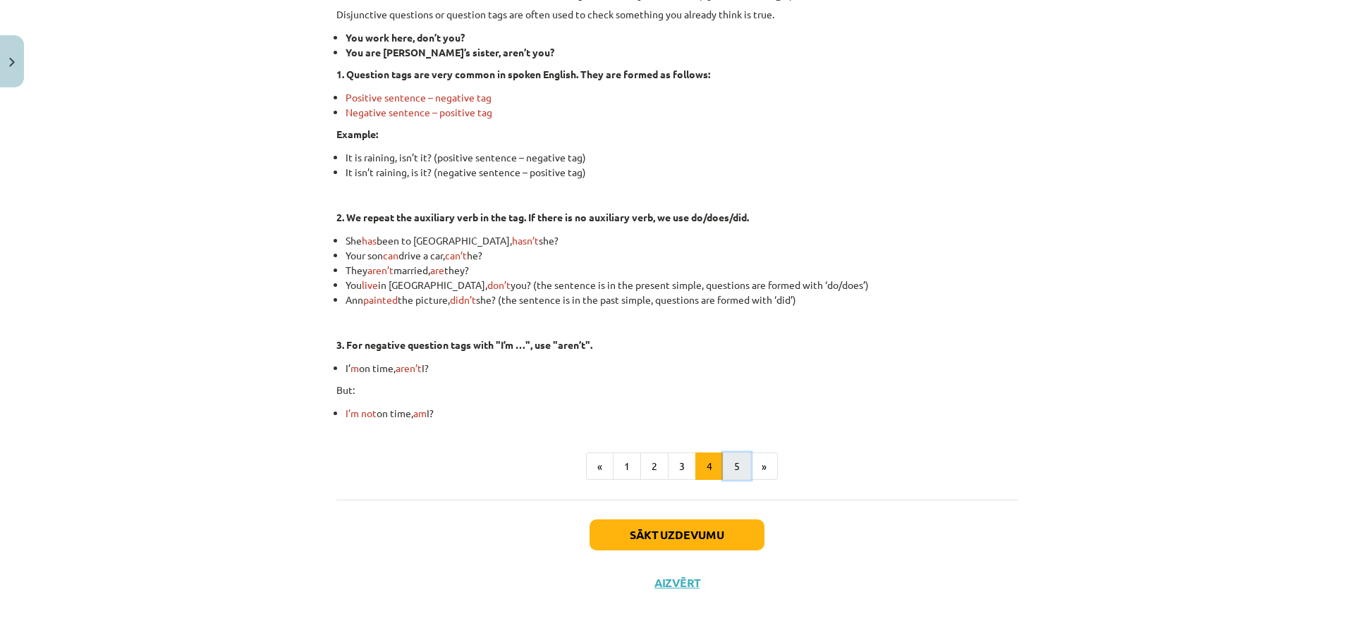
click at [723, 470] on button "5" at bounding box center [737, 467] width 28 height 28
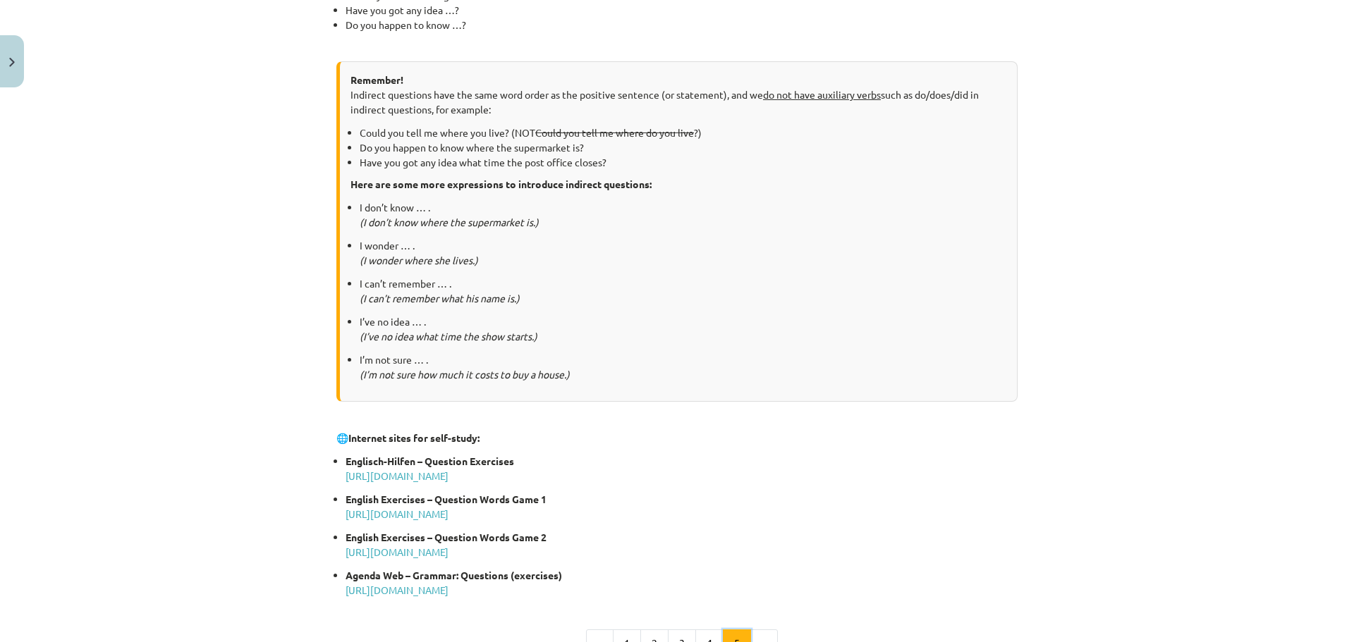
scroll to position [623, 0]
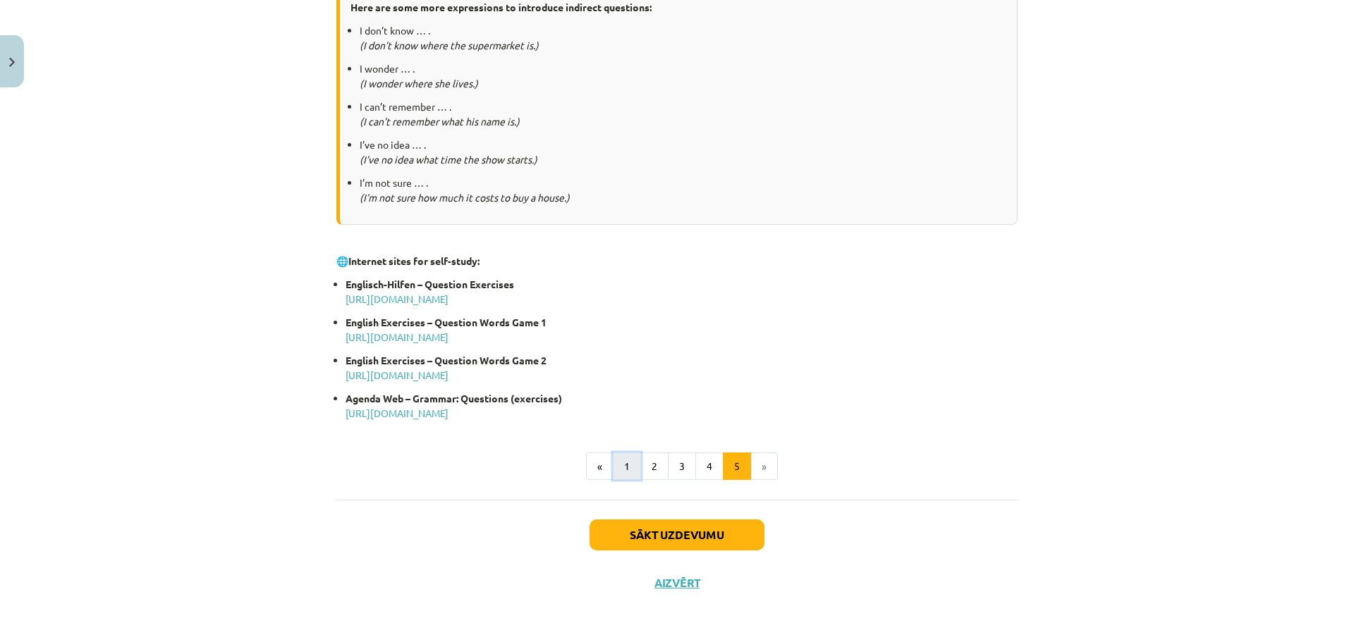
click at [613, 466] on button "1" at bounding box center [627, 467] width 28 height 28
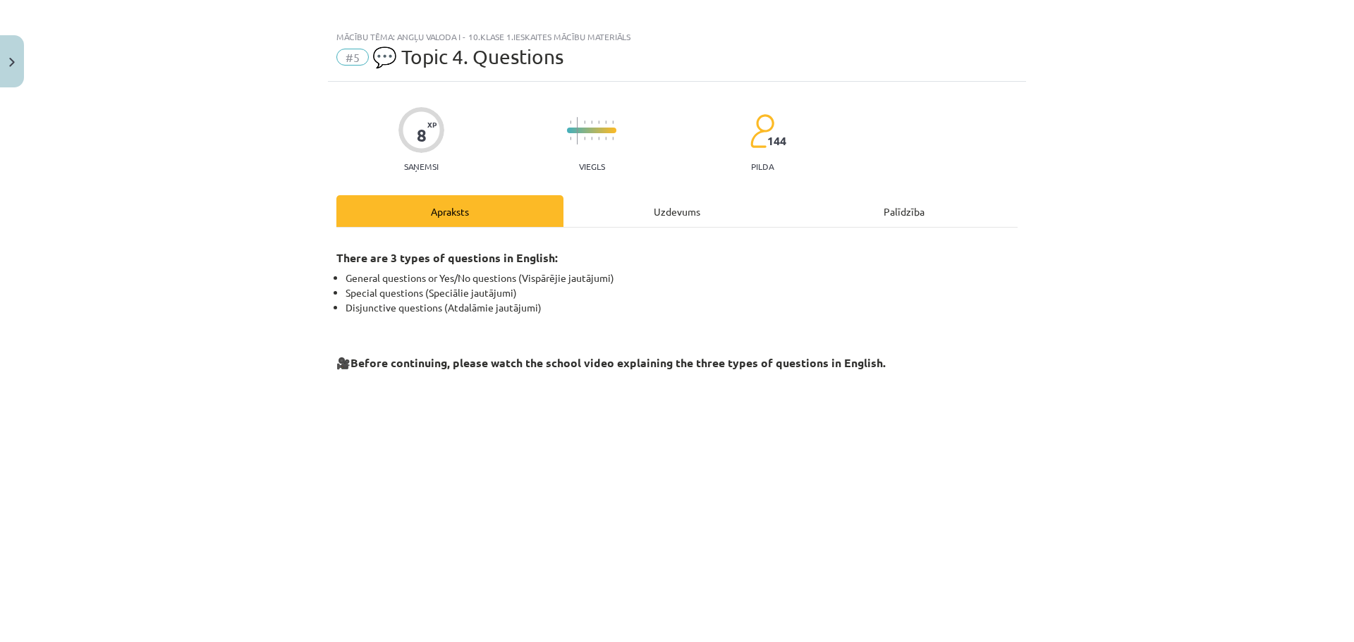
click at [666, 211] on div "Uzdevums" at bounding box center [676, 211] width 227 height 32
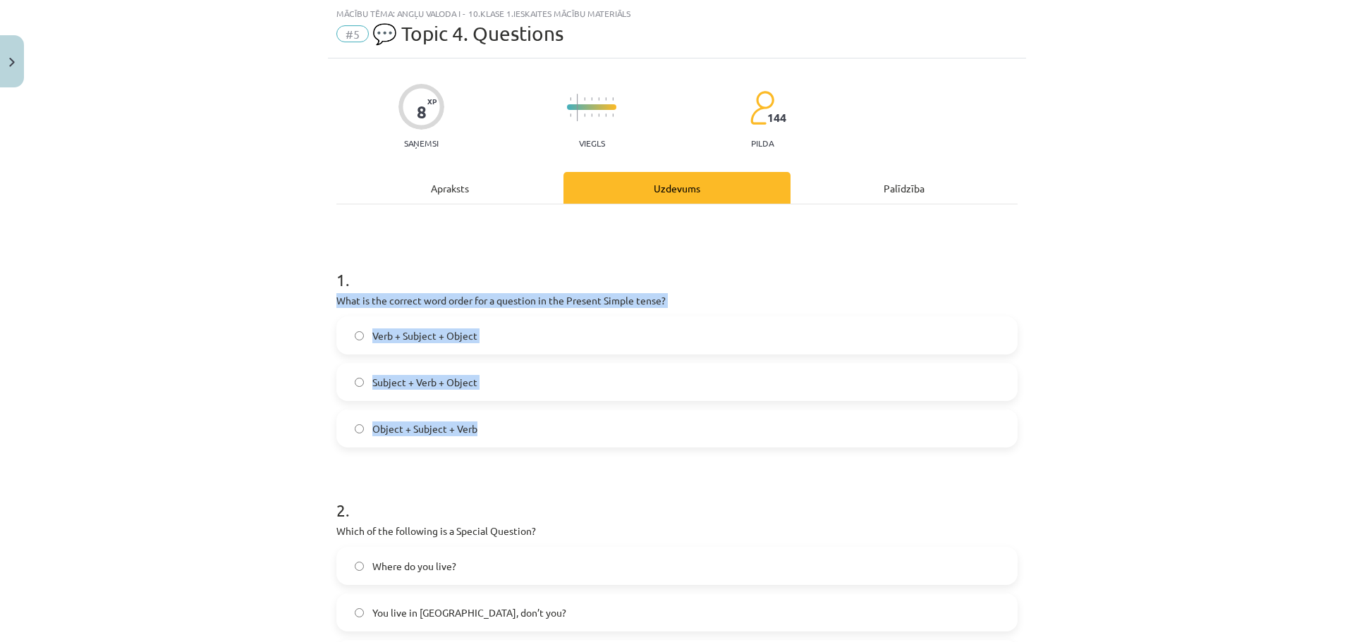
drag, startPoint x: 331, startPoint y: 307, endPoint x: 470, endPoint y: 434, distance: 188.2
click at [470, 434] on div "1 . What is the correct word order for a question in the Present Simple tense? …" at bounding box center [676, 346] width 681 height 202
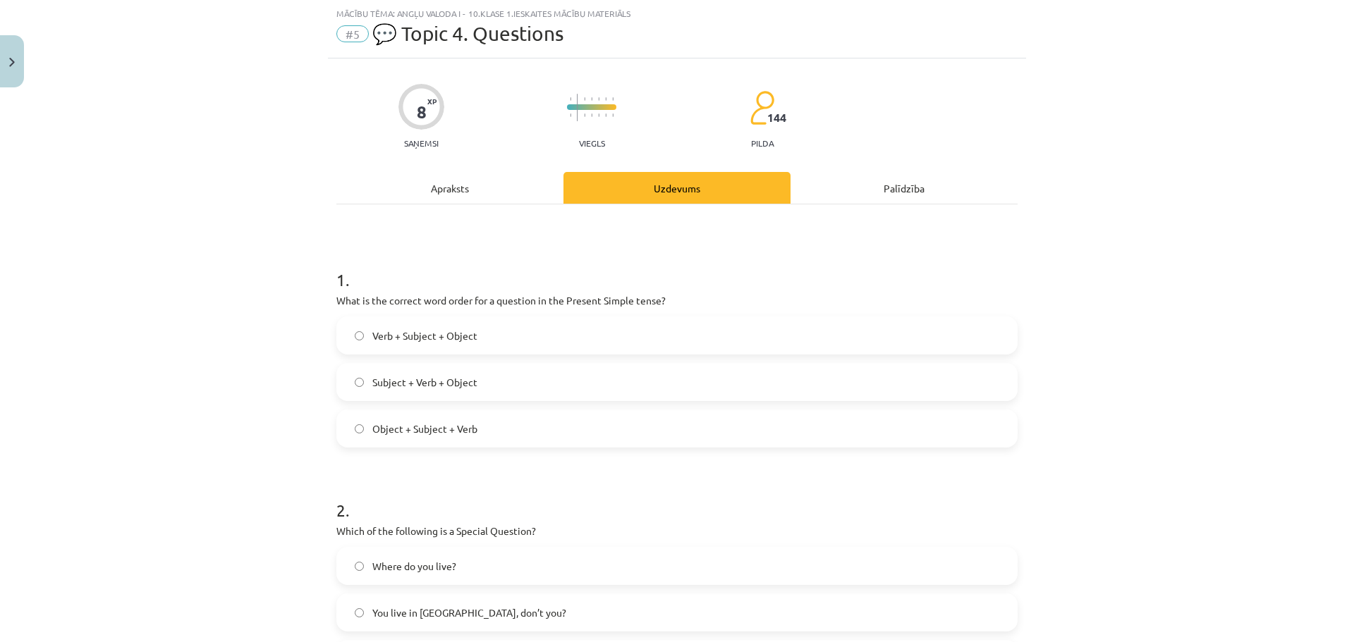
click at [207, 207] on div "Mācību tēma: Angļu valoda i - 10.klase 1.ieskaites mācību materiāls #5 💬 Topic …" at bounding box center [677, 321] width 1354 height 642
click at [303, 336] on div "Mācību tēma: Angļu valoda i - 10.klase 1.ieskaites mācību materiāls #5 💬 Topic …" at bounding box center [677, 321] width 1354 height 642
drag, startPoint x: 477, startPoint y: 339, endPoint x: 369, endPoint y: 334, distance: 108.0
click at [369, 334] on label "Verb + Subject + Object" at bounding box center [677, 335] width 678 height 35
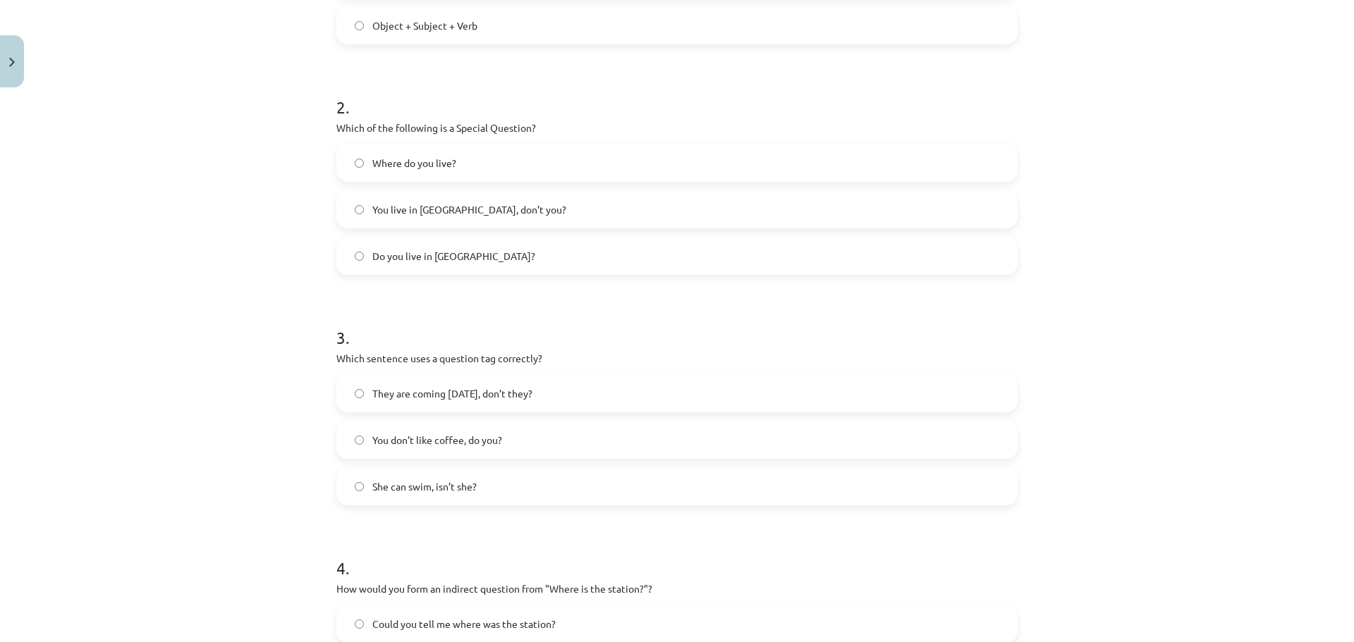
scroll to position [458, 0]
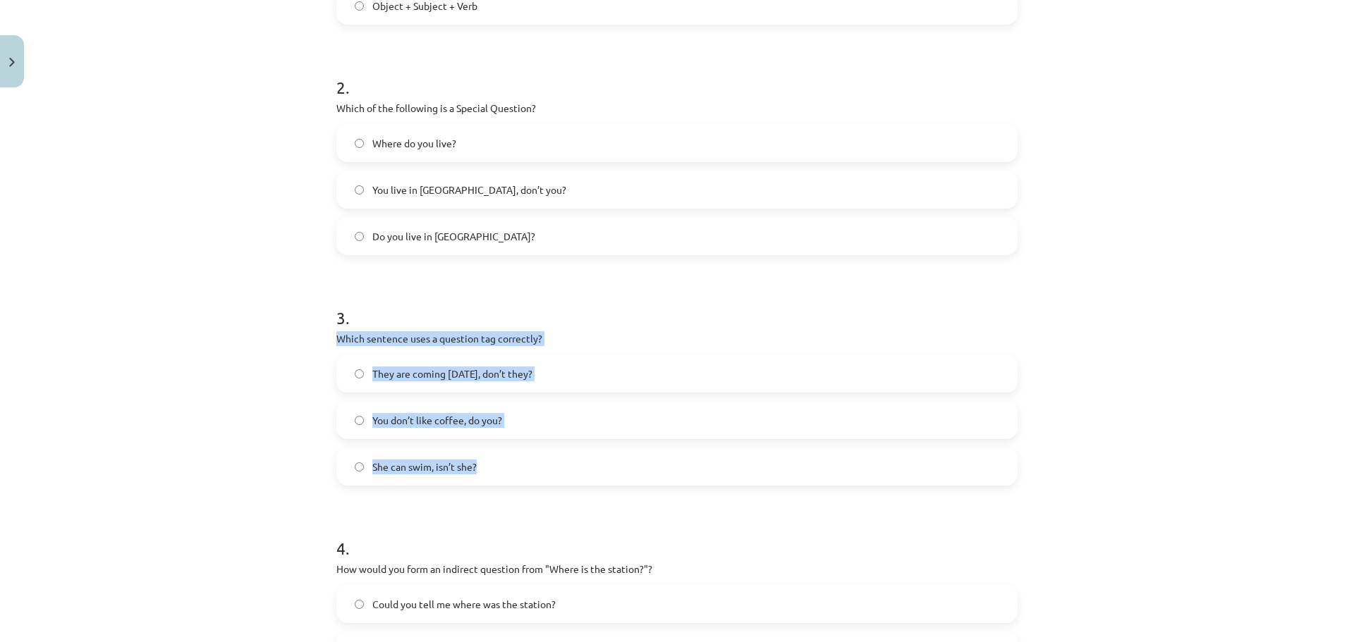
drag, startPoint x: 329, startPoint y: 340, endPoint x: 474, endPoint y: 458, distance: 186.4
click at [474, 458] on div "8 XP Saņemsi Viegls 144 pilda Apraksts Uzdevums Palīdzība 1 . What is the corre…" at bounding box center [677, 239] width 698 height 1209
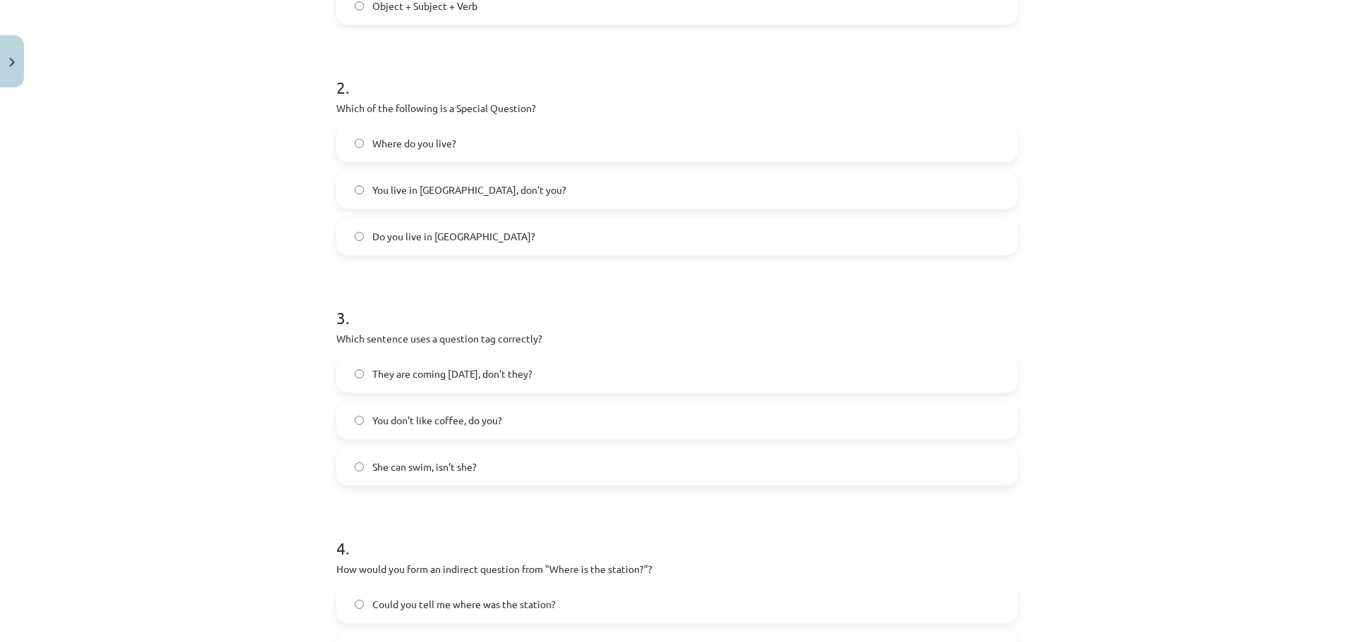
click at [271, 269] on div "Mācību tēma: Angļu valoda i - 10.klase 1.ieskaites mācību materiāls #5 💬 Topic …" at bounding box center [677, 321] width 1354 height 642
click at [347, 419] on label "You don’t like coffee, do you?" at bounding box center [677, 420] width 678 height 35
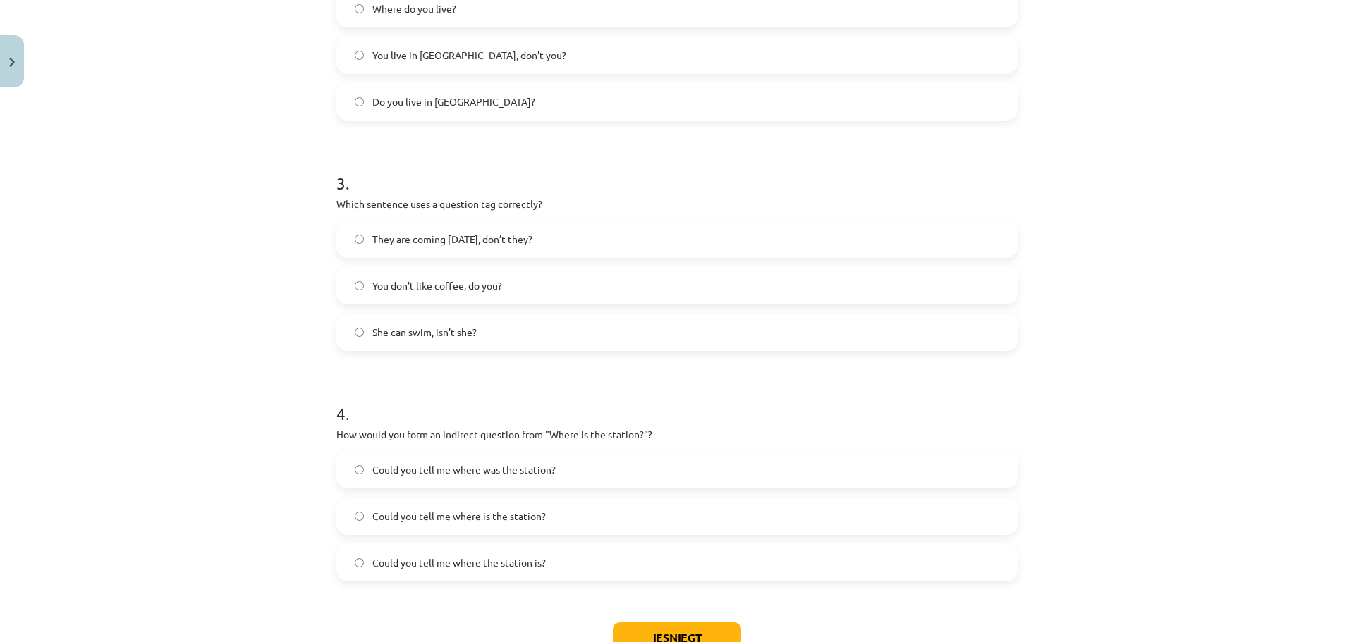
scroll to position [599, 0]
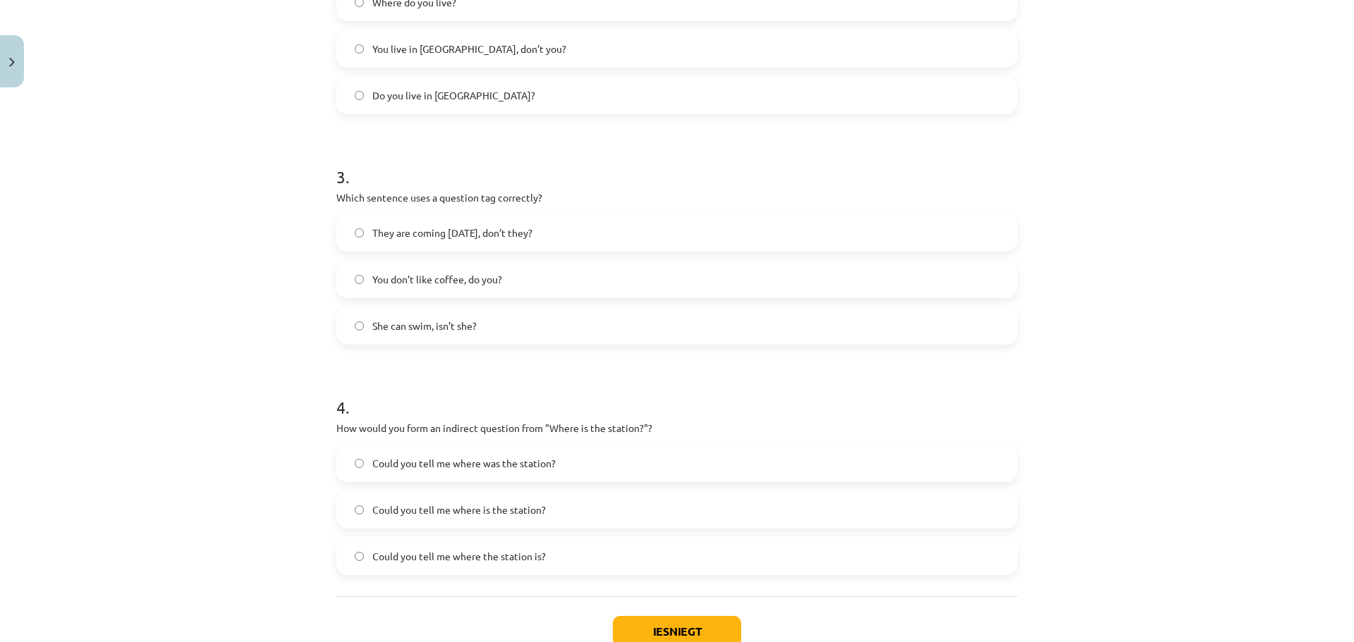
click at [363, 511] on label "Could you tell me where is the station?" at bounding box center [677, 509] width 678 height 35
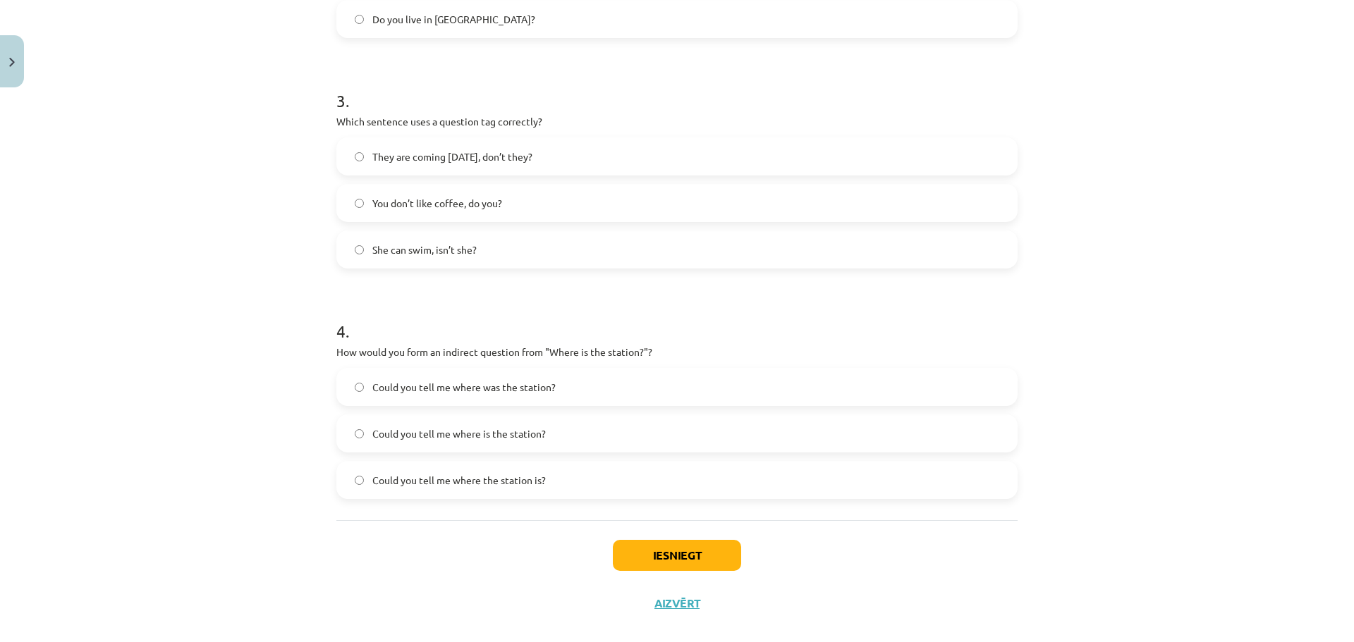
scroll to position [696, 0]
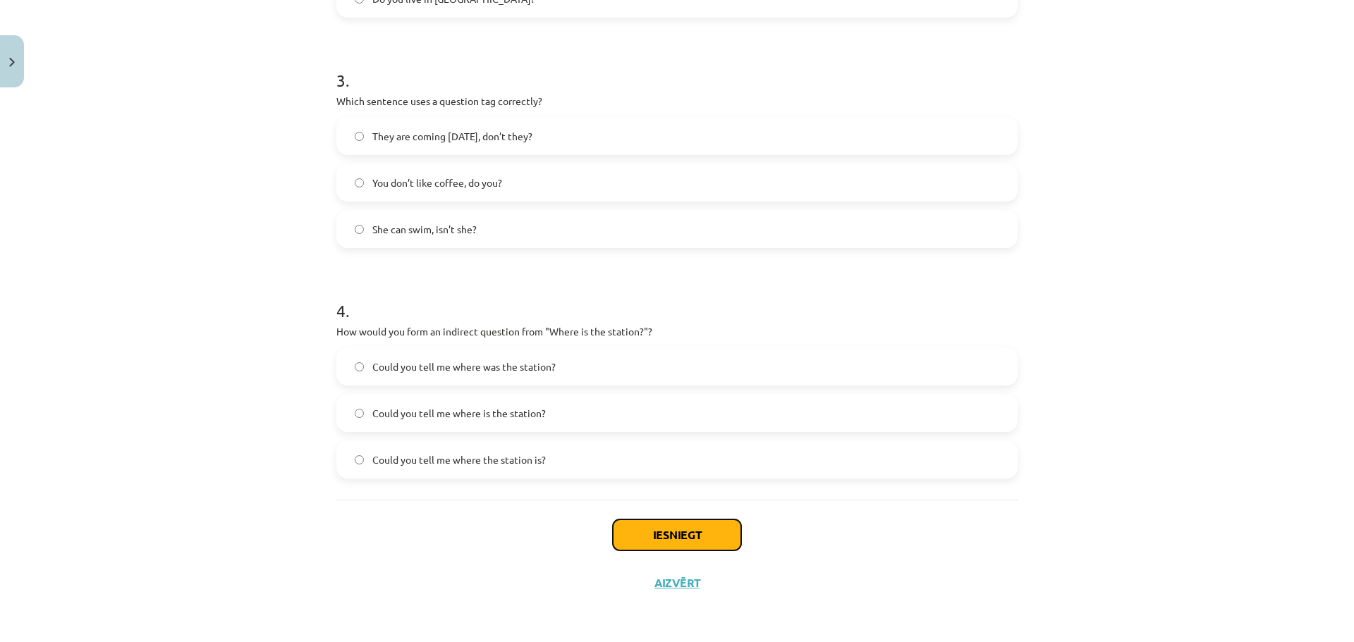
click at [648, 525] on button "Iesniegt" at bounding box center [677, 535] width 128 height 31
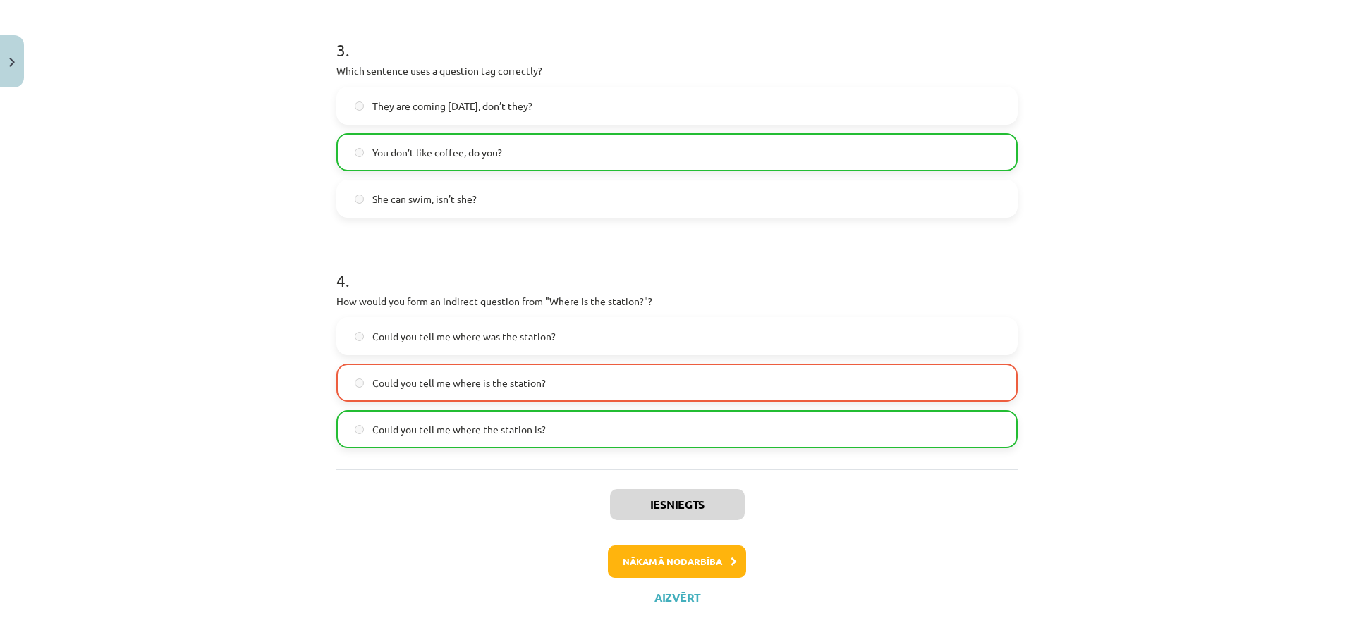
scroll to position [741, 0]
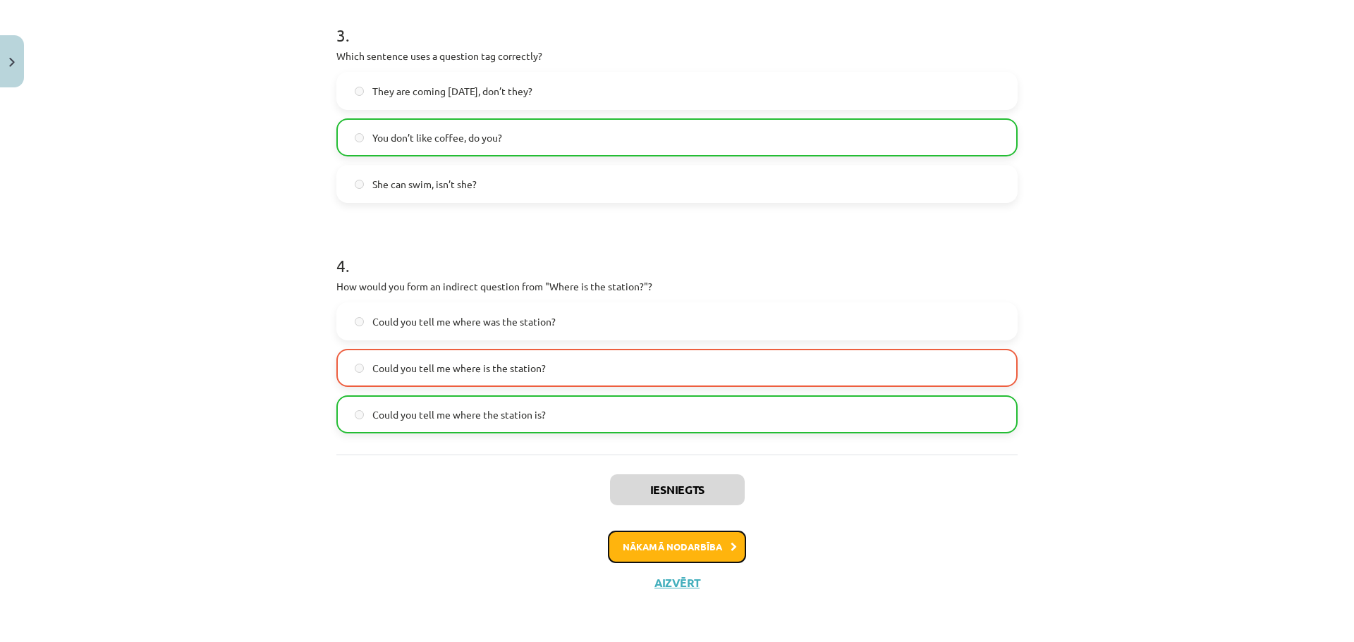
click at [661, 544] on button "Nākamā nodarbība" at bounding box center [677, 547] width 138 height 32
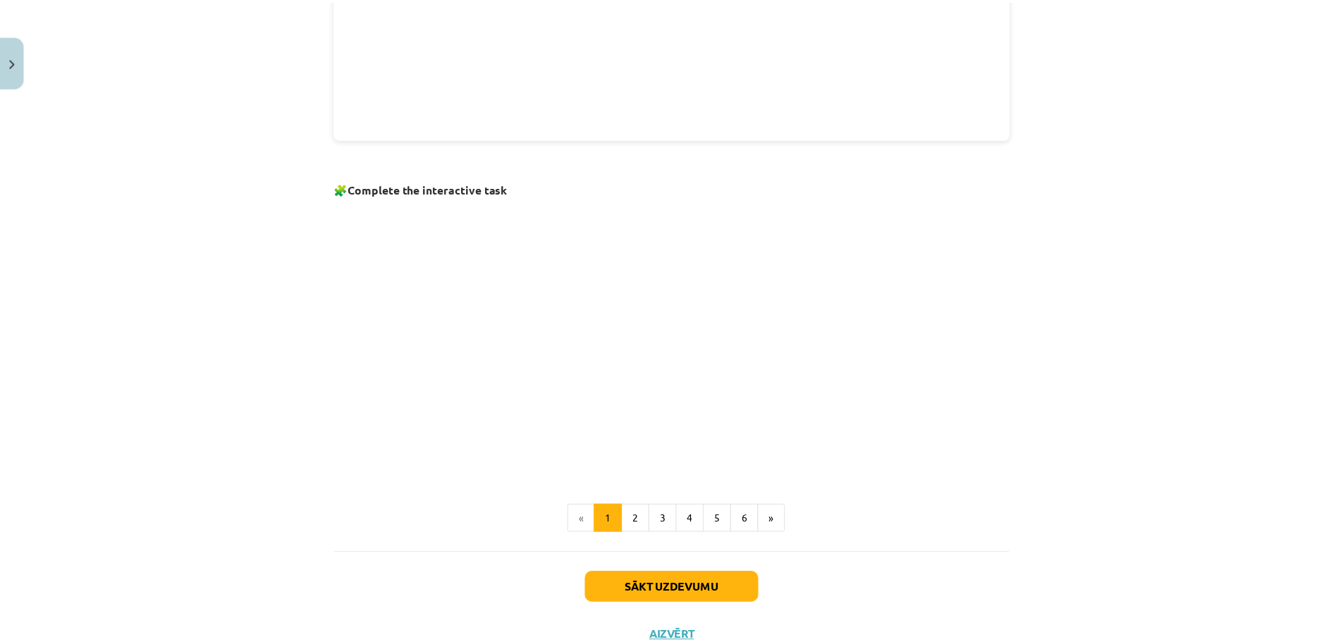
scroll to position [834, 0]
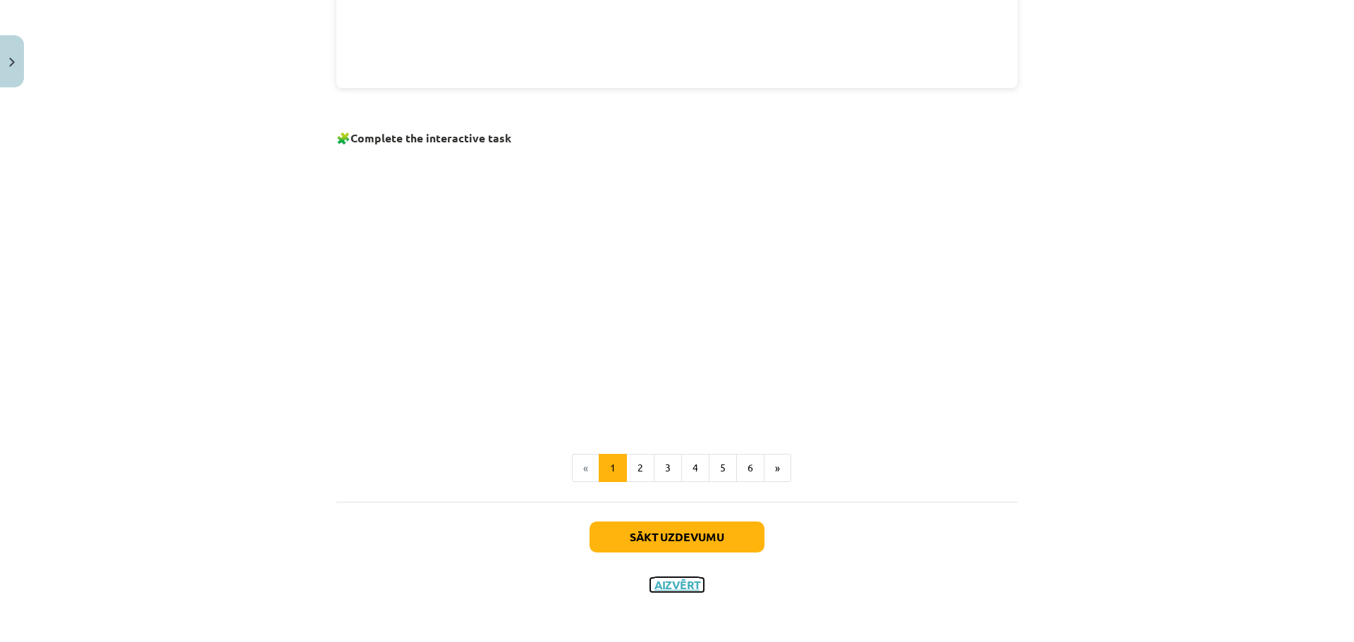
click at [671, 587] on button "Aizvērt" at bounding box center [677, 585] width 54 height 14
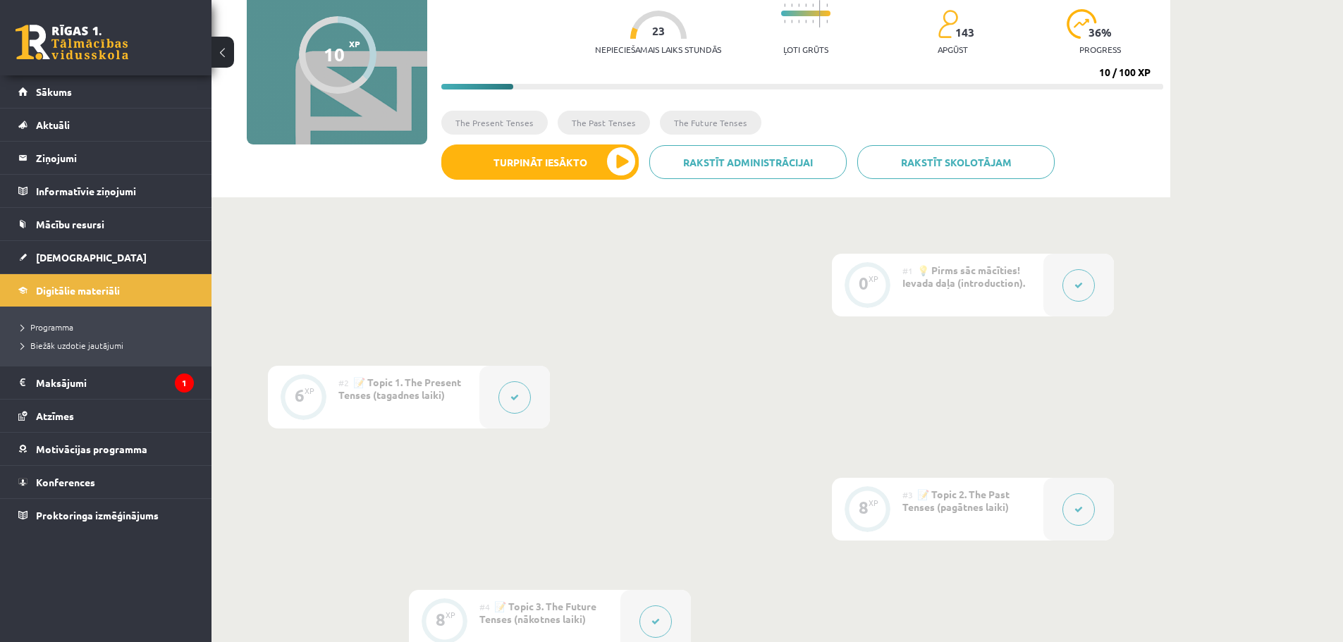
scroll to position [71, 0]
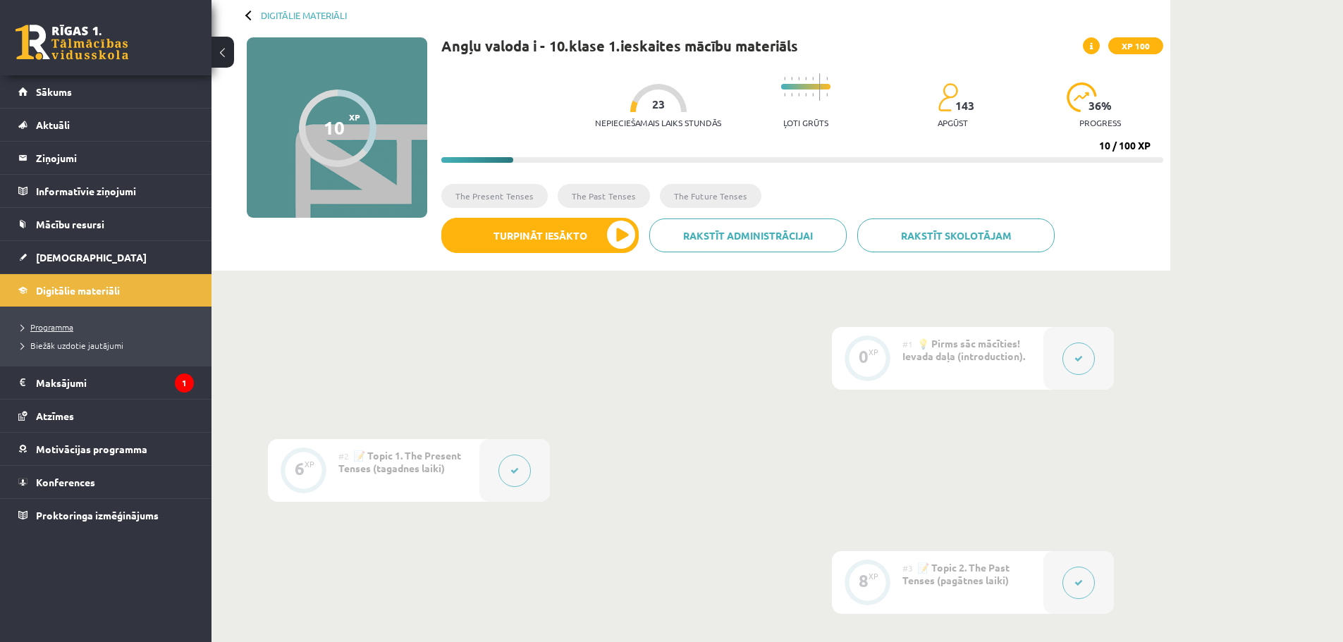
click at [73, 326] on span "Programma" at bounding box center [47, 327] width 52 height 11
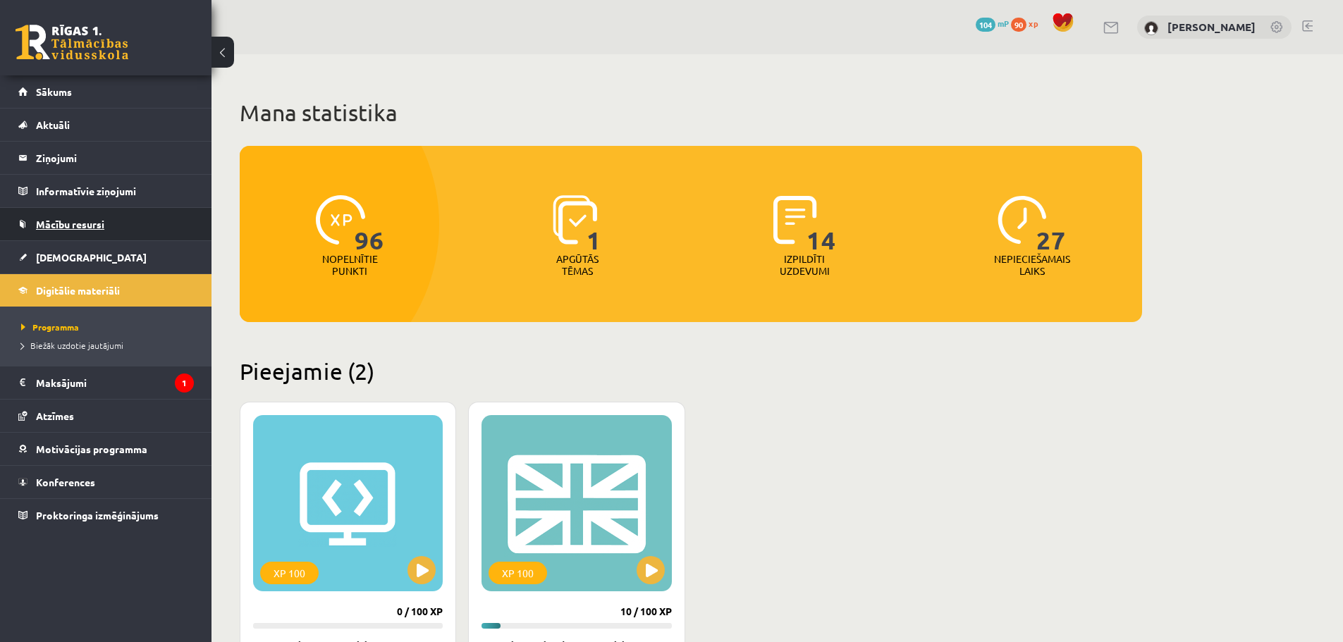
click at [68, 230] on link "Mācību resursi" at bounding box center [106, 224] width 176 height 32
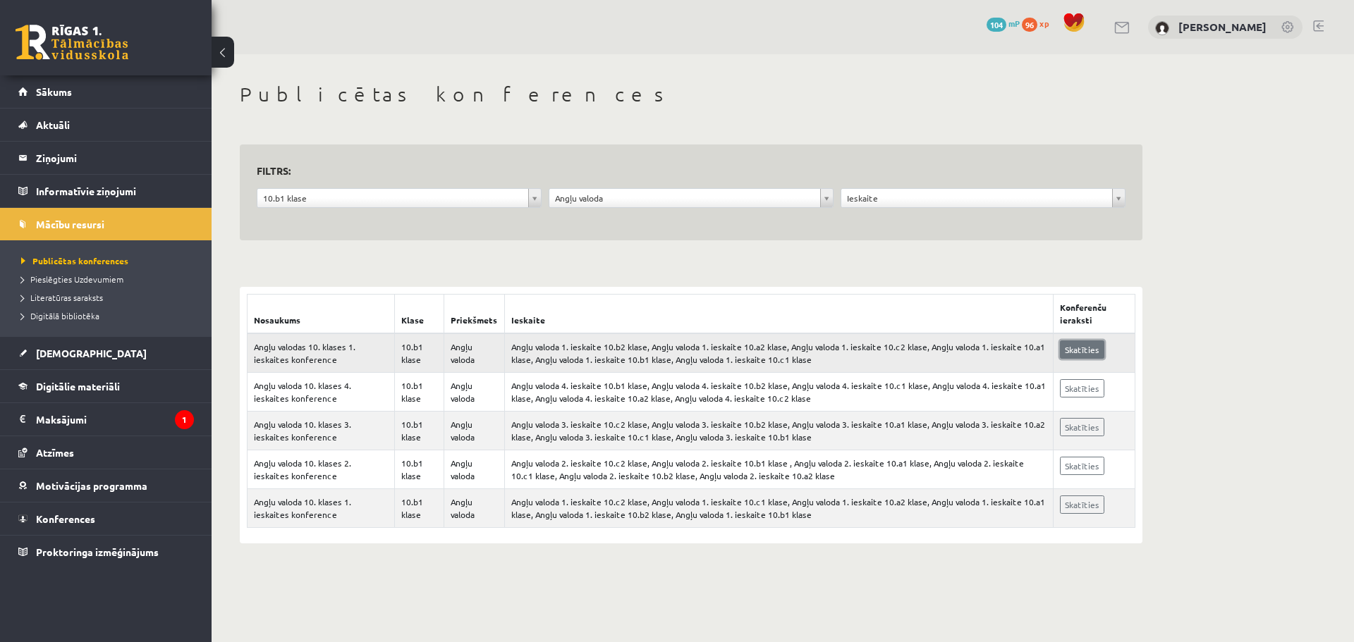
click at [1084, 353] on link "Skatīties" at bounding box center [1082, 350] width 44 height 18
click at [111, 93] on link "Sākums" at bounding box center [106, 91] width 176 height 32
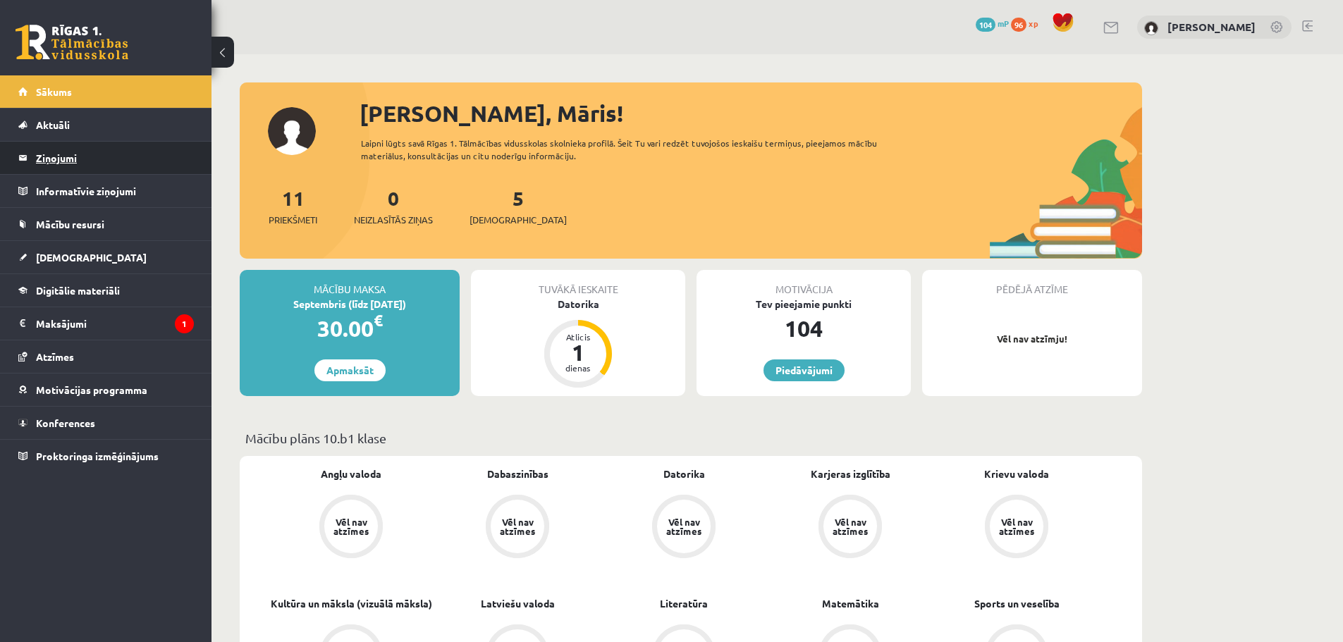
click at [111, 160] on legend "Ziņojumi 0" at bounding box center [115, 158] width 158 height 32
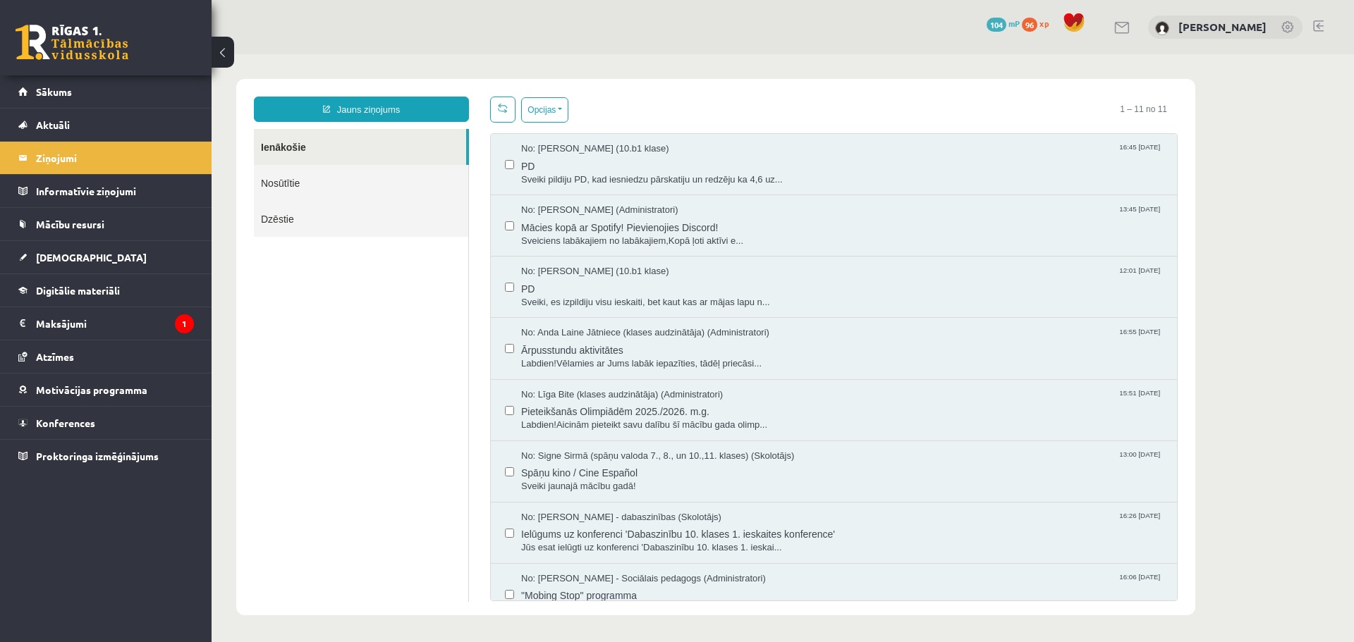
click at [328, 190] on link "Nosūtītie" at bounding box center [361, 183] width 214 height 36
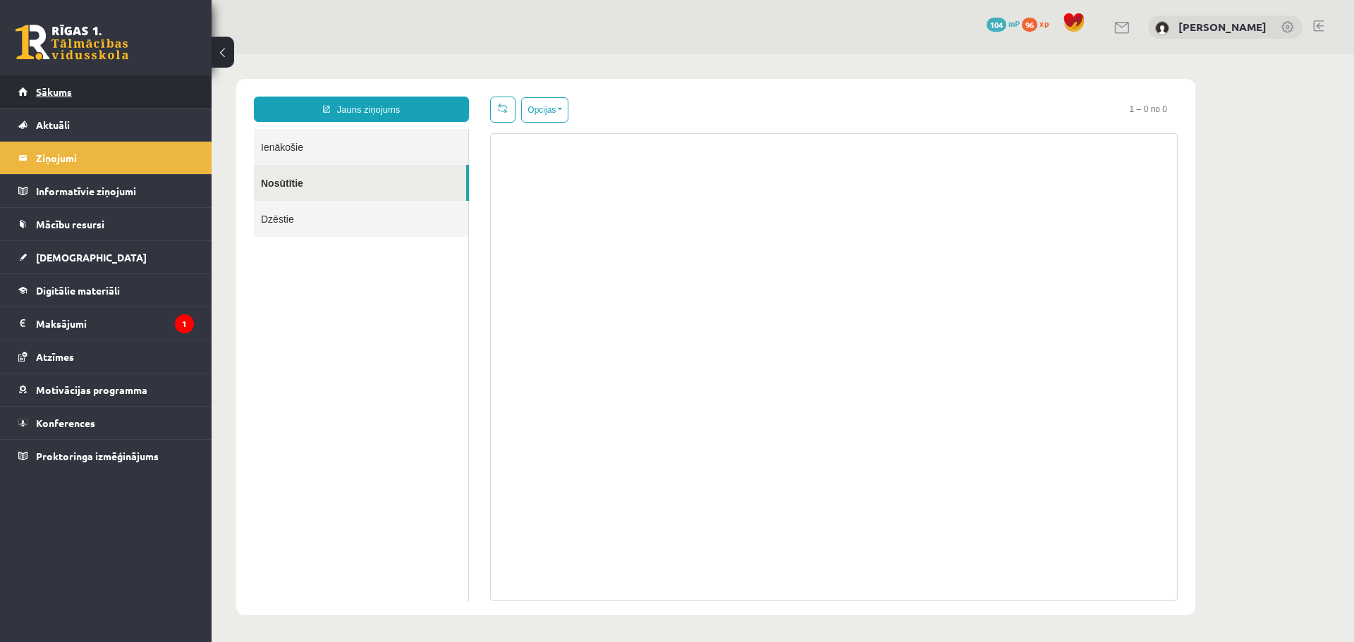
click at [114, 99] on link "Sākums" at bounding box center [106, 91] width 176 height 32
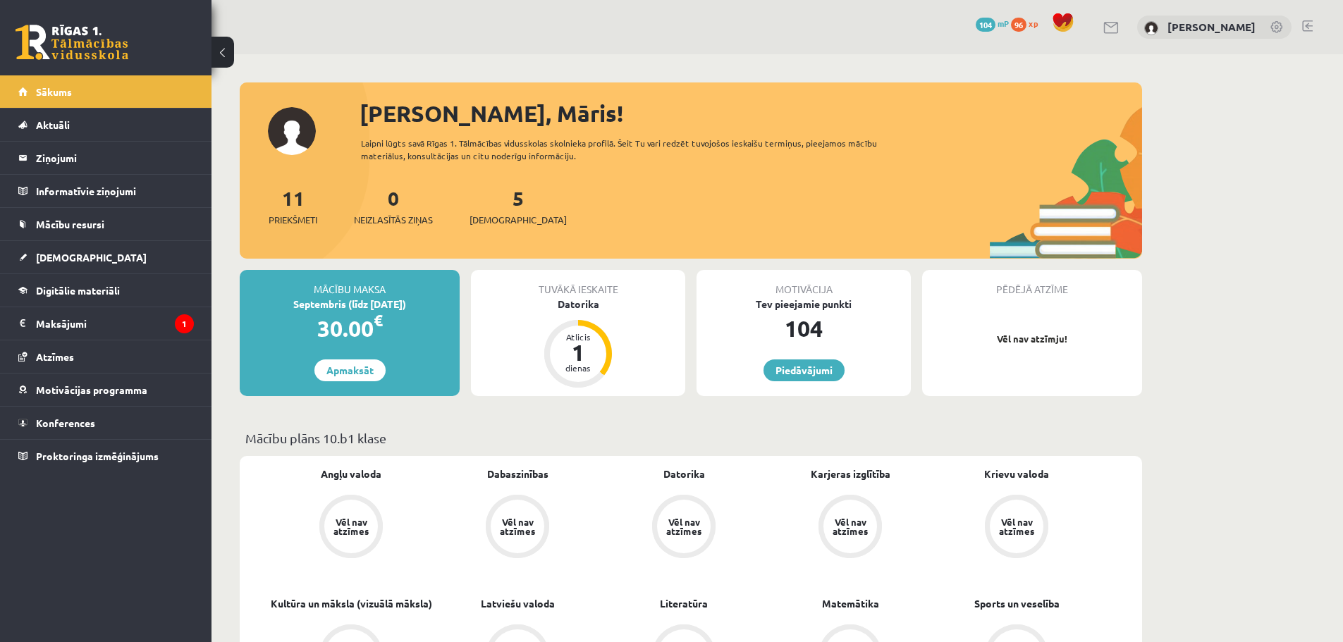
click at [1074, 19] on span at bounding box center [1063, 22] width 21 height 21
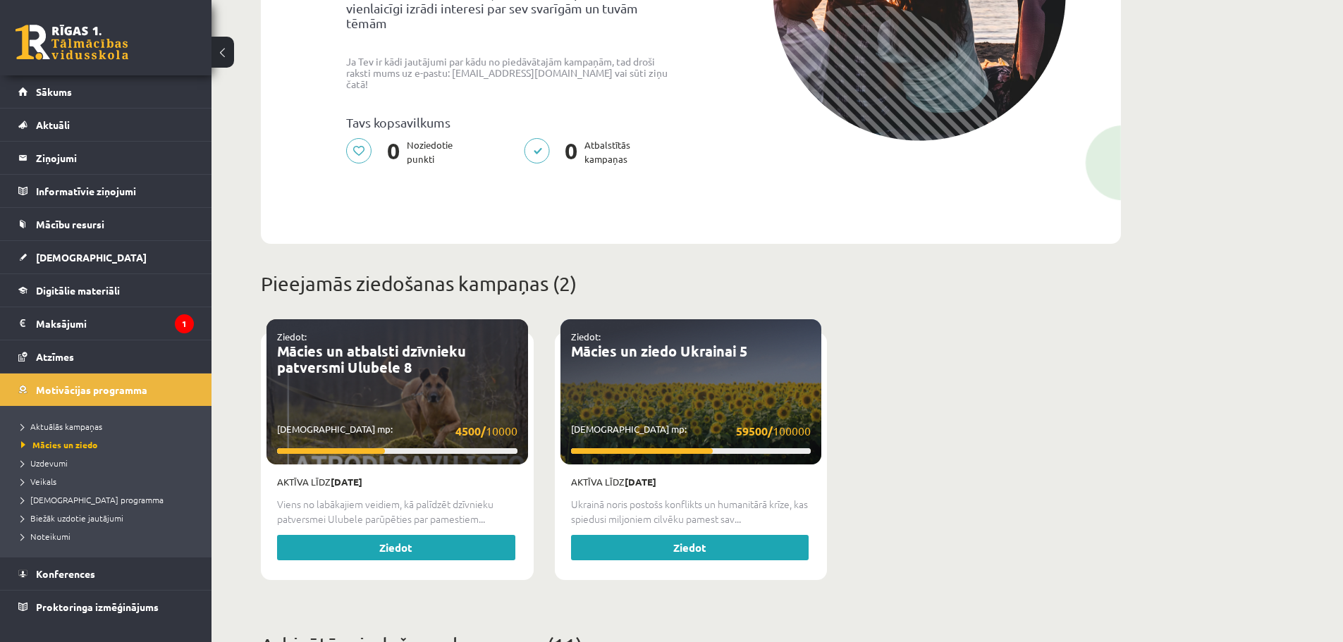
scroll to position [282, 0]
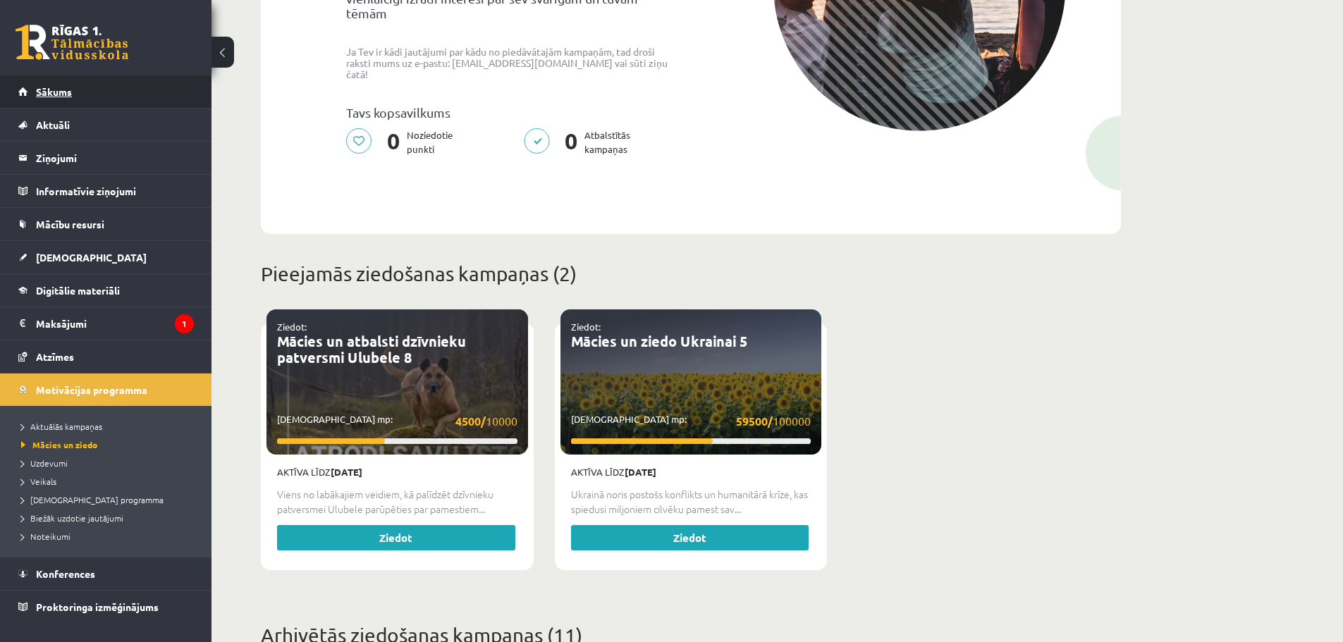
click at [121, 83] on link "Sākums" at bounding box center [106, 91] width 176 height 32
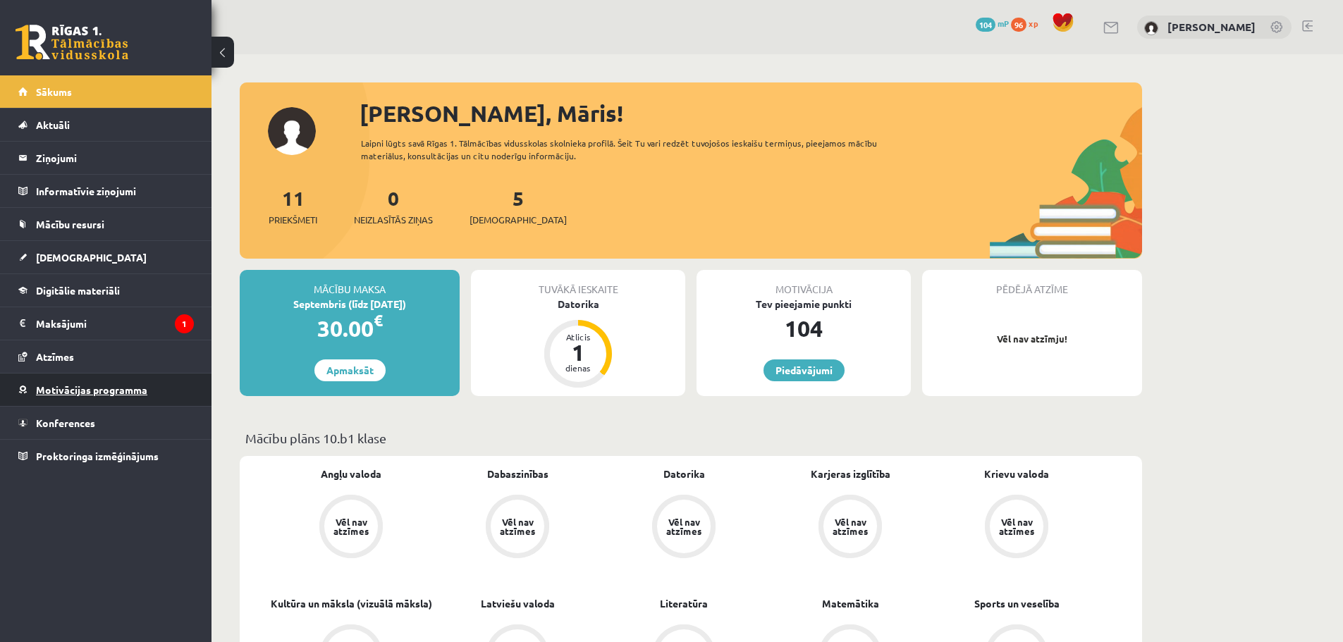
click at [111, 393] on span "Motivācijas programma" at bounding box center [91, 390] width 111 height 13
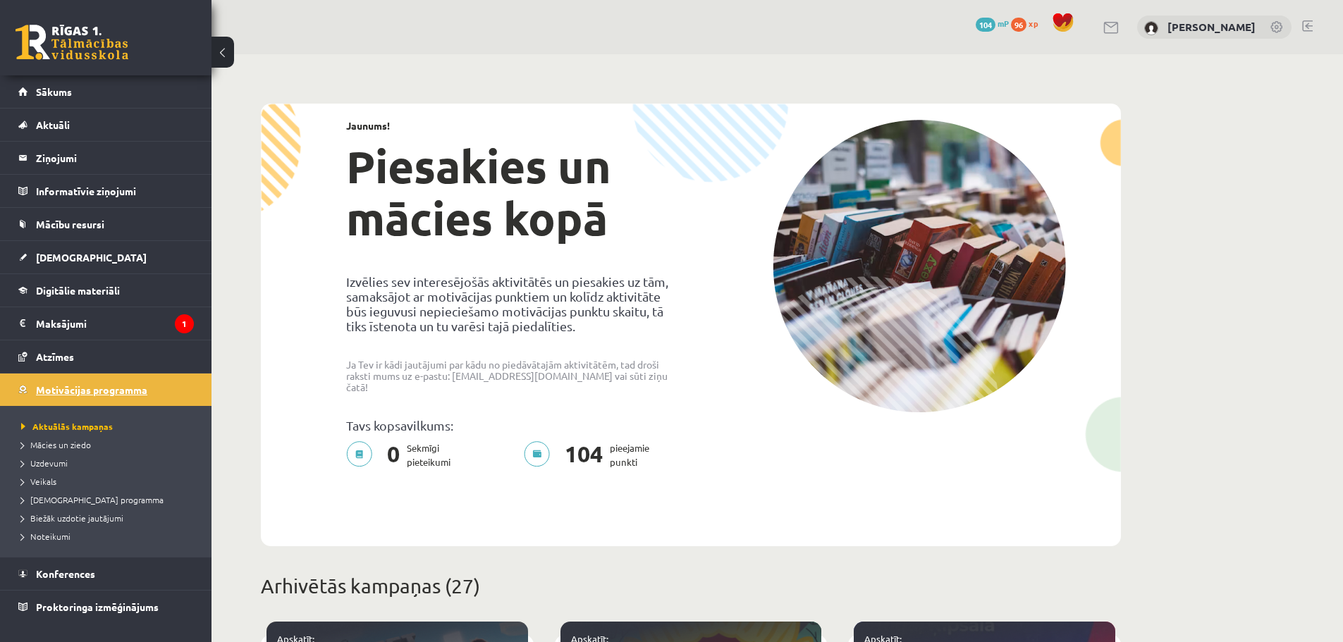
click at [110, 391] on span "Motivācijas programma" at bounding box center [91, 390] width 111 height 13
click at [60, 364] on link "Atzīmes" at bounding box center [106, 357] width 176 height 32
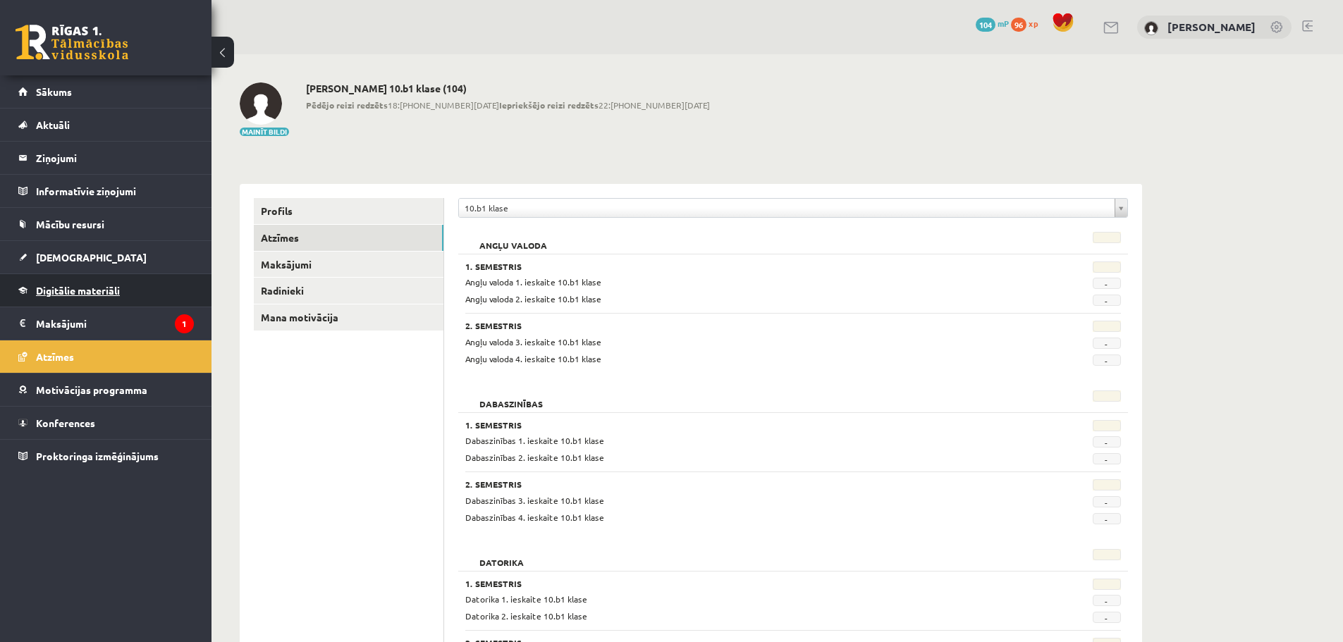
click at [73, 297] on link "Digitālie materiāli" at bounding box center [106, 290] width 176 height 32
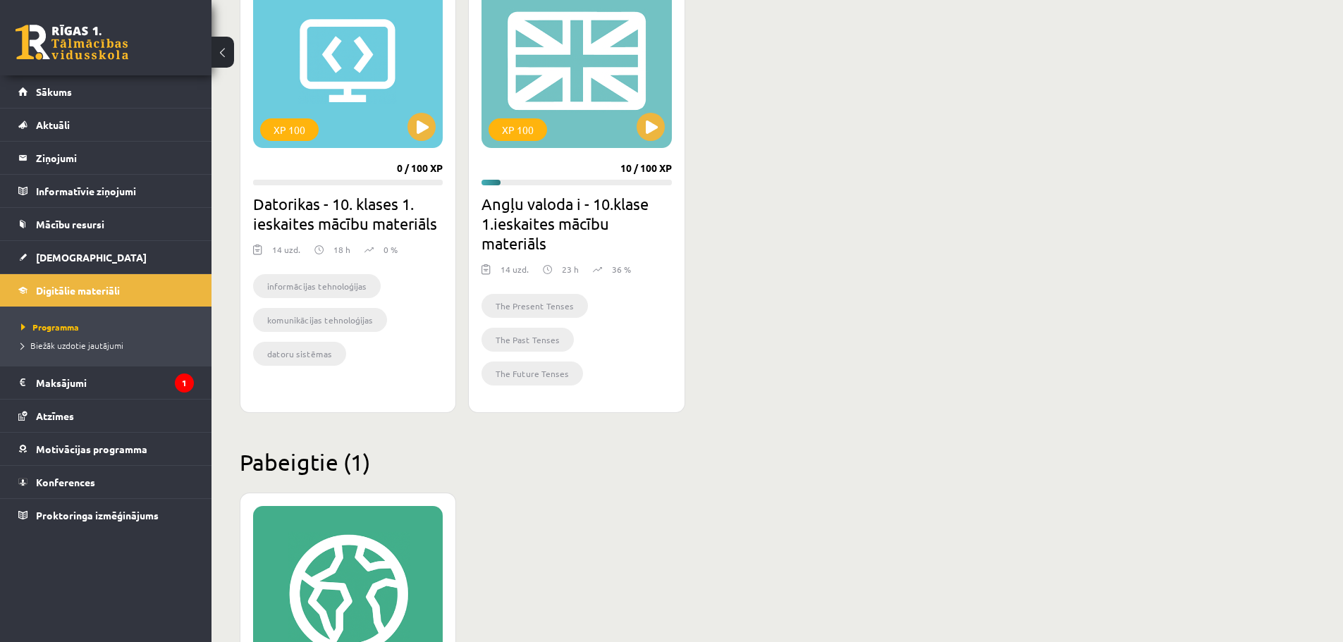
scroll to position [396, 0]
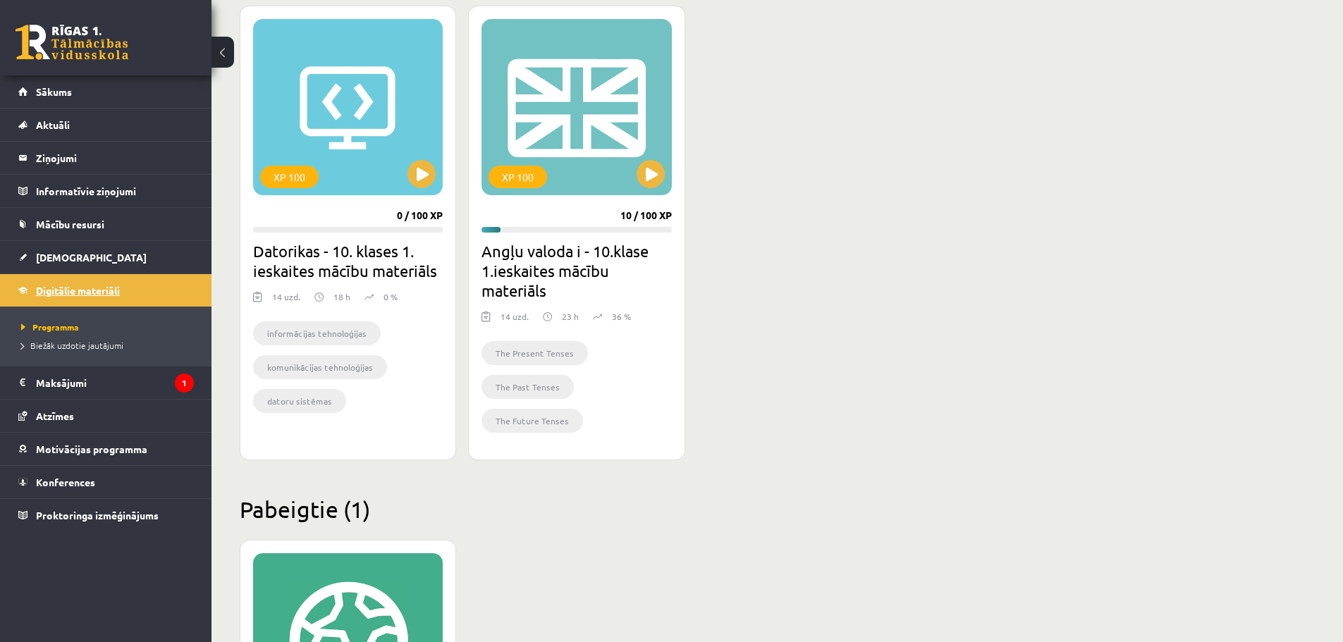
click at [111, 293] on span "Digitālie materiāli" at bounding box center [78, 290] width 84 height 13
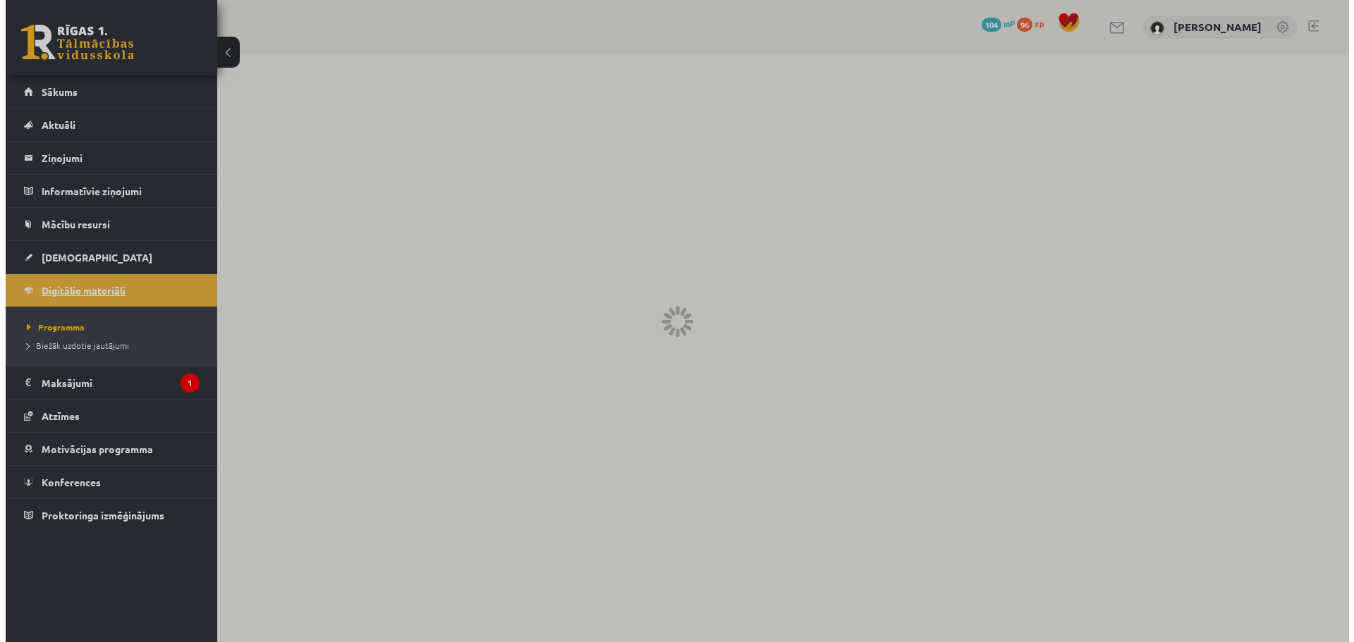
scroll to position [0, 0]
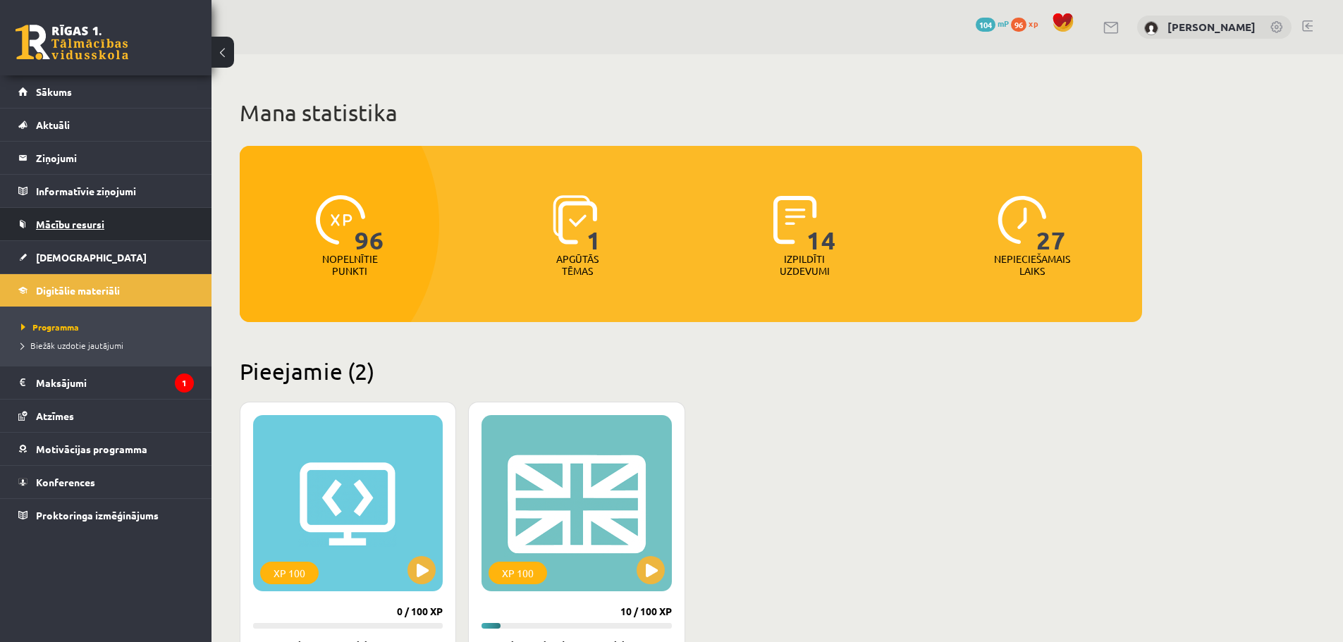
click at [95, 229] on span "Mācību resursi" at bounding box center [70, 224] width 68 height 13
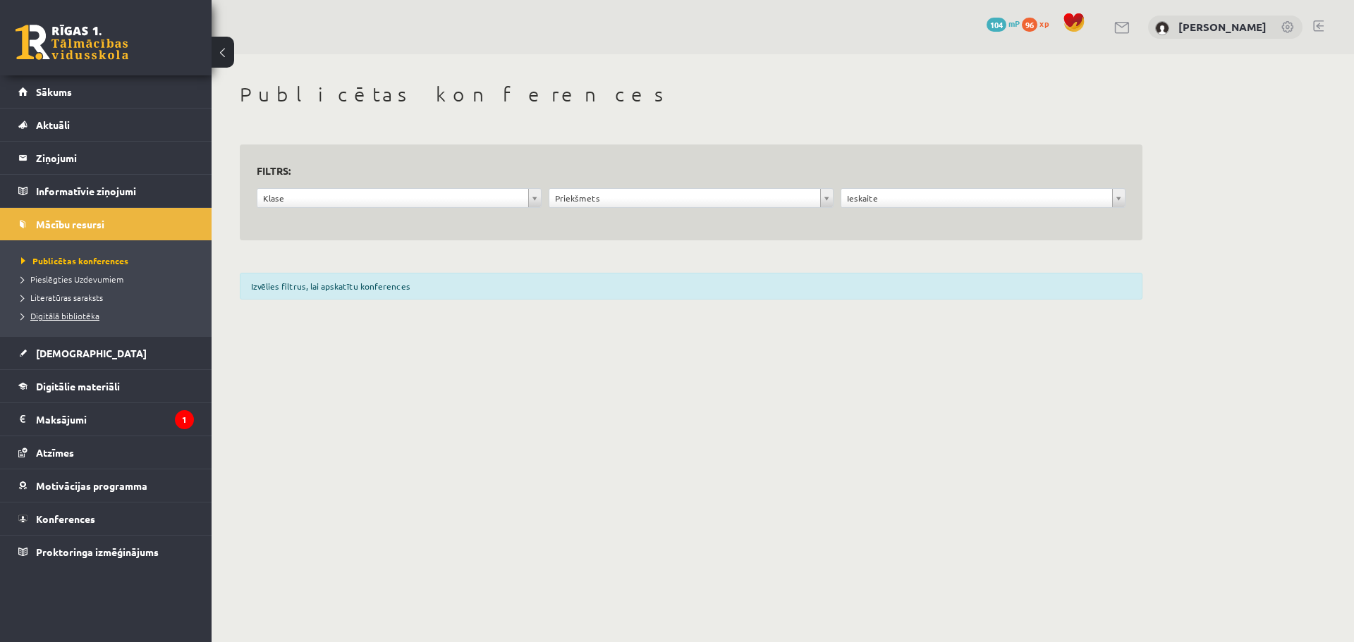
click at [84, 314] on span "Digitālā bibliotēka" at bounding box center [60, 315] width 78 height 11
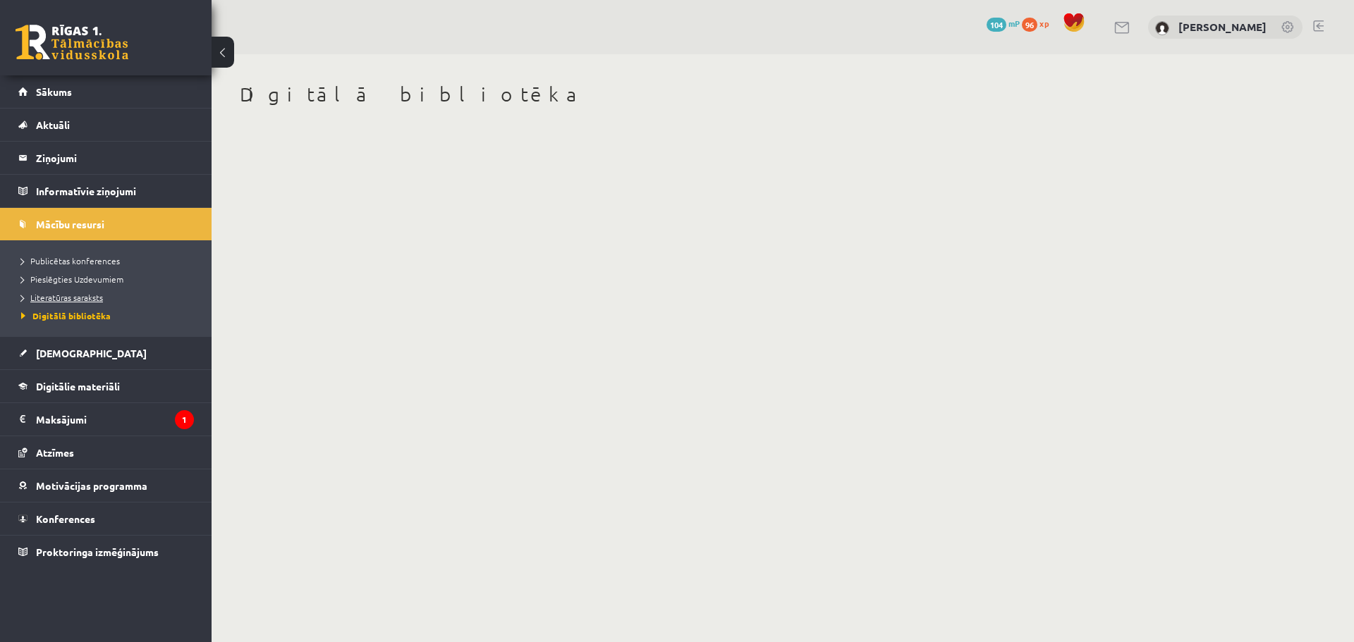
click at [88, 300] on span "Literatūras saraksts" at bounding box center [62, 297] width 82 height 11
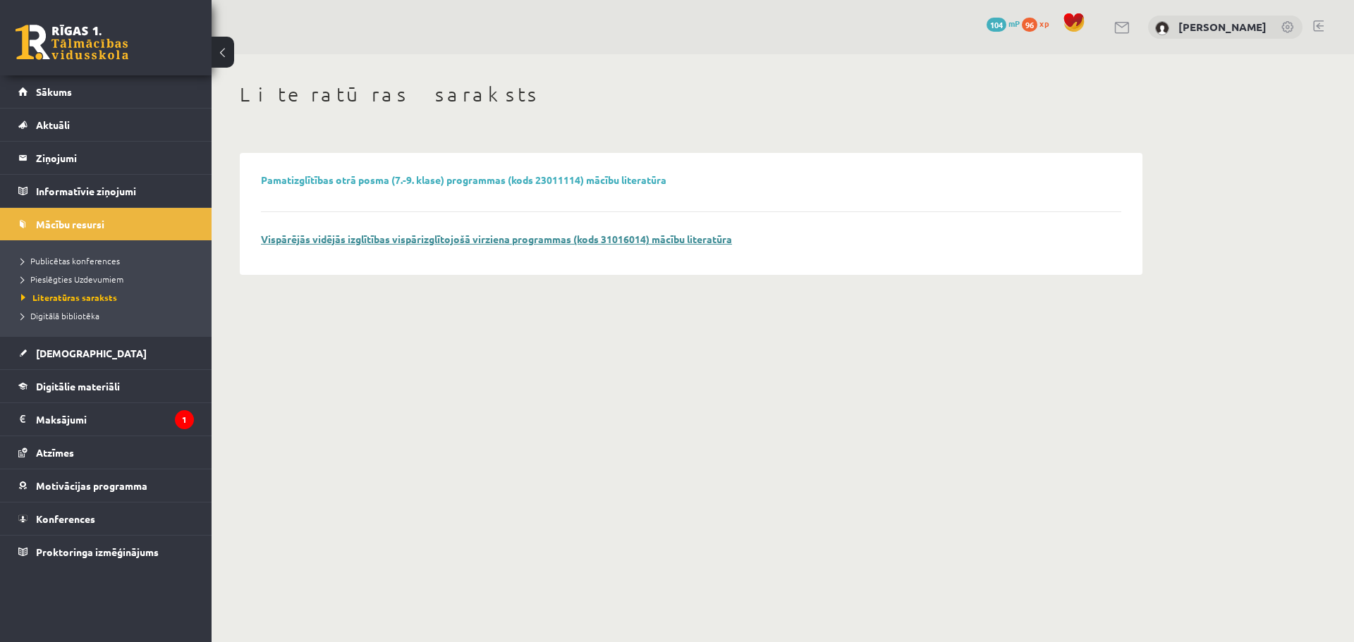
click at [420, 243] on link "Vispārējās vidējās izglītības vispārizglītojošā virziena programmas (kods 31016…" at bounding box center [496, 239] width 471 height 13
click at [175, 90] on link "Sākums" at bounding box center [106, 91] width 176 height 32
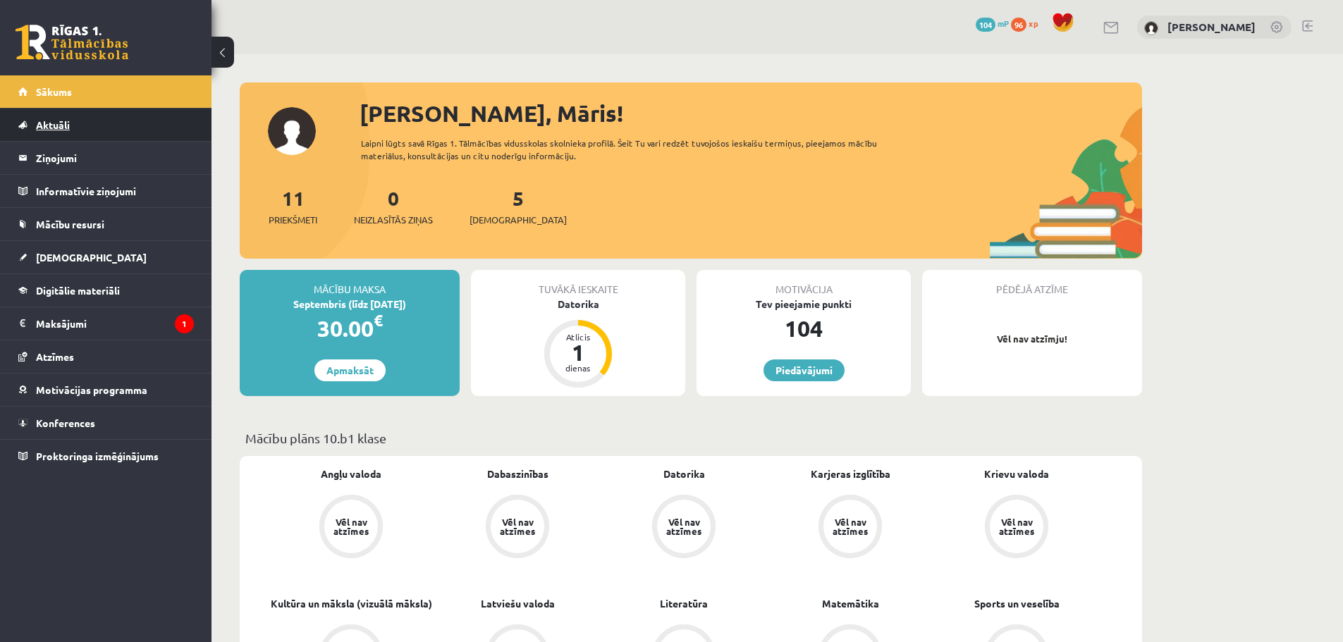
click at [191, 123] on link "Aktuāli" at bounding box center [106, 125] width 176 height 32
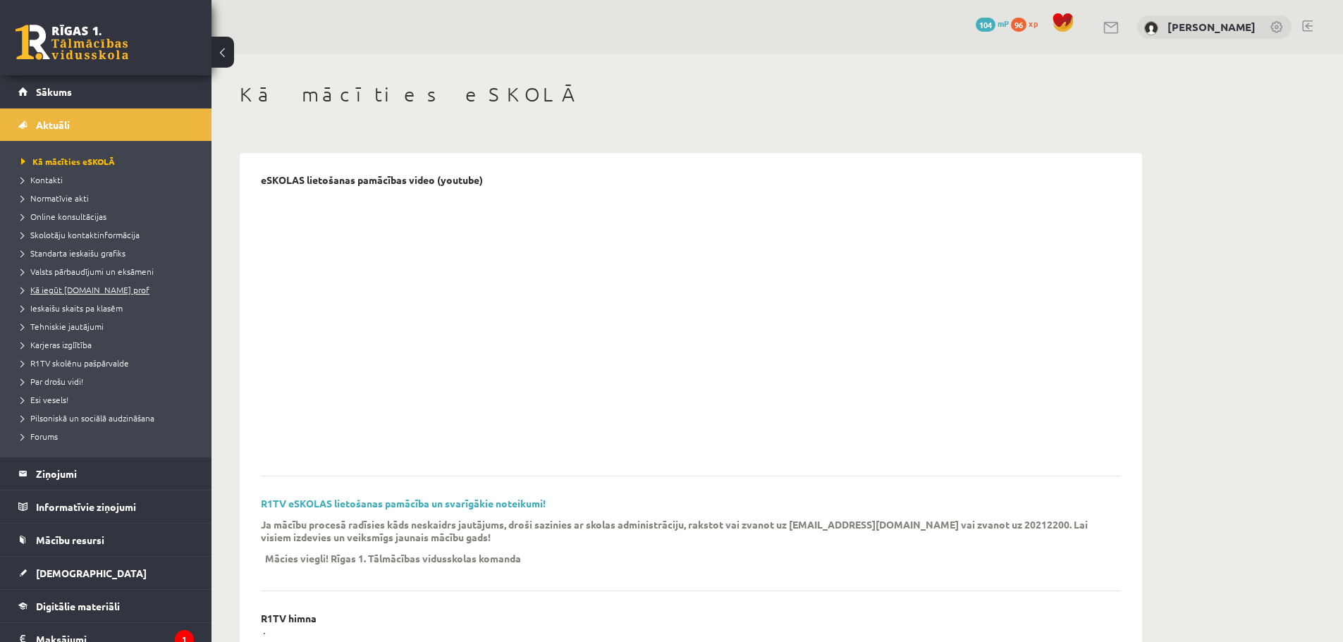
click at [110, 286] on span "Kā iegūt [DOMAIN_NAME] prof" at bounding box center [85, 289] width 128 height 11
